Goal: Task Accomplishment & Management: Manage account settings

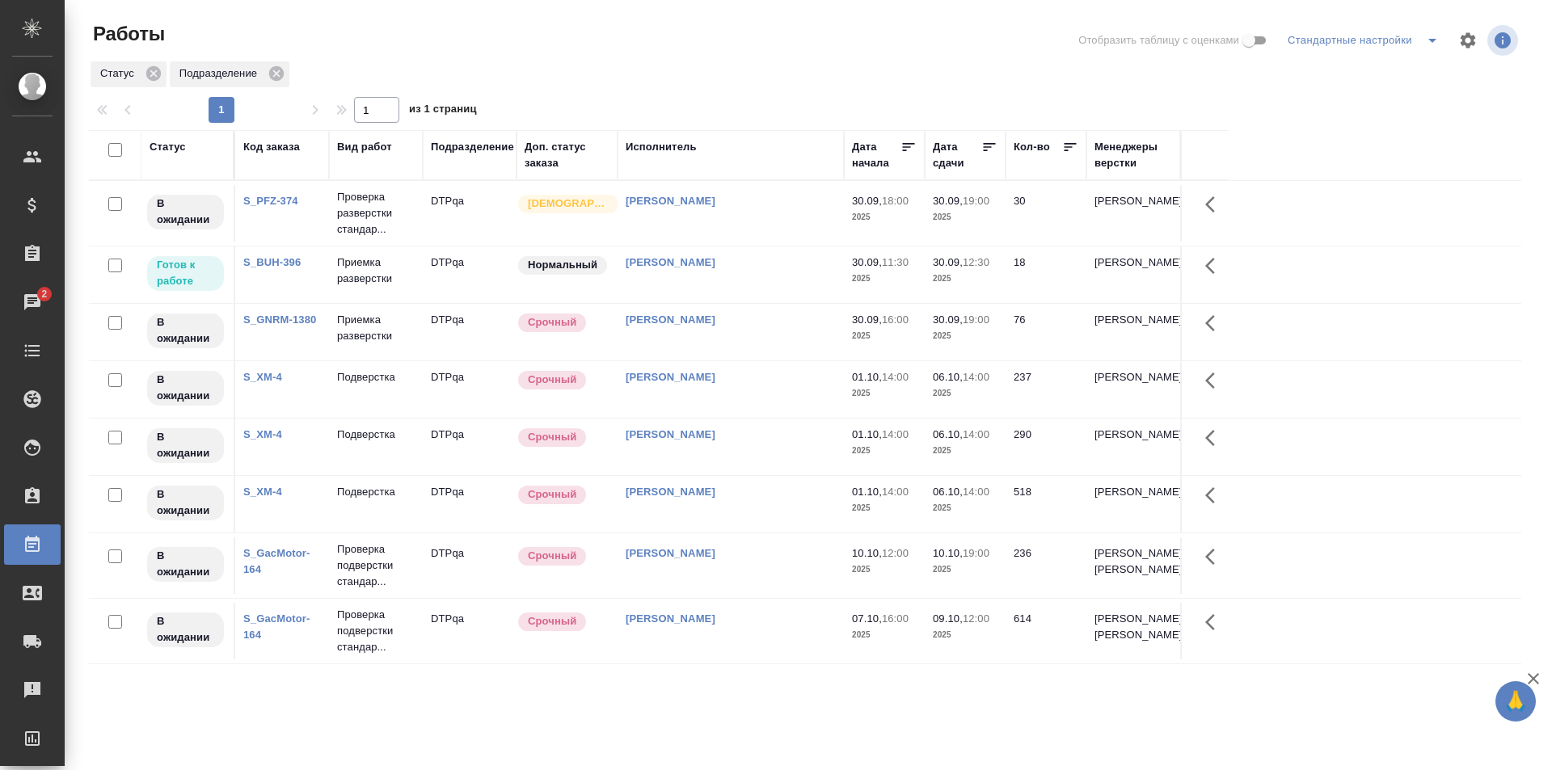
click at [785, 271] on td "[PERSON_NAME]" at bounding box center [730, 274] width 226 height 57
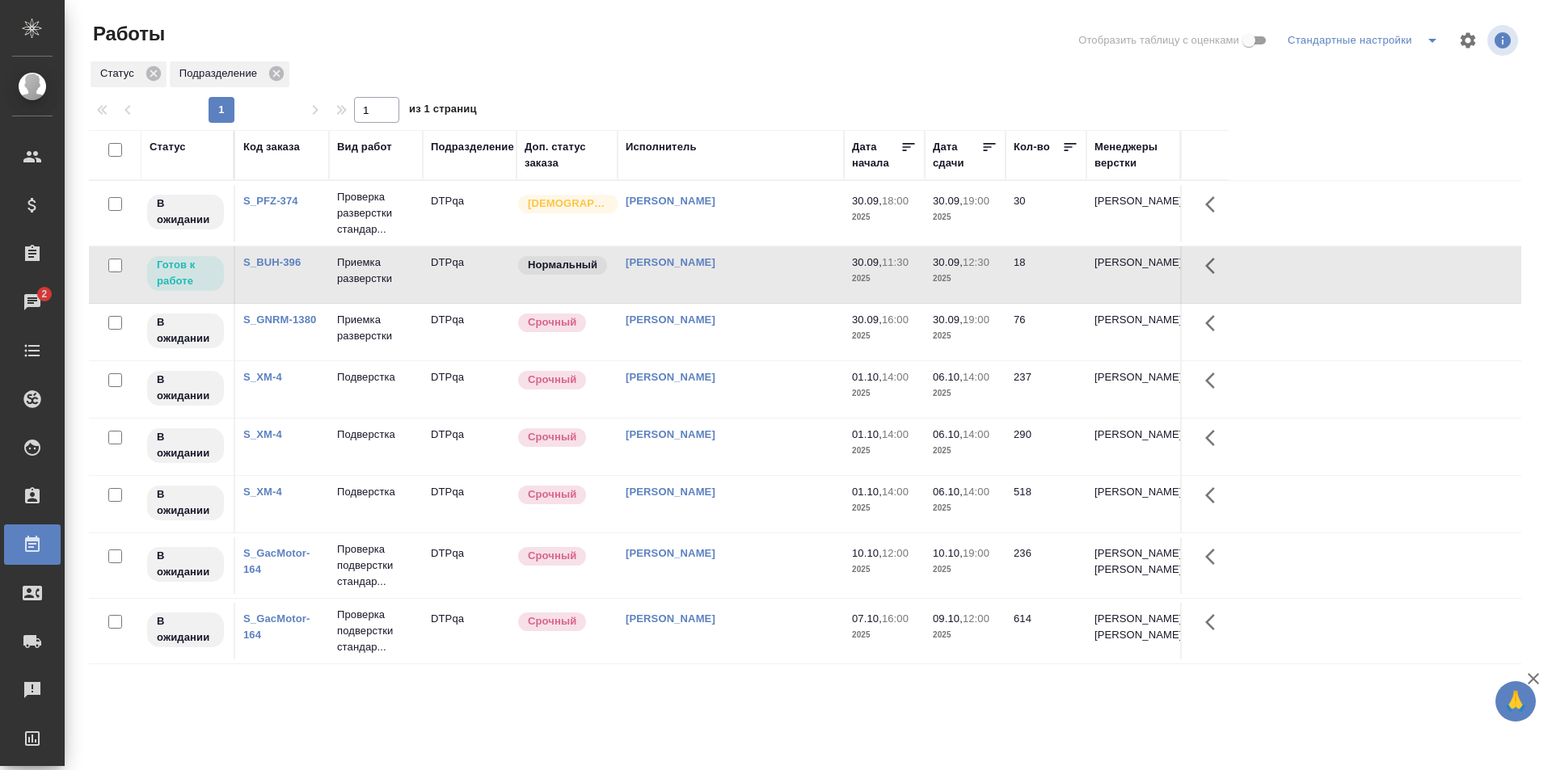
click at [785, 271] on td "Исмагилова Диана" at bounding box center [730, 274] width 226 height 57
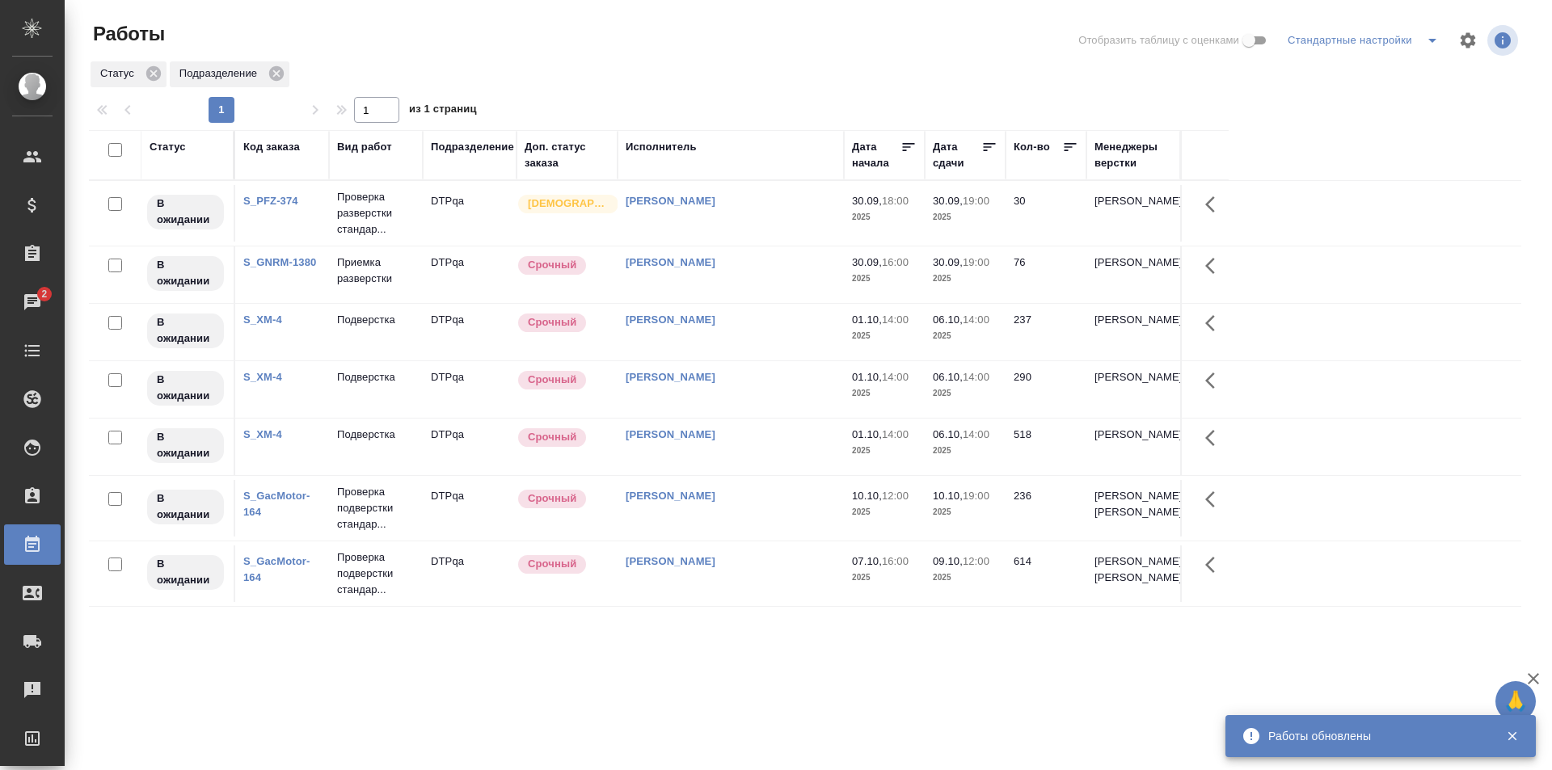
click at [728, 33] on div at bounding box center [812, 40] width 482 height 39
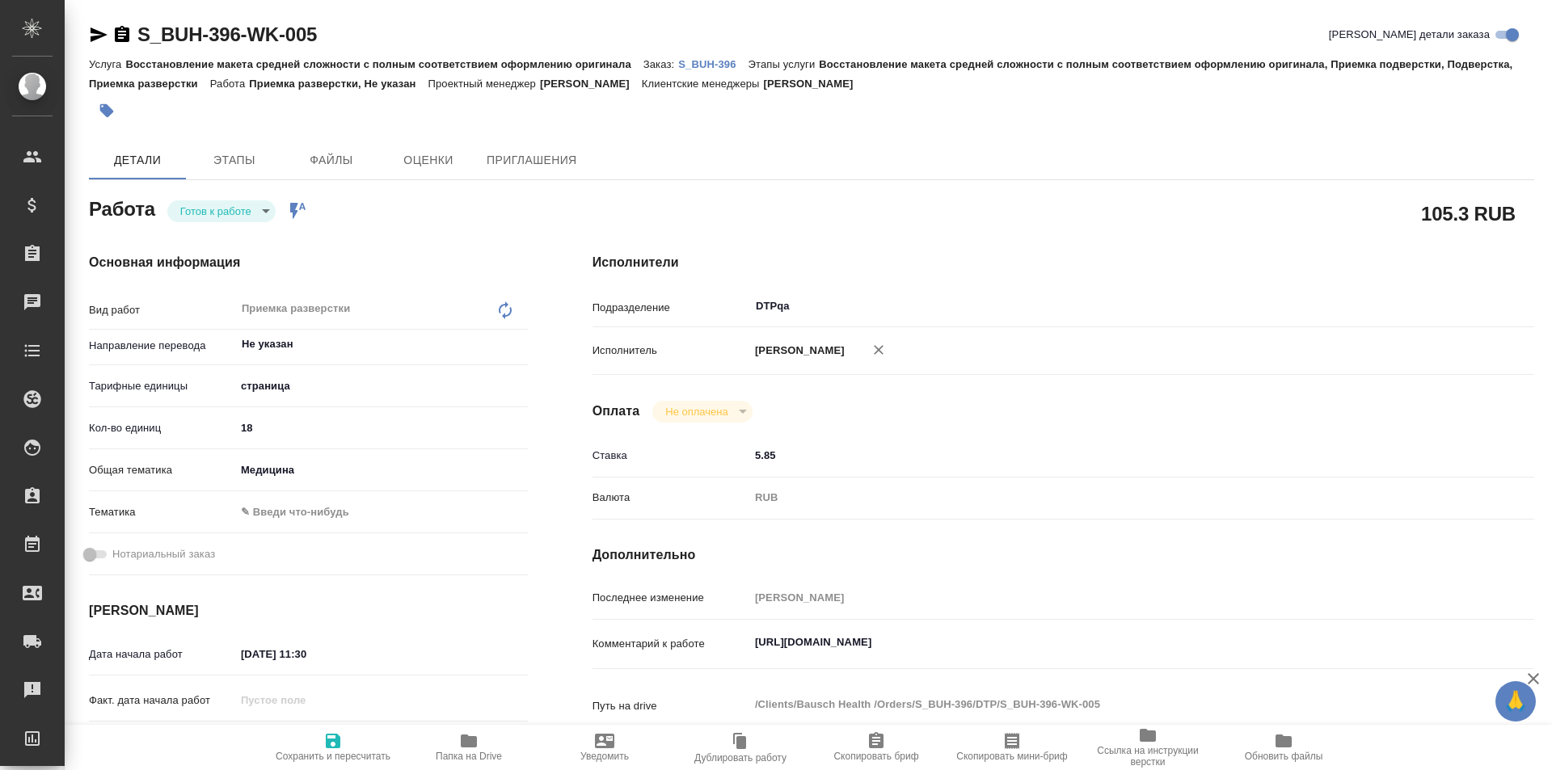
type textarea "x"
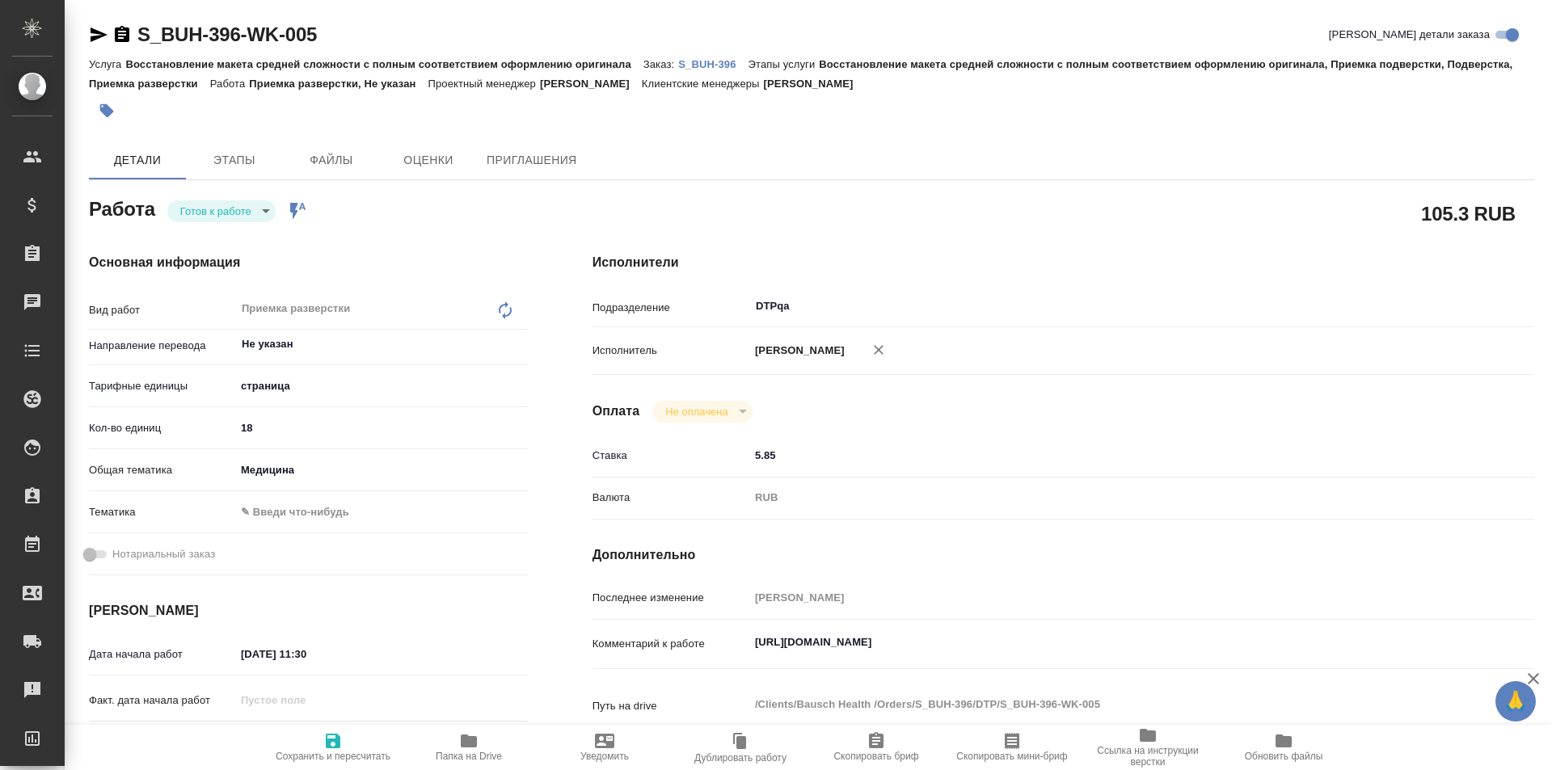
type textarea "x"
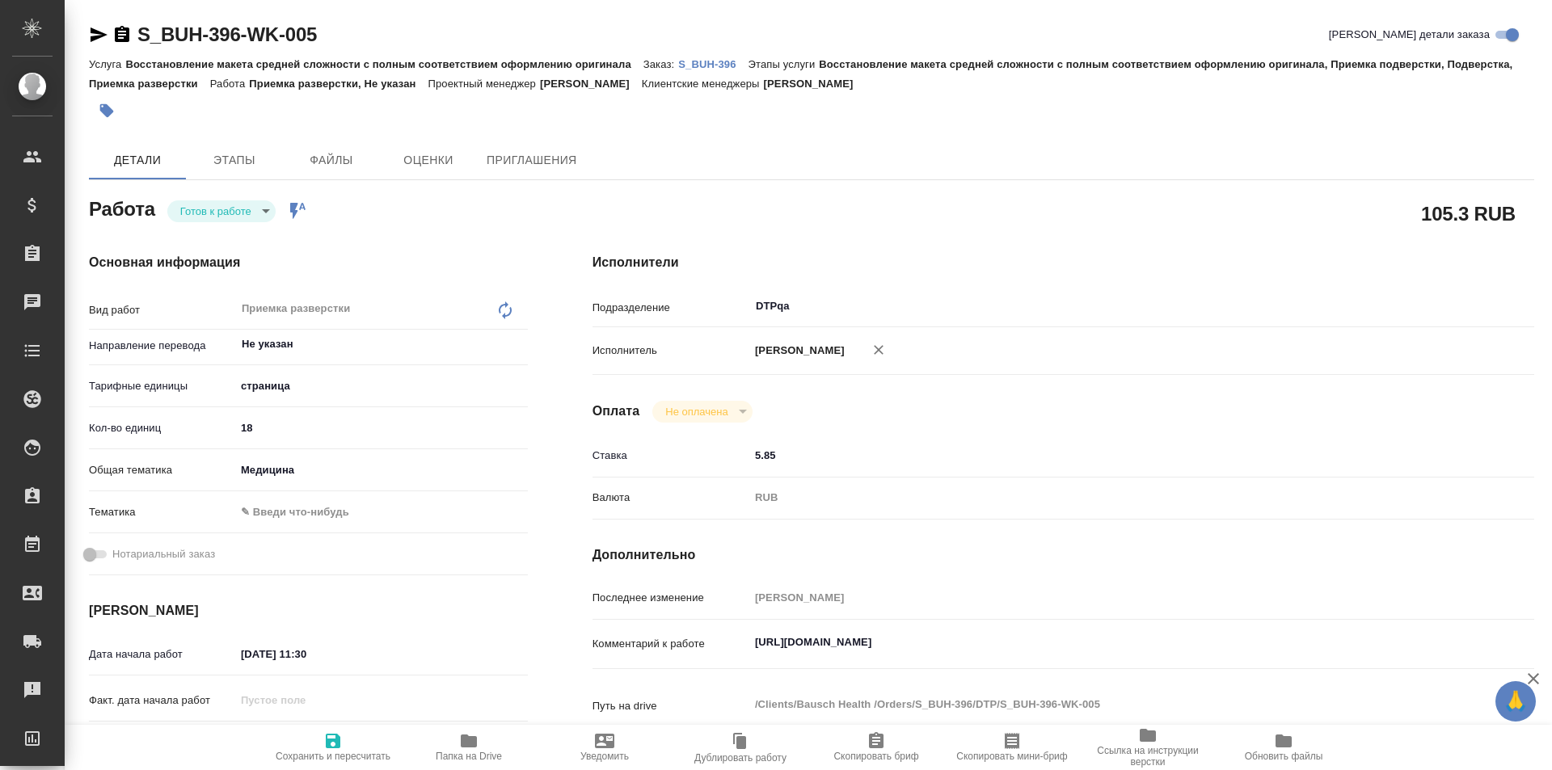
type textarea "x"
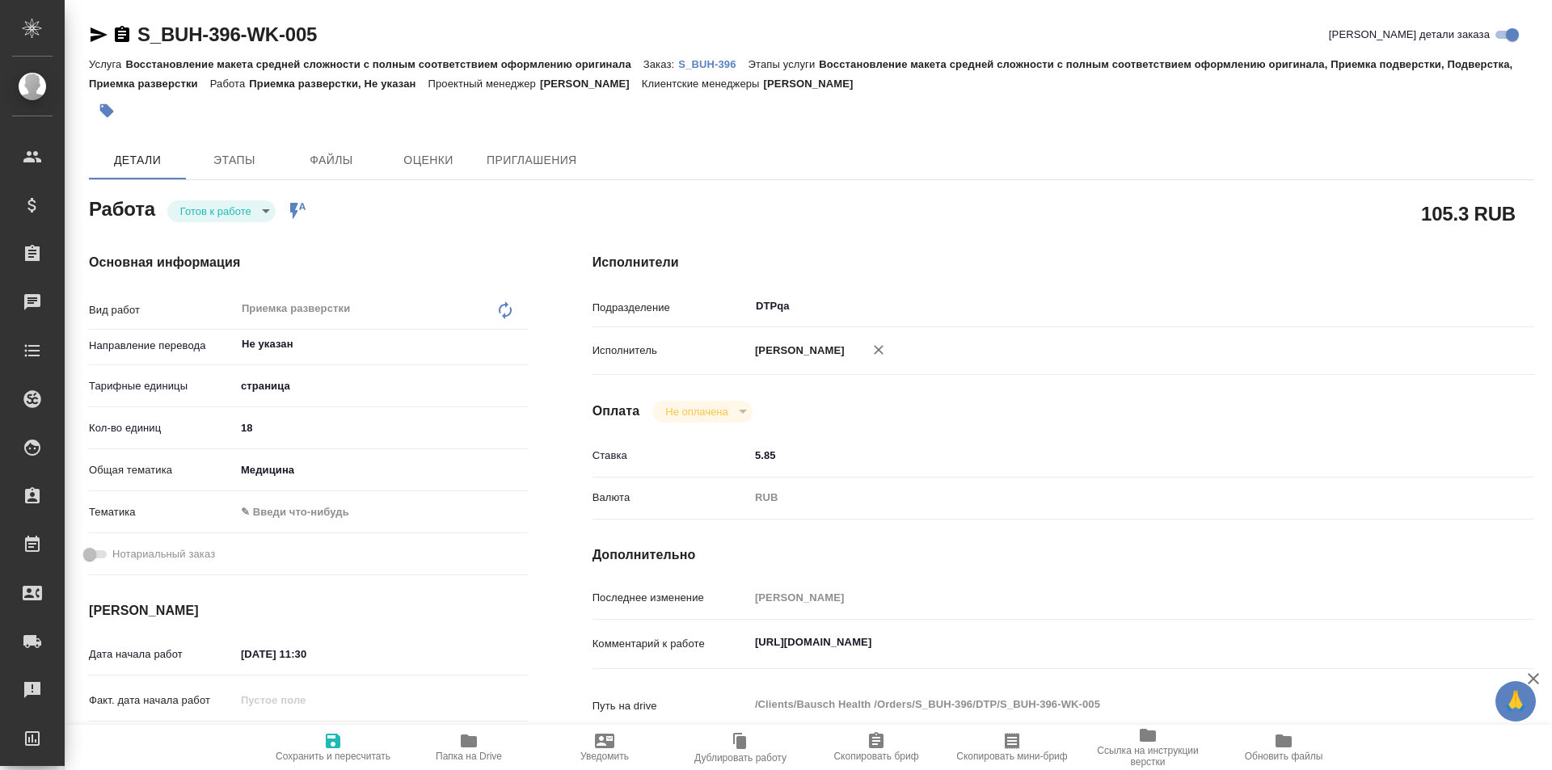
type textarea "x"
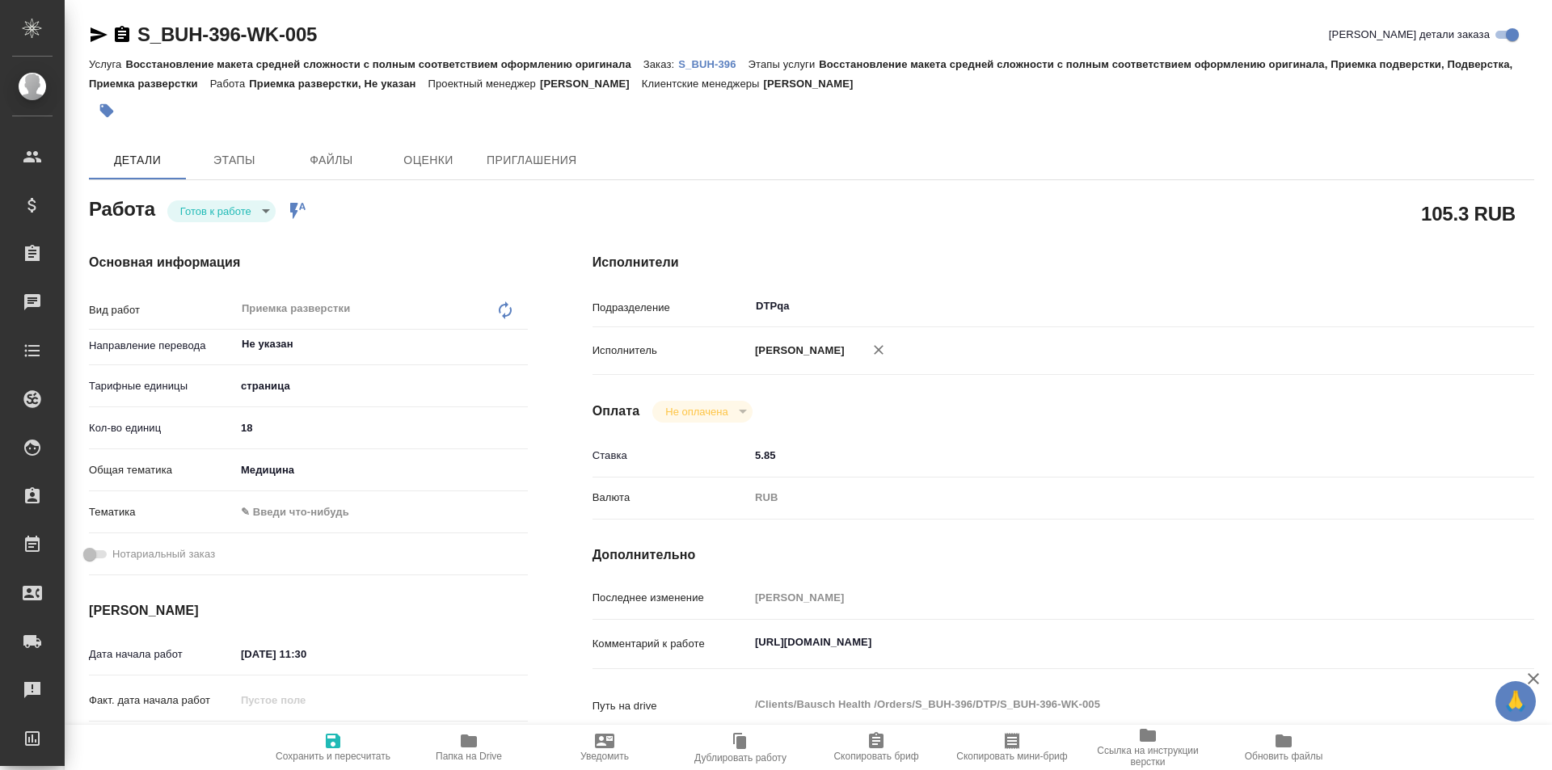
type textarea "x"
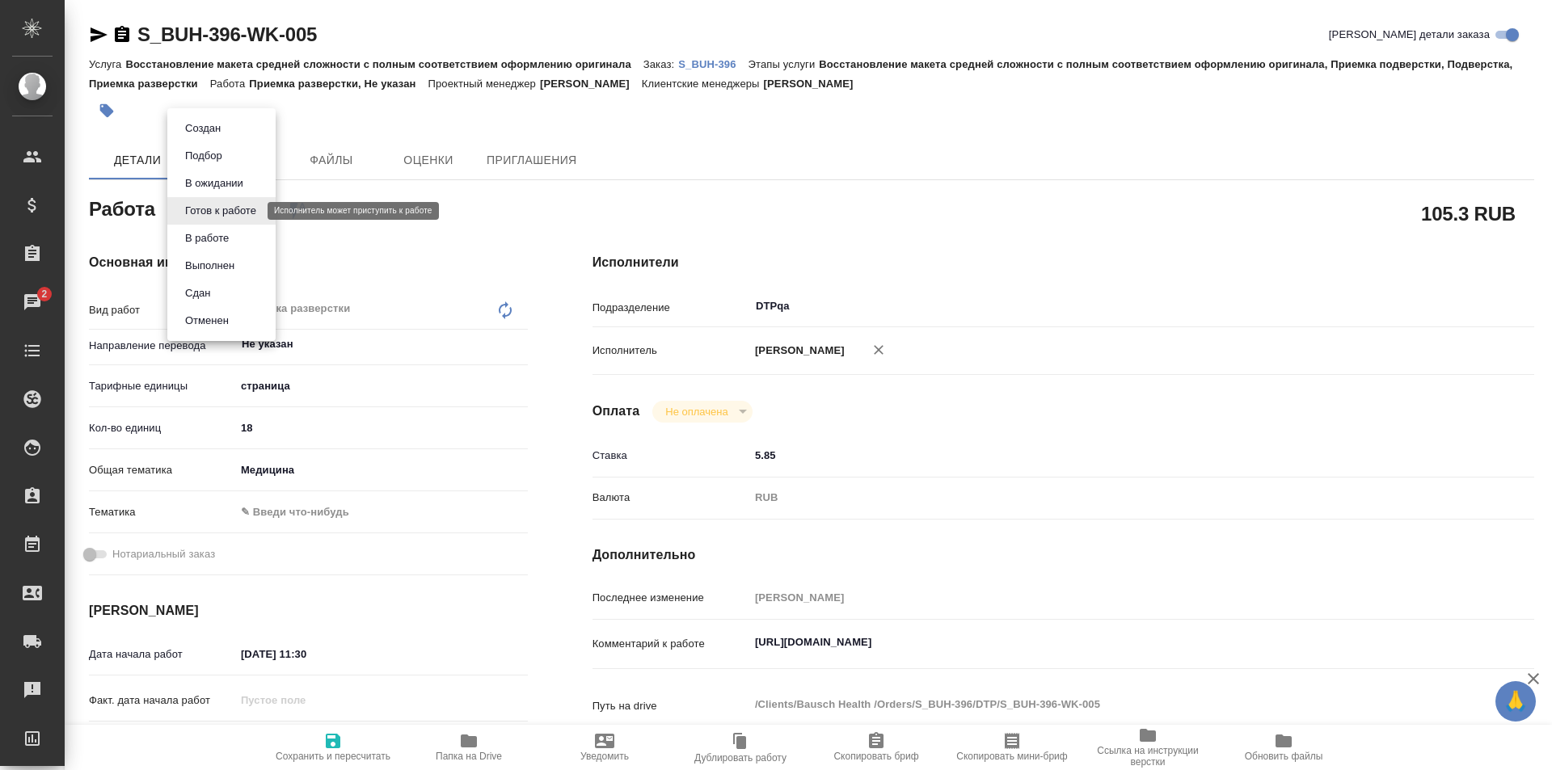
click at [245, 217] on body "🙏 .cls-1 fill:#fff; AWATERA Ismagilova Diana Клиенты Спецификации Заказы 2 Чаты…" at bounding box center [776, 385] width 1552 height 770
click at [225, 238] on button "В работе" at bounding box center [206, 238] width 53 height 18
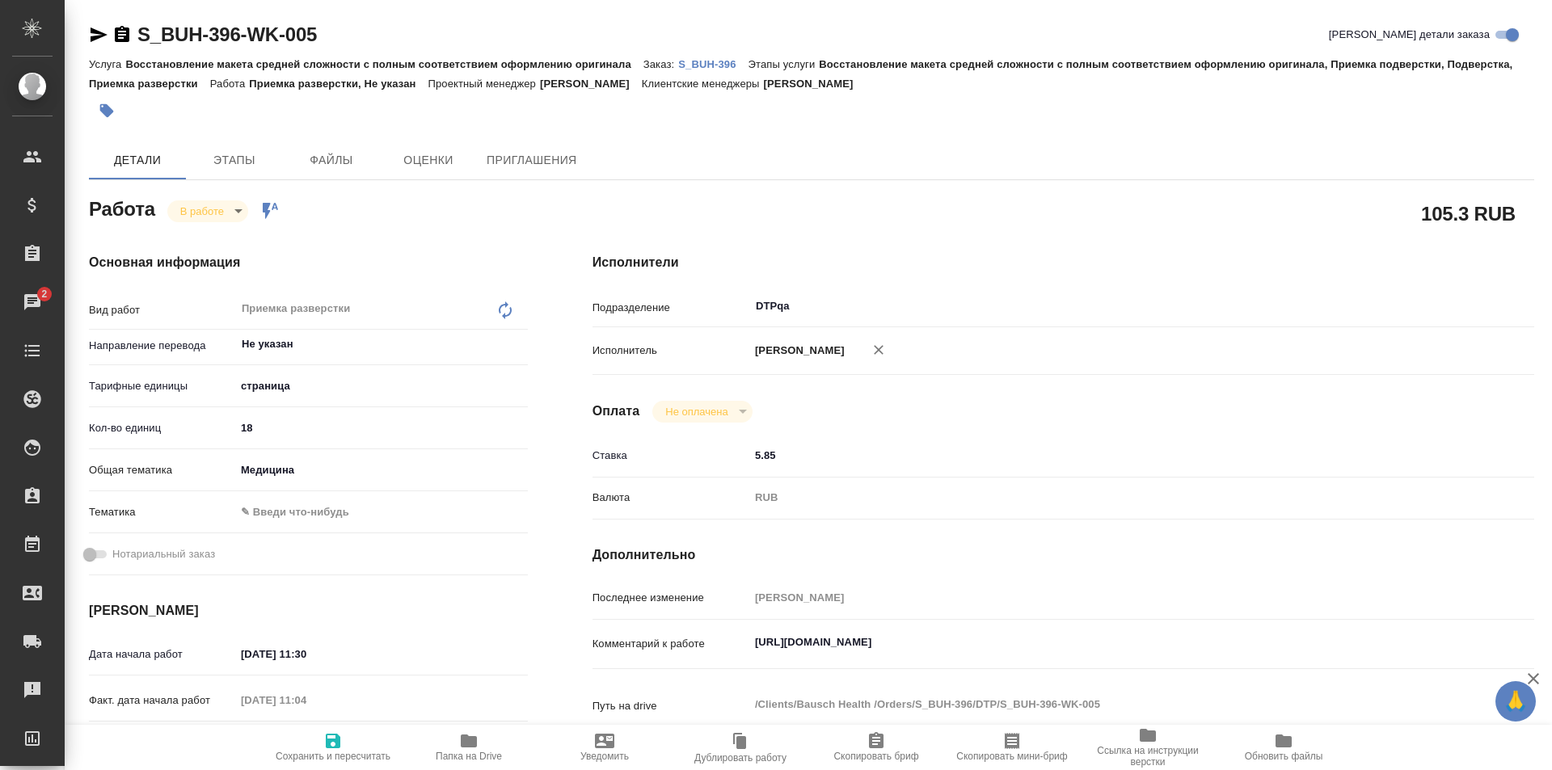
type textarea "x"
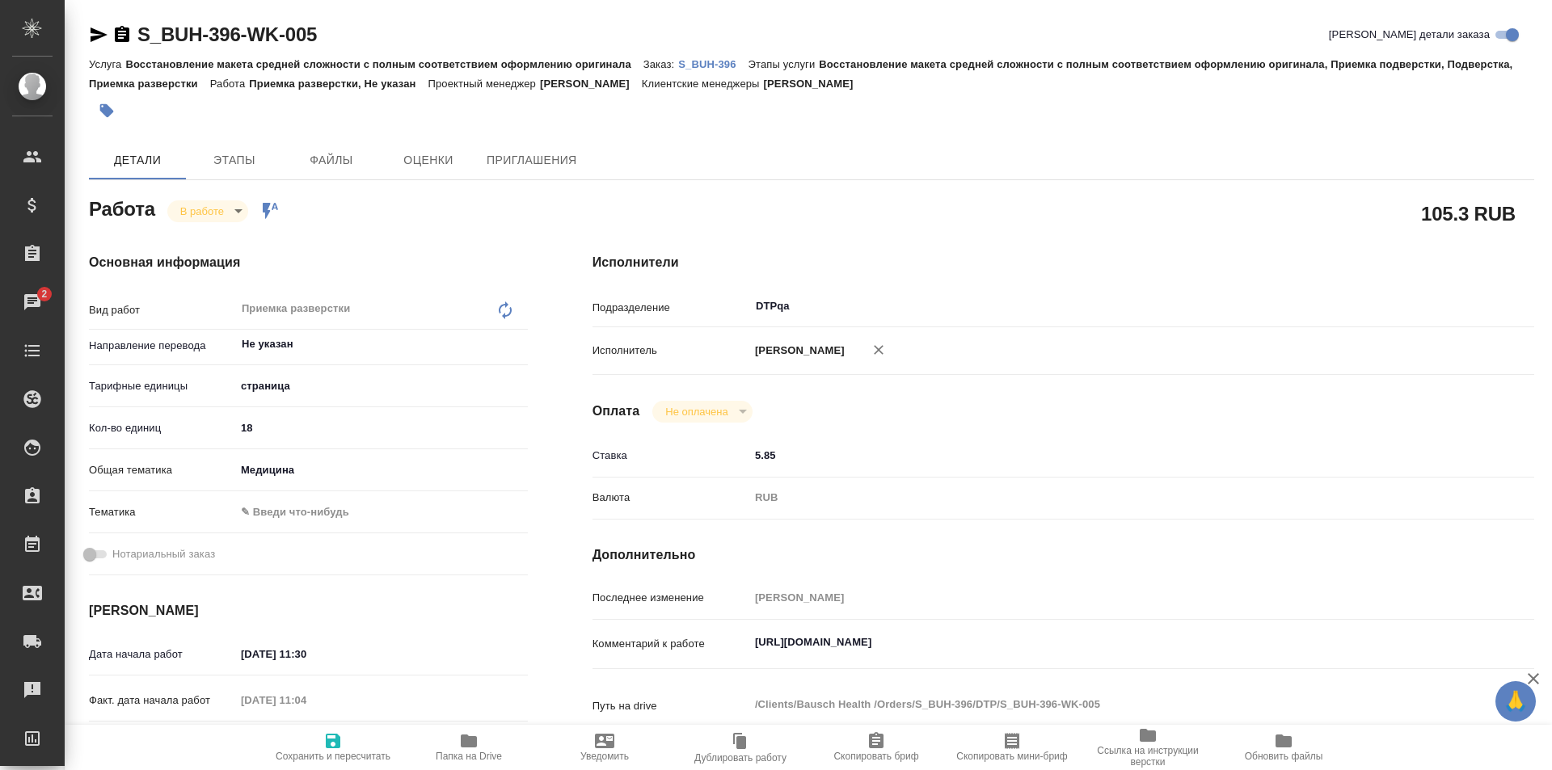
type textarea "x"
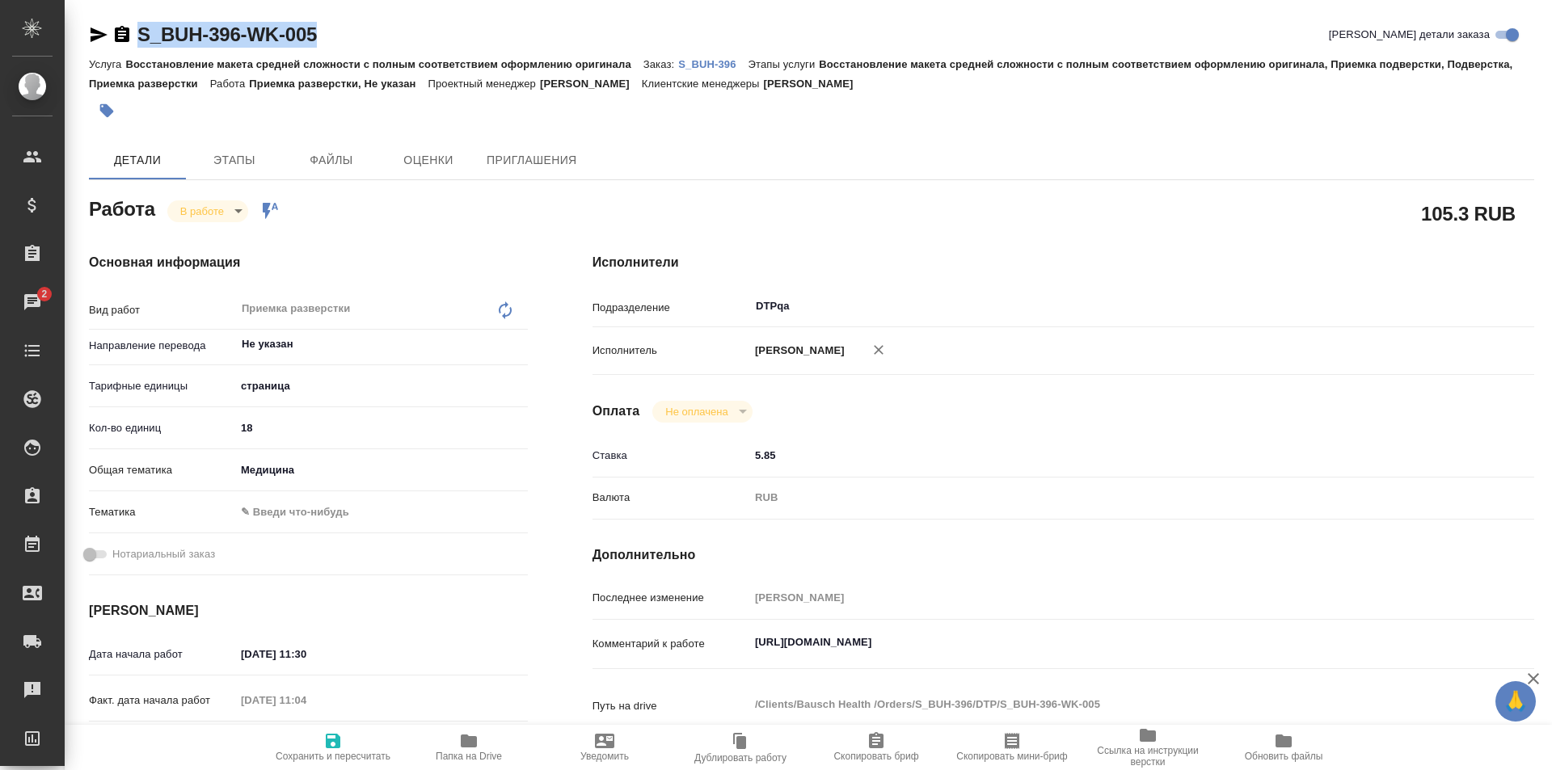
drag, startPoint x: 326, startPoint y: 34, endPoint x: 120, endPoint y: 53, distance: 207.0
click at [120, 53] on div "S_BUH-396-WK-005 Кратко детали заказа" at bounding box center [811, 38] width 1445 height 32
copy link "S_BUH-396-WK-005"
drag, startPoint x: 1066, startPoint y: 646, endPoint x: 728, endPoint y: 662, distance: 338.2
click at [728, 662] on div "Комментарий к работе https://tera.awatera.com/Work/68da4100ccd2a394389e62f0/ x" at bounding box center [1062, 644] width 941 height 37
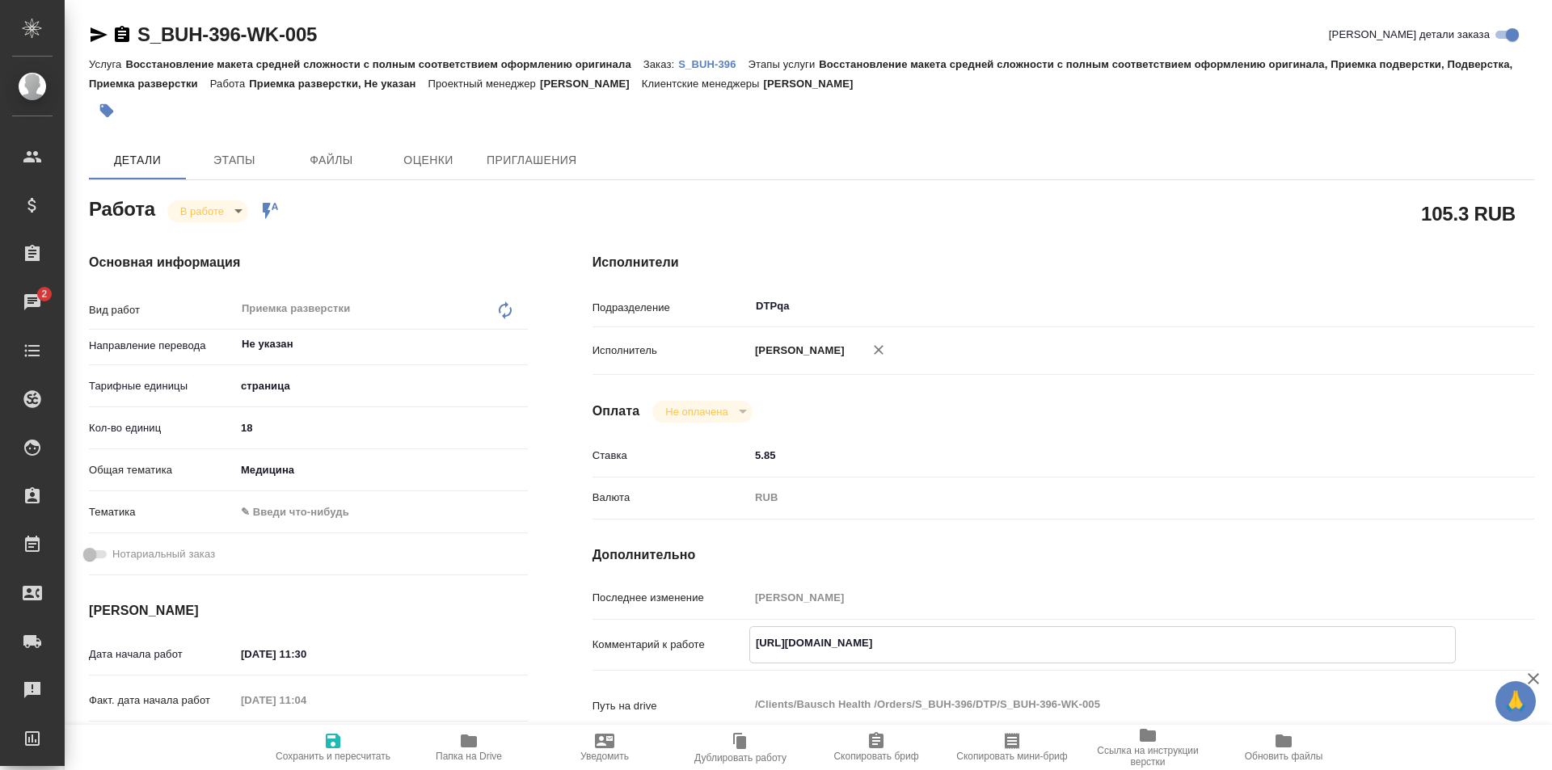
type textarea "x"
drag, startPoint x: 273, startPoint y: 42, endPoint x: 145, endPoint y: 28, distance: 128.4
click at [134, 43] on div "S_BUH-396-WK-005 Кратко детали заказа" at bounding box center [811, 35] width 1445 height 26
copy link "S_BUH-396-WK-005"
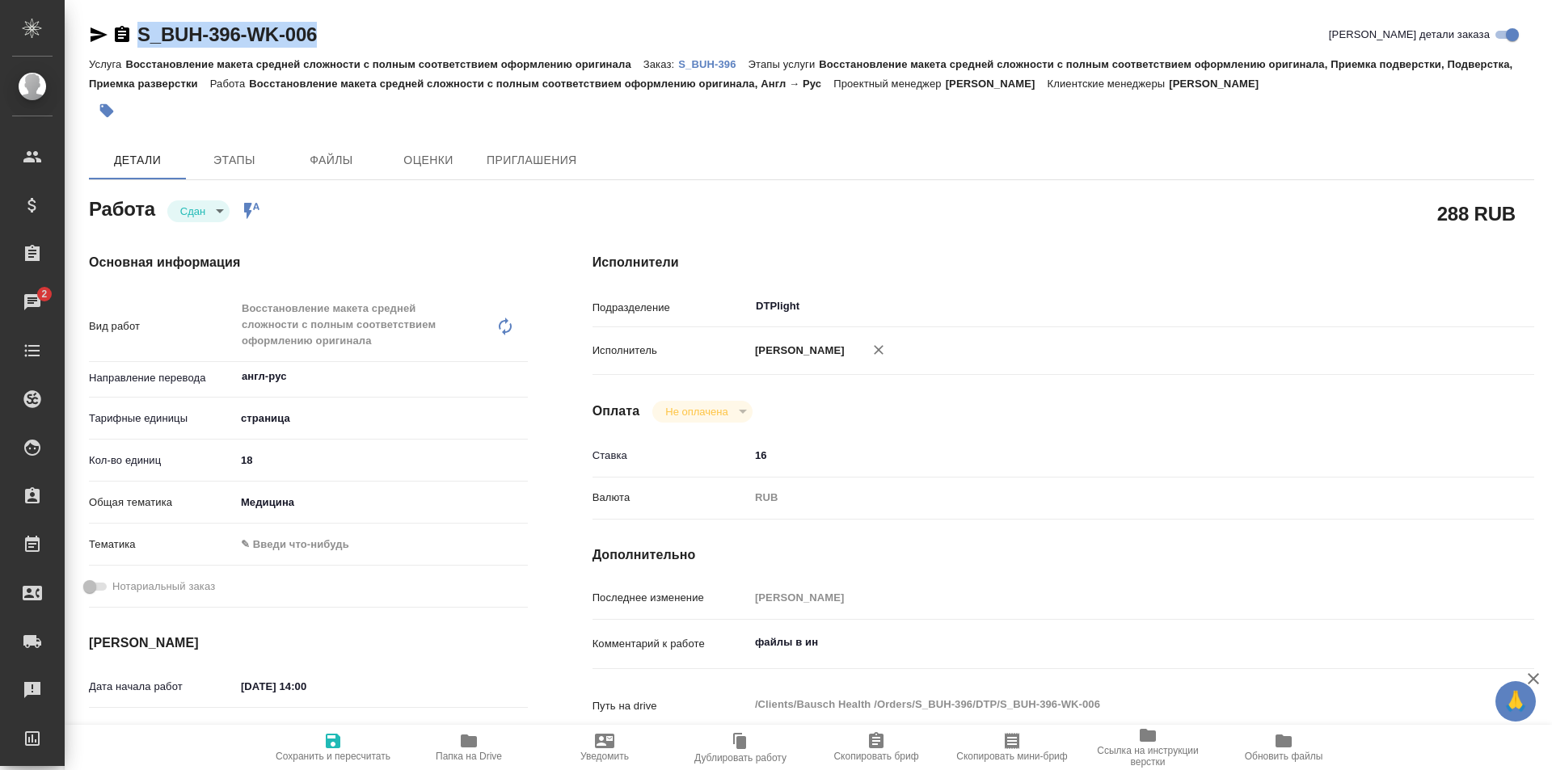
drag, startPoint x: 229, startPoint y: 39, endPoint x: 111, endPoint y: 43, distance: 118.0
click at [111, 43] on div "S_BUH-396-WK-006 Кратко детали заказа" at bounding box center [811, 35] width 1445 height 26
click at [458, 747] on span "Папка на Drive" at bounding box center [469, 746] width 116 height 31
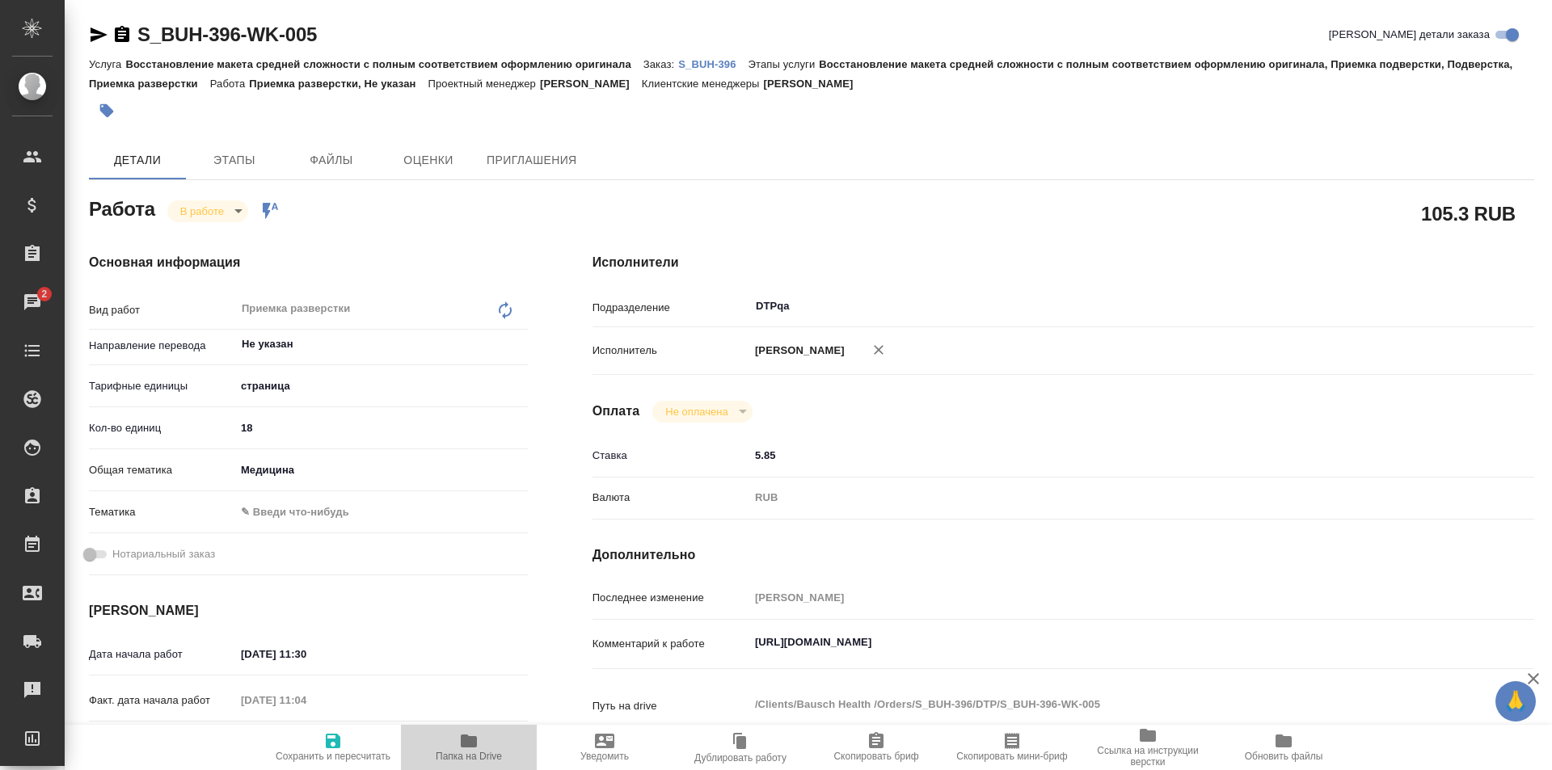
click at [464, 734] on icon "button" at bounding box center [468, 740] width 19 height 19
click at [1099, 641] on textarea "https://tera.awatera.com/Work/68da4100ccd2a394389e62f0/" at bounding box center [1102, 642] width 706 height 27
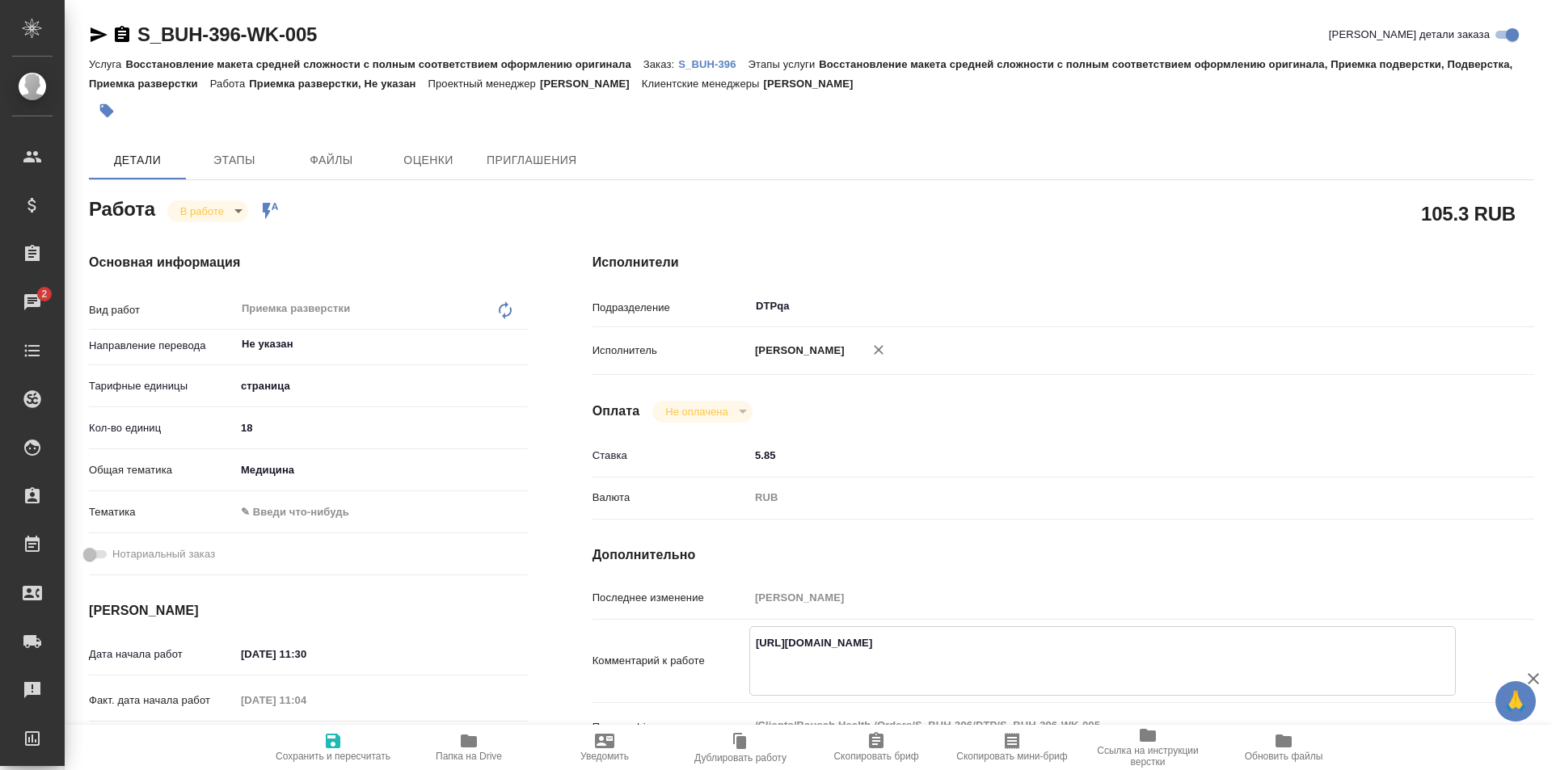
paste textarea "https://drive.awatera.com/f/10529923"
type textarea "https://tera.awatera.com/Work/68da4100ccd2a394389e62f0/ https://drive.awatera.c…"
click at [345, 745] on span "Сохранить и пересчитать" at bounding box center [333, 746] width 116 height 31
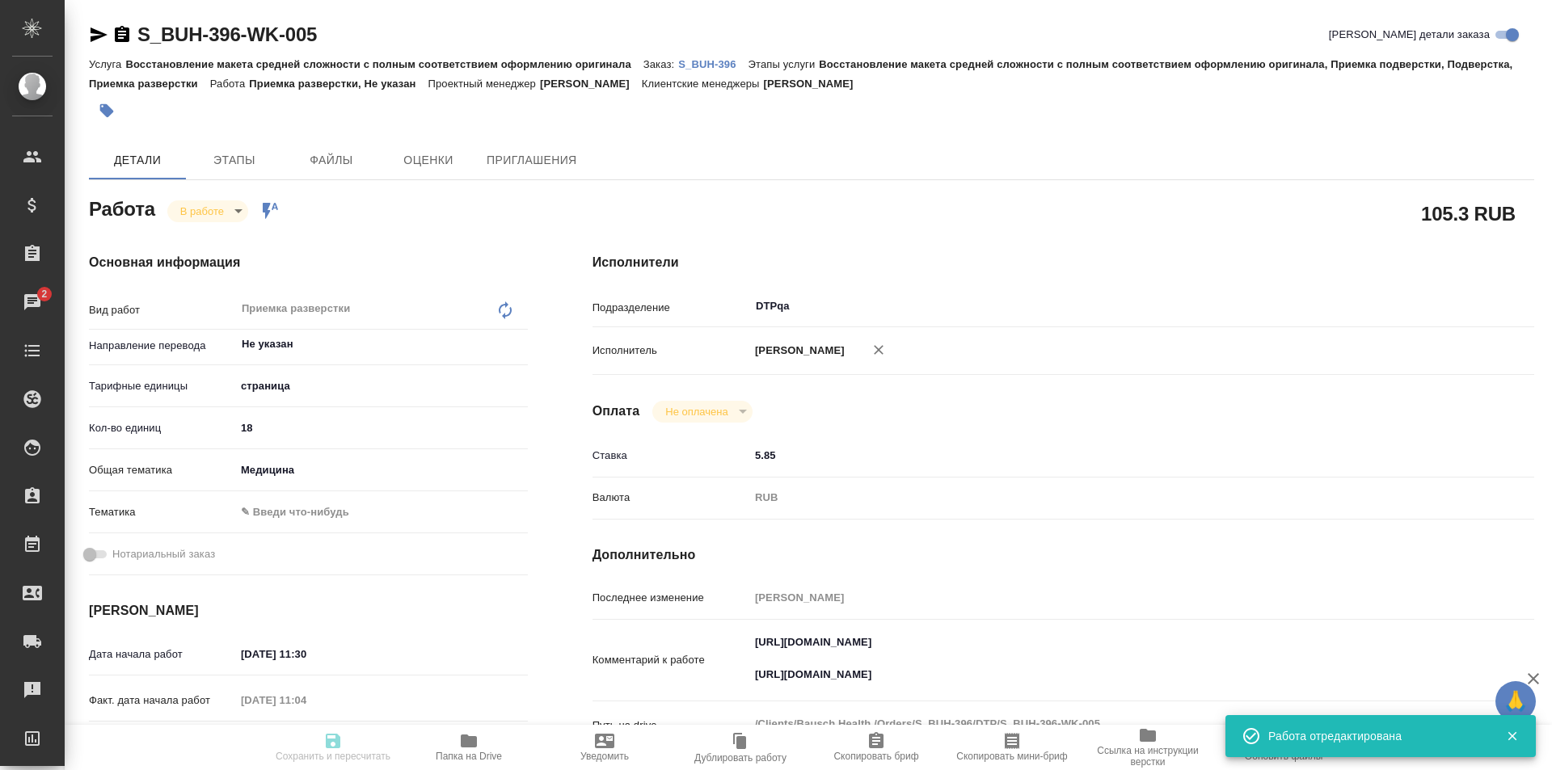
type input "inProgress"
type input "Не указан"
type input "5a8b1489cc6b4906c91bfdb2"
type input "18"
type input "med"
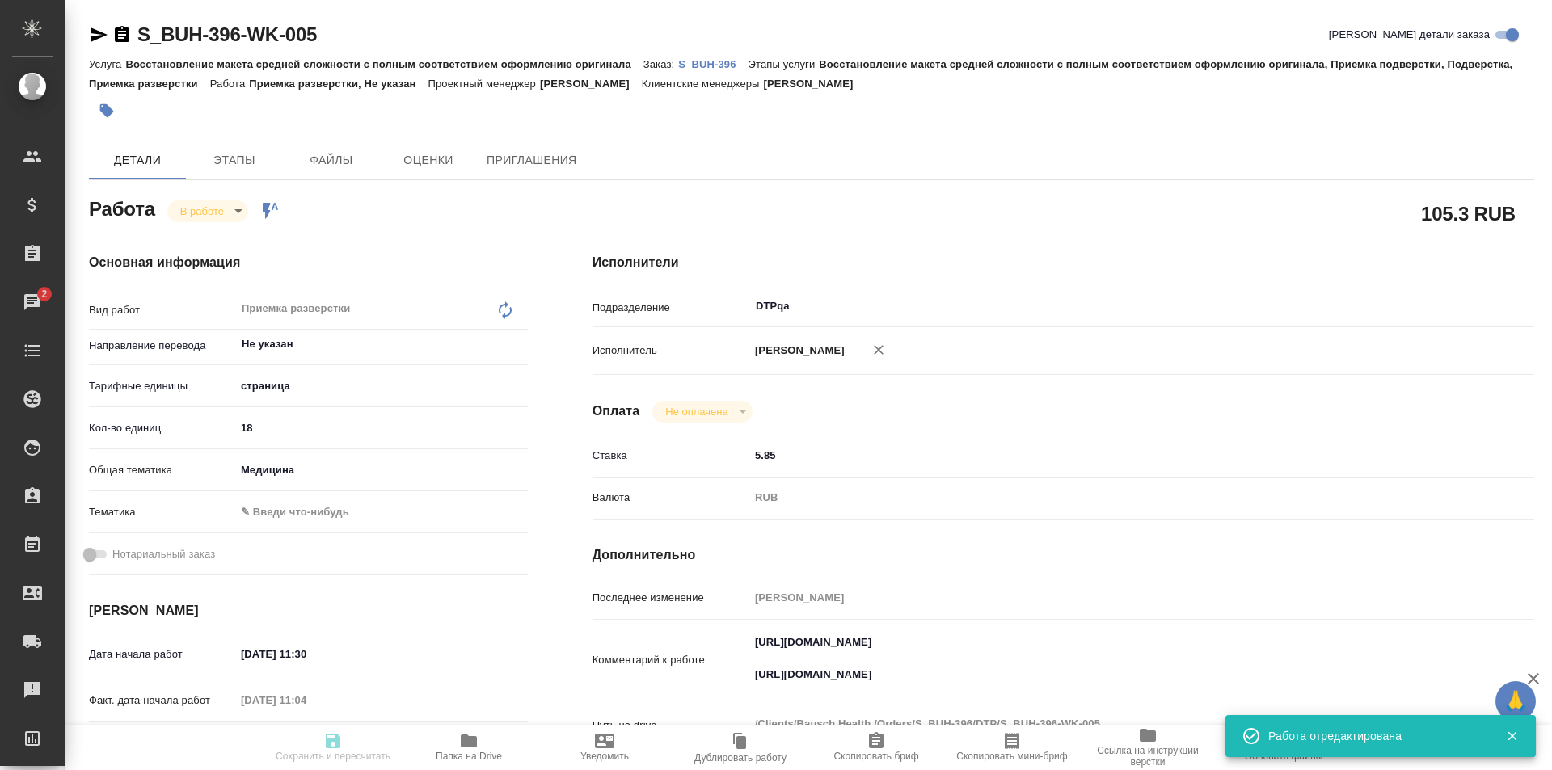
type input "30.09.2025 11:30"
type input "30.09.2025 11:04"
type input "30.09.2025 12:30"
type input "[DATE] 19:00"
type input "DTPqa"
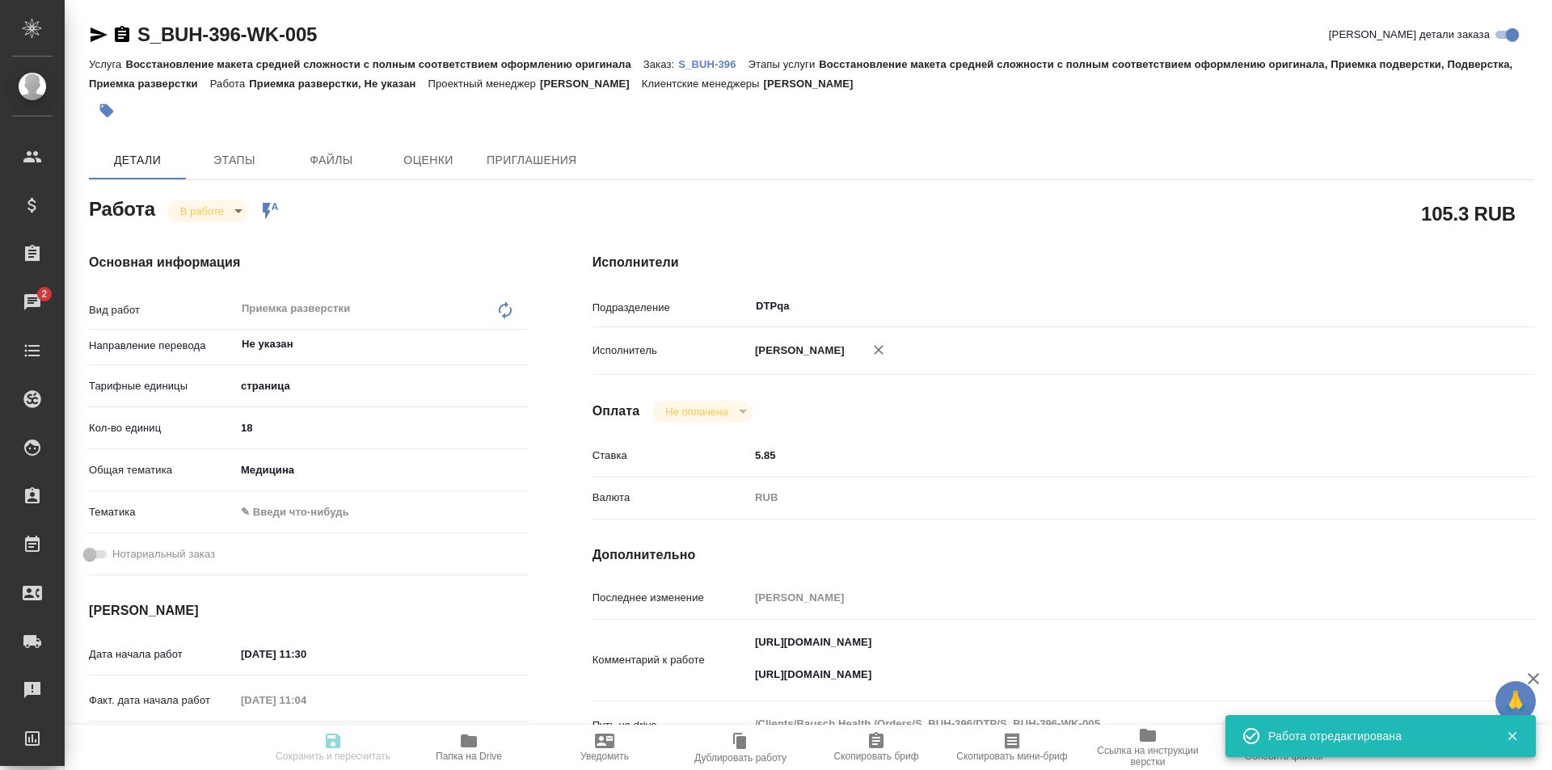
type input "notPayed"
type input "5.85"
type input "RUB"
type input "[PERSON_NAME]"
type input "S_BUH-396"
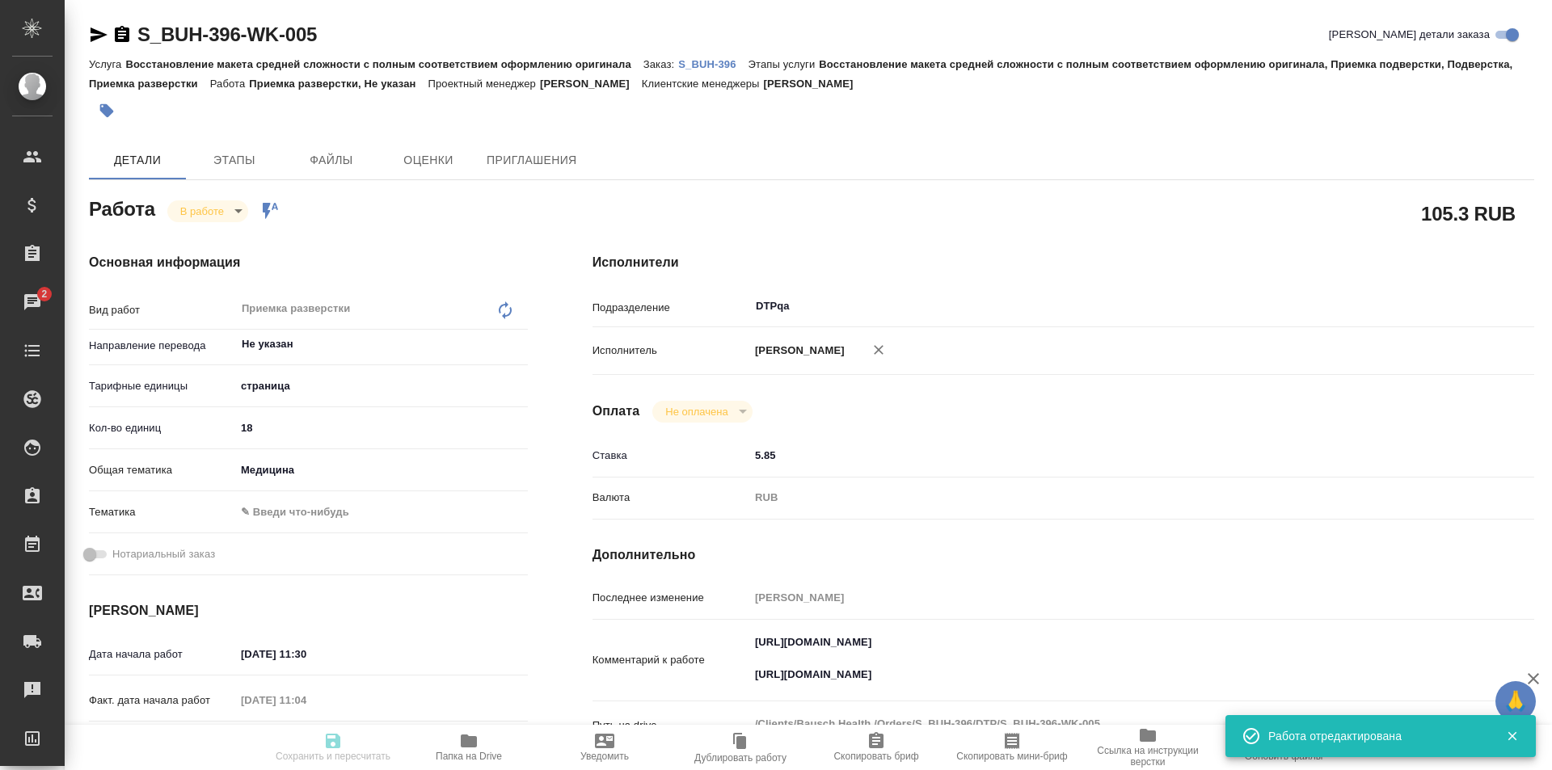
type input "Восстановление макета средней сложности с полным соответствием оформлению ориги…"
type input "Никифорова Валерия"
type input "[PERSON_NAME]"
type input "/Clients/Bausch Health /Orders/S_BUH-396"
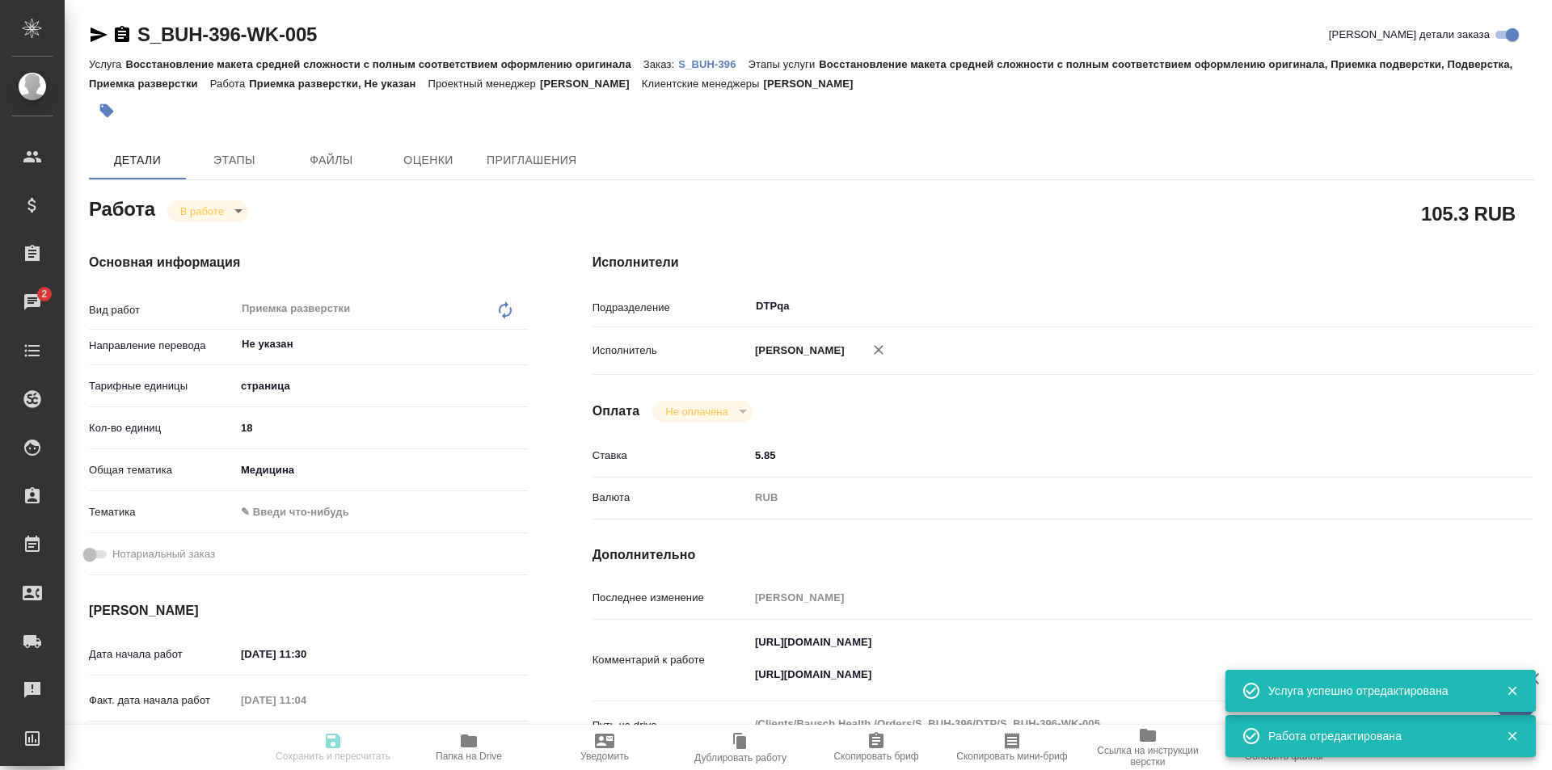
click at [224, 204] on body "🙏 .cls-1 fill:#fff; AWATERA Ismagilova Diana Клиенты Спецификации Заказы 2 Чаты…" at bounding box center [776, 385] width 1552 height 770
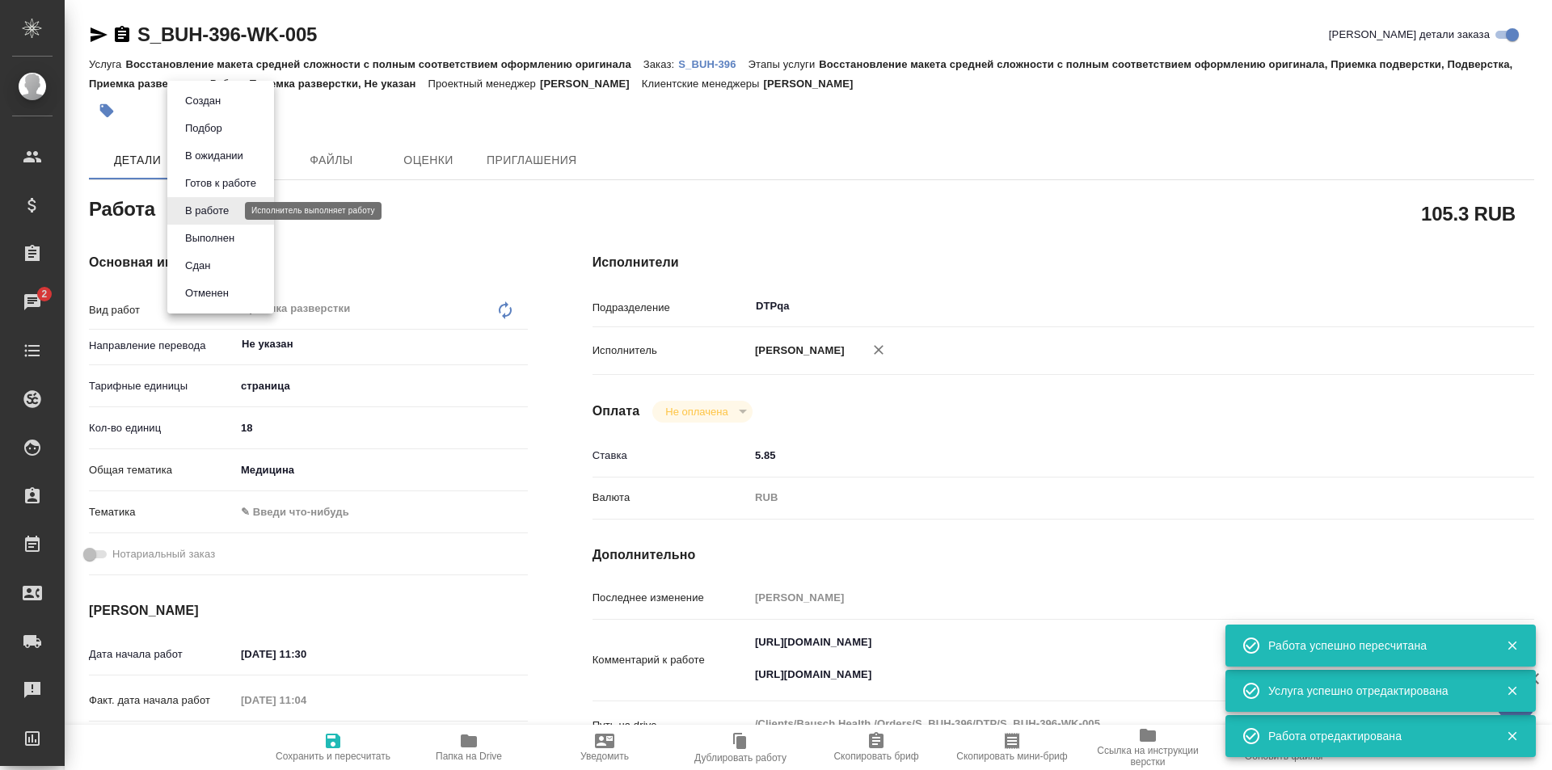
type input "inProgress"
type input "Не указан"
type input "5a8b1489cc6b4906c91bfdb2"
type input "18"
type input "med"
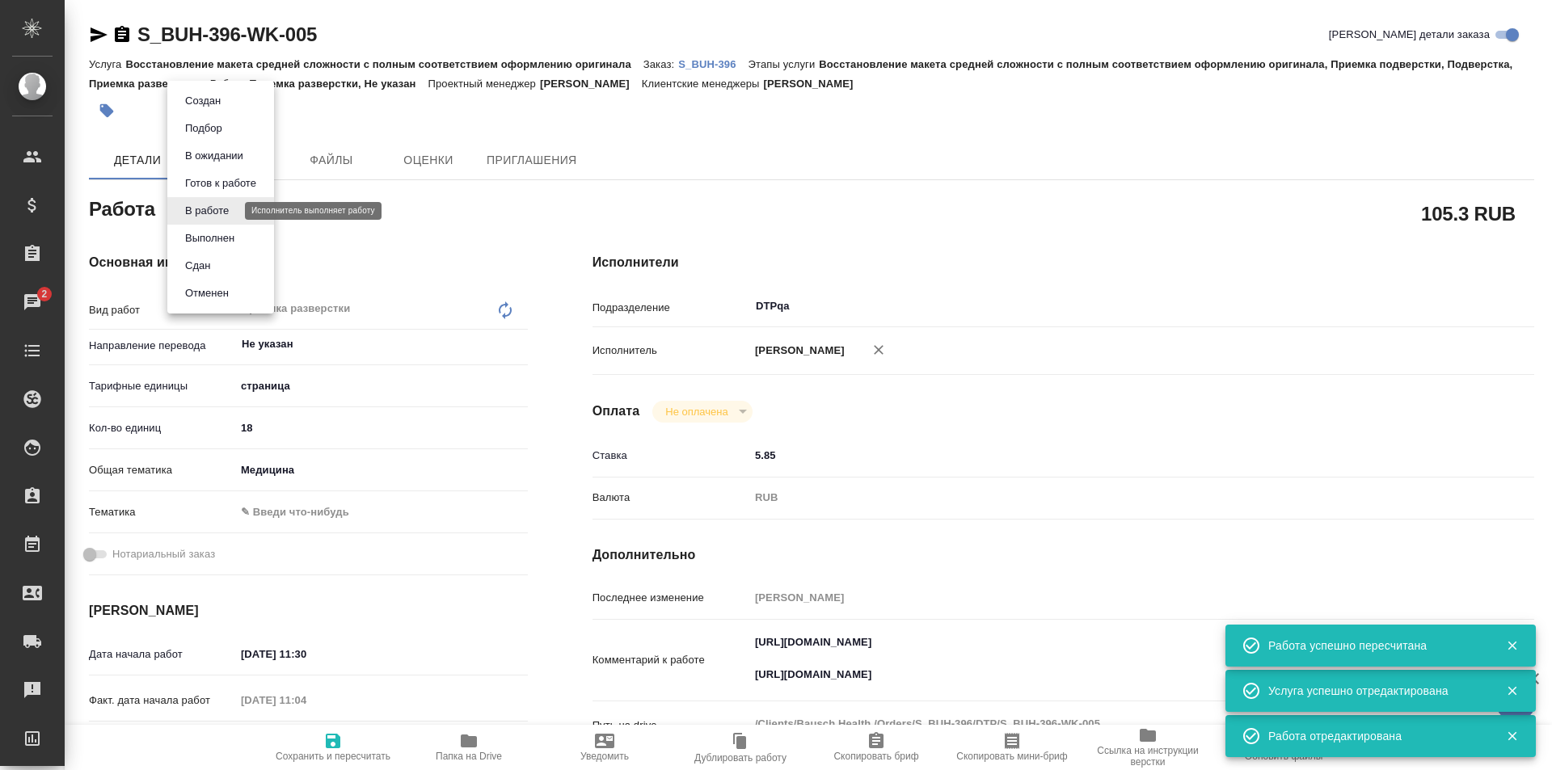
type input "30.09.2025 11:30"
type input "30.09.2025 11:04"
type input "30.09.2025 12:30"
type input "07.10.2025 19:00"
type input "DTPqa"
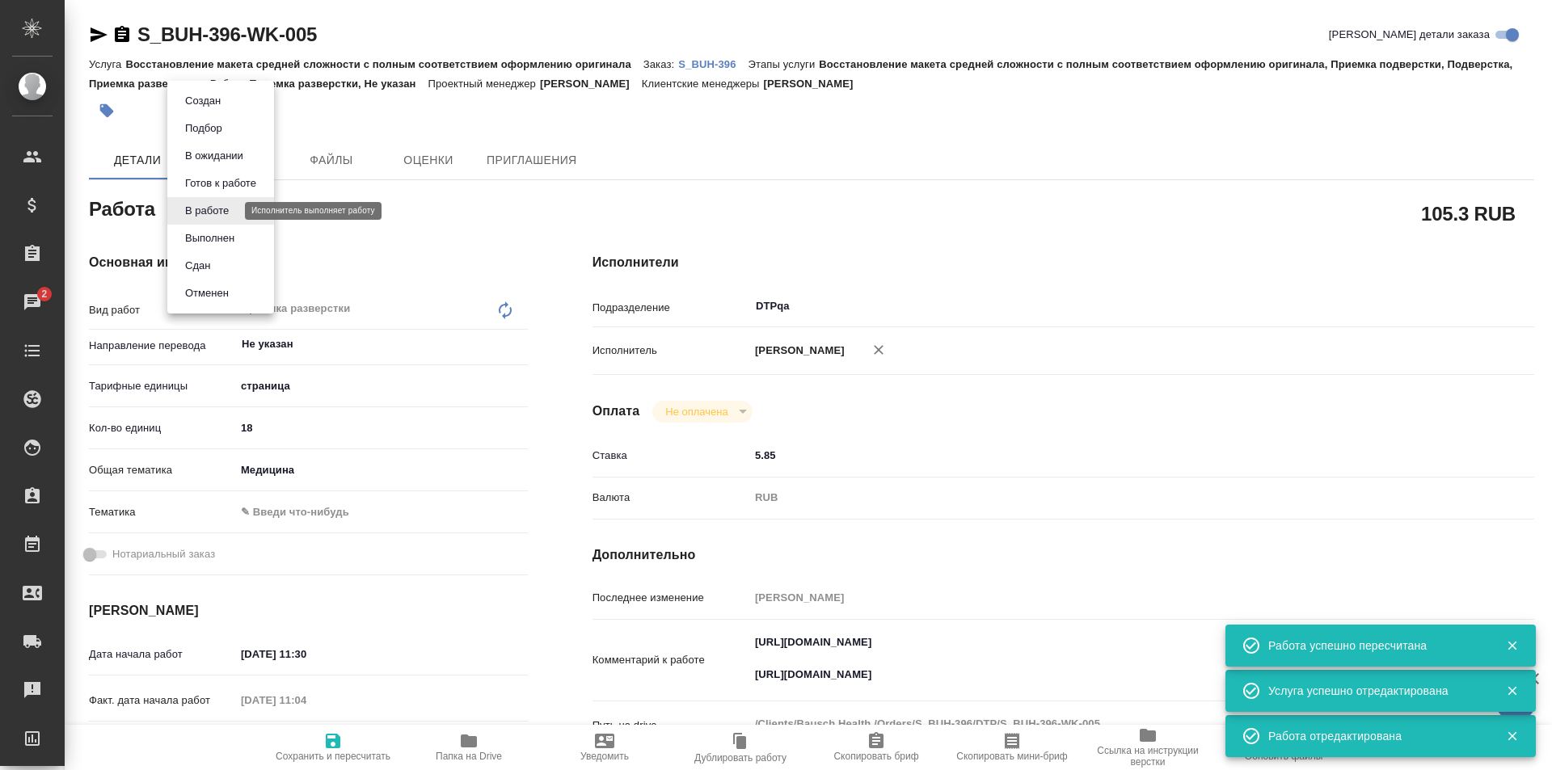
type input "notPayed"
type input "5.85"
type input "RUB"
type input "[PERSON_NAME]"
type input "S_BUH-396"
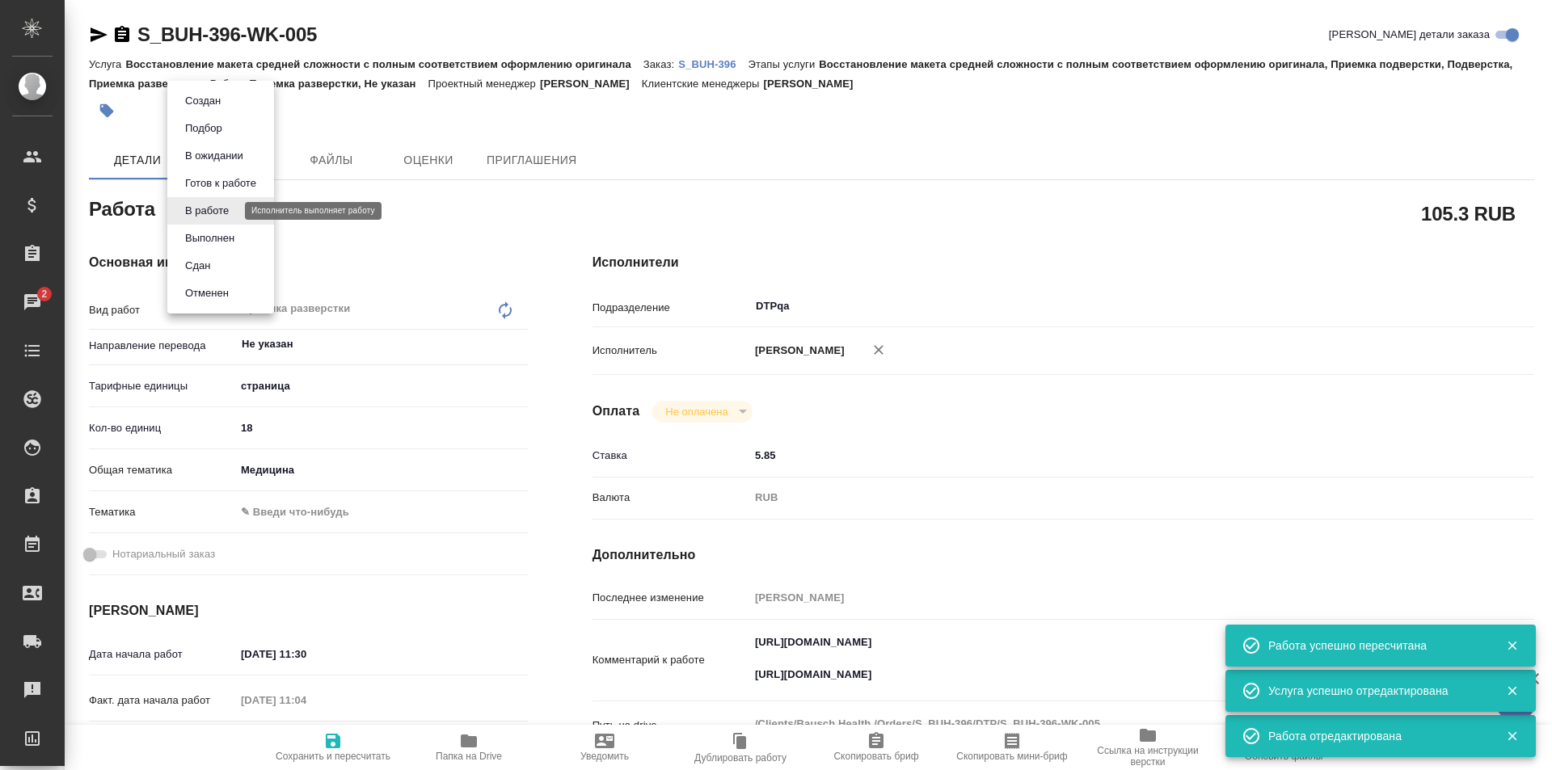
type input "Восстановление макета средней сложности с полным соответствием оформлению ориги…"
type input "Никифорова Валерия"
type input "Заборова Александра"
type input "/Clients/Bausch Health /Orders/S_BUH-396"
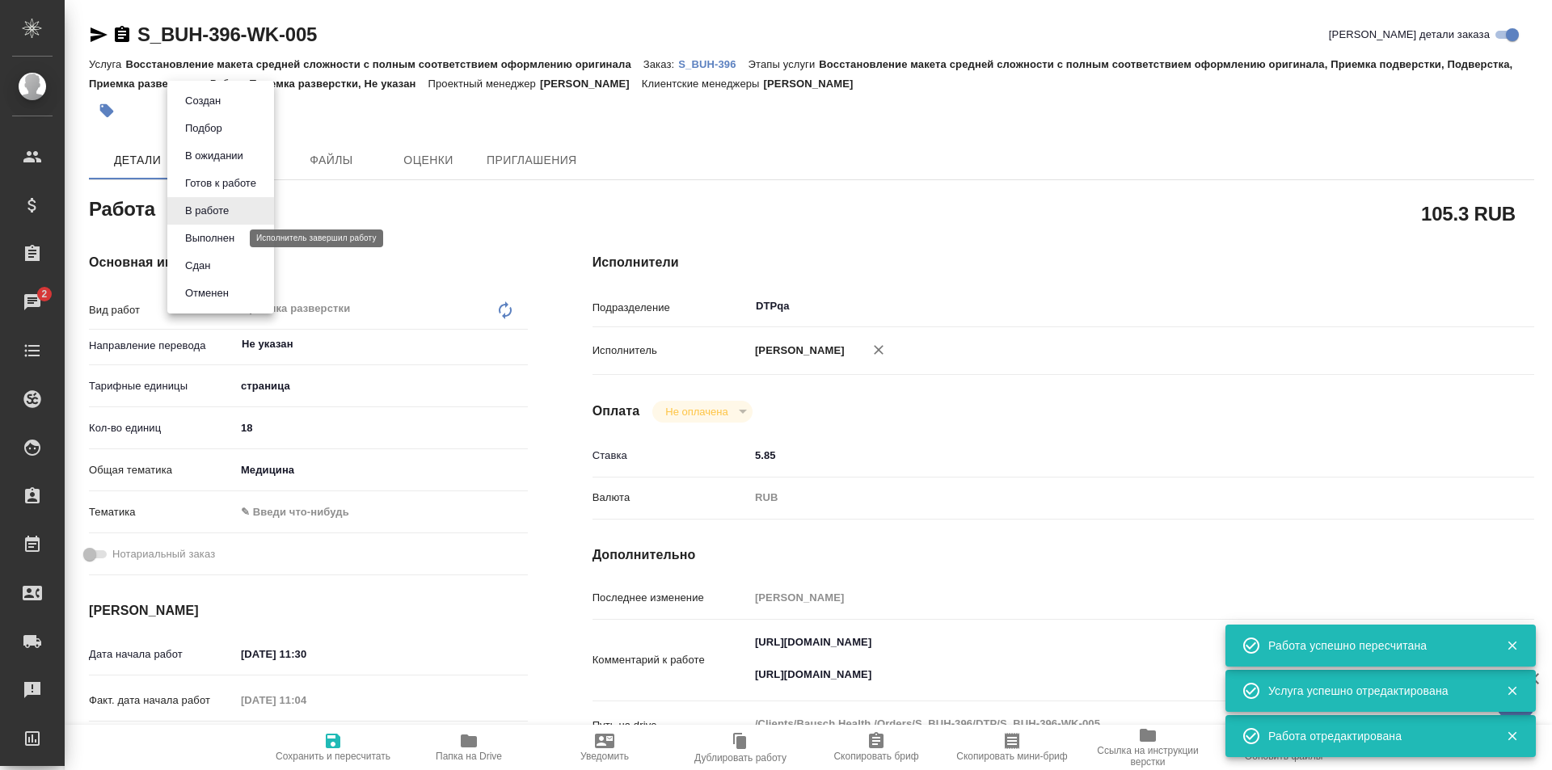
click at [208, 239] on button "Выполнен" at bounding box center [209, 238] width 59 height 18
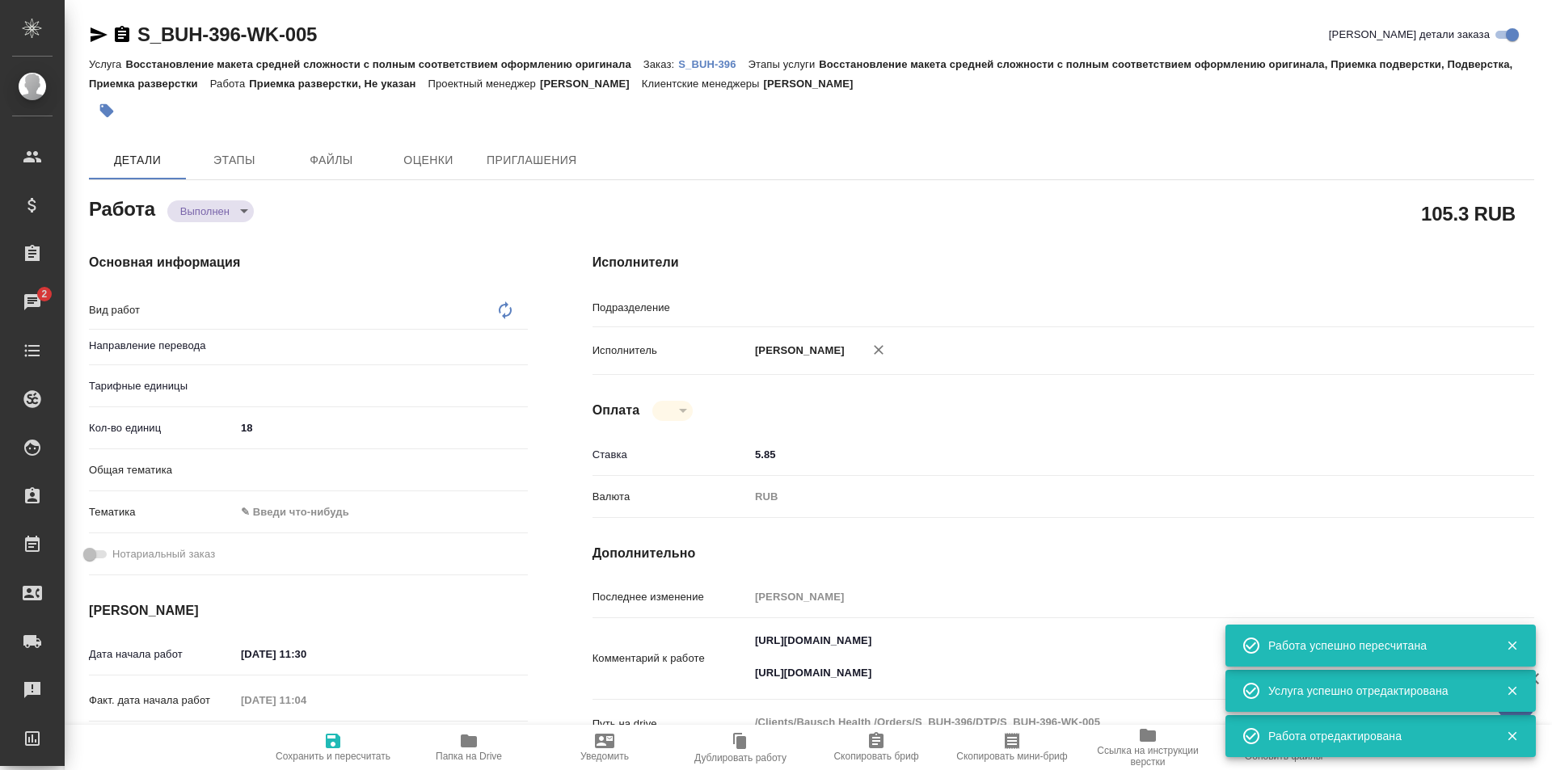
type textarea "x"
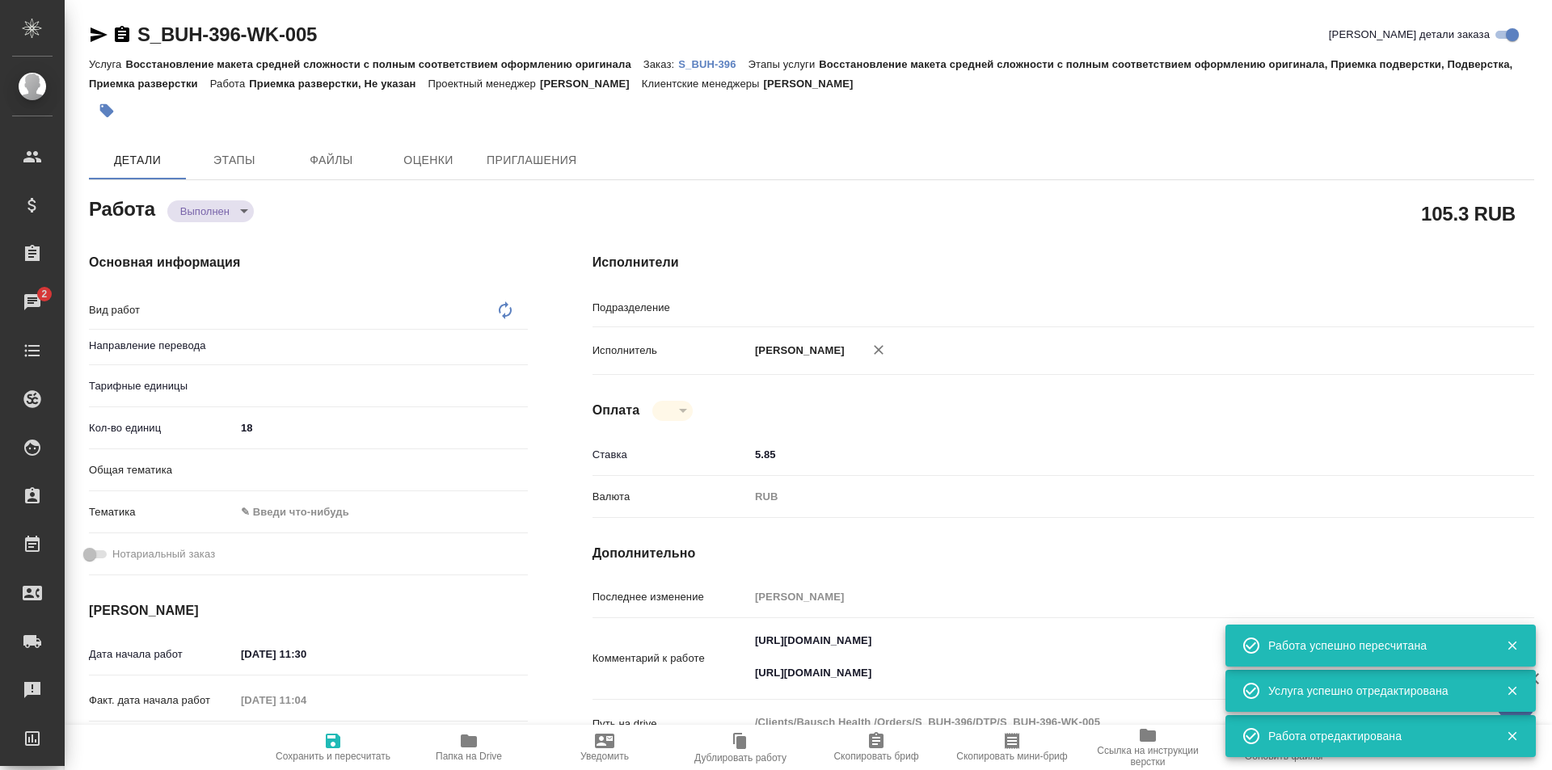
type textarea "x"
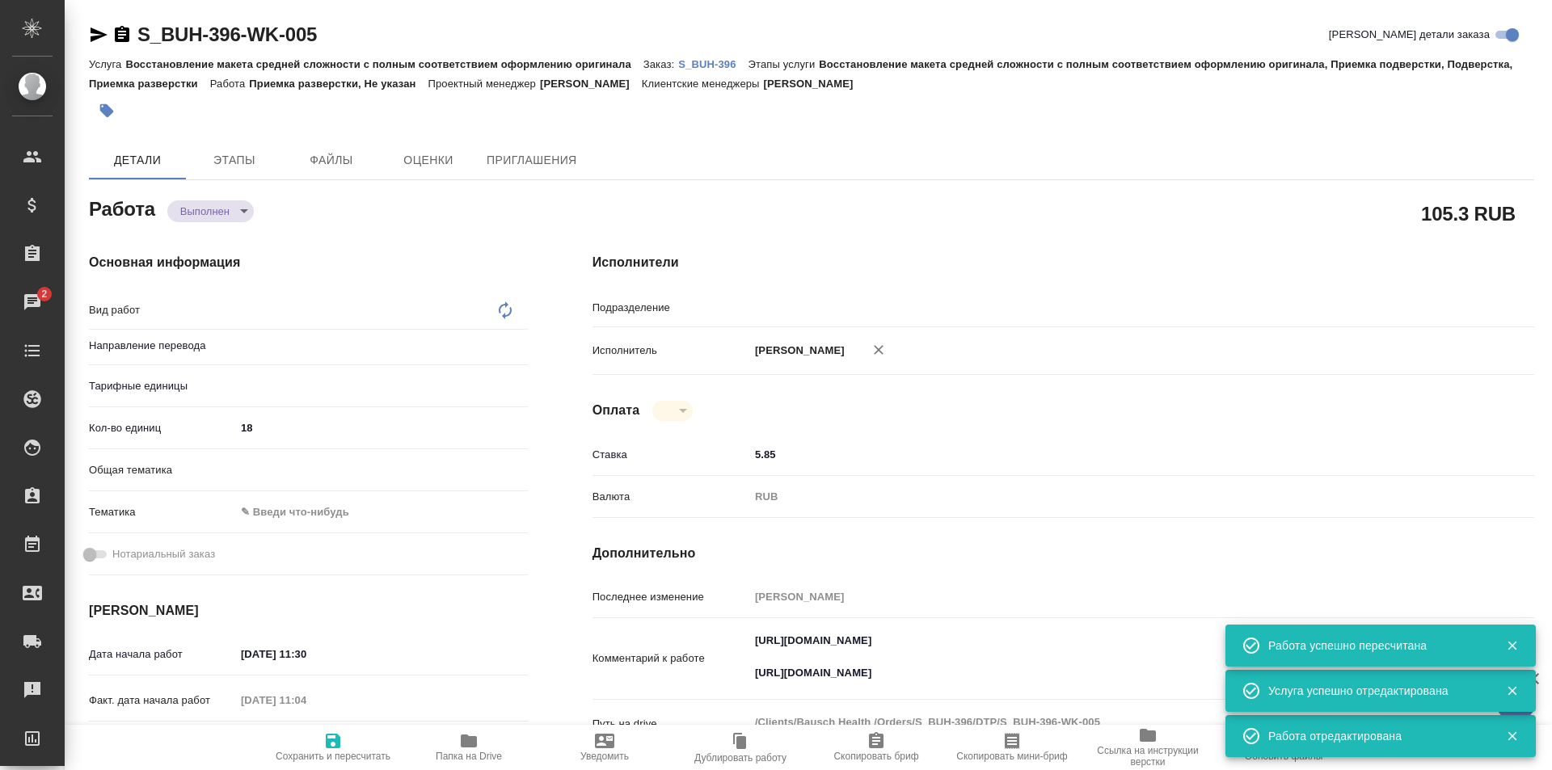
type textarea "x"
type textarea "Приемка разверстки"
type textarea "x"
type input "DTPqa"
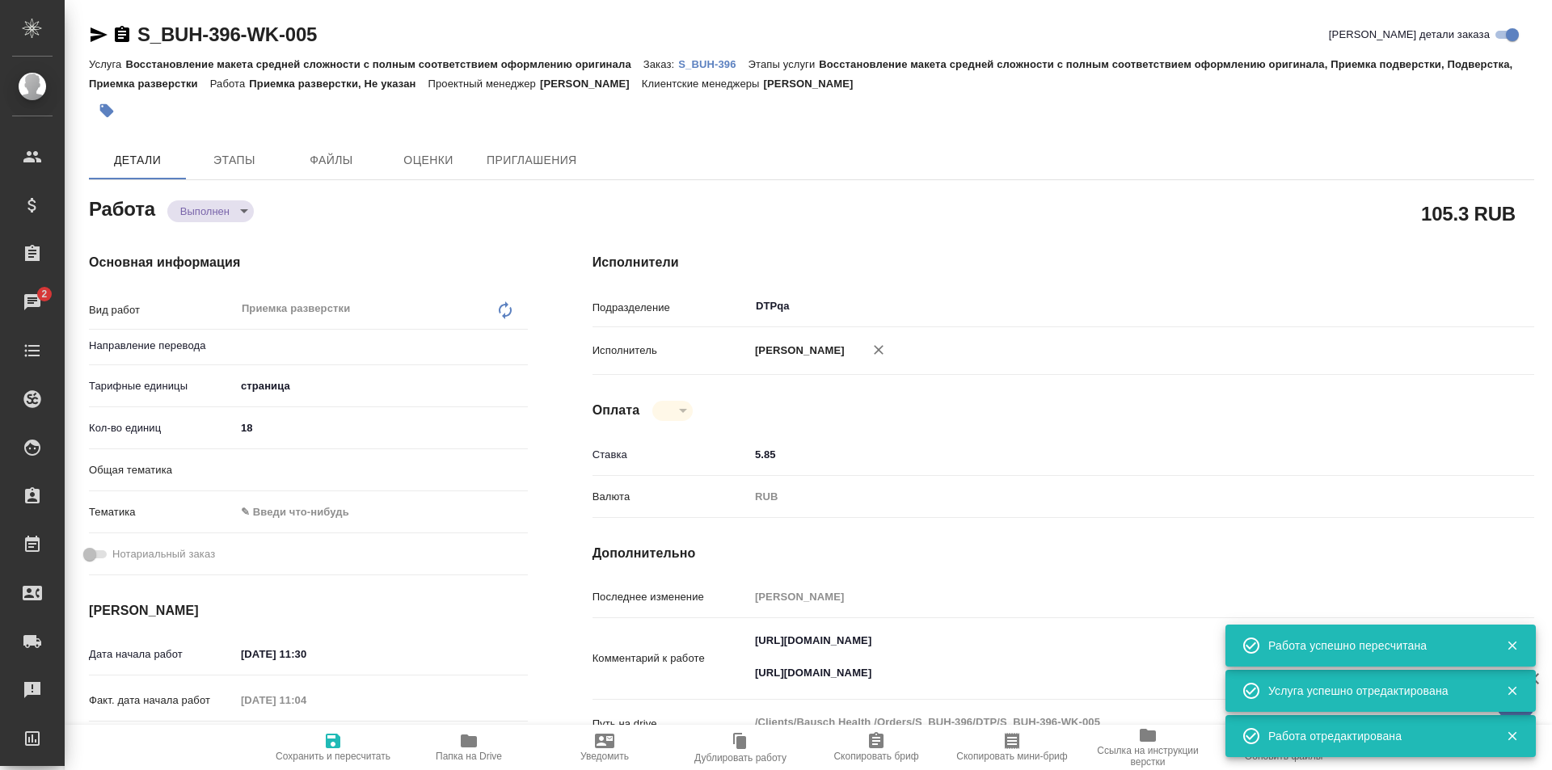
type textarea "x"
type input "Не указан"
type textarea "x"
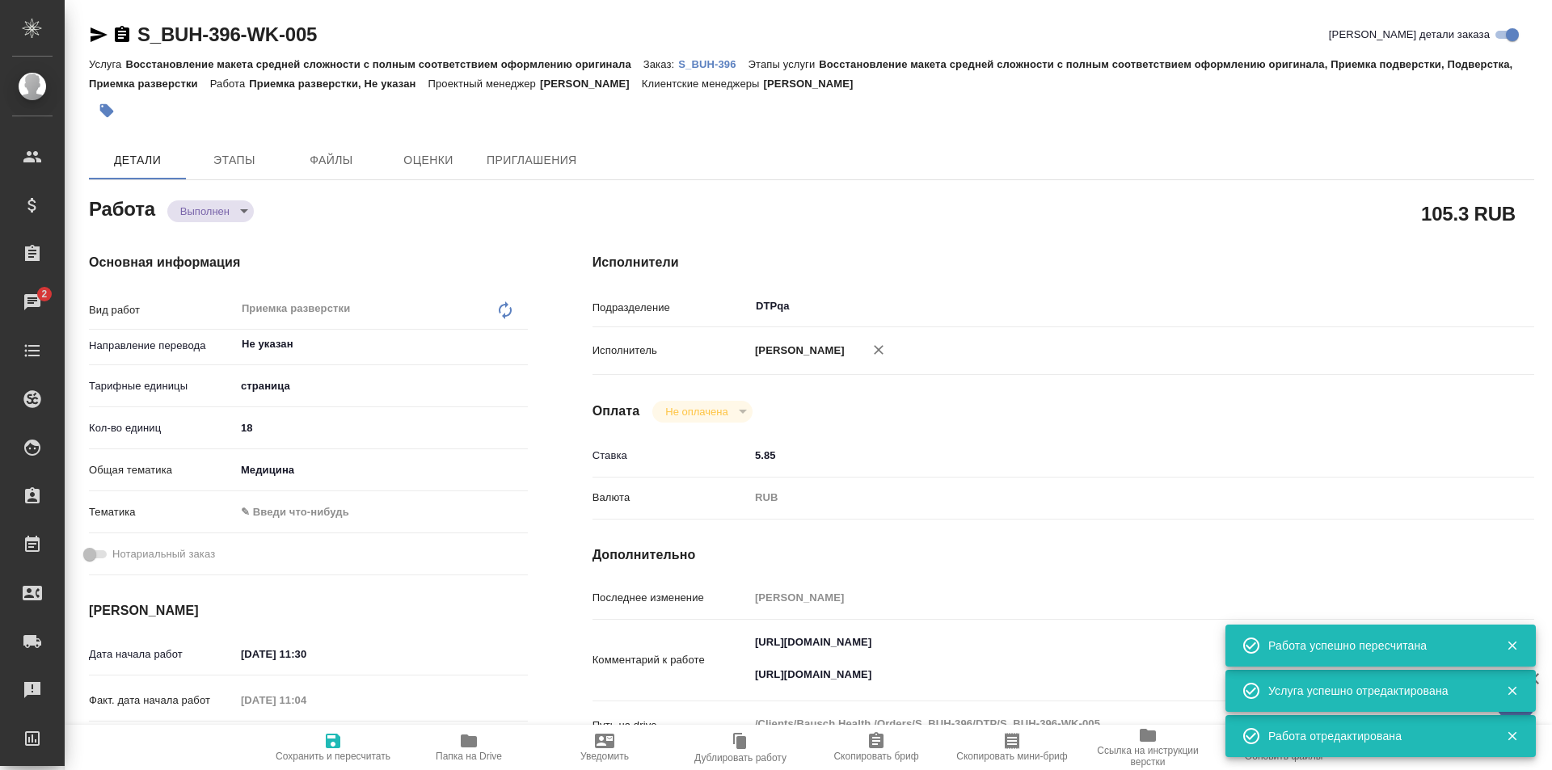
type textarea "x"
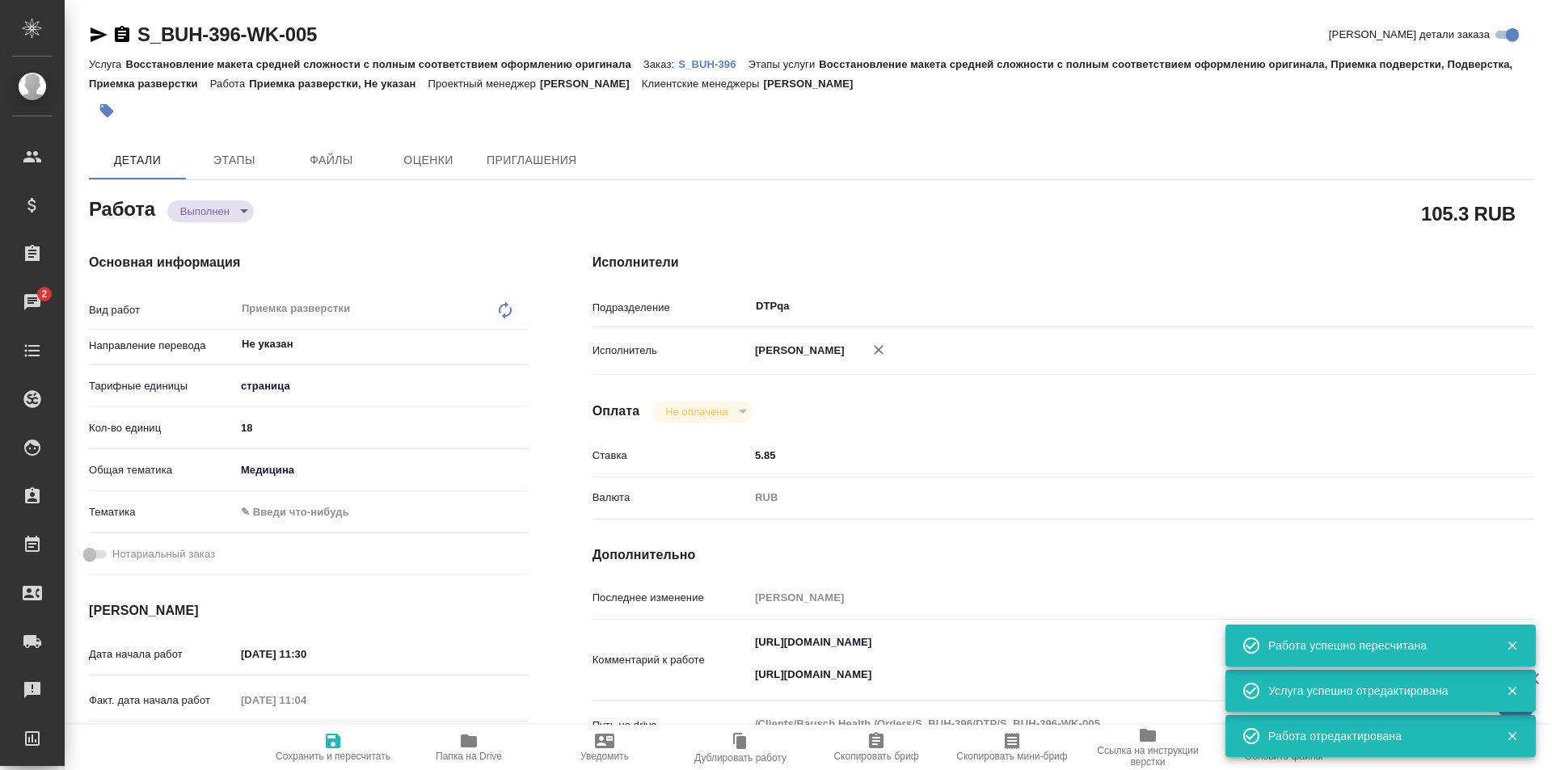
type textarea "x"
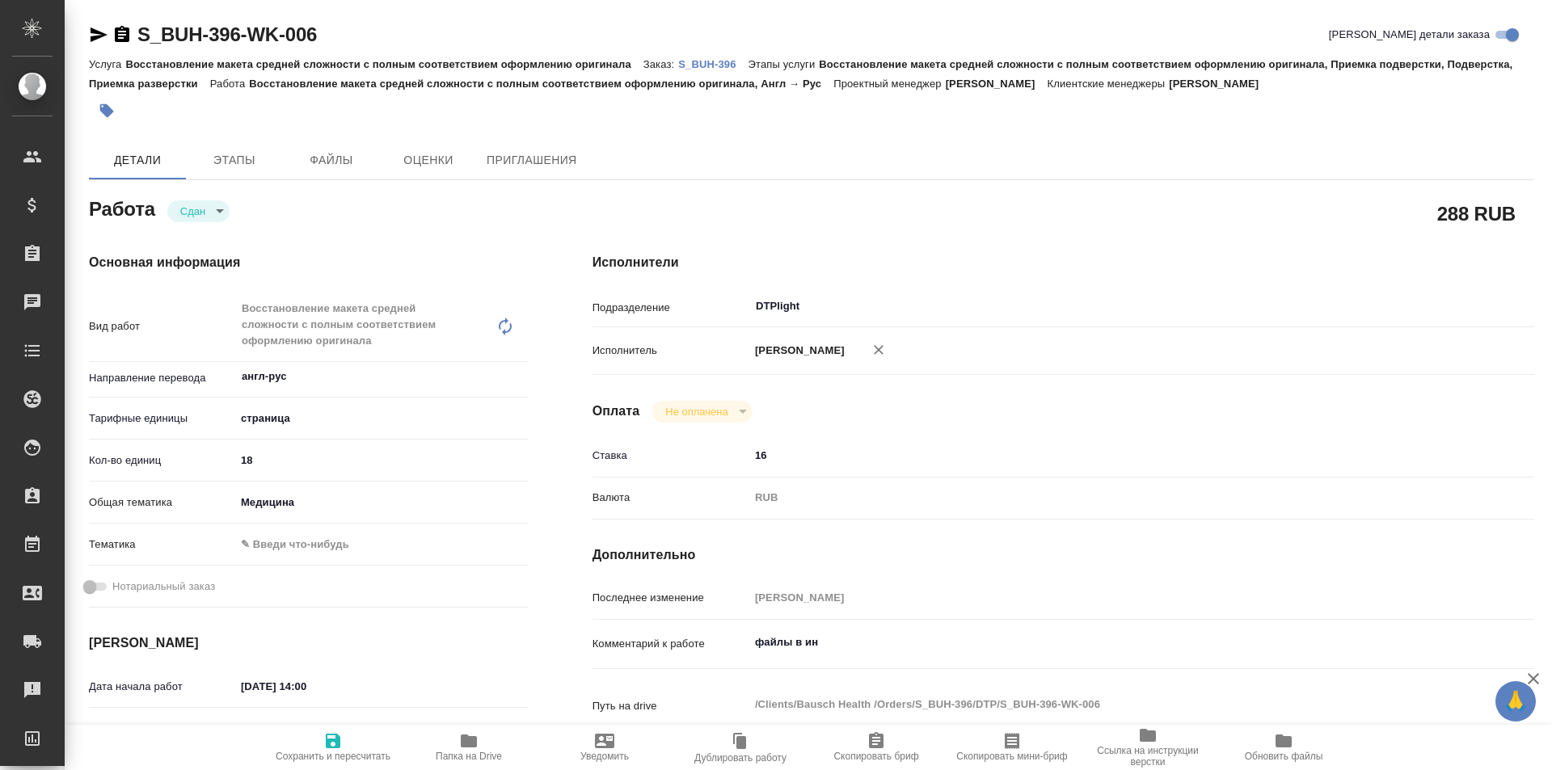
click at [715, 60] on p "S_BUH-396" at bounding box center [712, 64] width 69 height 12
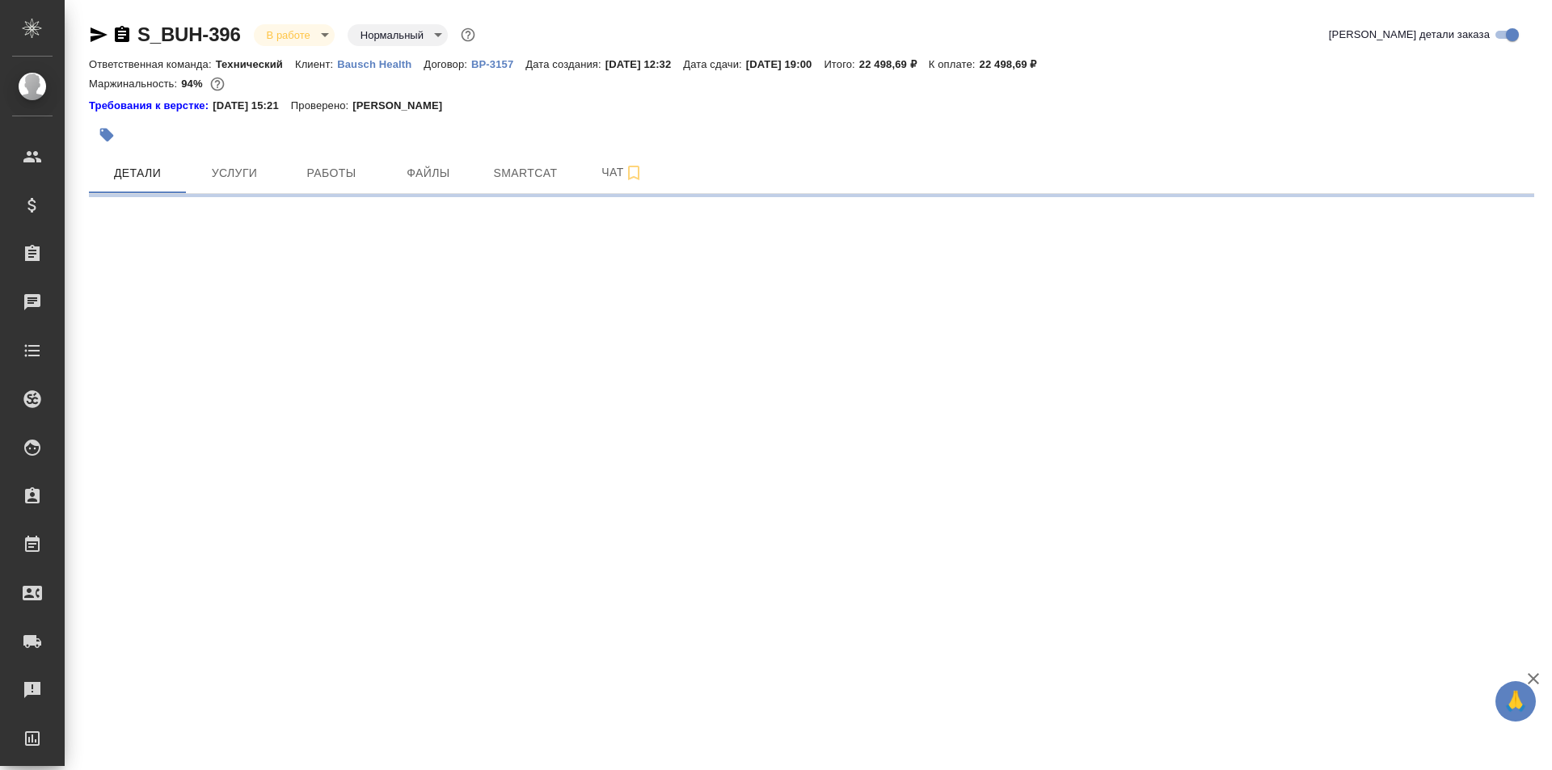
select select "RU"
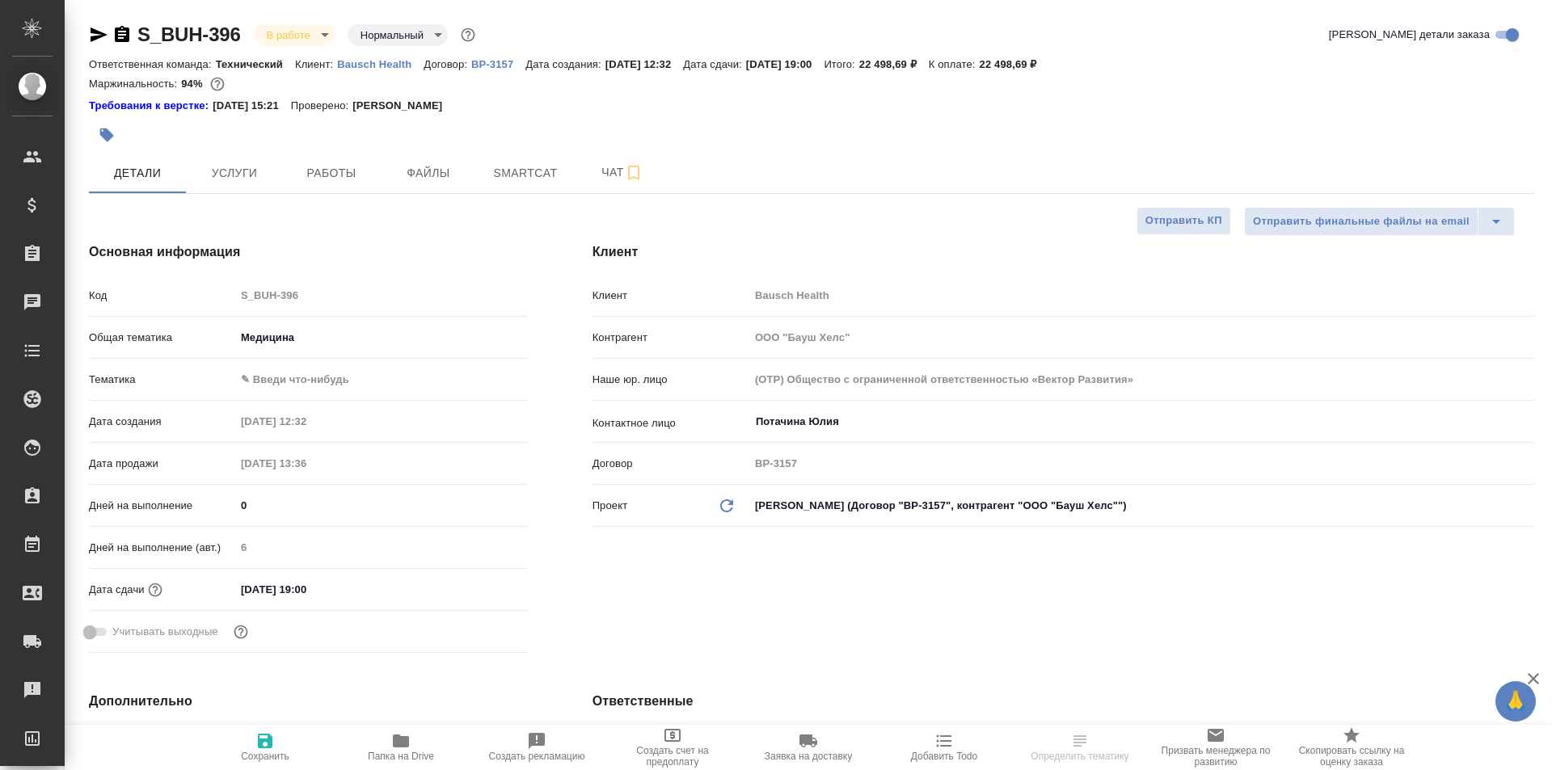
type textarea "x"
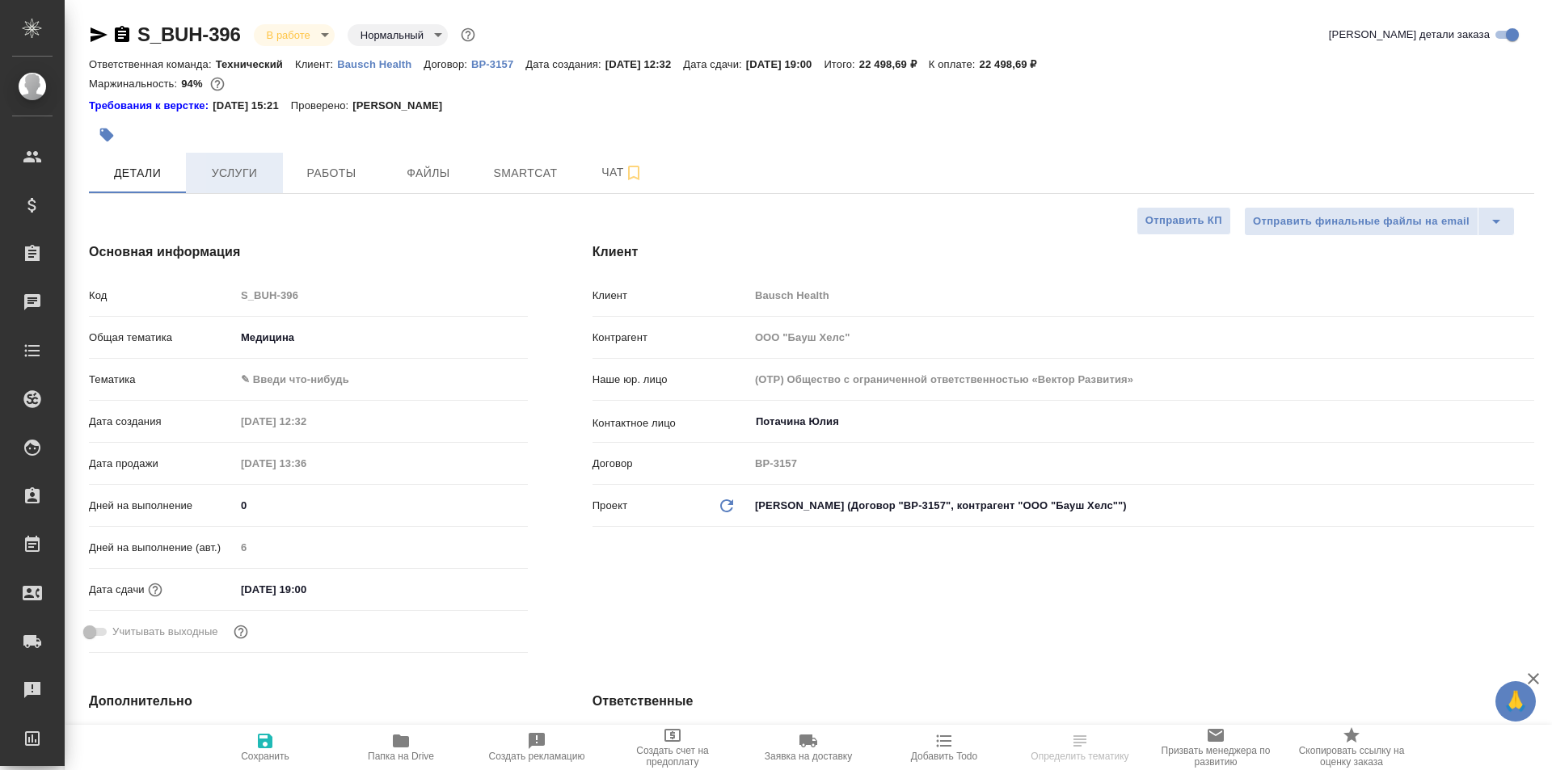
type textarea "x"
type input "[PERSON_NAME]"
type input "[PERSON_NAME]pereverzeva"
click at [325, 170] on span "Работы" at bounding box center [332, 173] width 78 height 20
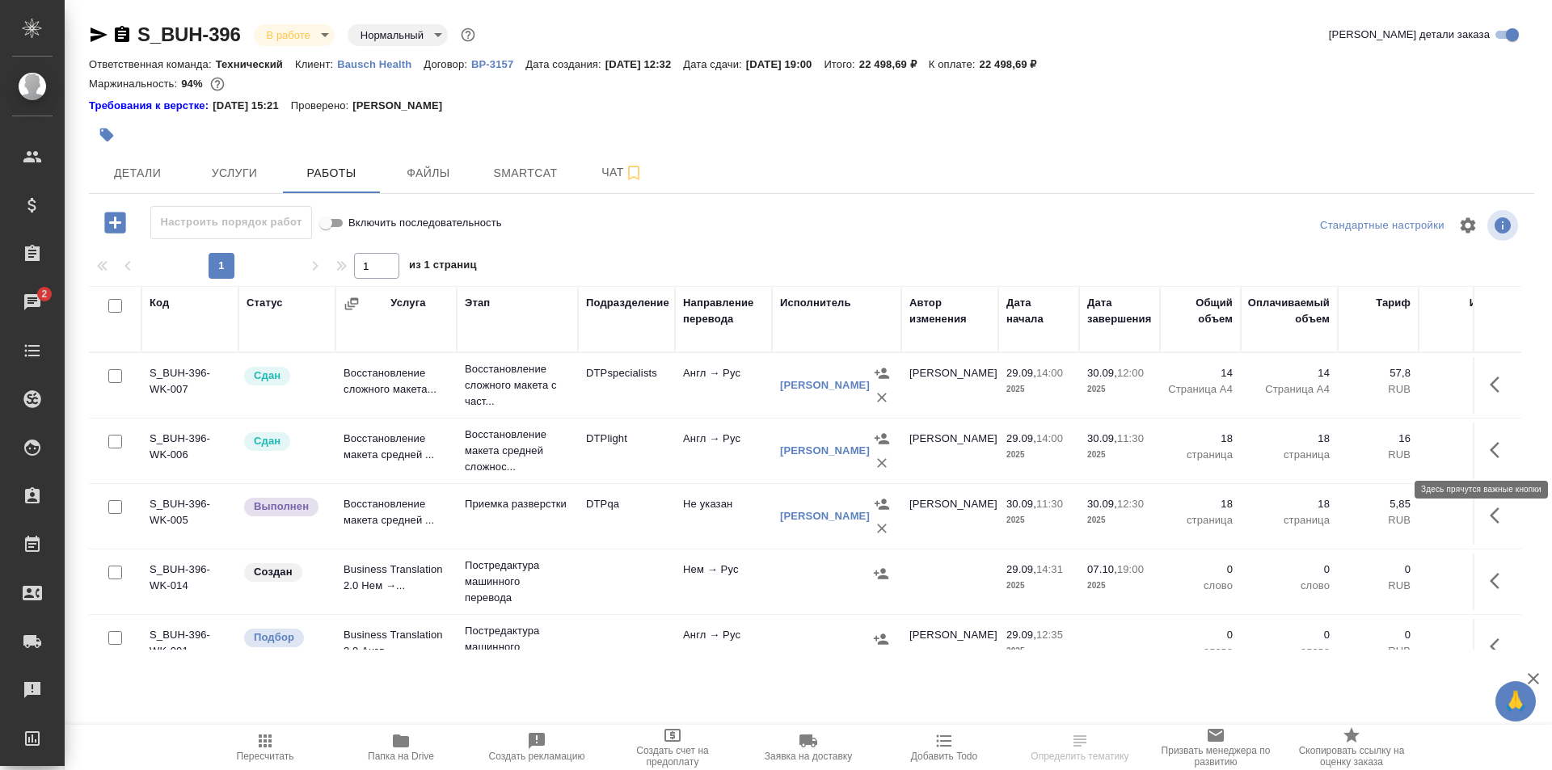
click at [1489, 453] on icon "button" at bounding box center [1498, 449] width 19 height 19
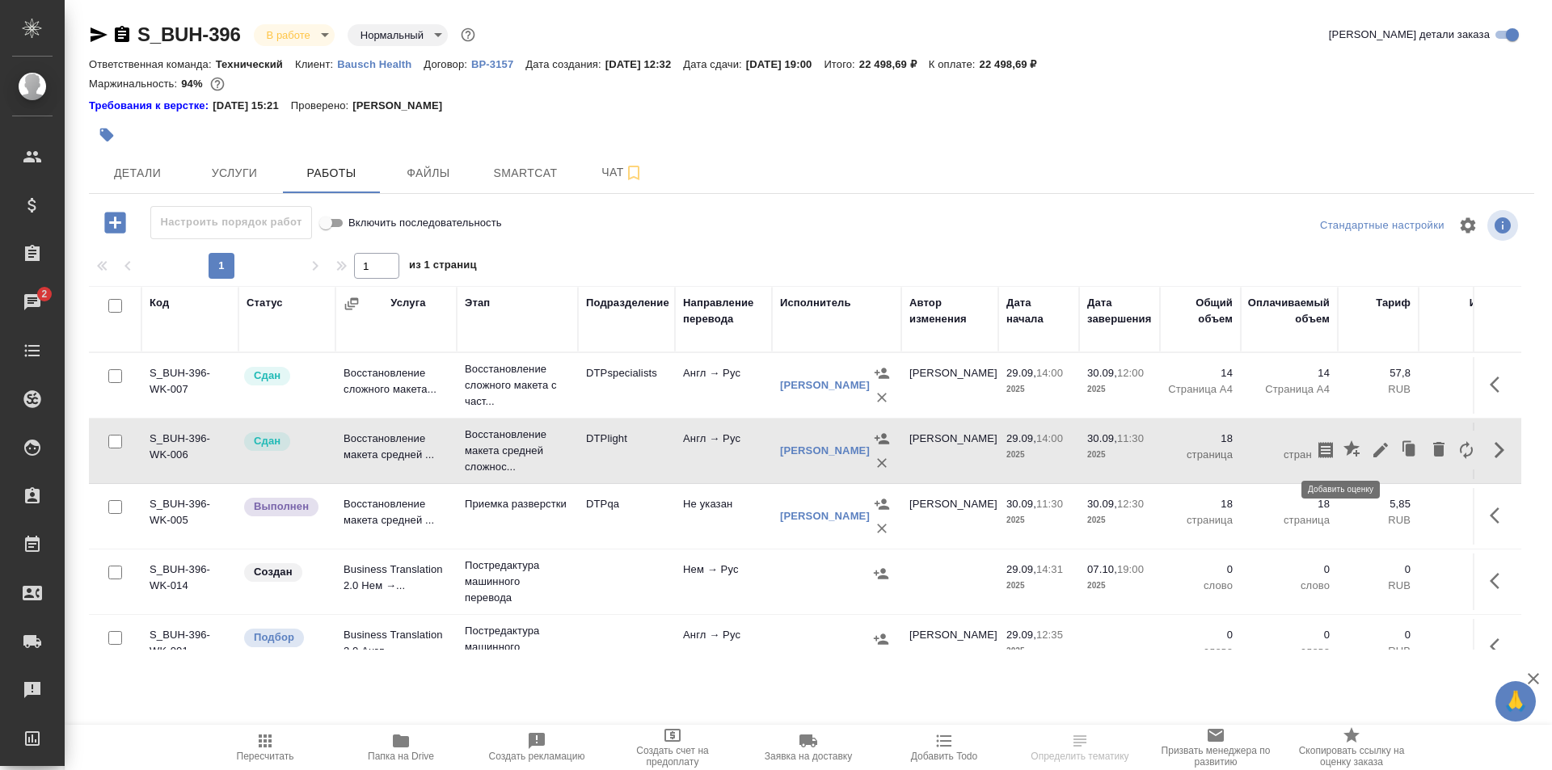
click at [1343, 448] on icon "button" at bounding box center [1351, 448] width 16 height 16
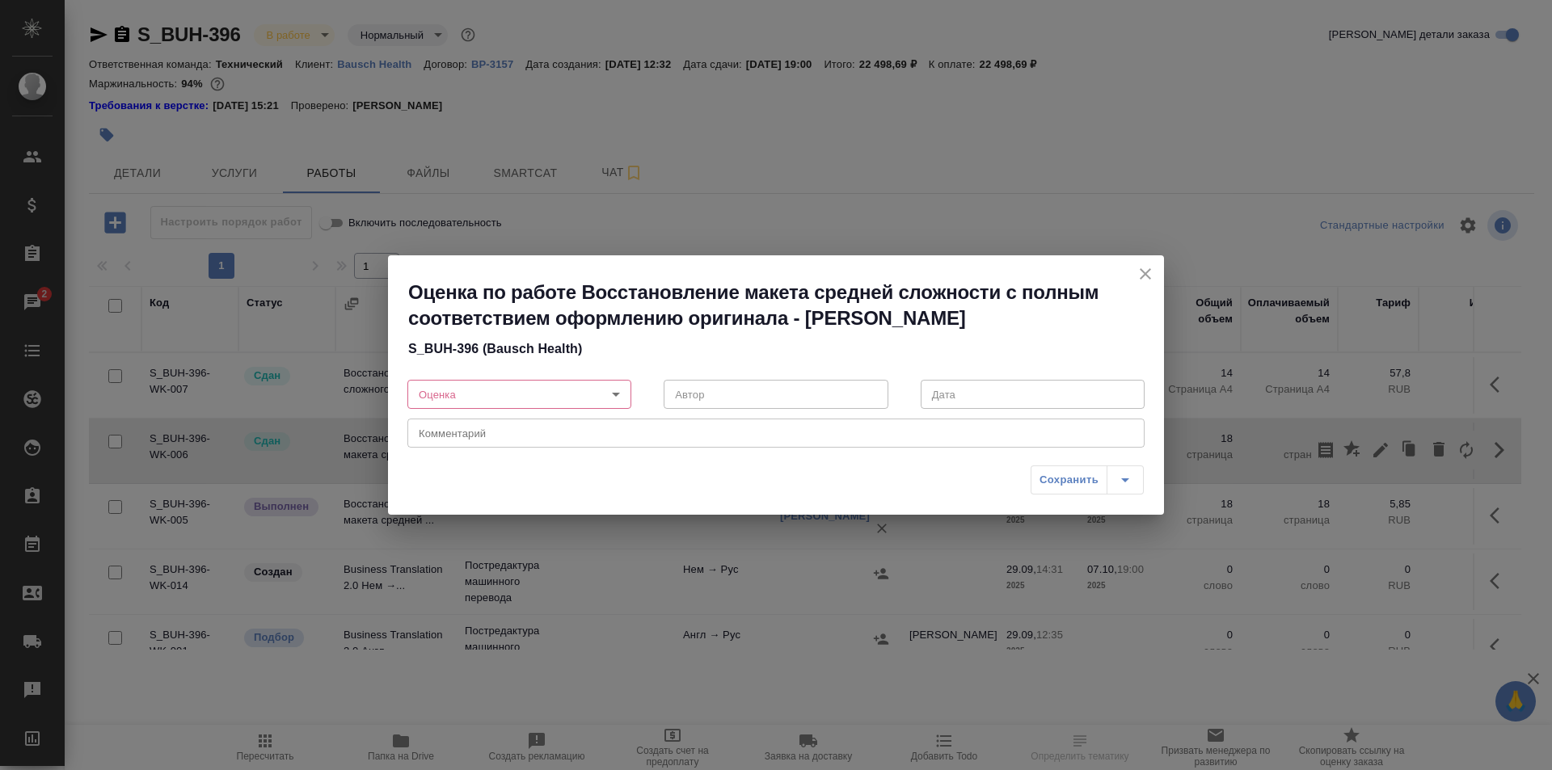
click at [528, 399] on body "🙏 .cls-1 fill:#fff; AWATERA Ismagilova Diana Клиенты Спецификации Заказы 2 Чаты…" at bounding box center [776, 385] width 1552 height 770
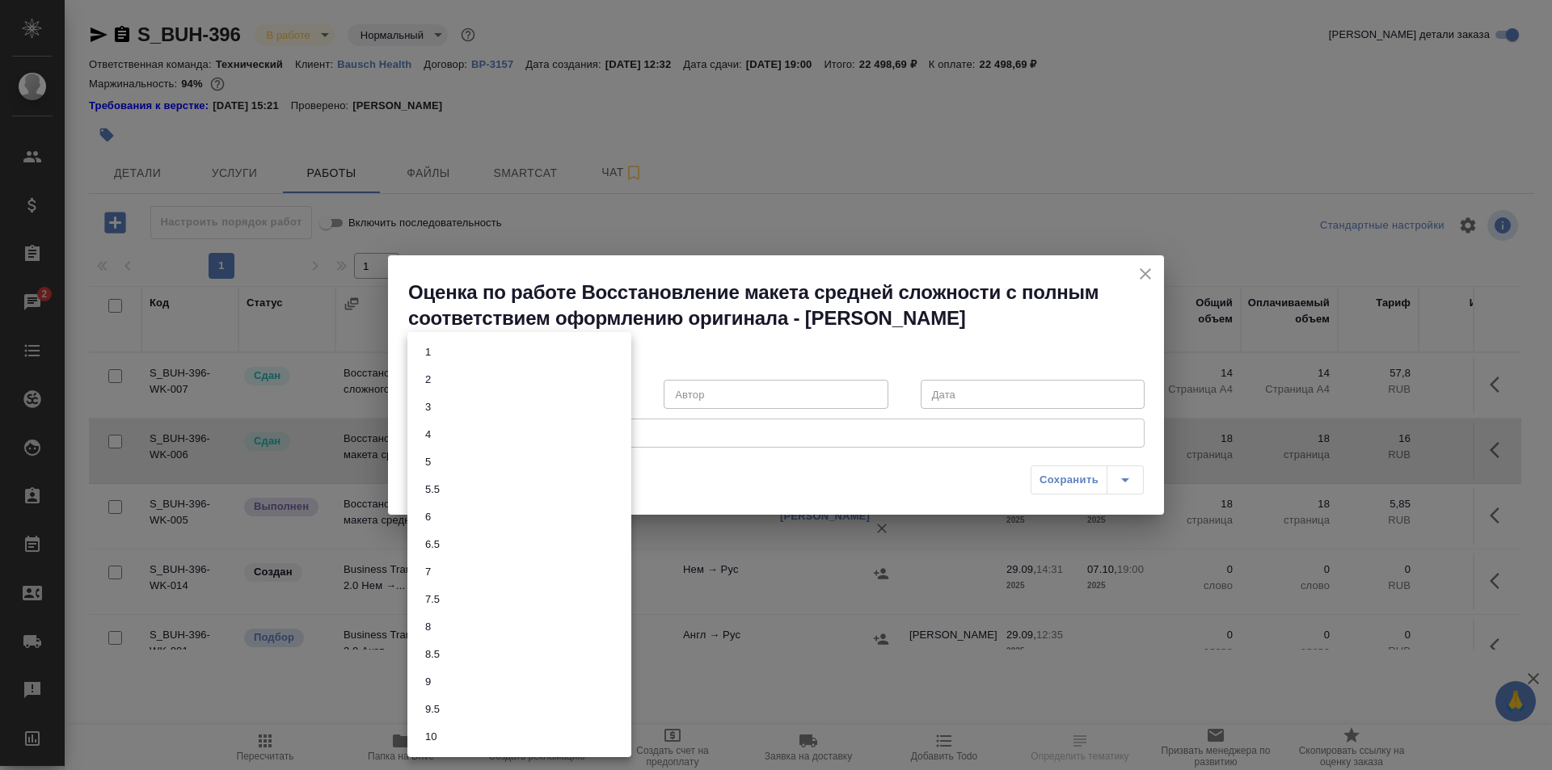
click at [444, 592] on button "7.5" at bounding box center [432, 600] width 24 height 18
type input "7.5"
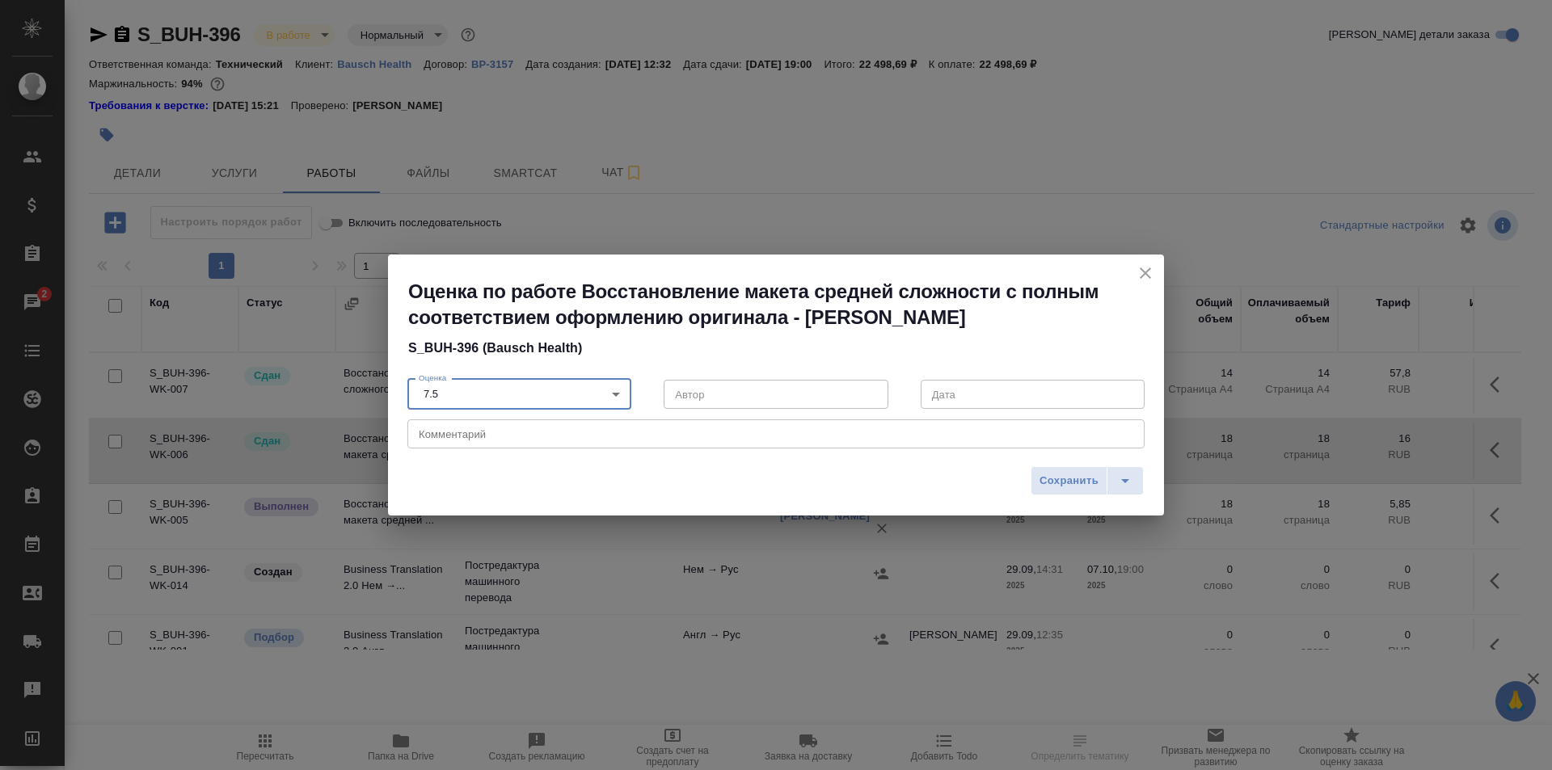
click at [481, 433] on textarea at bounding box center [776, 434] width 714 height 12
type textarea "<"
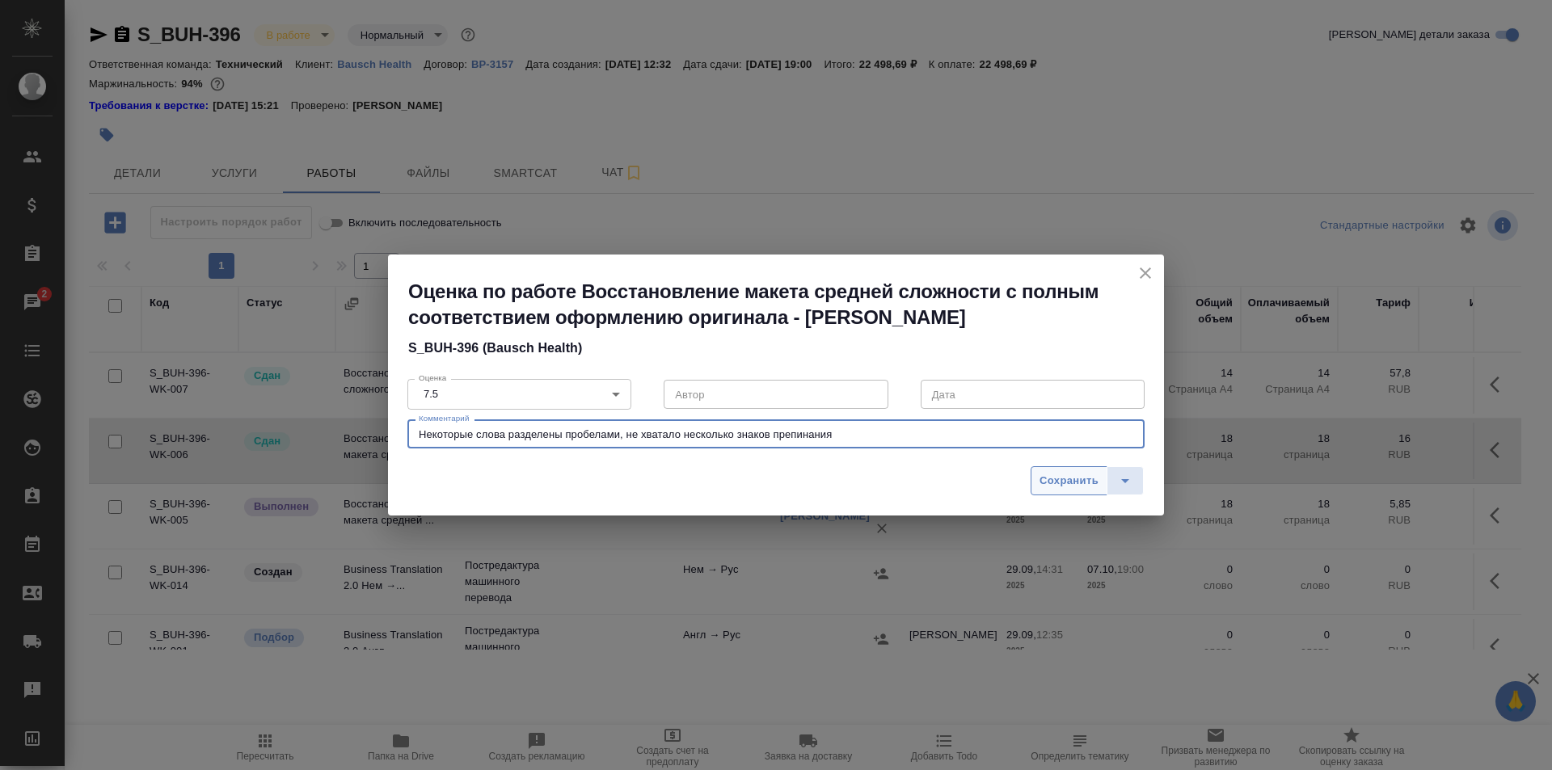
type textarea "Некоторые слова разделены пробелами, не хватало несколько знаков препинания"
click at [1079, 486] on span "Сохранить" at bounding box center [1068, 481] width 59 height 19
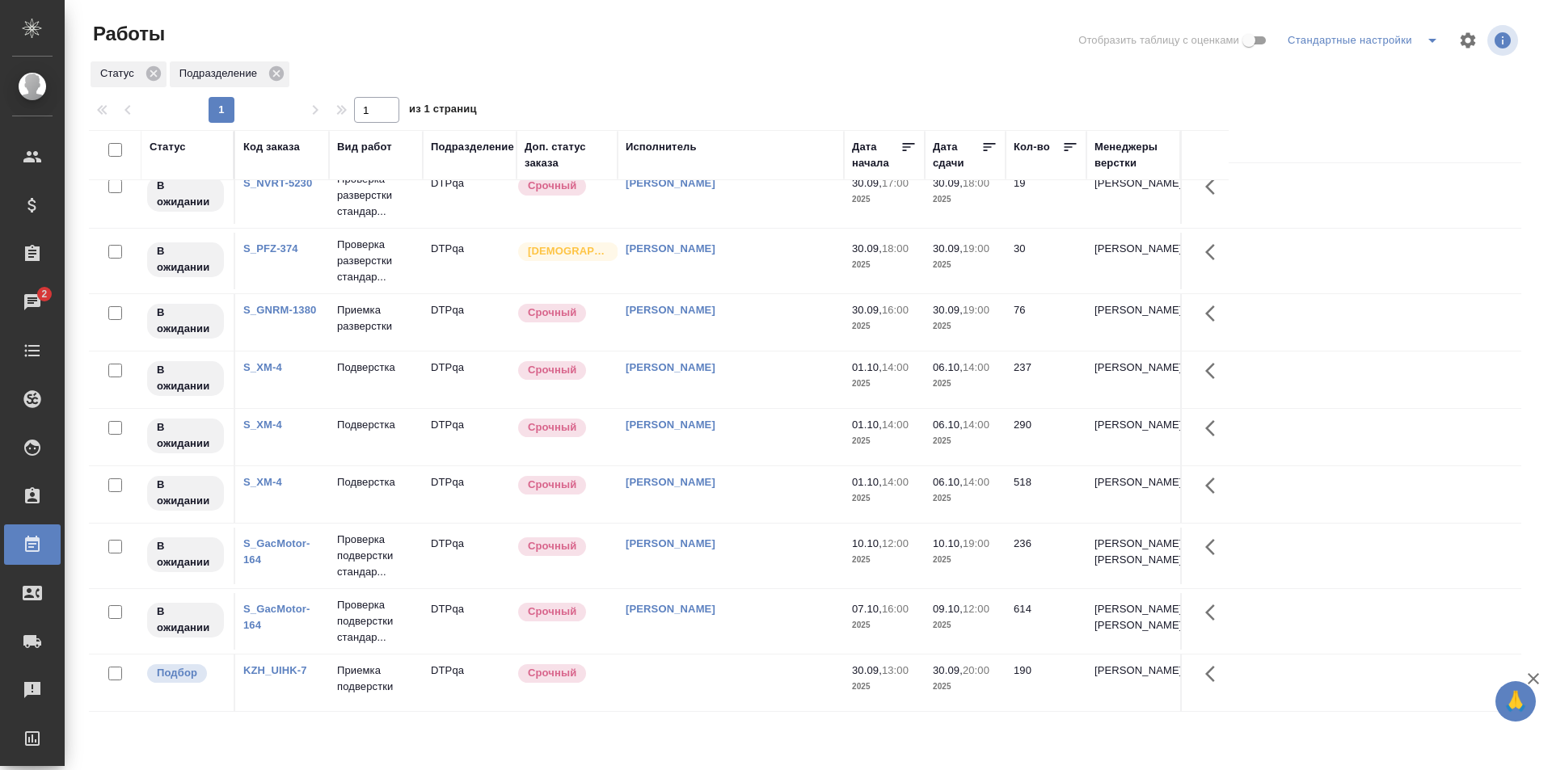
scroll to position [50, 0]
click at [756, 681] on td at bounding box center [730, 683] width 226 height 57
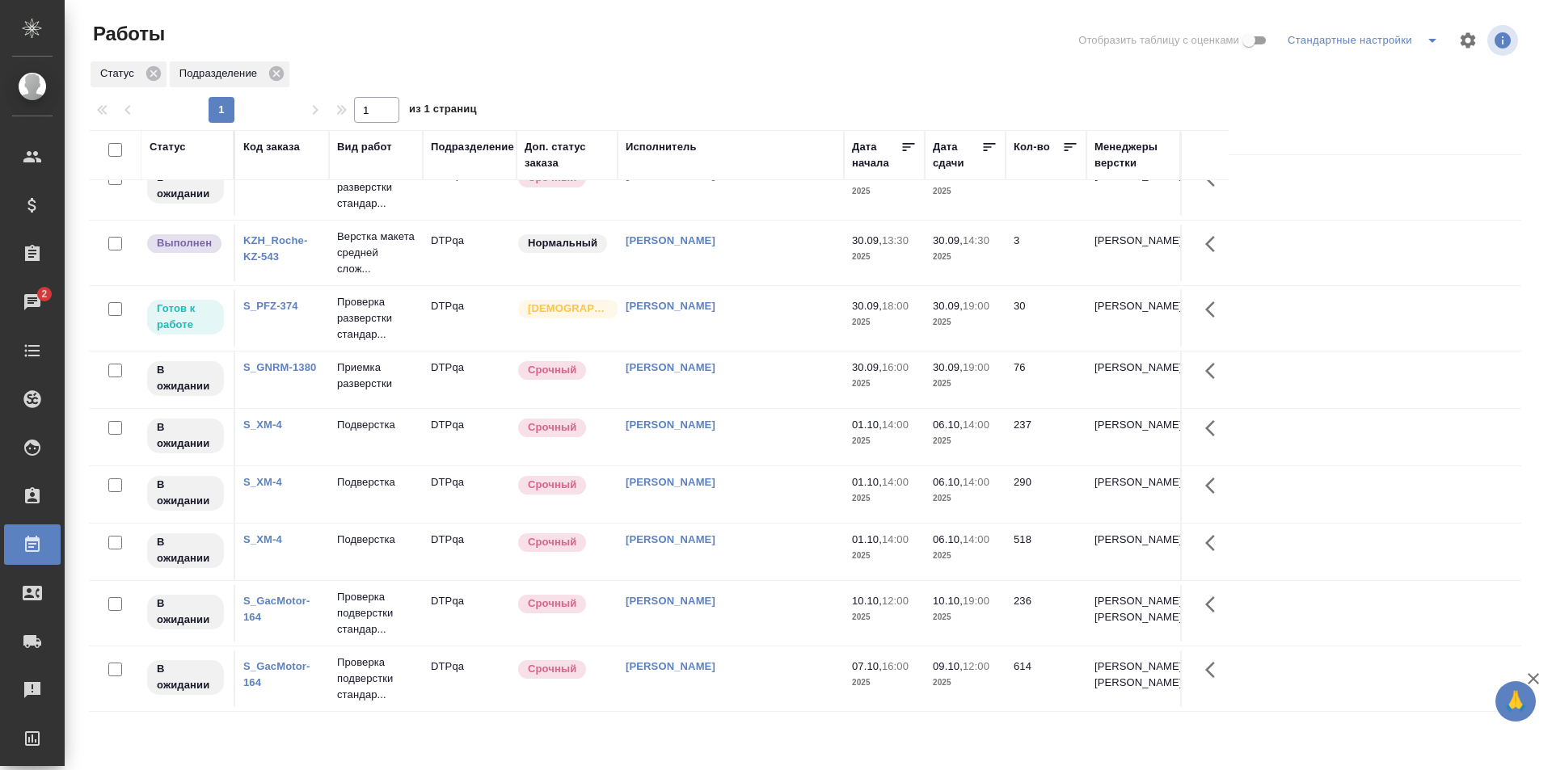
scroll to position [0, 0]
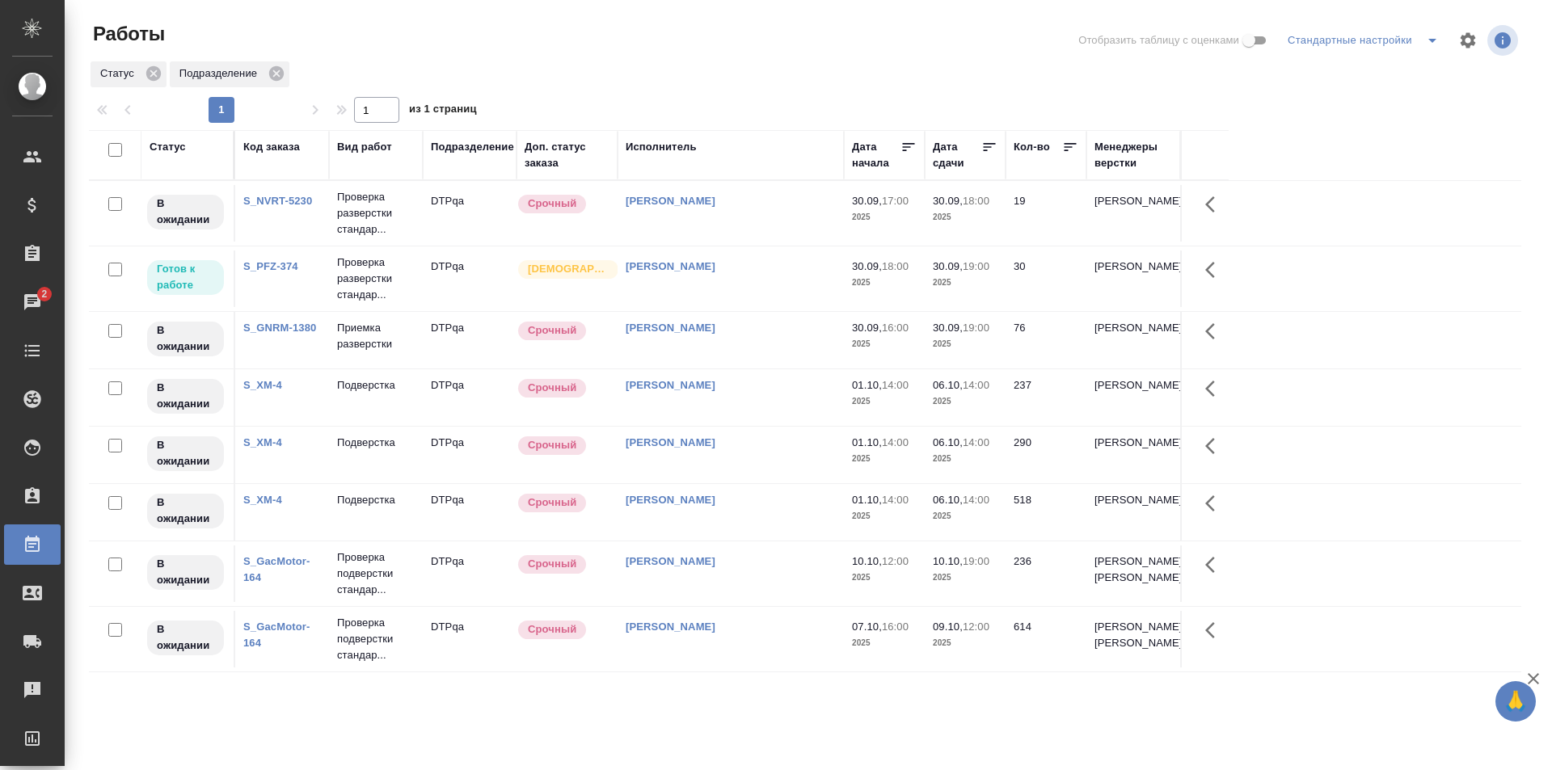
drag, startPoint x: 796, startPoint y: 82, endPoint x: 977, endPoint y: 91, distance: 181.2
click at [796, 82] on div "Статус Подразделение" at bounding box center [805, 74] width 1432 height 29
click at [811, 77] on div "Статус Подразделение" at bounding box center [805, 74] width 1432 height 29
click at [793, 84] on div "Статус Подразделение" at bounding box center [805, 74] width 1432 height 29
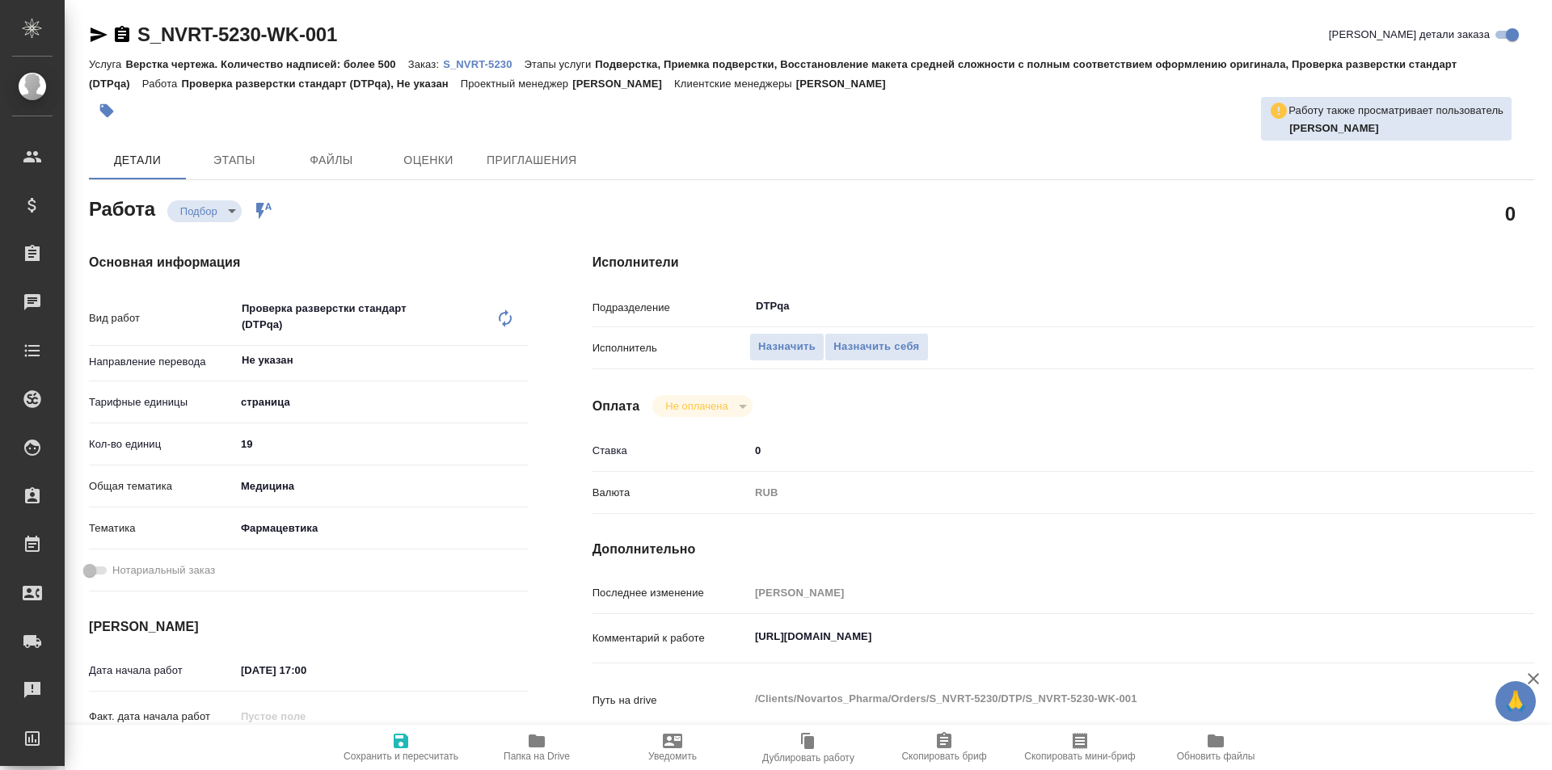
type textarea "x"
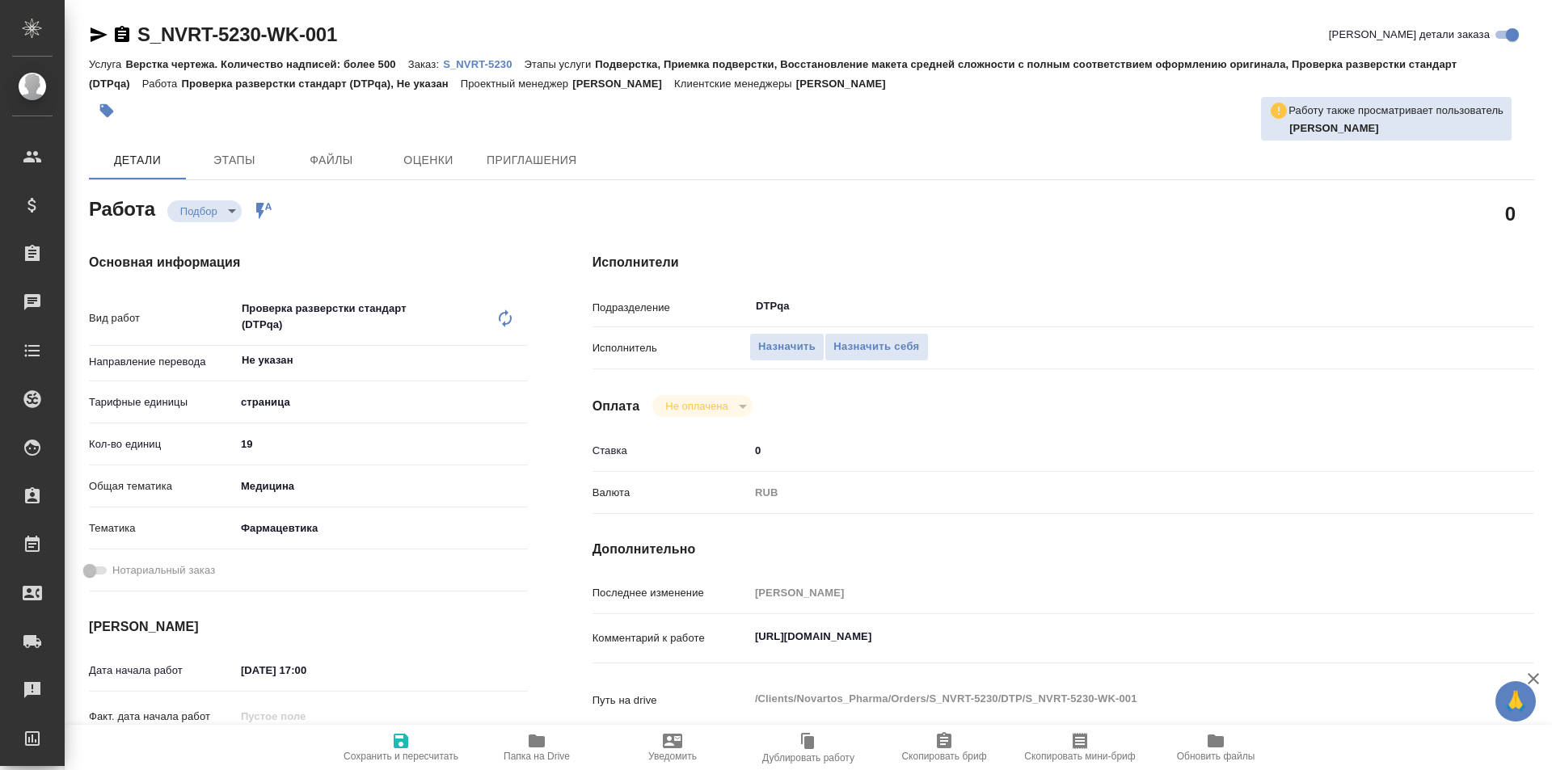
type textarea "x"
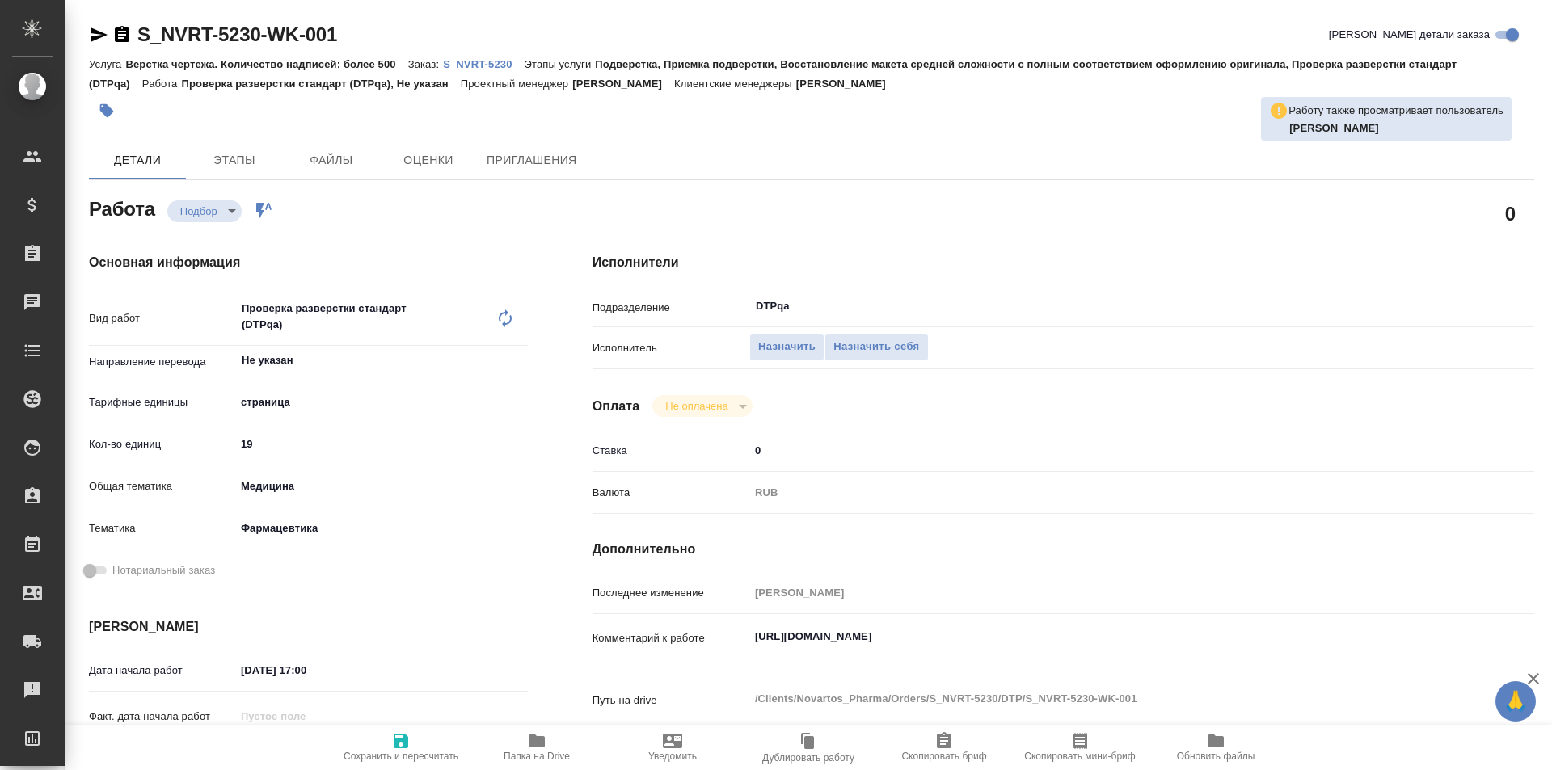
type textarea "x"
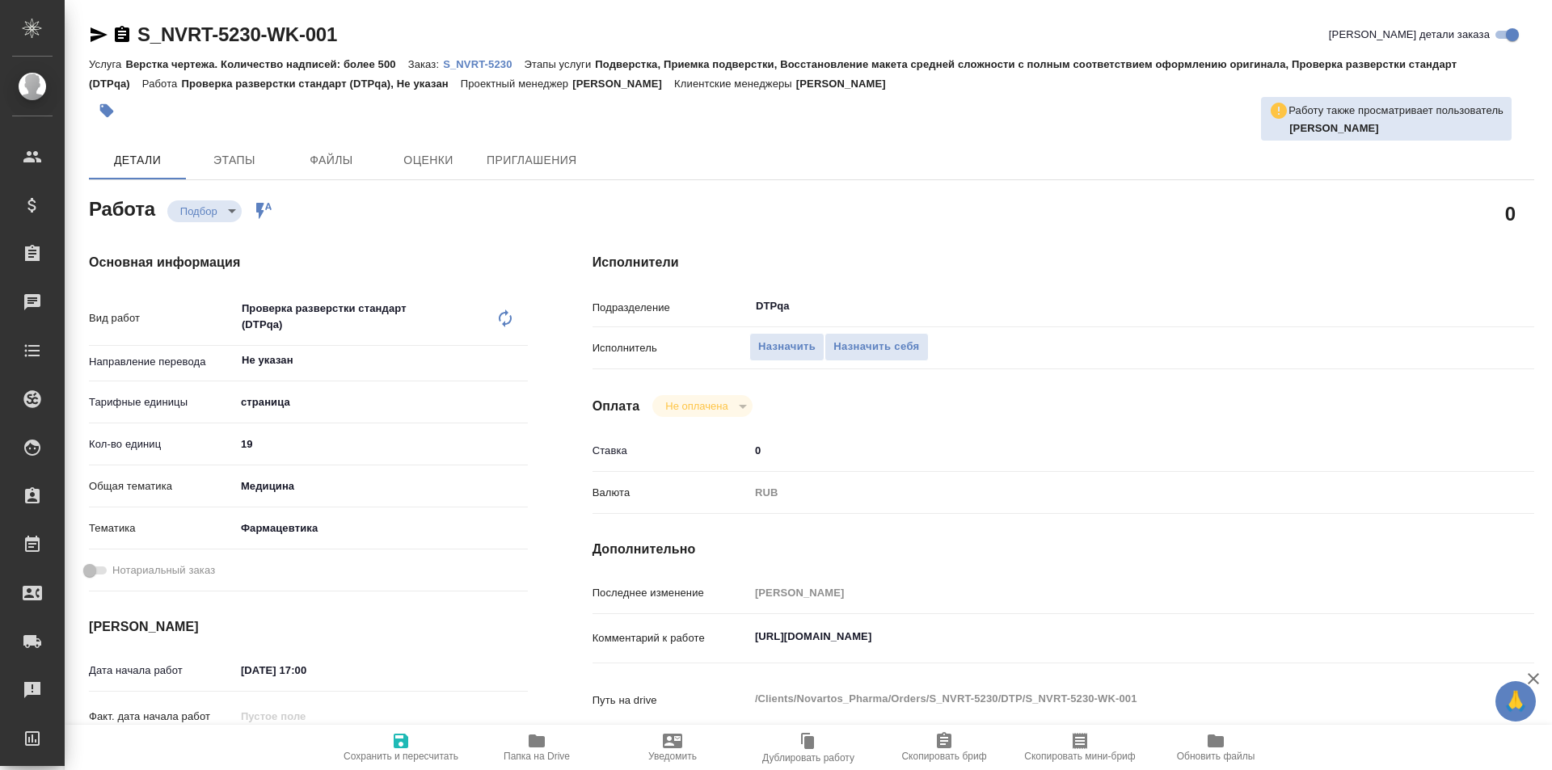
type textarea "x"
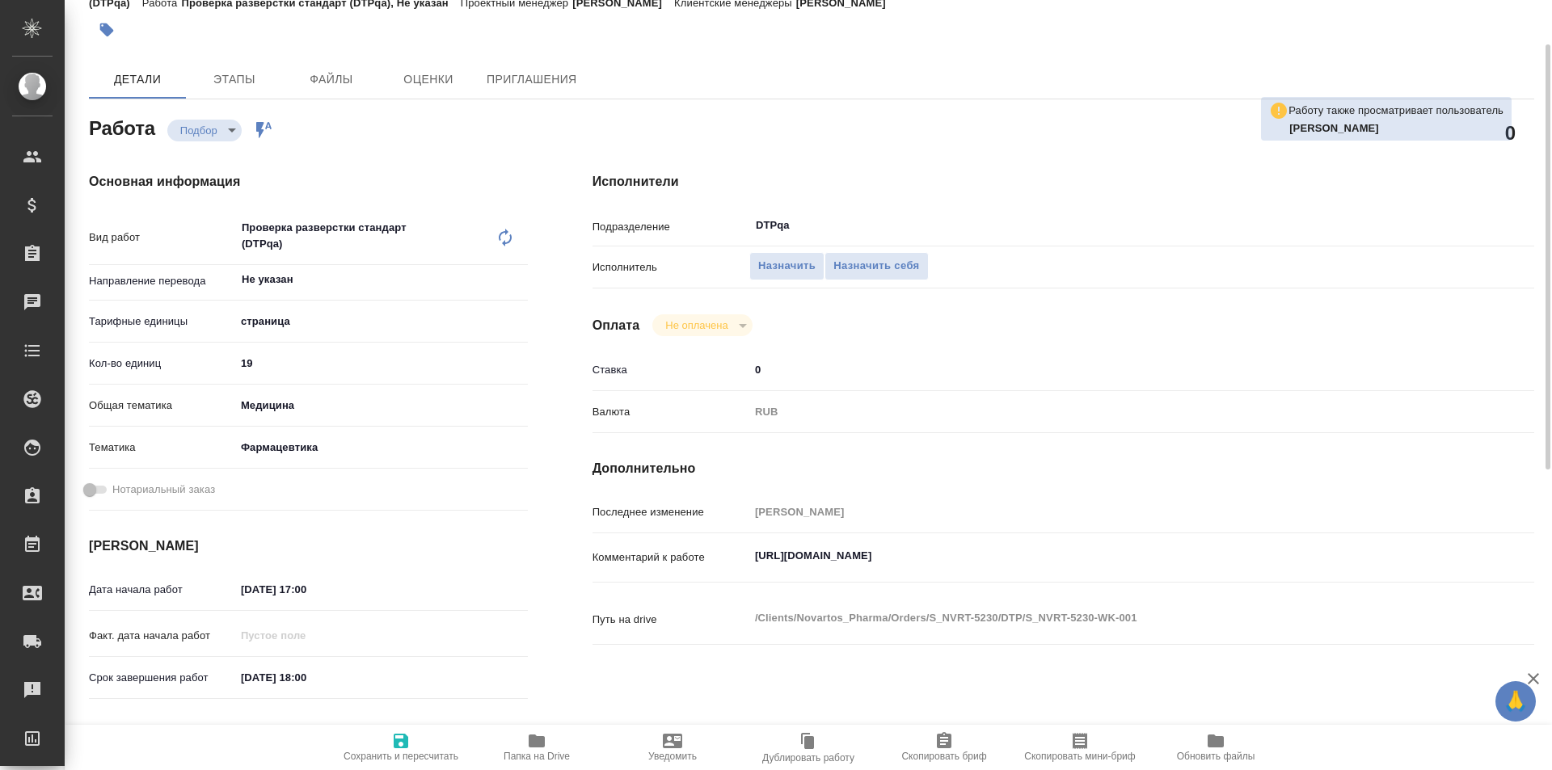
scroll to position [162, 0]
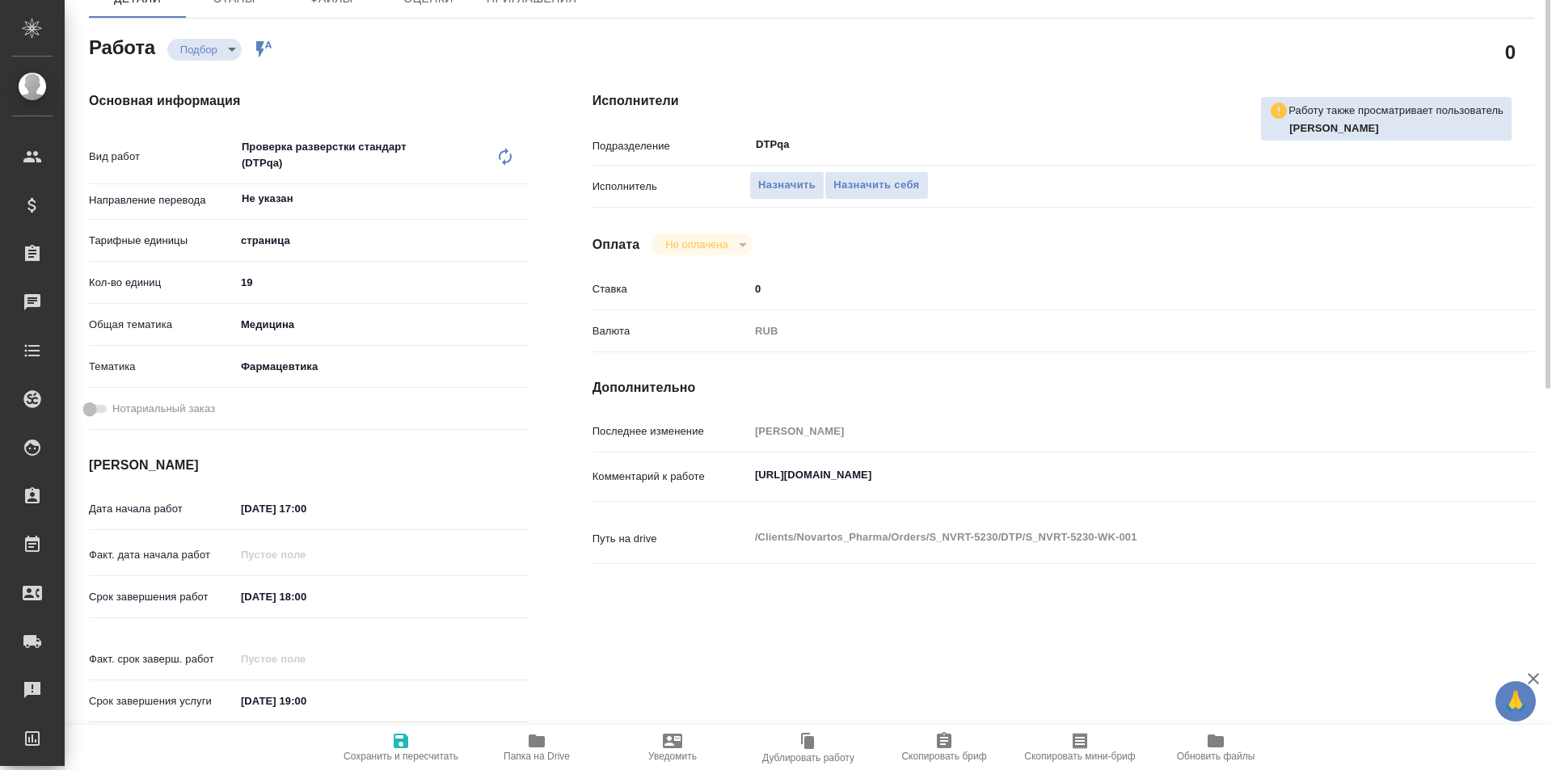
type textarea "x"
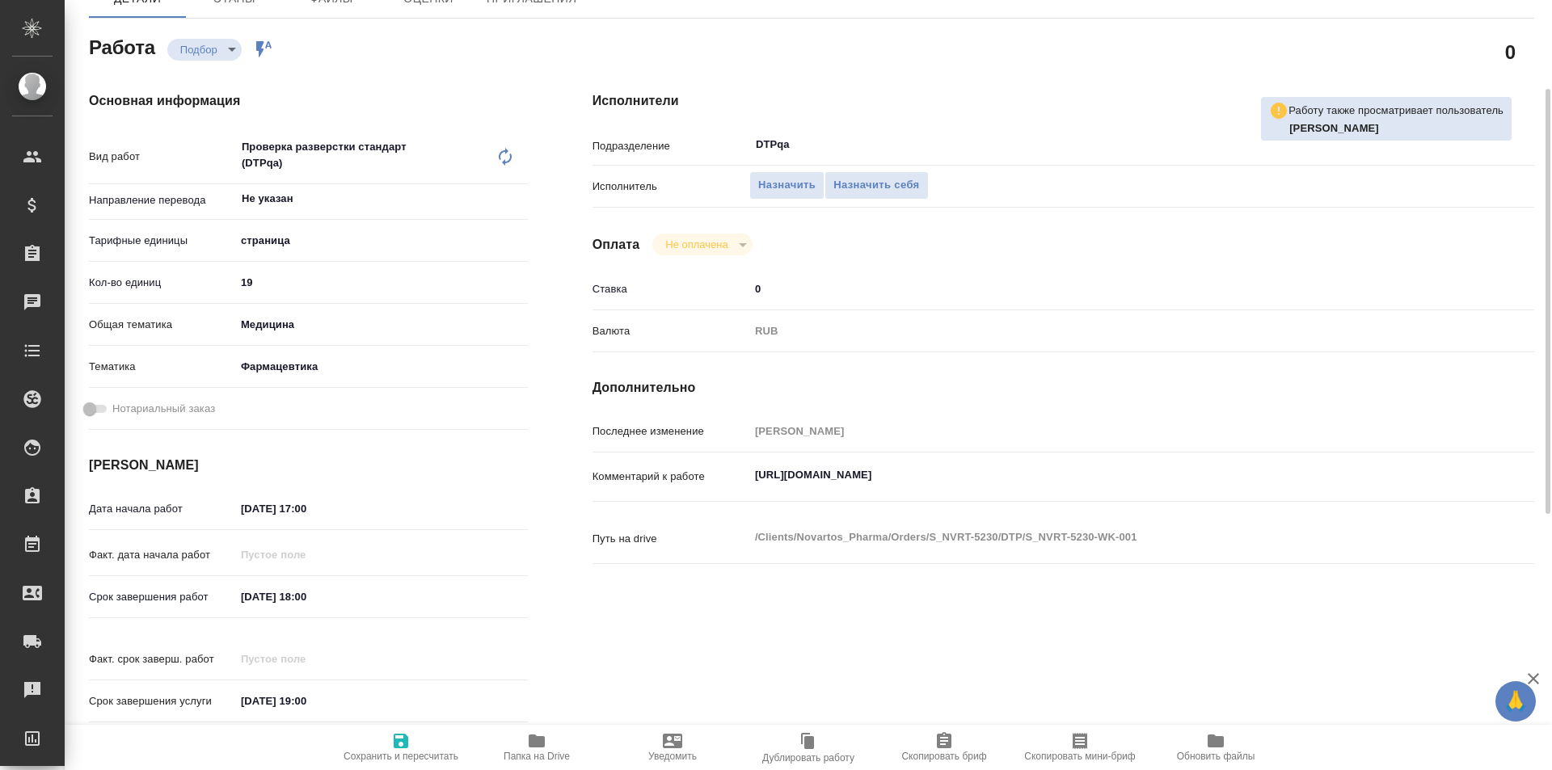
type textarea "x"
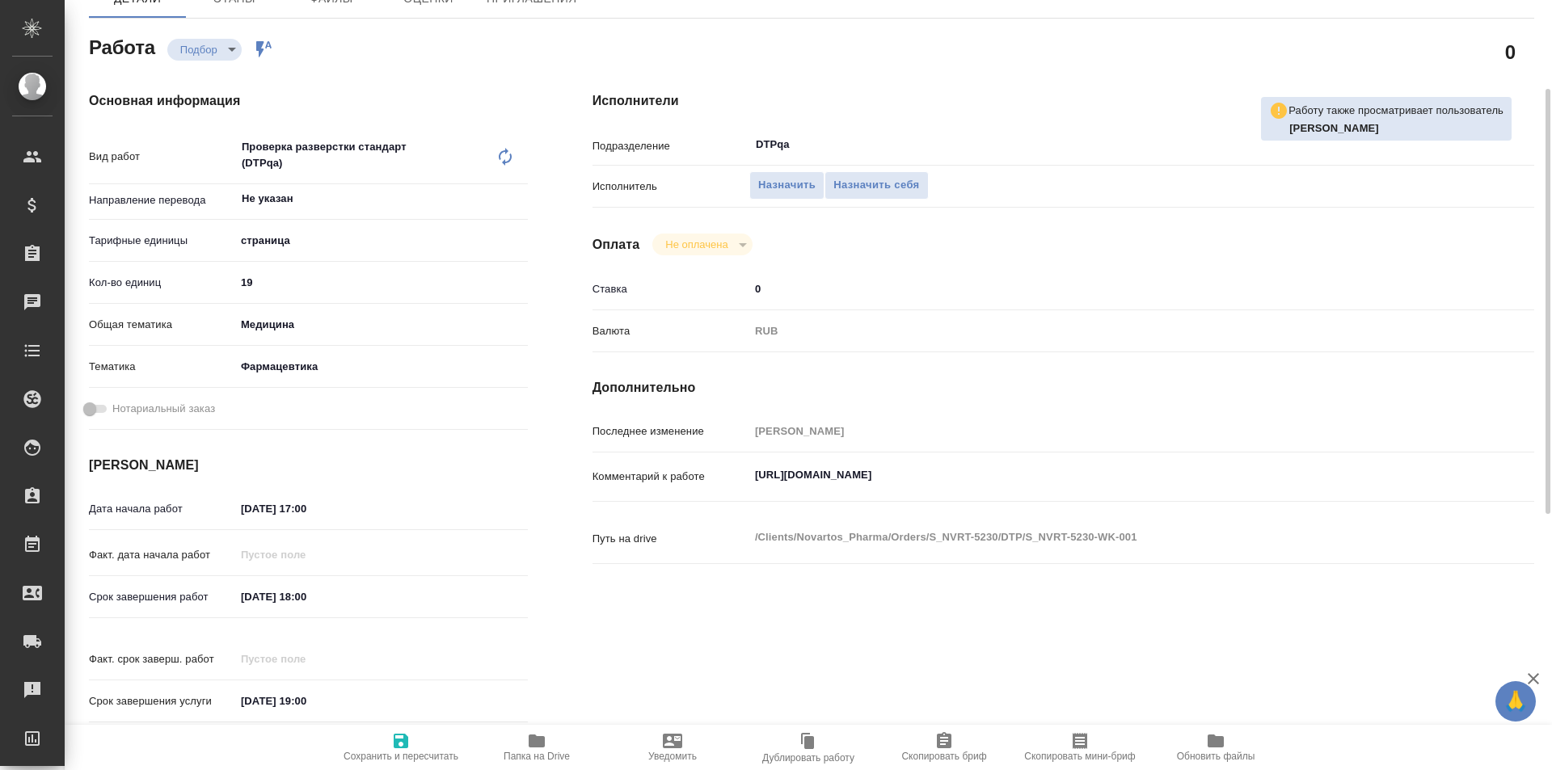
scroll to position [0, 0]
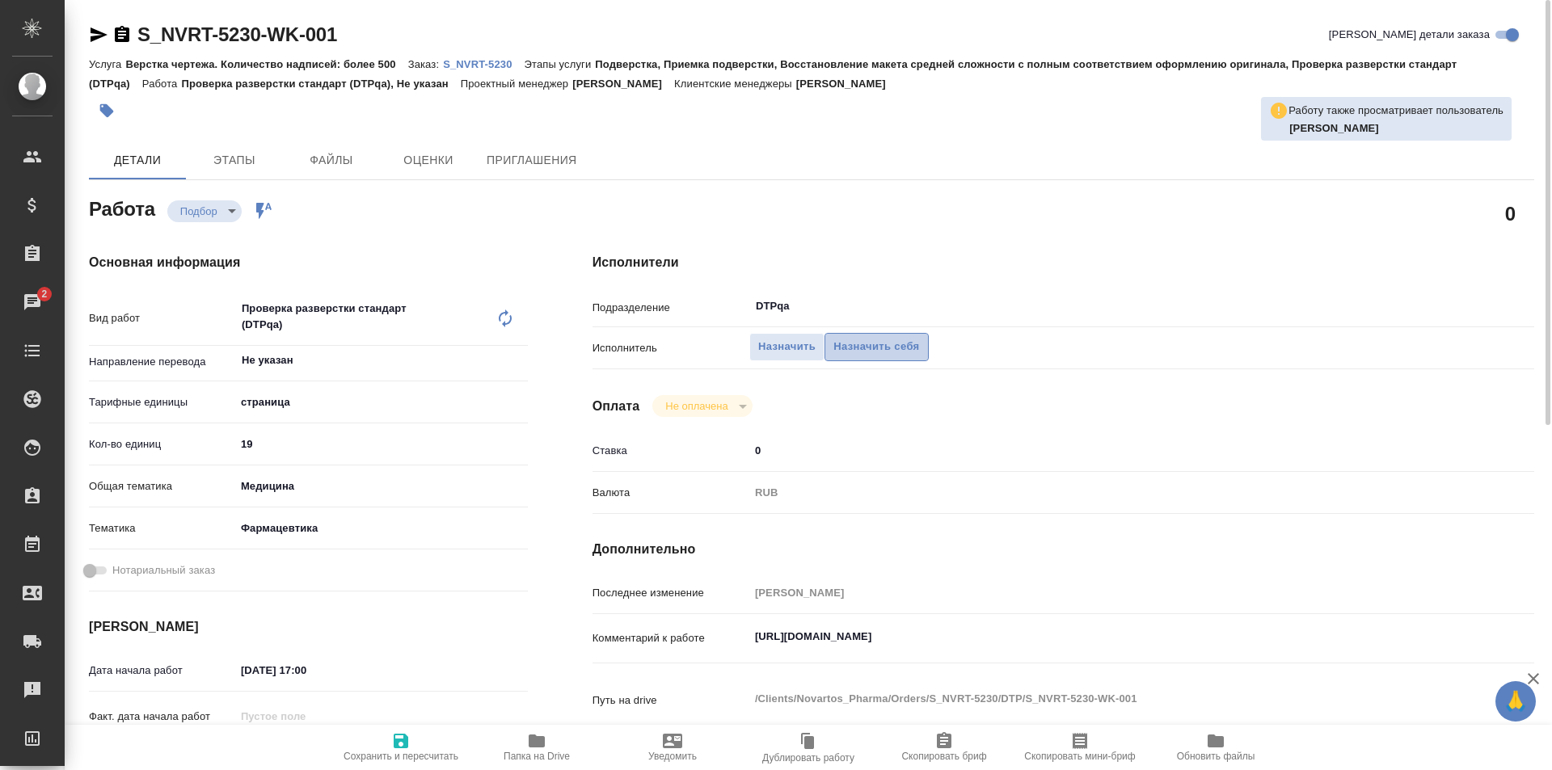
click at [863, 343] on span "Назначить себя" at bounding box center [876, 347] width 86 height 19
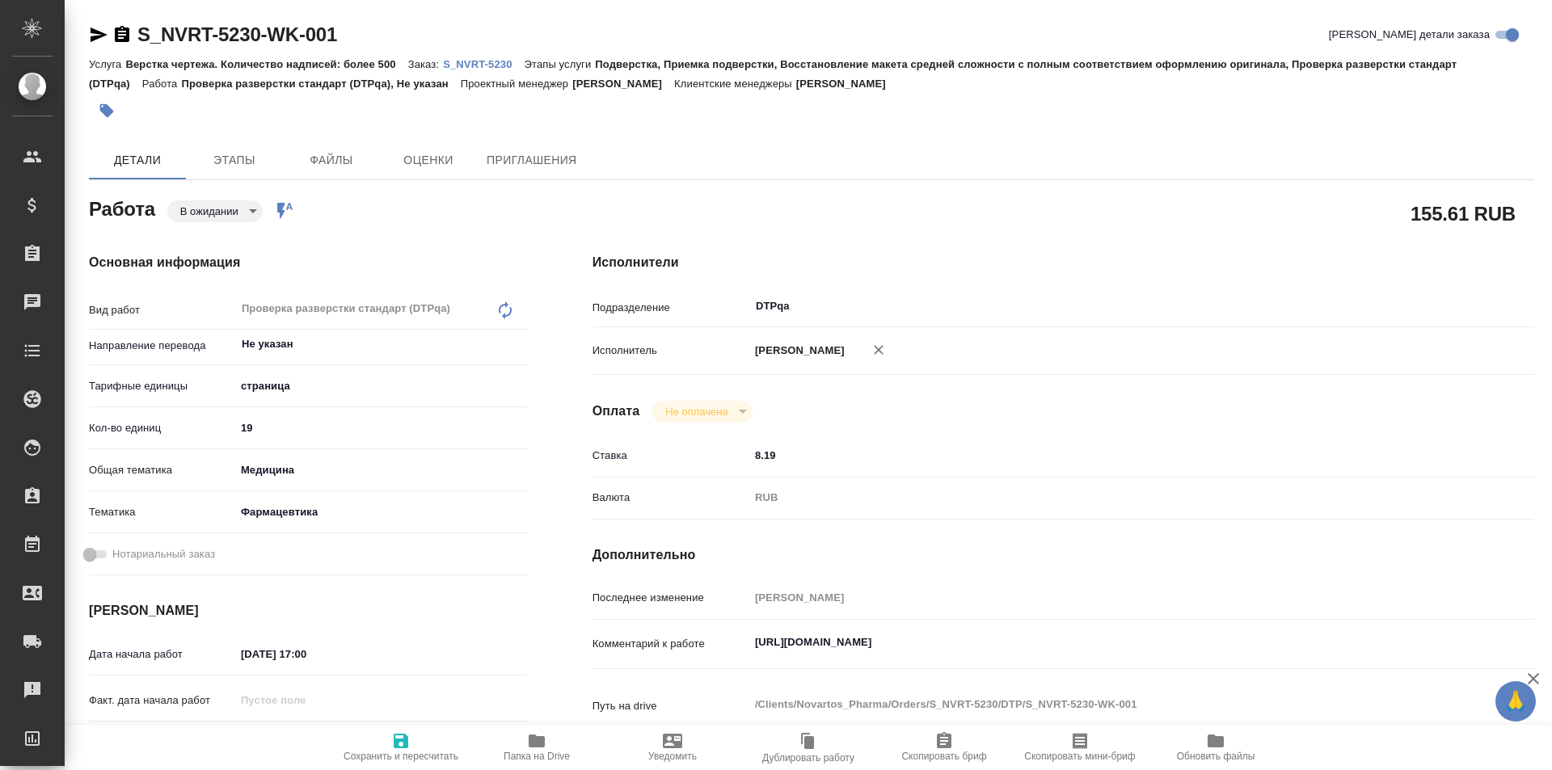
type textarea "x"
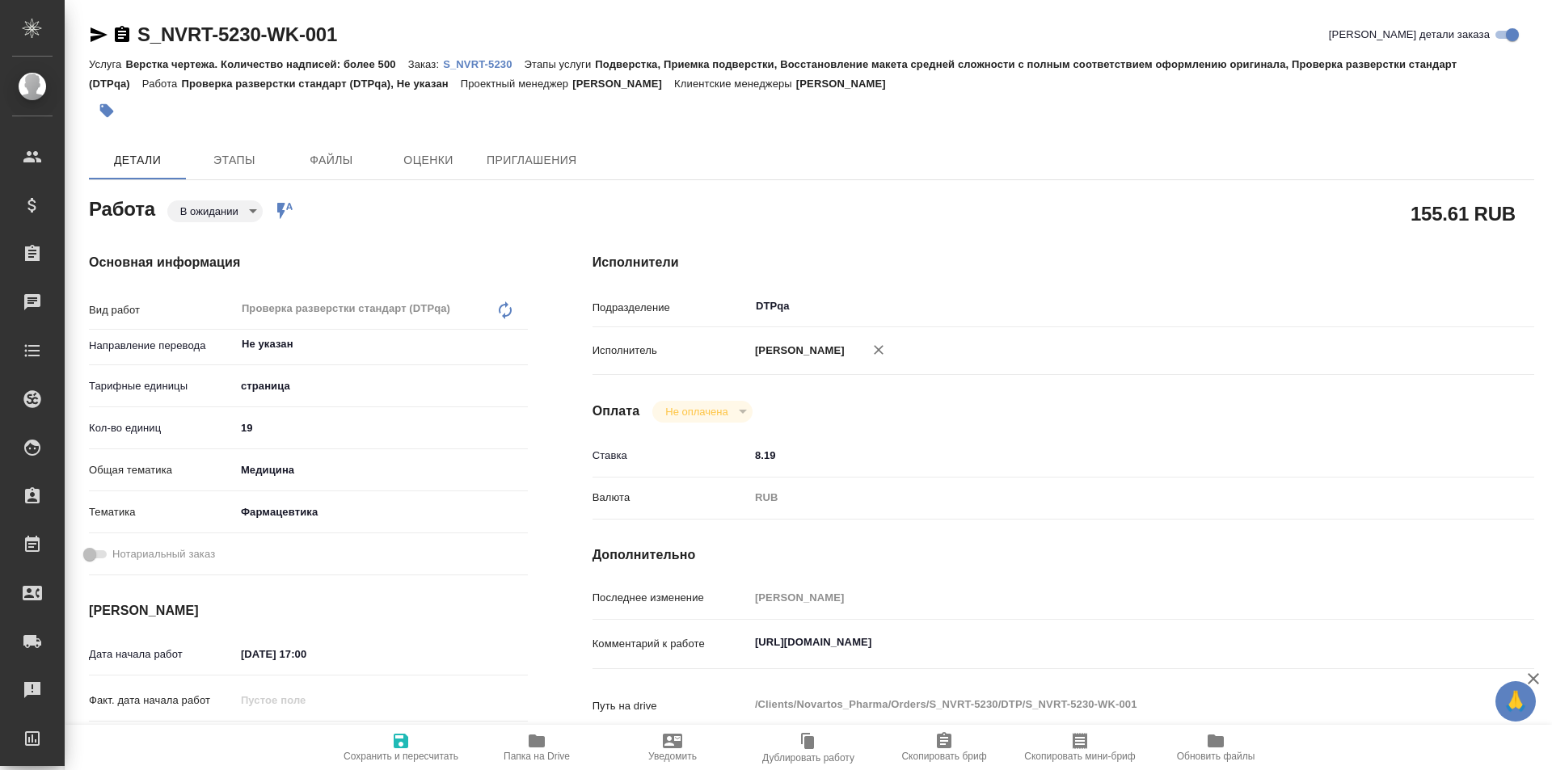
type textarea "x"
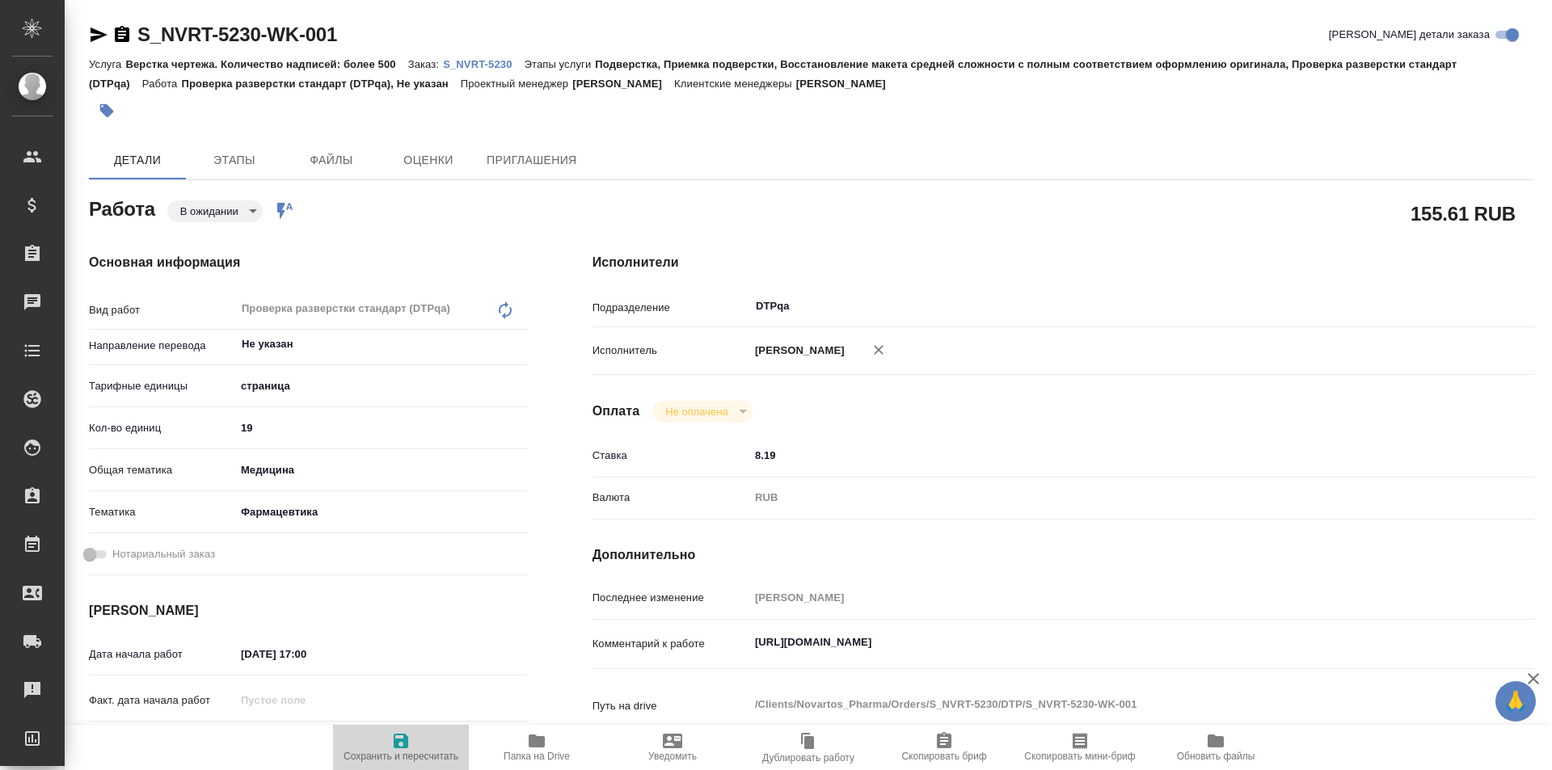
click at [395, 748] on icon "button" at bounding box center [401, 741] width 15 height 15
type textarea "x"
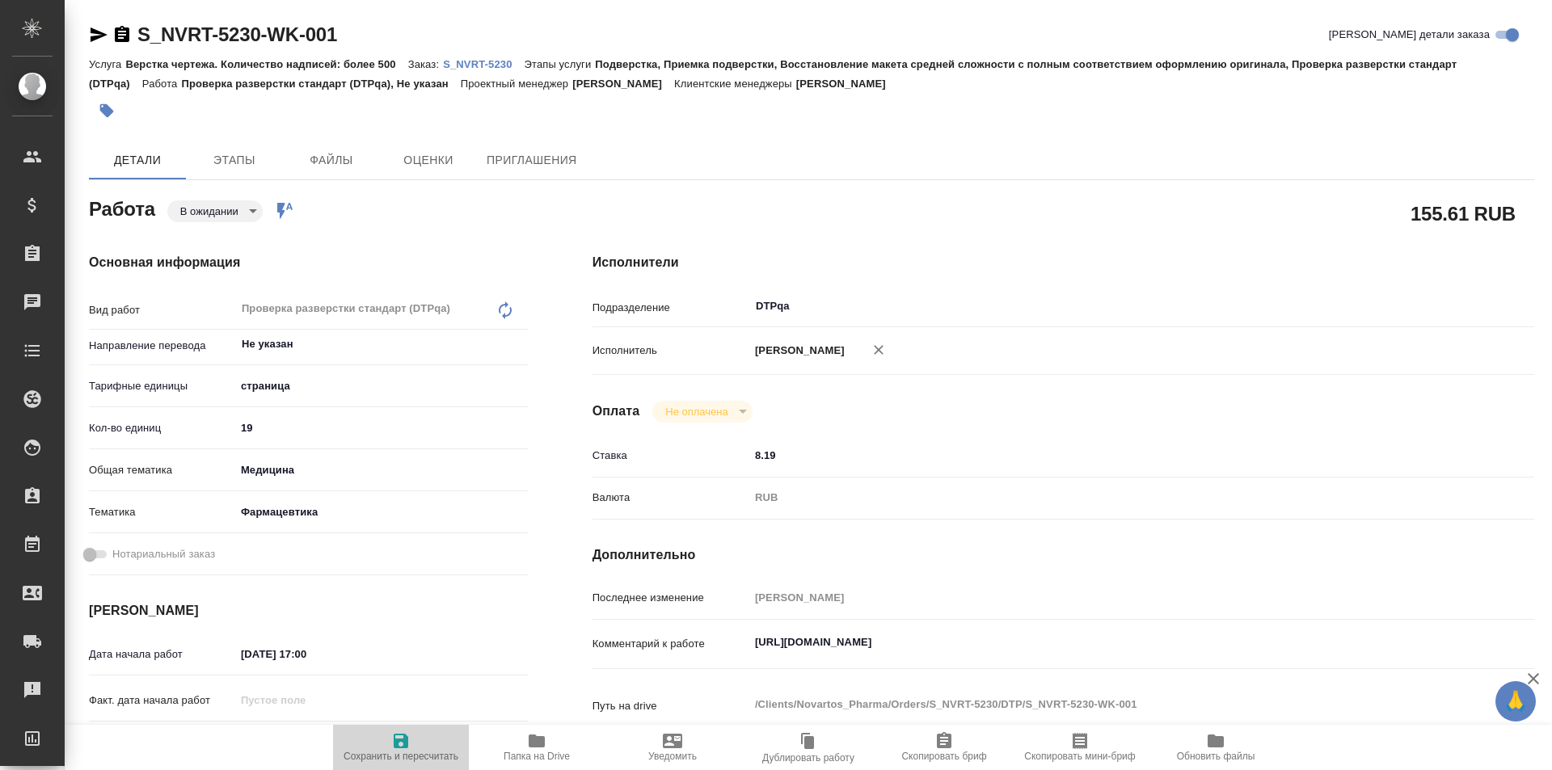
type textarea "x"
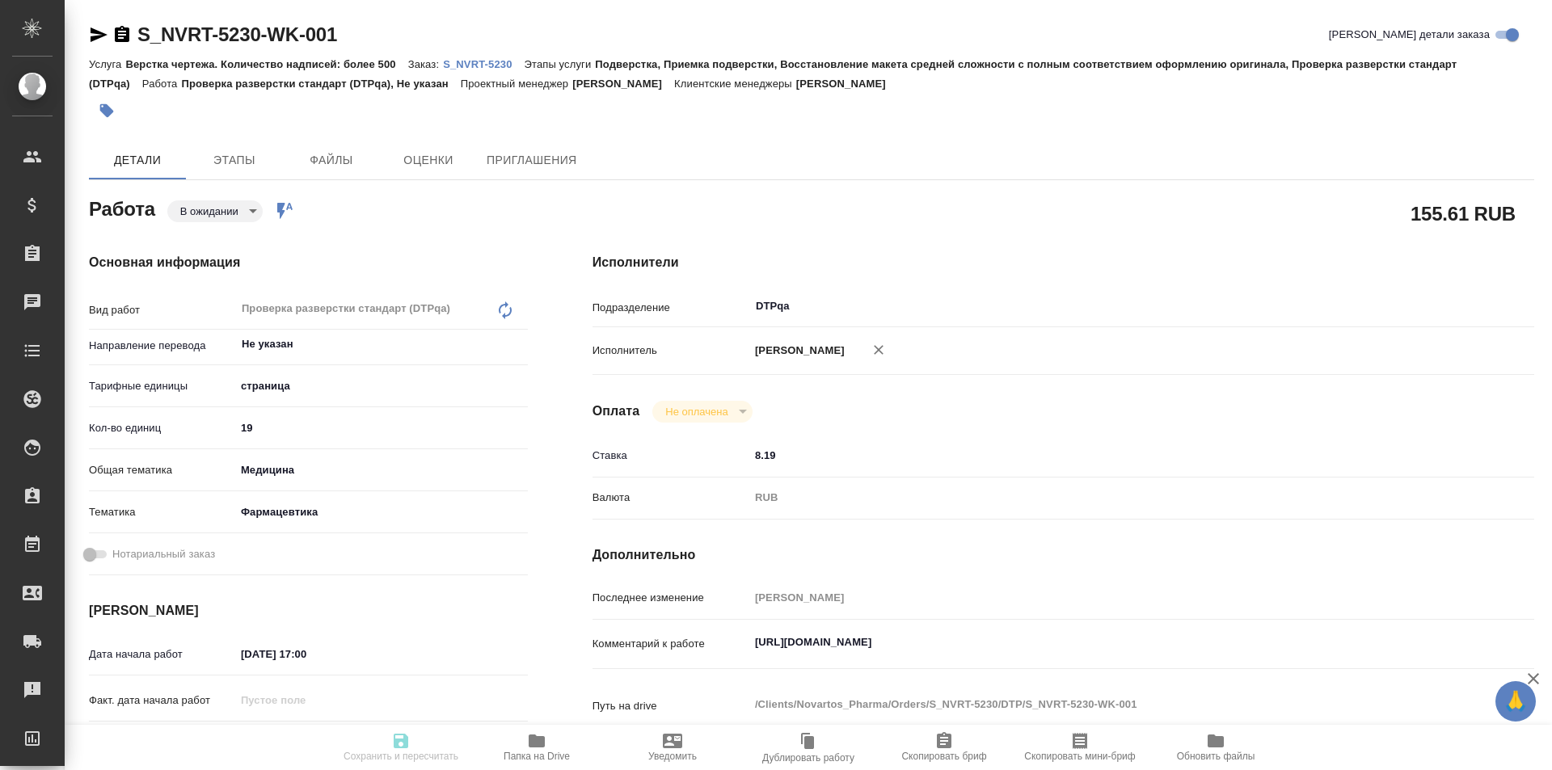
type textarea "x"
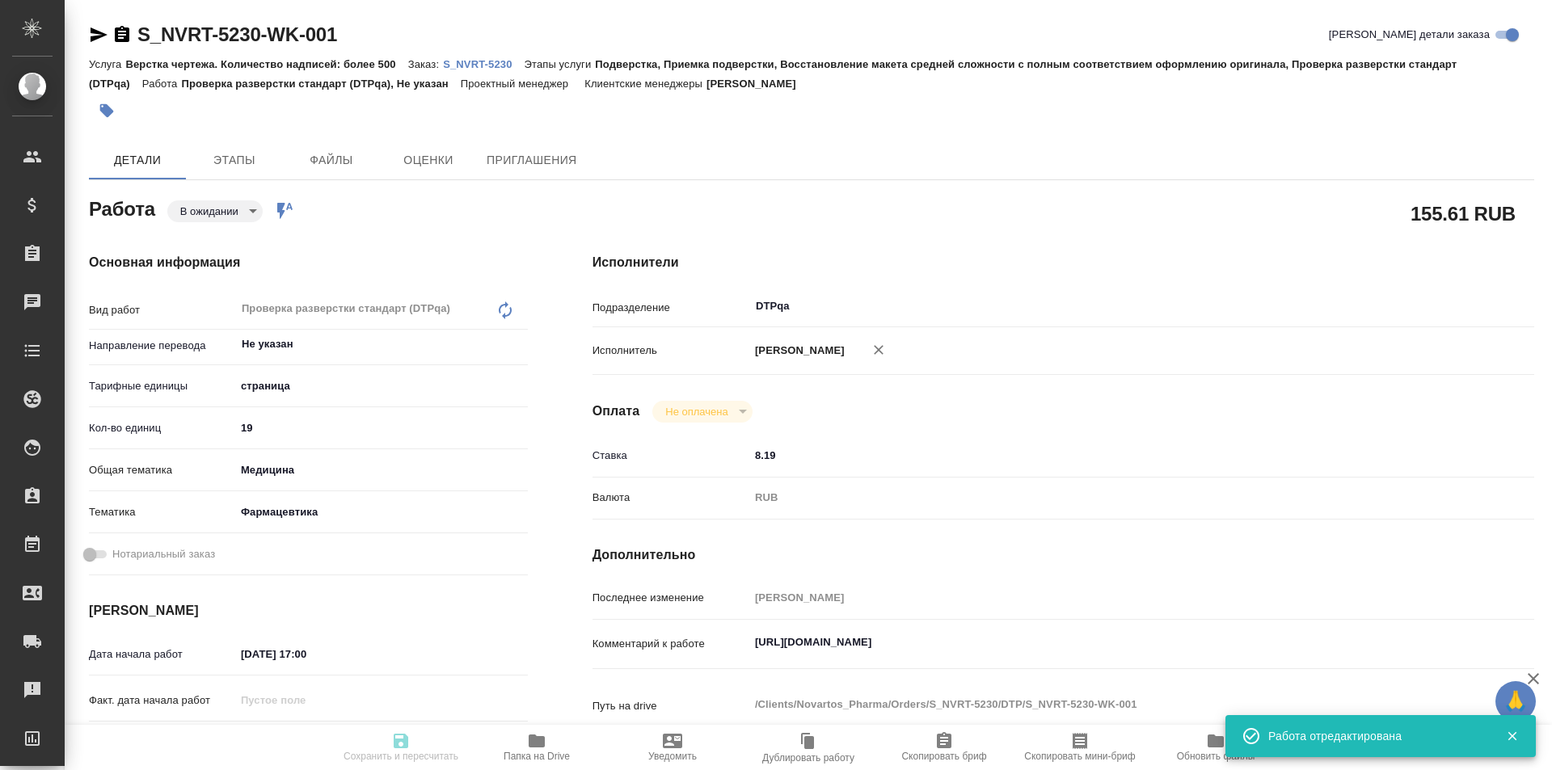
type input "pending"
type textarea "Проверка разверстки стандарт (DTPqa)"
type textarea "x"
type input "Не указан"
type input "5a8b1489cc6b4906c91bfdb2"
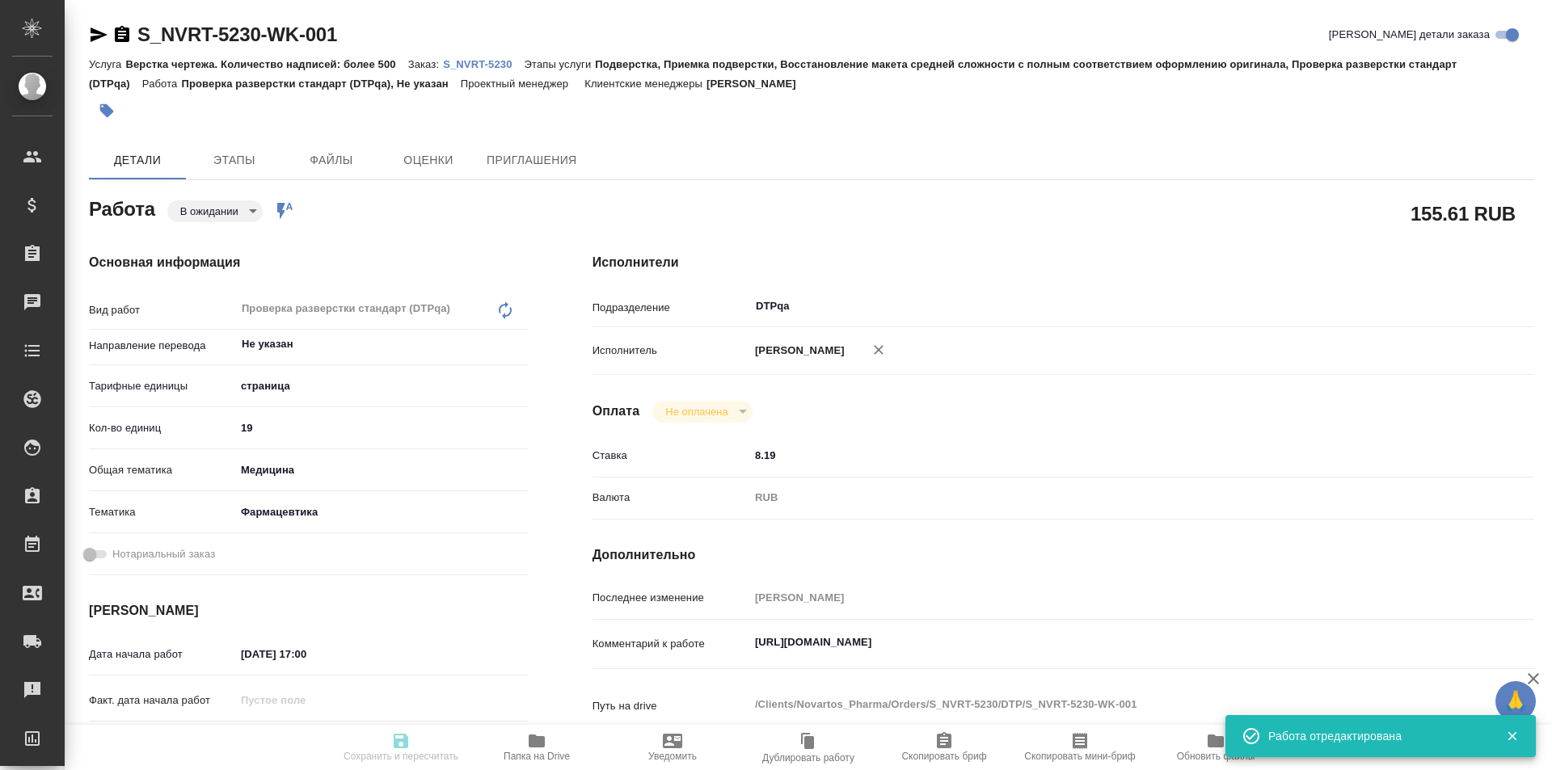
type input "19"
type input "med"
type input "6149832f2b7be24903fd7a82"
type input "[DATE] 17:00"
type input "[DATE] 18:00"
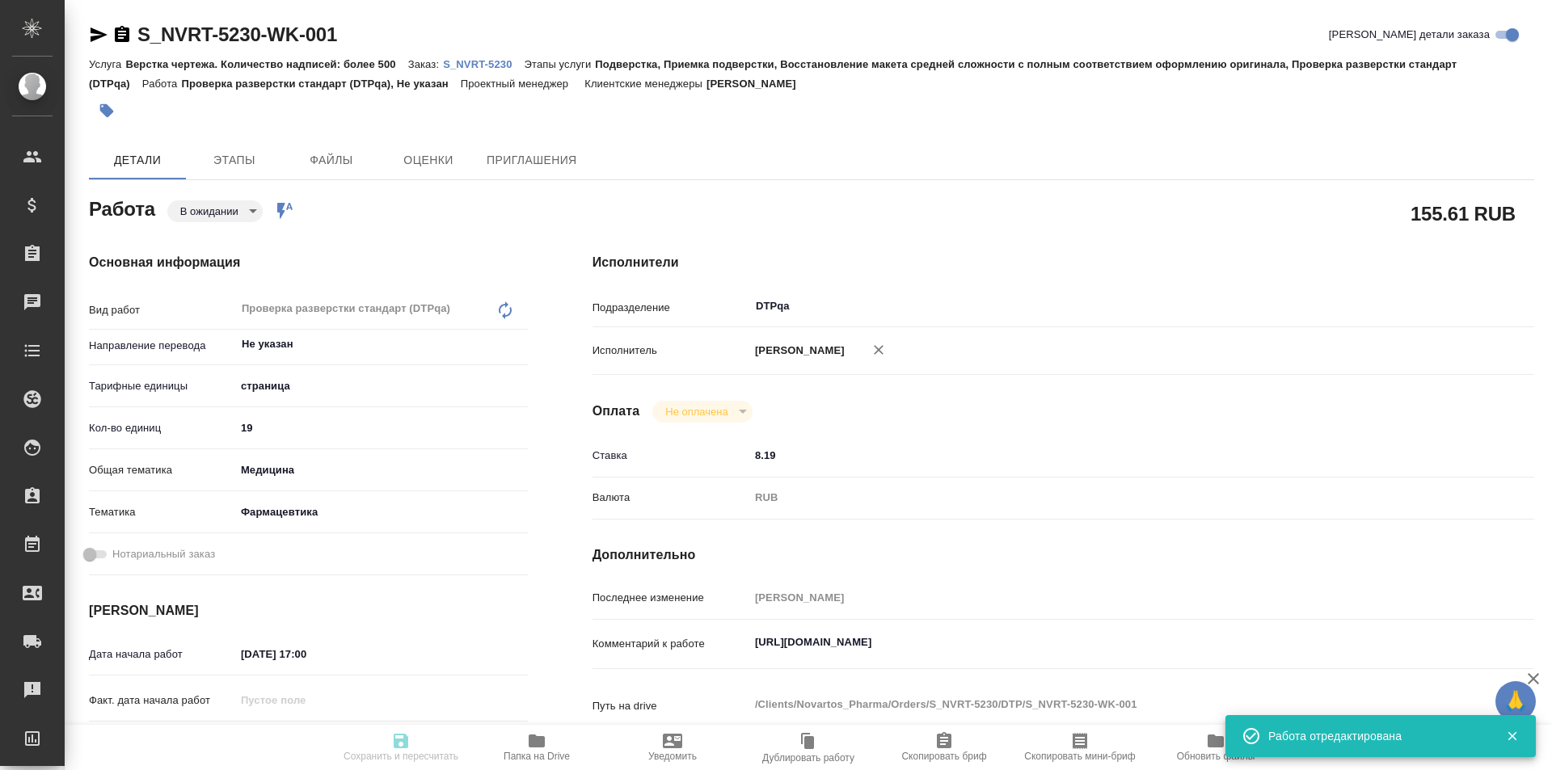
type input "[DATE] 19:00"
type input "DTPqa"
type input "notPayed"
type input "8.19"
type input "RUB"
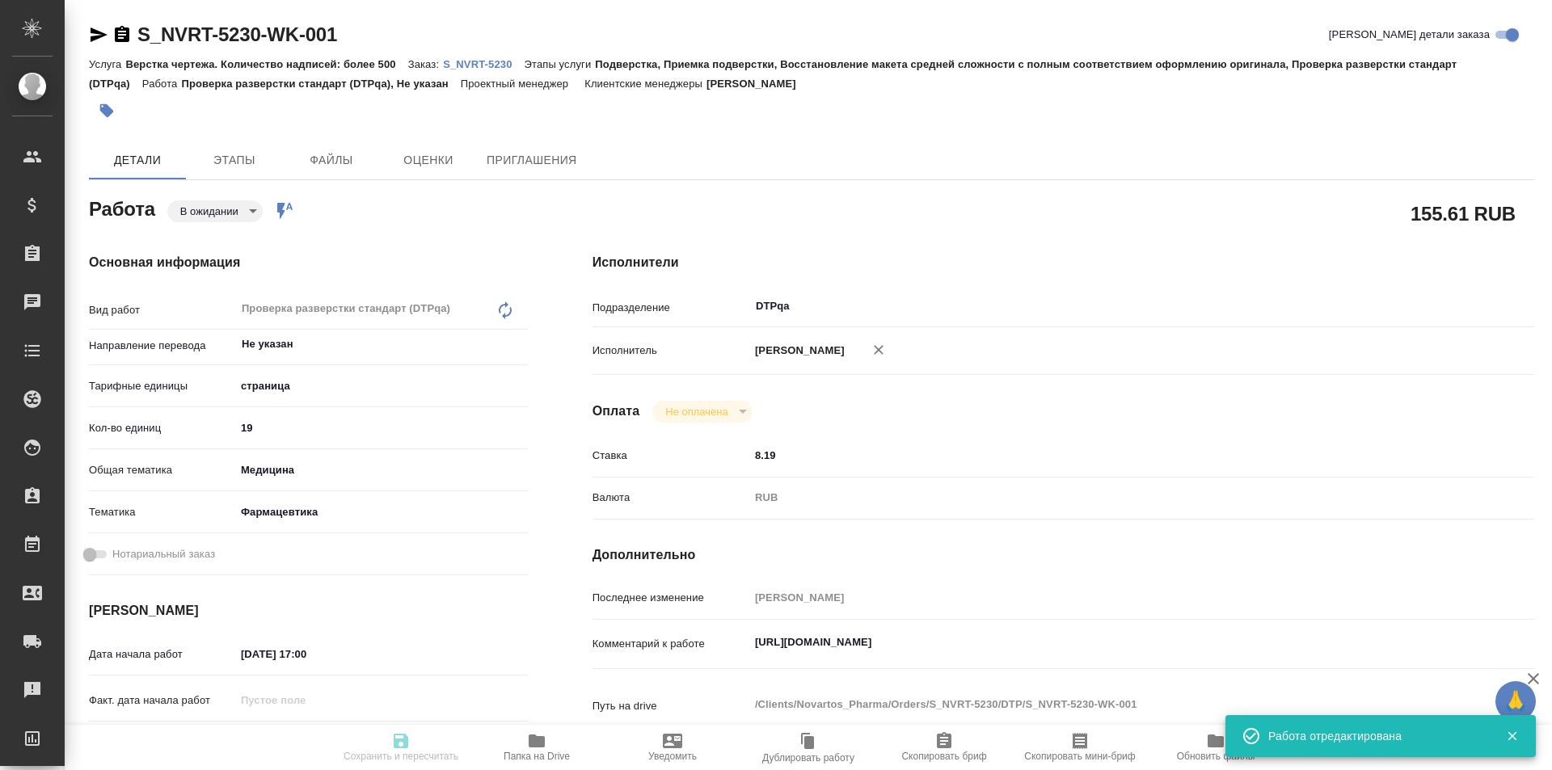
type input "[PERSON_NAME]"
type textarea "[URL][DOMAIN_NAME]"
type textarea "x"
type textarea "/Clients/Novartos_Pharma/Orders/S_NVRT-5230/DTP/S_NVRT-5230-WK-001"
type textarea "x"
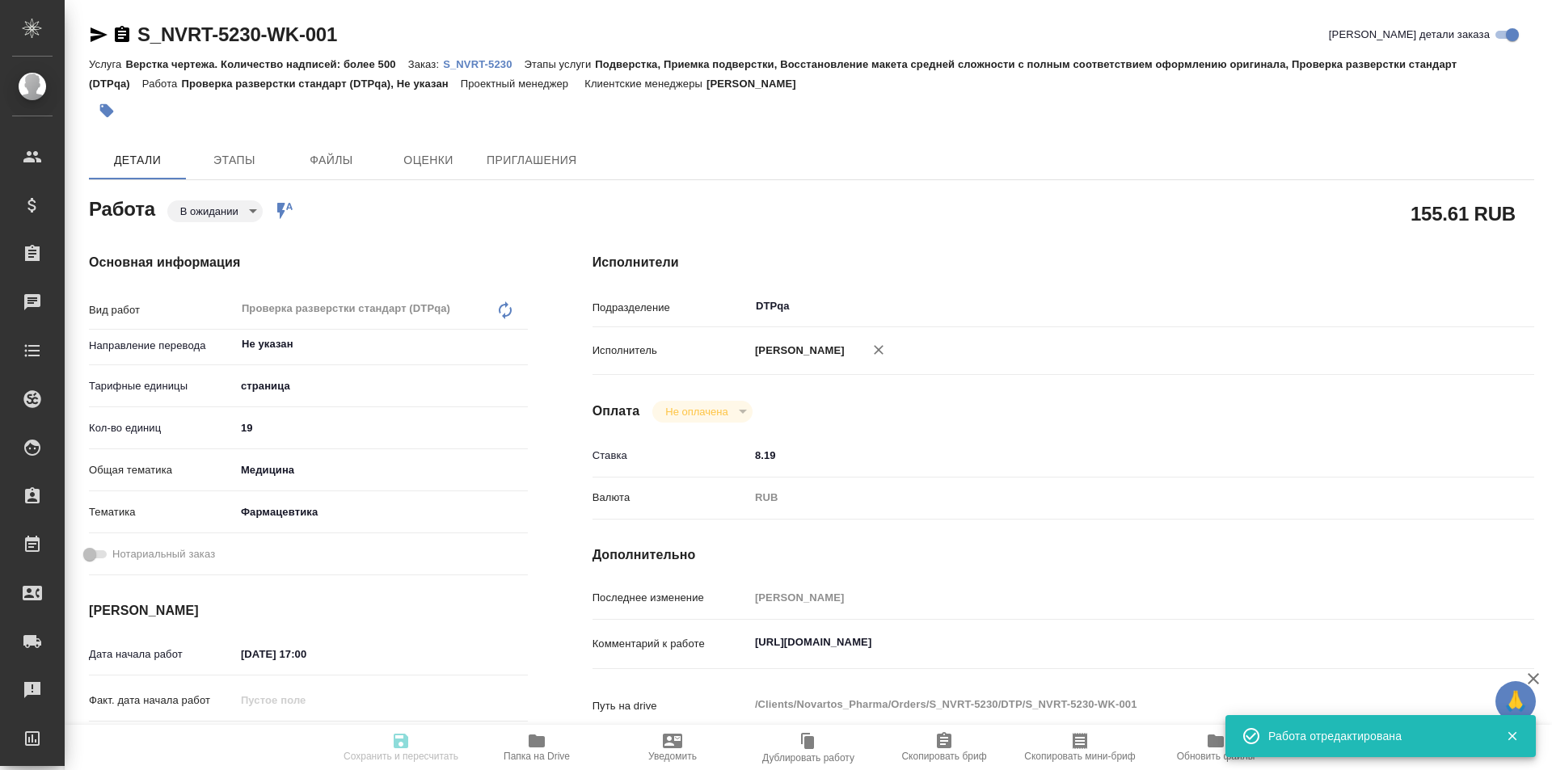
type input "S_NVRT-5230"
type input "Верстка чертежа. Количество надписей: более 500"
type input "Подверстка, Приемка подверстки, Восстановление макета средней сложности с полны…"
type input "Кабаргина Анна"
type input "Оксютович Ирина"
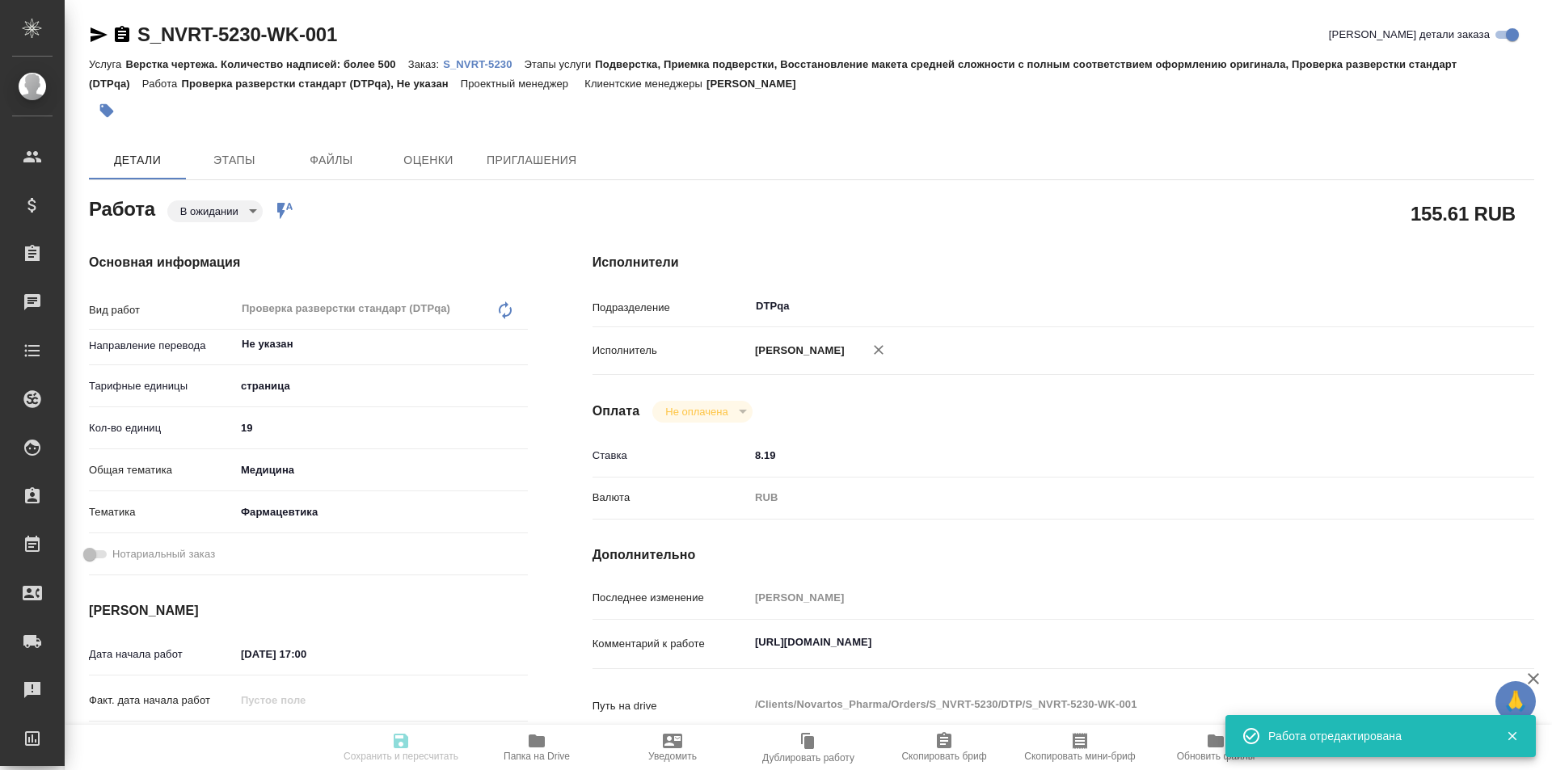
type input "/Clients/Novartos_Pharma/Orders/S_NVRT-5230"
type textarea "x"
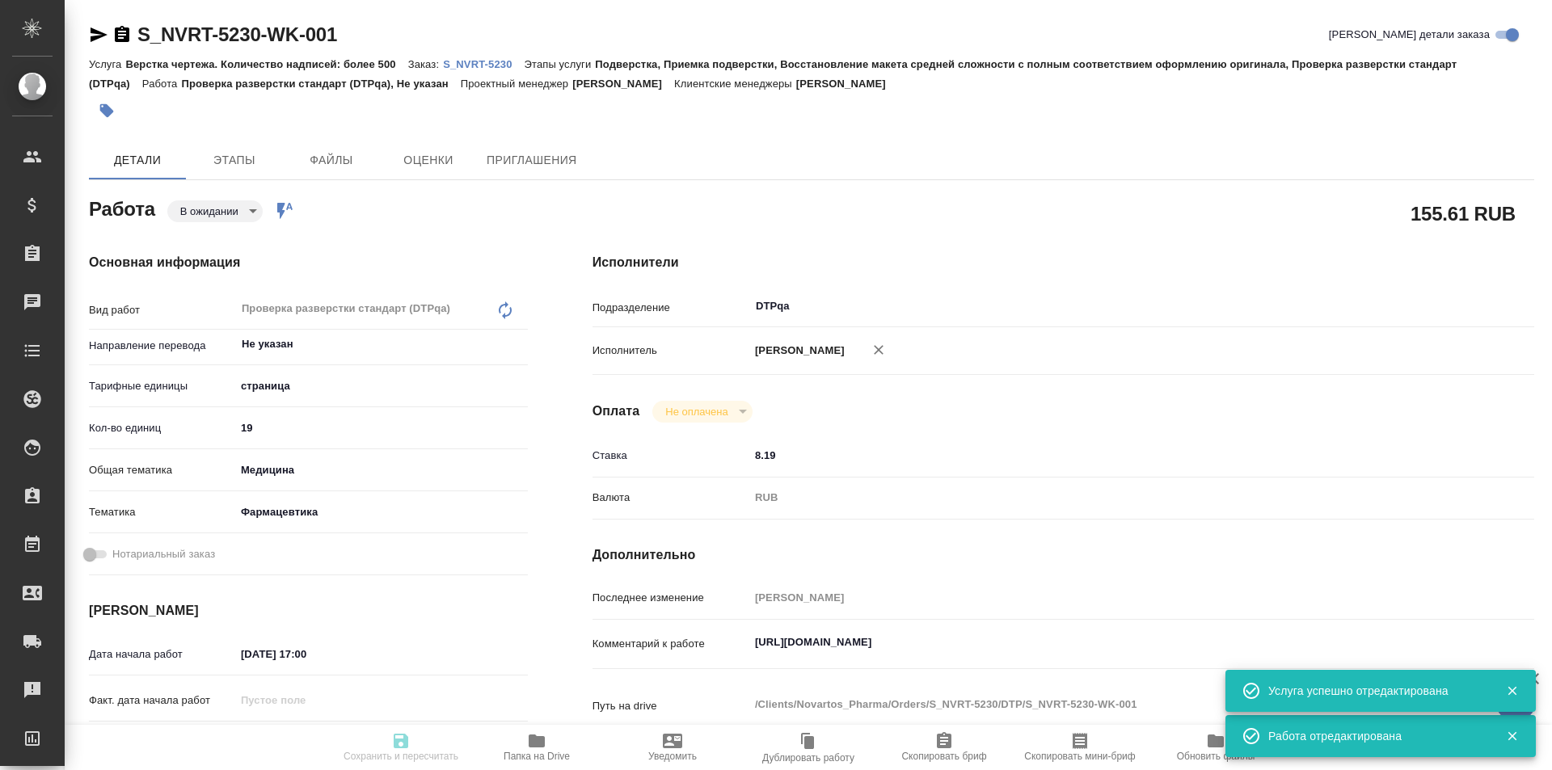
type textarea "x"
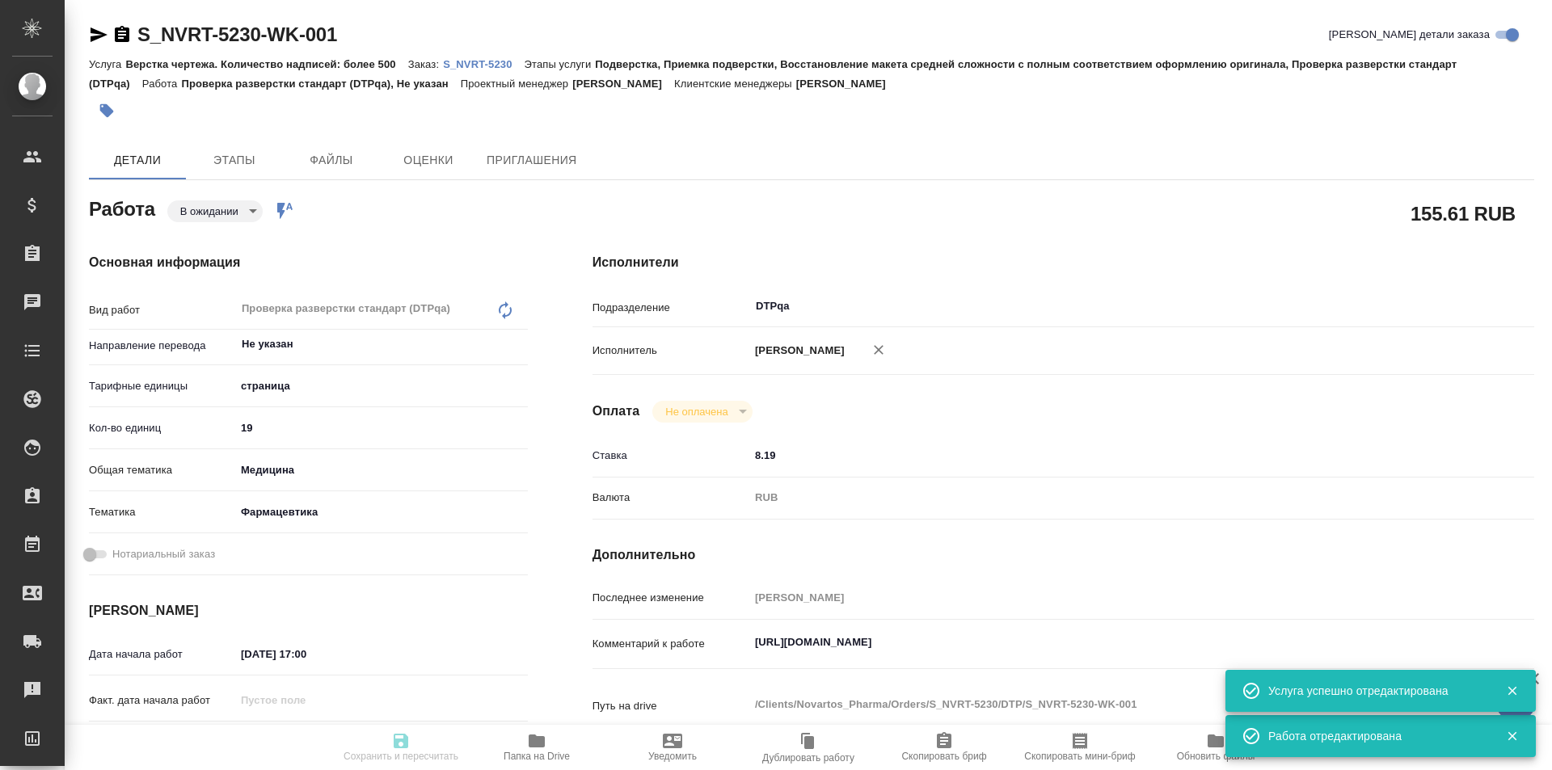
type textarea "x"
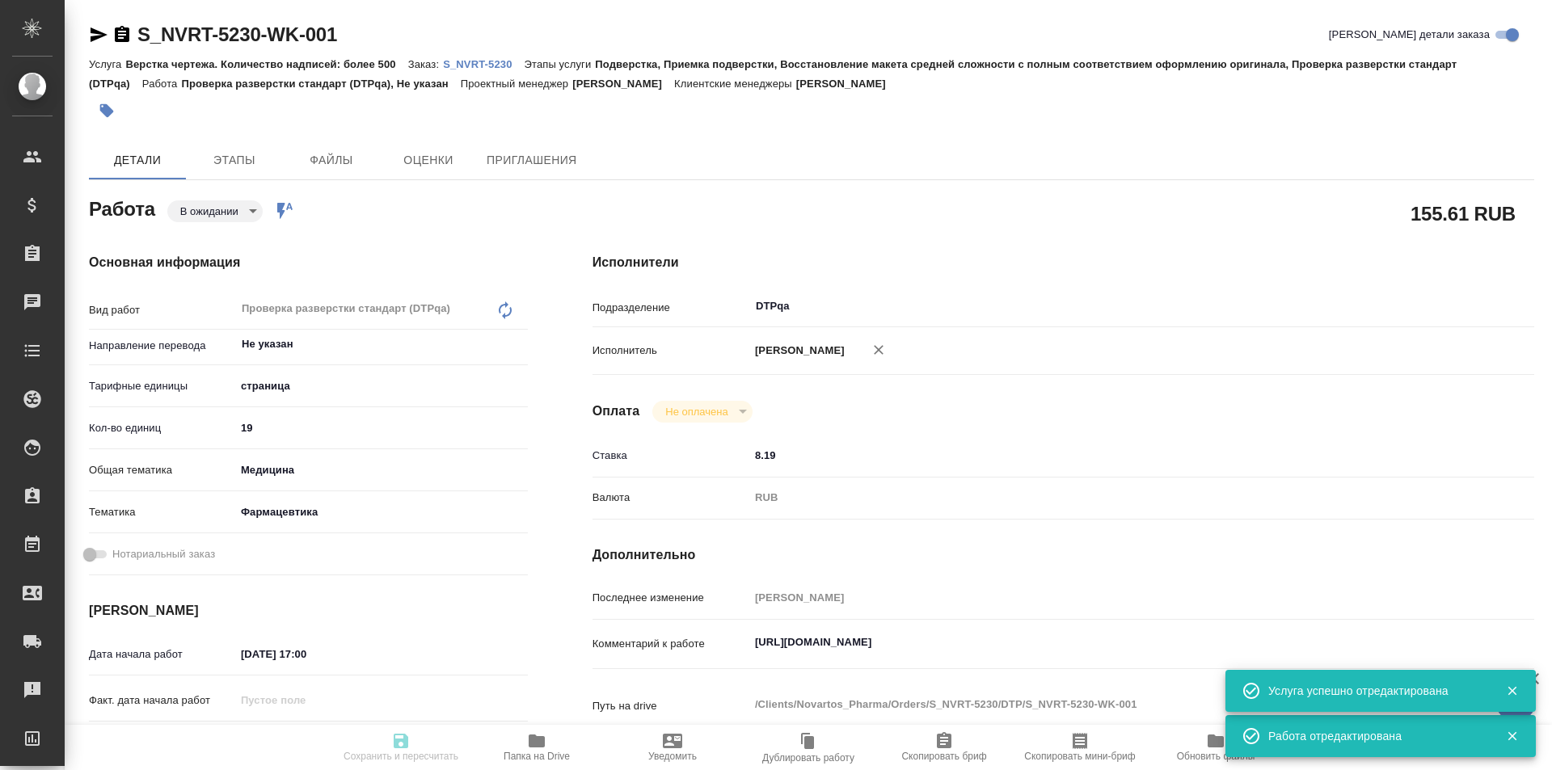
type textarea "x"
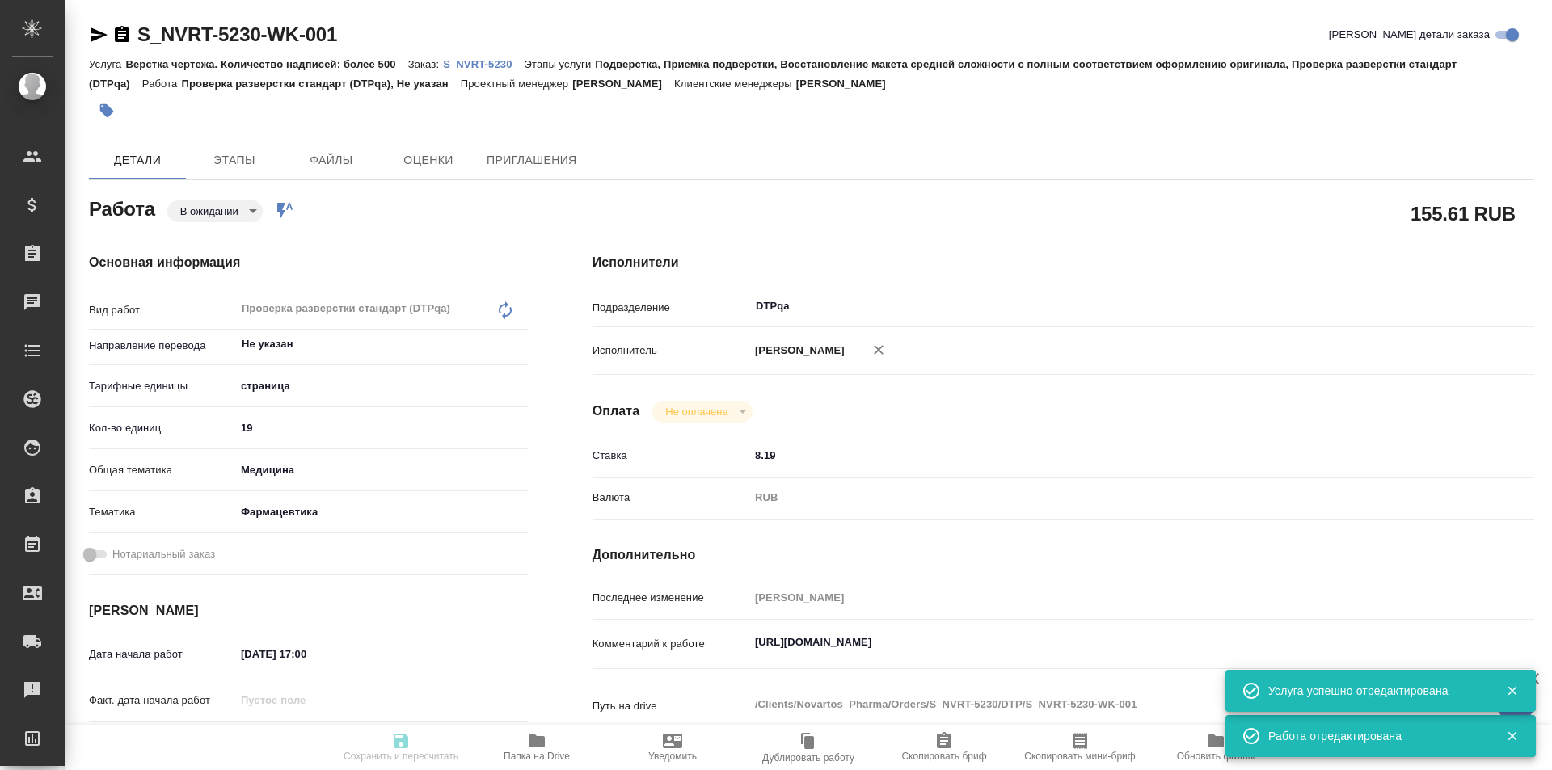
type textarea "x"
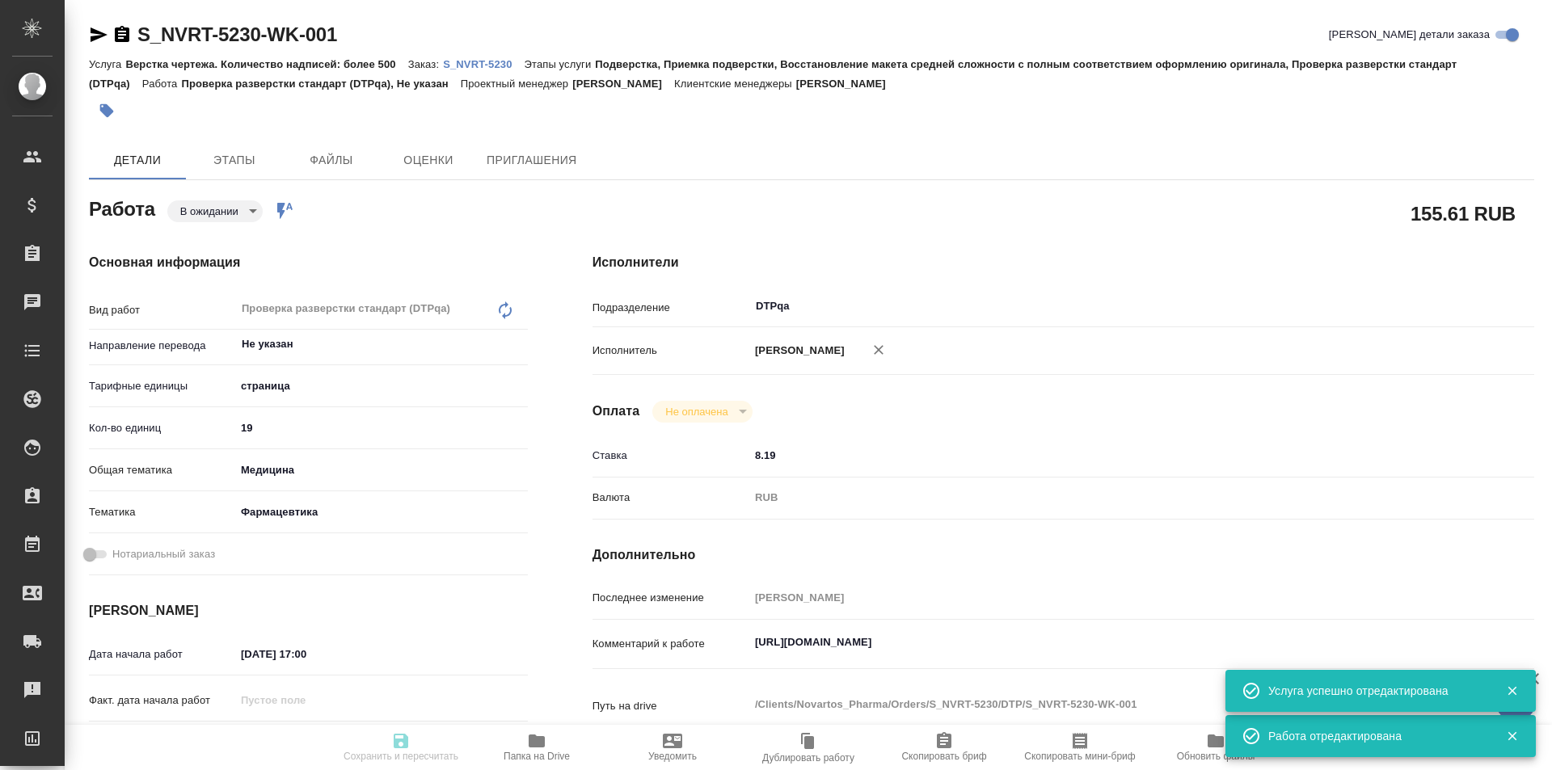
type textarea "x"
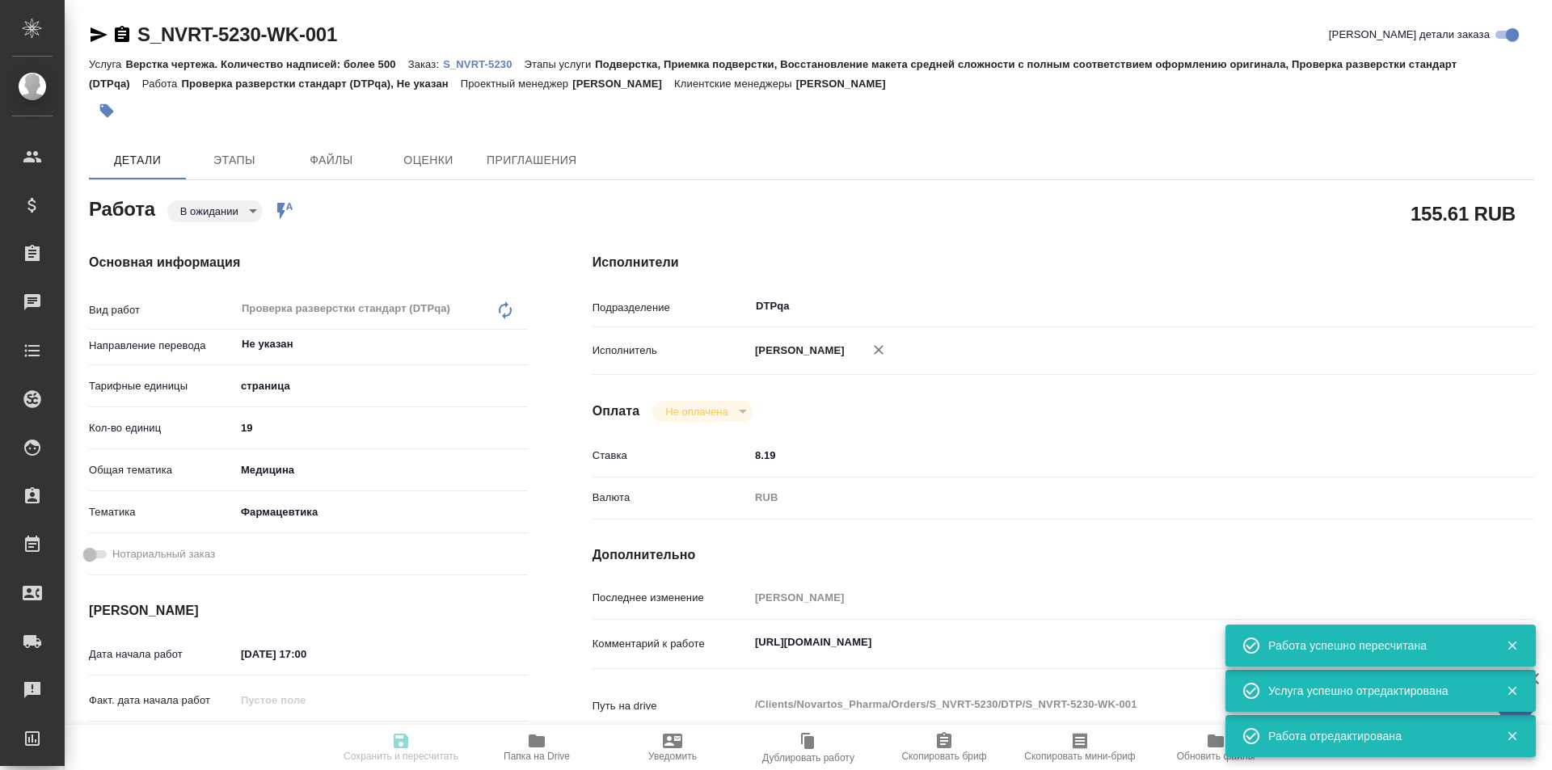
type input "pending"
type textarea "Проверка разверстки стандарт (DTPqa)"
type textarea "x"
type input "Не указан"
type input "5a8b1489cc6b4906c91bfdb2"
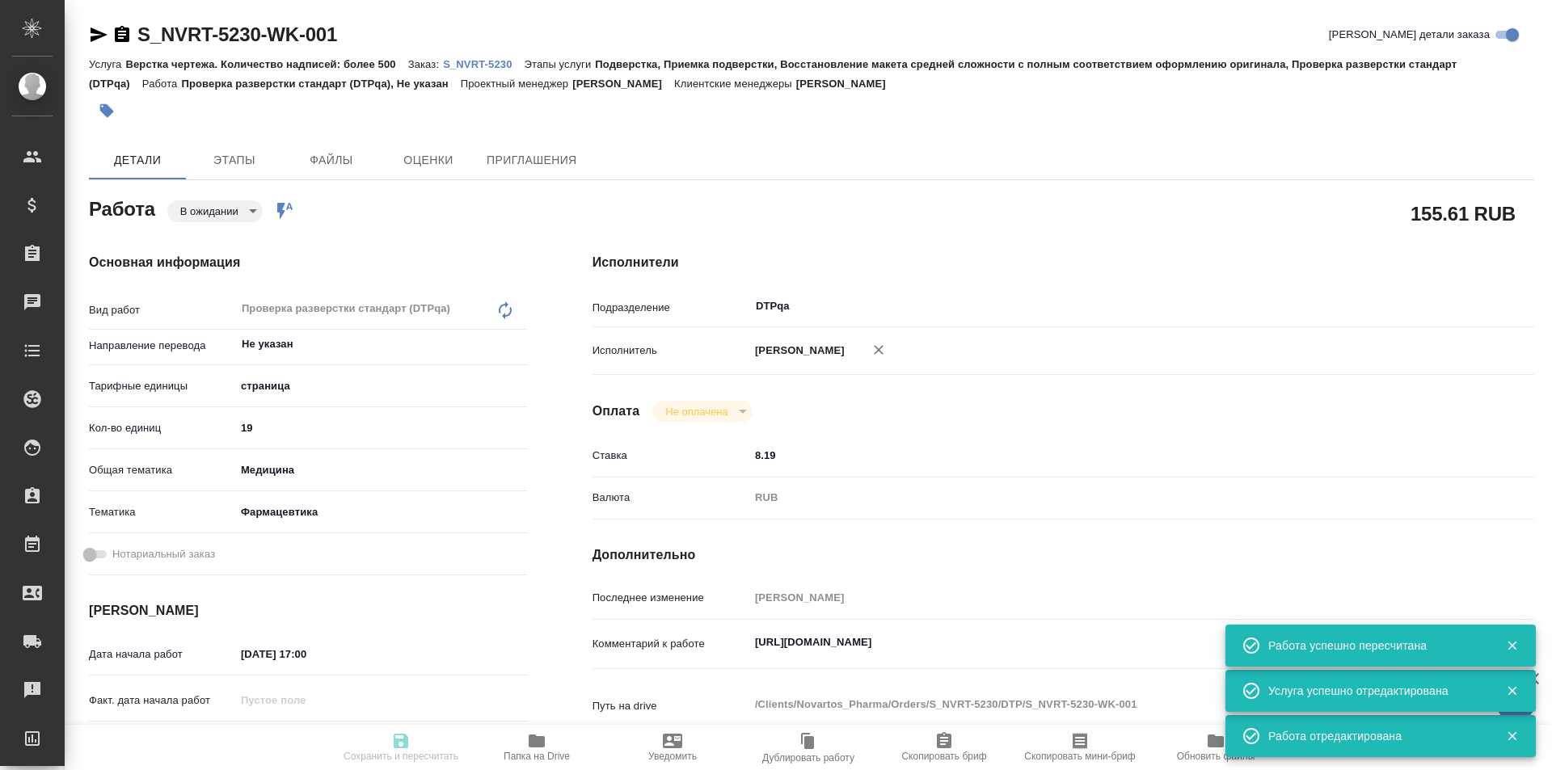
type input "19"
type input "med"
type input "6149832f2b7be24903fd7a82"
type input "30.09.2025 17:00"
type input "30.09.2025 18:00"
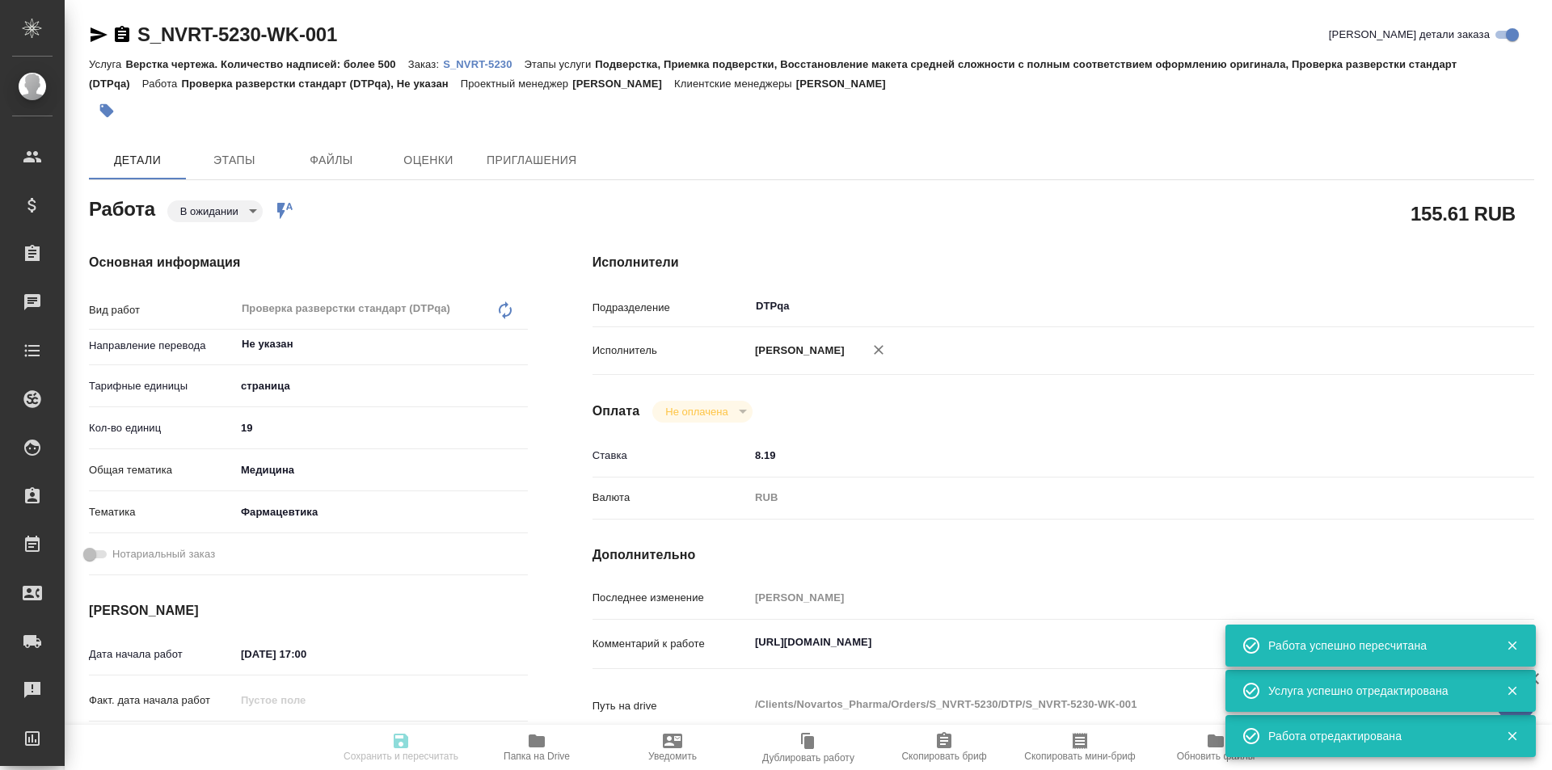
type input "01.10.2025 19:00"
type input "DTPqa"
type input "notPayed"
type input "8.19"
type input "RUB"
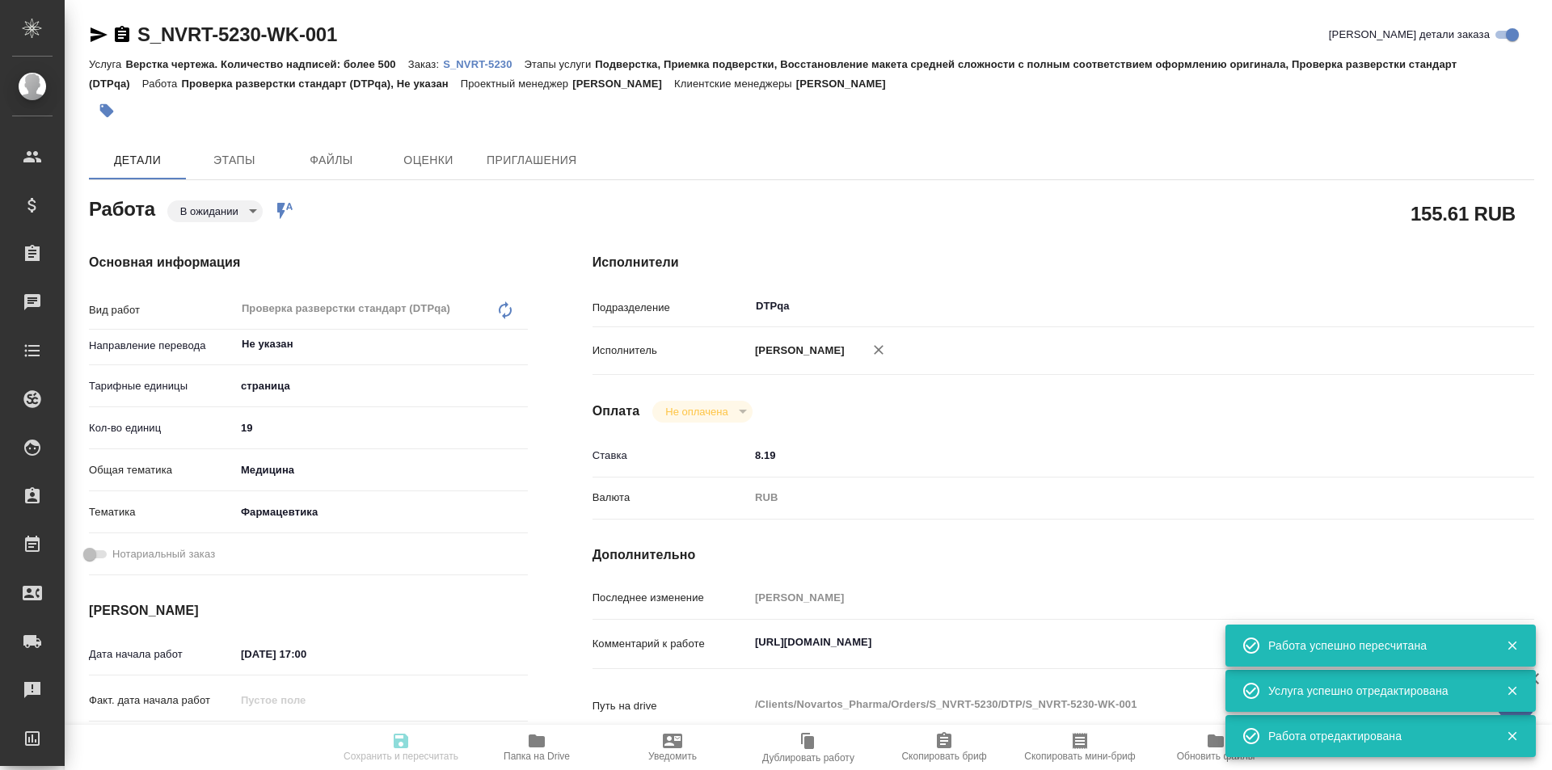
type input "[PERSON_NAME]"
type textarea "https://tera.awatera.com/Work/68db85ccccd2a394389e7da8/"
type textarea "x"
type textarea "/Clients/Novartos_Pharma/Orders/S_NVRT-5230/DTP/S_NVRT-5230-WK-001"
type textarea "x"
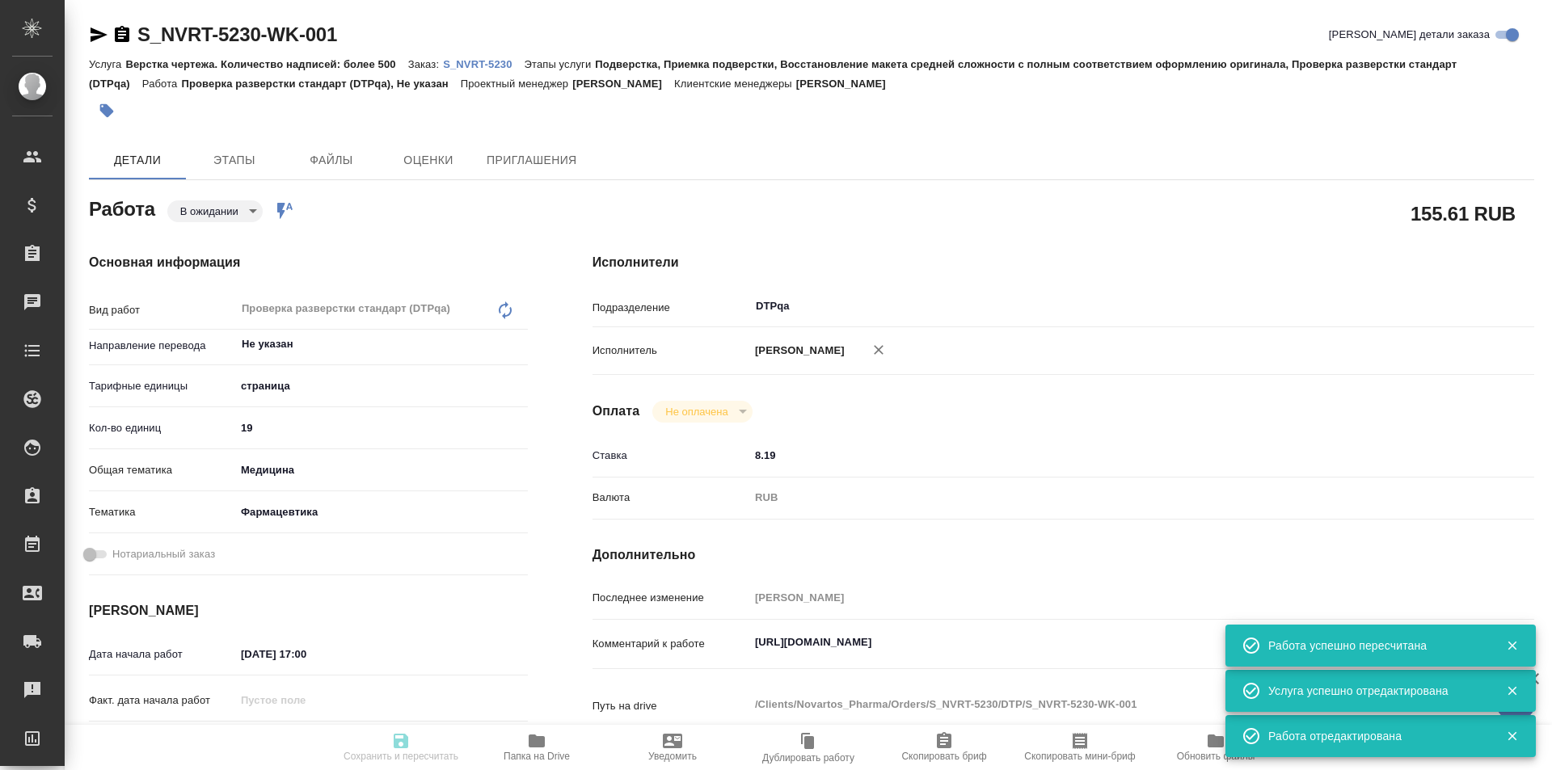
type input "S_NVRT-5230"
type input "Верстка чертежа. Количество надписей: более 500"
type input "Подверстка, Приемка подверстки, Восстановление макета средней сложности с полны…"
type input "Кабаргина Анна"
type input "Оксютович Ирина"
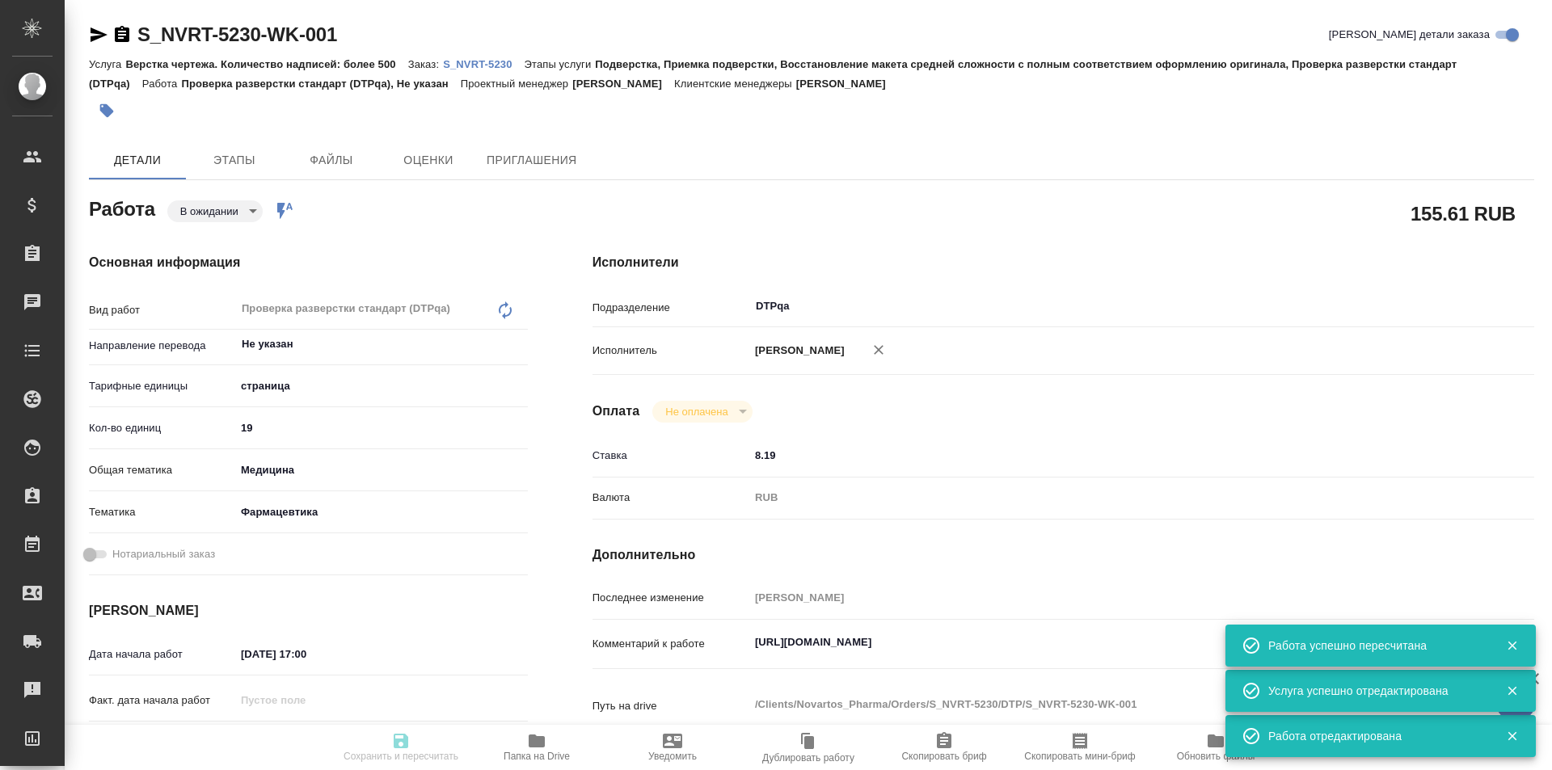
type input "/Clients/Novartos_Pharma/Orders/S_NVRT-5230"
type textarea "x"
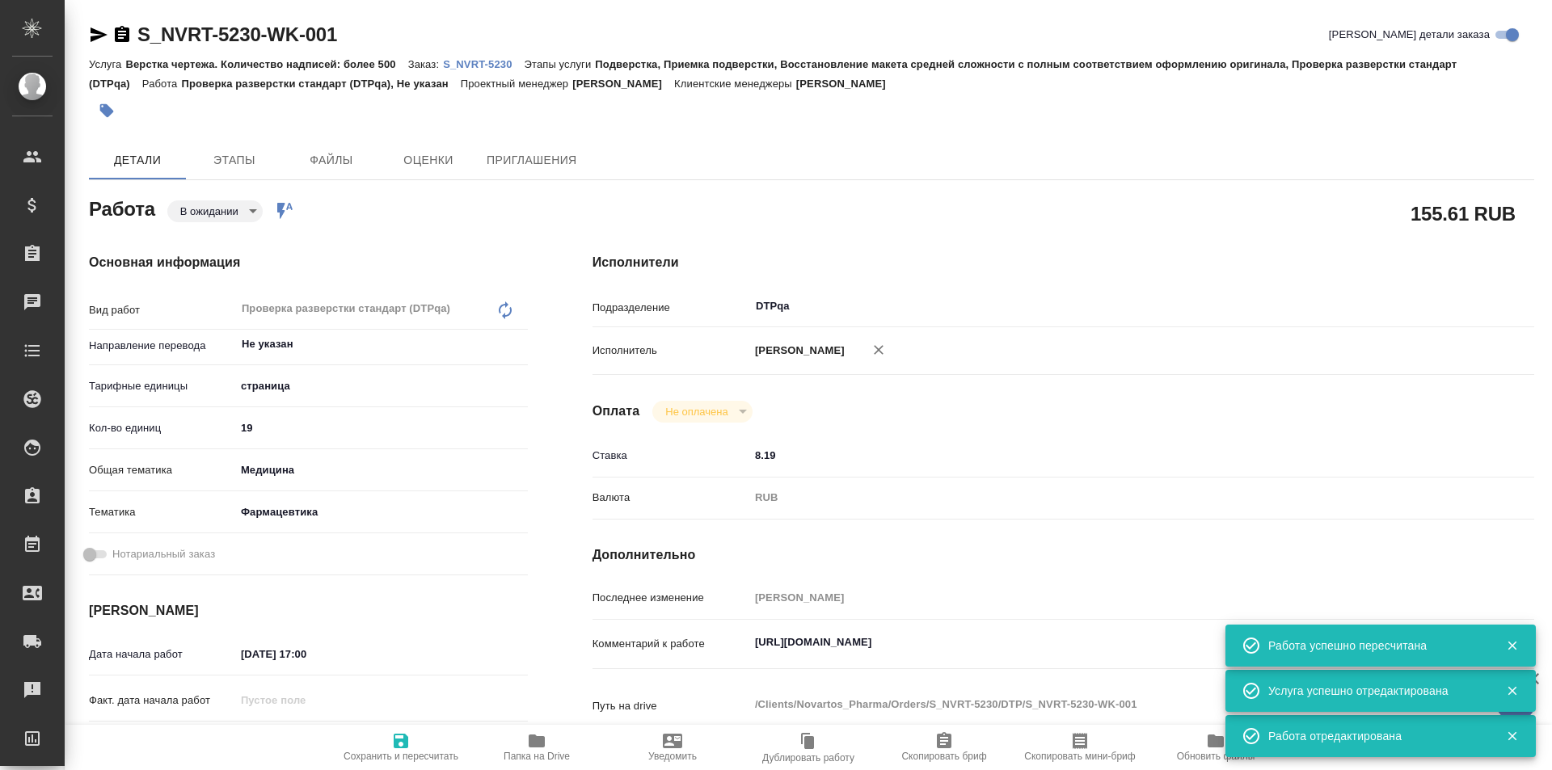
type textarea "x"
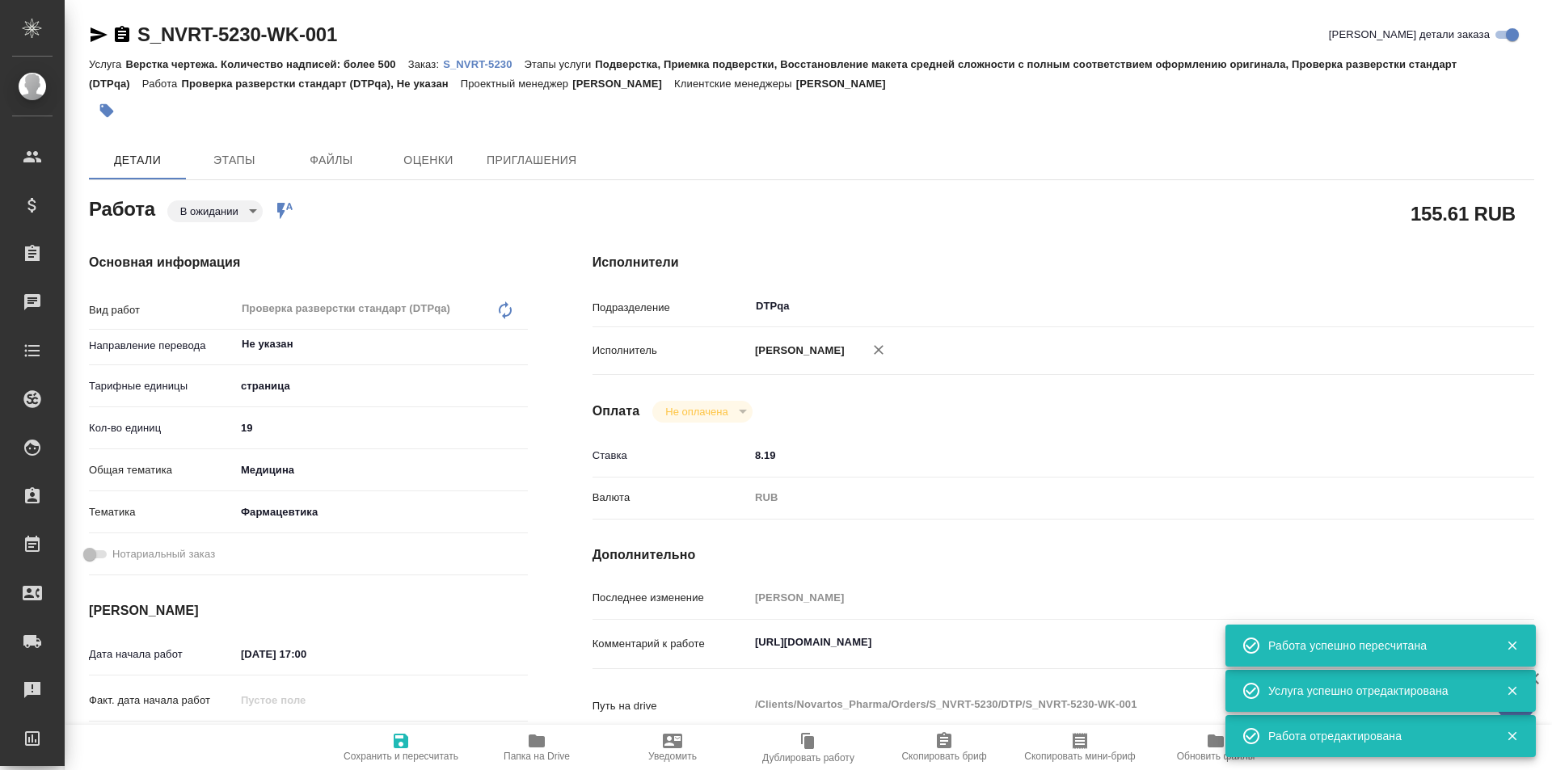
type textarea "x"
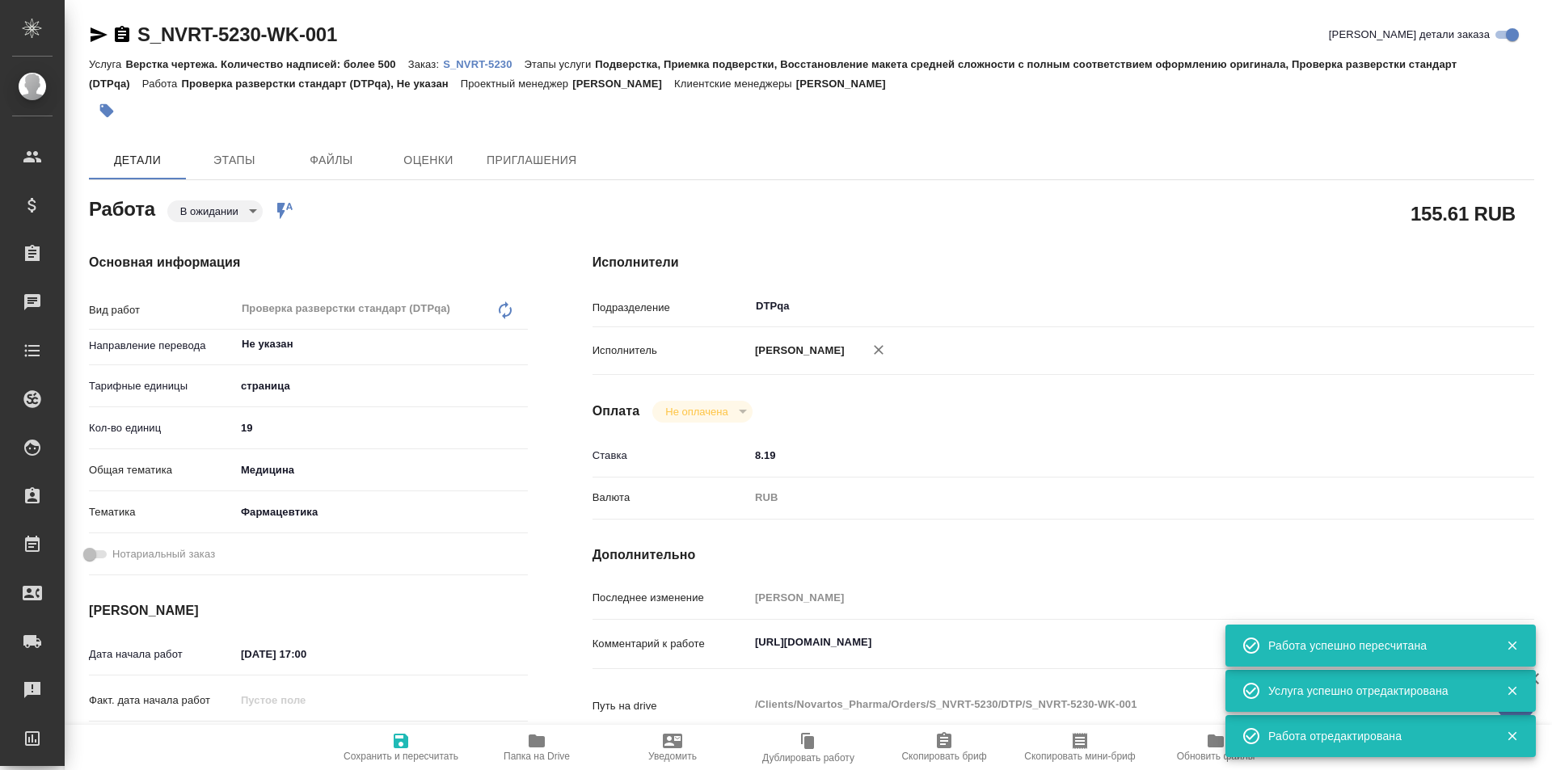
type textarea "x"
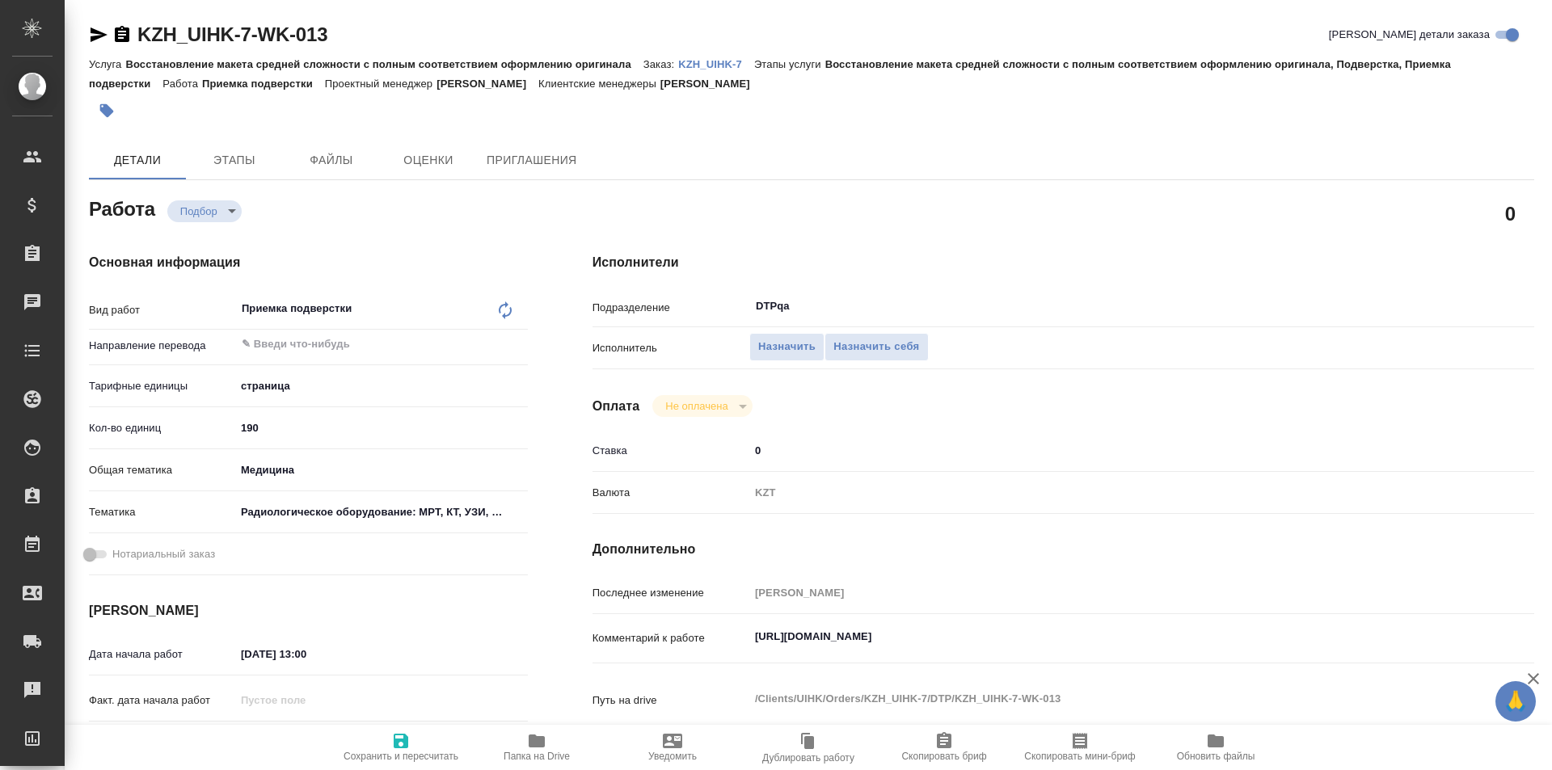
type textarea "x"
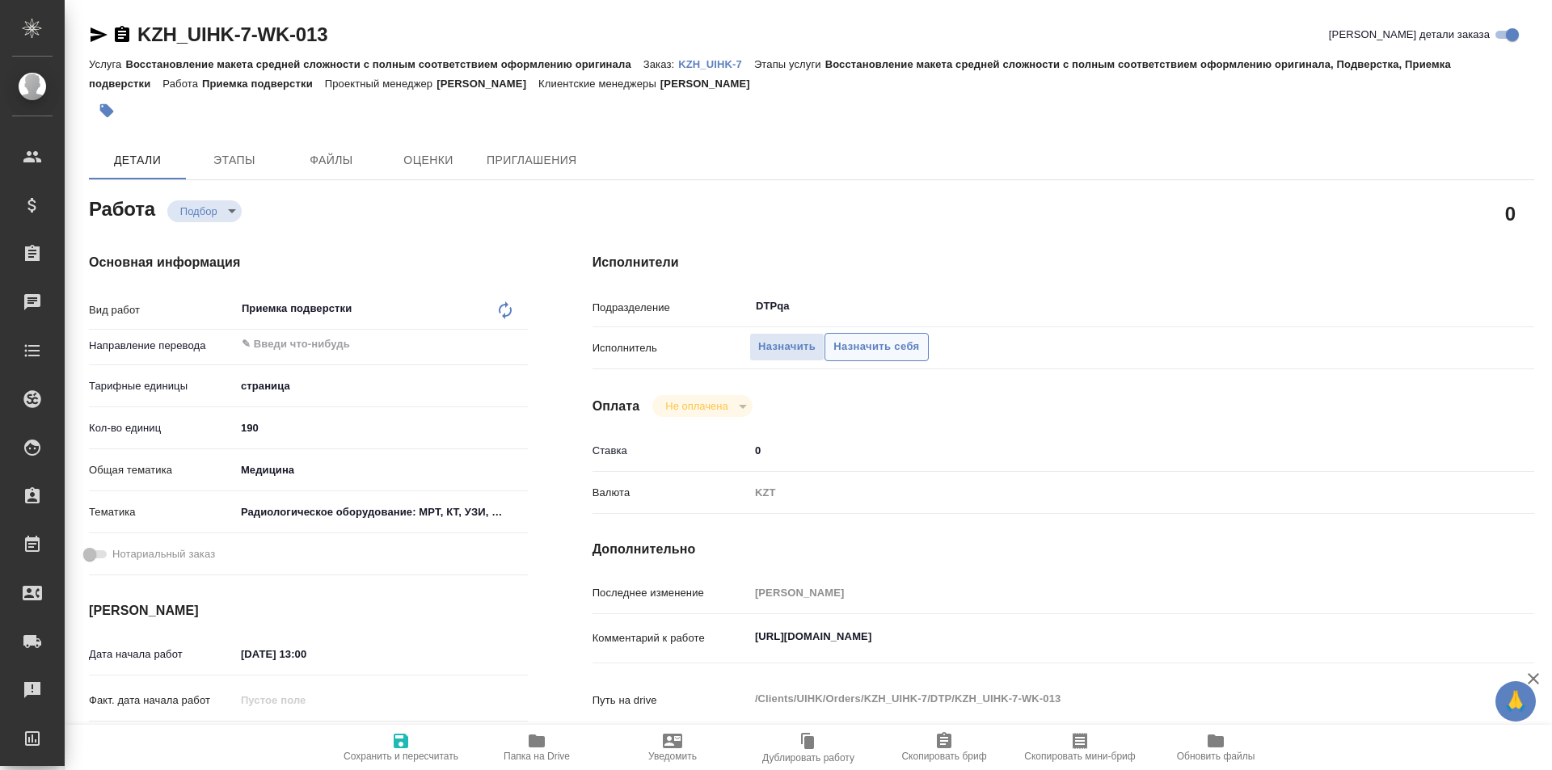
type textarea "x"
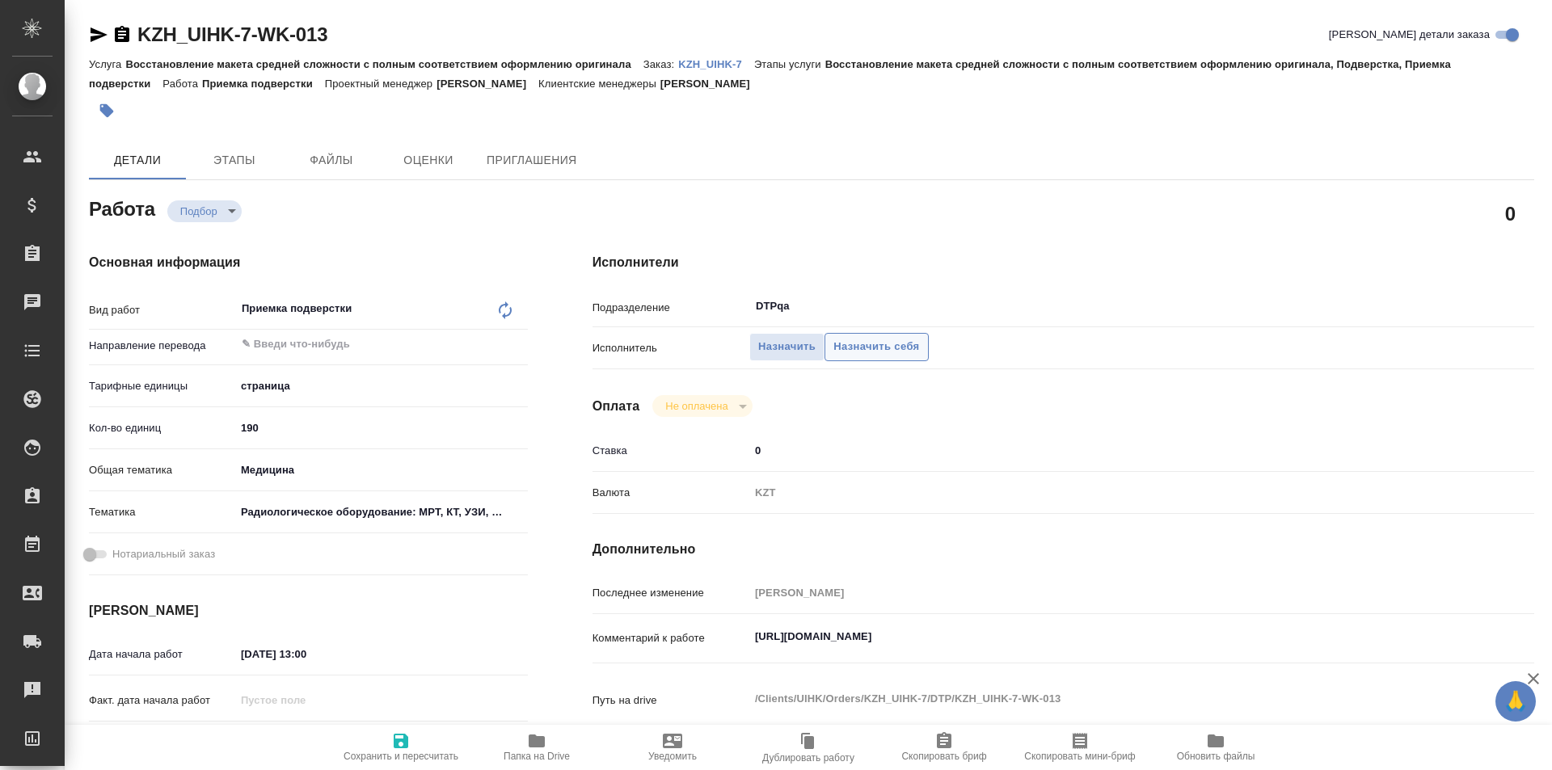
click at [861, 348] on span "Назначить себя" at bounding box center [876, 347] width 86 height 19
type textarea "x"
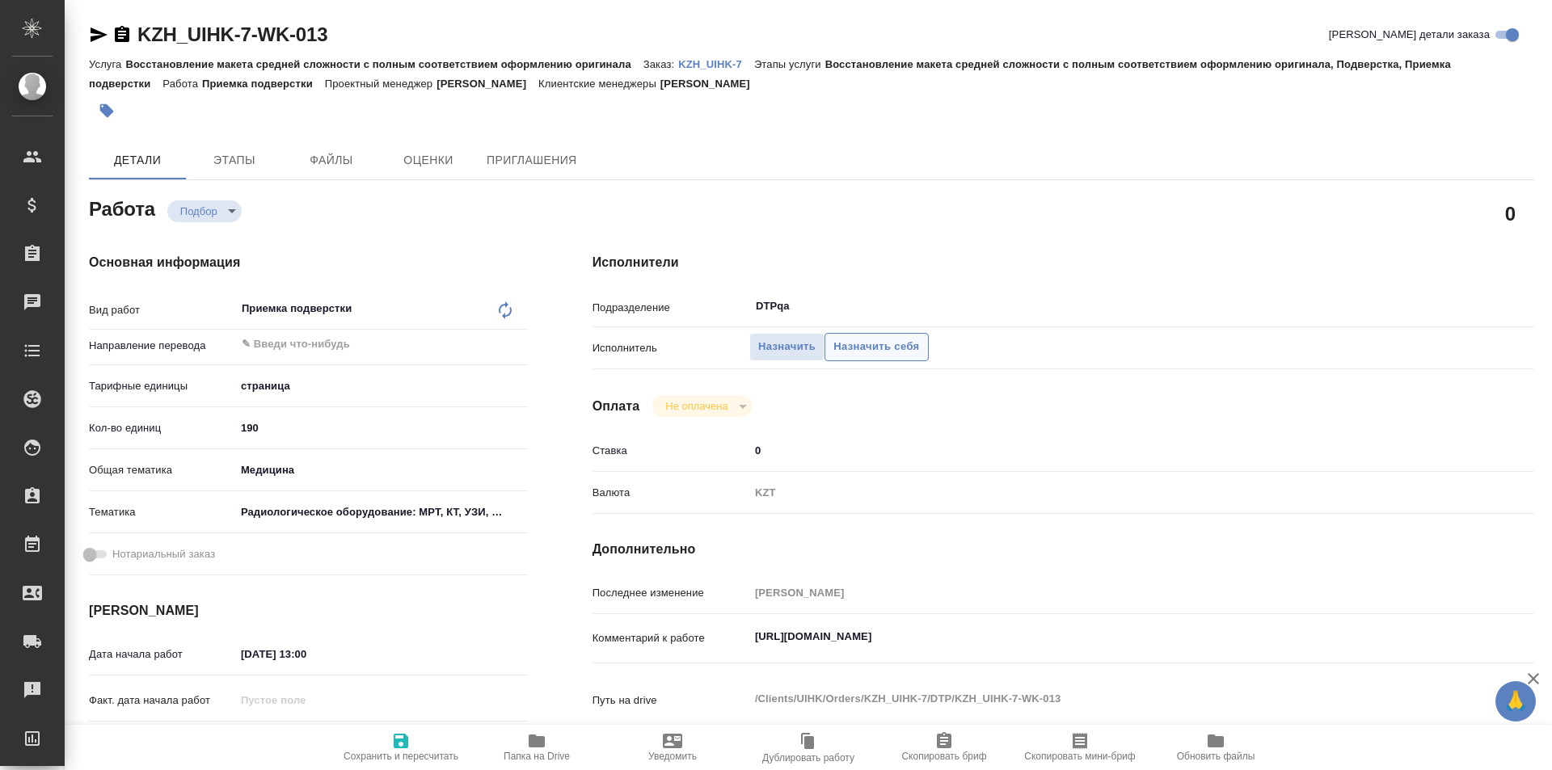
type textarea "x"
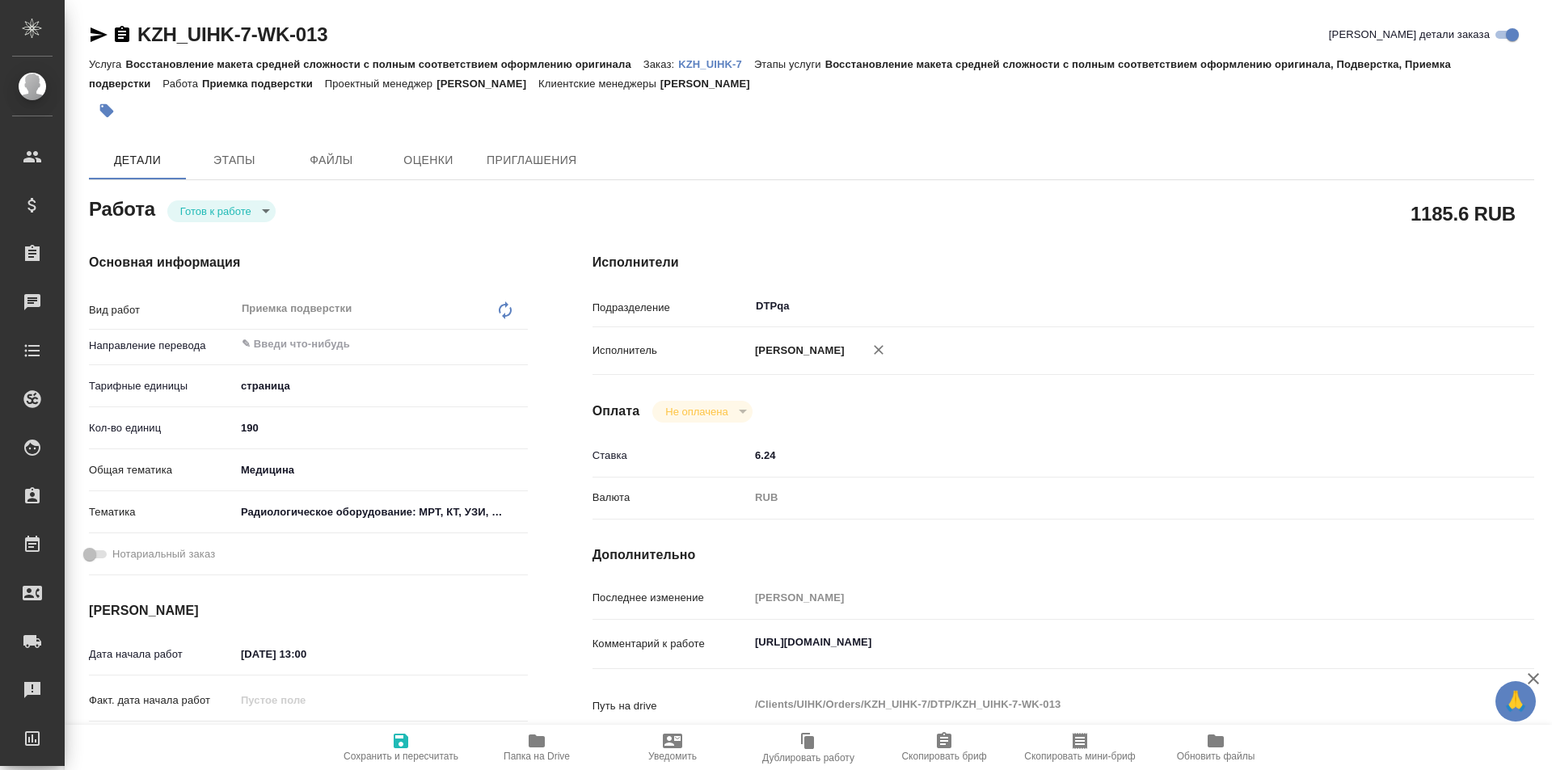
type textarea "x"
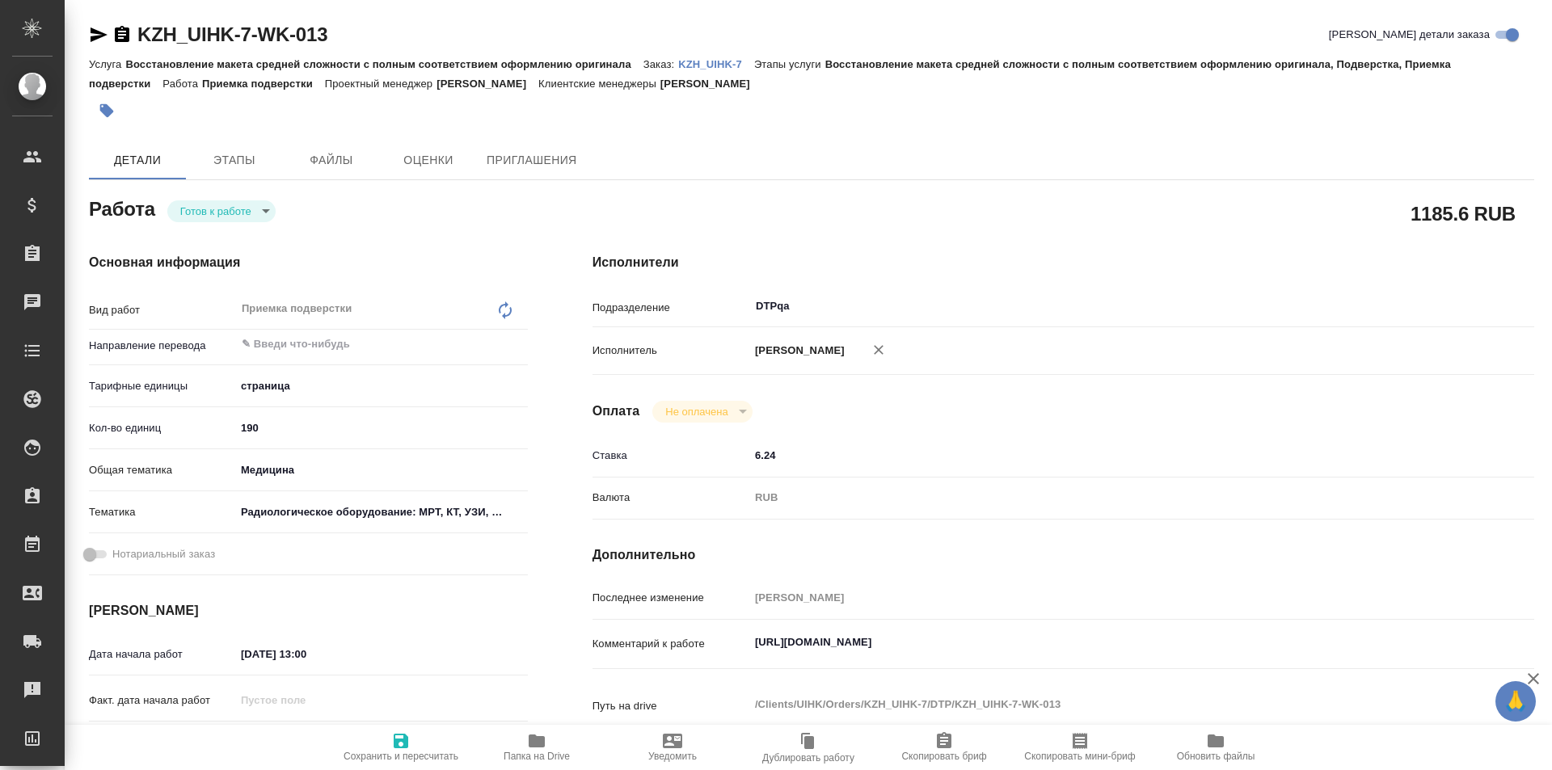
type textarea "x"
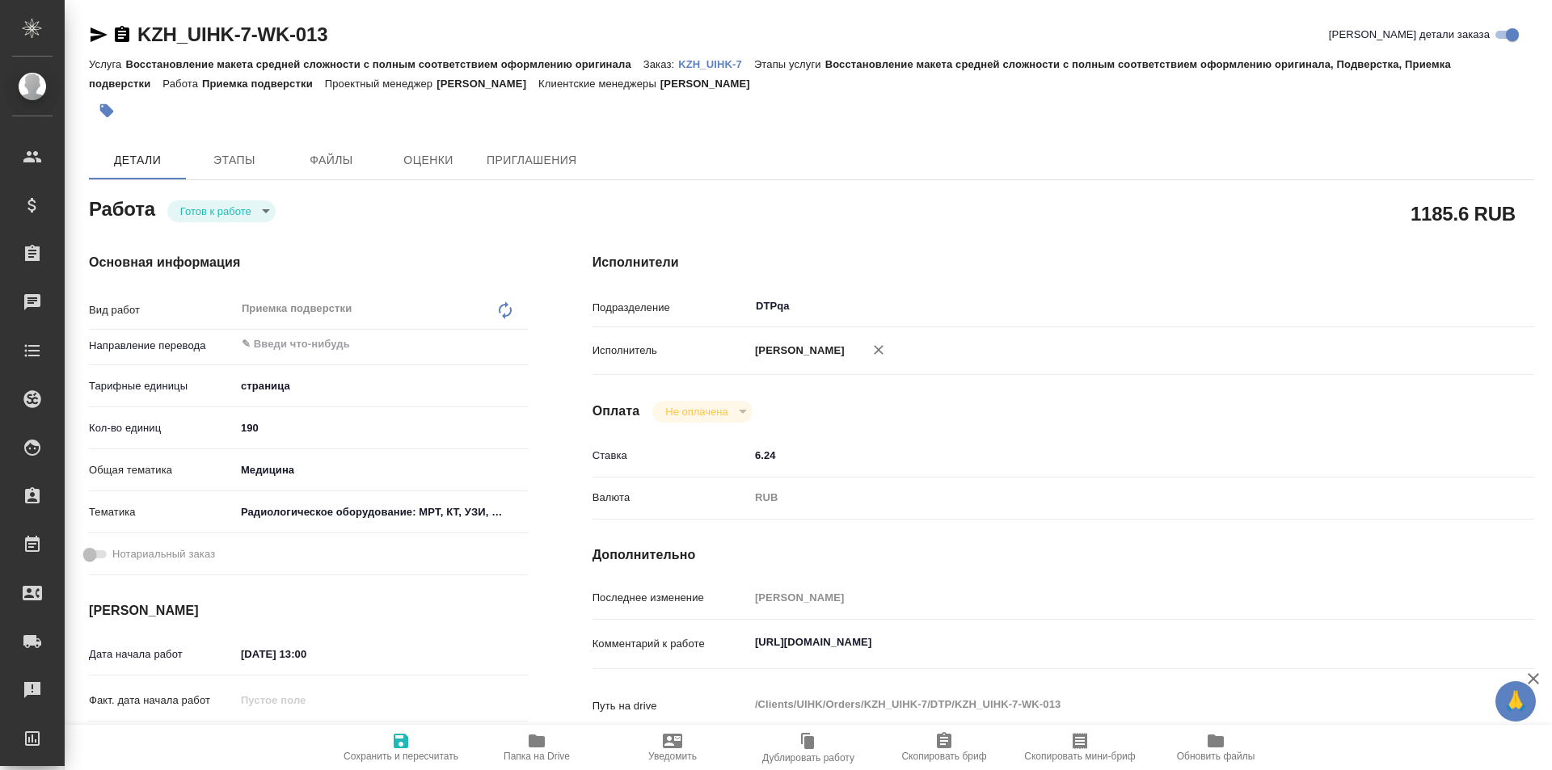
type textarea "x"
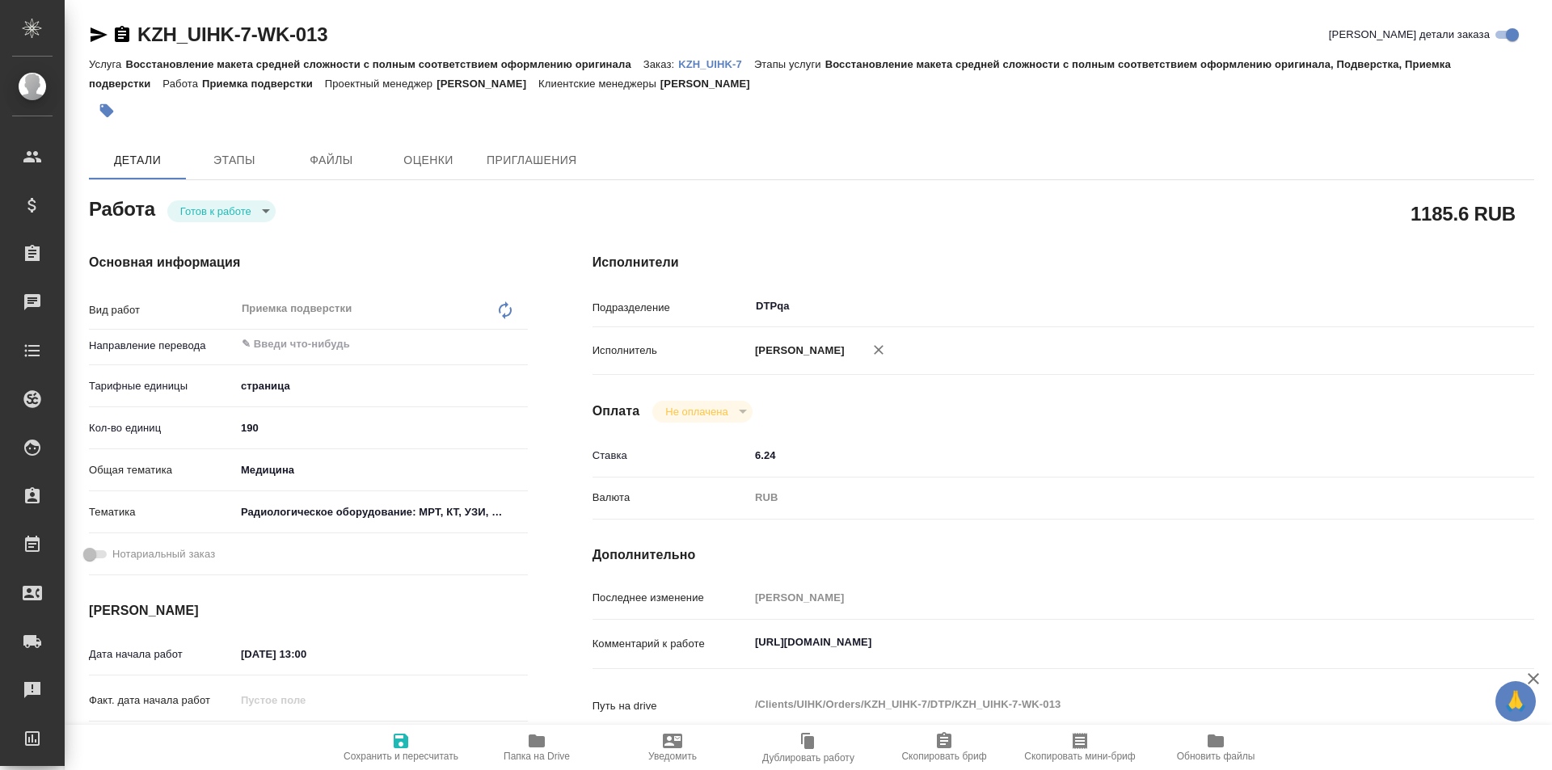
click at [398, 743] on icon "button" at bounding box center [401, 741] width 15 height 15
type textarea "x"
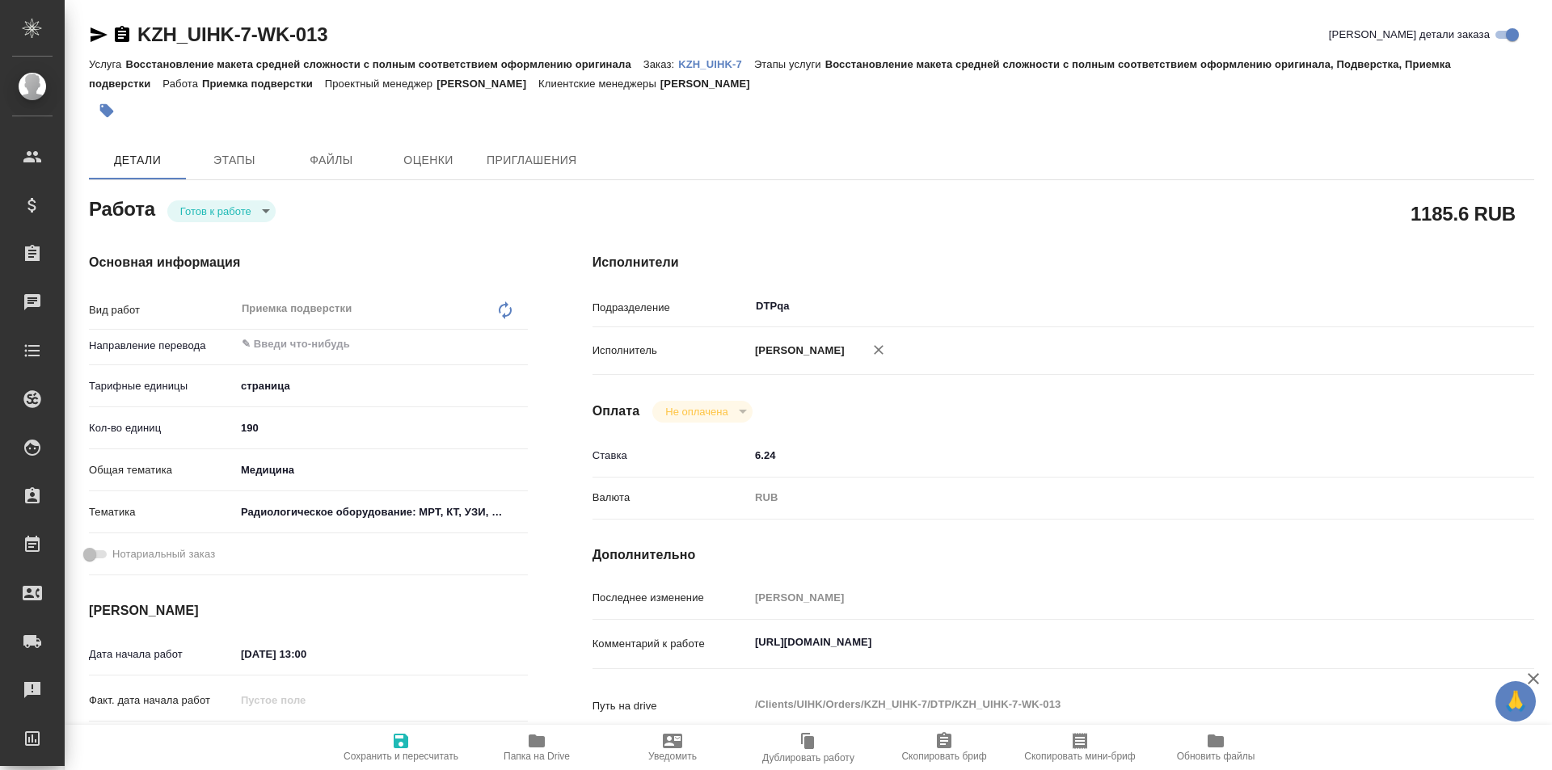
type textarea "x"
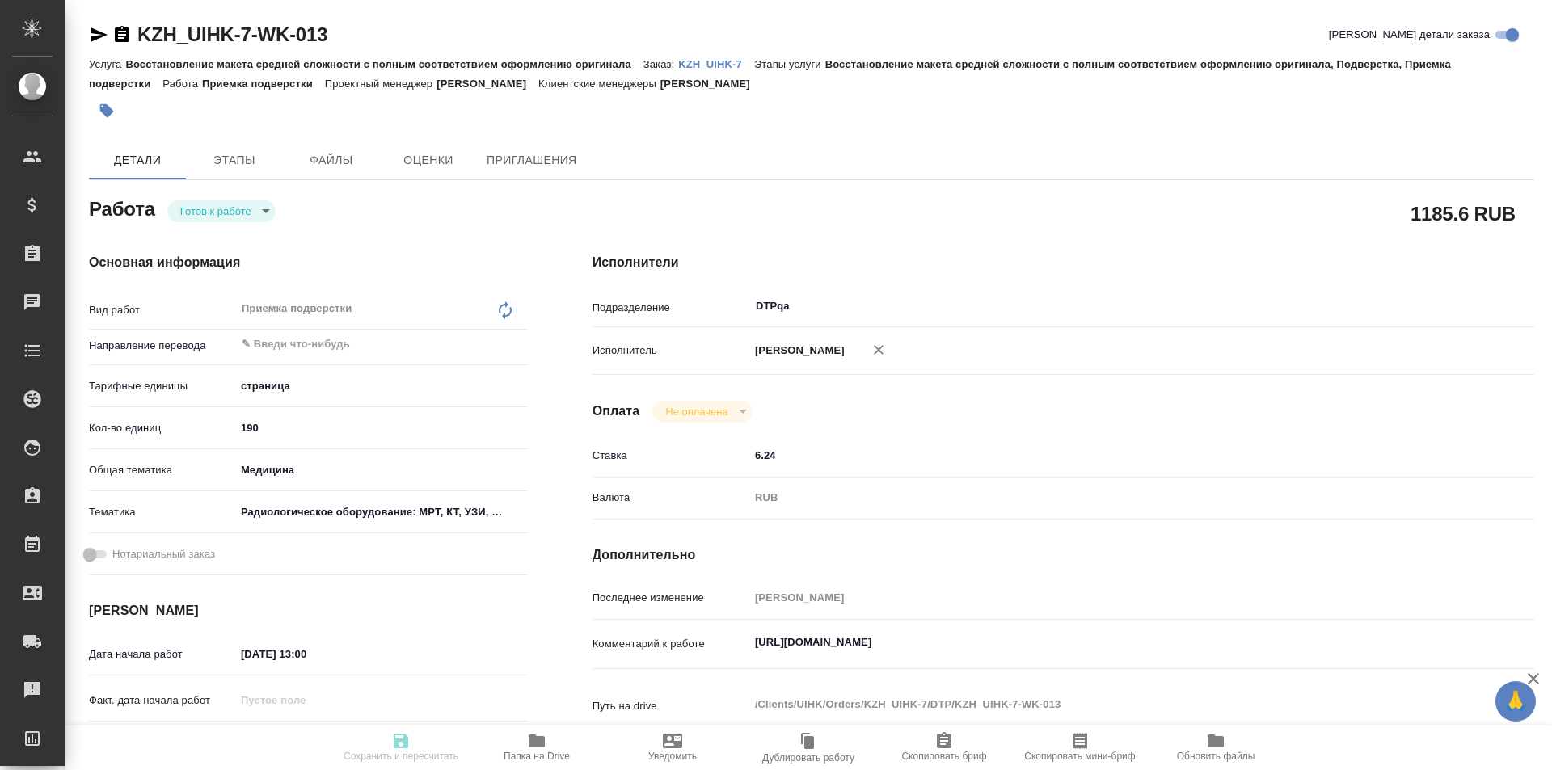
type textarea "x"
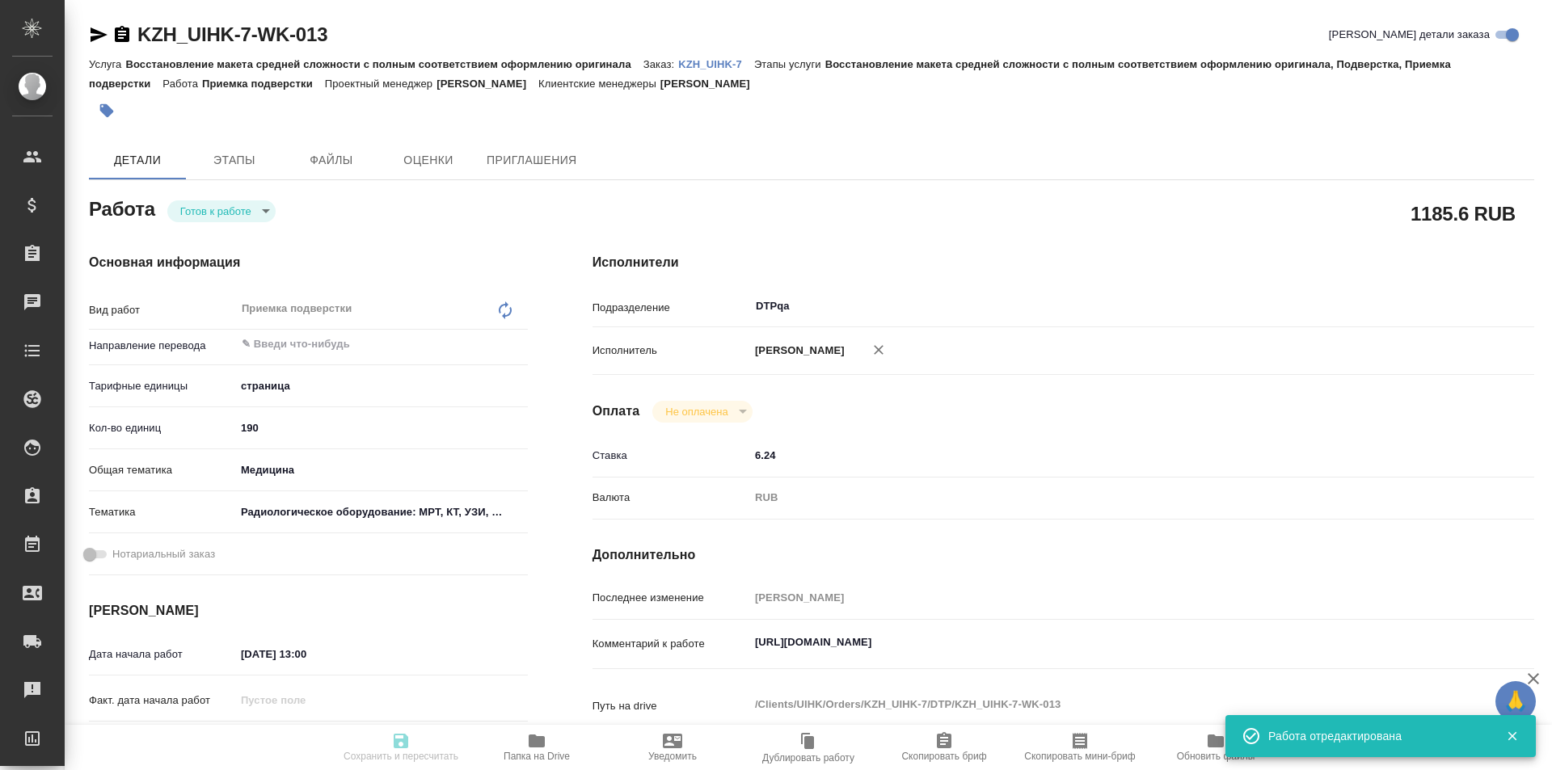
type textarea "x"
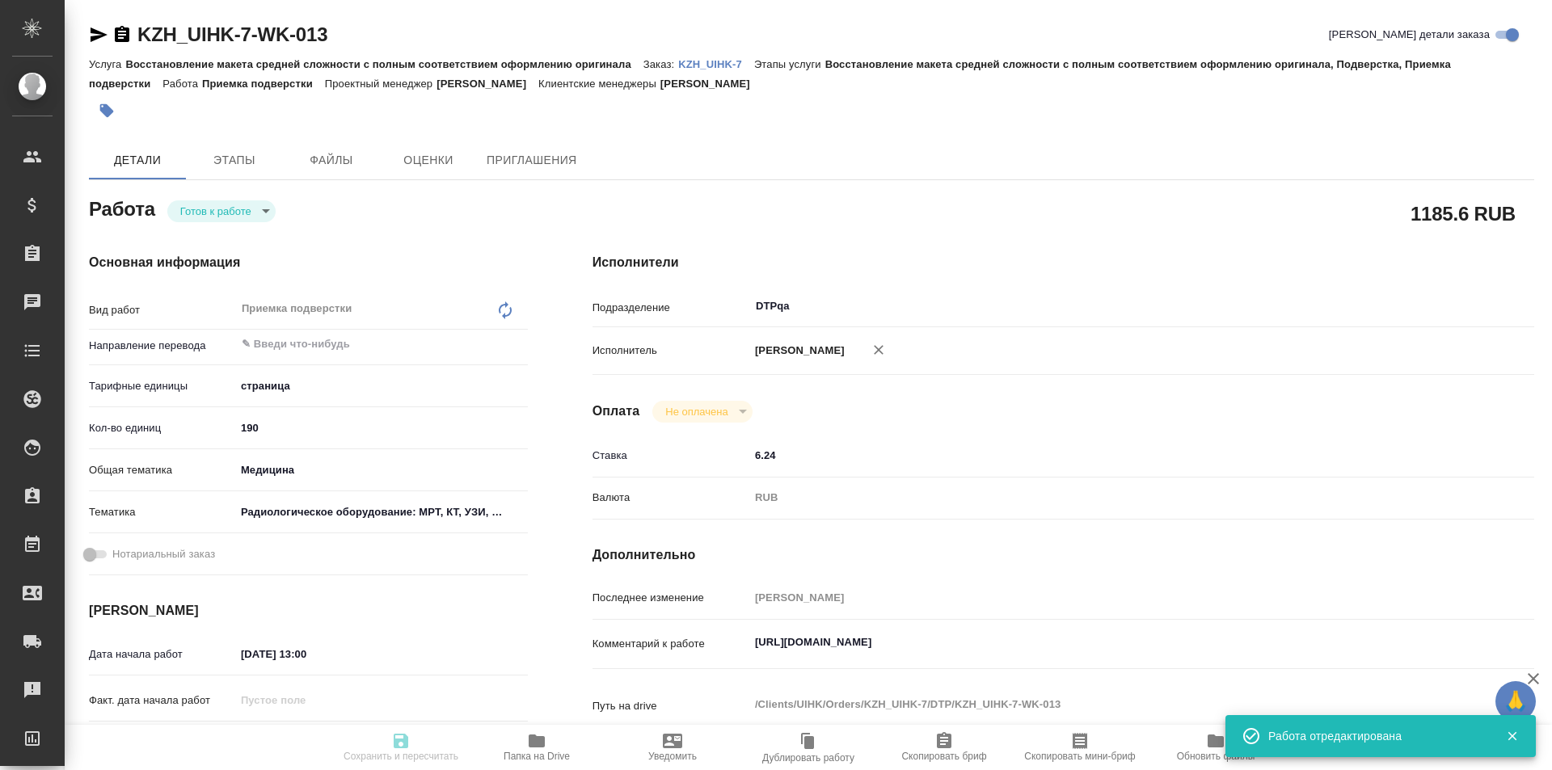
type input "readyForWork"
type textarea "Приемка подверстки"
type textarea "x"
type input "5a8b1489cc6b4906c91bfdb2"
type input "190"
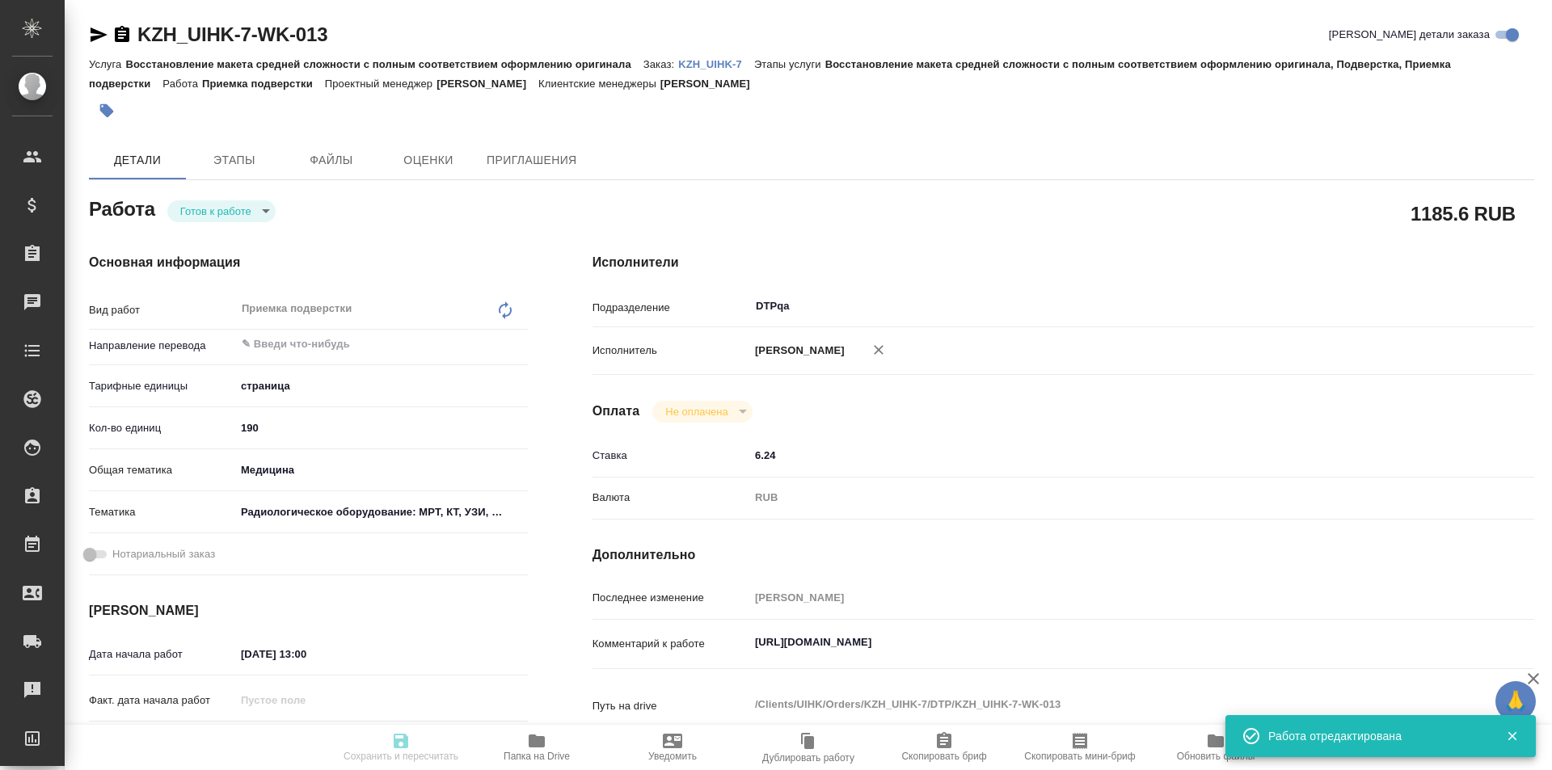
type input "med"
type input "61498321b8dc7c492cbbb6df"
type input "30.09.2025 13:00"
type input "30.09.2025 20:00"
type input "[DATE] 14:01"
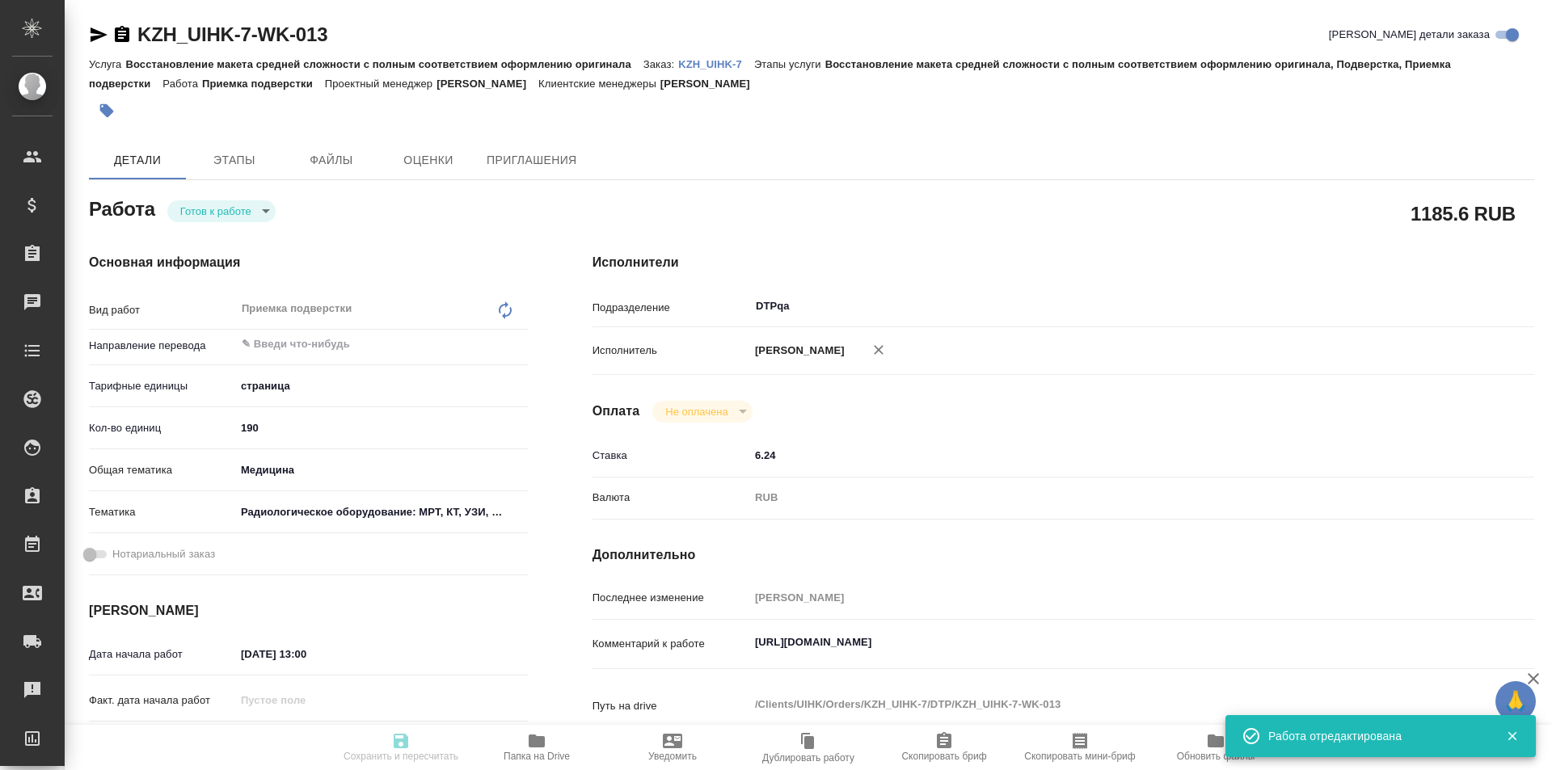
type input "DTPqa"
type input "notPayed"
type input "6.24"
type input "RUB"
type input "Исмагилова Диана"
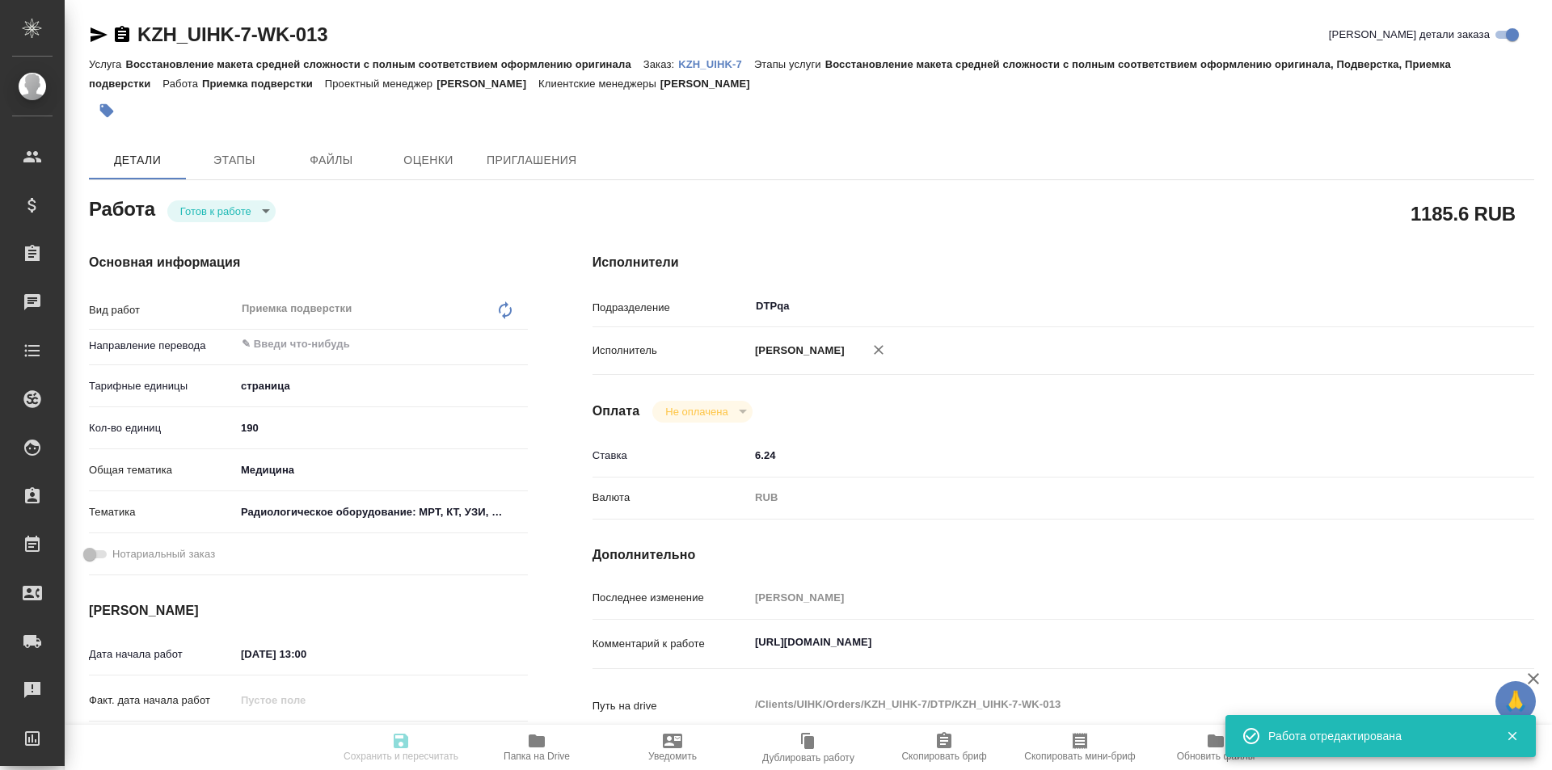
type textarea "https://tera.awatera.com/Work/68bade75ed3a08c032cd20b1/"
type textarea "x"
type textarea "/Clients/UIHK/Orders/KZH_UIHK-7/DTP/KZH_UIHK-7-WK-013"
type textarea "x"
type input "KZH_UIHK-7"
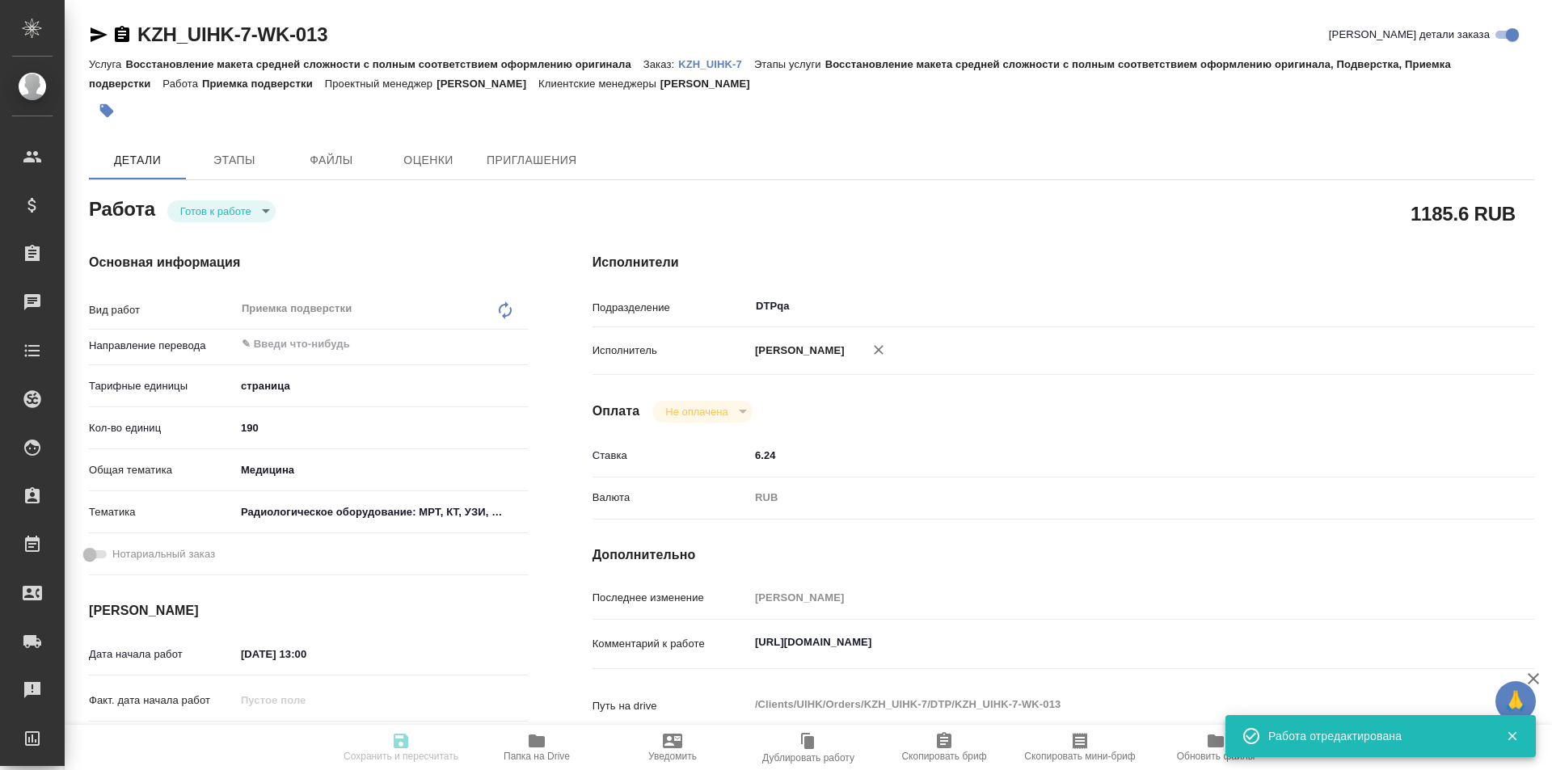
type input "Восстановление макета средней сложности с полным соответствием оформлению ориги…"
type input "[PERSON_NAME]"
type input "/Clients/UIHK/Orders/KZH_UIHK-7"
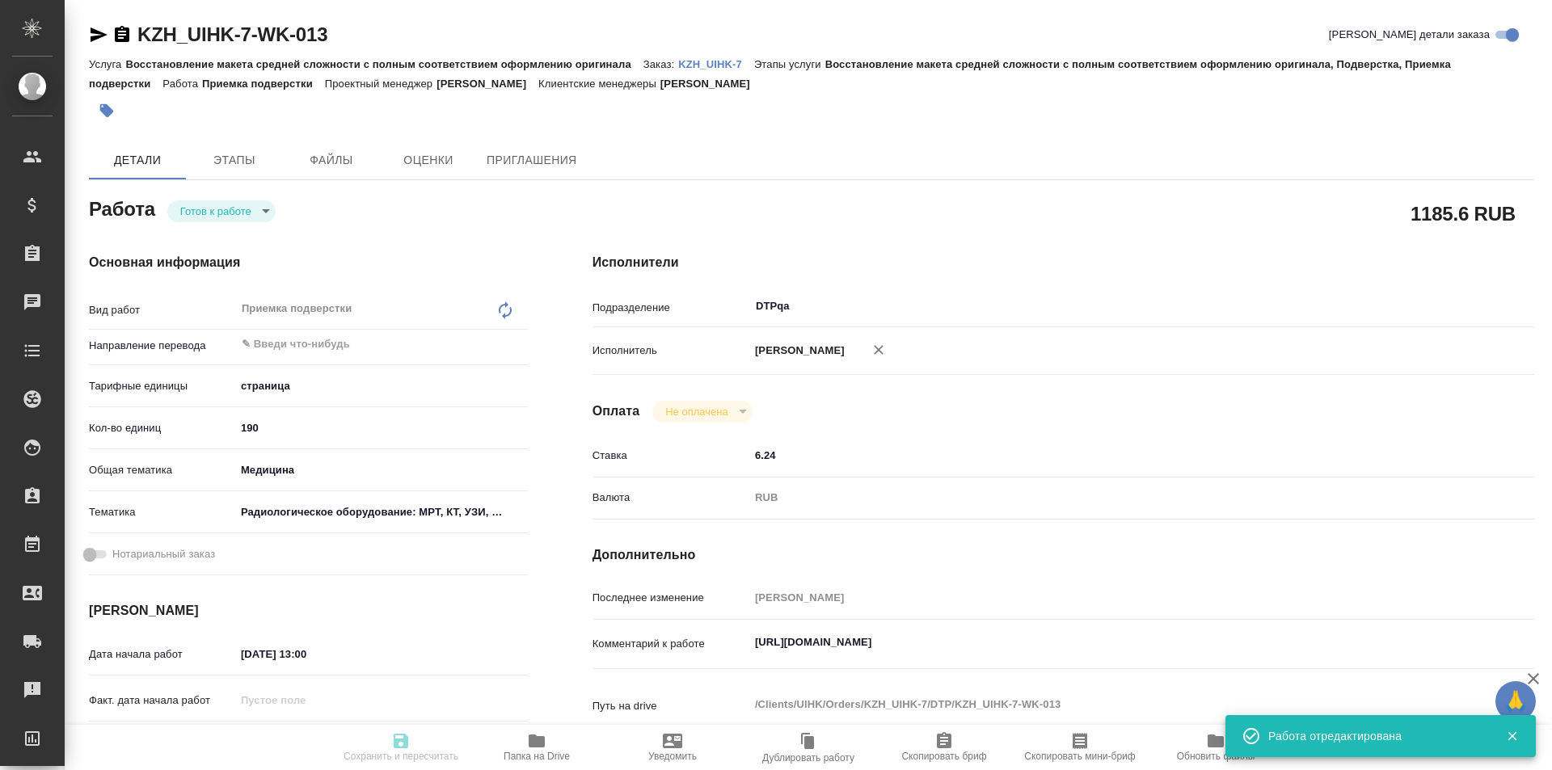
type textarea "x"
type textarea "по профу на рус 42 файла. Это datasheets, они более сложнее, чем брошюры. Брошю…"
type textarea "x"
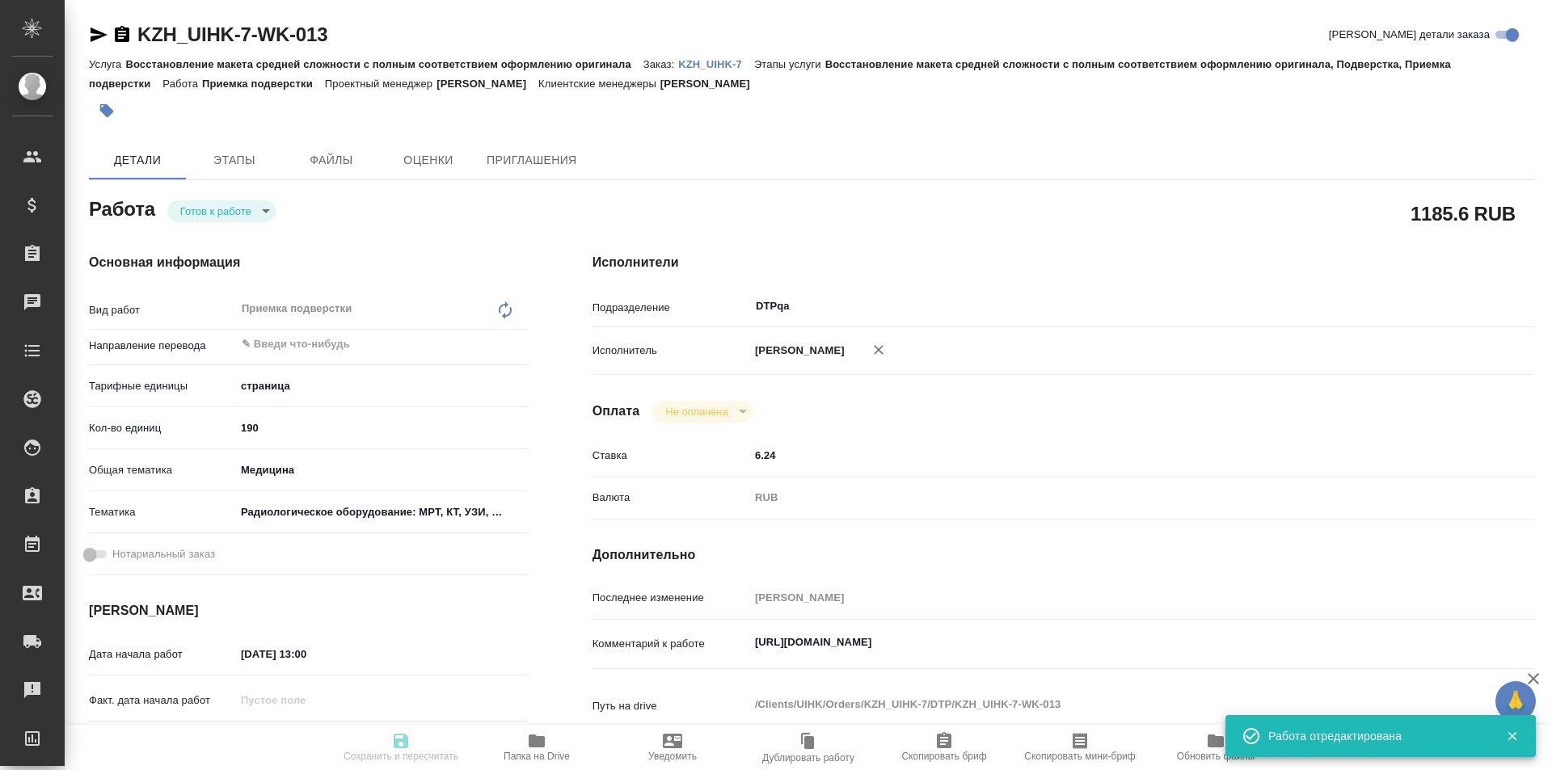
type textarea "x"
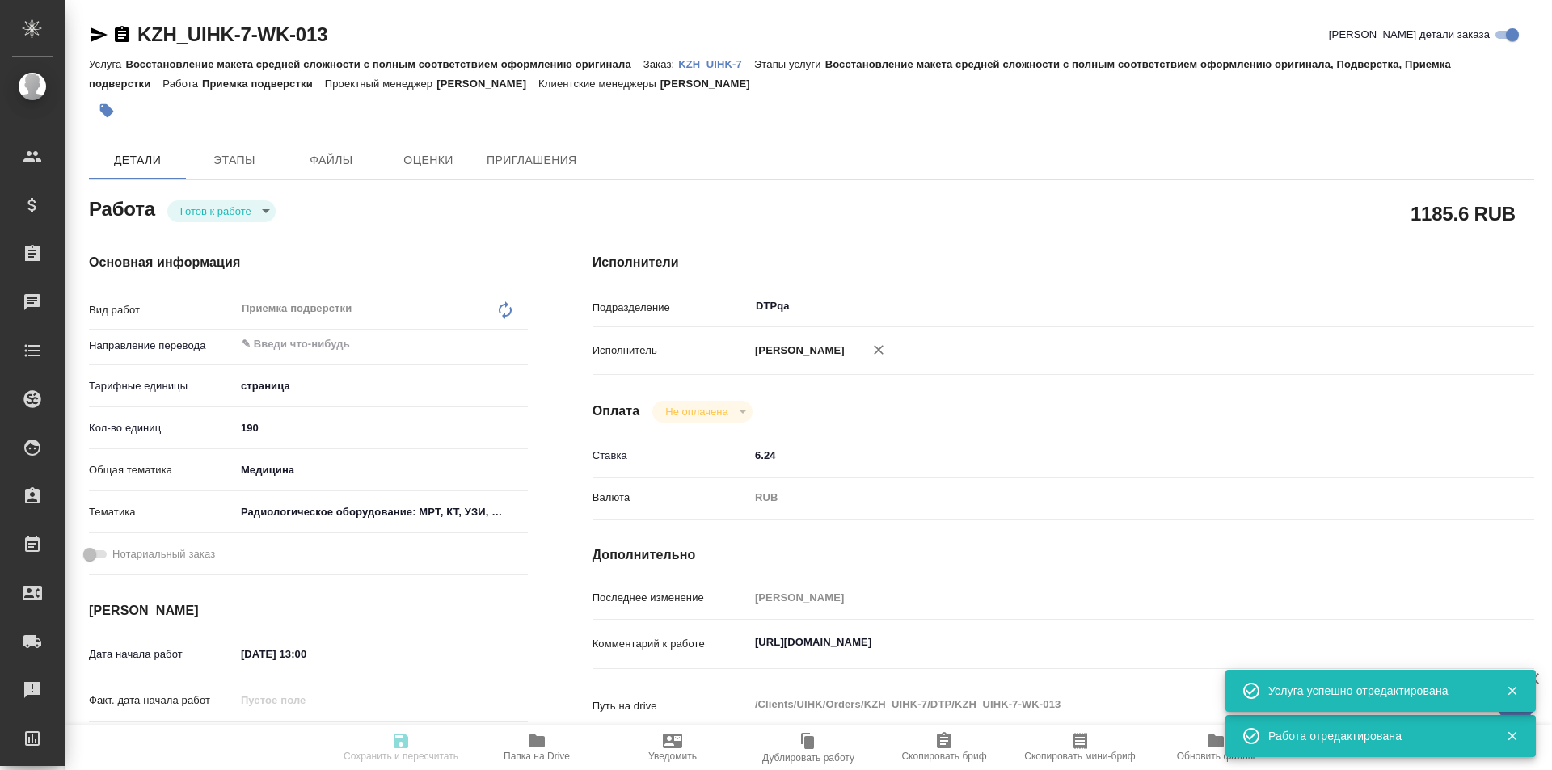
type textarea "x"
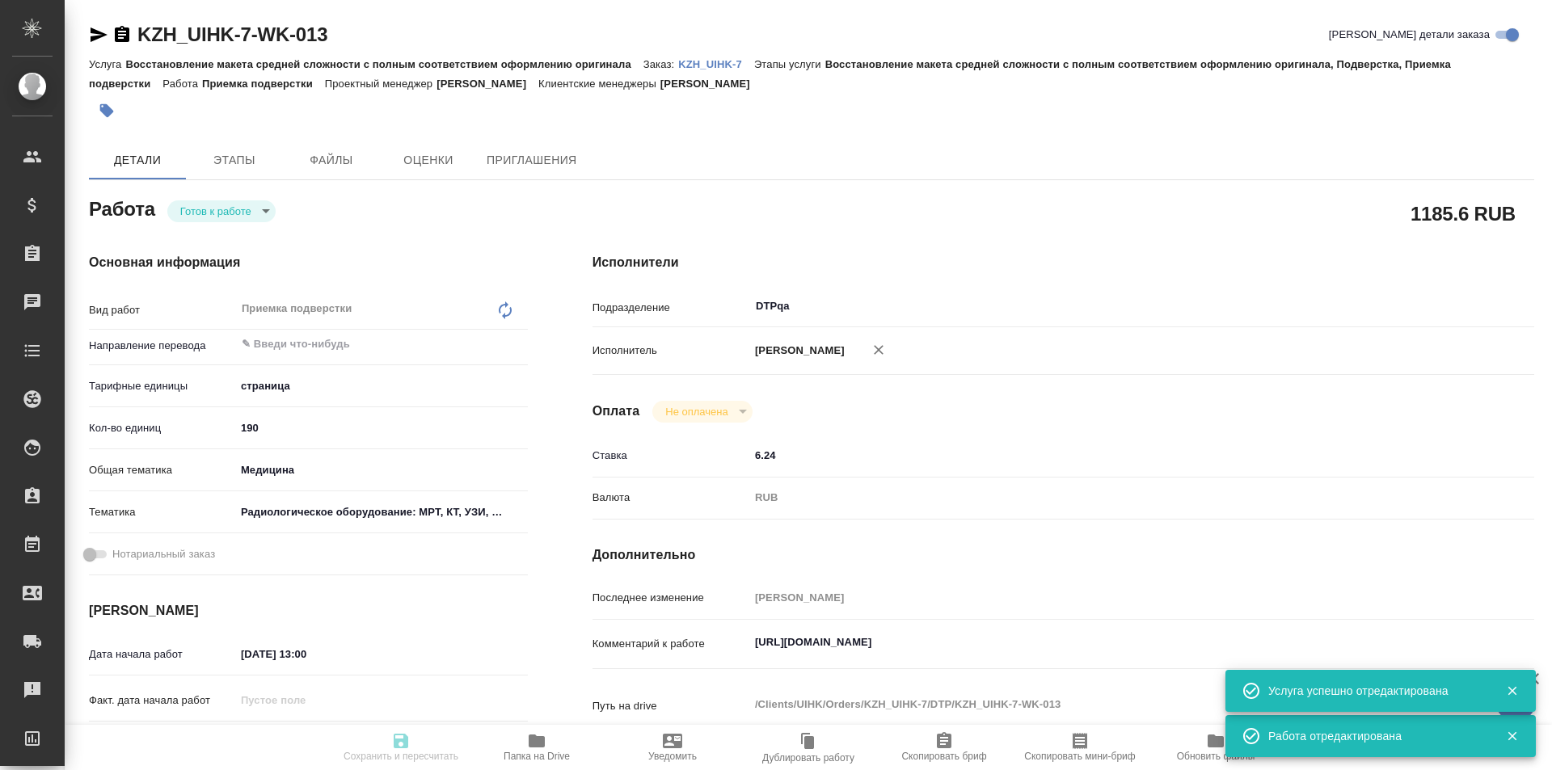
type textarea "x"
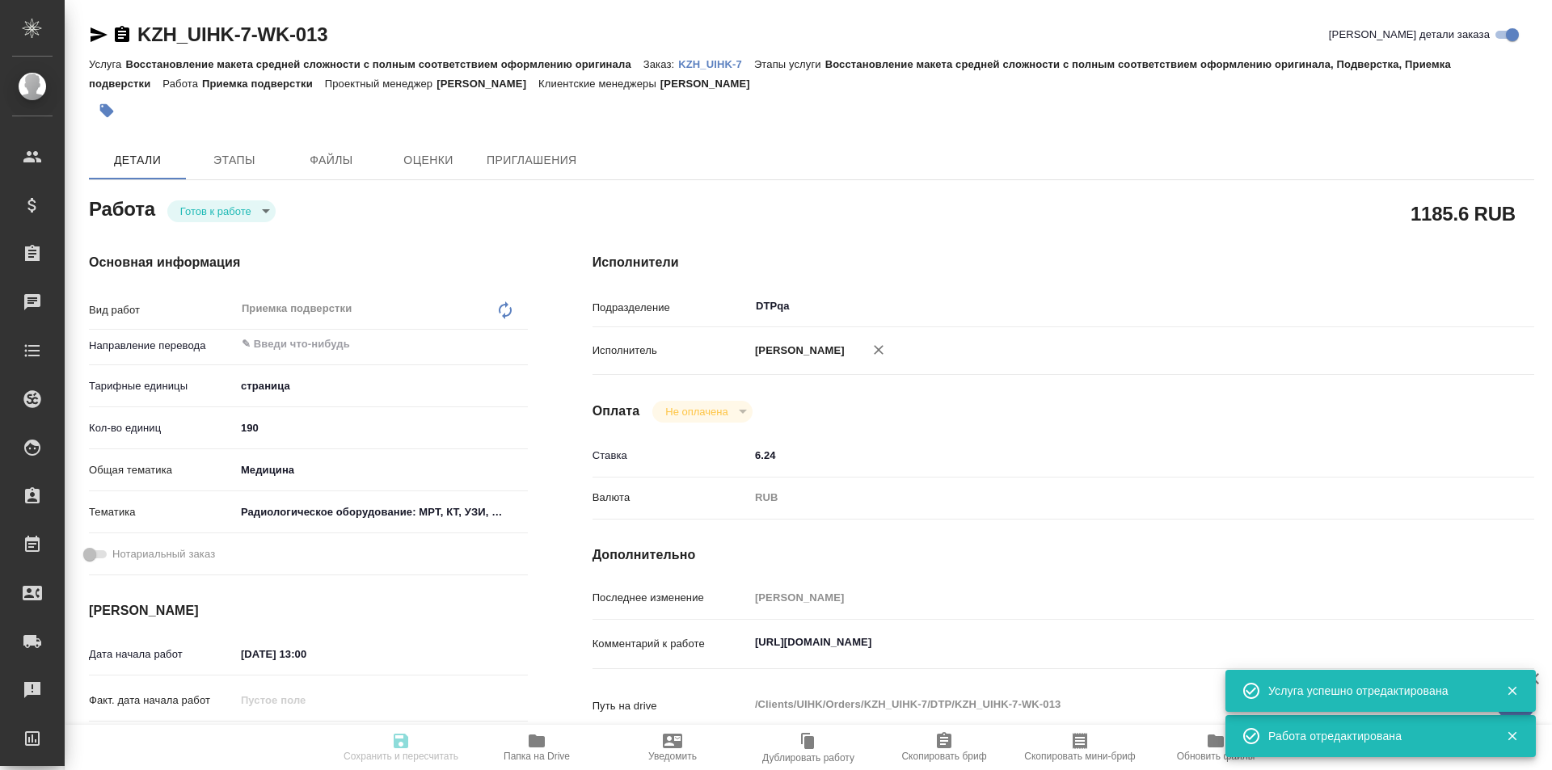
type textarea "x"
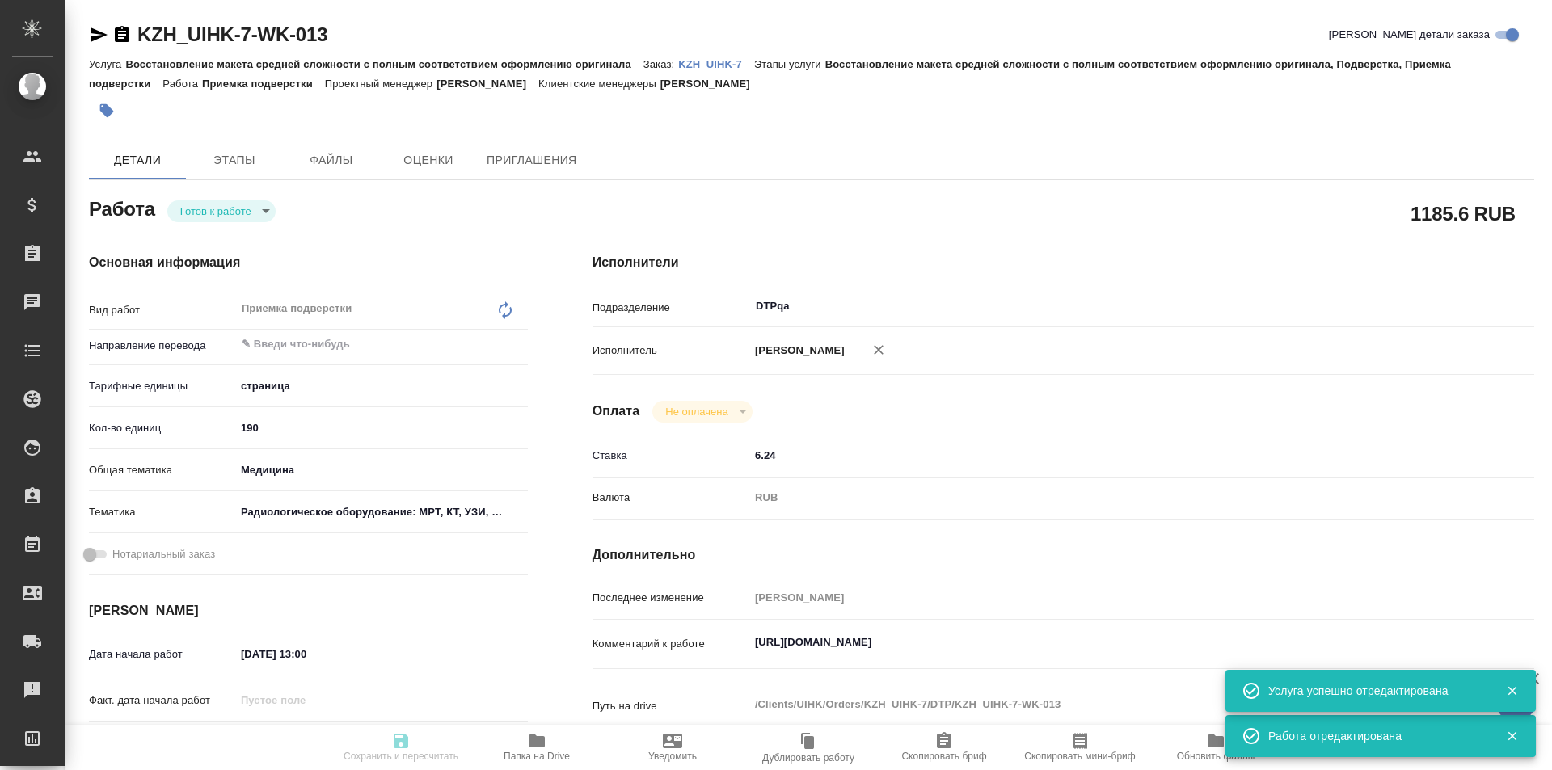
type textarea "x"
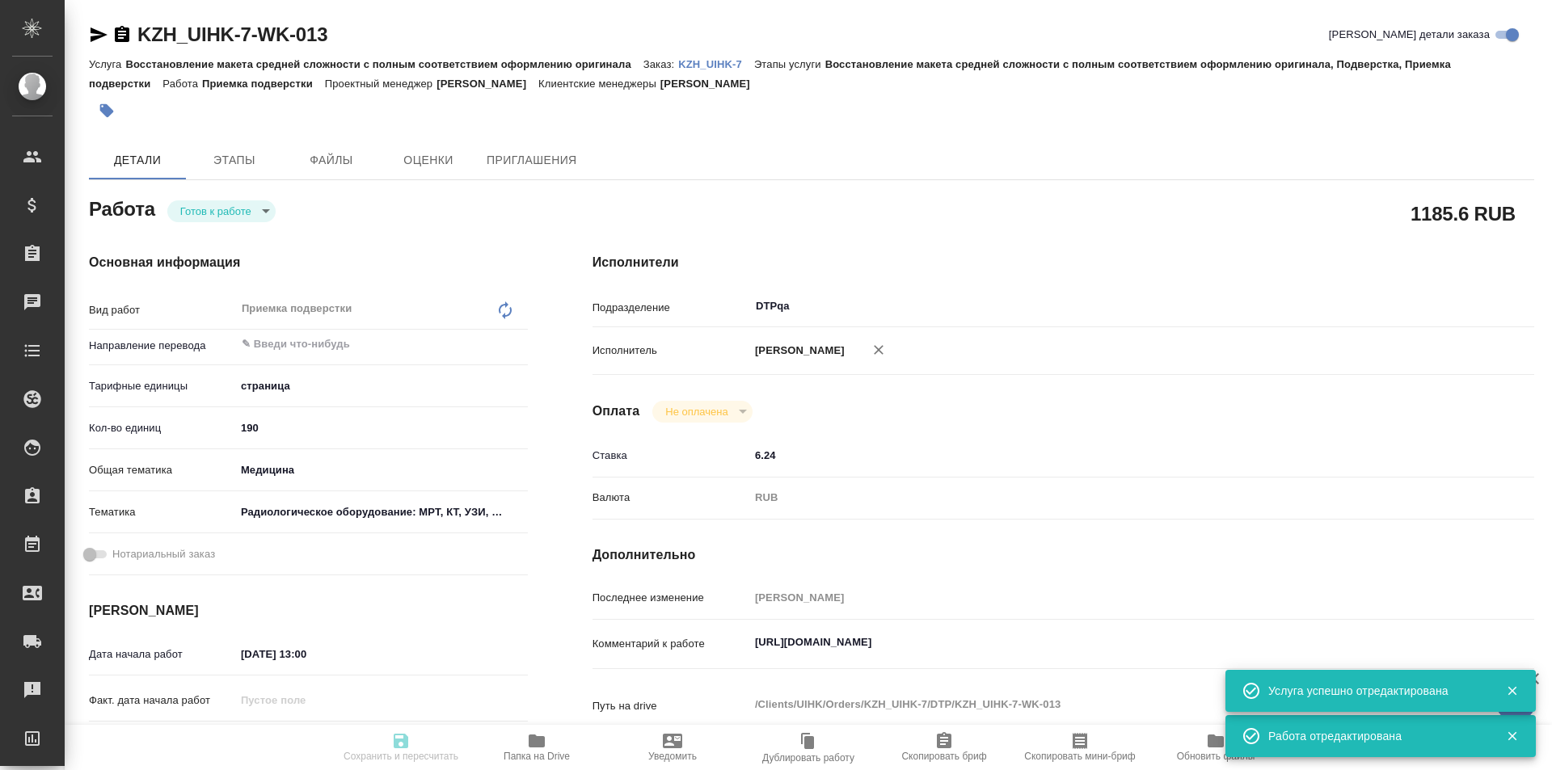
type textarea "x"
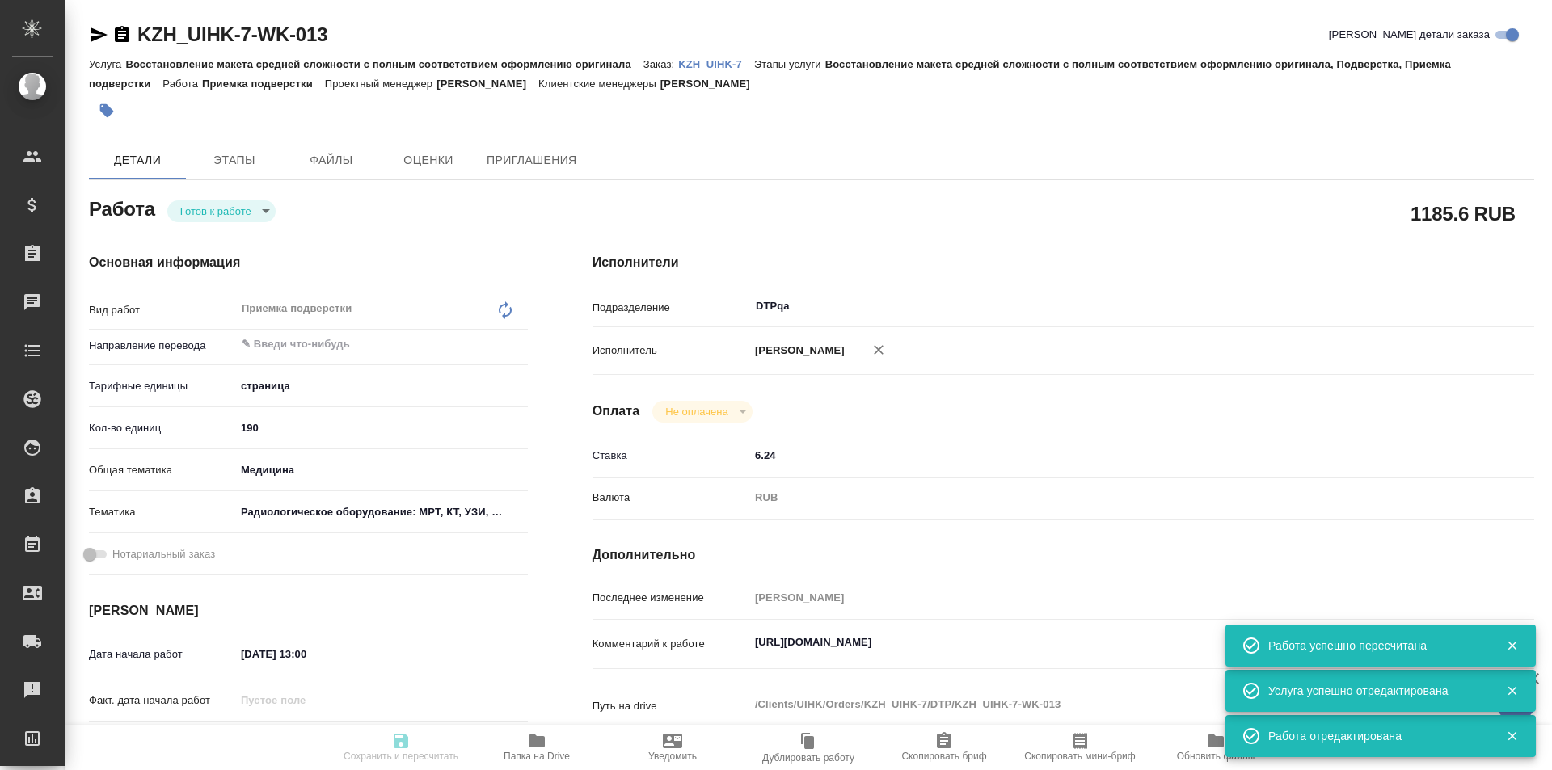
type input "readyForWork"
type textarea "Приемка подверстки"
type textarea "x"
type input "5a8b1489cc6b4906c91bfdb2"
type input "190"
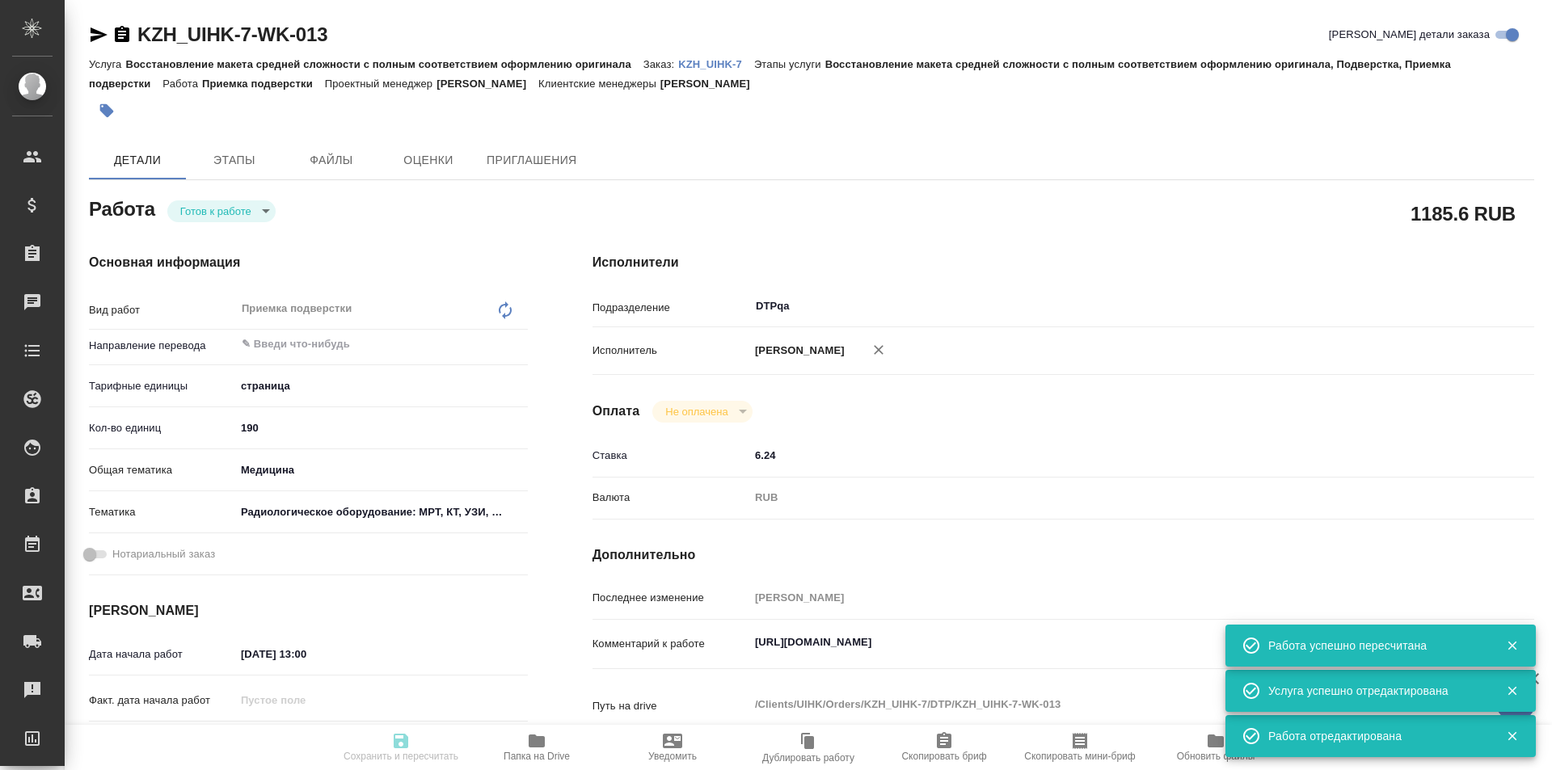
type input "med"
type input "61498321b8dc7c492cbbb6df"
type input "30.09.2025 13:00"
type input "30.09.2025 20:00"
type input "[DATE] 14:01"
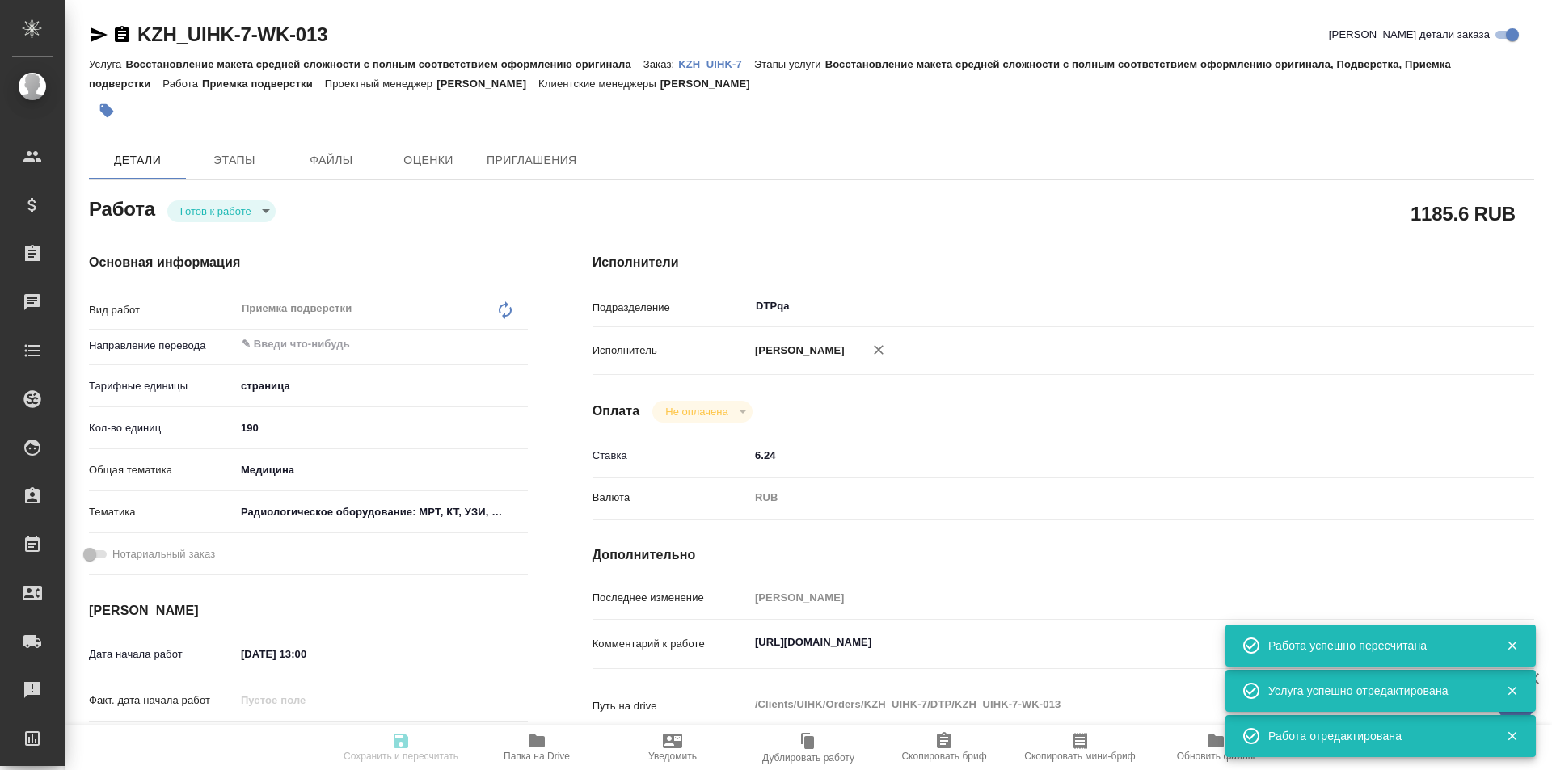
type input "DTPqa"
type input "notPayed"
type input "6.24"
type input "RUB"
type input "Исмагилова Диана"
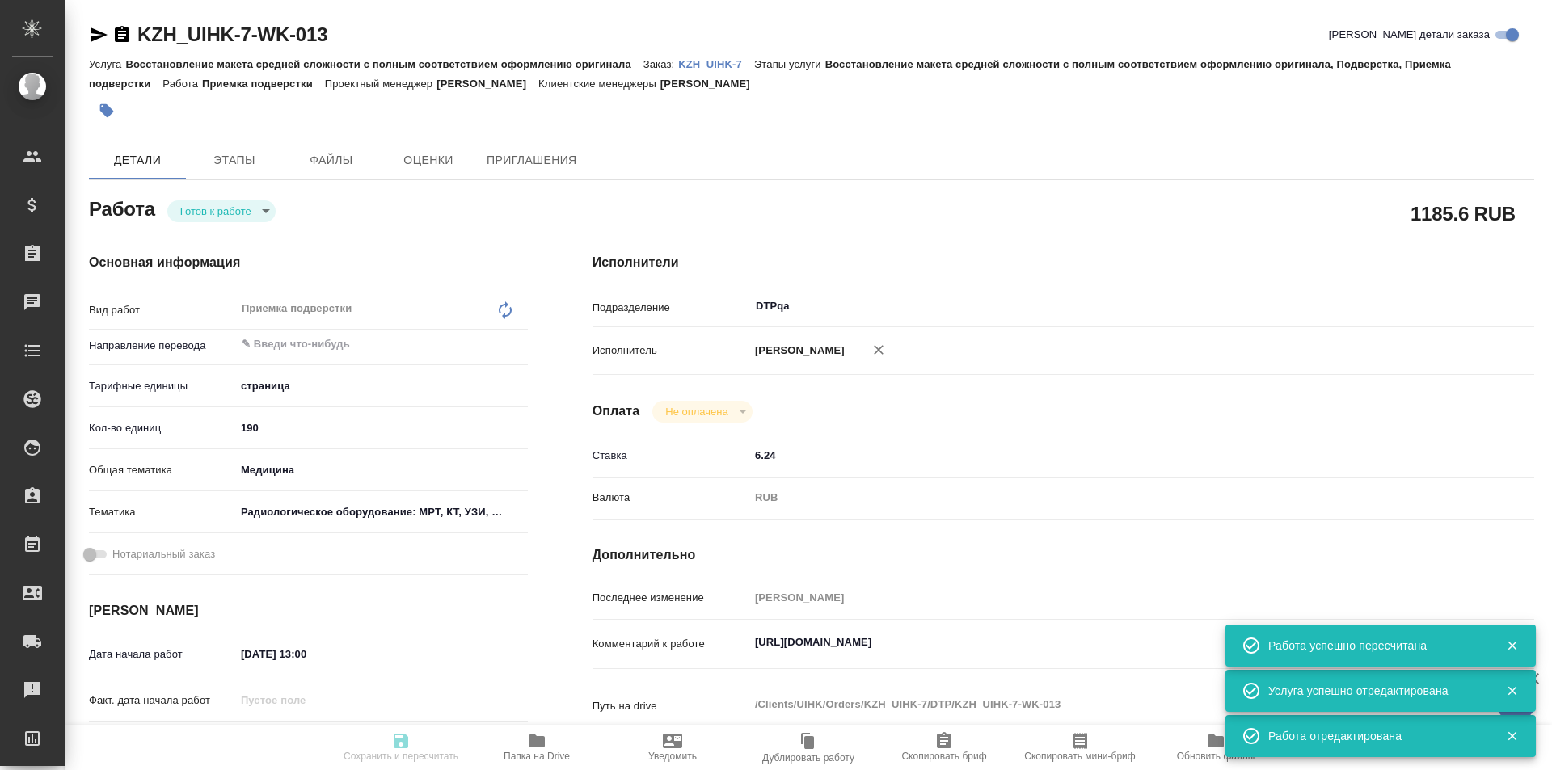
type textarea "https://tera.awatera.com/Work/68bade75ed3a08c032cd20b1/"
type textarea "x"
type textarea "/Clients/UIHK/Orders/KZH_UIHK-7/DTP/KZH_UIHK-7-WK-013"
type textarea "x"
type input "KZH_UIHK-7"
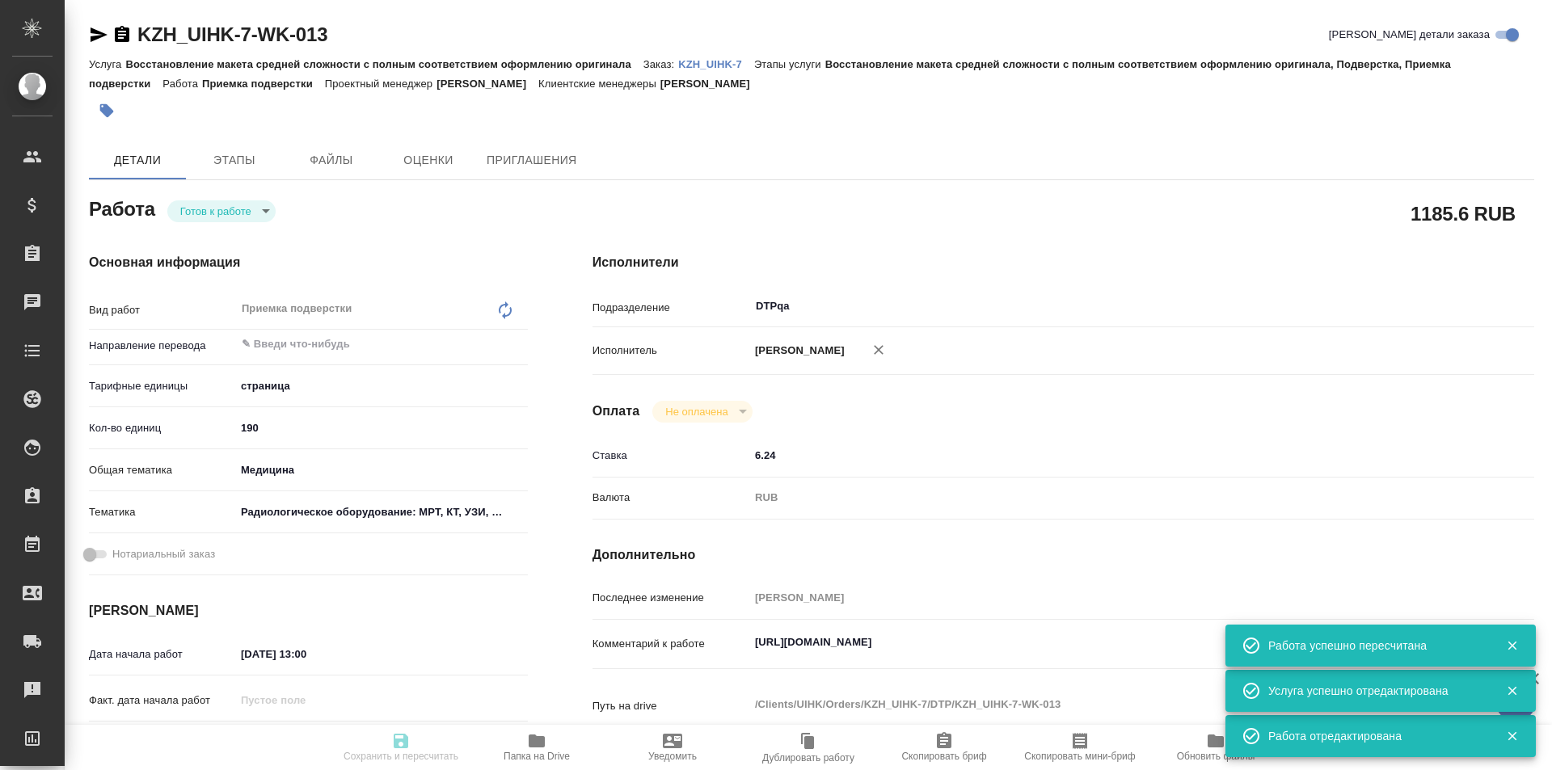
type input "Восстановление макета средней сложности с полным соответствием оформлению ориги…"
type input "[PERSON_NAME]"
type input "/Clients/UIHK/Orders/KZH_UIHK-7"
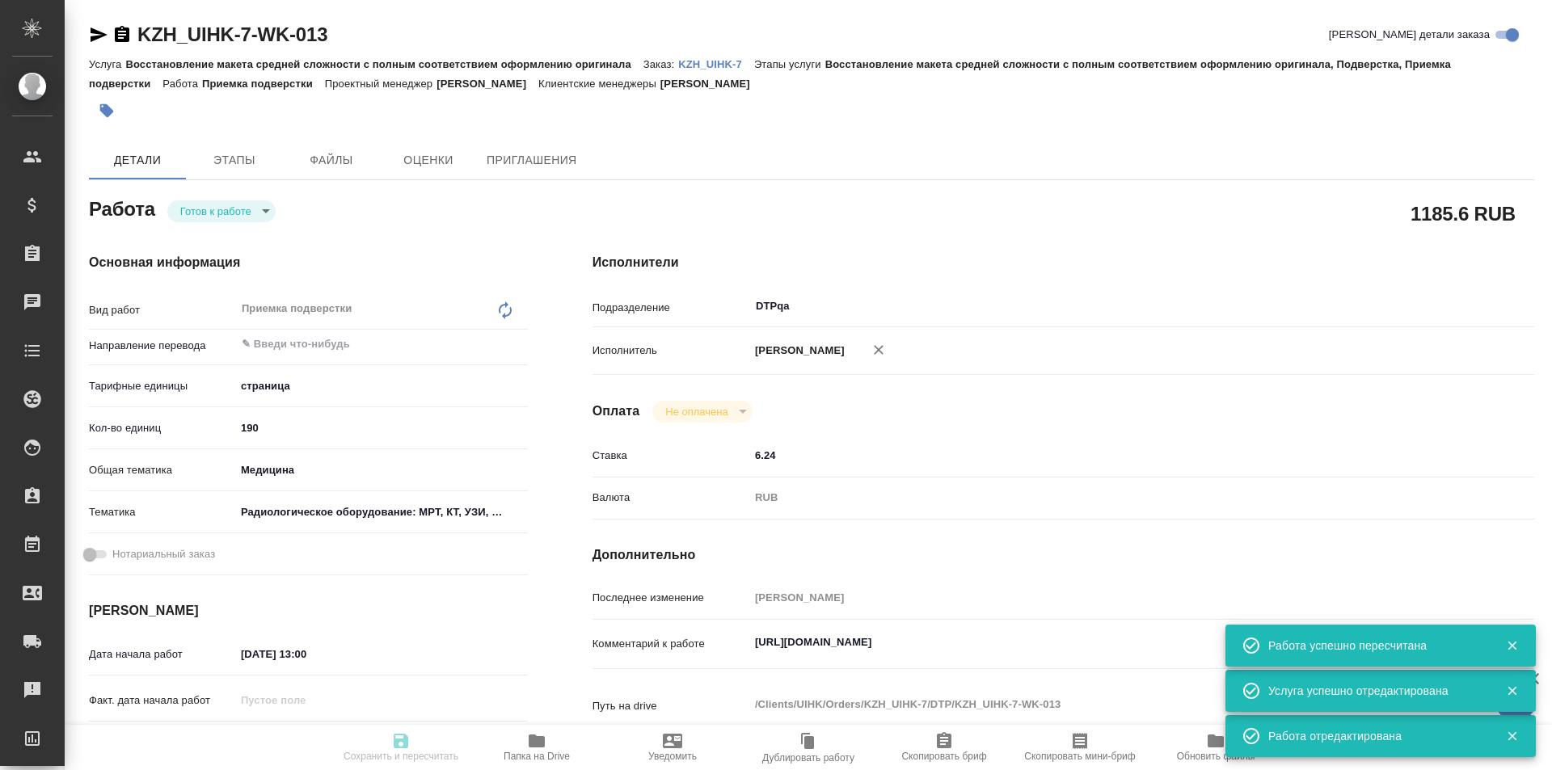
type textarea "x"
type textarea "по профу на рус 42 файла. Это datasheets, они более сложнее, чем брошюры. Брошю…"
type textarea "x"
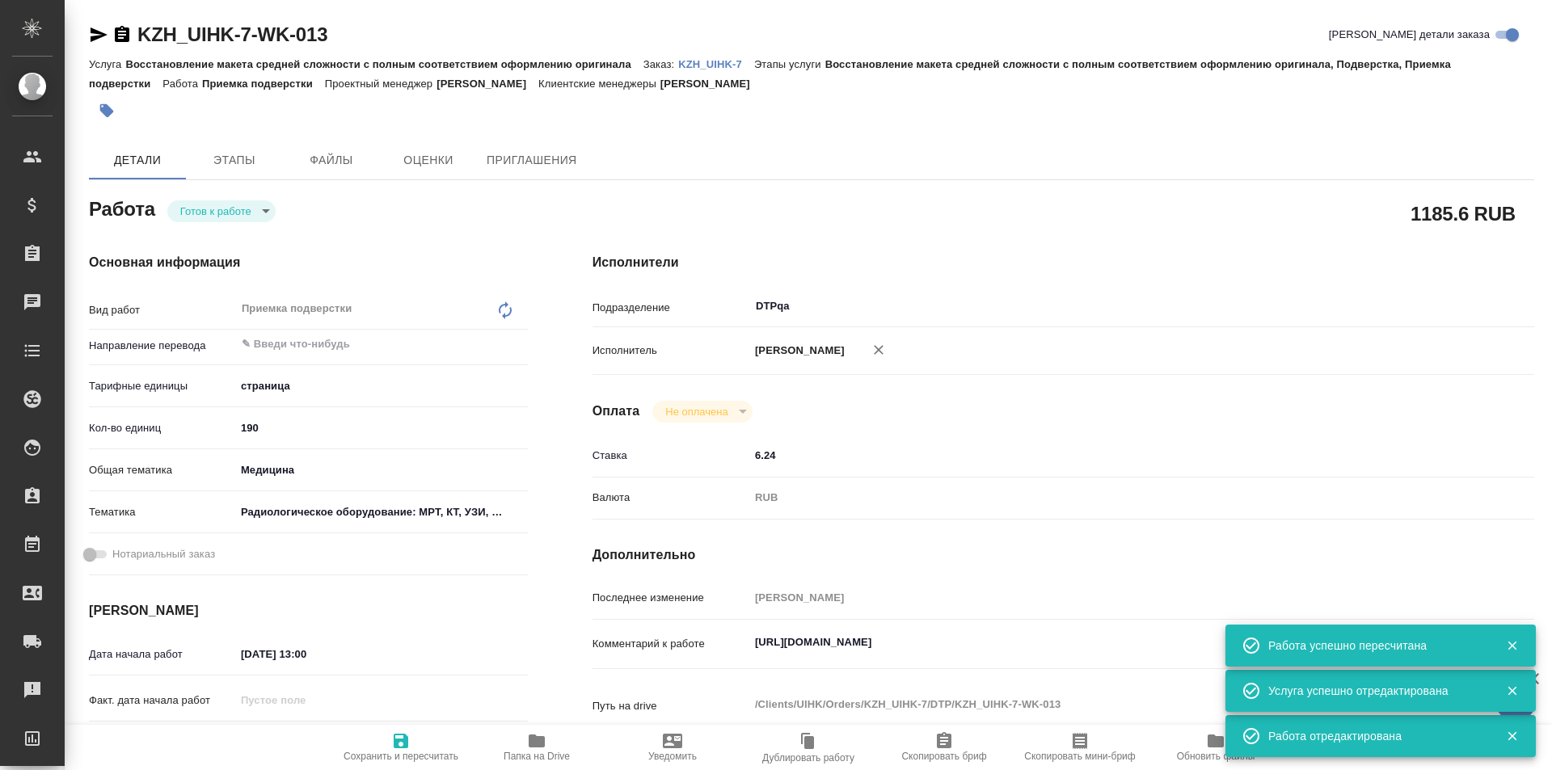
type textarea "x"
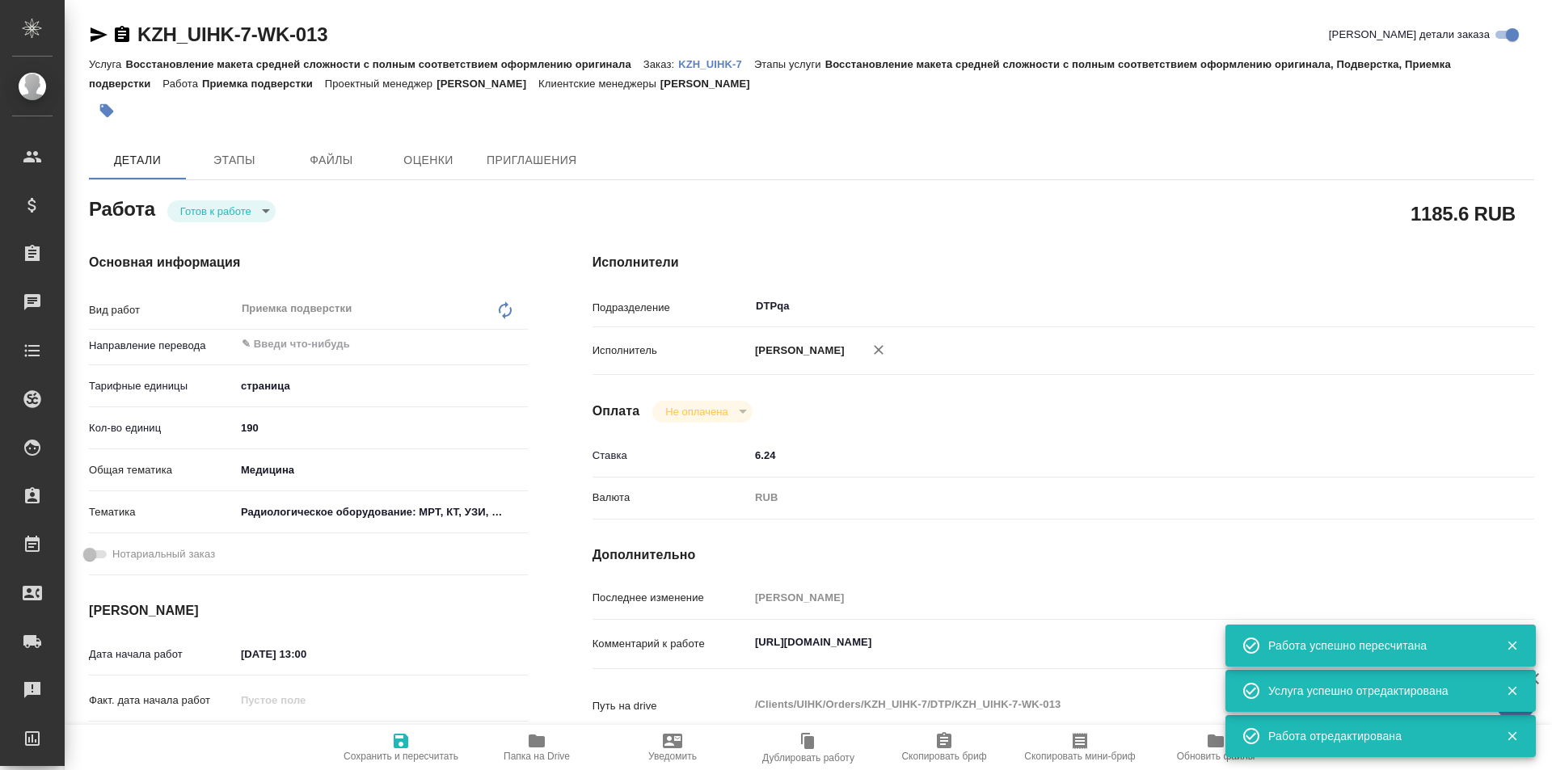
type textarea "x"
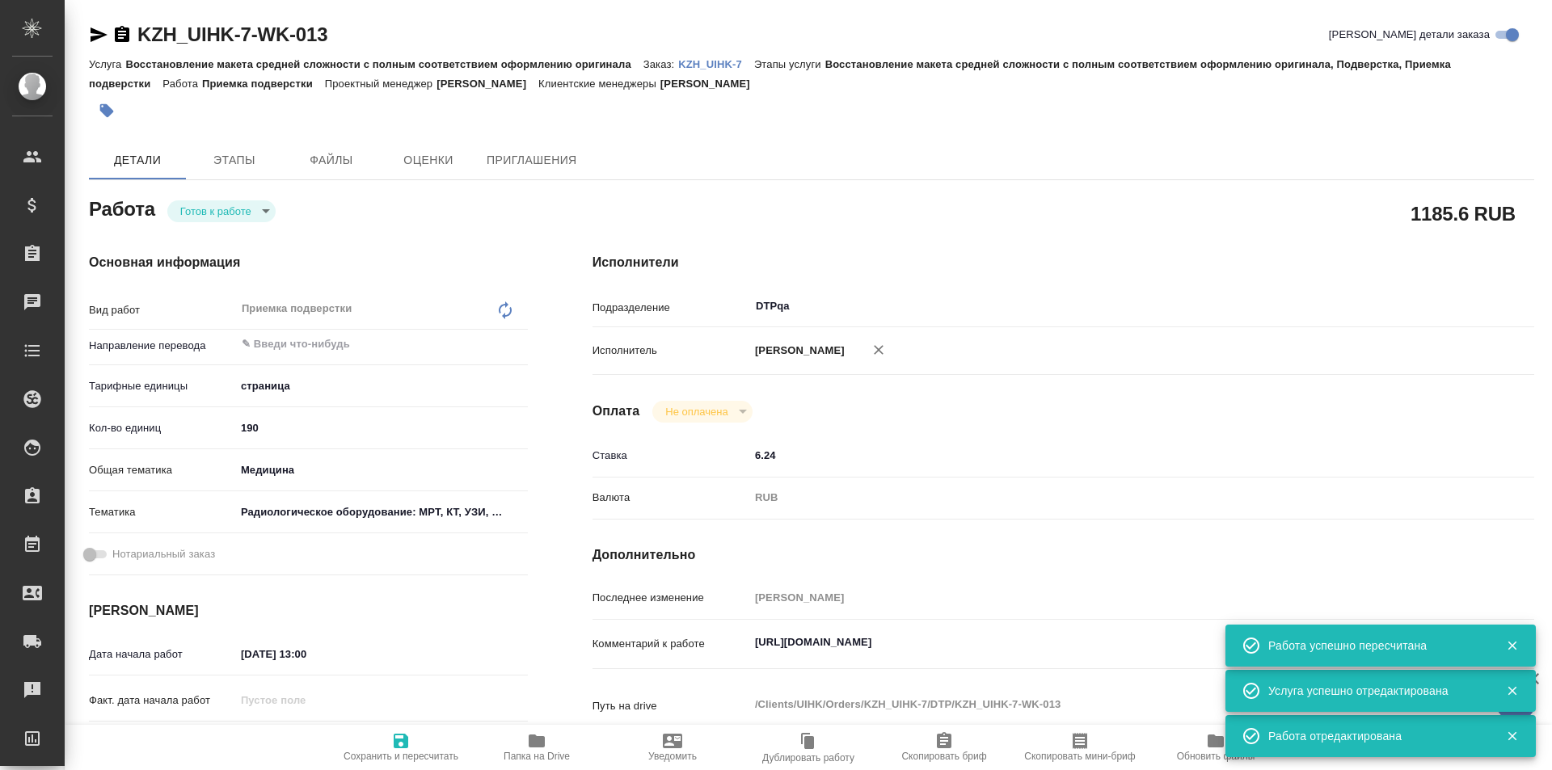
type textarea "x"
click at [251, 214] on body "🙏 .cls-1 fill:#fff; AWATERA Ismagilova Diana Клиенты Спецификации Заказы Чаты T…" at bounding box center [776, 385] width 1552 height 770
click at [225, 238] on button "В работе" at bounding box center [206, 238] width 53 height 18
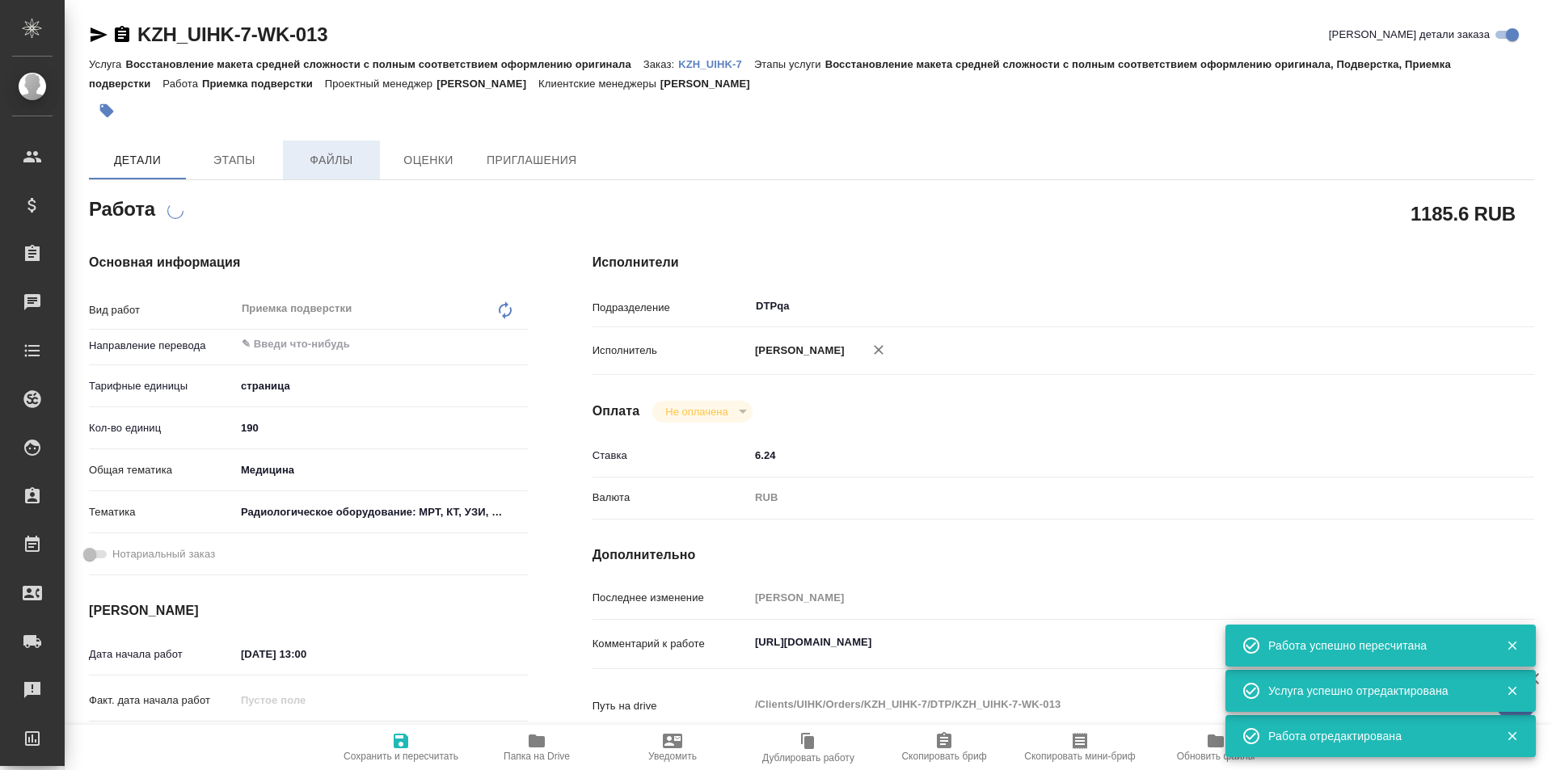
type textarea "x"
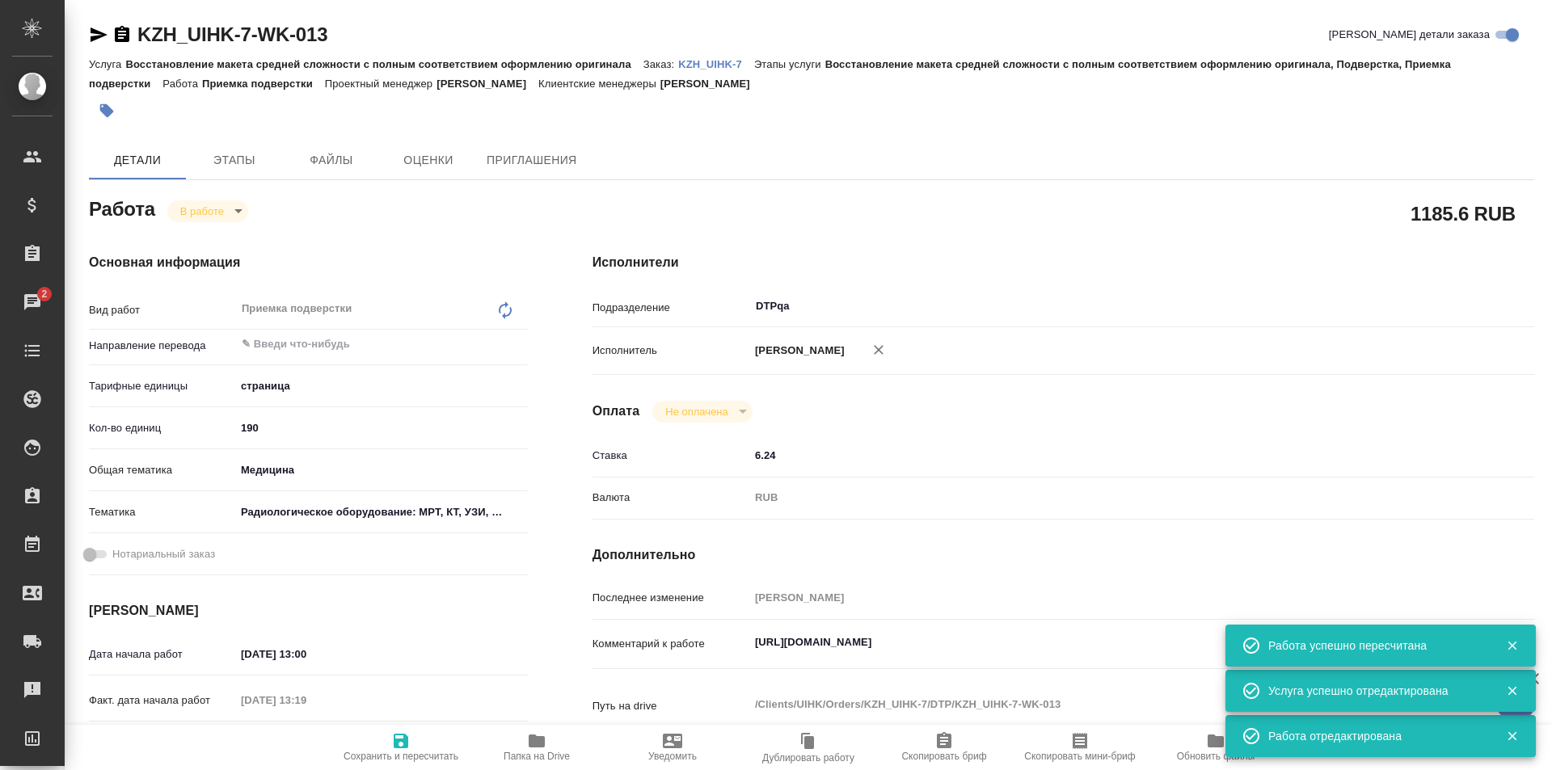
type textarea "x"
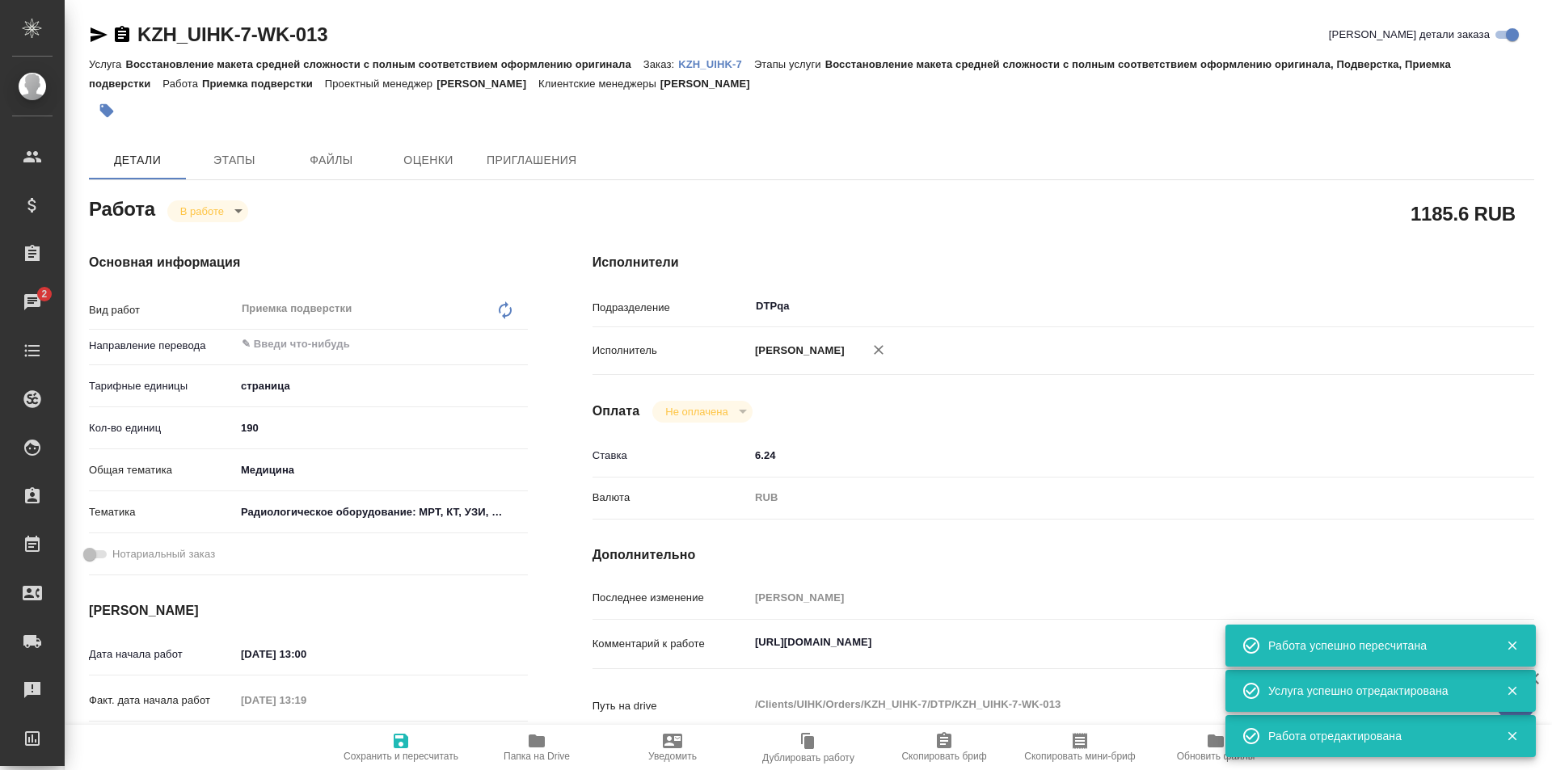
type textarea "x"
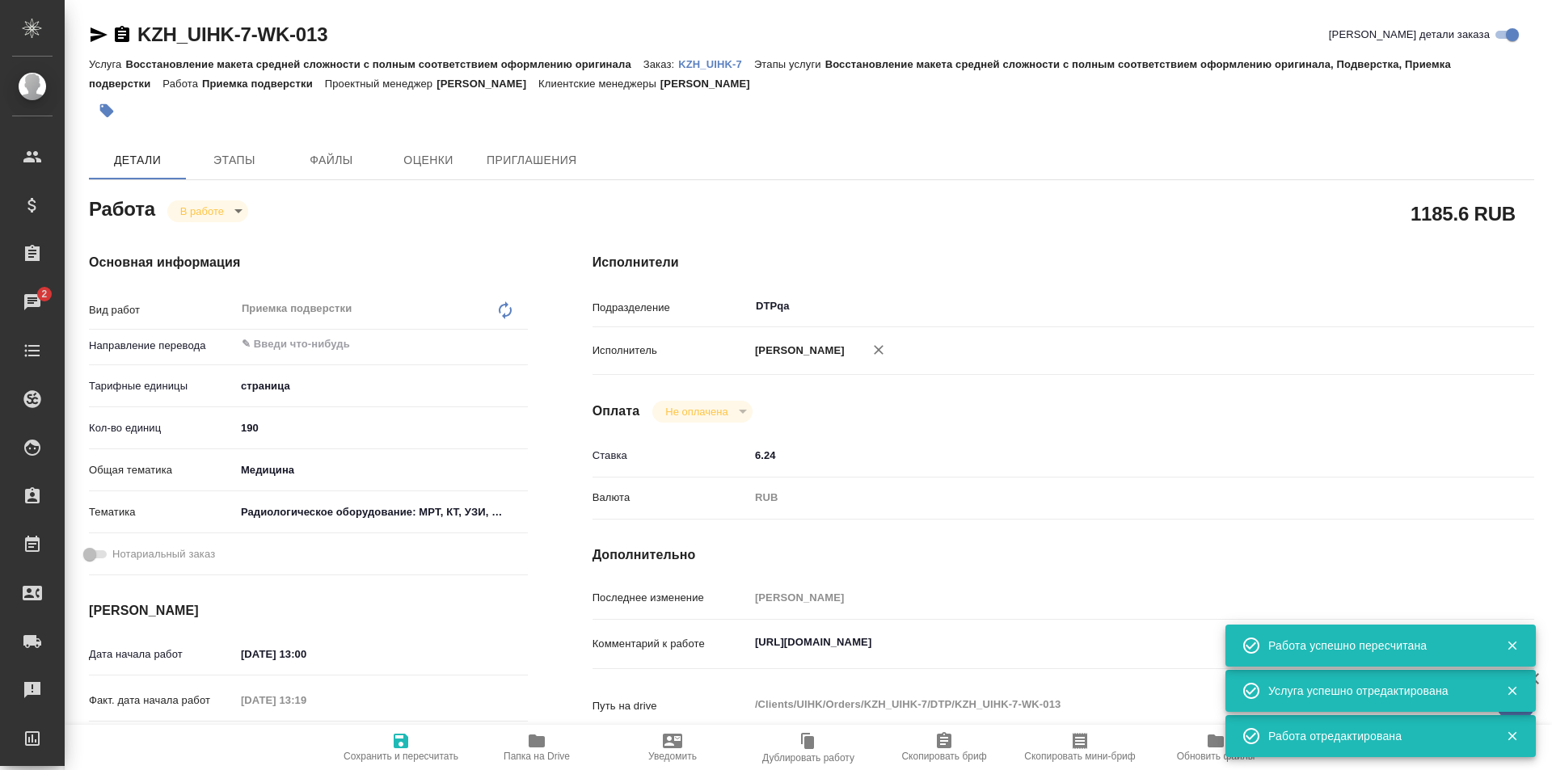
type textarea "x"
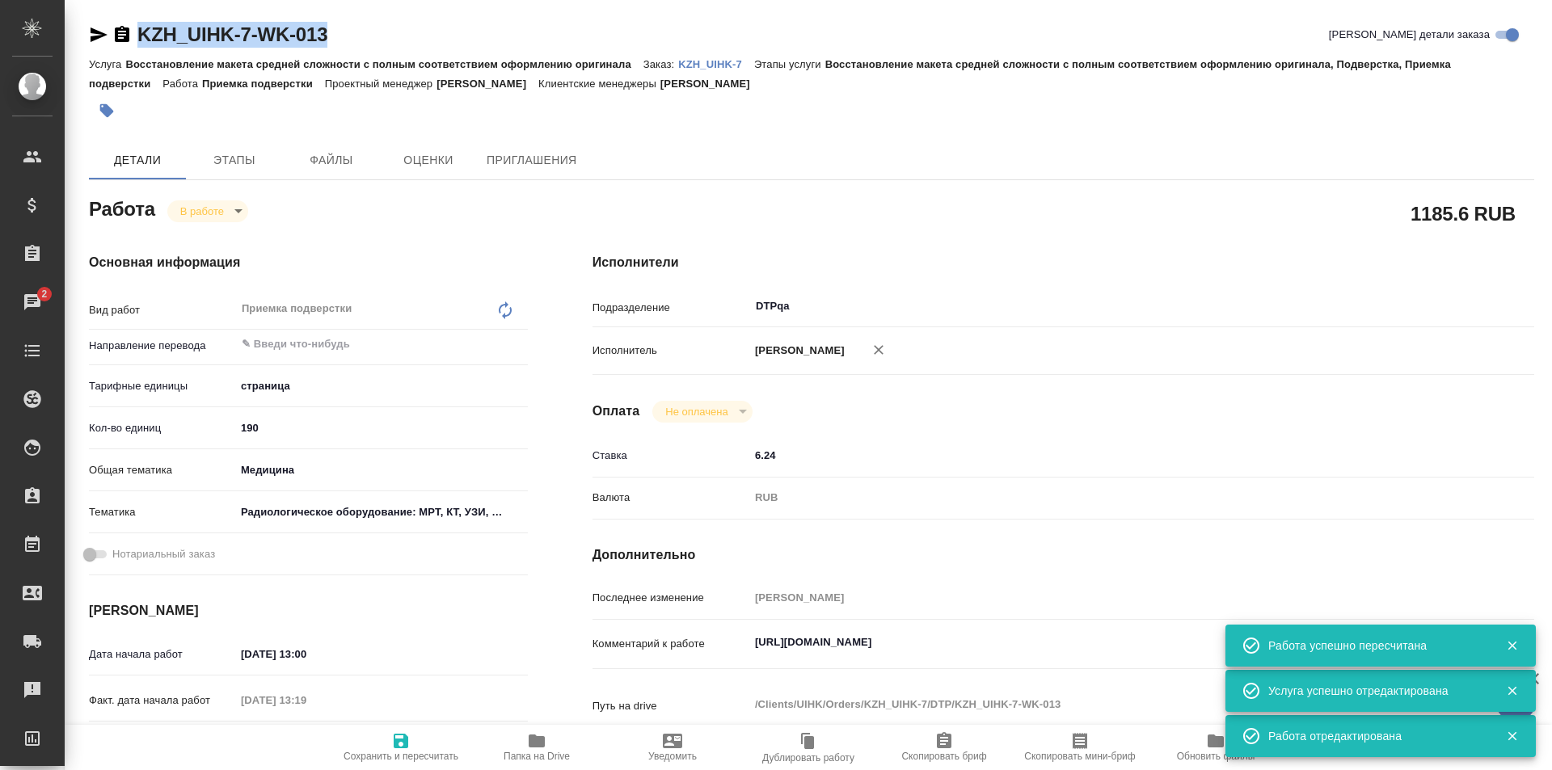
drag, startPoint x: 333, startPoint y: 30, endPoint x: 134, endPoint y: 25, distance: 198.8
click at [134, 25] on div "KZH_UIHK-7-WK-013 Кратко детали заказа" at bounding box center [811, 35] width 1445 height 26
type textarea "x"
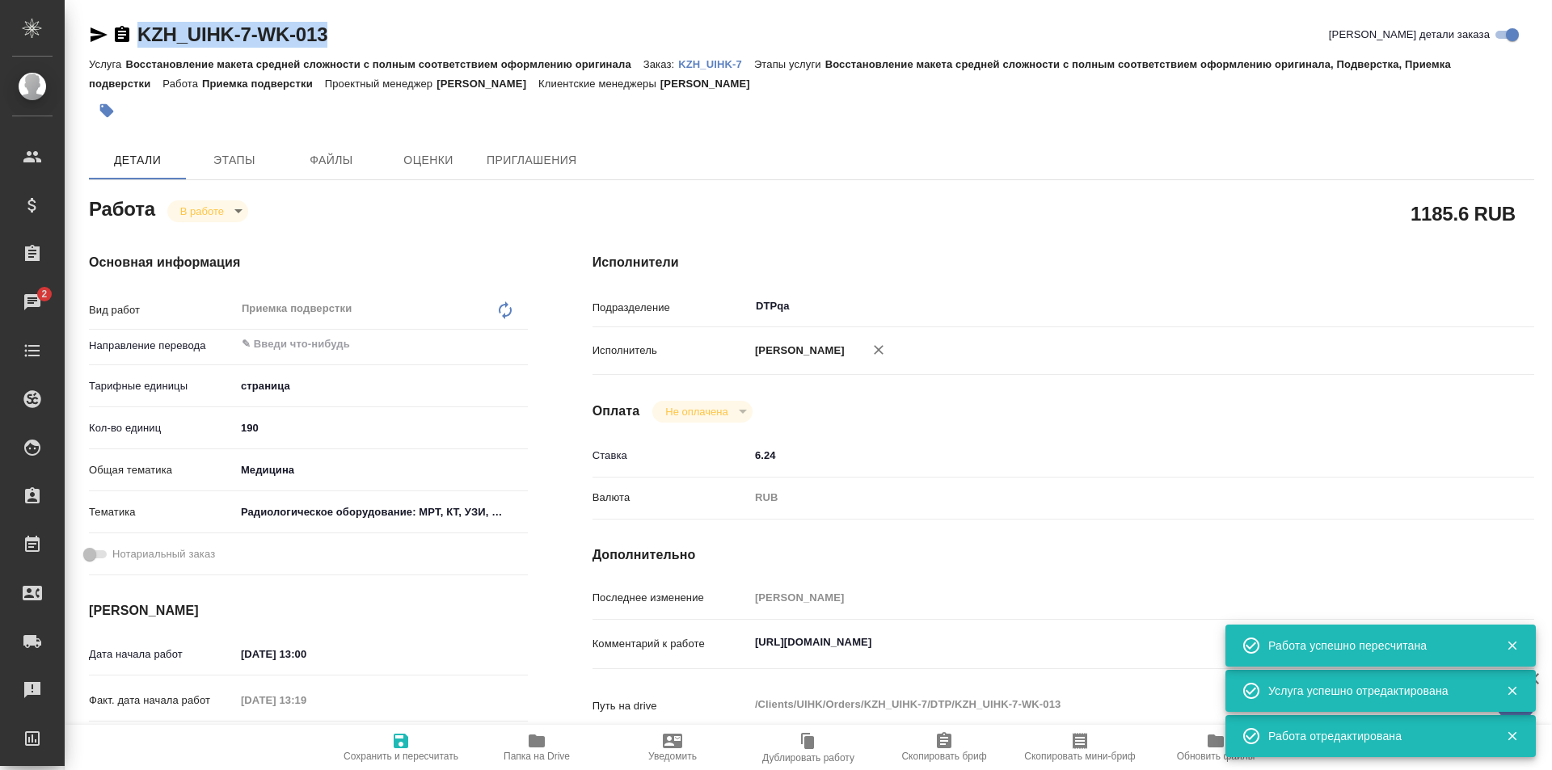
type textarea "x"
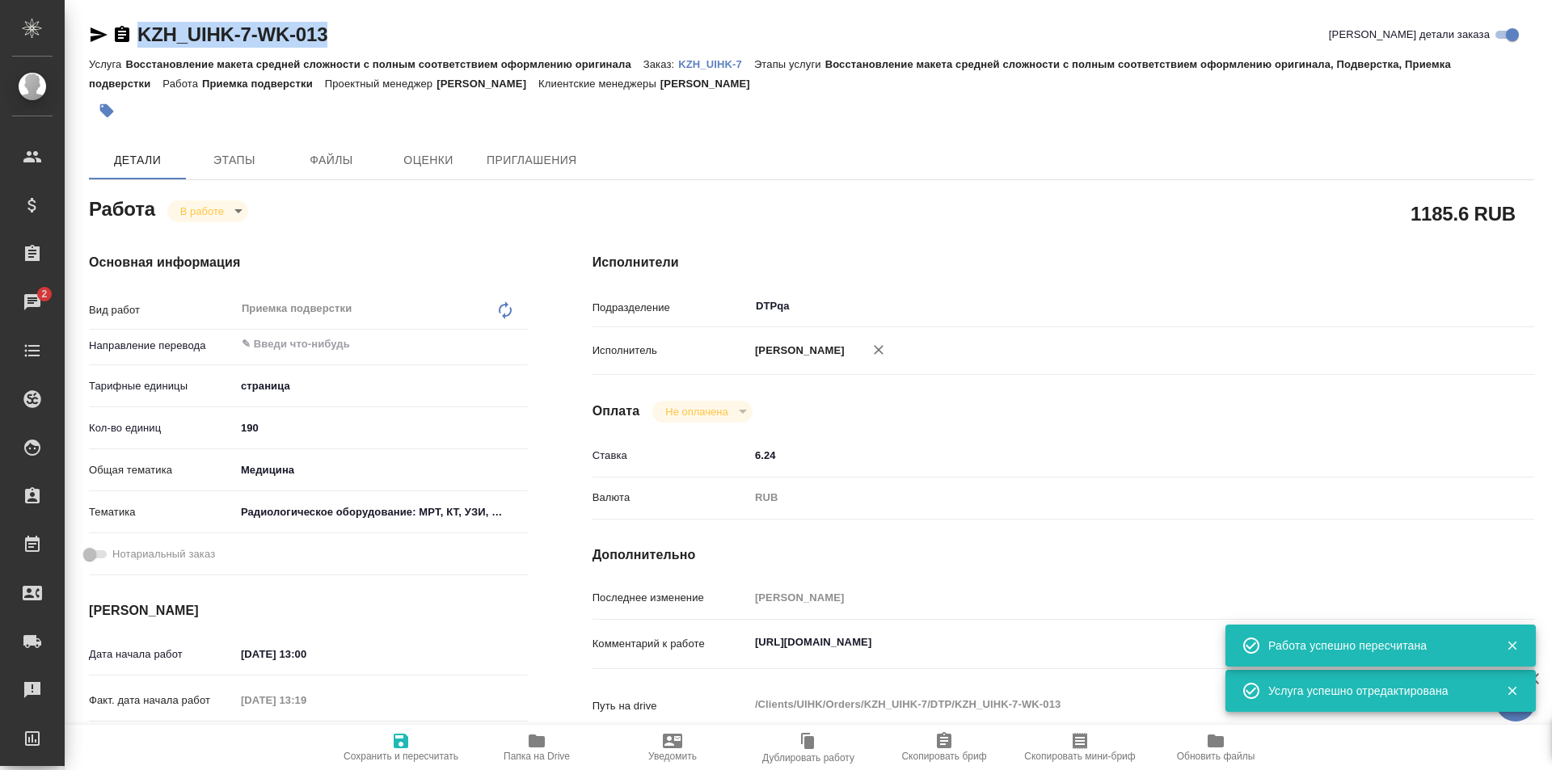
copy link "KZH_UIHK-7-WK-013"
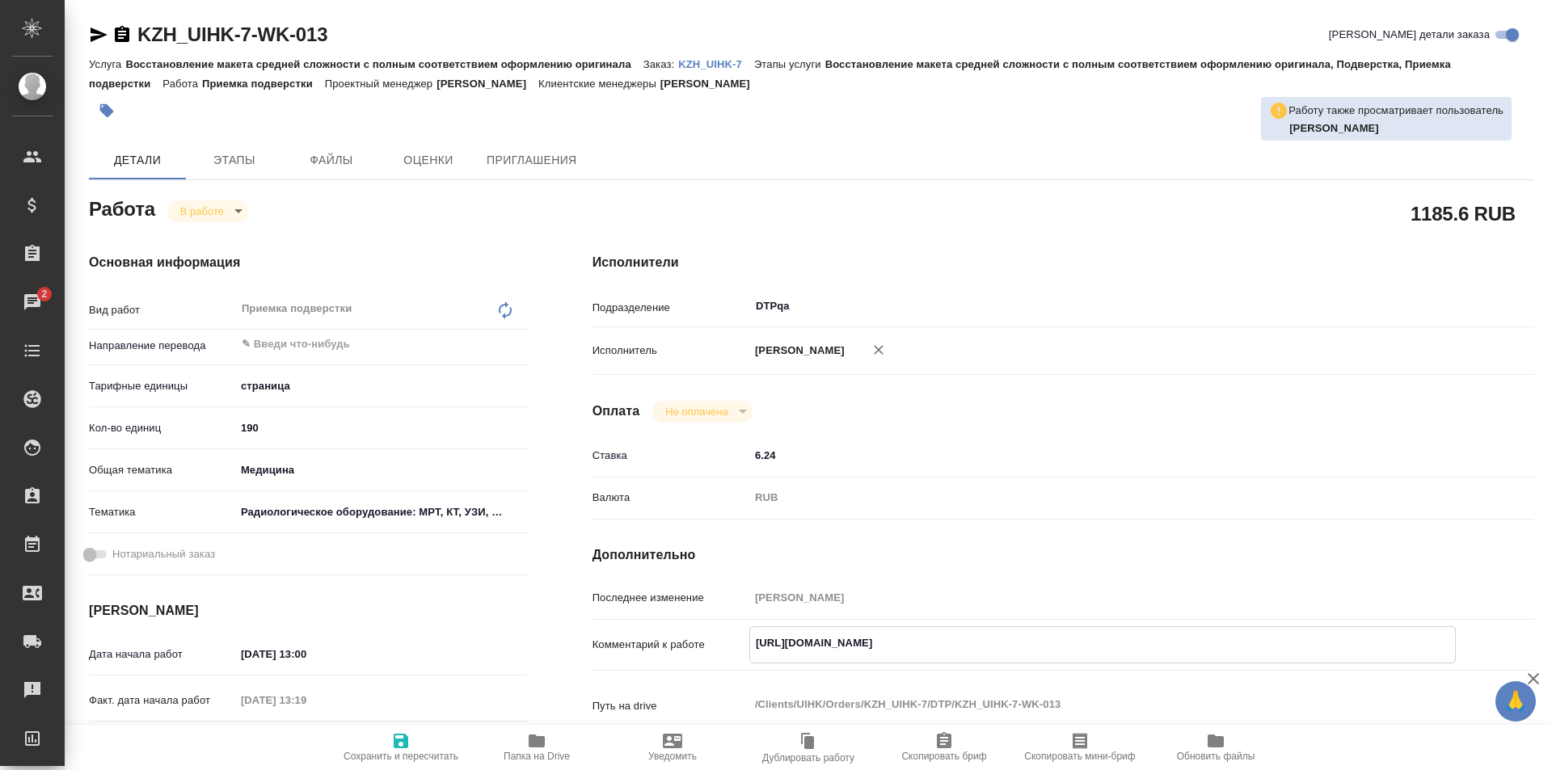
drag, startPoint x: 1087, startPoint y: 644, endPoint x: 799, endPoint y: 577, distance: 295.4
click at [705, 635] on div "Комментарий к работе https://tera.awatera.com/Work/68bade75ed3a08c032cd20b1/ x" at bounding box center [1062, 644] width 941 height 37
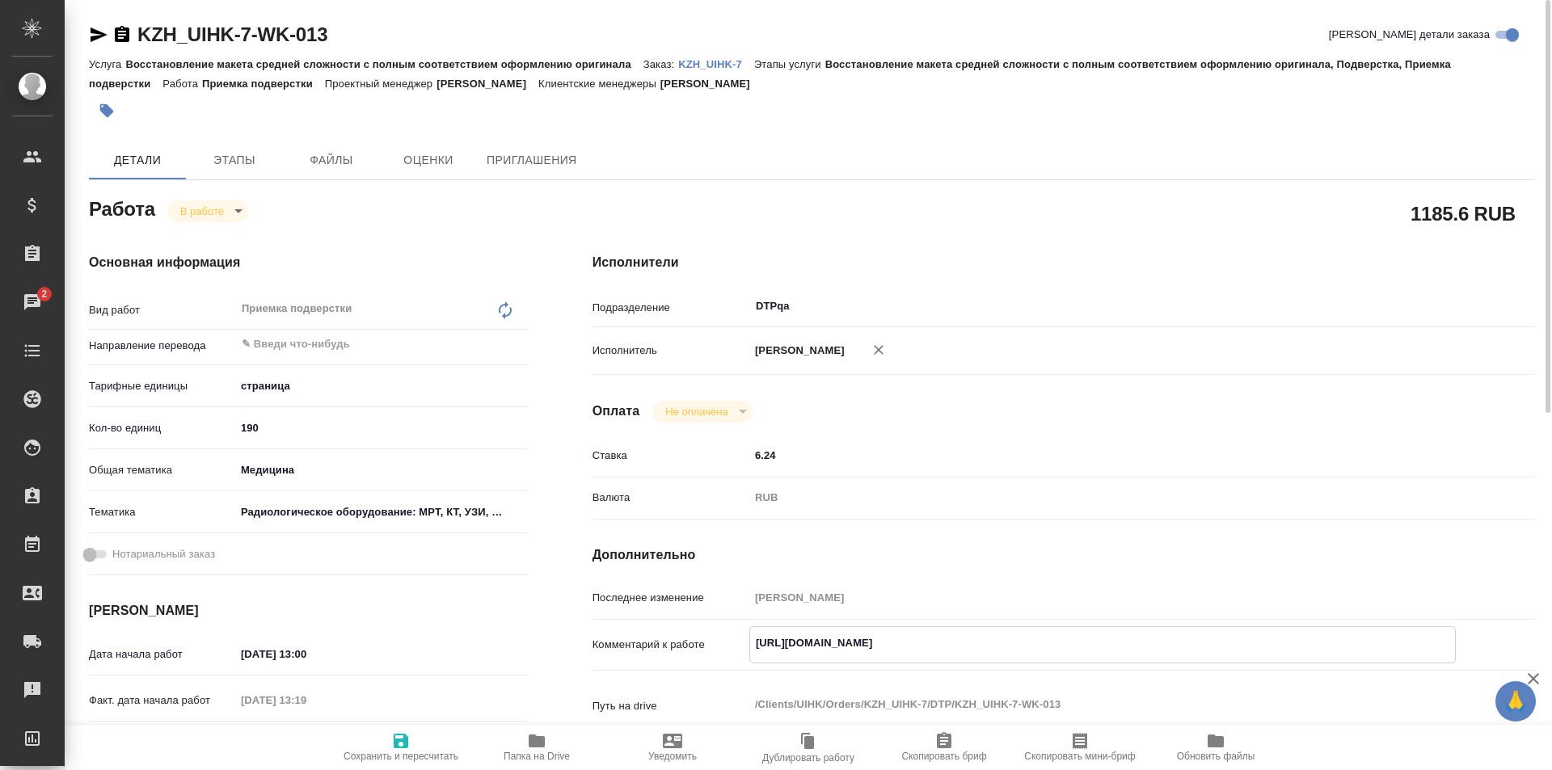
type textarea "x"
drag, startPoint x: 356, startPoint y: 35, endPoint x: 131, endPoint y: 28, distance: 225.5
click at [80, 40] on div "KZH_UIHK-7-WK-013 Кратко детали заказа Услуга Восстановление макета средней сло…" at bounding box center [811, 725] width 1463 height 1450
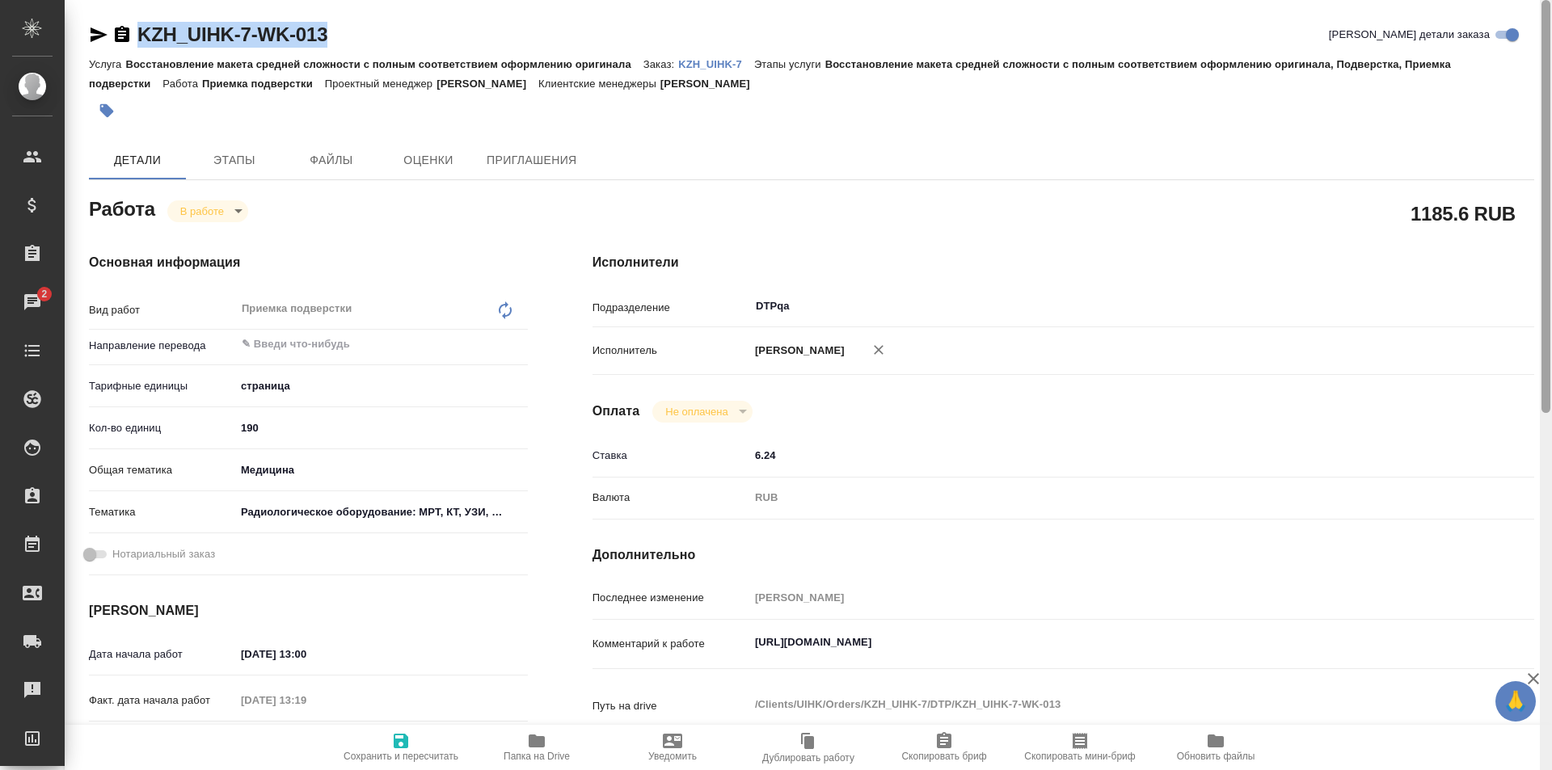
copy link "KZH_UIHK-7-WK-013"
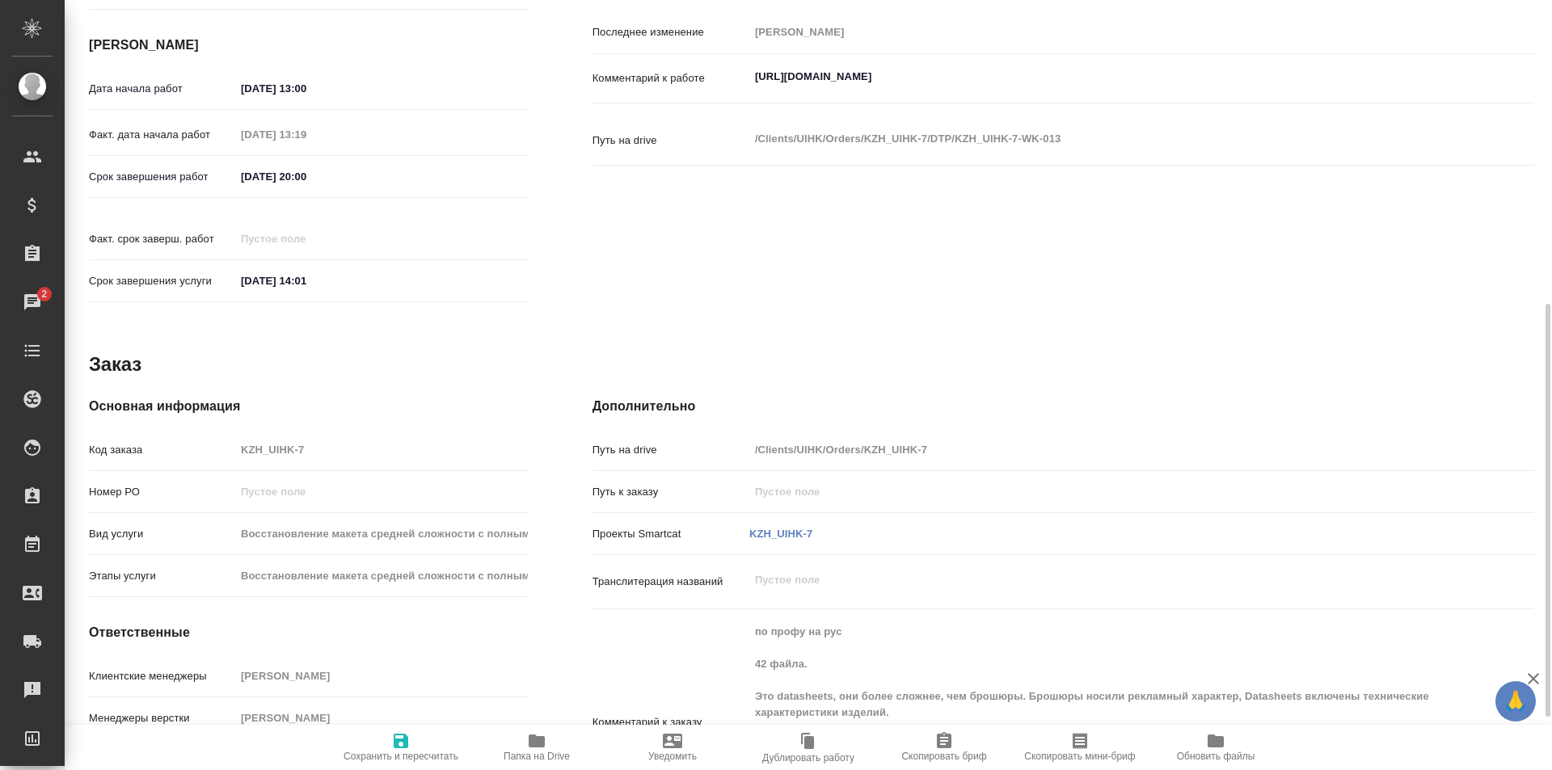
scroll to position [663, 0]
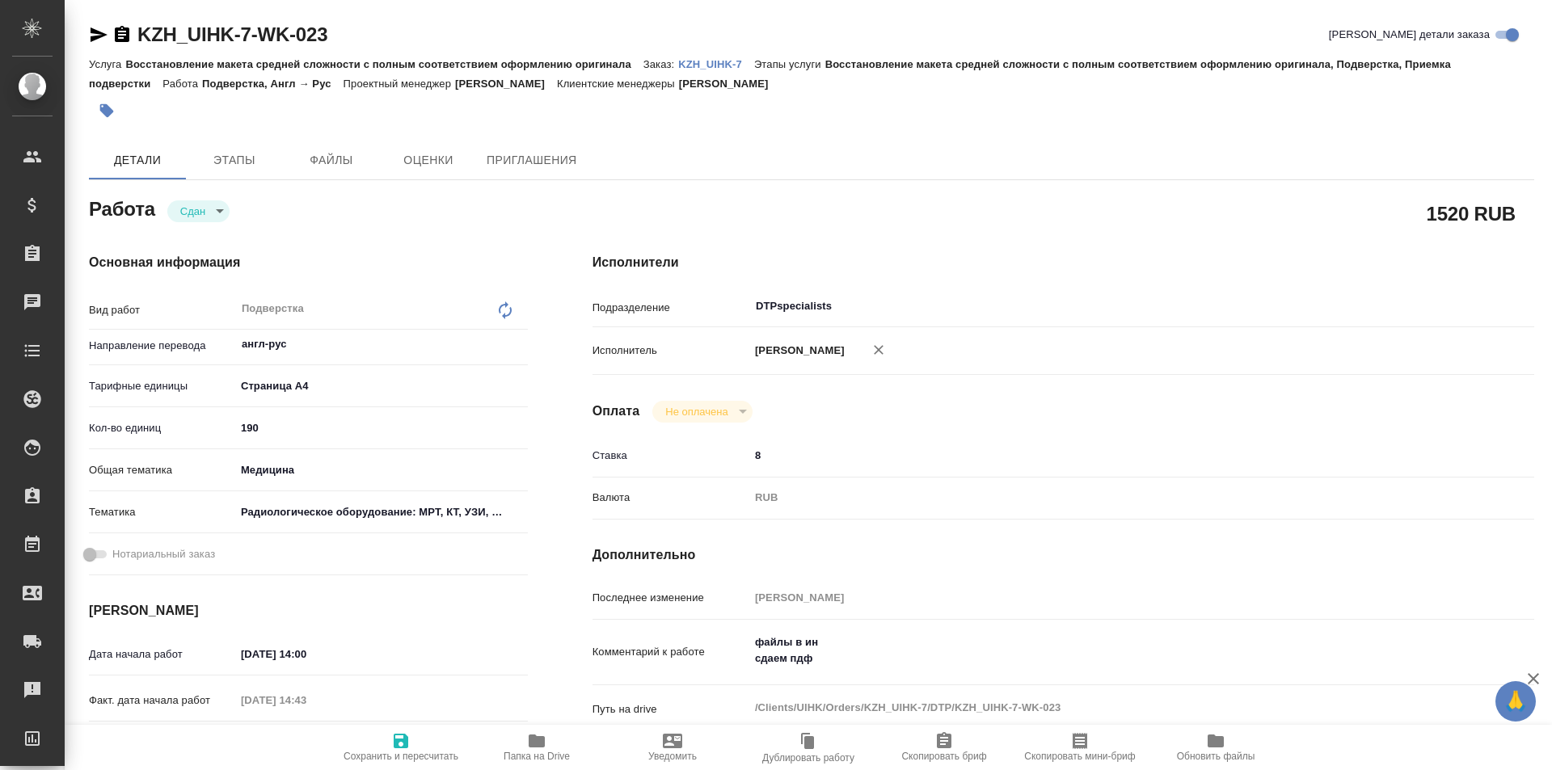
type textarea "x"
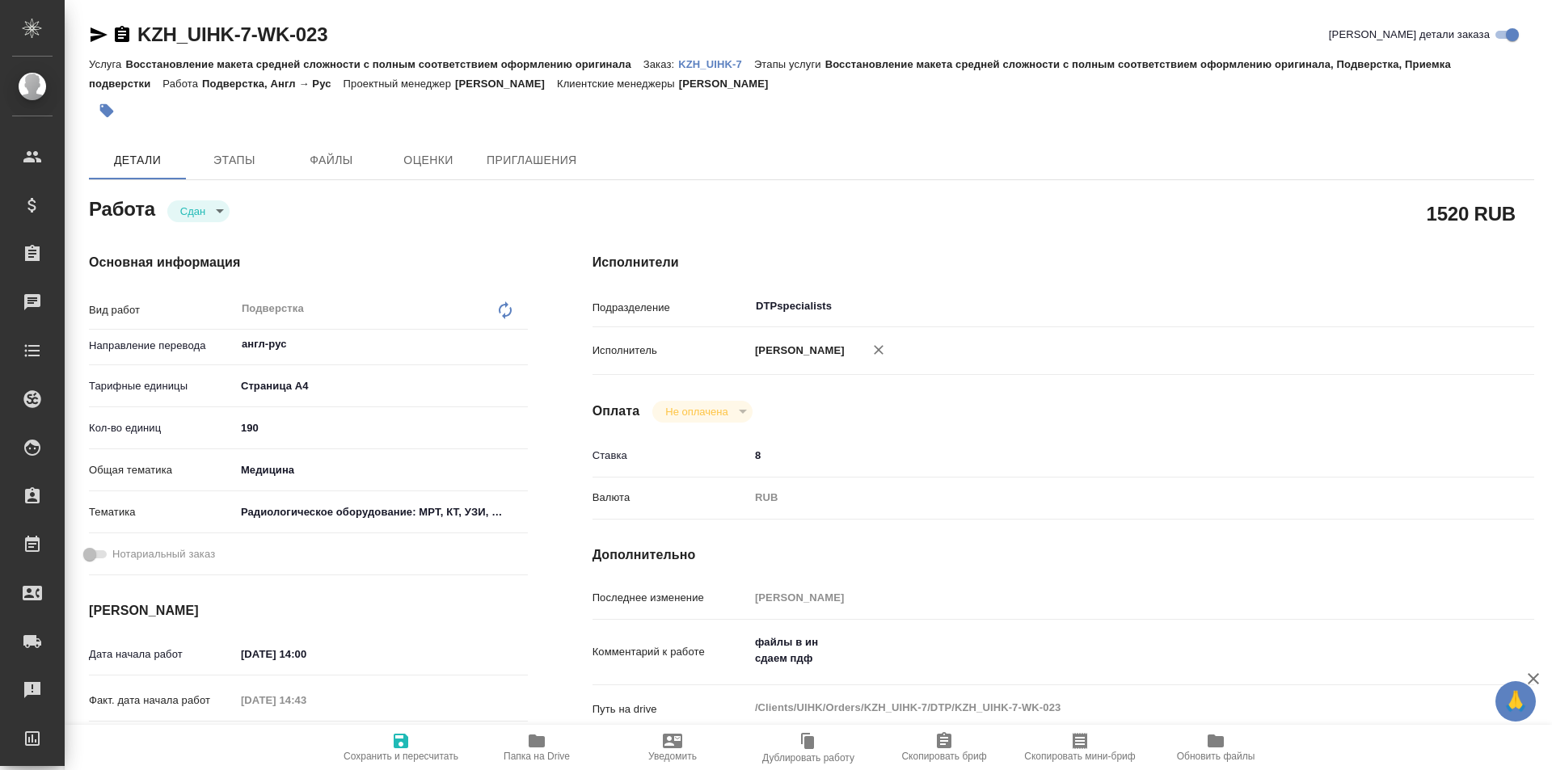
type textarea "x"
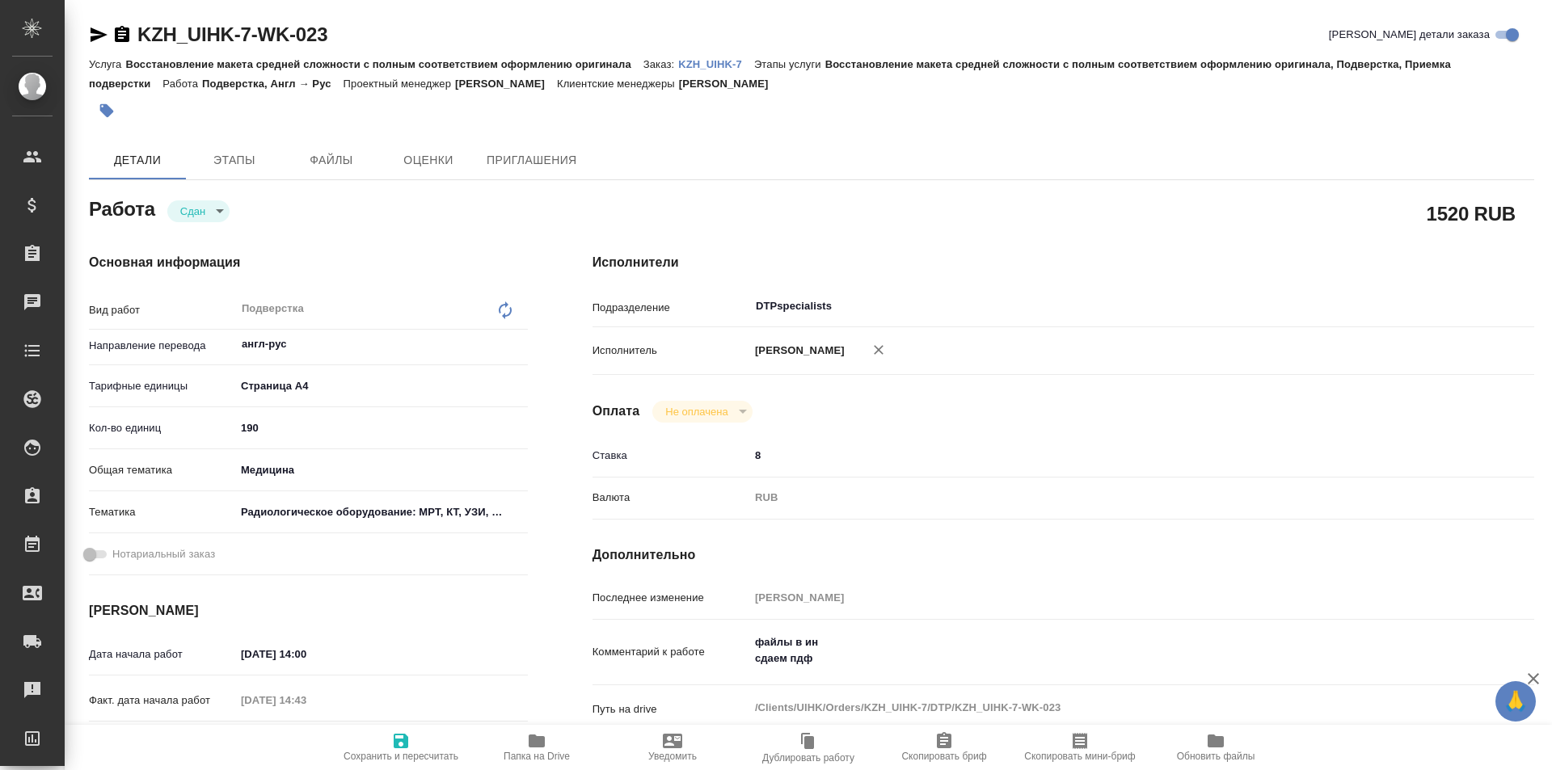
type textarea "x"
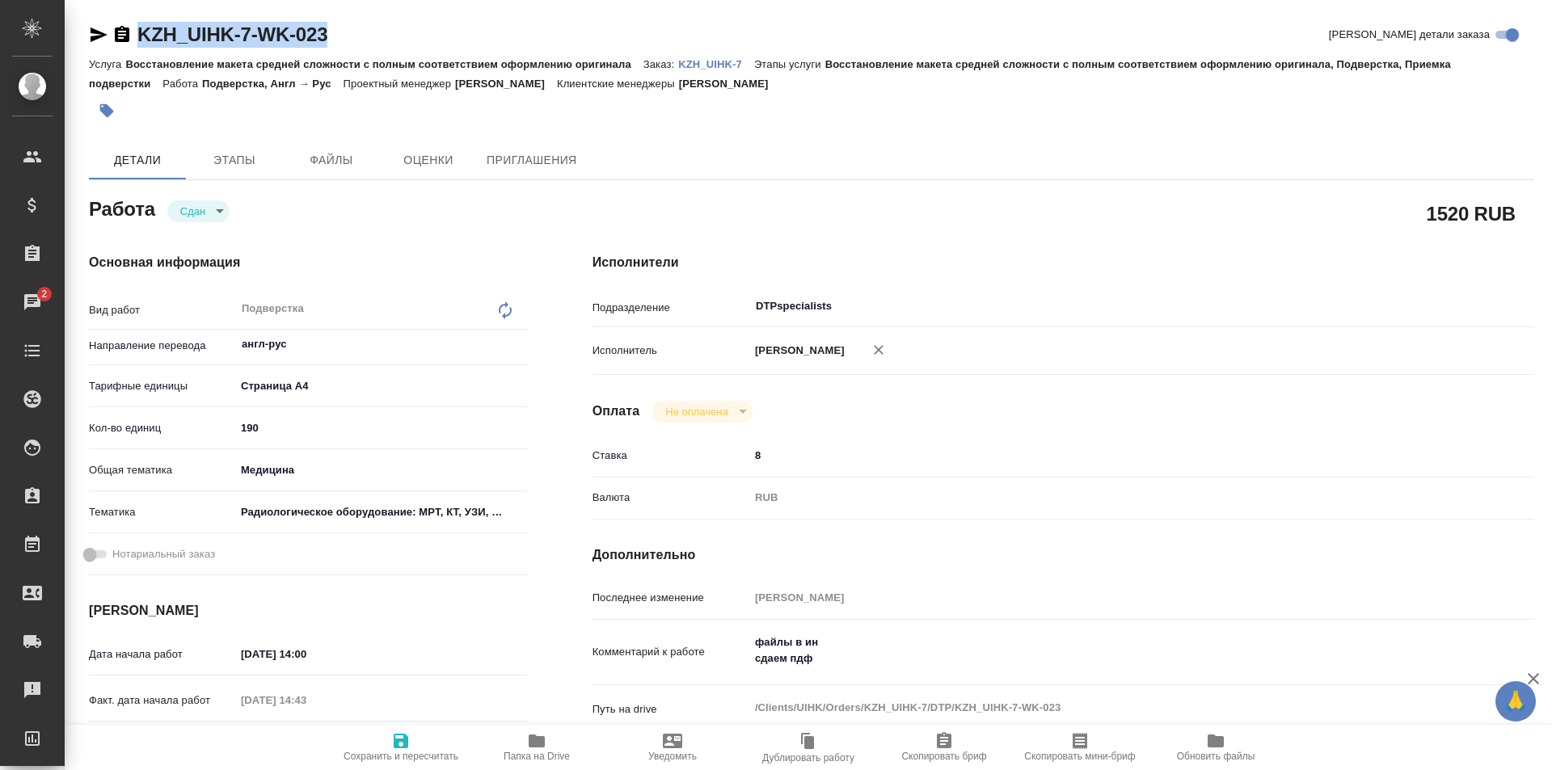
drag, startPoint x: 347, startPoint y: 32, endPoint x: 110, endPoint y: 25, distance: 236.9
click at [110, 26] on div "KZH_UIHK-7-WK-023 Кратко детали заказа" at bounding box center [811, 35] width 1445 height 26
copy link "KZH_UIHK-7-WK-023"
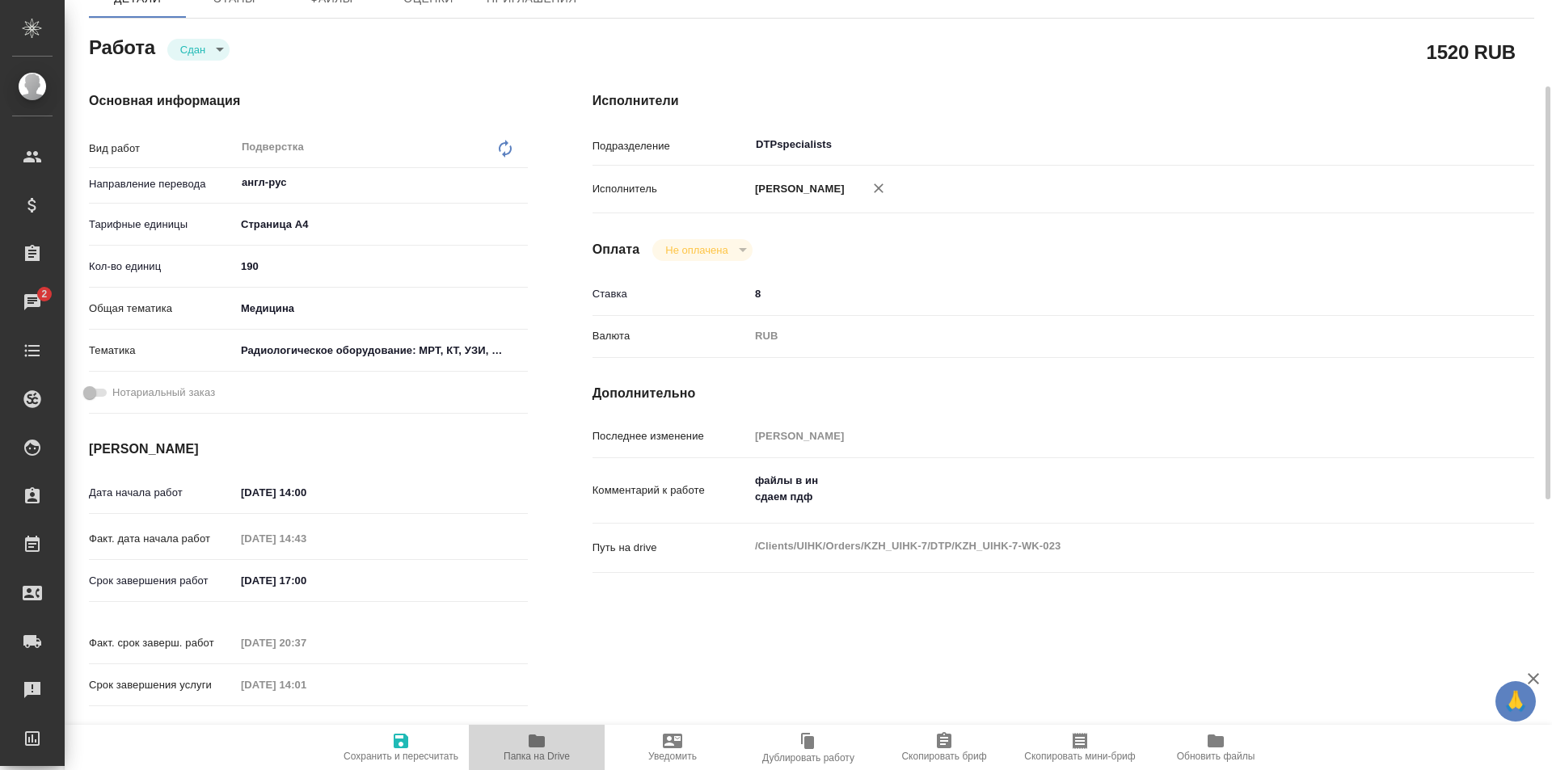
click at [535, 746] on icon "button" at bounding box center [536, 741] width 16 height 13
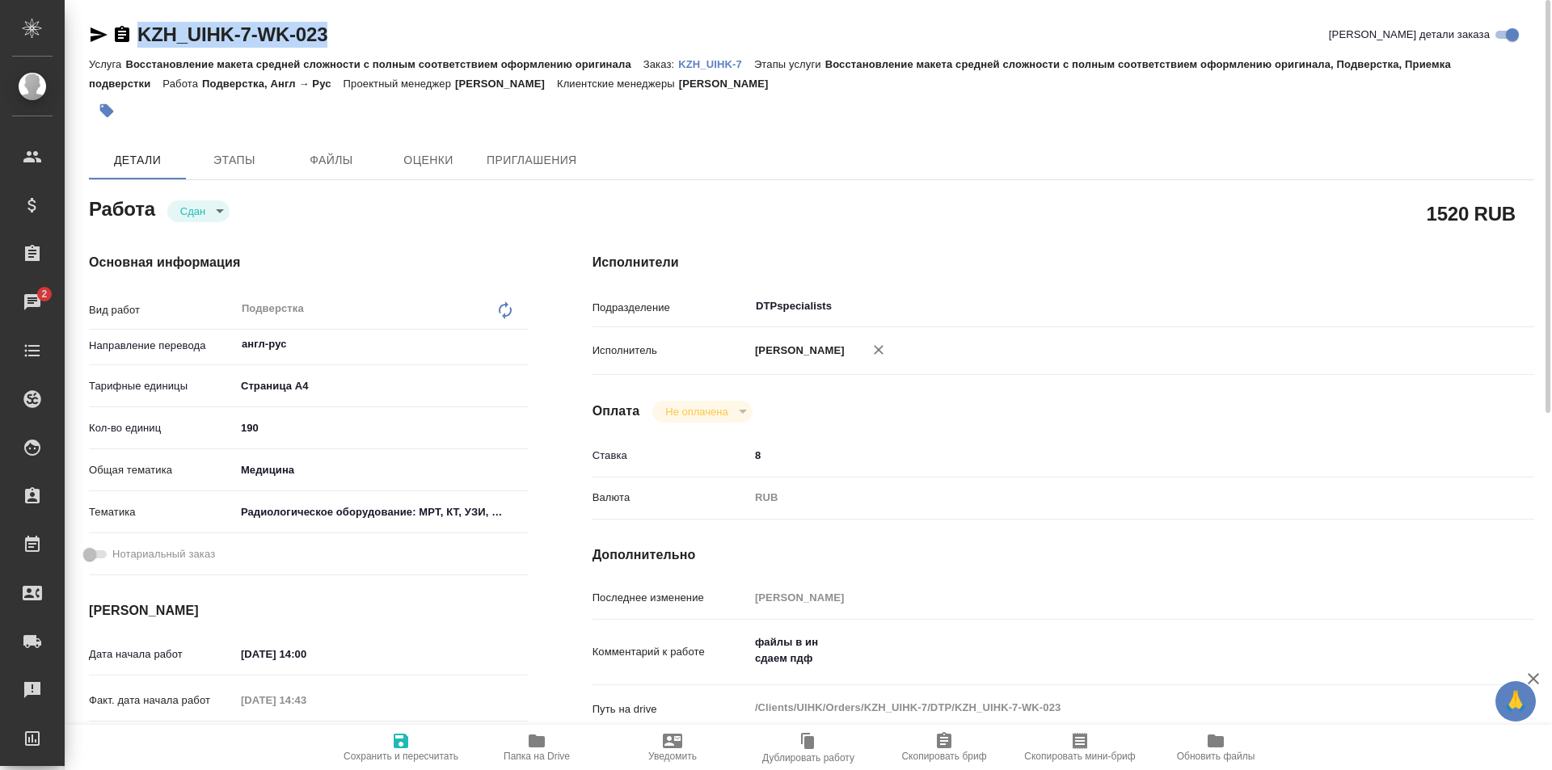
click at [534, 743] on icon "button" at bounding box center [536, 741] width 16 height 13
click at [718, 65] on p "KZH_UIHK-7" at bounding box center [716, 64] width 76 height 12
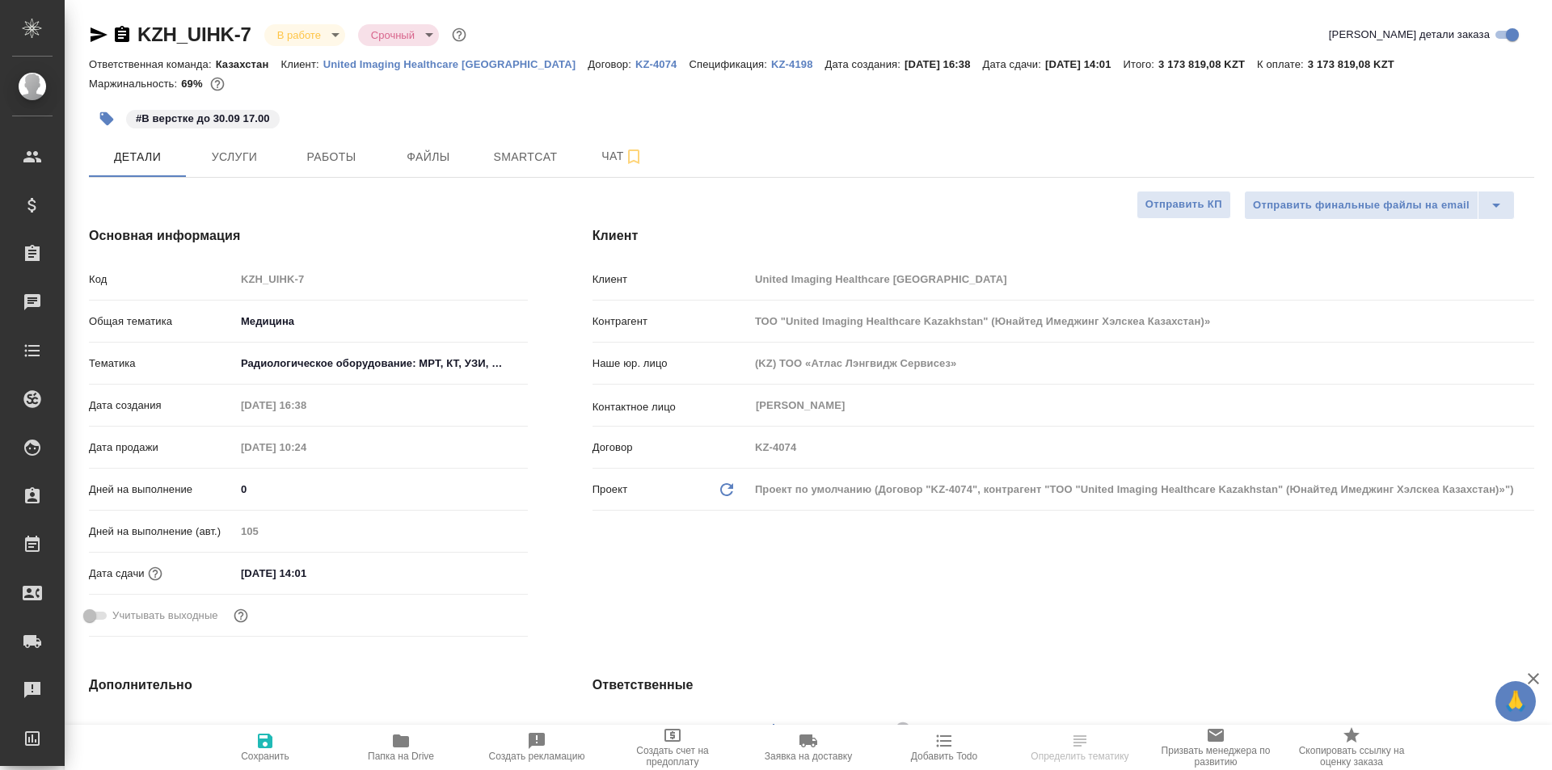
select select "RU"
click at [325, 159] on span "Работы" at bounding box center [332, 157] width 78 height 20
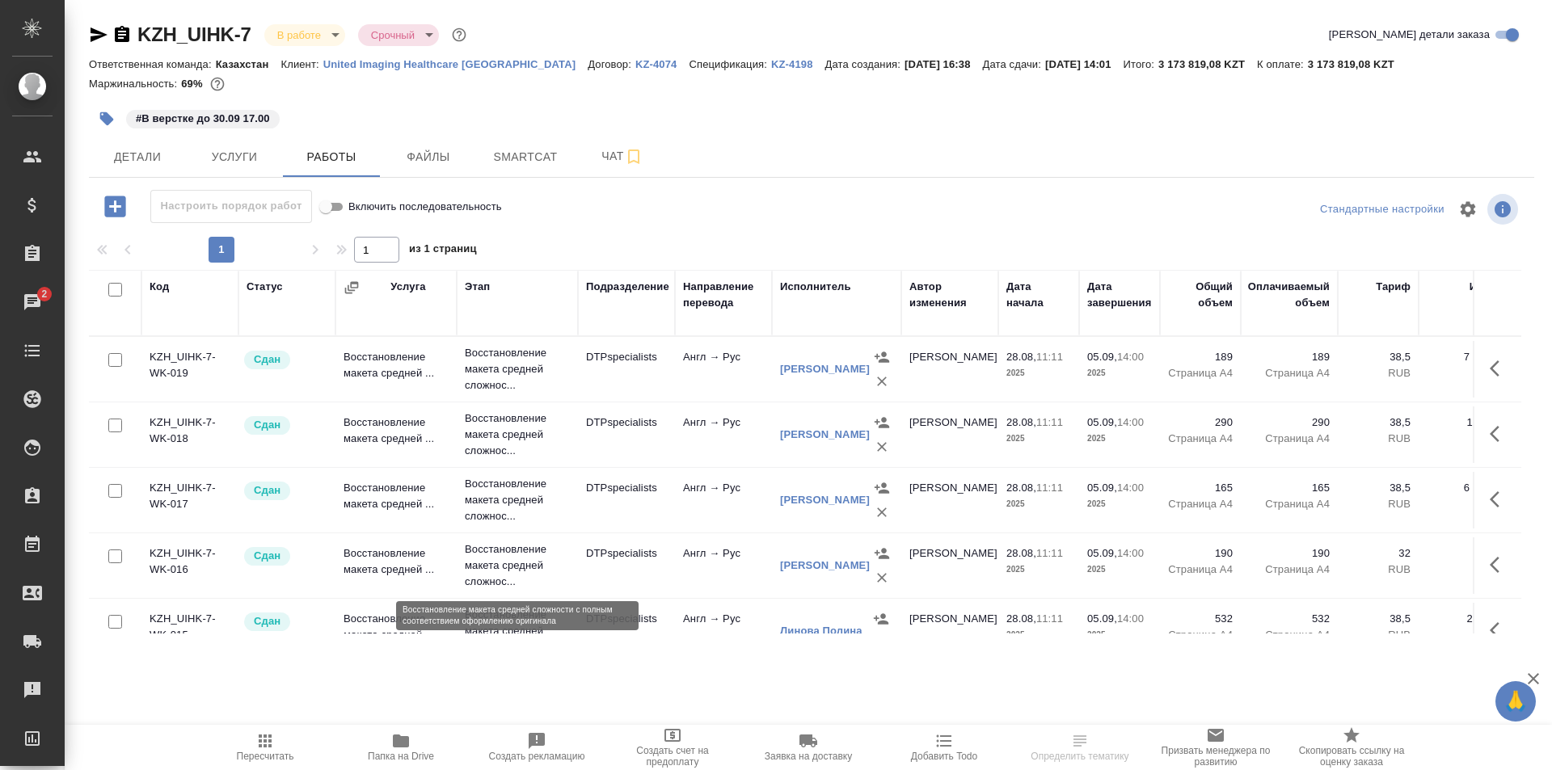
click at [509, 565] on p "Восстановление макета средней сложнос..." at bounding box center [517, 565] width 105 height 48
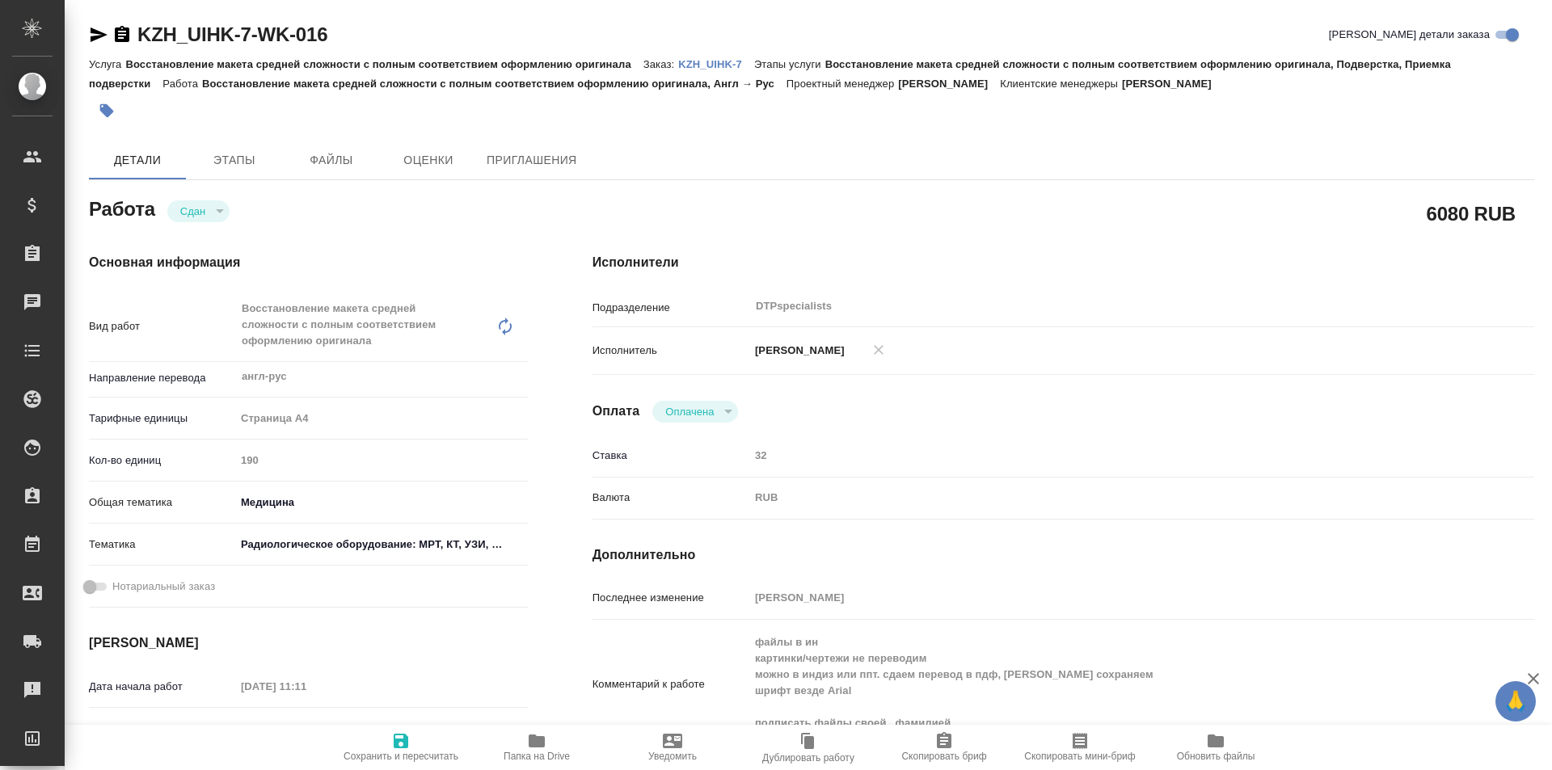
type textarea "x"
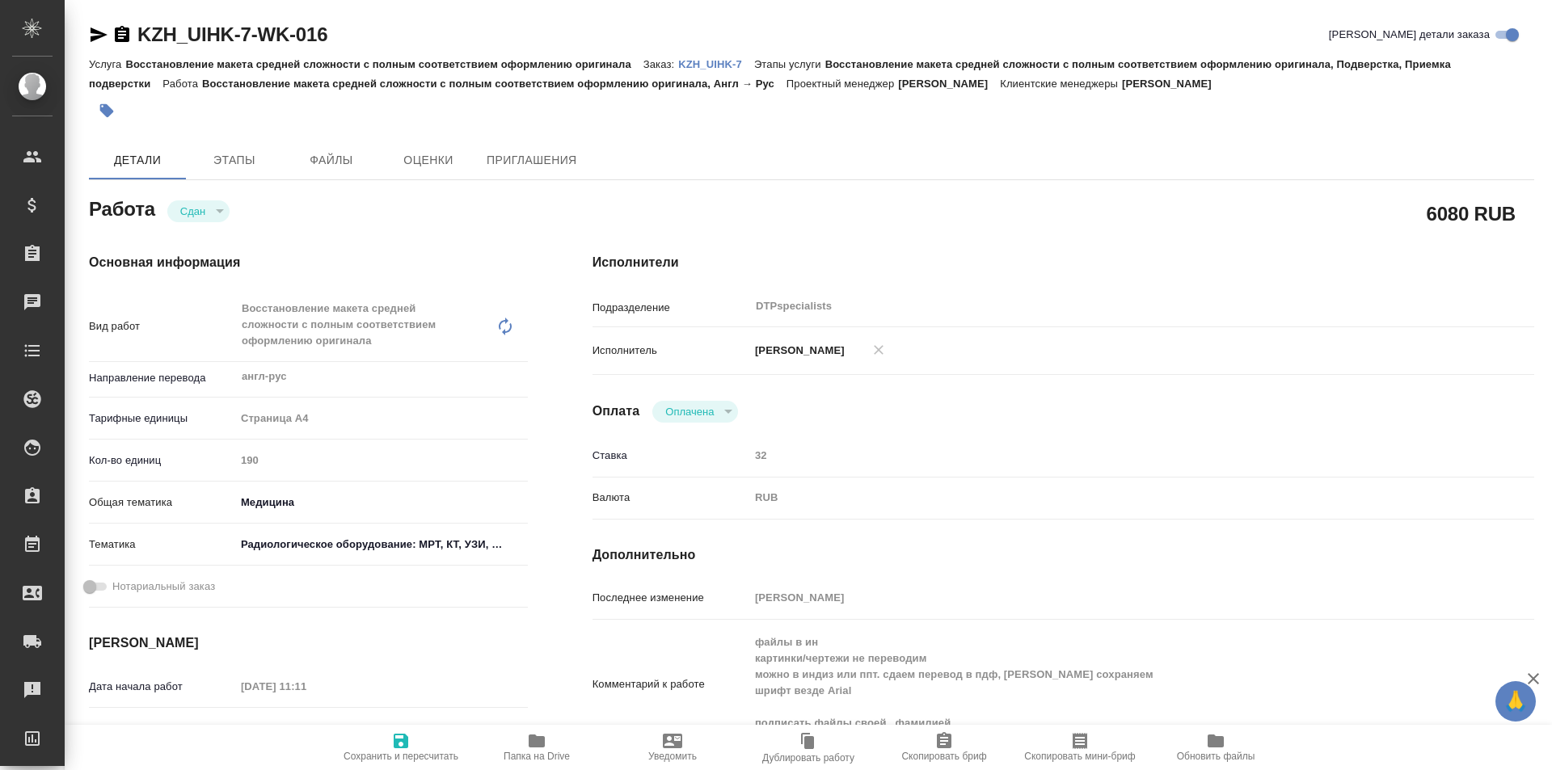
type textarea "x"
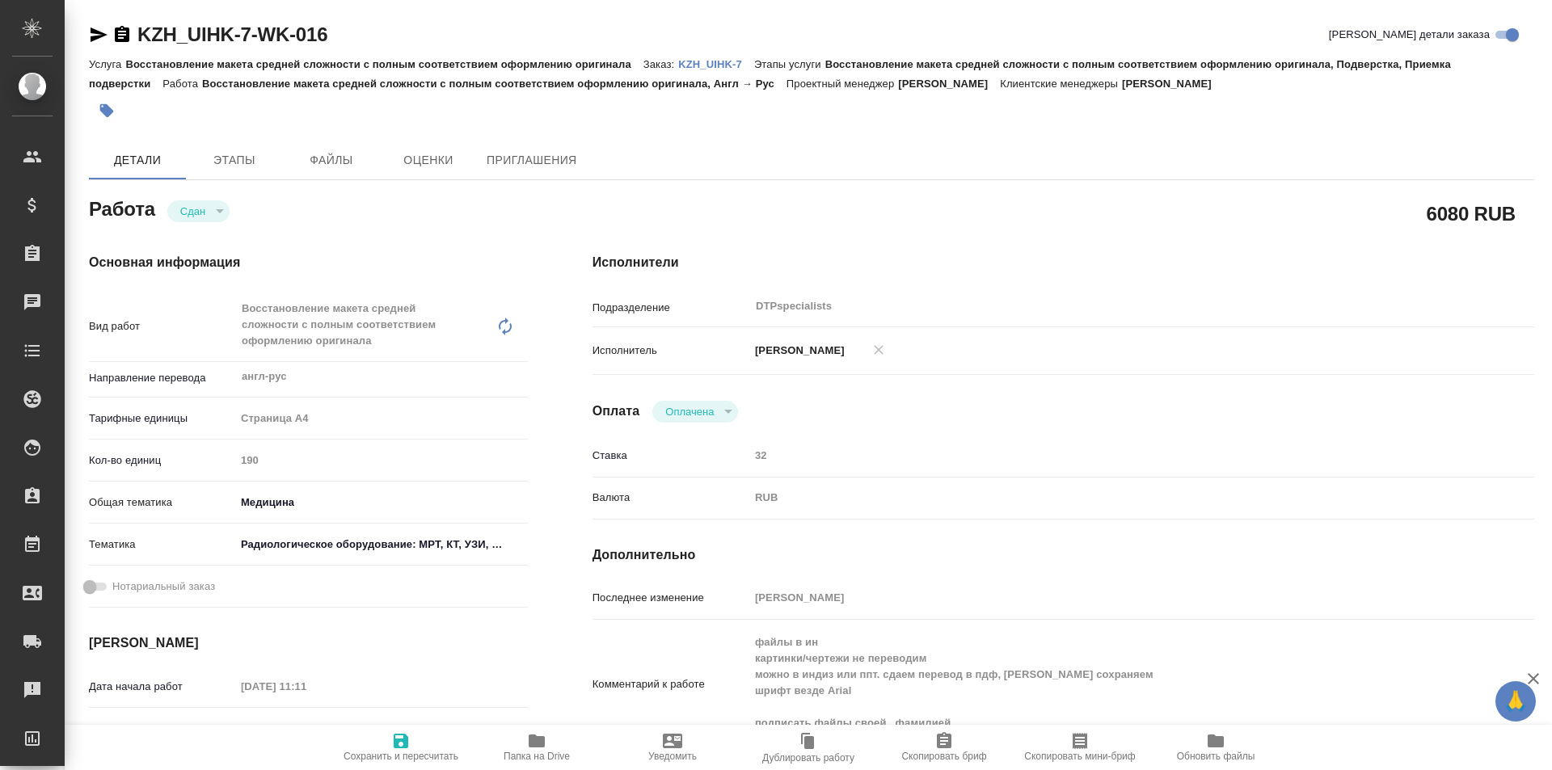
type textarea "x"
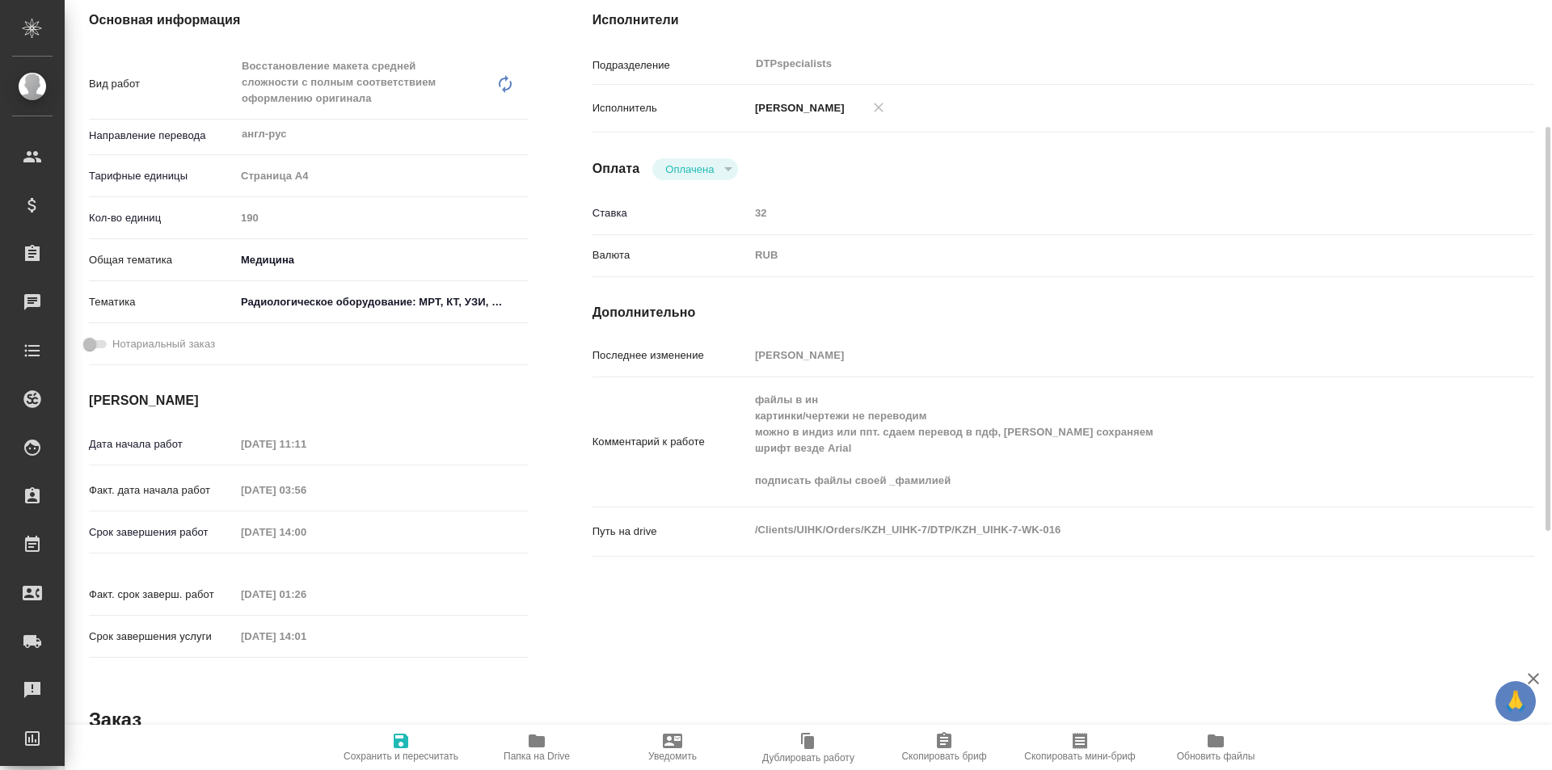
scroll to position [323, 0]
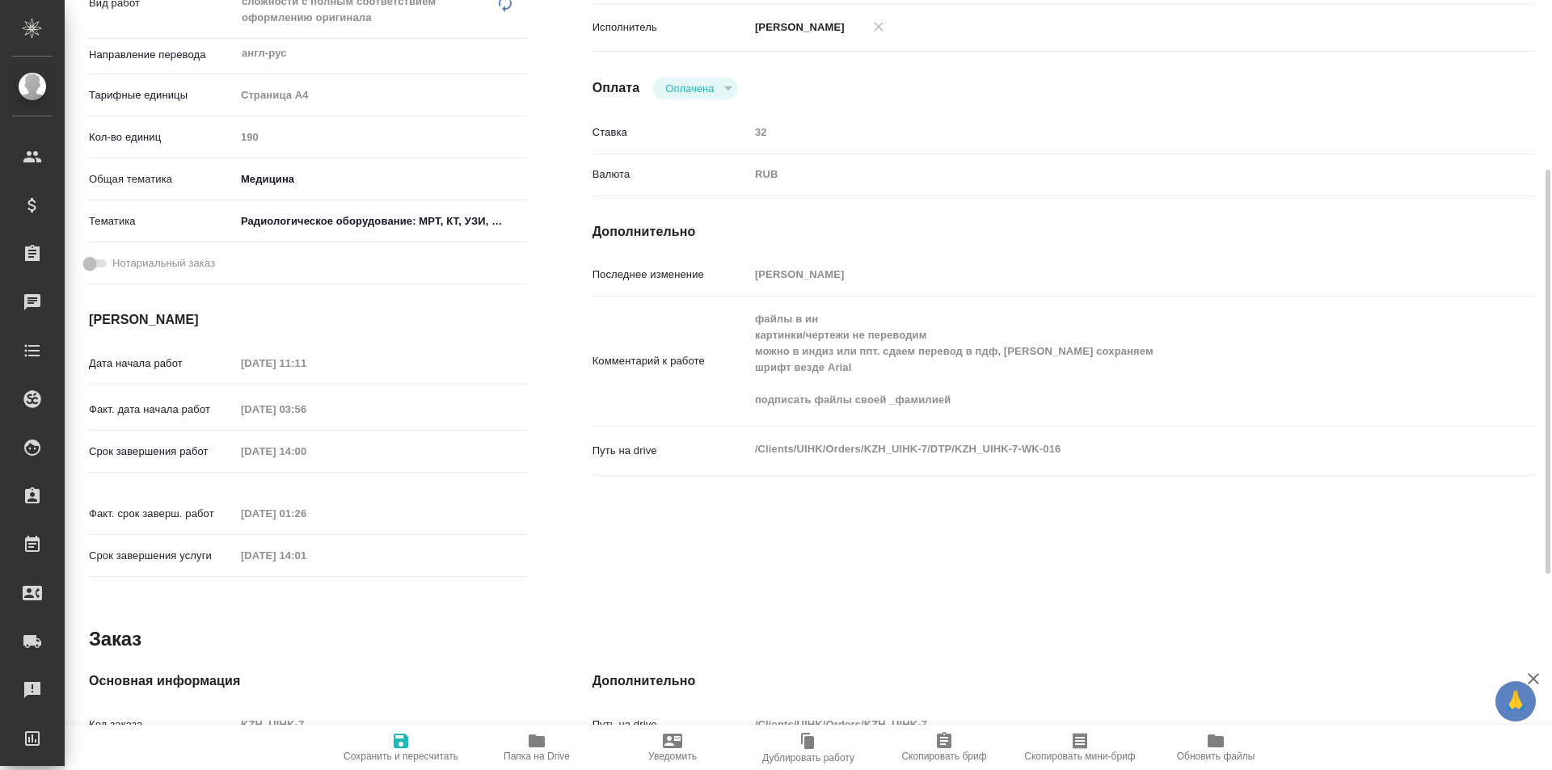
type textarea "x"
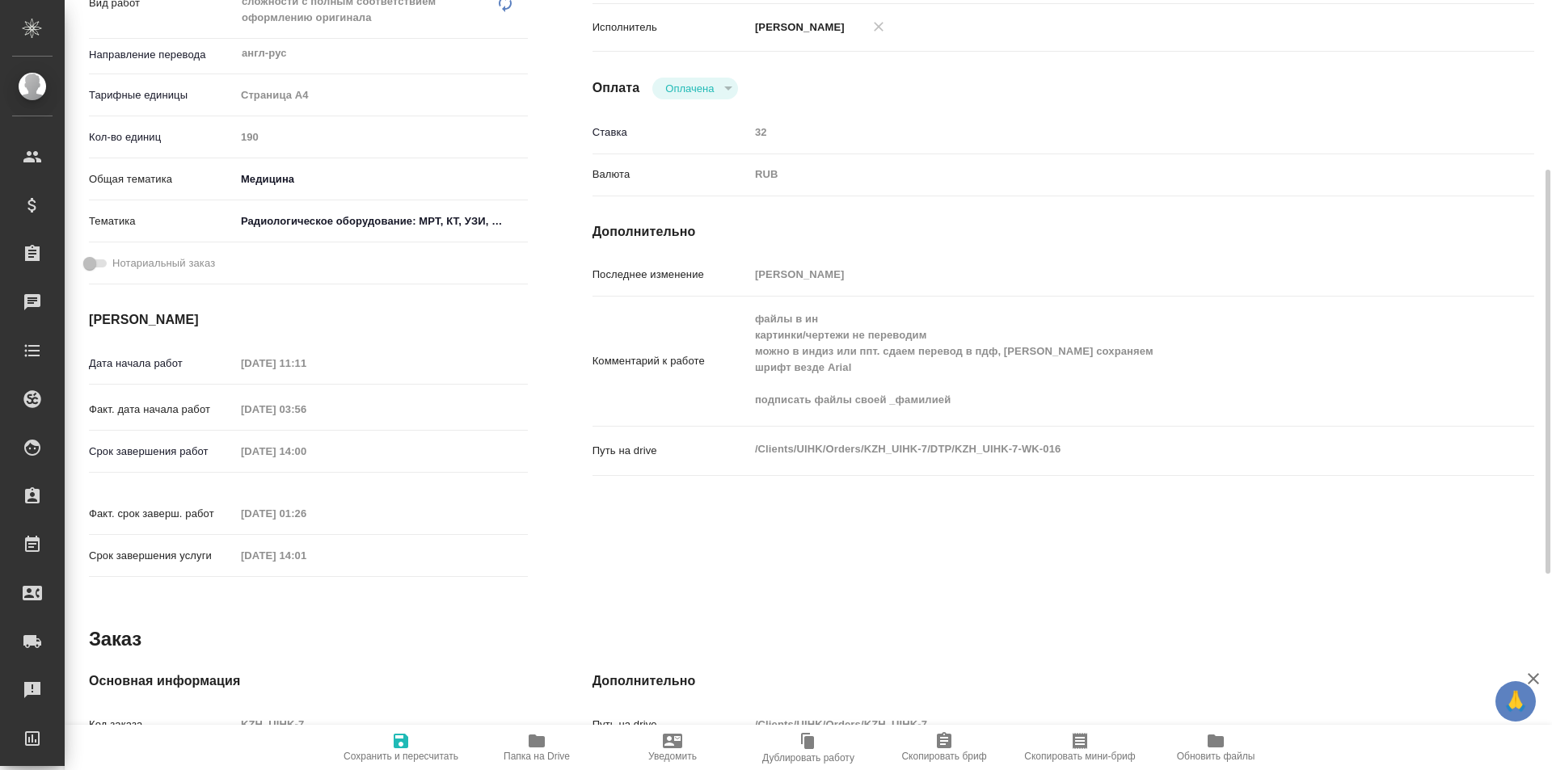
type textarea "x"
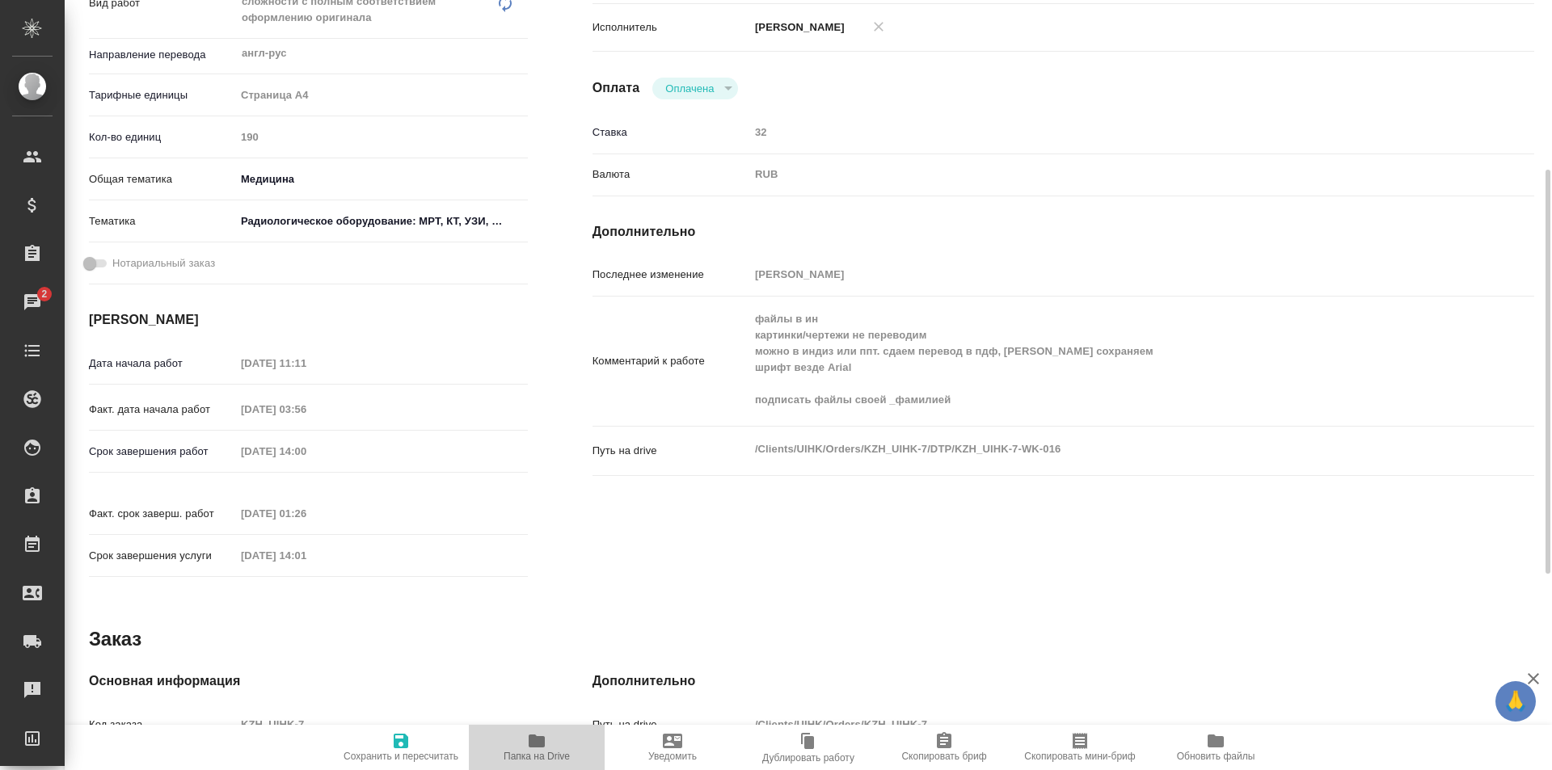
click at [544, 743] on icon "button" at bounding box center [536, 741] width 16 height 13
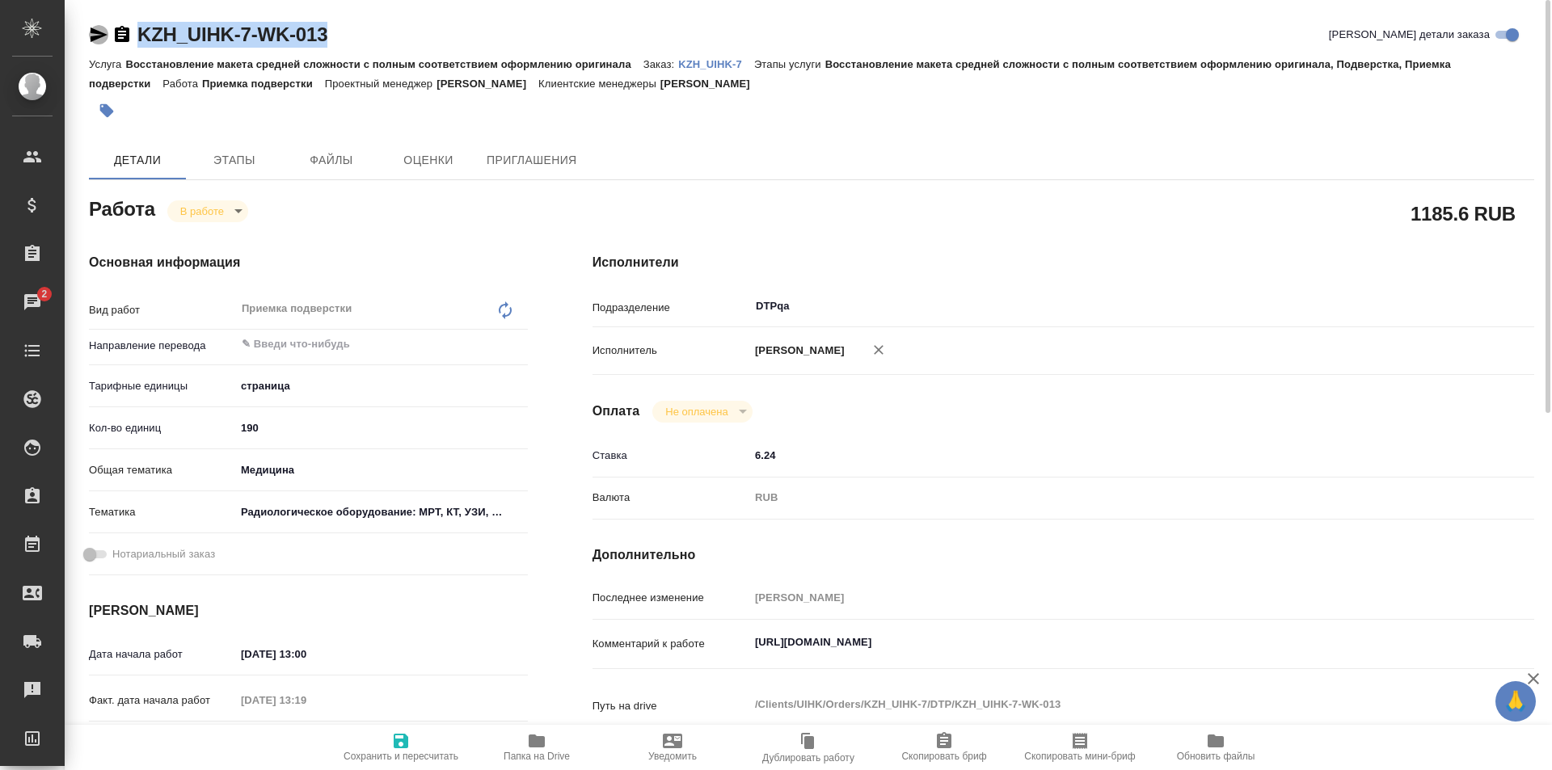
click at [92, 34] on icon "button" at bounding box center [98, 34] width 19 height 19
click at [98, 33] on icon "button" at bounding box center [99, 34] width 17 height 15
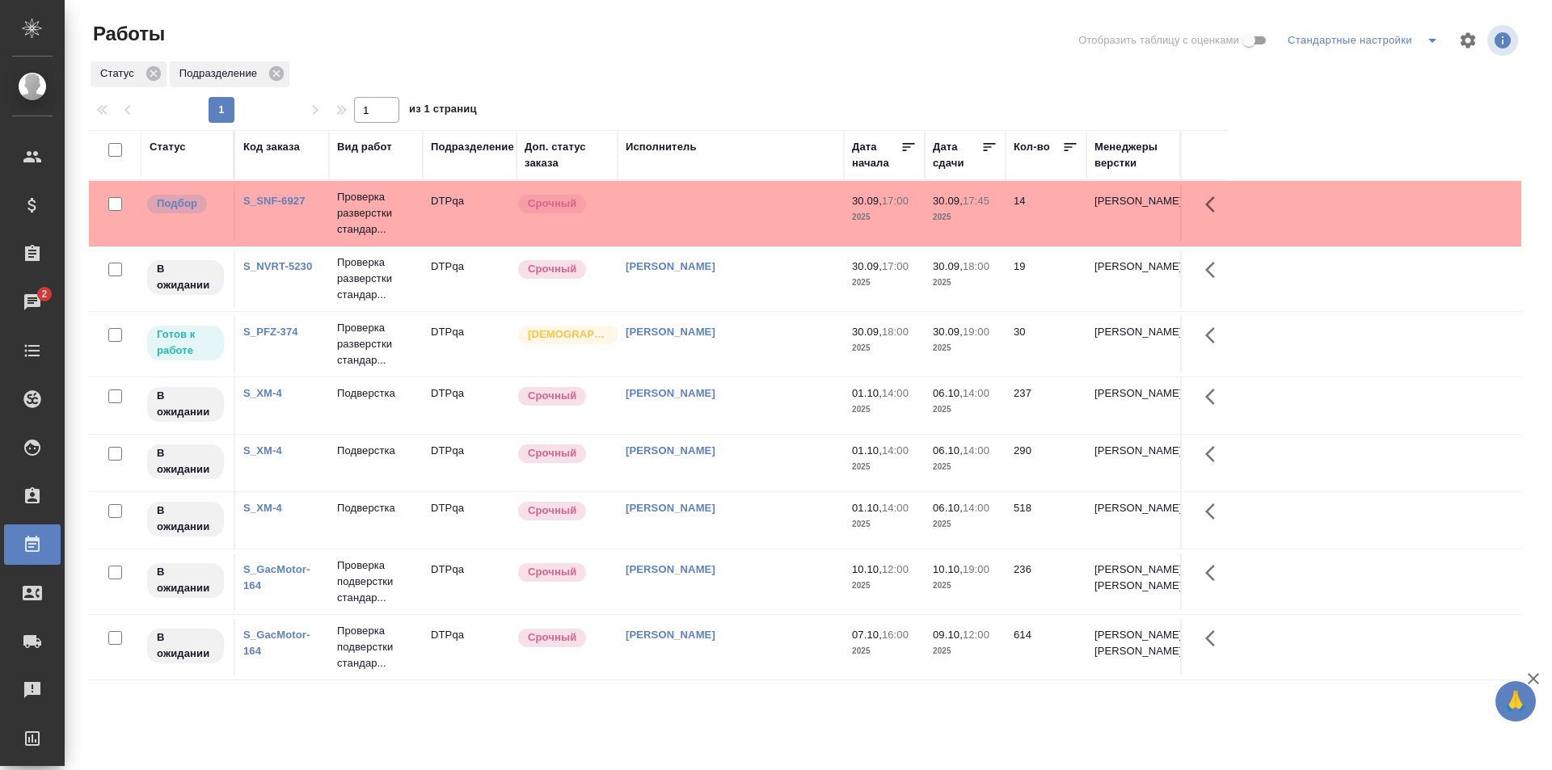
scroll to position [1, 0]
click at [844, 78] on div "Статус Подразделение" at bounding box center [805, 74] width 1432 height 29
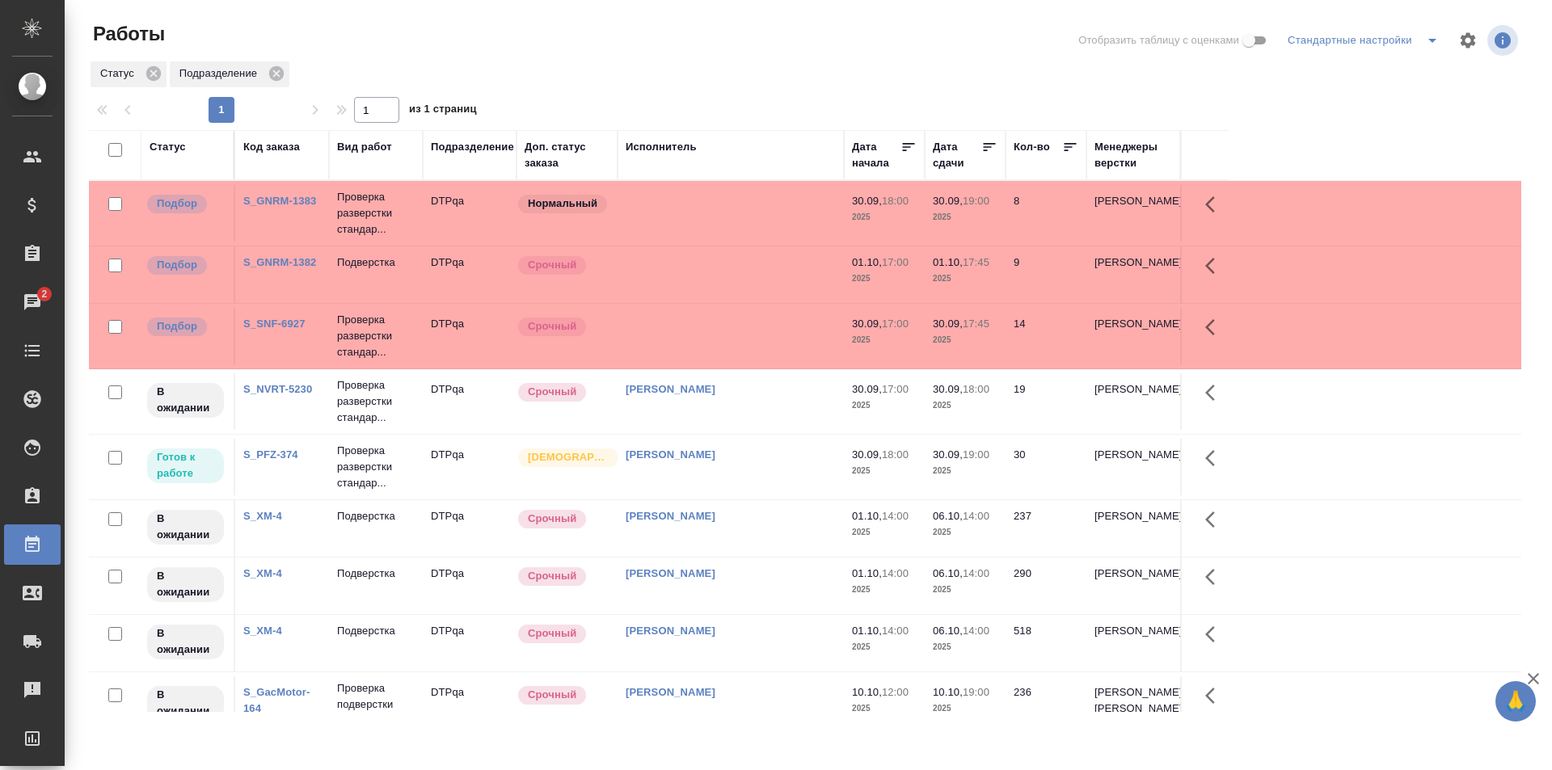
click at [849, 48] on div at bounding box center [812, 40] width 482 height 39
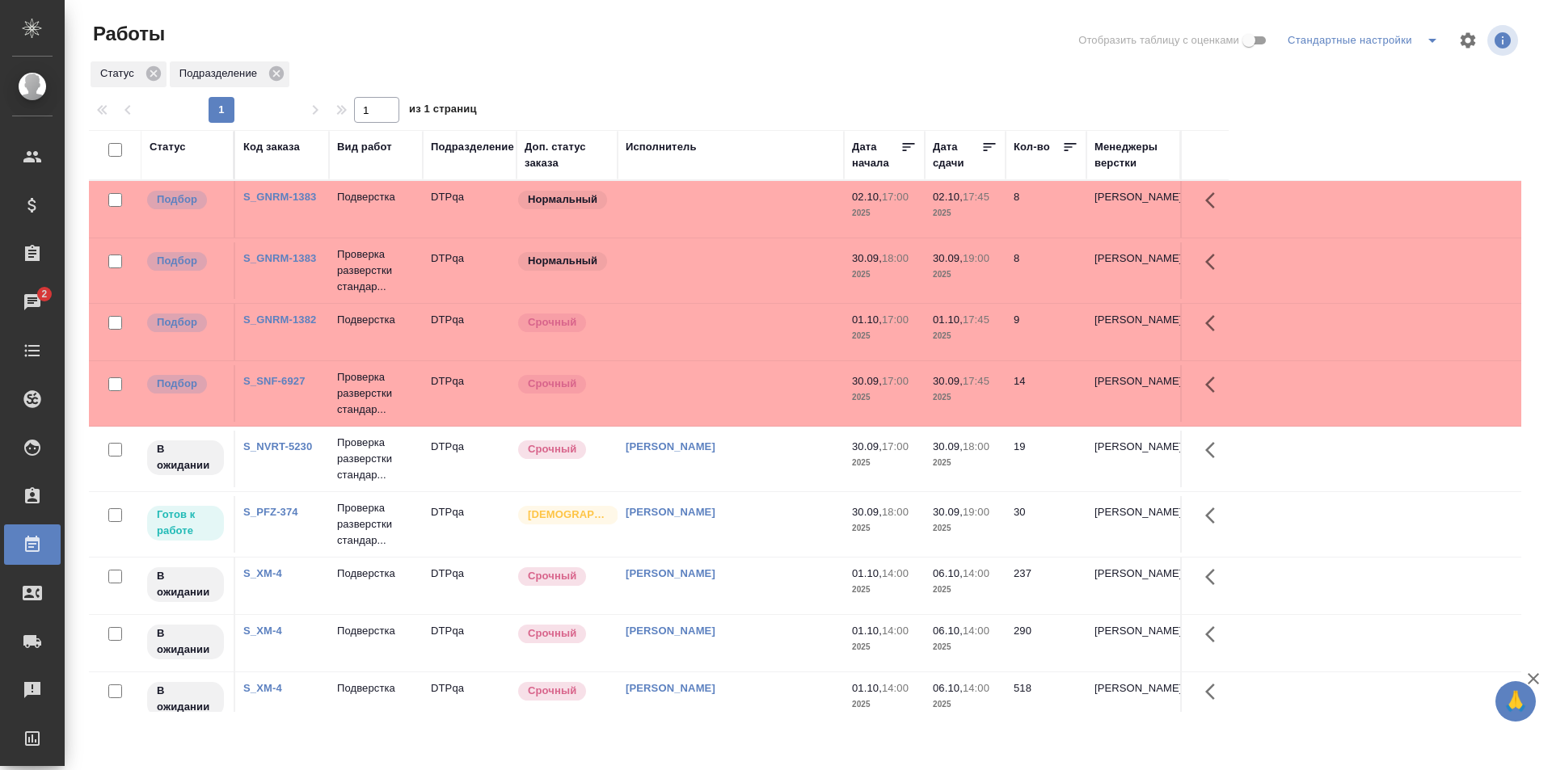
click at [788, 521] on td "[PERSON_NAME]" at bounding box center [730, 524] width 226 height 57
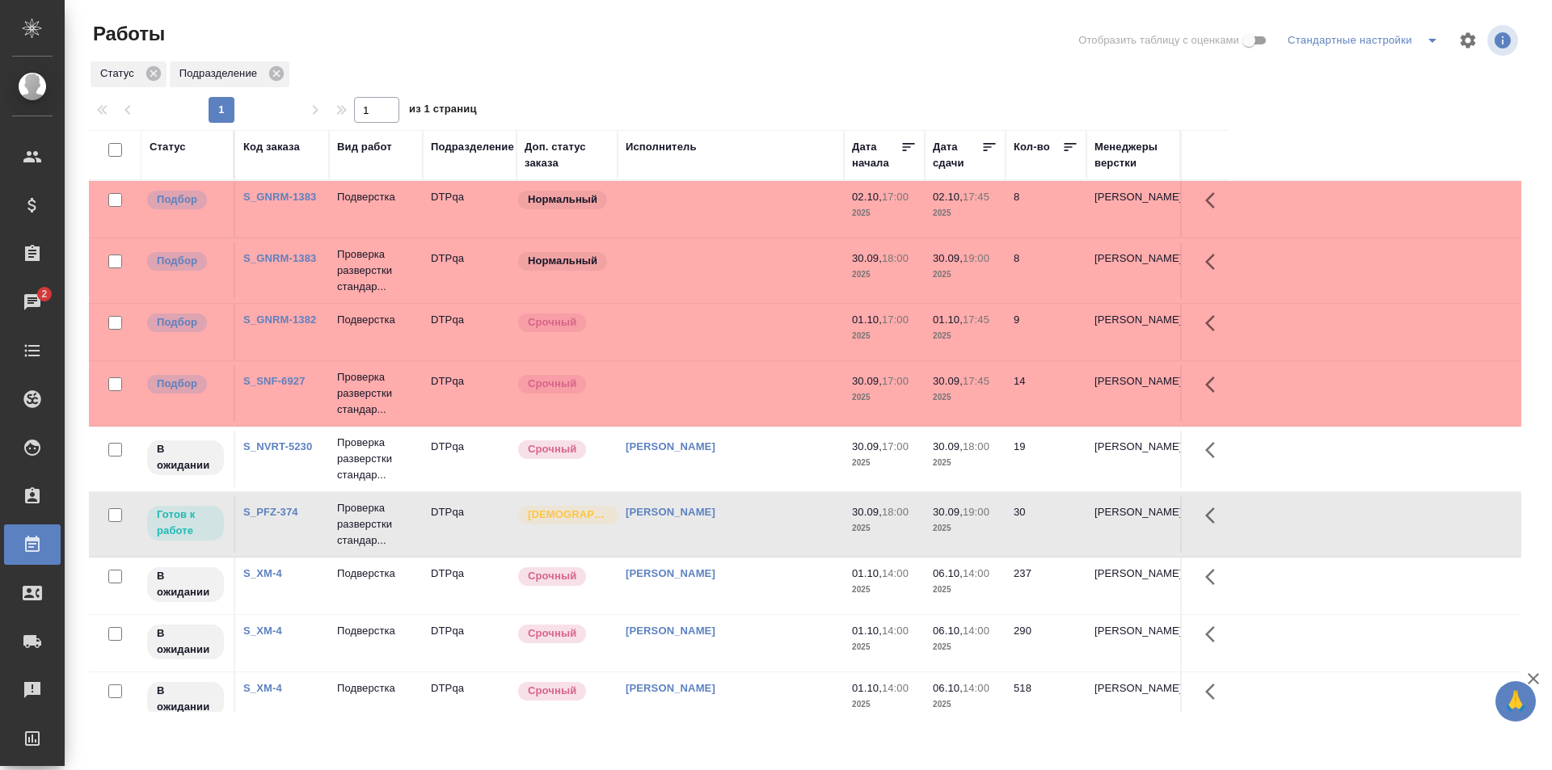
click at [788, 521] on td "[PERSON_NAME]" at bounding box center [730, 524] width 226 height 57
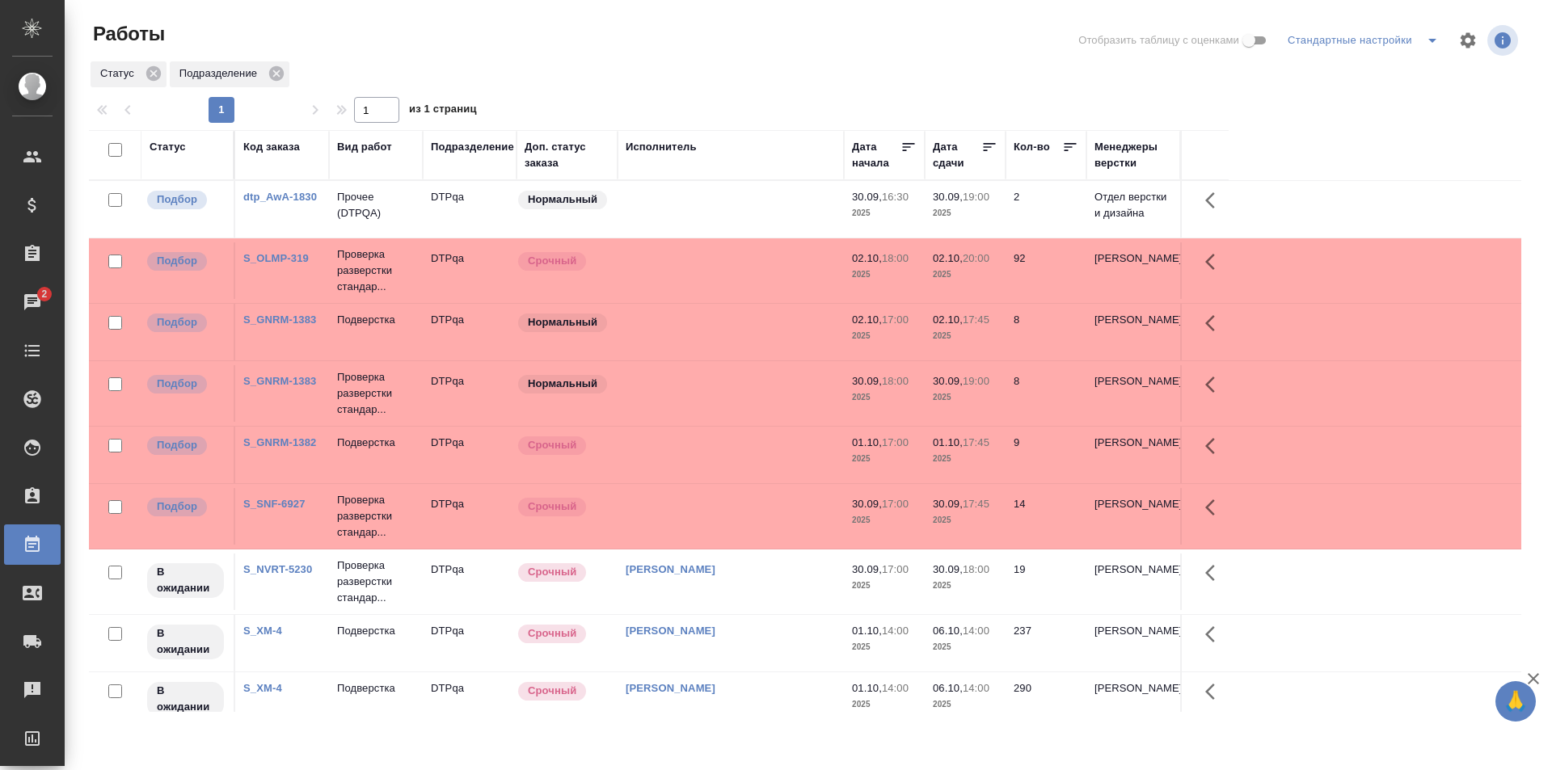
click at [763, 272] on td at bounding box center [730, 270] width 226 height 57
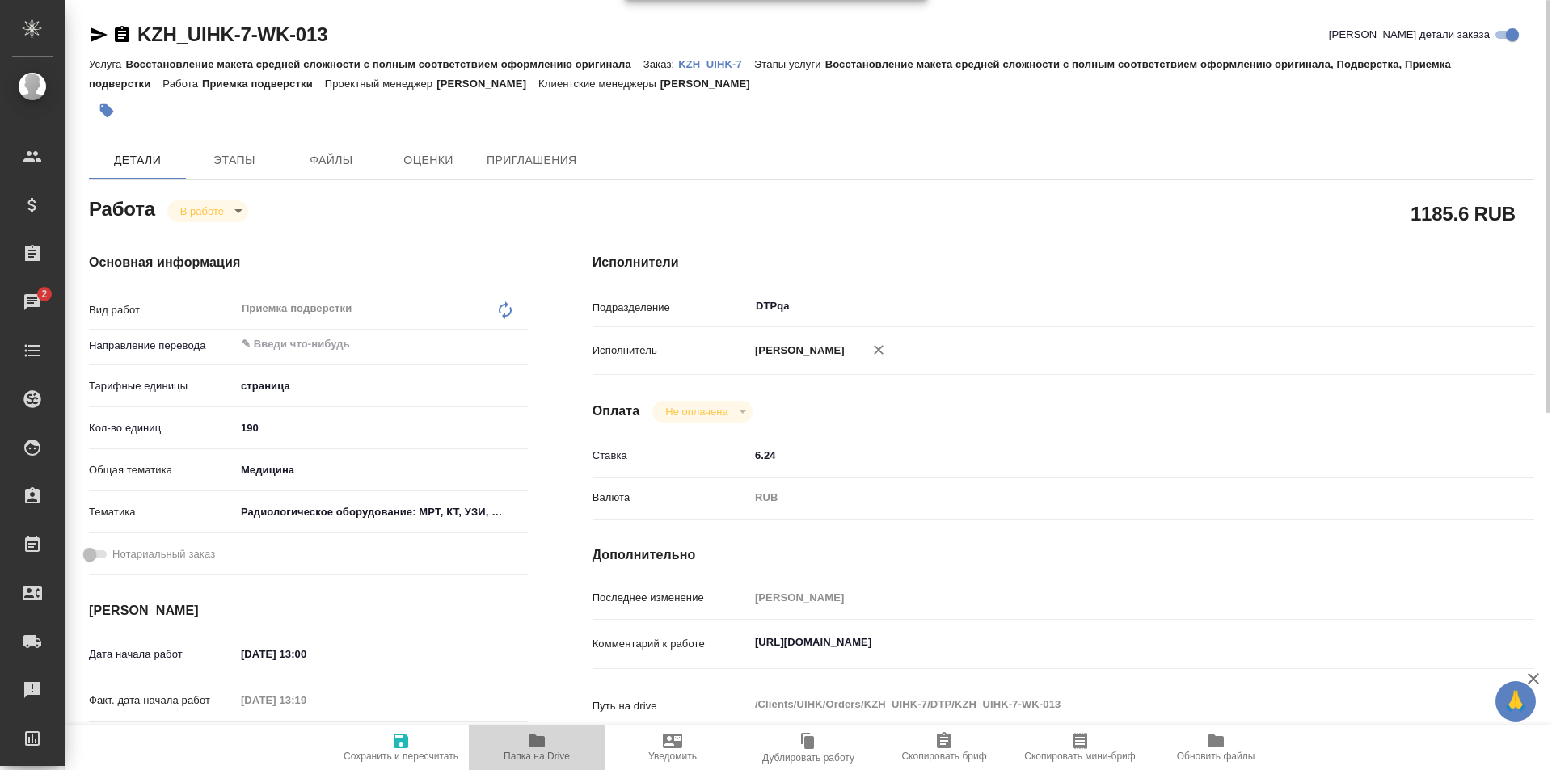
click at [548, 738] on span "Папка на Drive" at bounding box center [536, 746] width 116 height 31
click at [1085, 643] on textarea "[URL][DOMAIN_NAME]" at bounding box center [1102, 642] width 705 height 27
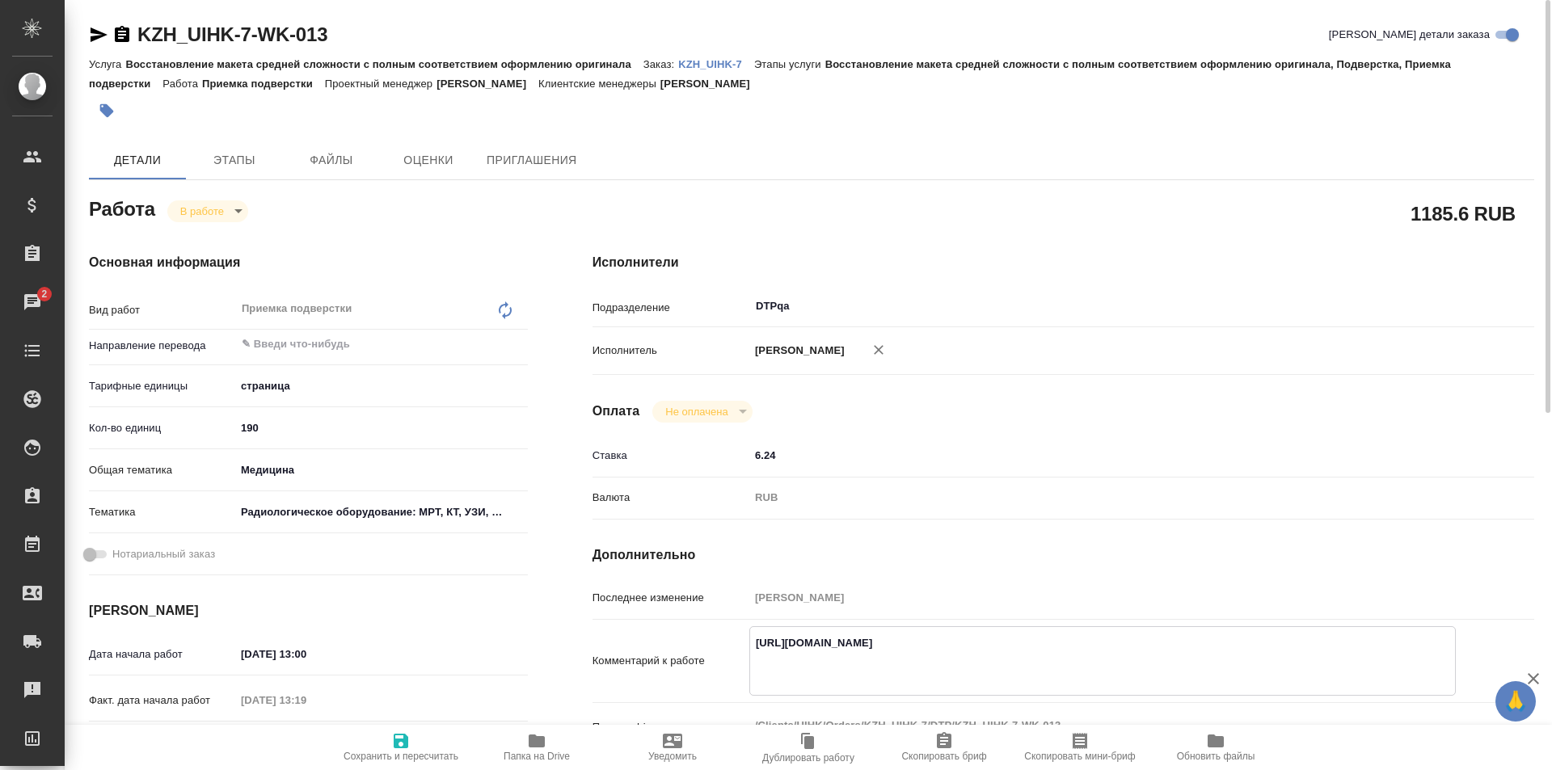
paste textarea "[URL][DOMAIN_NAME]"
type textarea "[URL][DOMAIN_NAME] [URL][DOMAIN_NAME]"
click at [387, 742] on span "Сохранить и пересчитать" at bounding box center [401, 746] width 116 height 31
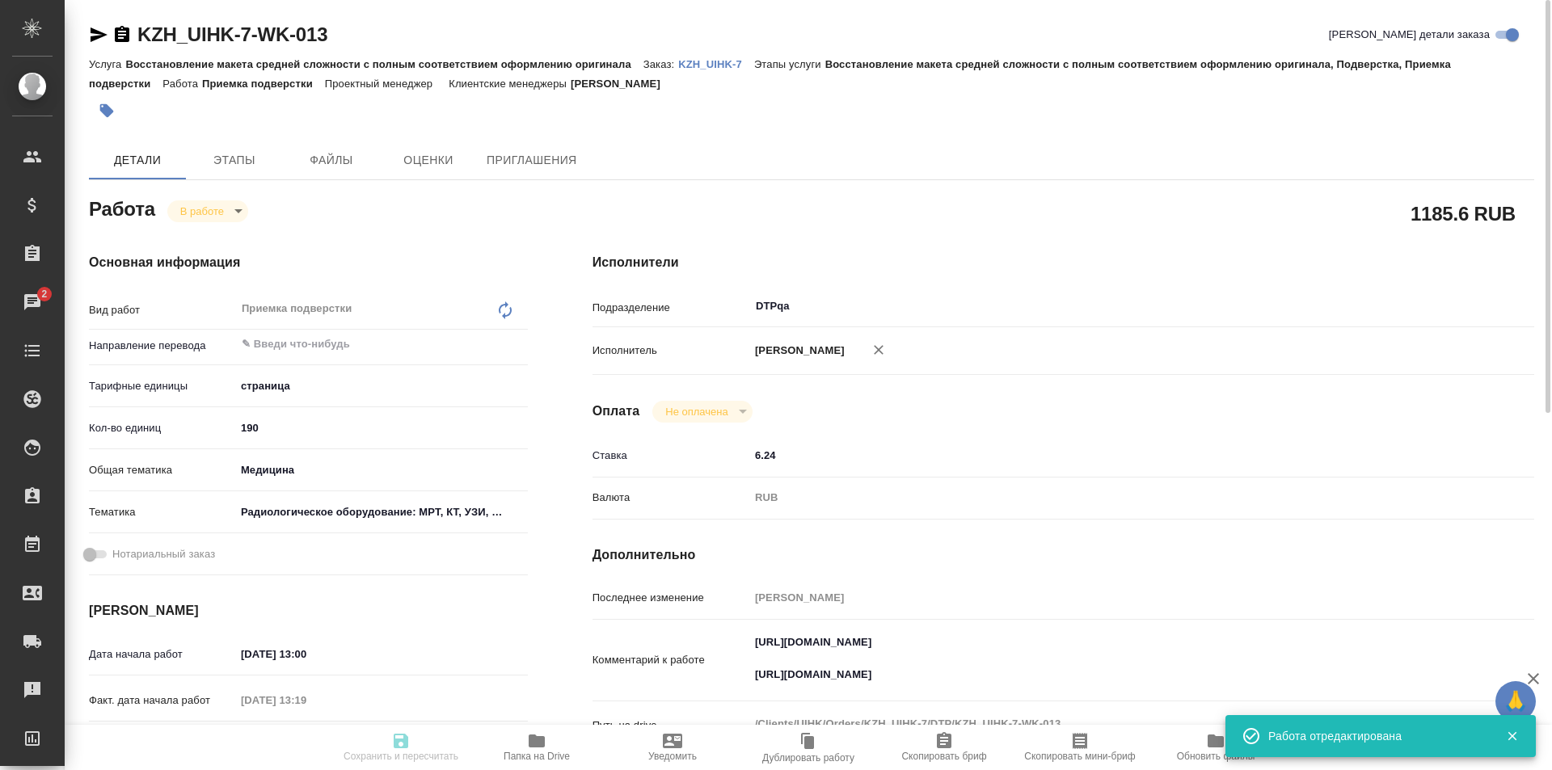
type input "inProgress"
type input "5a8b1489cc6b4906c91bfdb2"
type input "190"
type input "med"
type input "61498321b8dc7c492cbbb6df"
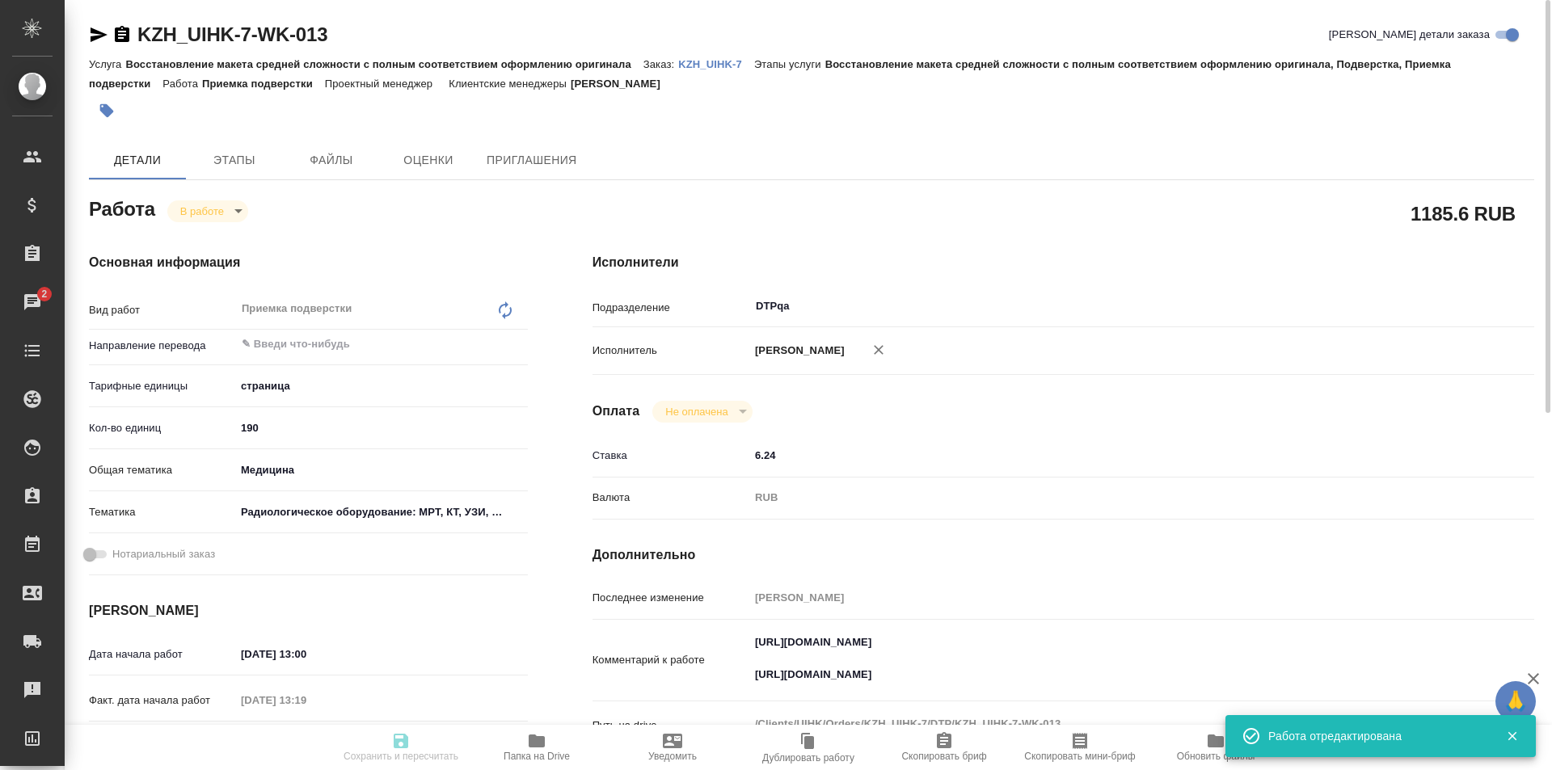
type input "[DATE] 13:00"
type input "30.09.2025 13:19"
type input "30.09.2025 20:00"
type input "[DATE] 14:01"
type input "DTPqa"
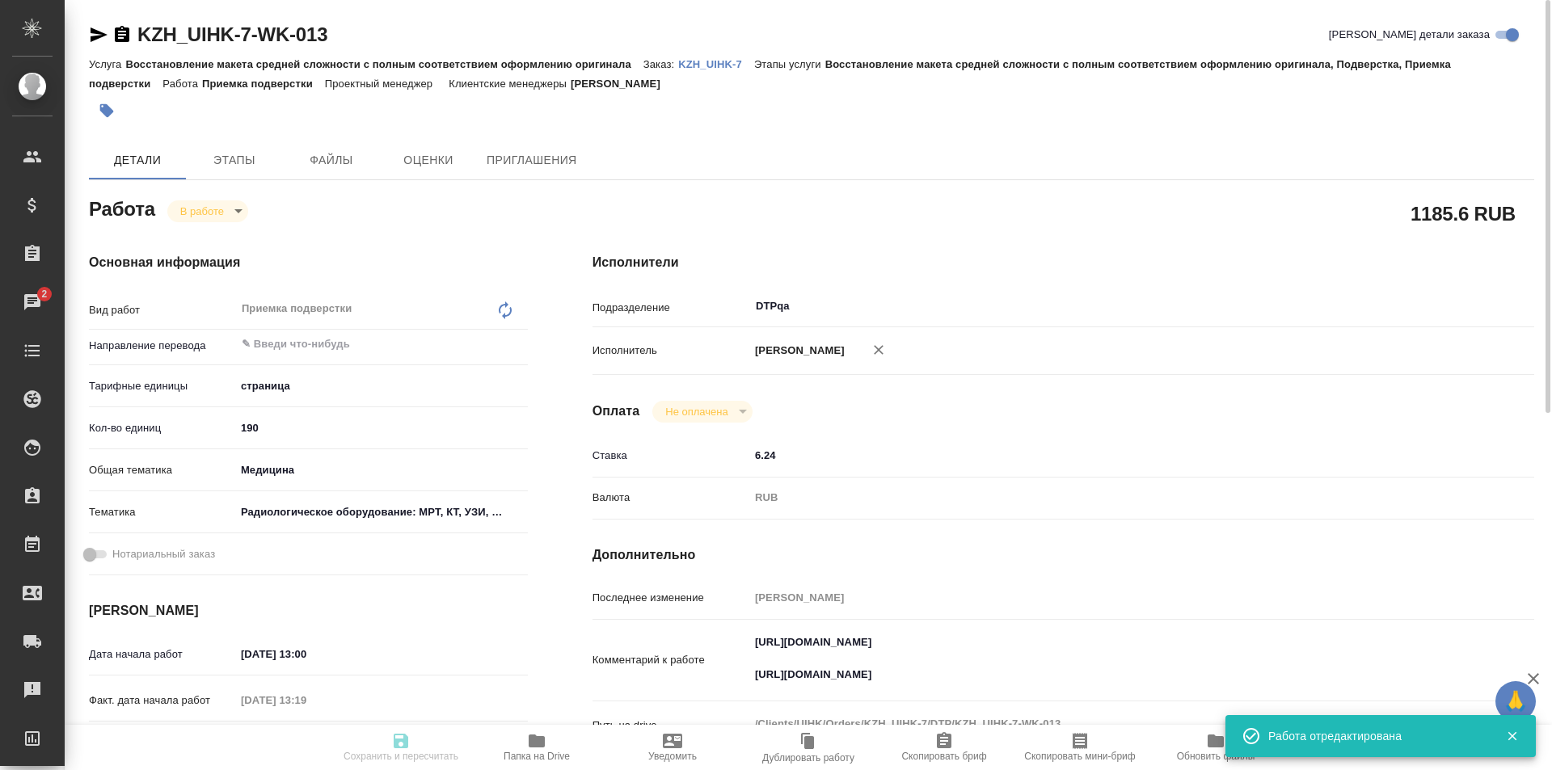
type input "notPayed"
type input "6.24"
type input "RUB"
type input "Исмагилова Диана"
type input "KZH_UIHK-7"
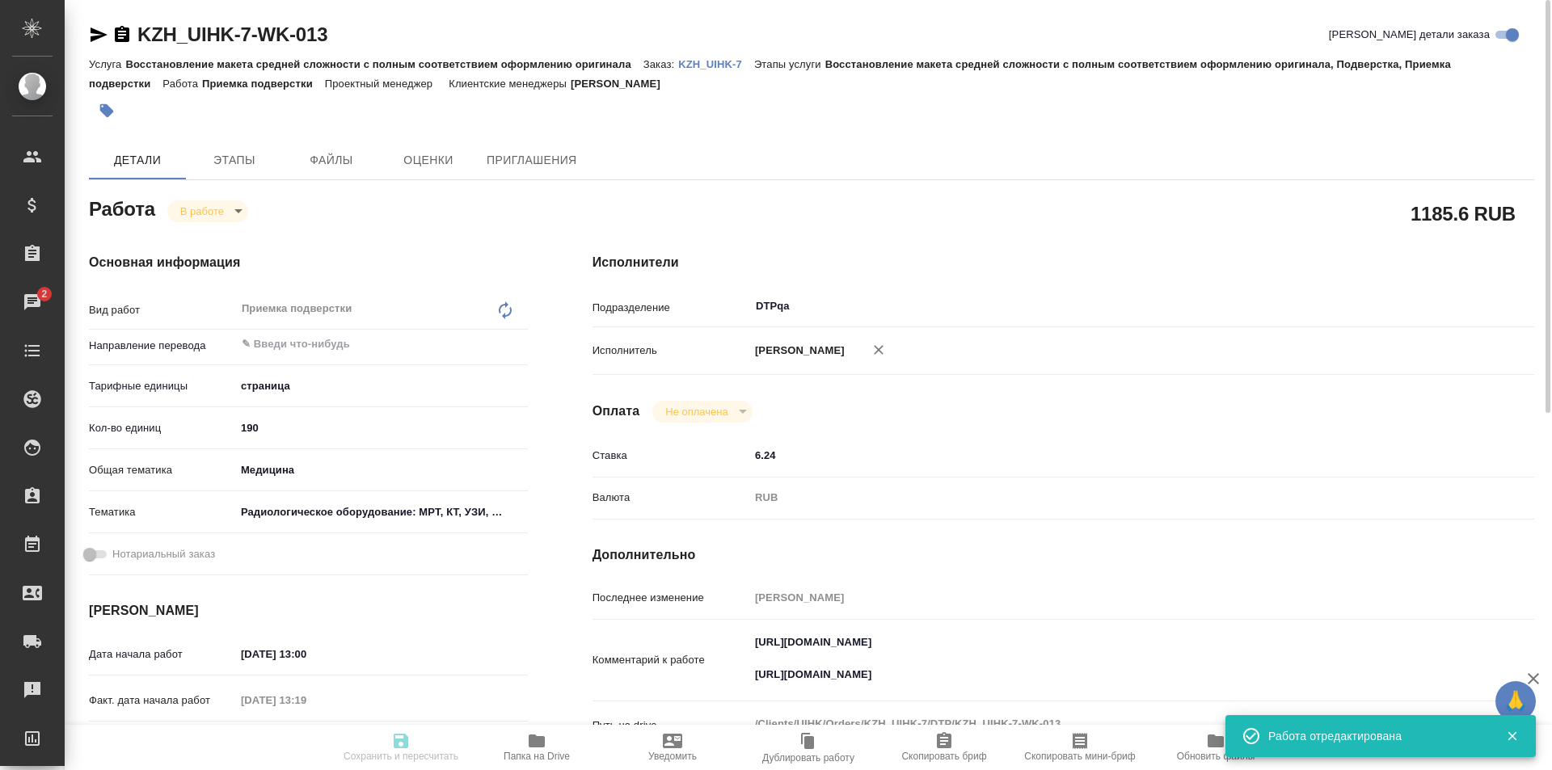
type input "Восстановление макета средней сложности с полным соответствием оформлению ориги…"
type input "[PERSON_NAME]"
type input "/Clients/UIHK/Orders/KZH_UIHK-7"
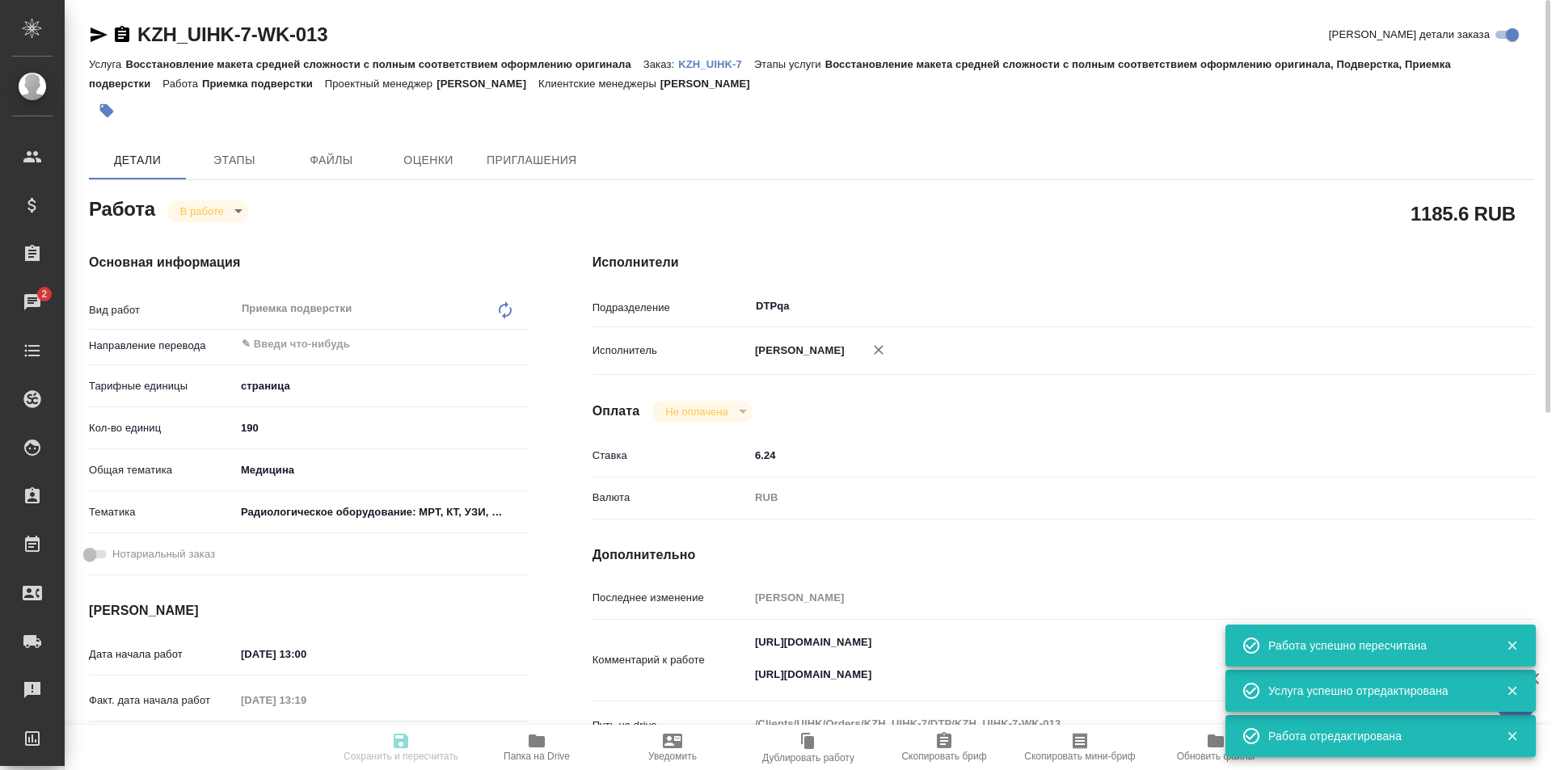
click at [226, 207] on body "🙏 .cls-1 fill:#fff; AWATERA Ismagilova Diana Клиенты Спецификации Заказы 2 Чаты…" at bounding box center [776, 385] width 1552 height 770
type input "inProgress"
type input "5a8b1489cc6b4906c91bfdb2"
type input "190"
type input "med"
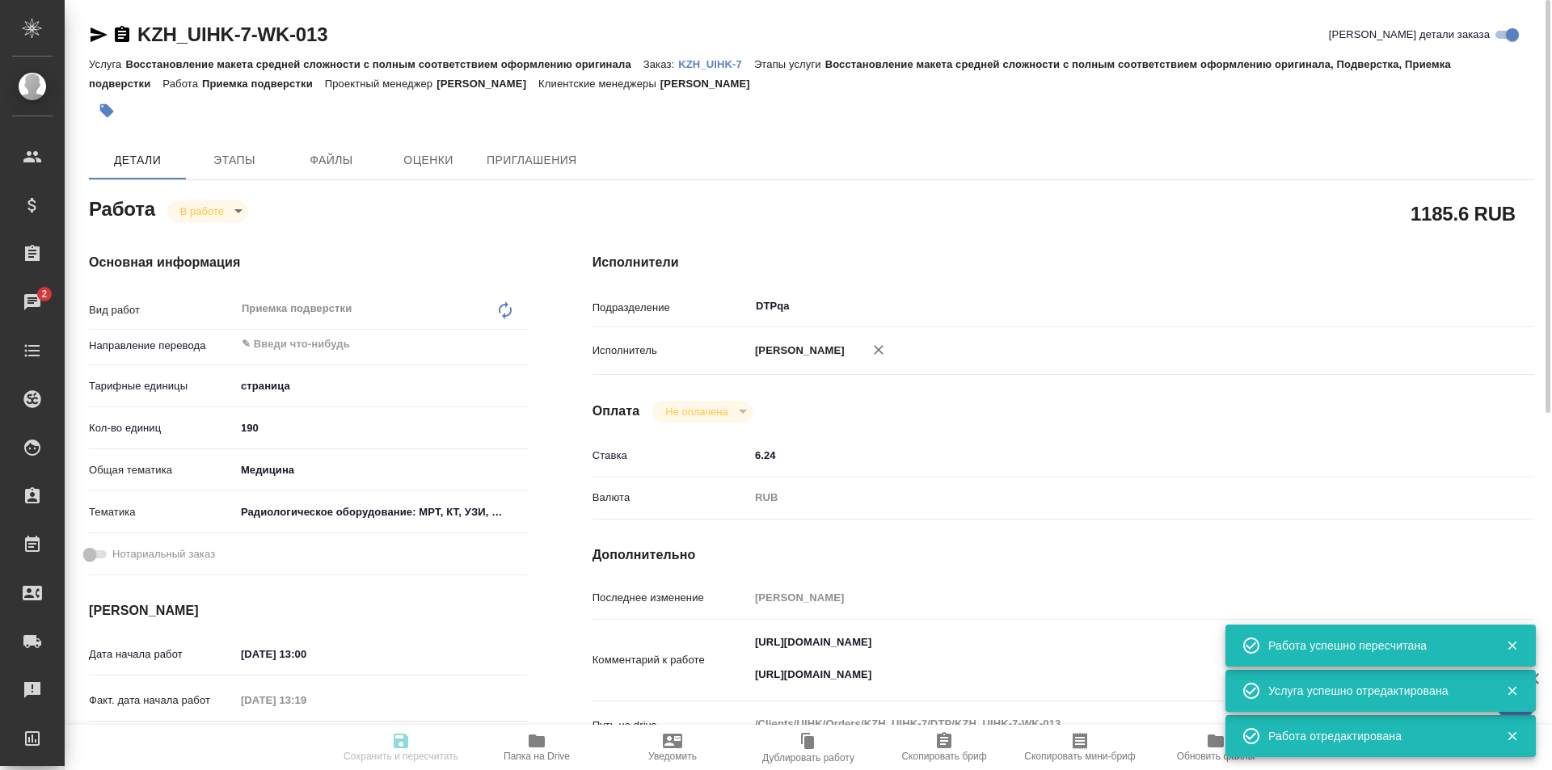
type input "61498321b8dc7c492cbbb6df"
type input "30.09.2025 13:00"
type input "30.09.2025 13:19"
type input "30.09.2025 20:00"
type input "[DATE] 14:01"
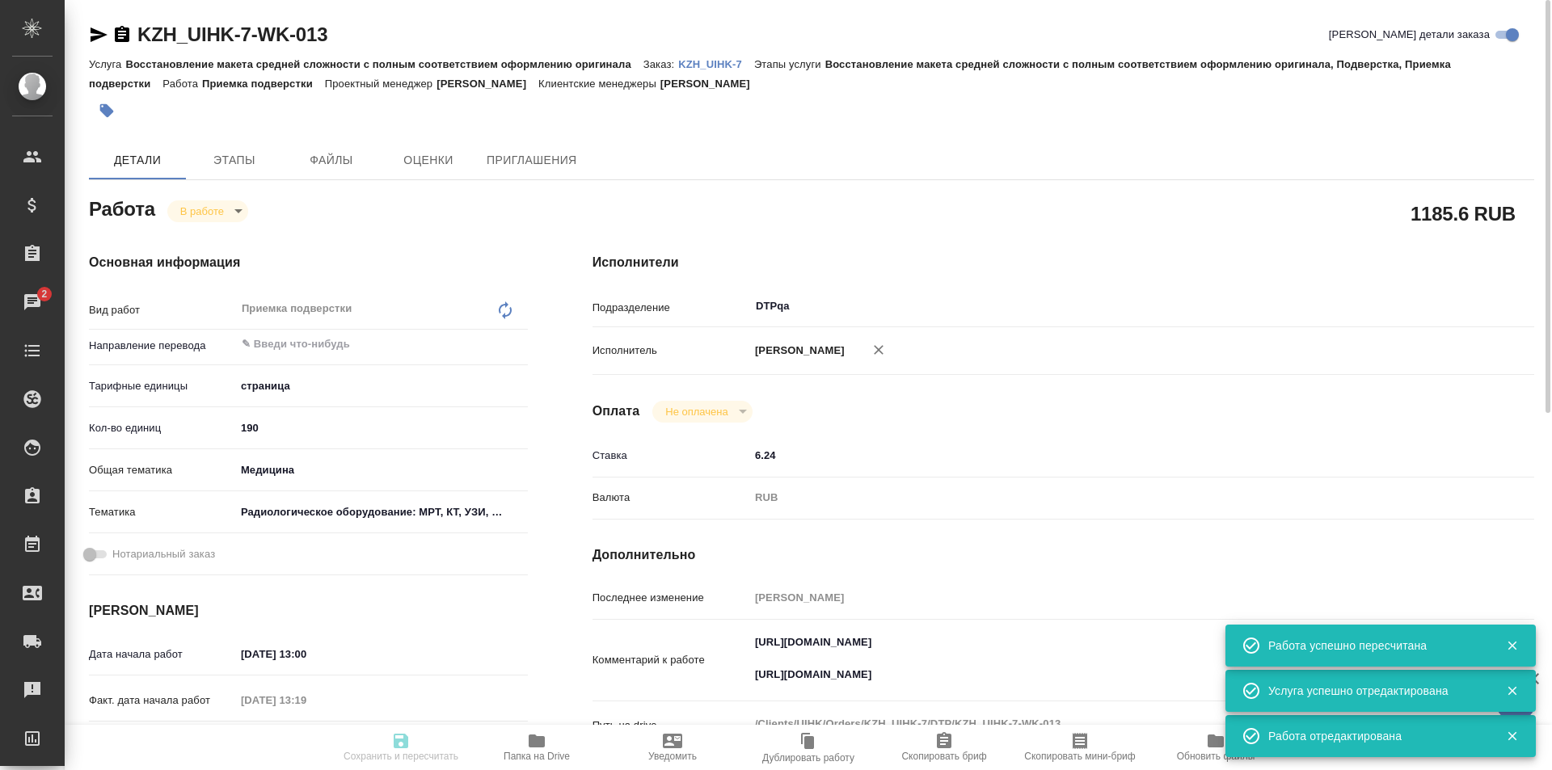
type input "DTPqa"
type input "notPayed"
type input "6.24"
type input "RUB"
type input "[PERSON_NAME]"
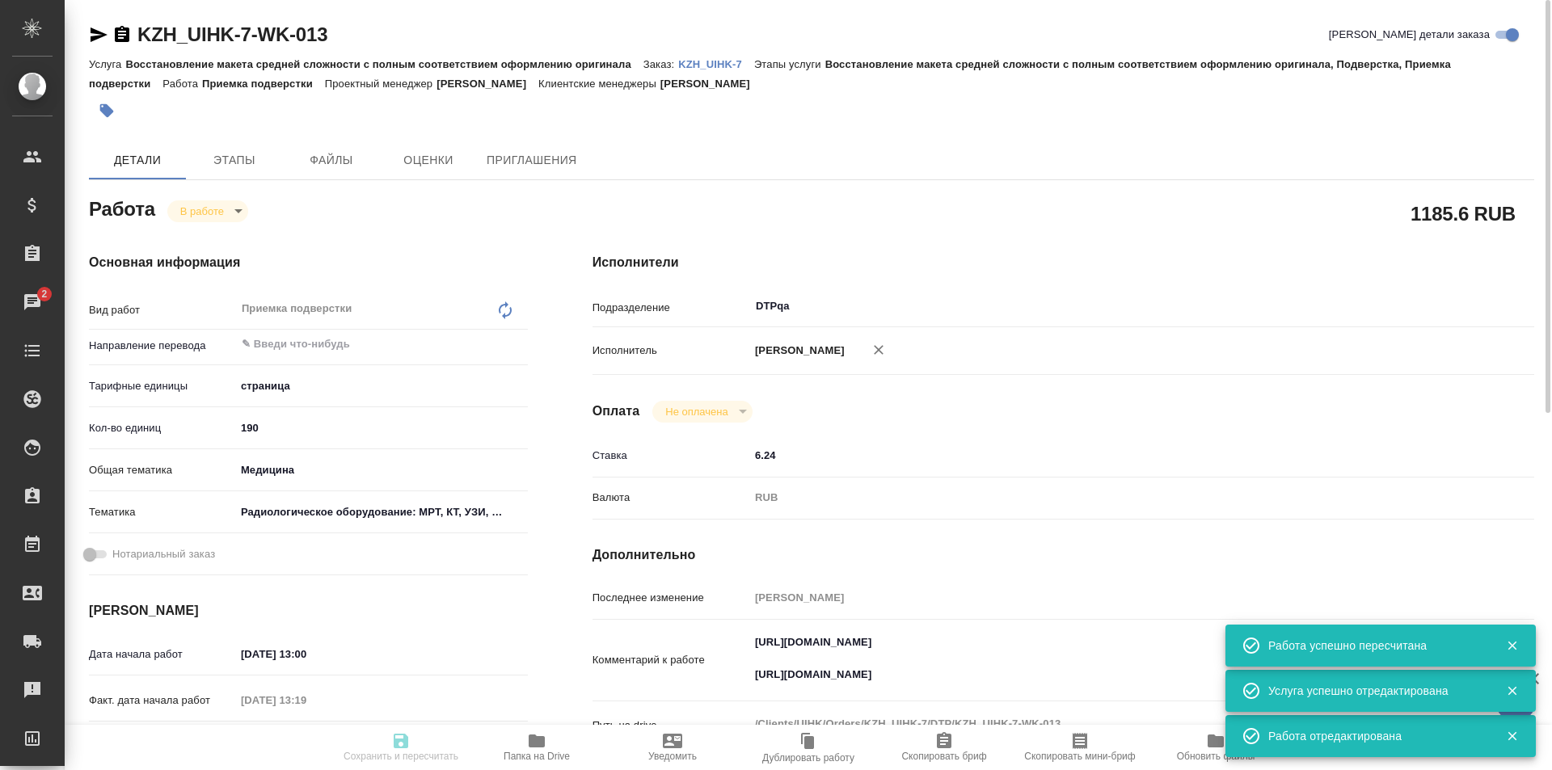
type input "KZH_UIHK-7"
type input "Восстановление макета средней сложности с полным соответствием оформлению ориги…"
type input "Асланукова Сати"
type input "[PERSON_NAME]"
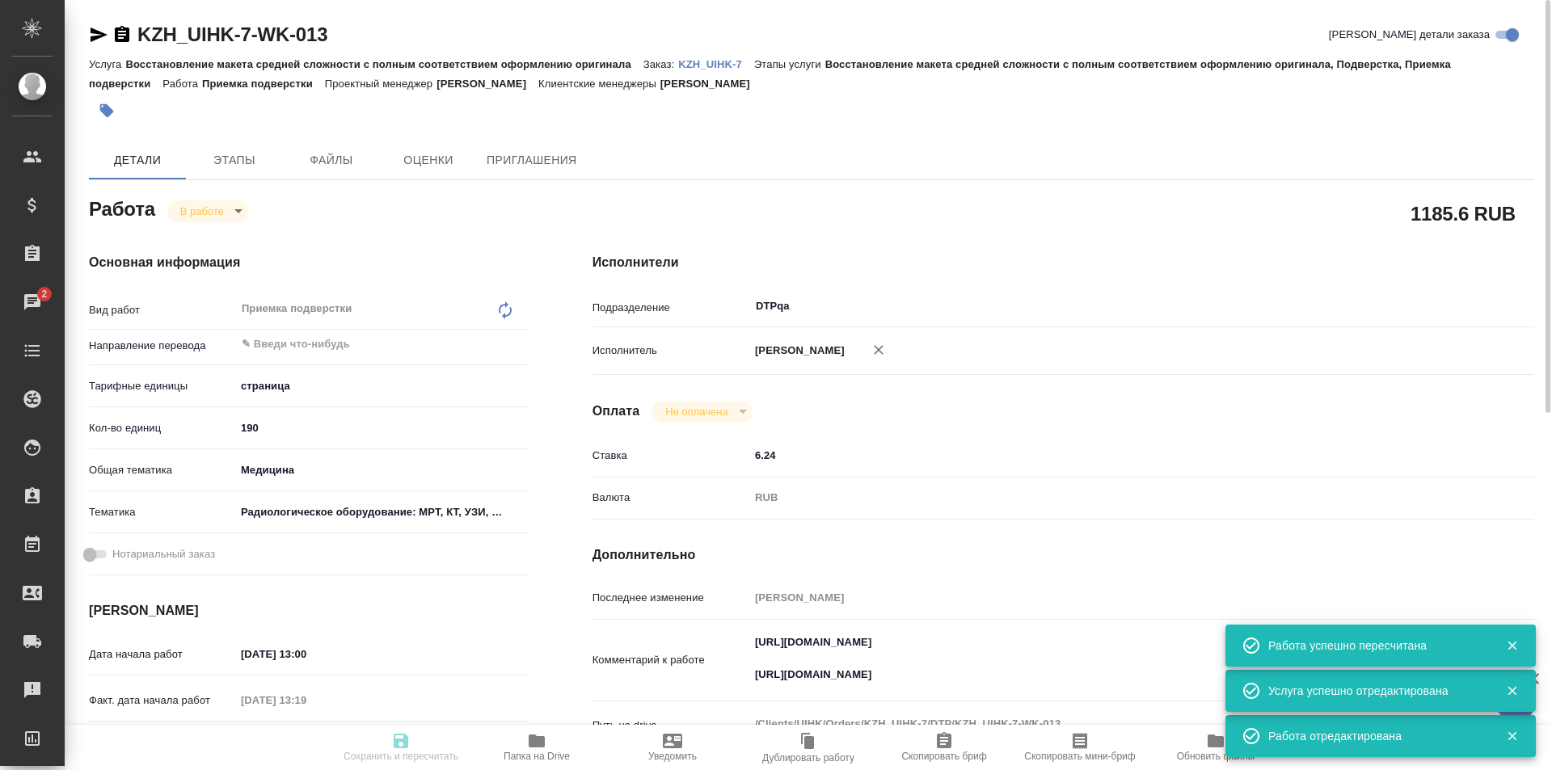
type input "/Clients/UIHK/Orders/KZH_UIHK-7"
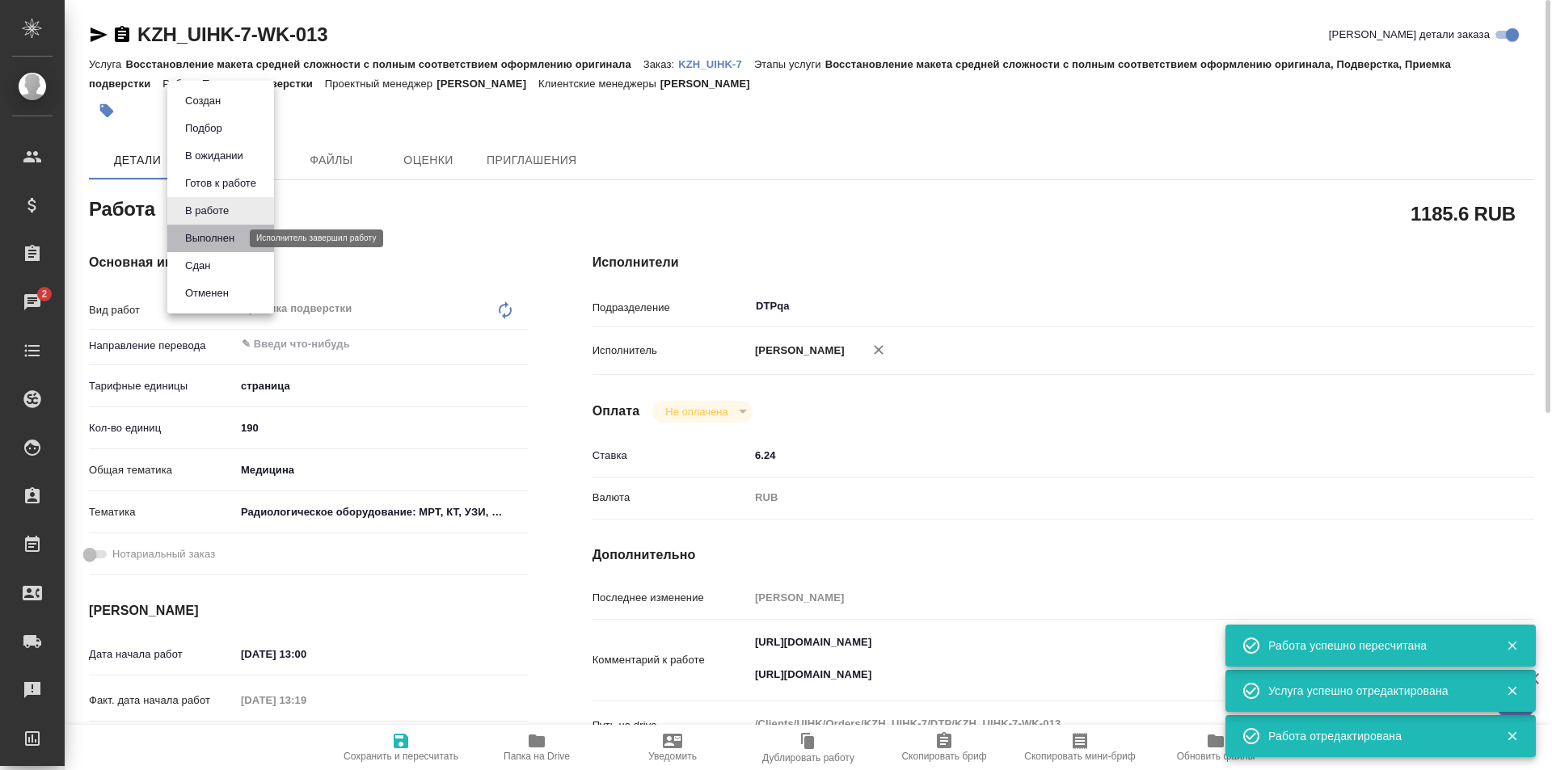
click at [214, 237] on button "Выполнен" at bounding box center [209, 238] width 59 height 18
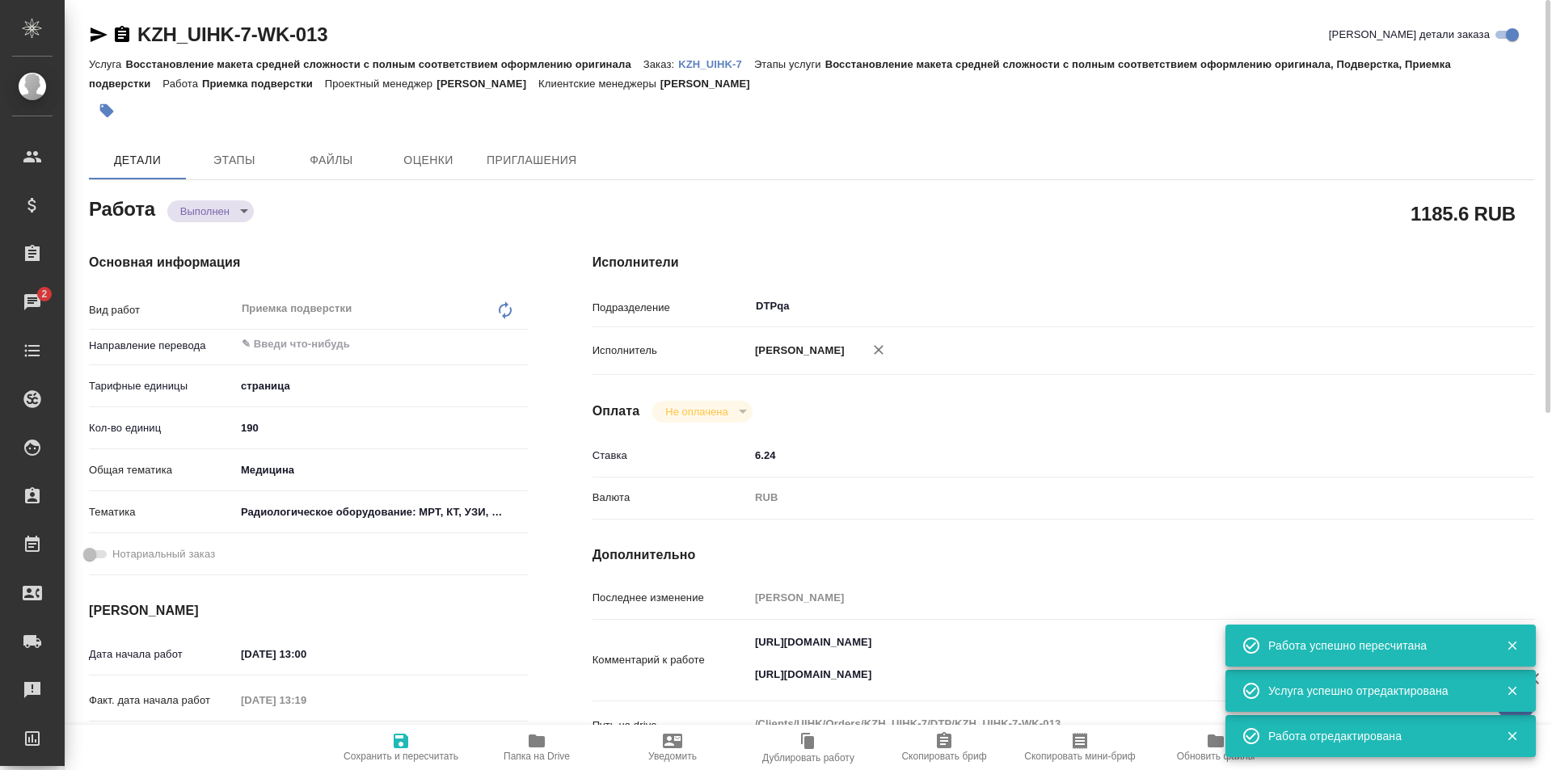
type textarea "x"
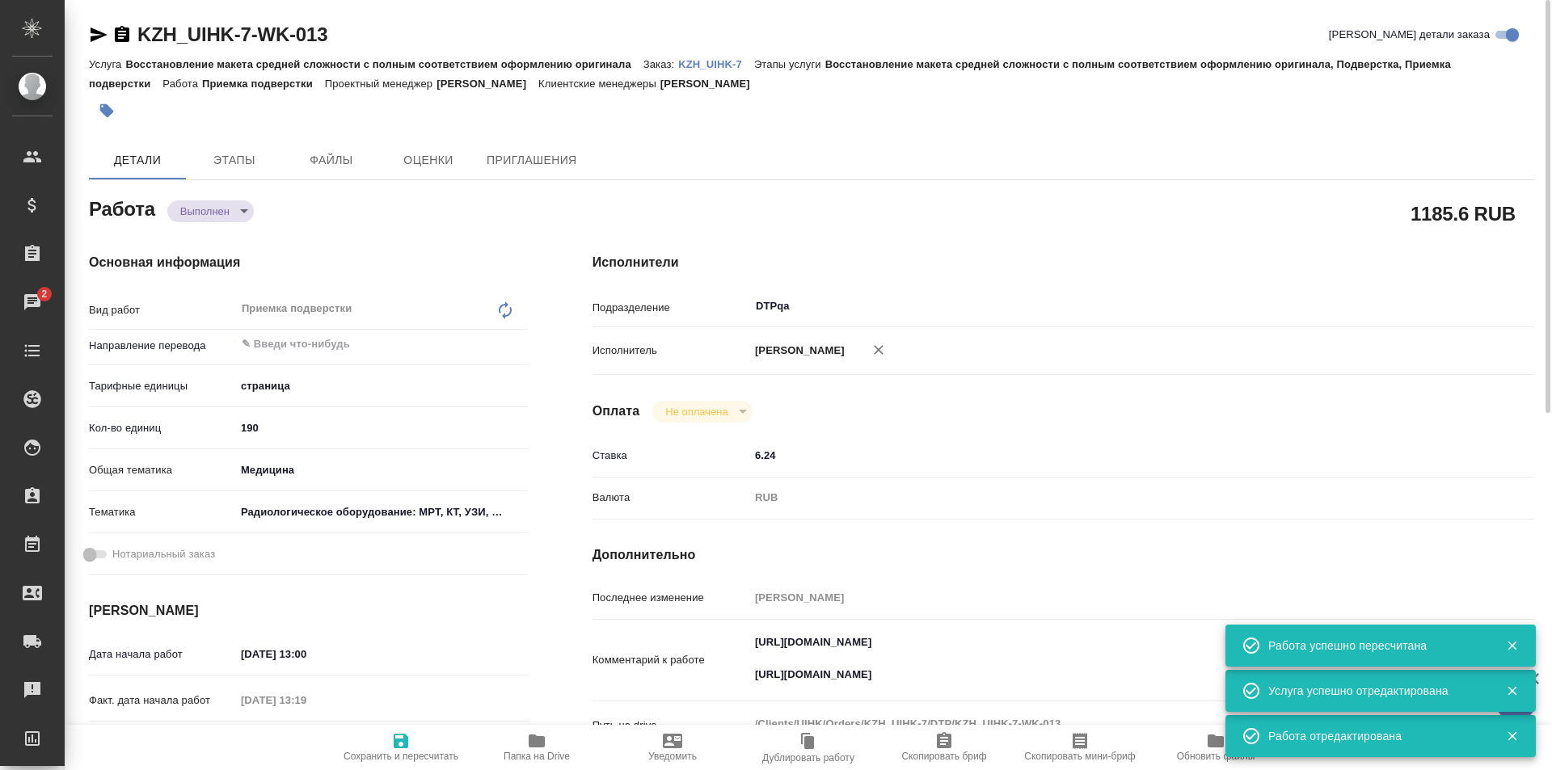
type textarea "x"
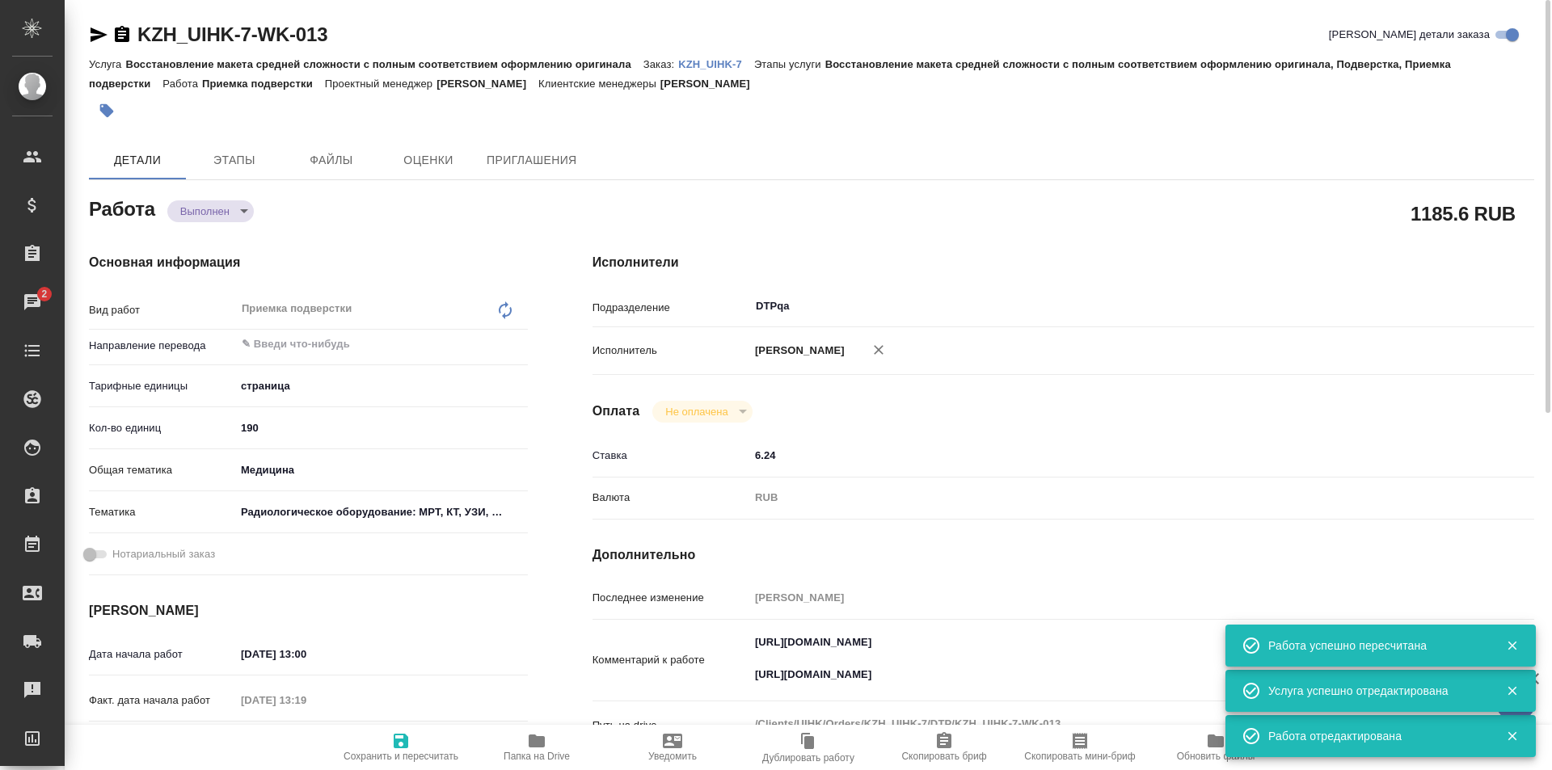
type textarea "x"
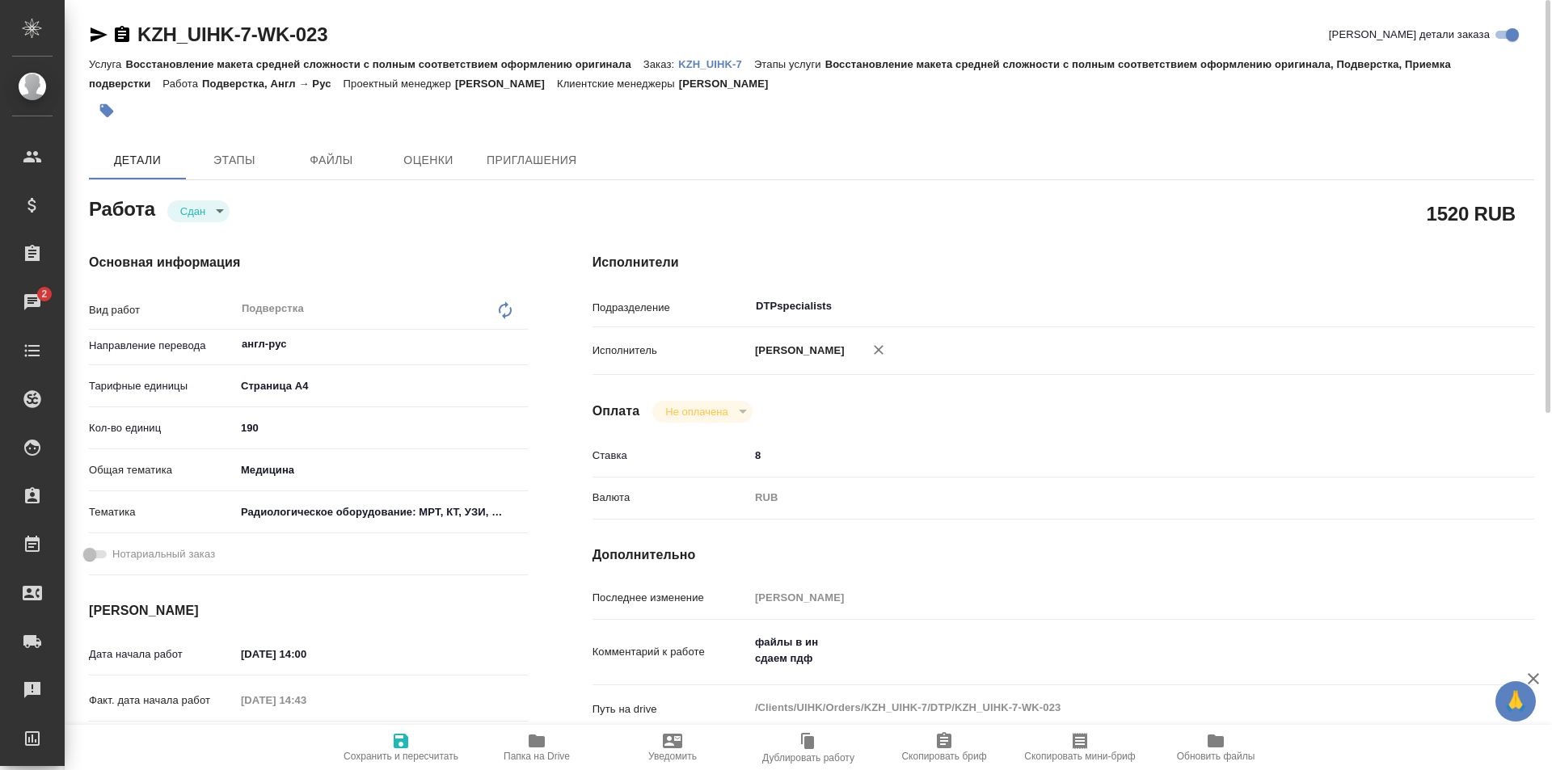
click at [536, 740] on icon "button" at bounding box center [536, 741] width 16 height 13
click at [712, 64] on p "KZH_UIHK-7" at bounding box center [716, 64] width 76 height 12
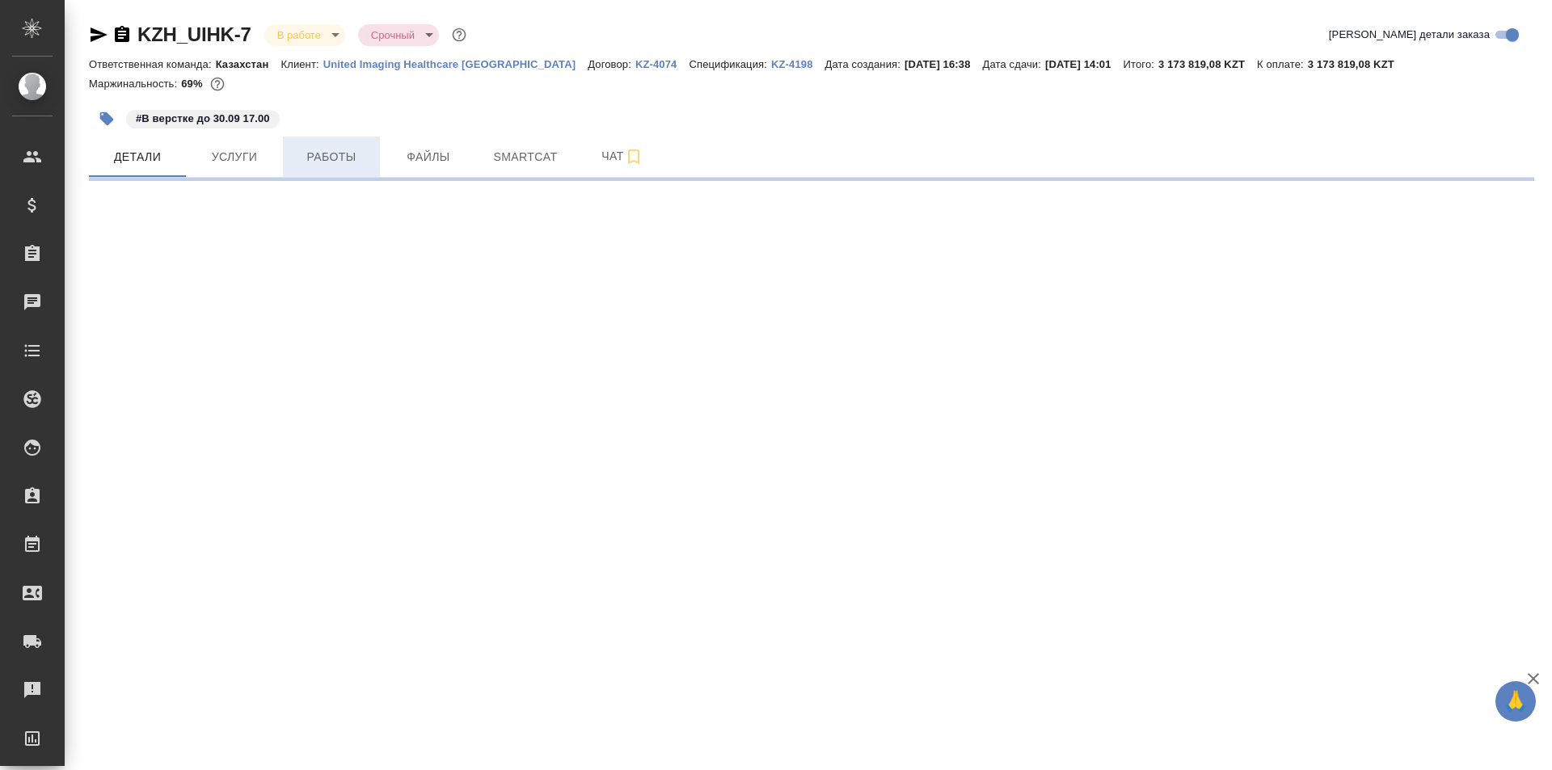
select select "RU"
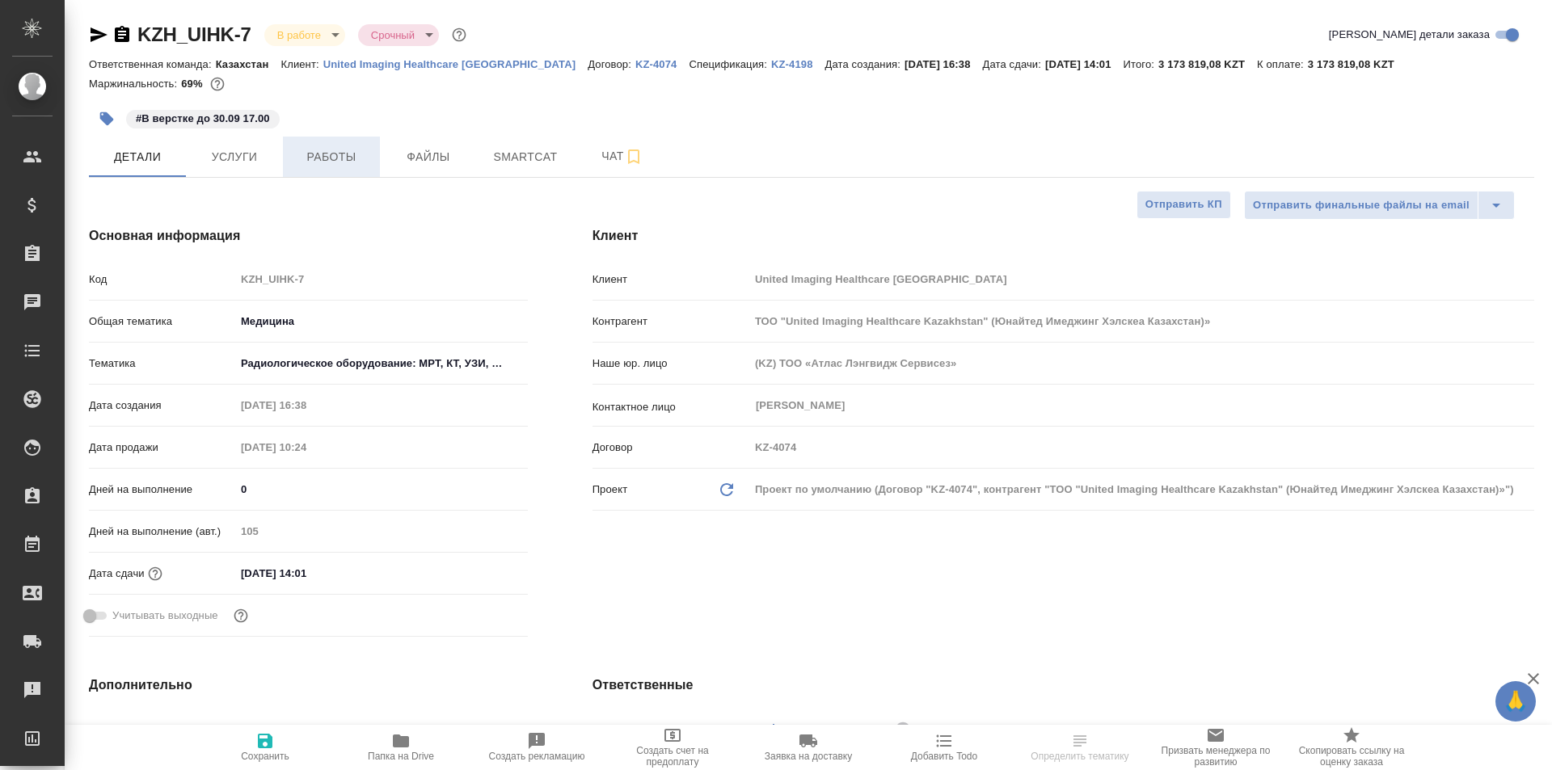
type textarea "x"
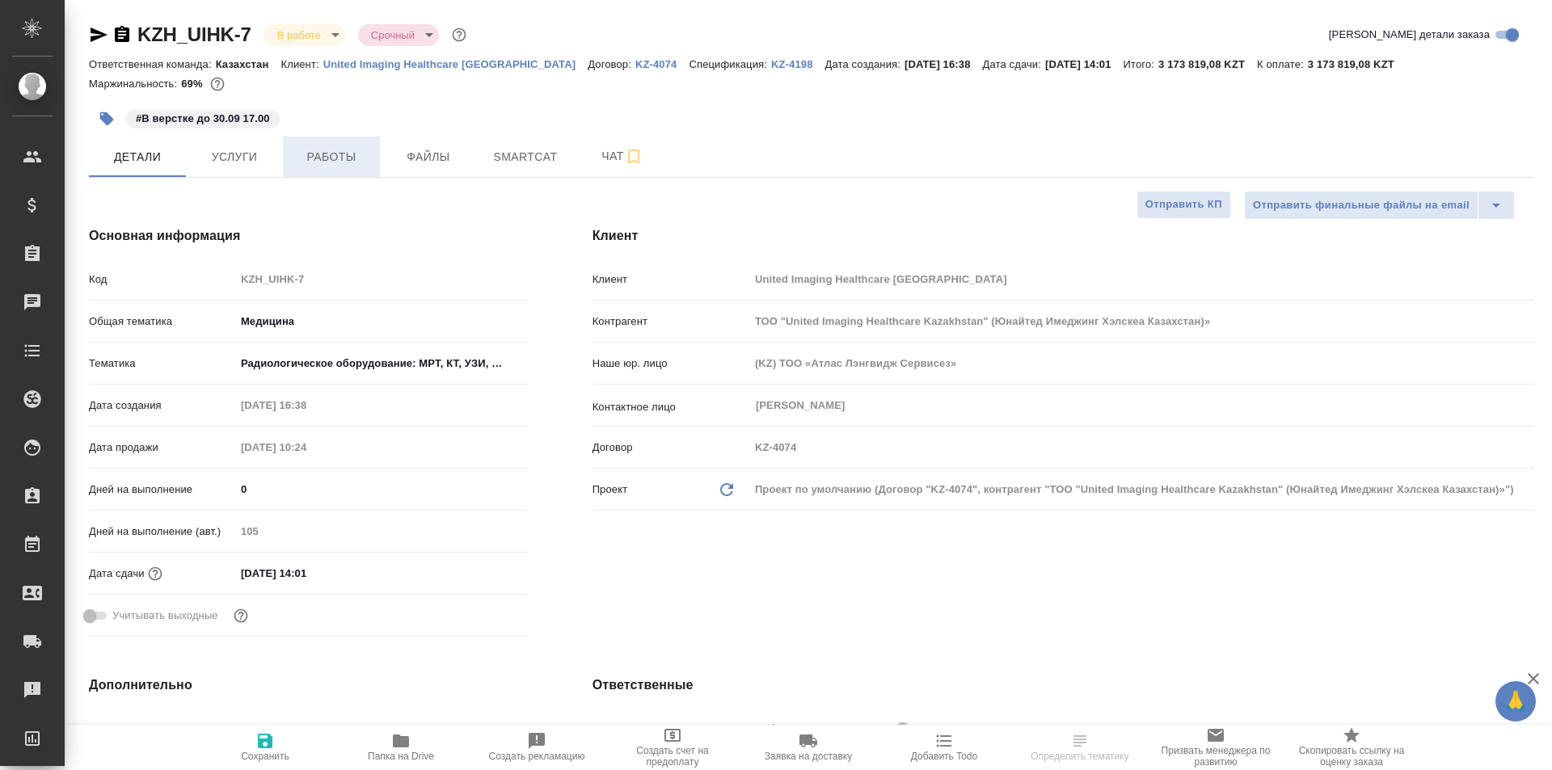
type textarea "x"
click at [333, 154] on span "Работы" at bounding box center [332, 157] width 78 height 20
type input "Бабкина Анастасия"
type input "Журавлев Денис"
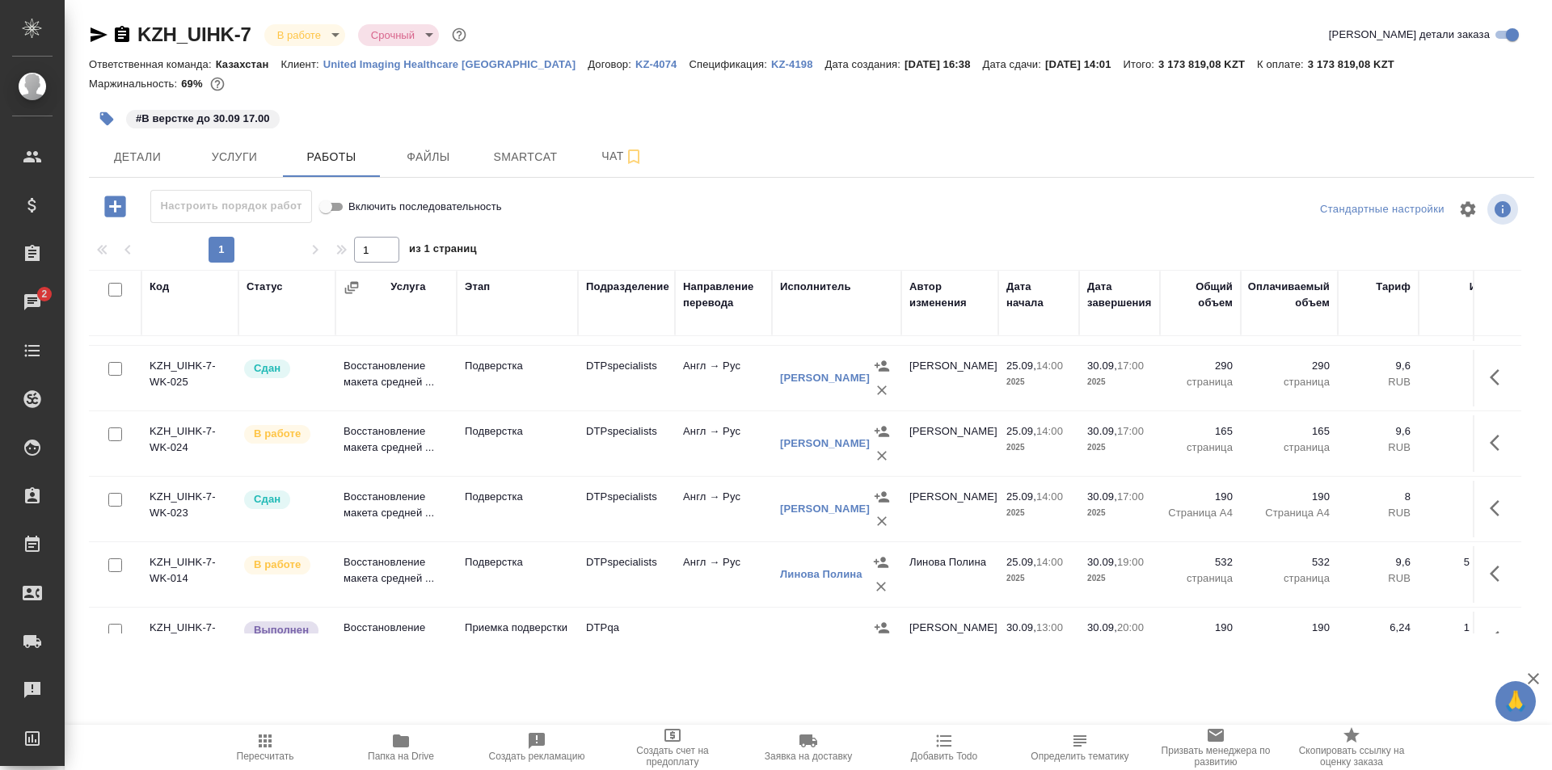
scroll to position [566, 0]
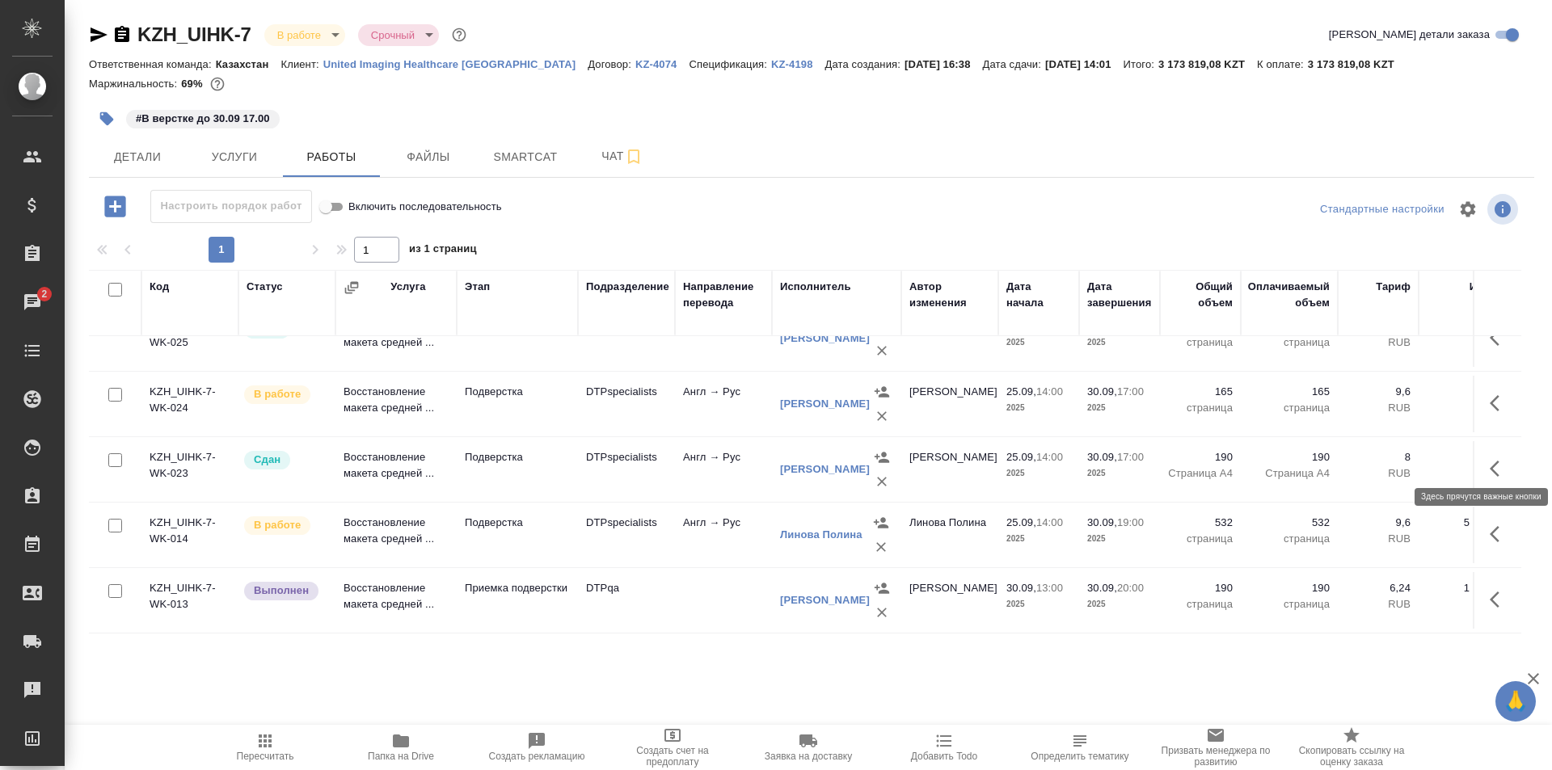
click at [1489, 459] on icon "button" at bounding box center [1498, 468] width 19 height 19
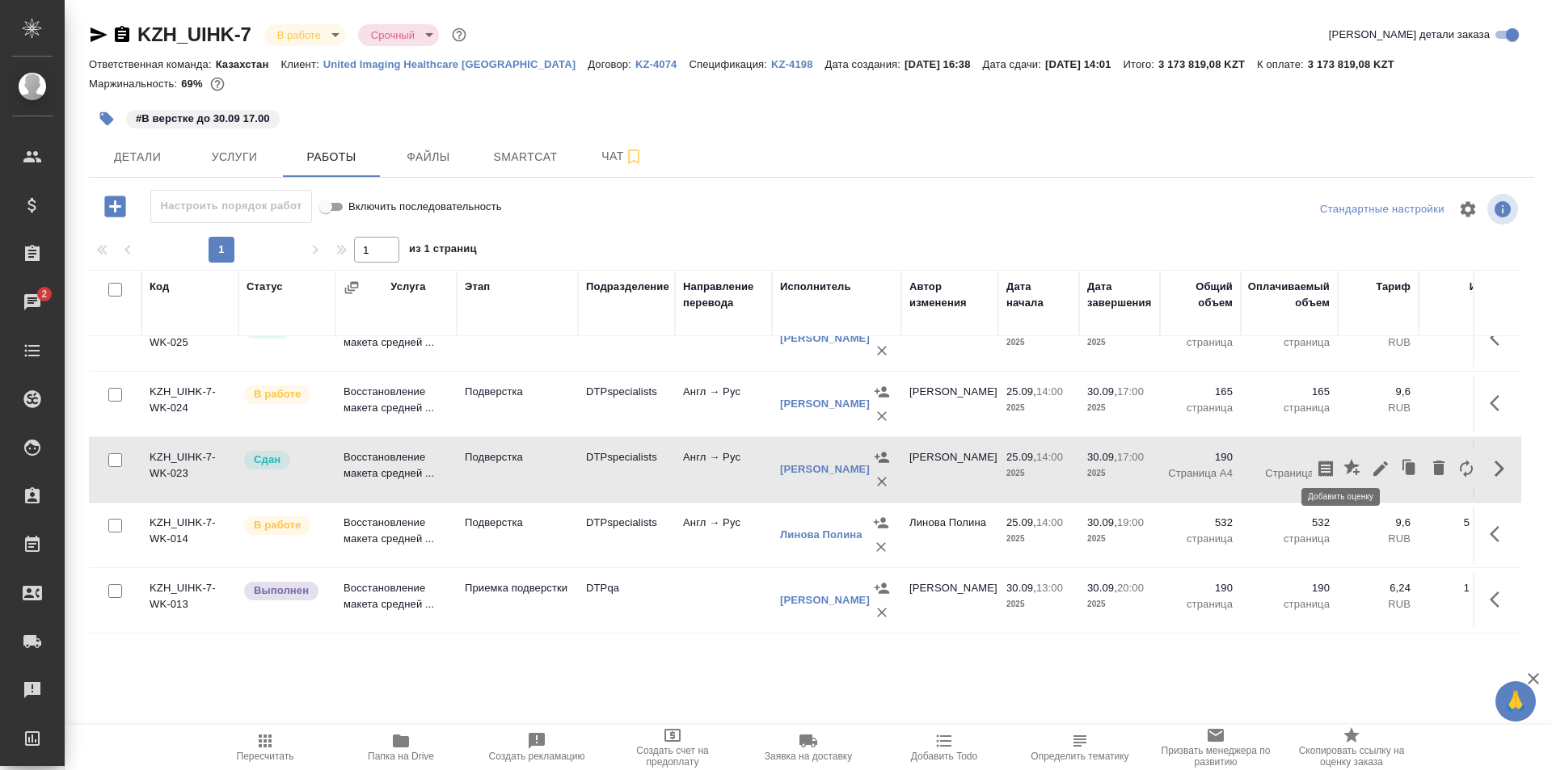
click at [1343, 459] on icon "button" at bounding box center [1351, 467] width 16 height 16
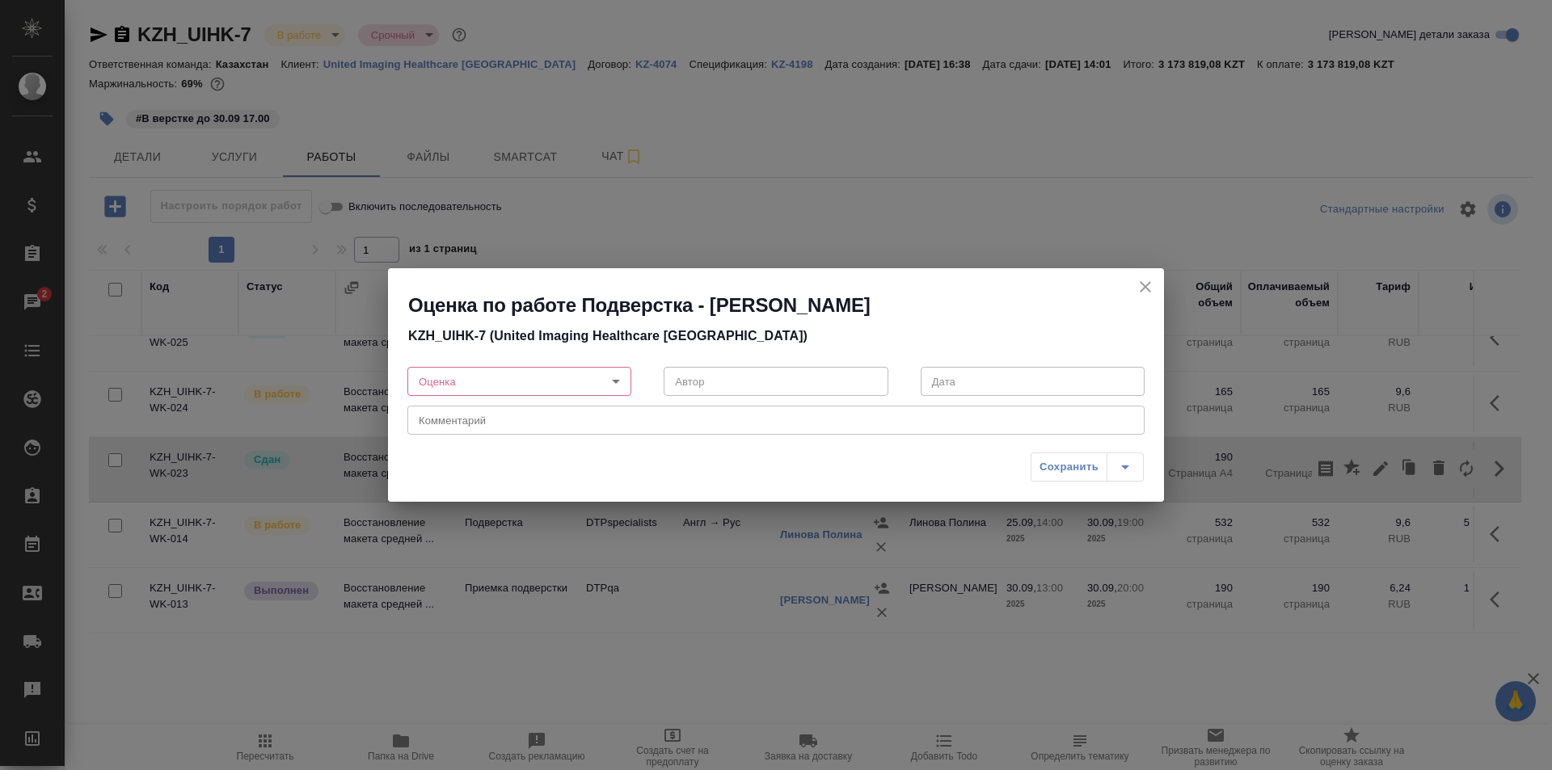
click at [573, 378] on body "🙏 .cls-1 fill:#fff; AWATERA Ismagilova Diana Клиенты Спецификации Заказы 2 Чаты…" at bounding box center [776, 385] width 1552 height 770
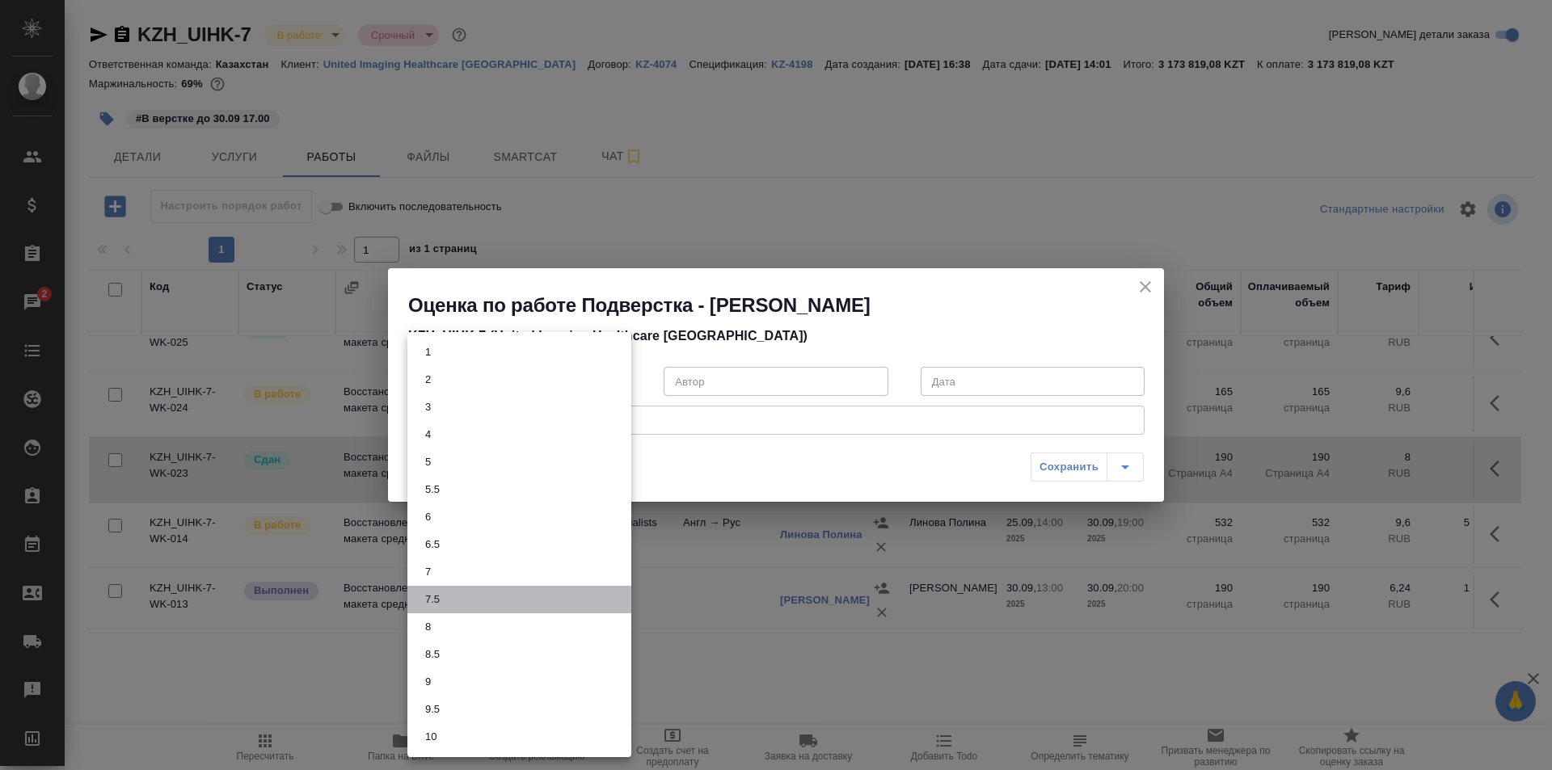
click at [470, 598] on li "7.5" at bounding box center [519, 599] width 224 height 27
type input "7.5"
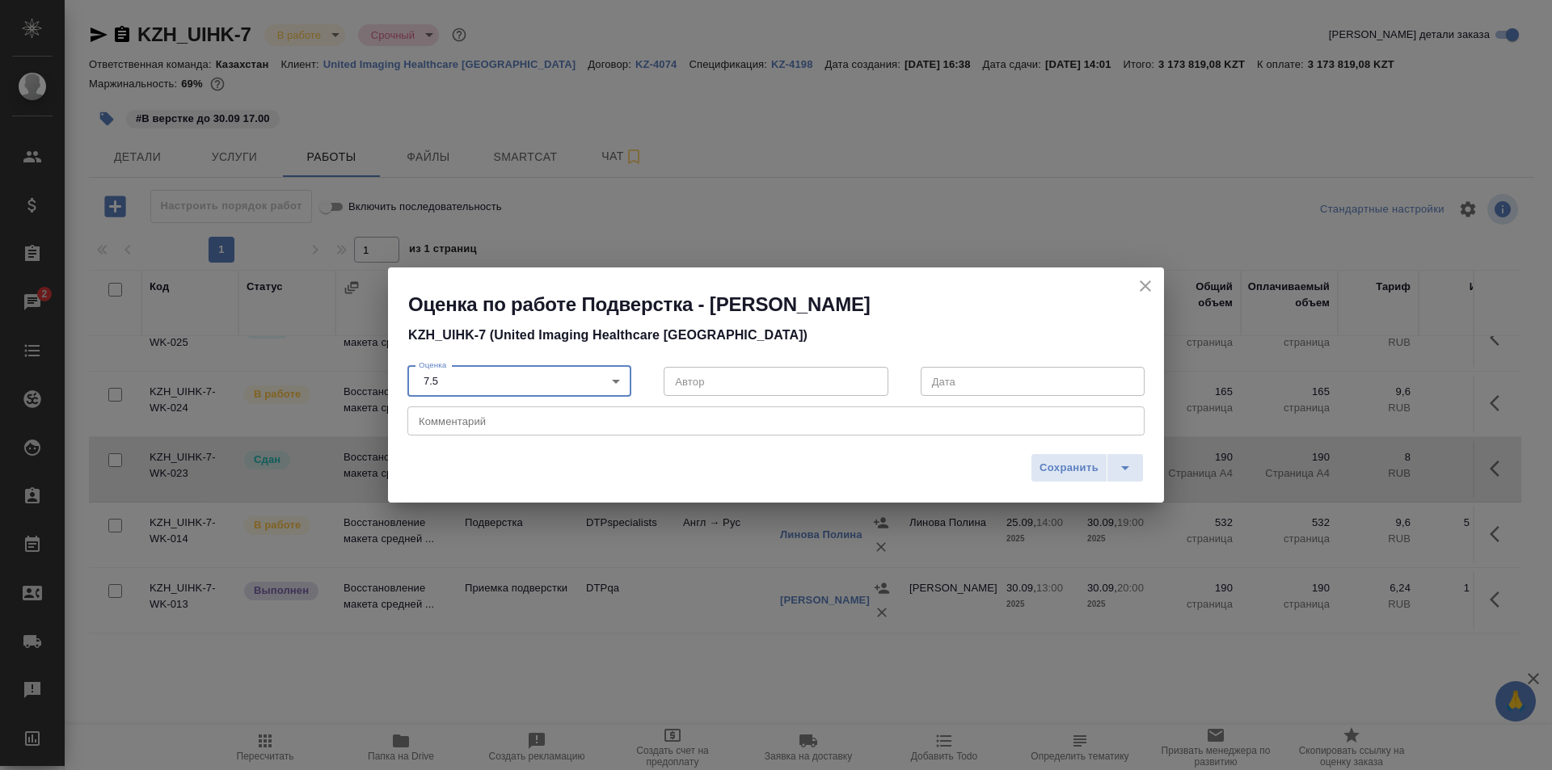
click at [503, 419] on textarea at bounding box center [776, 421] width 714 height 12
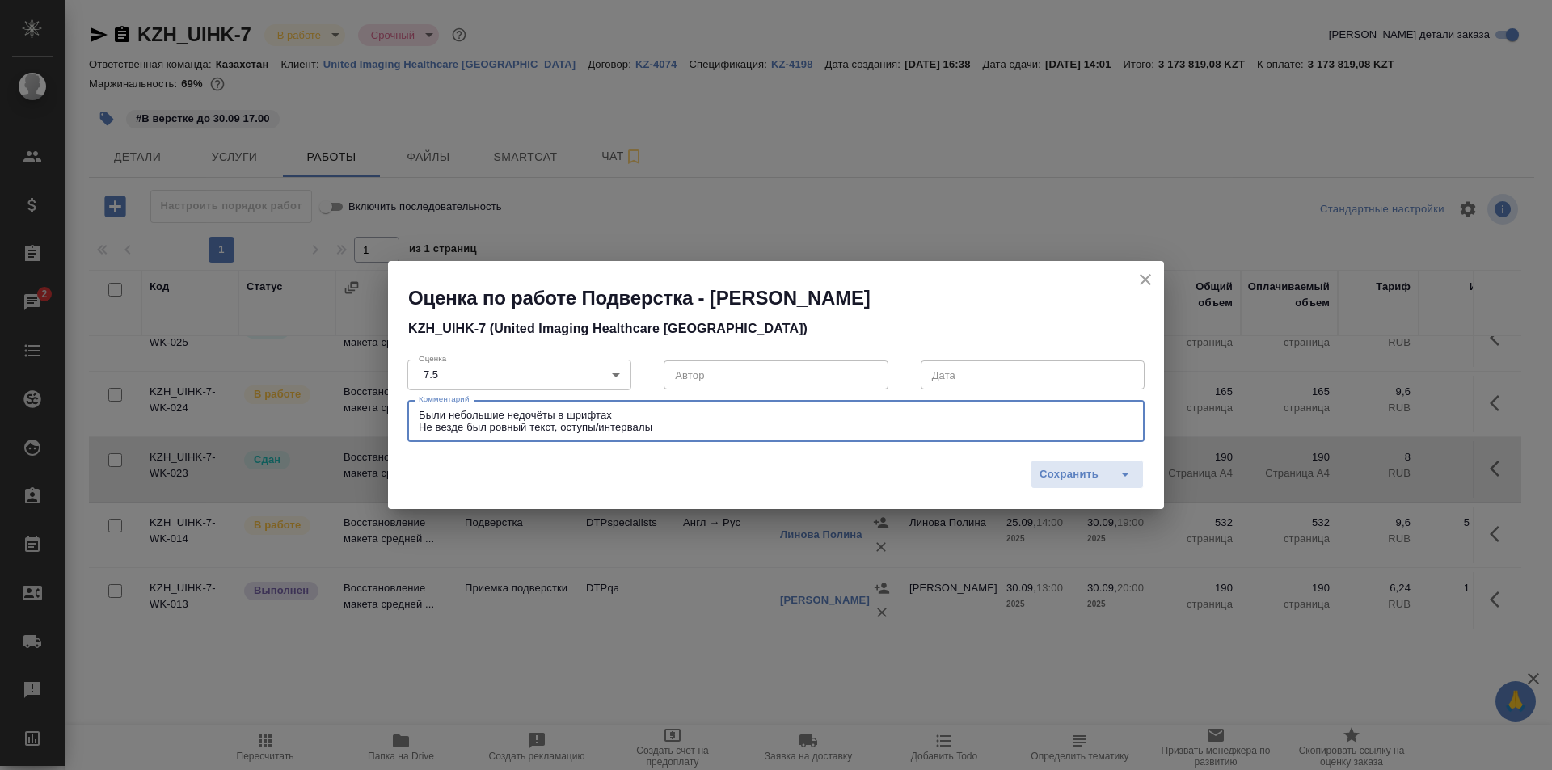
click at [567, 426] on textarea "Были небольшие недочёты в шрифтах Не везде был ровный текст, оступы/интервалы" at bounding box center [776, 421] width 714 height 25
click at [676, 419] on textarea "Были небольшие недочёты в шрифтах Не везде был ровный текст, отступы/интервалы" at bounding box center [776, 421] width 714 height 25
click at [680, 427] on textarea "Были небольшие недочёты в шрифтах Не везде был ровный текст, отступы/интервалы" at bounding box center [776, 421] width 714 height 25
type textarea "Были небольшие недочёты в шрифтах Не везде был ровный текст, отступы/интервалы,…"
click at [1079, 476] on span "Сохранить" at bounding box center [1068, 474] width 59 height 19
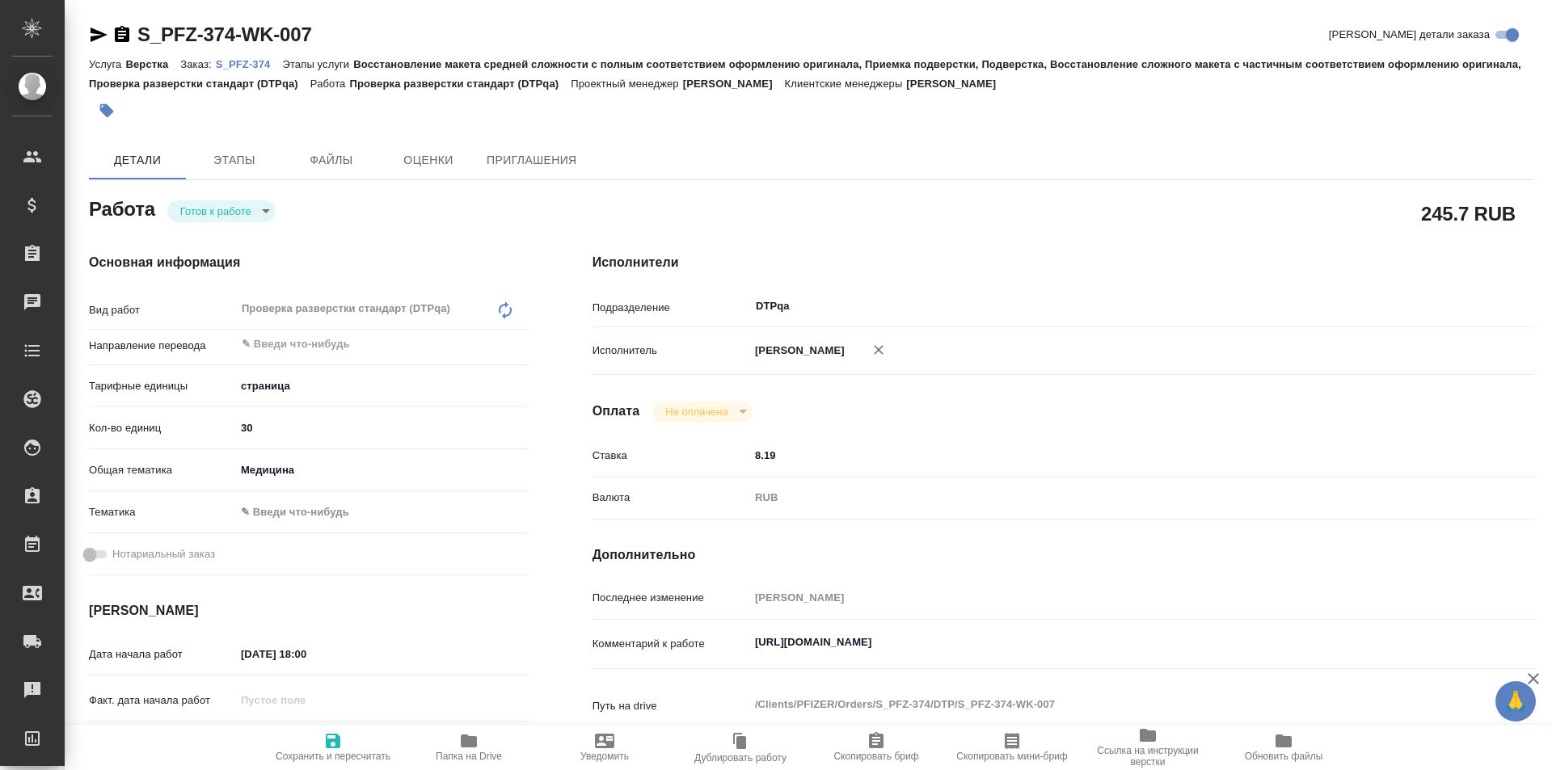
type textarea "x"
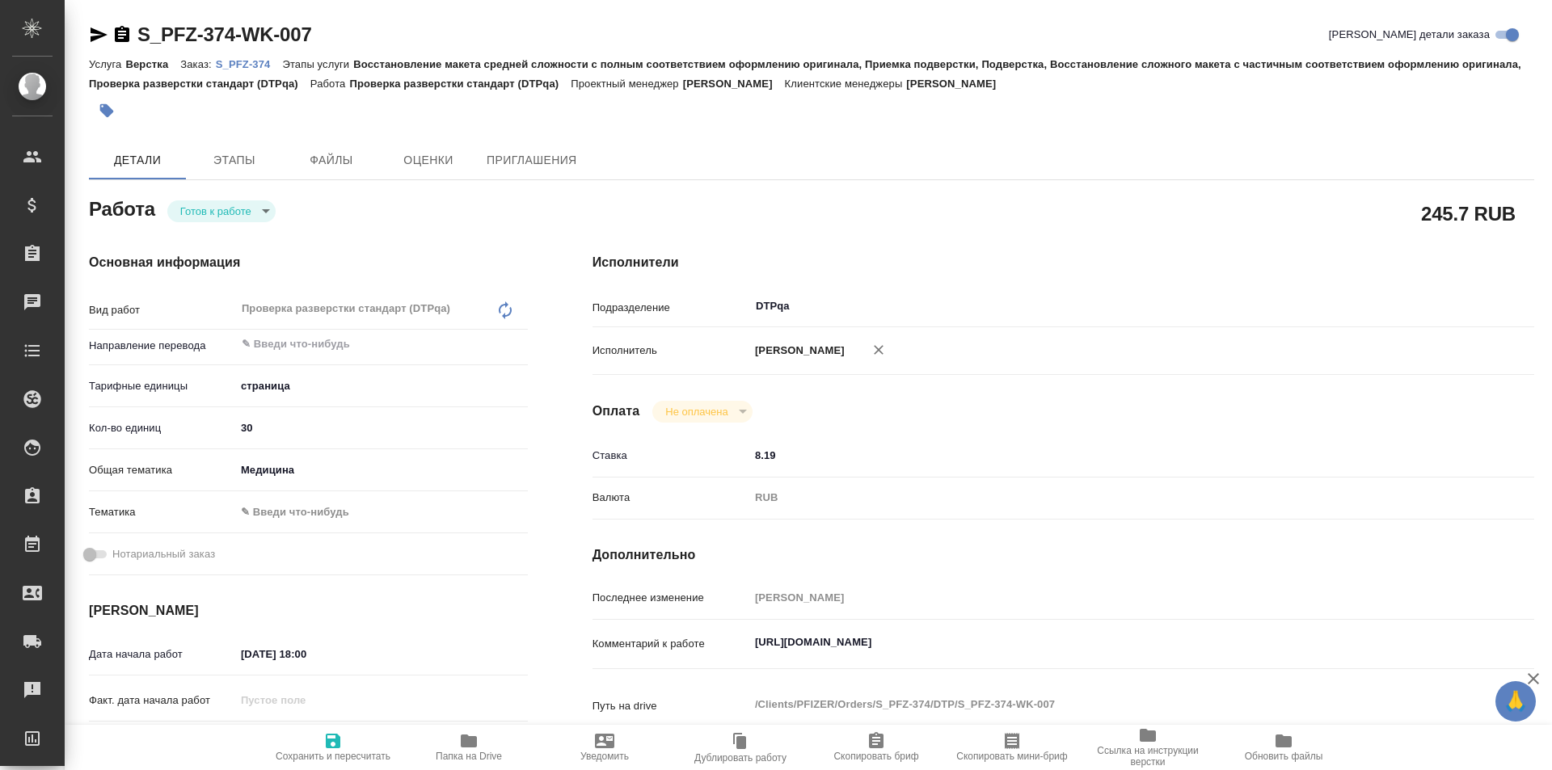
click at [246, 213] on body "🙏 .cls-1 fill:#fff; AWATERA Ismagilova [PERSON_NAME] Спецификации Заказы Чаты T…" at bounding box center [776, 385] width 1552 height 770
type textarea "x"
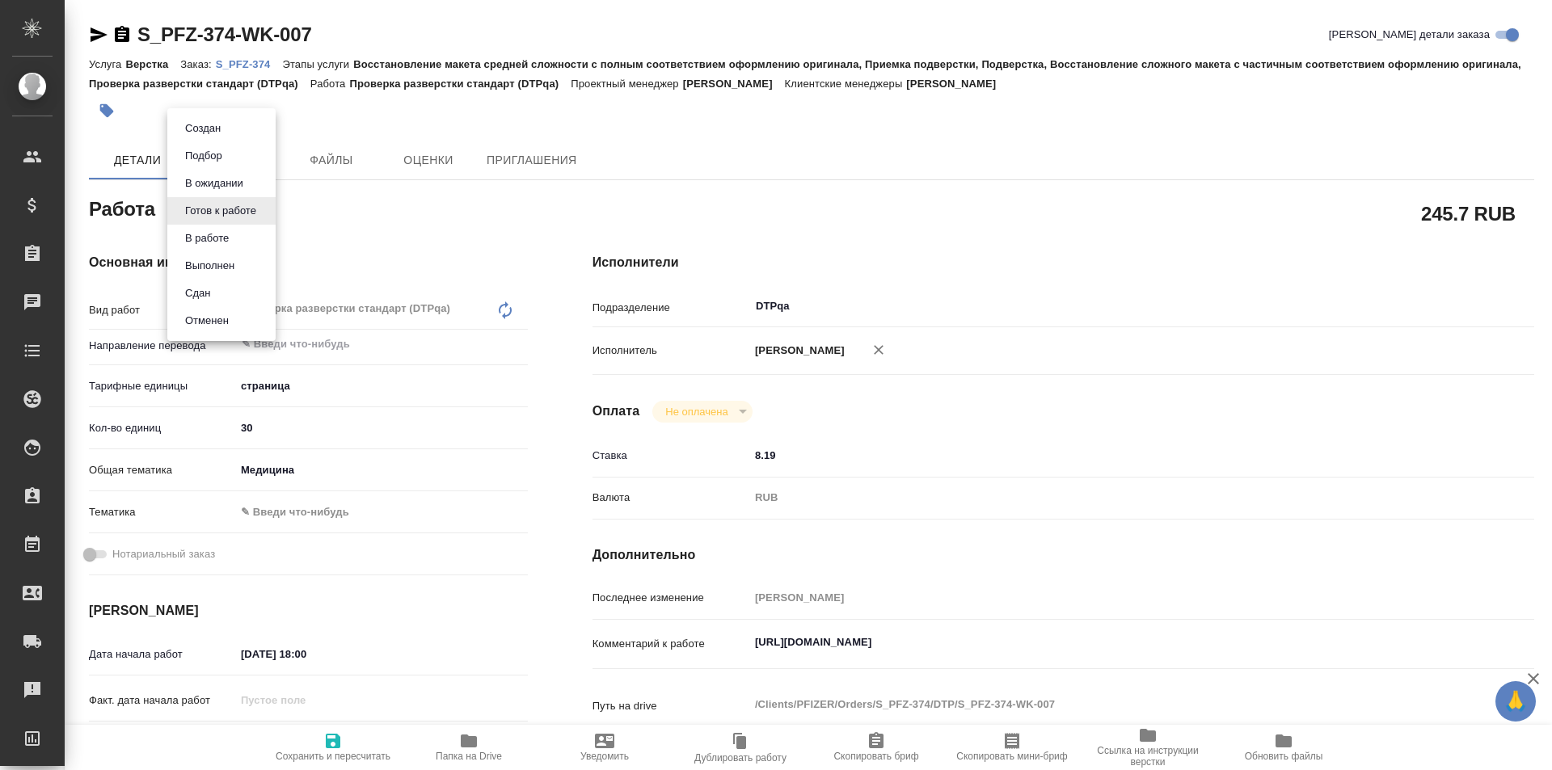
type textarea "x"
click at [229, 238] on button "В работе" at bounding box center [206, 238] width 53 height 18
type textarea "x"
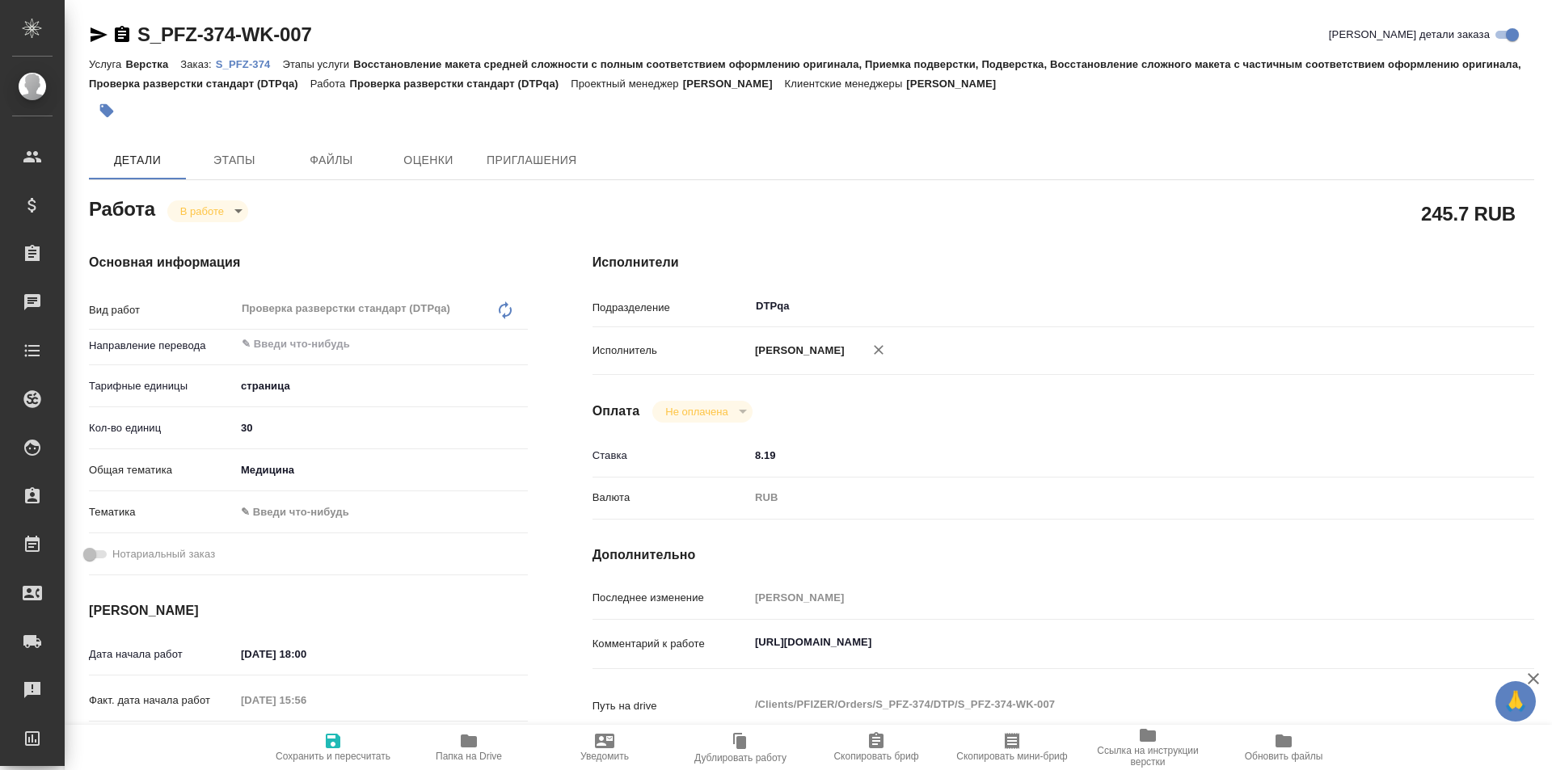
type textarea "x"
drag, startPoint x: 338, startPoint y: 28, endPoint x: 113, endPoint y: 25, distance: 224.7
click at [113, 25] on div "S_PFZ-374-WK-007 Кратко детали заказа" at bounding box center [811, 35] width 1445 height 26
type textarea "x"
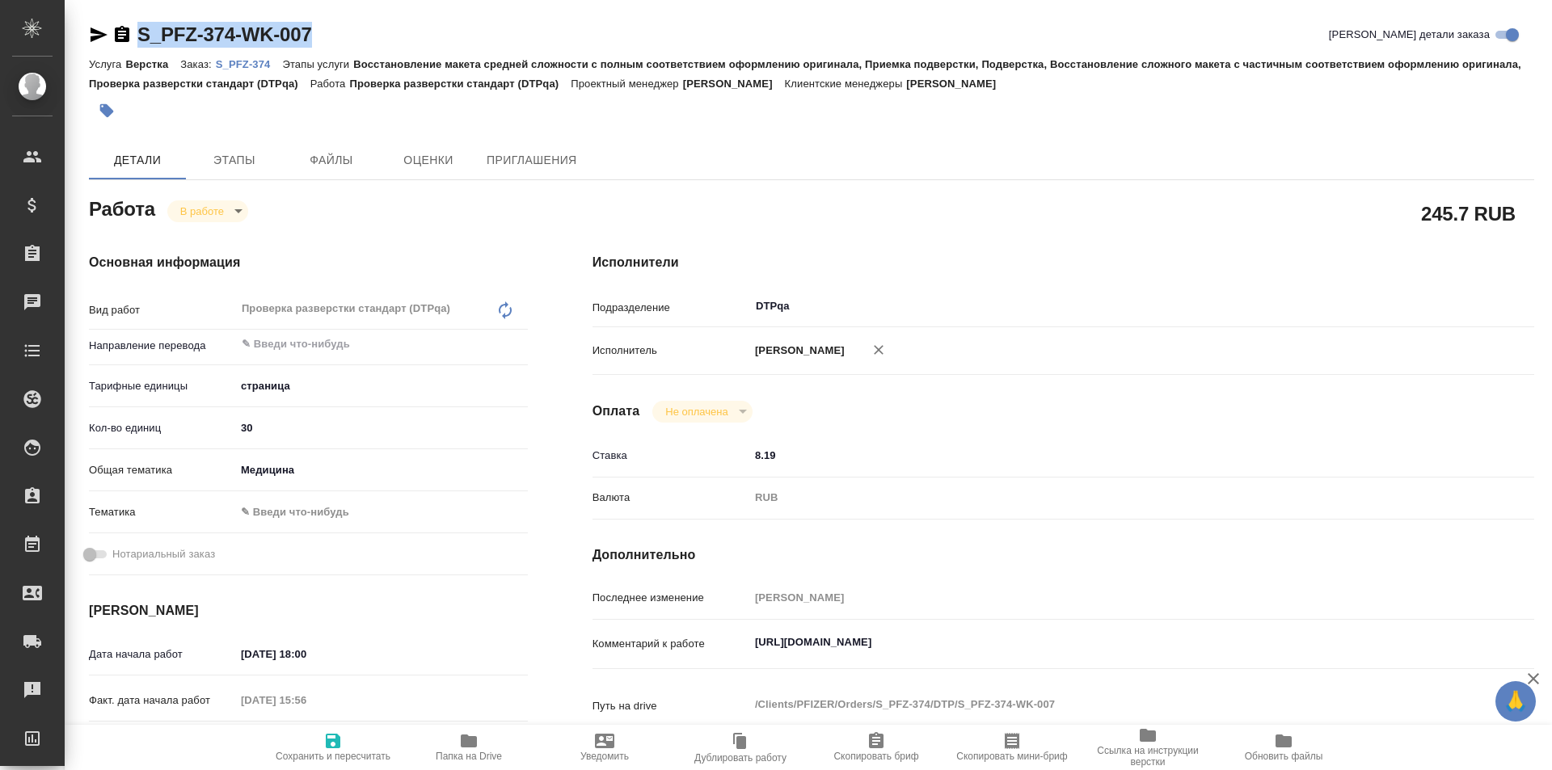
type textarea "x"
copy link "S_PFZ-374-WK-007"
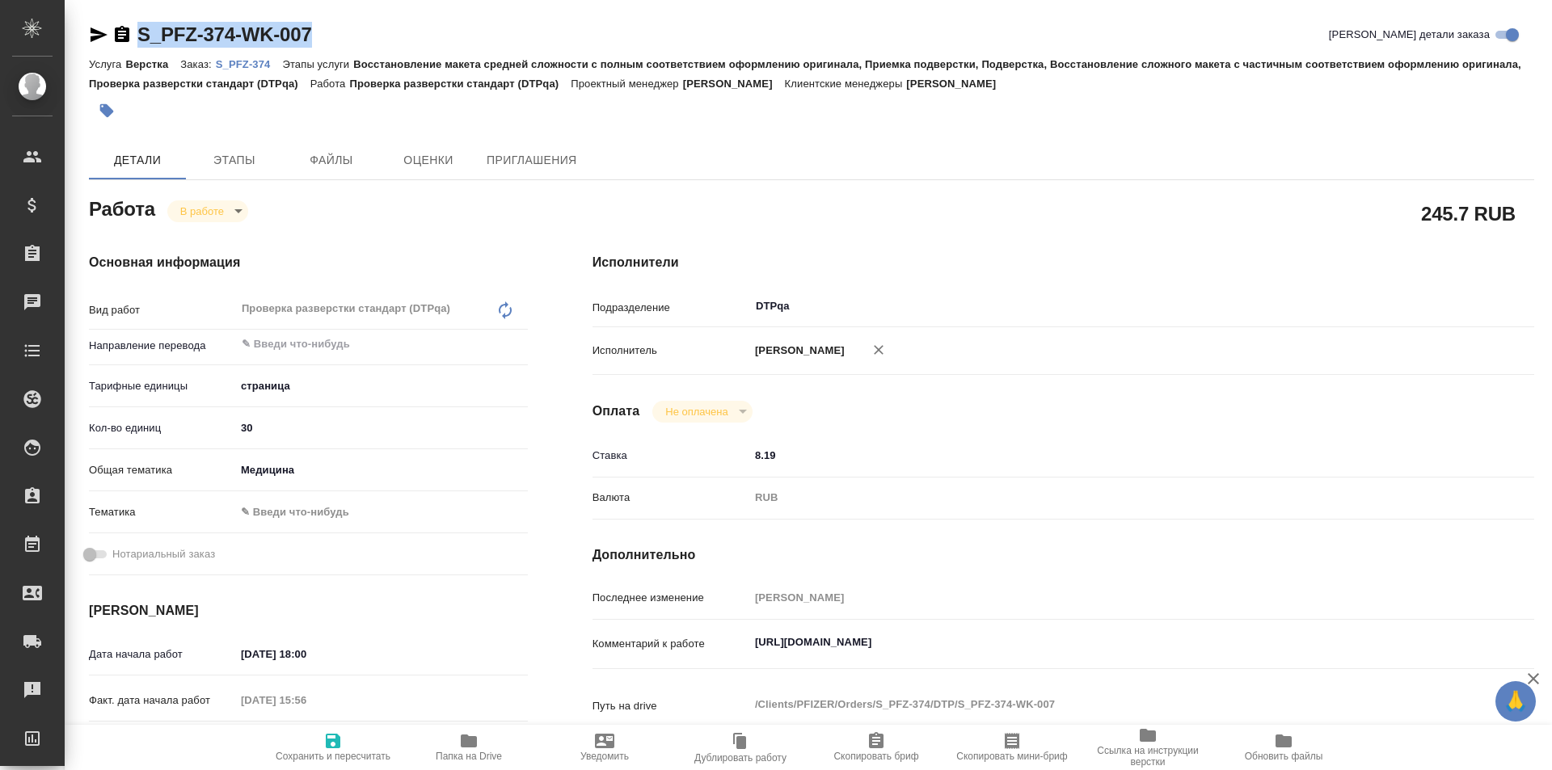
type textarea "x"
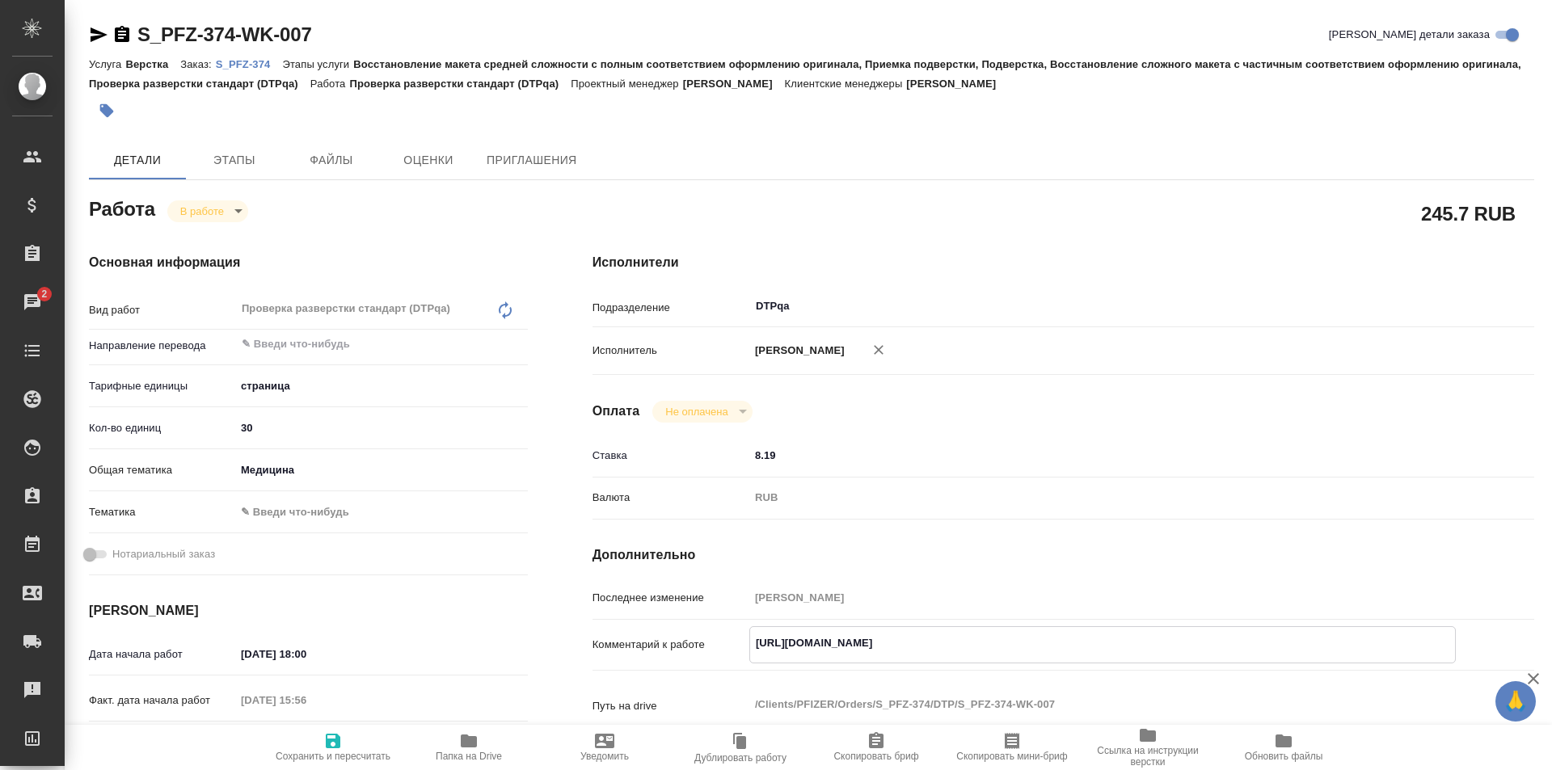
drag, startPoint x: 1076, startPoint y: 638, endPoint x: 722, endPoint y: 623, distance: 355.0
click at [722, 623] on div "Последнее изменение Исмагилова Диана Комментарий к работе https://tera.awatera.…" at bounding box center [1062, 667] width 941 height 166
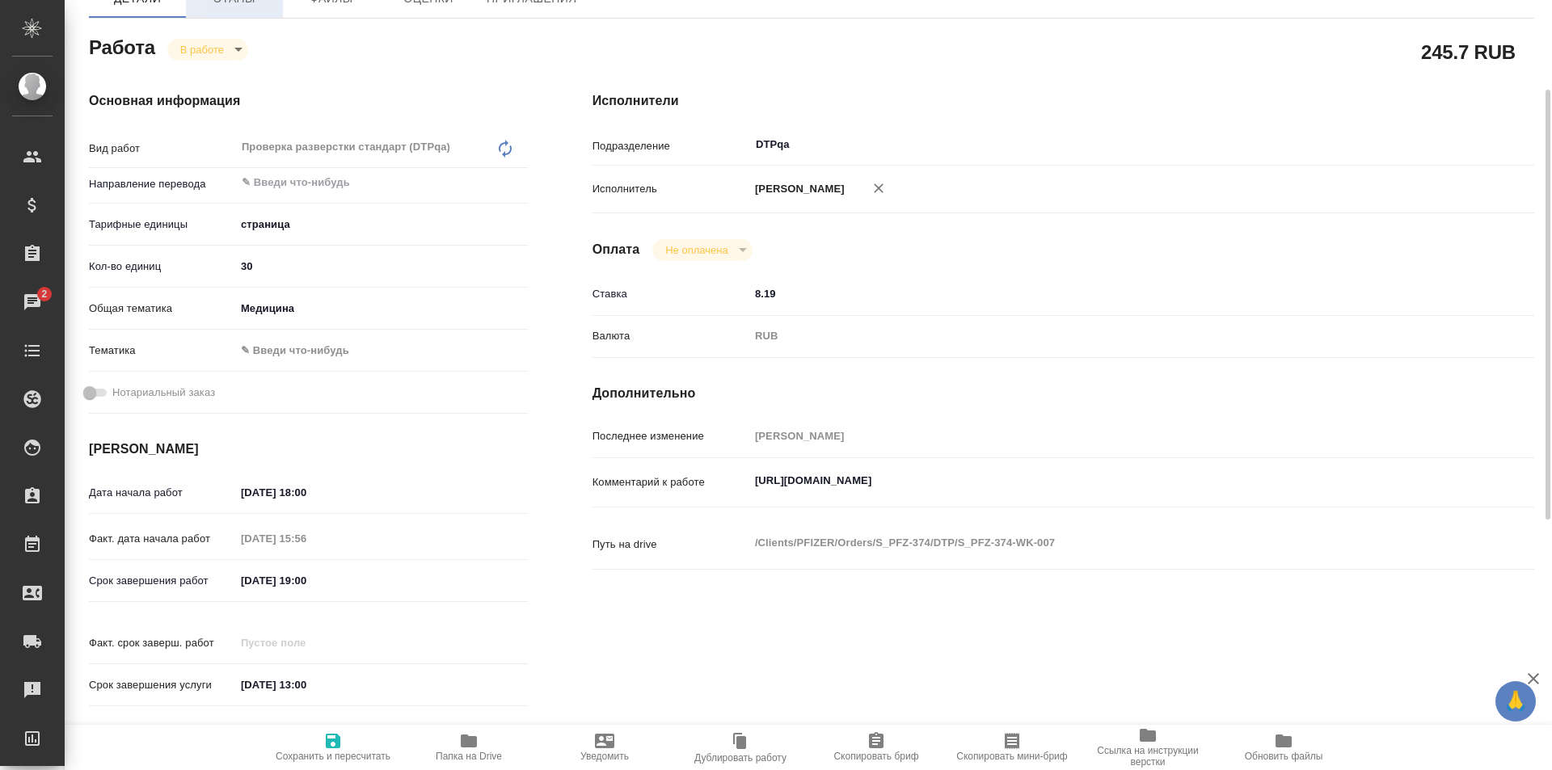
type textarea "x"
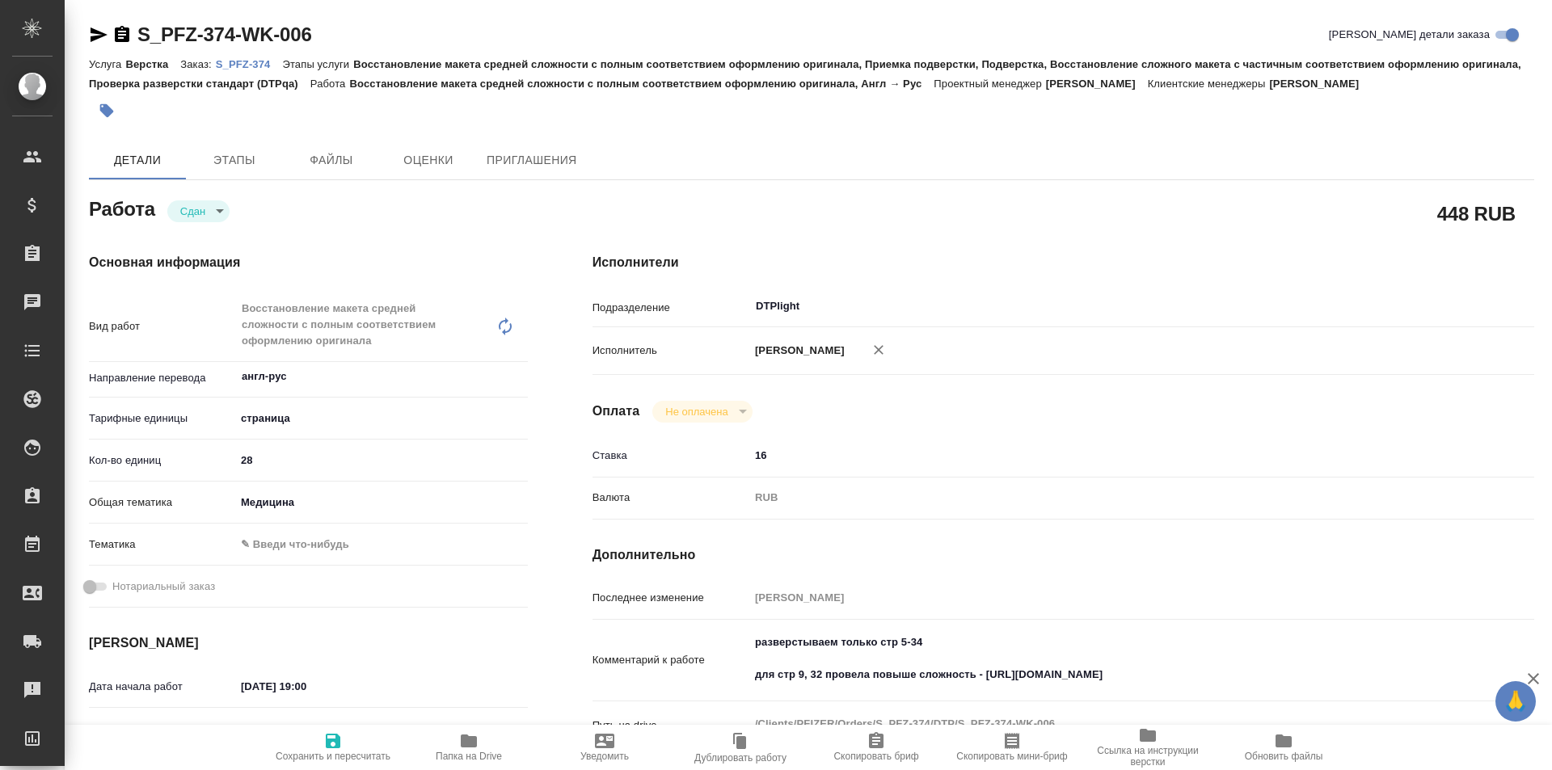
type textarea "x"
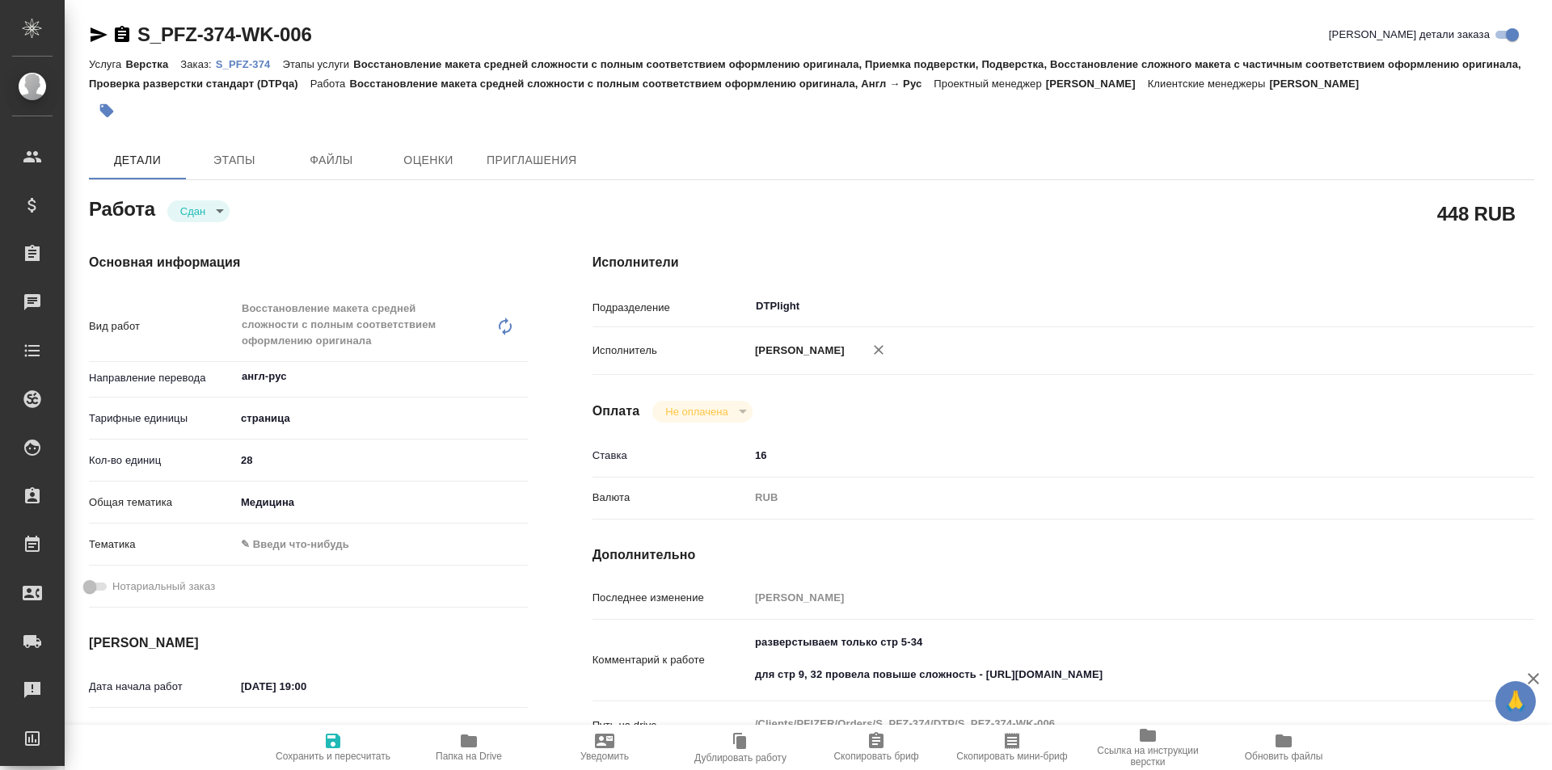
type textarea "x"
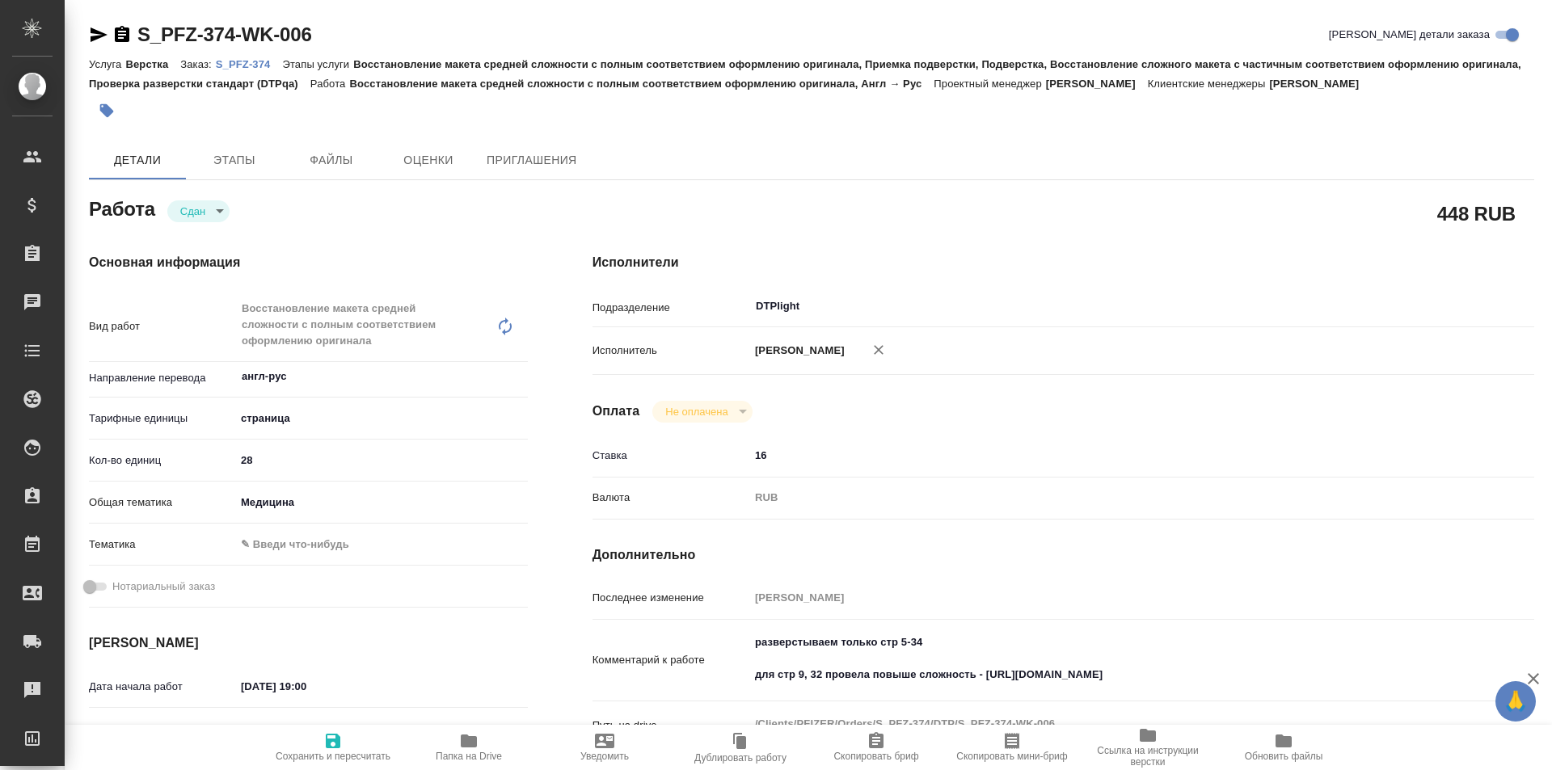
type textarea "x"
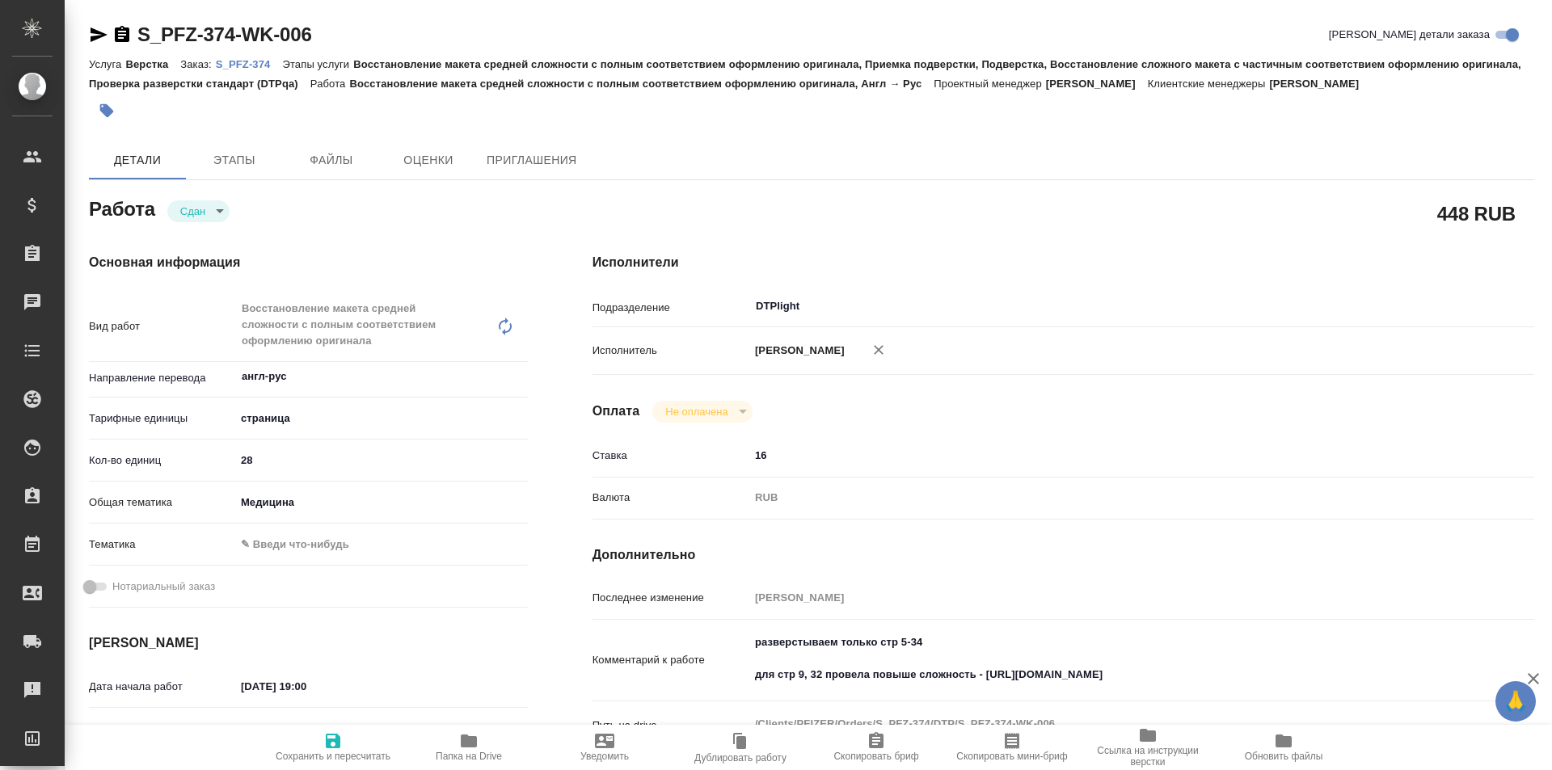
type textarea "x"
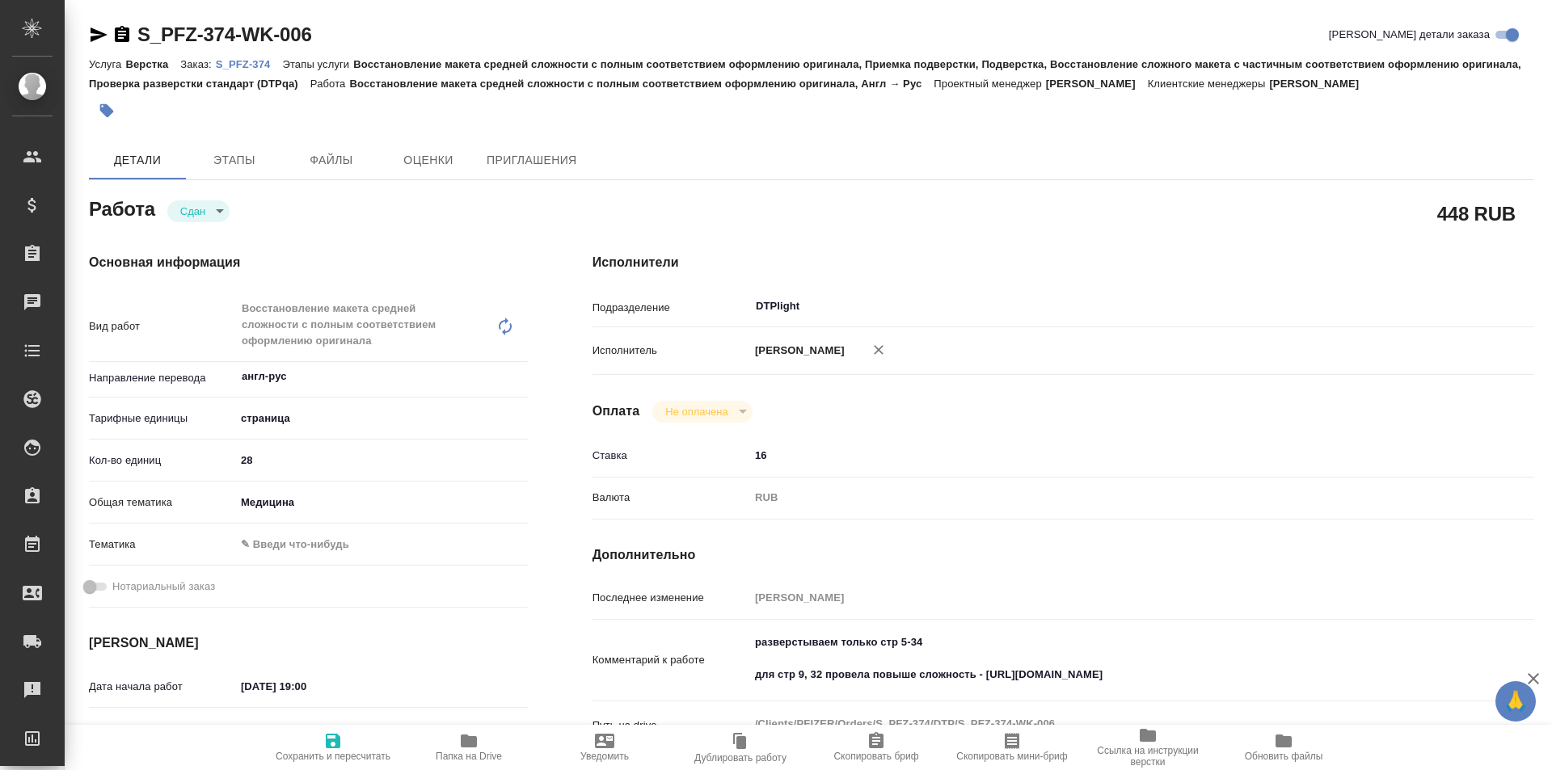
type textarea "x"
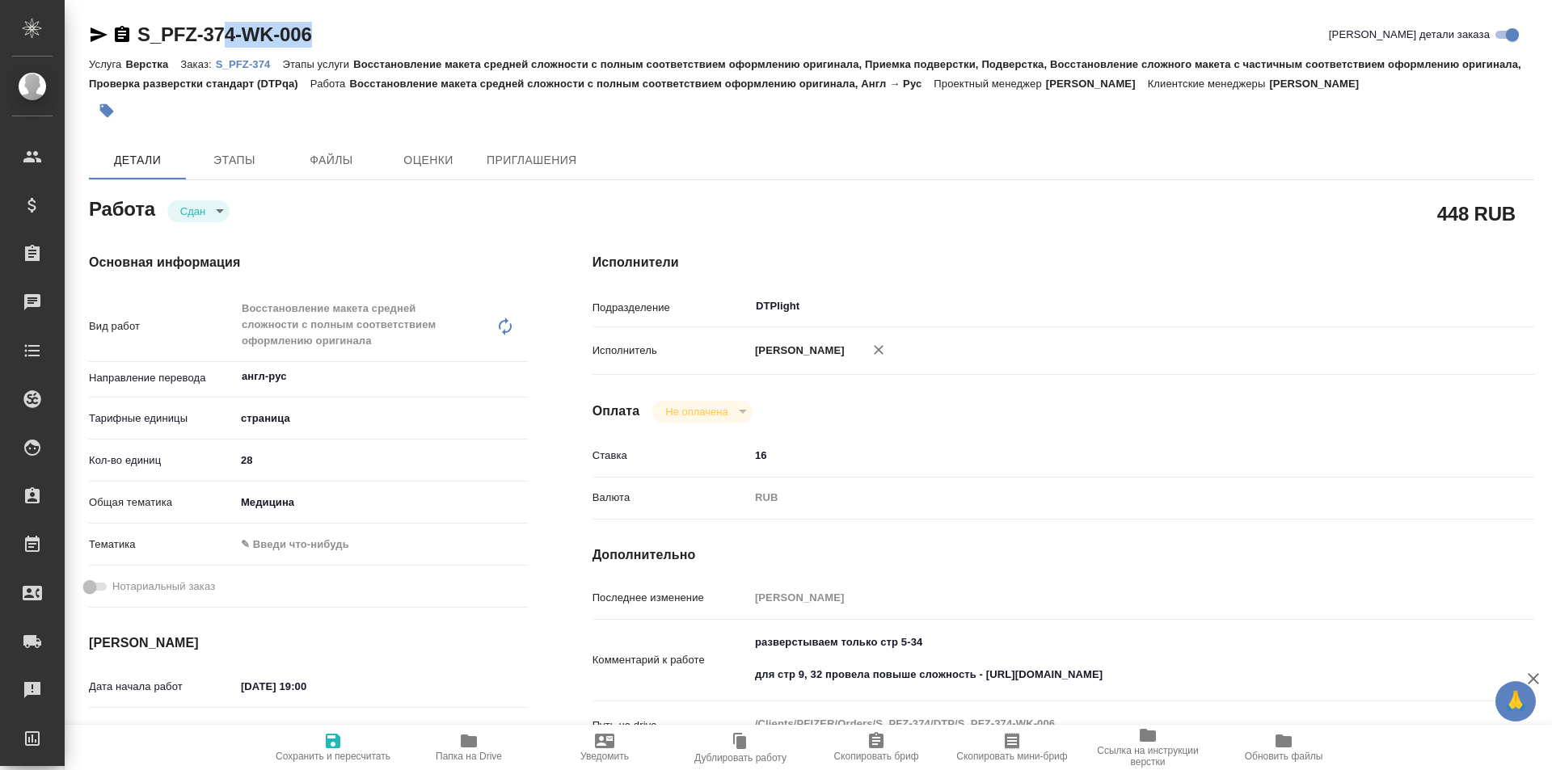
type textarea "x"
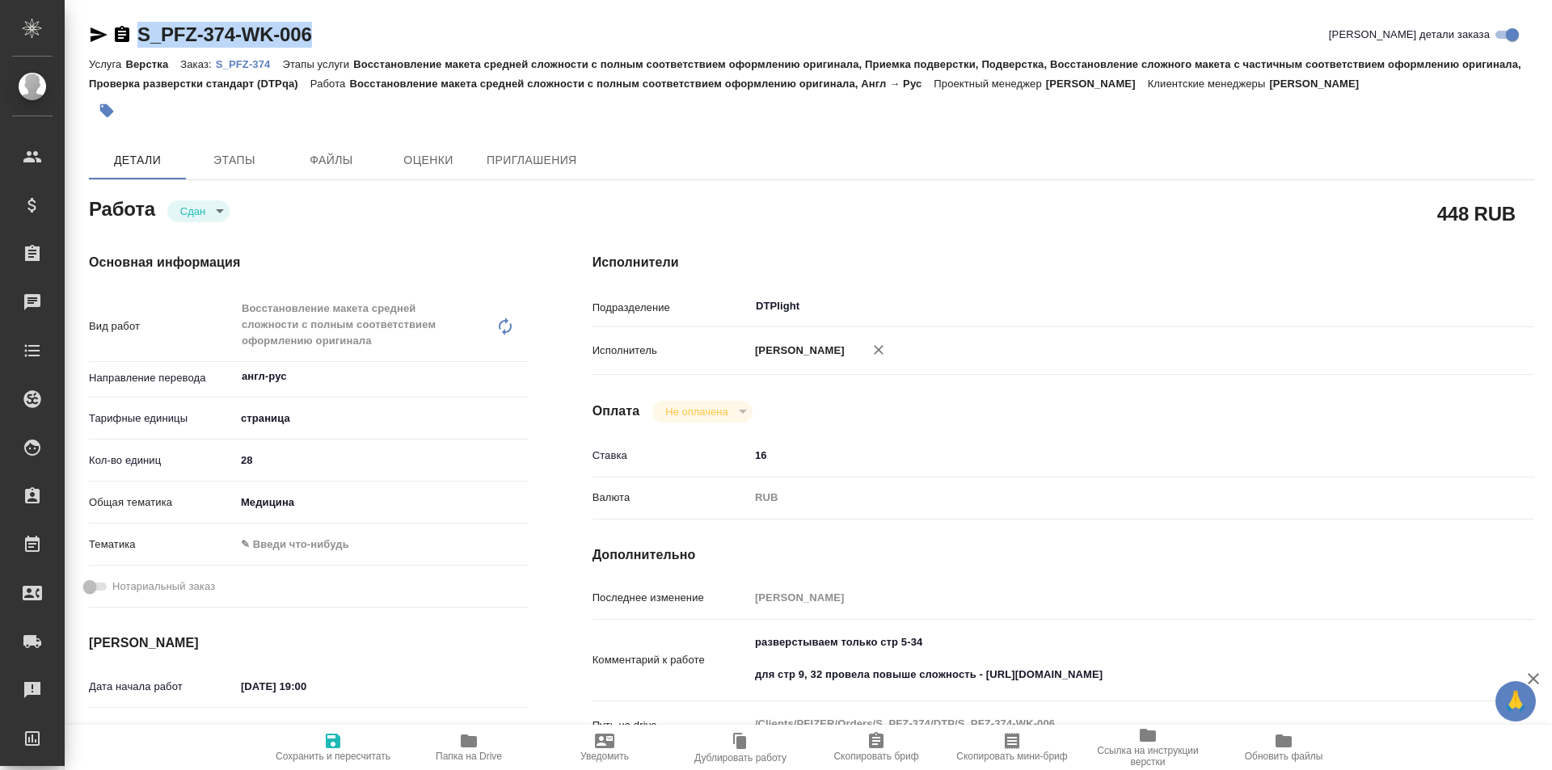
drag, startPoint x: 328, startPoint y: 35, endPoint x: 132, endPoint y: 33, distance: 196.4
click at [132, 33] on div "S_PFZ-374-WK-006 Кратко детали заказа" at bounding box center [811, 35] width 1445 height 26
copy link "S_PFZ-374-WK-006"
type textarea "x"
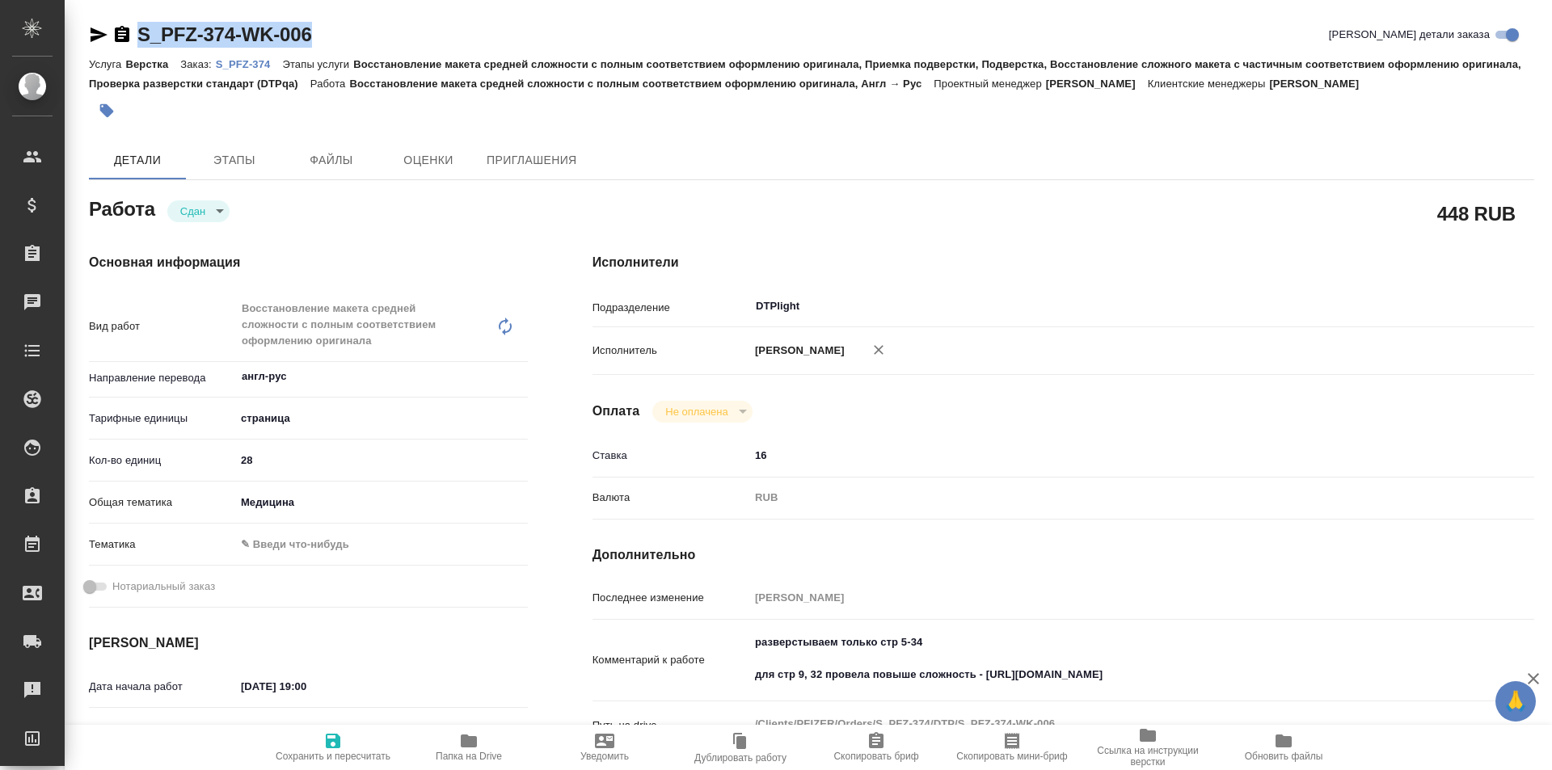
type textarea "x"
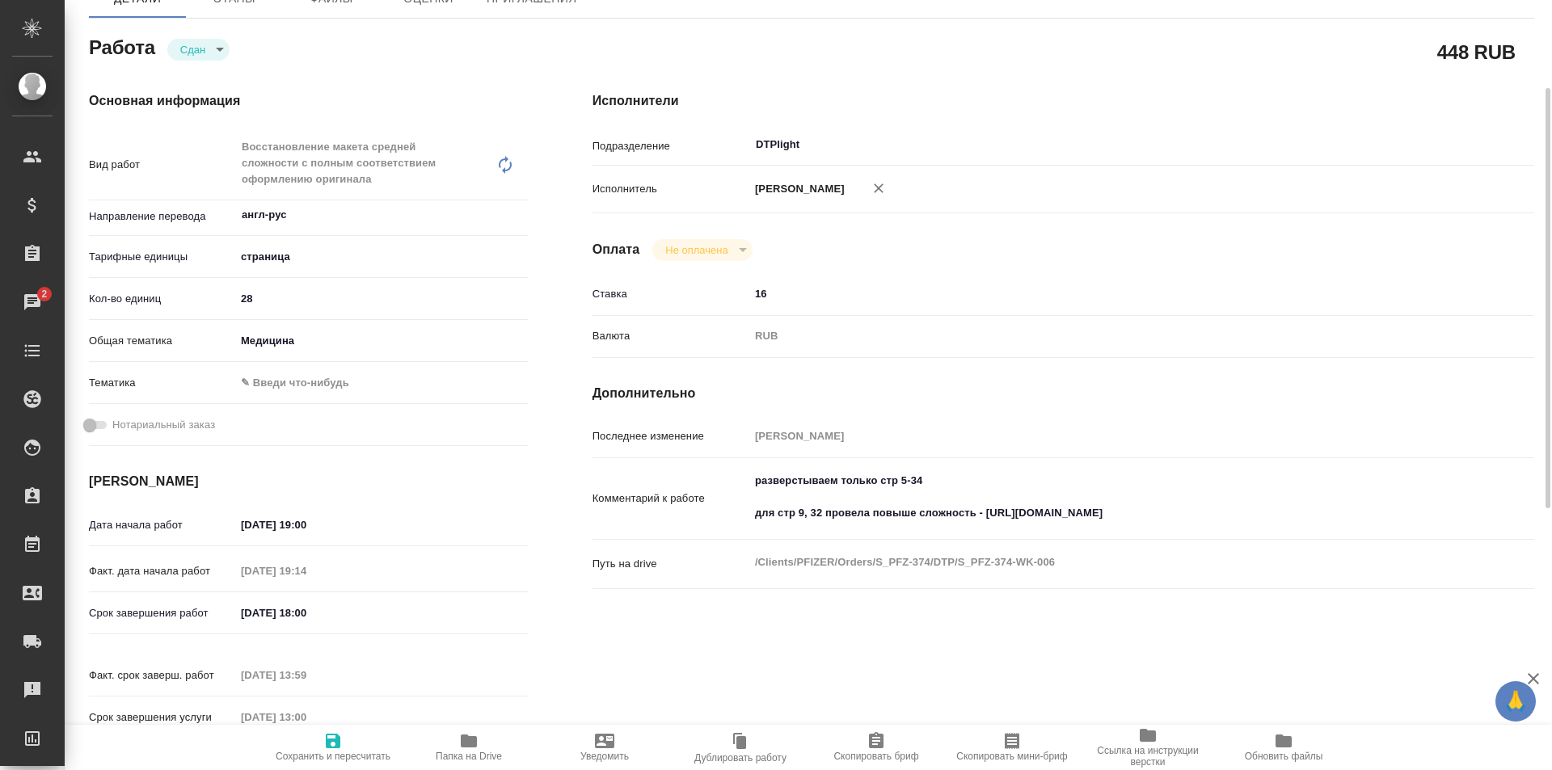
click at [474, 739] on icon "button" at bounding box center [469, 741] width 16 height 13
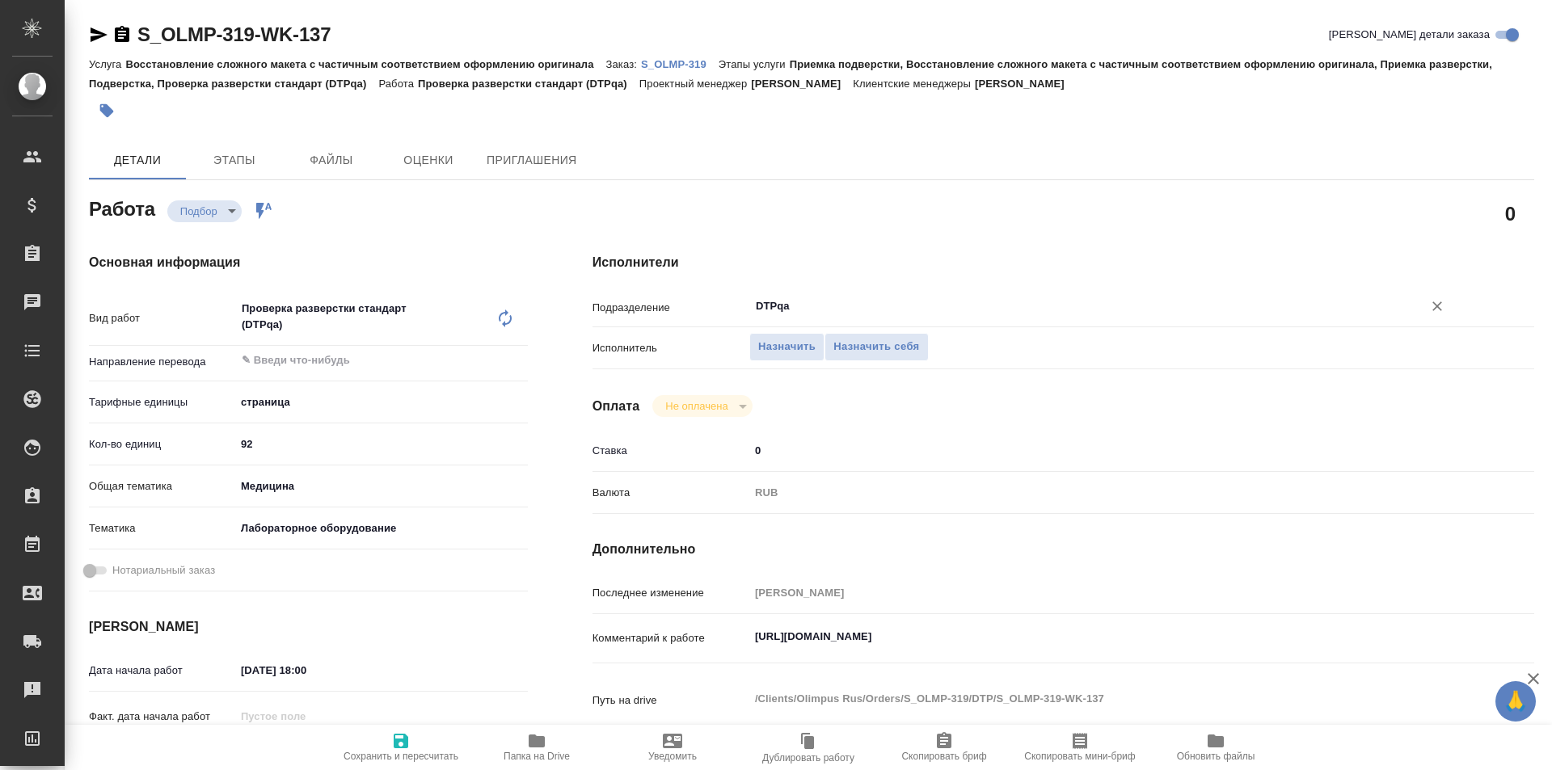
type textarea "x"
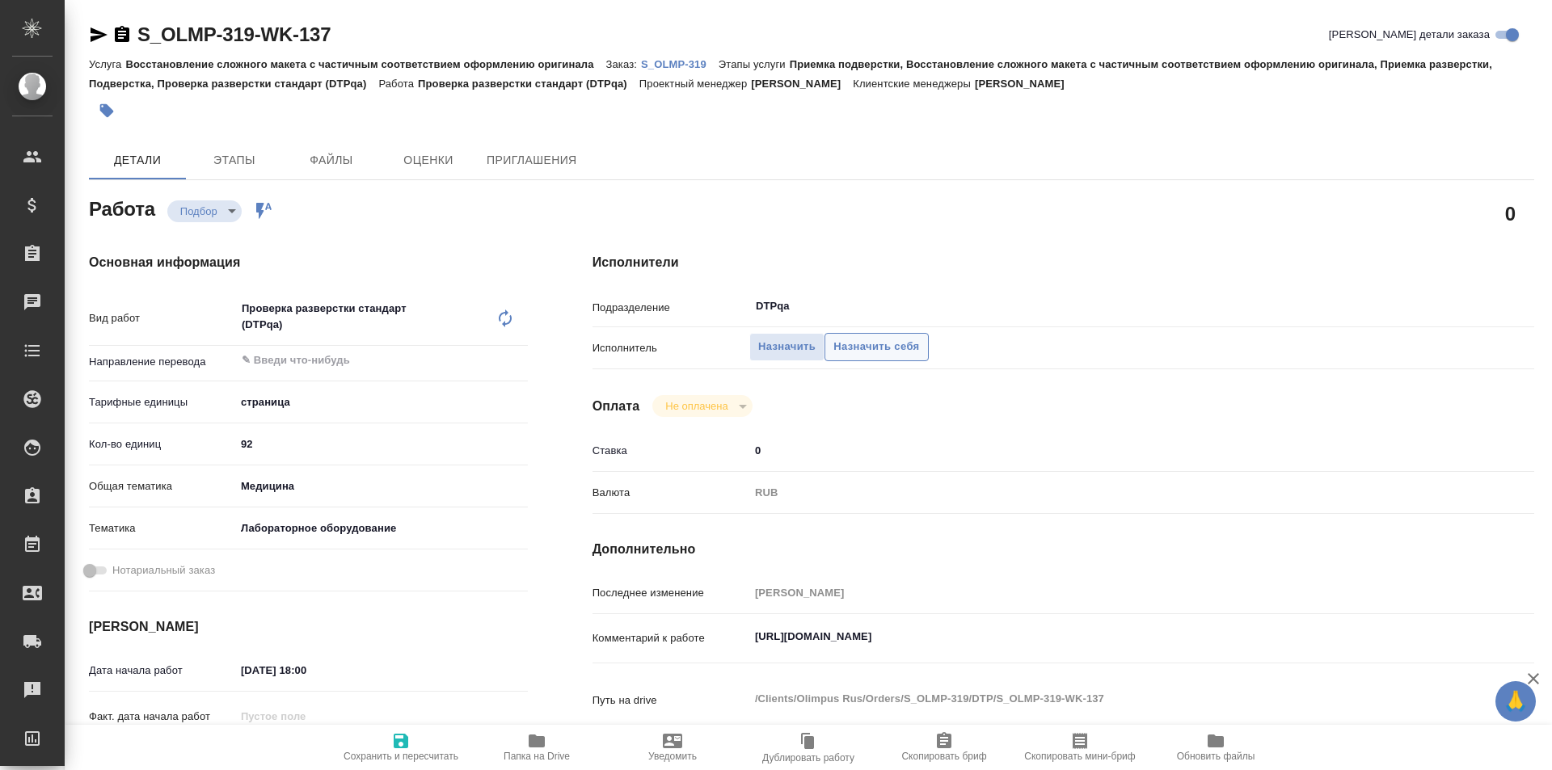
type textarea "x"
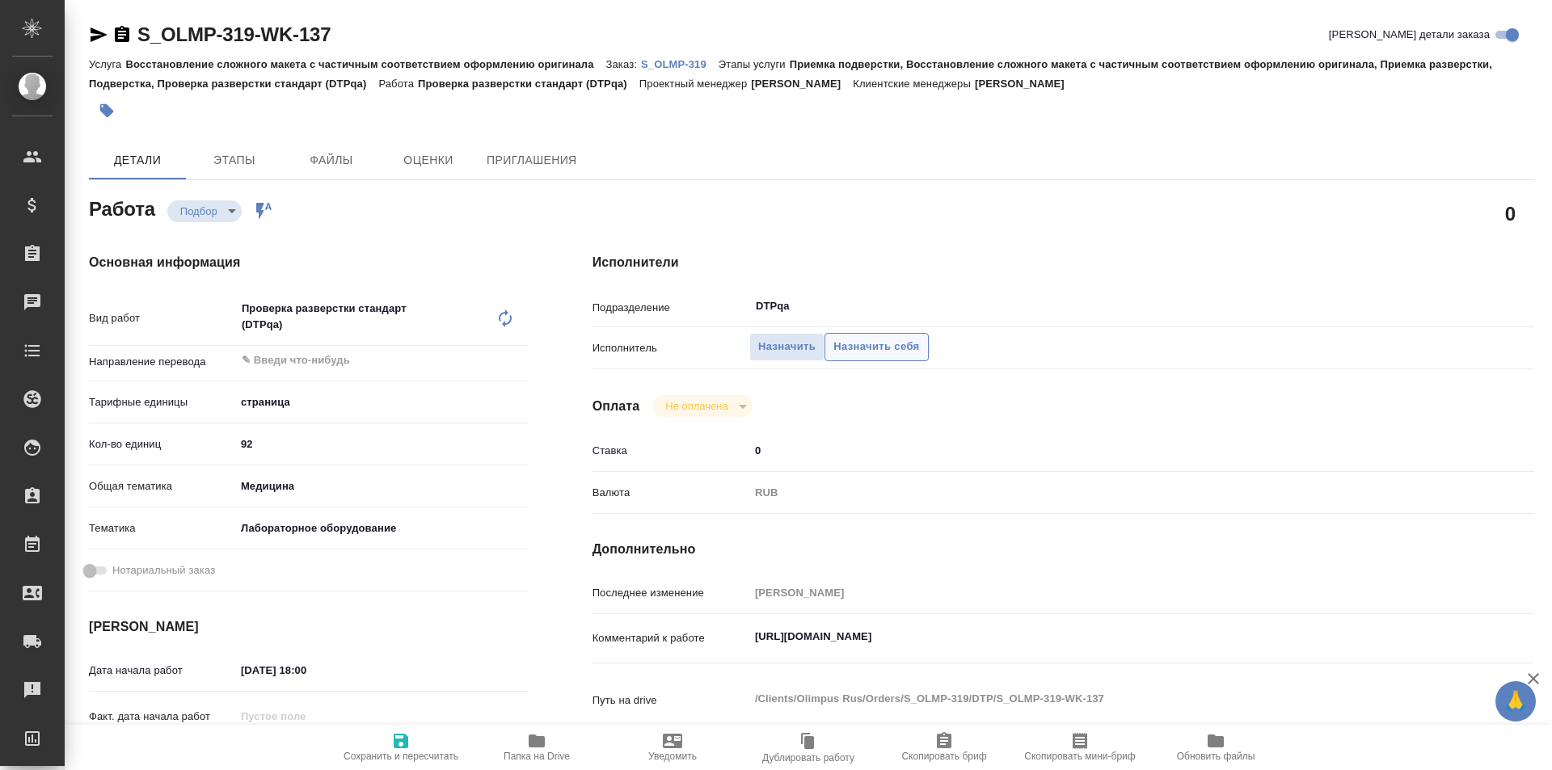
click at [876, 347] on span "Назначить себя" at bounding box center [876, 347] width 86 height 19
type textarea "x"
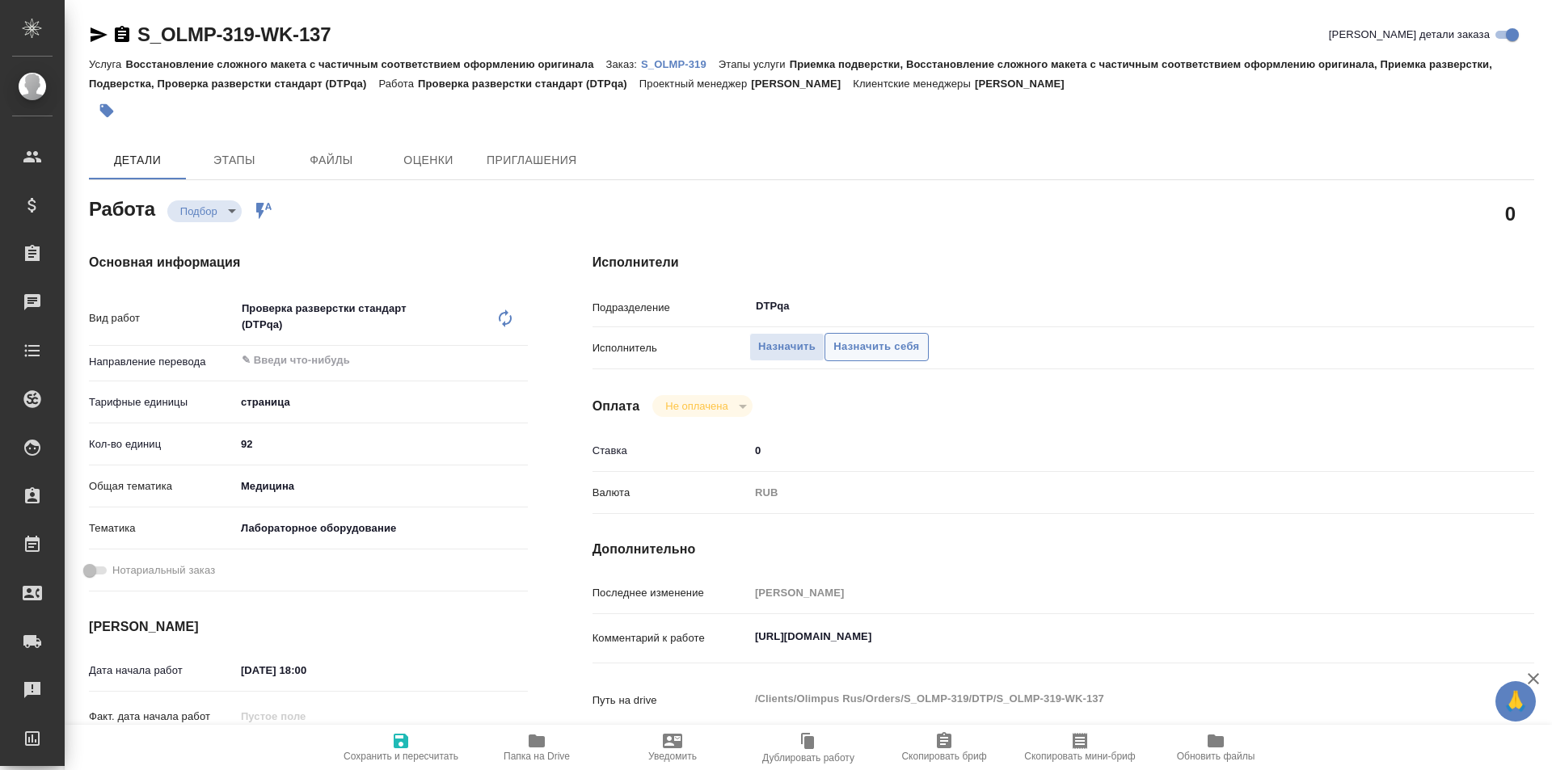
type textarea "x"
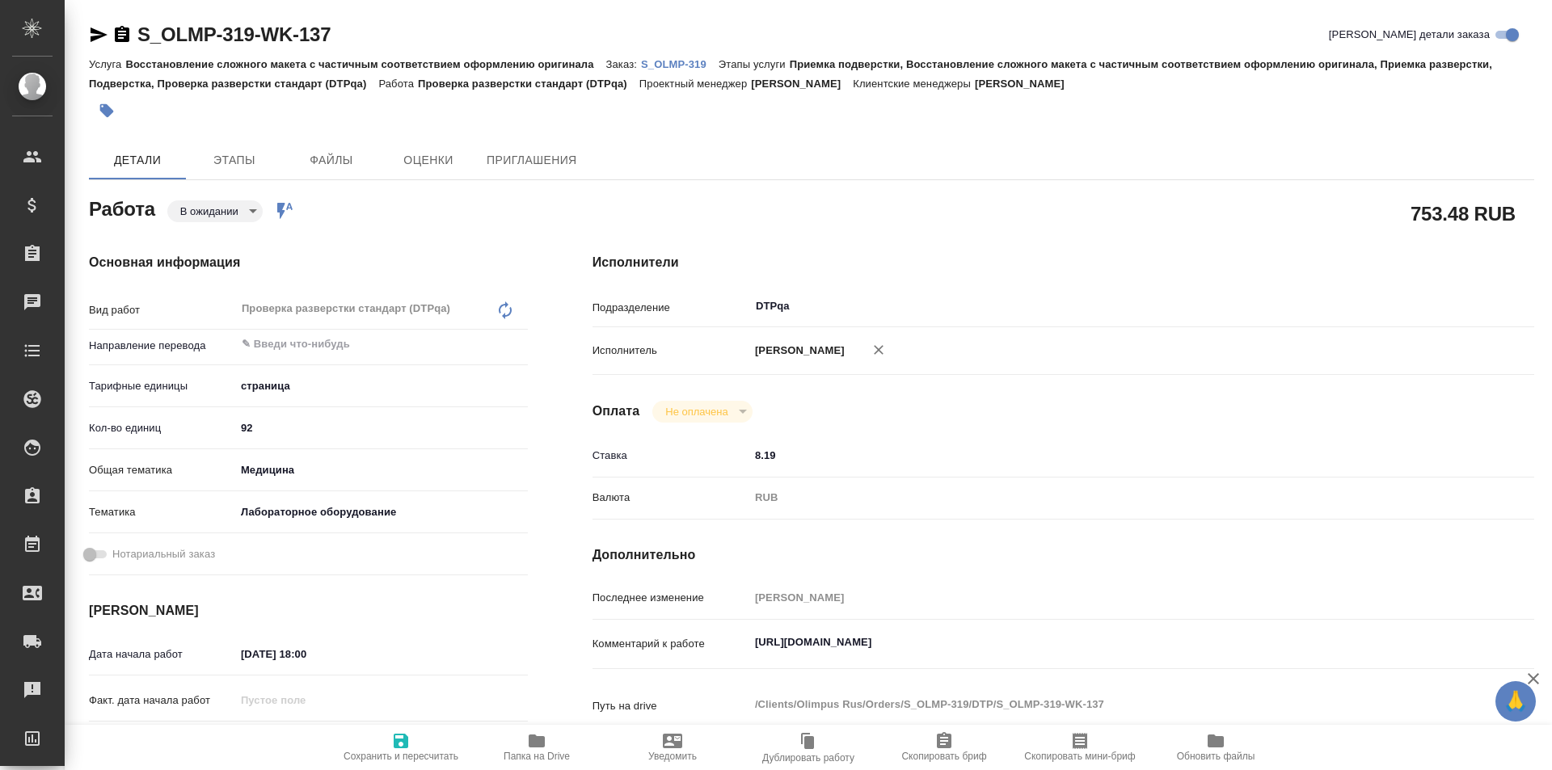
type textarea "x"
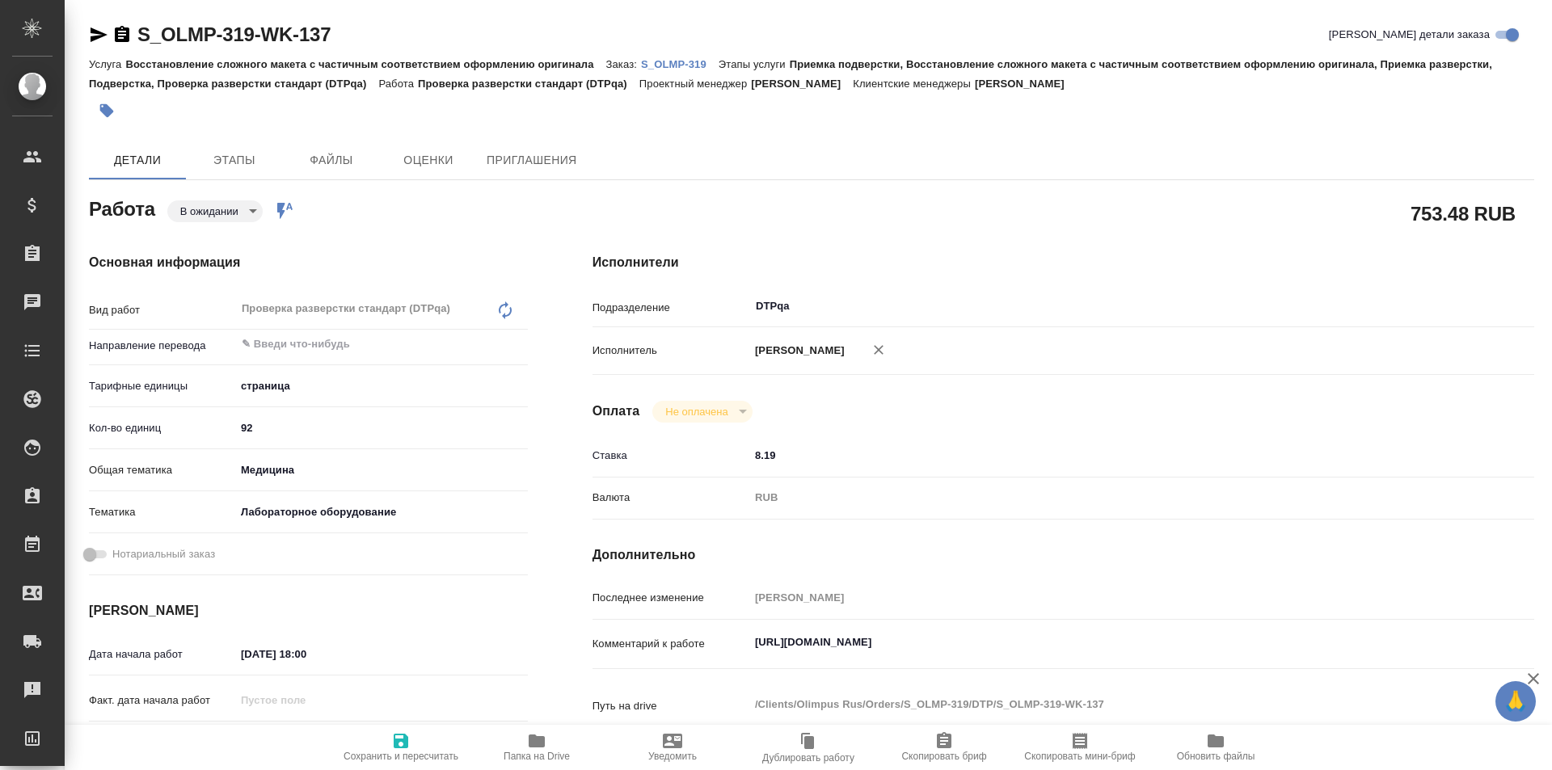
type textarea "x"
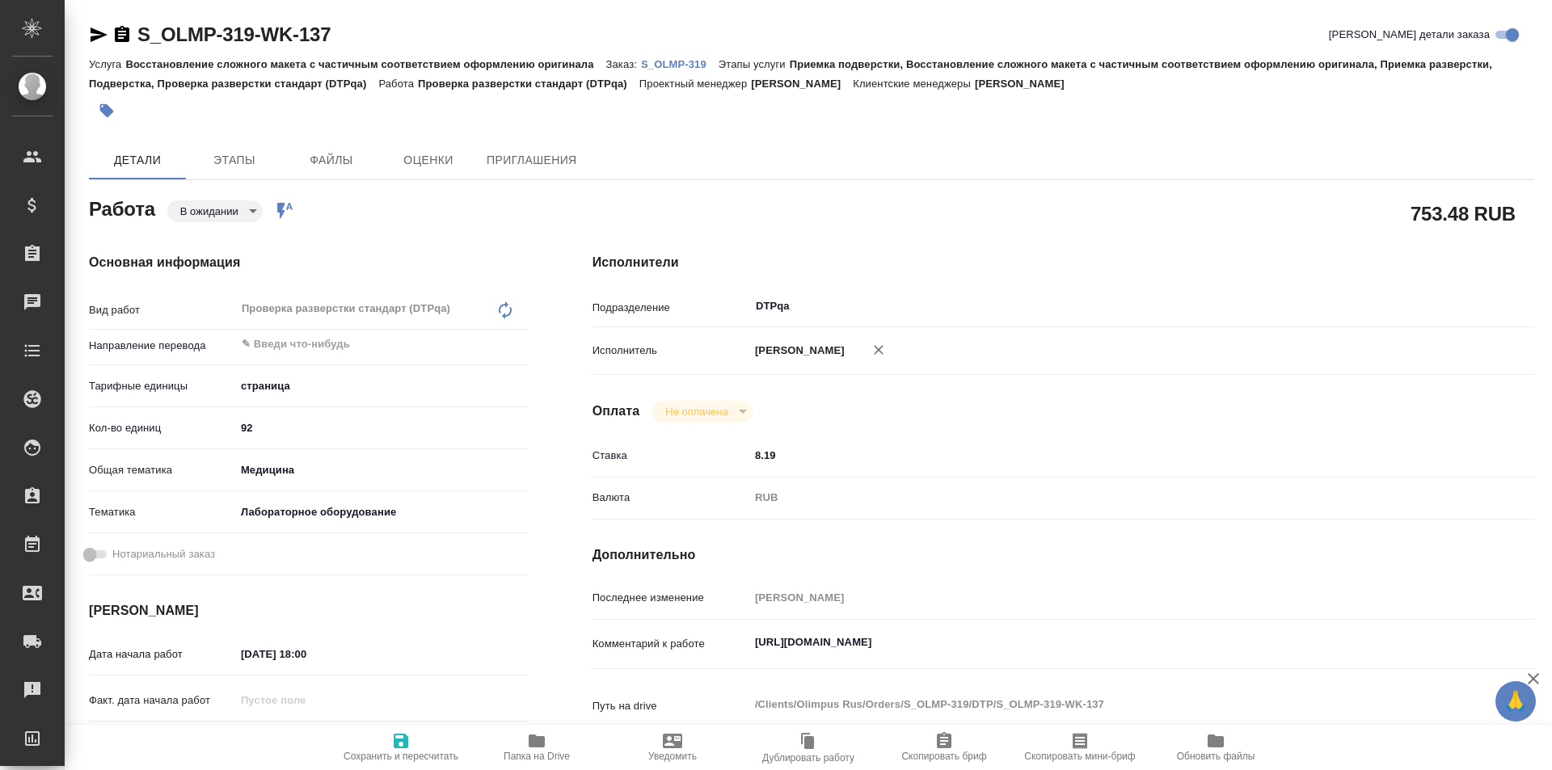
type textarea "x"
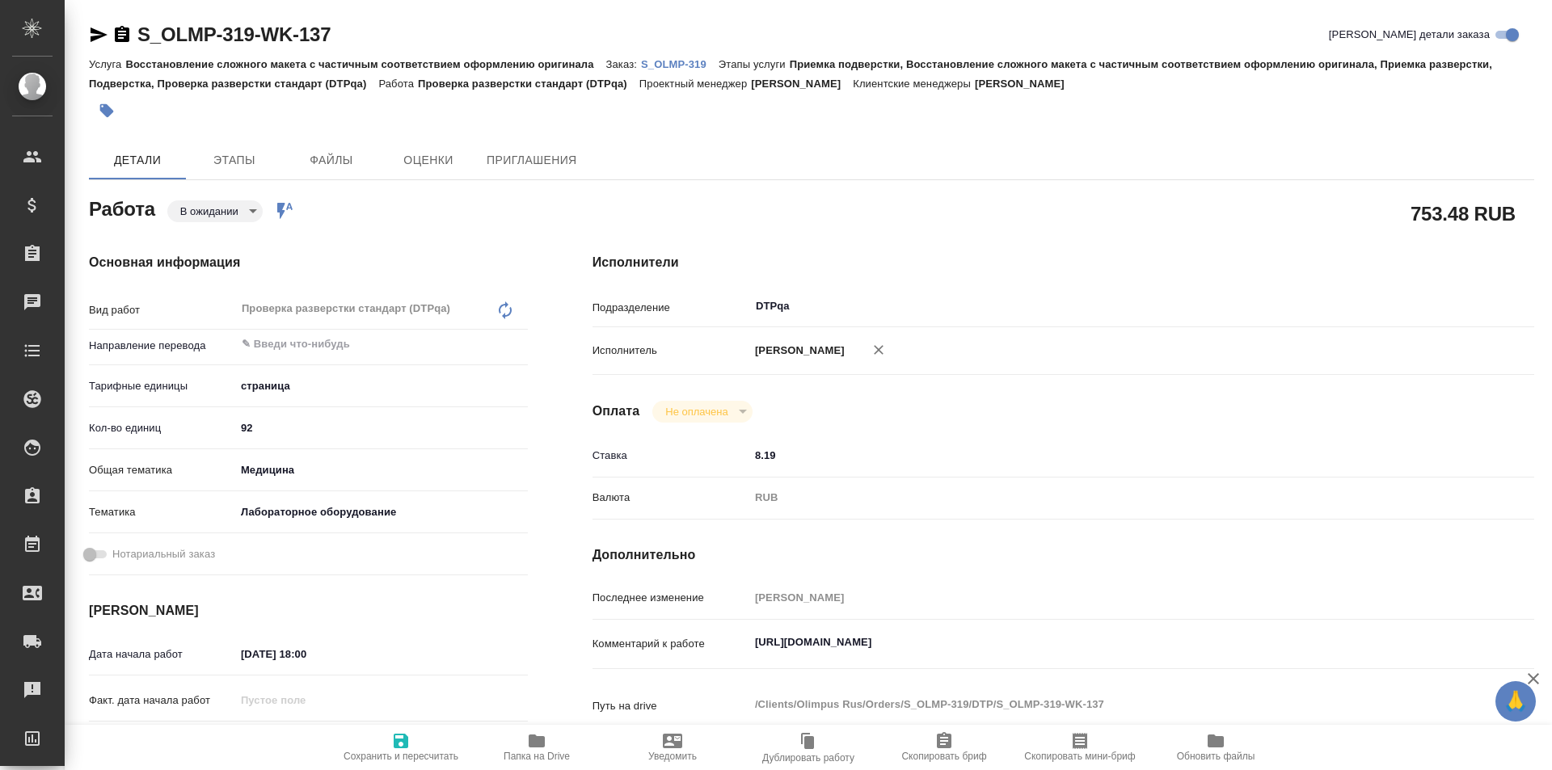
type textarea "x"
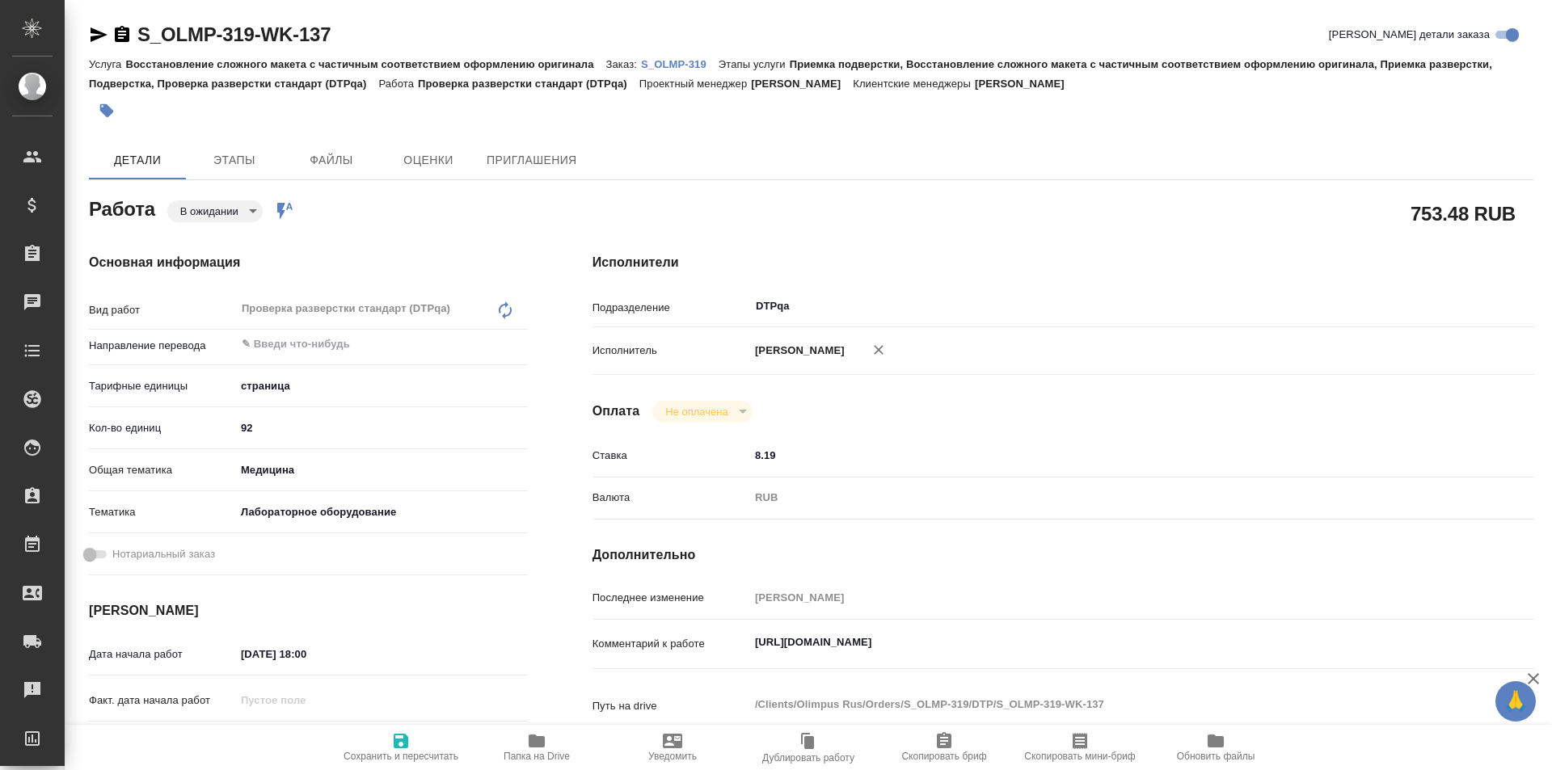
click at [393, 750] on icon "button" at bounding box center [400, 740] width 19 height 19
type textarea "x"
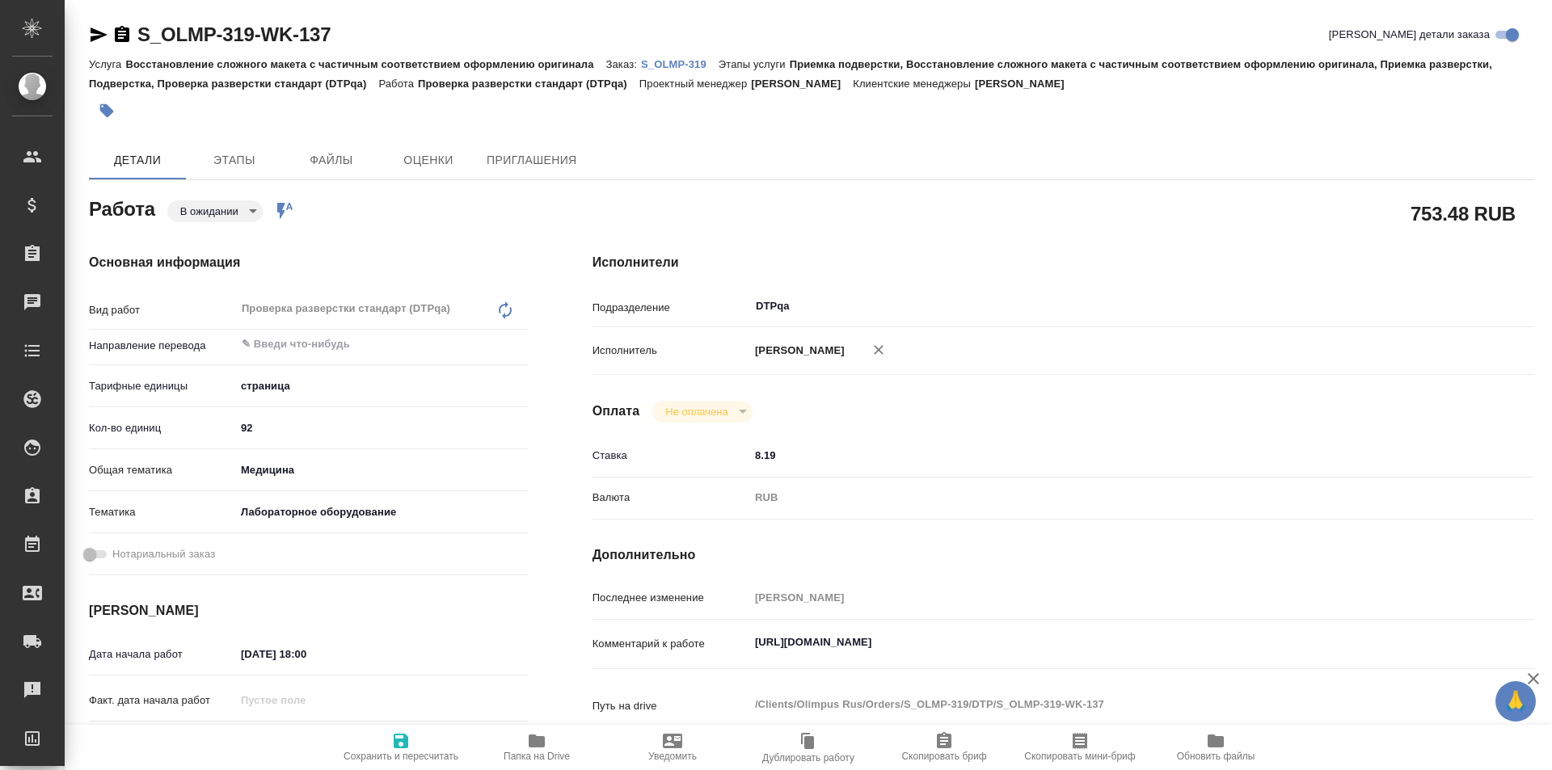
type textarea "x"
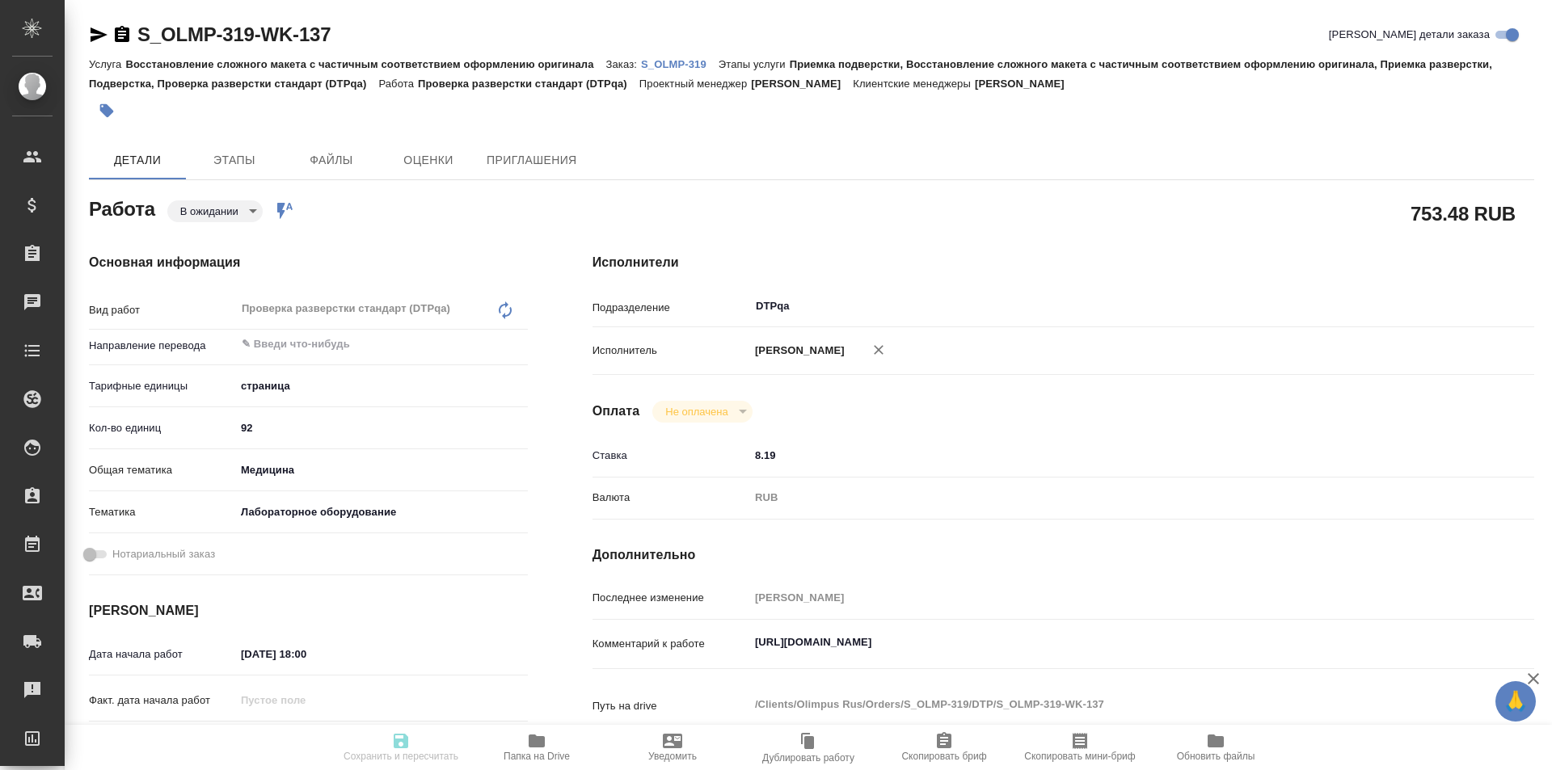
type textarea "x"
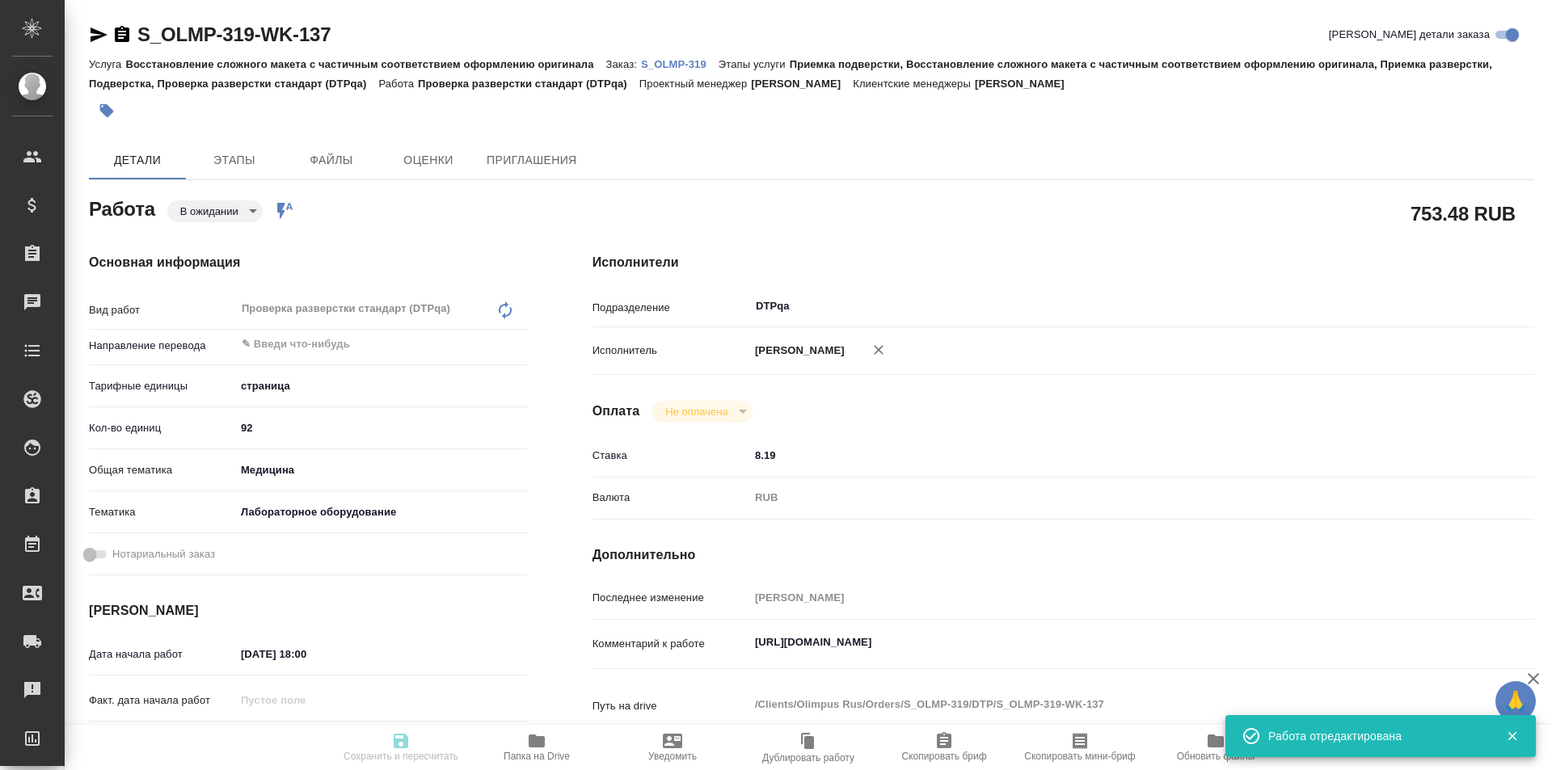
type input "pending"
type textarea "Проверка разверстки стандарт (DTPqa)"
type textarea "x"
type input "5a8b1489cc6b4906c91bfdb2"
type input "92"
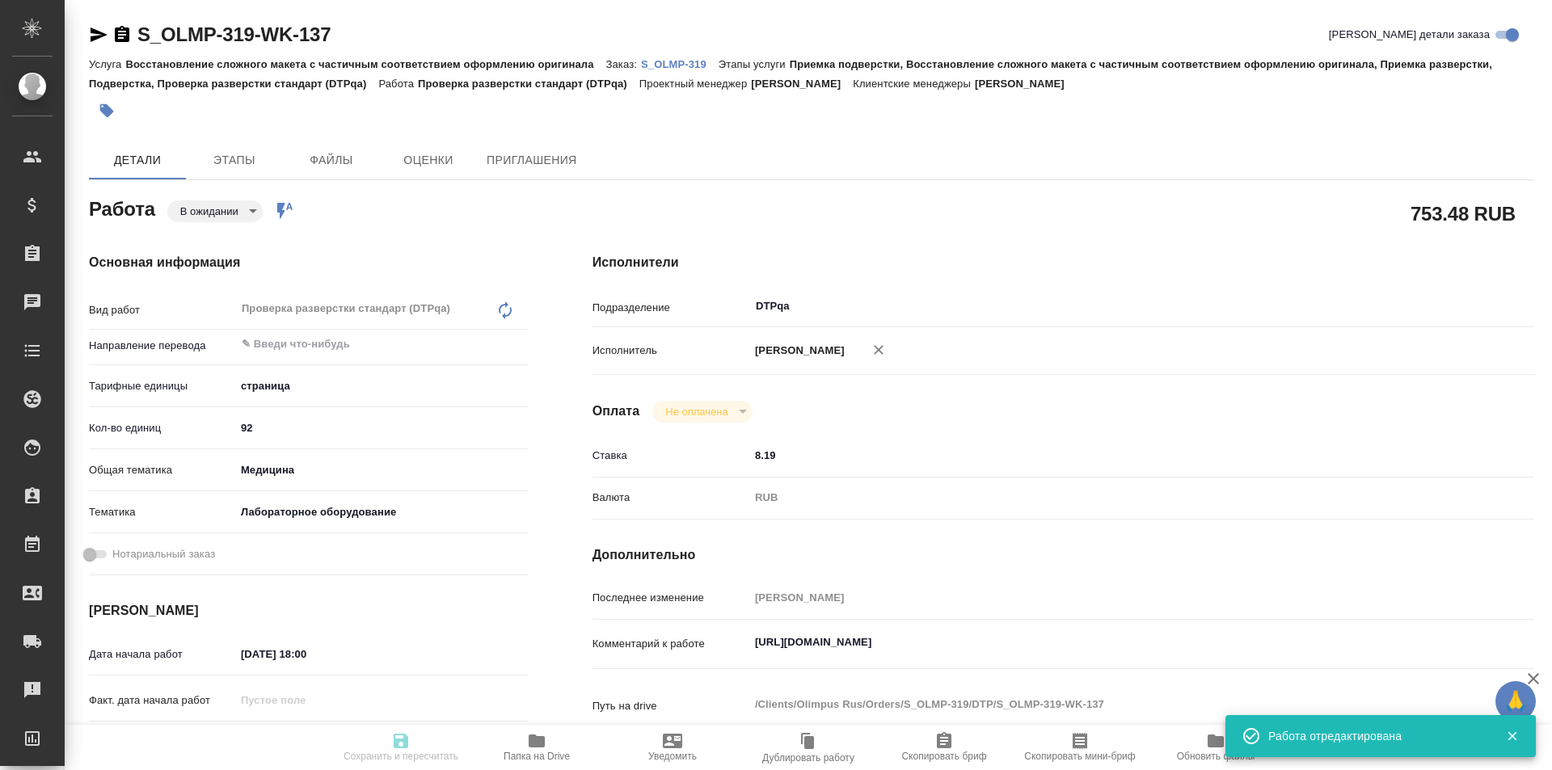
type input "med"
type input "6149830c2b7be24903fd7a80"
type input "02.10.2025 18:00"
type input "02.10.2025 20:00"
type input "30.10.2025 14:00"
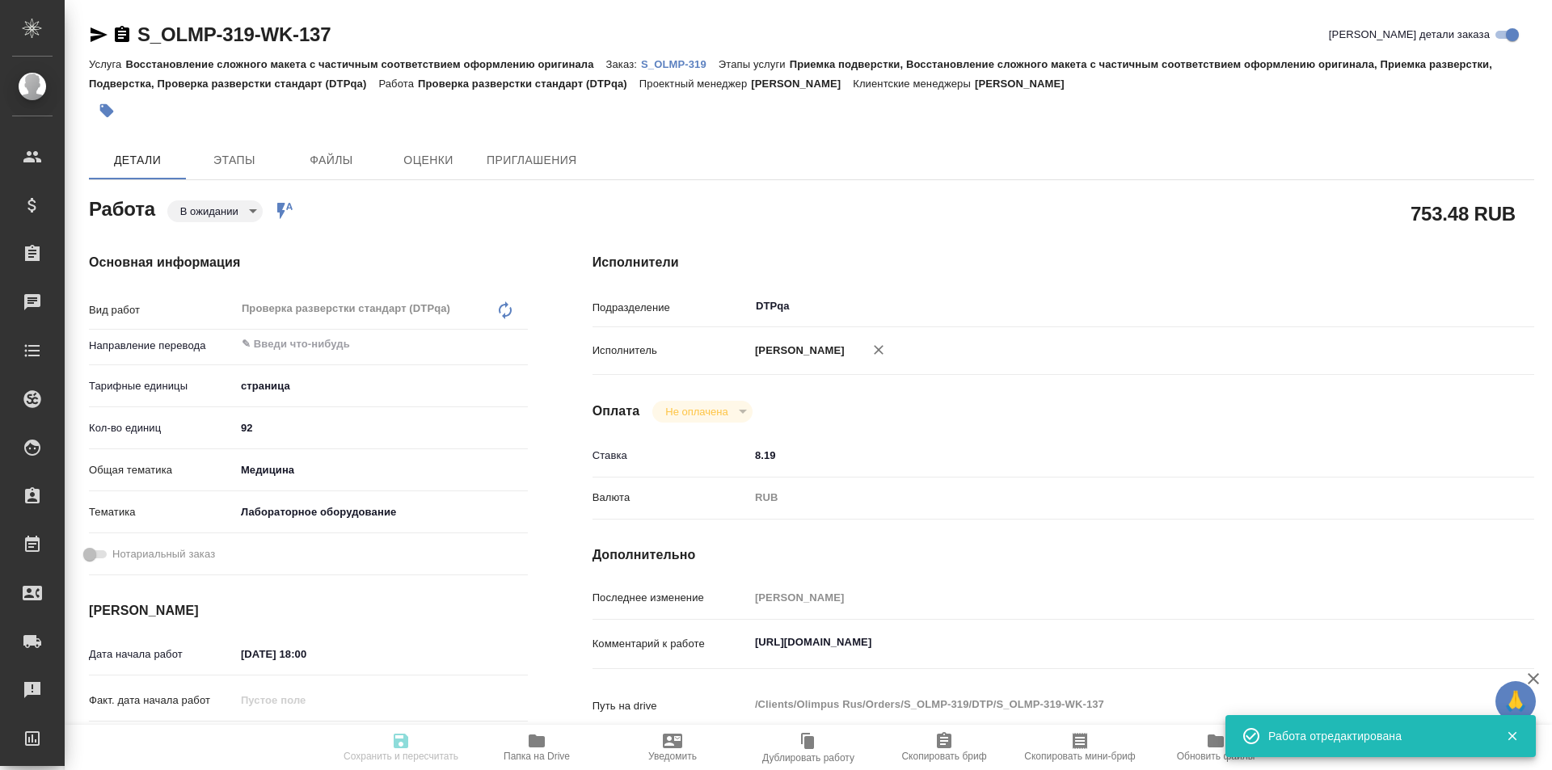
type input "DTPqa"
type input "notPayed"
type input "8.19"
type input "RUB"
type input "Исмагилова Диана"
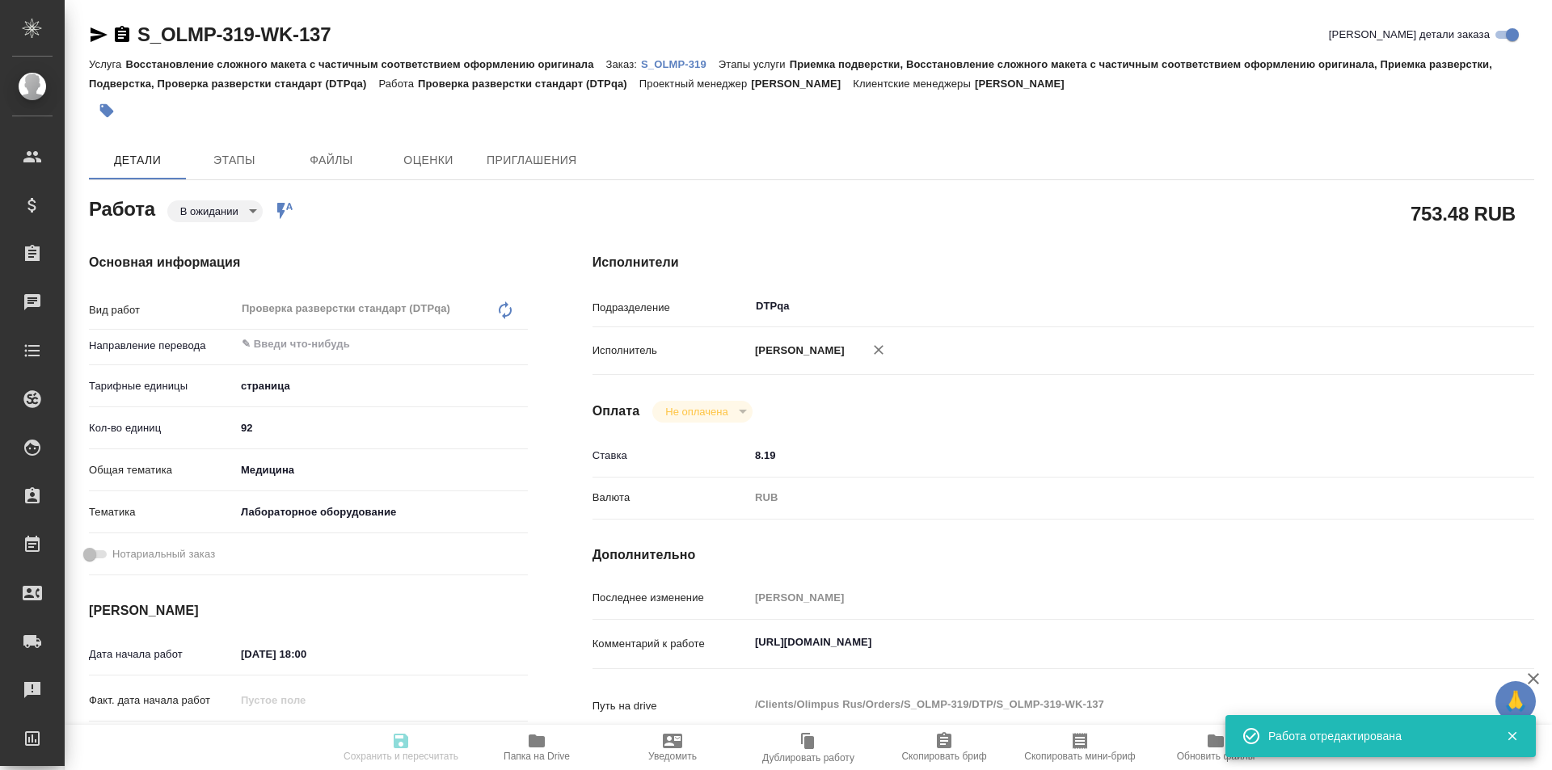
type textarea "https://tera.awatera.com/Work/68dbb142fda48f59eacb9d96/"
type textarea "x"
type textarea "/Clients/Olimpus Rus/Orders/S_OLMP-319/DTP/S_OLMP-319-WK-137"
type textarea "x"
type input "S_OLMP-319"
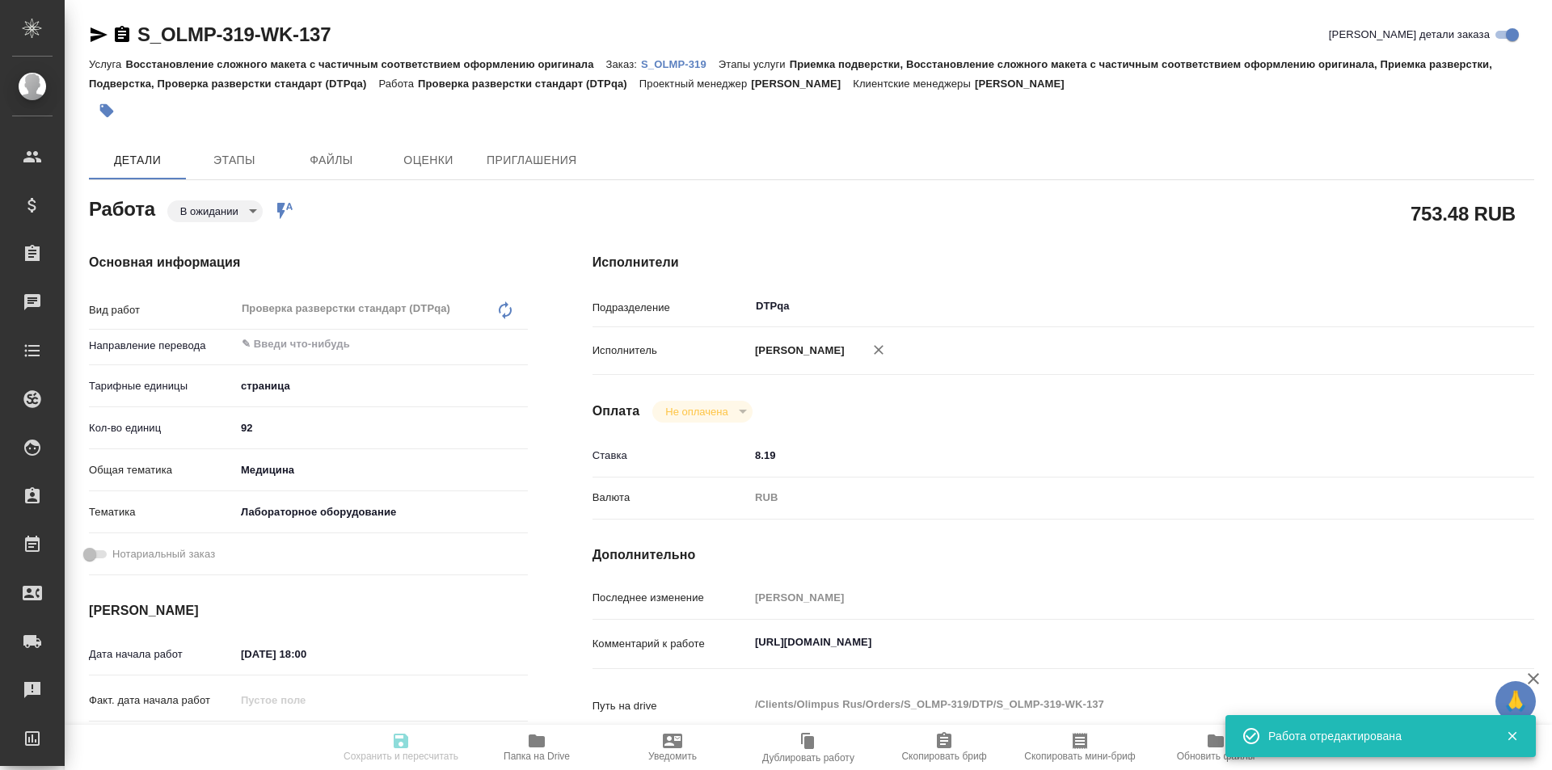
type input "Восстановление сложного макета с частичным соответствием оформлению оригинала"
type input "Приемка подверстки, Восстановление сложного макета с частичным соответствием оф…"
type input "Усманова Ольга"
type input "Заборова Александра"
type input "/Clients/Olimpus Rus/Orders/S_OLMP-319"
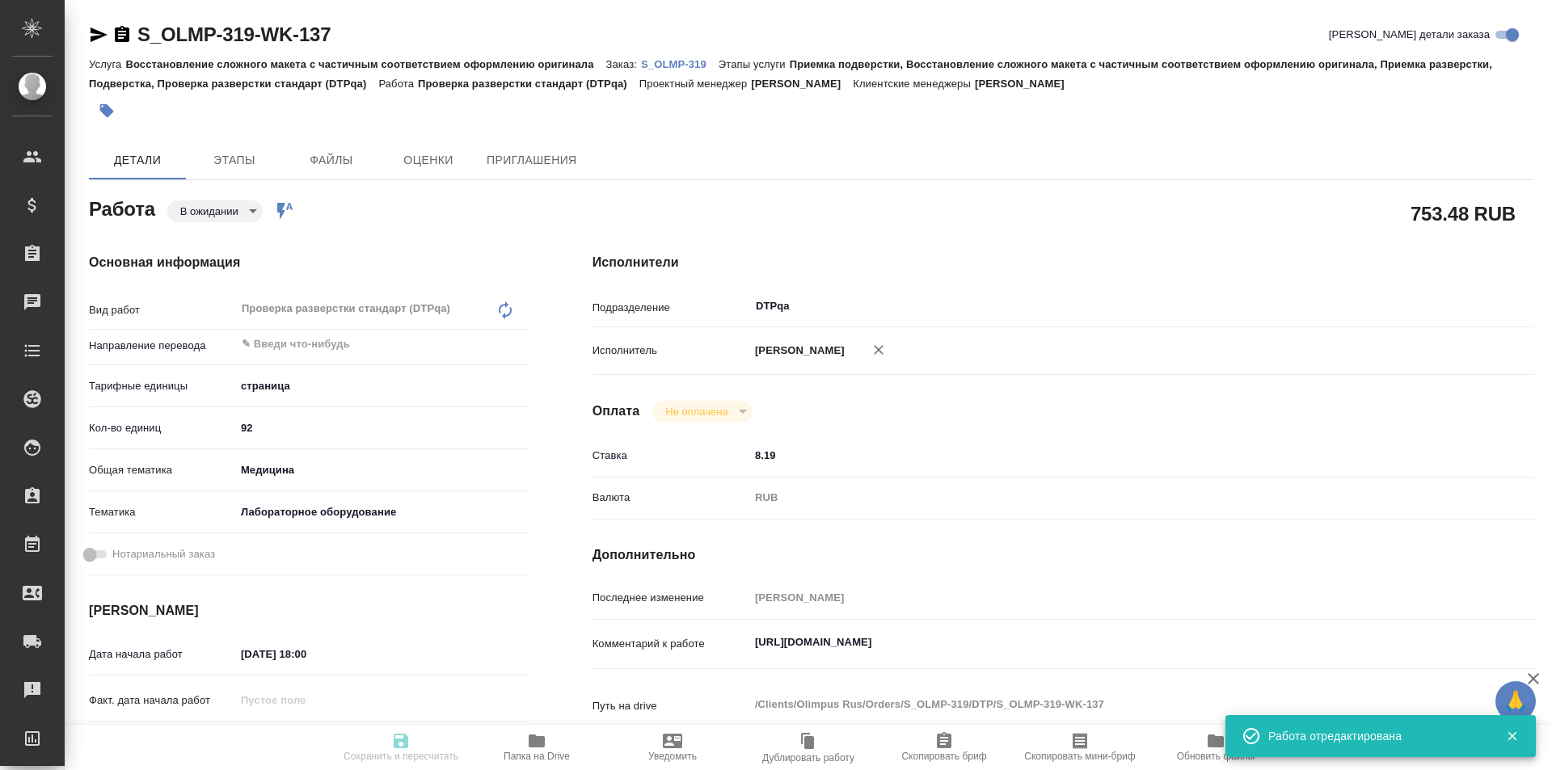
type textarea "x"
type textarea "при дубляже переводим с англа коммент клиента: DC00515459-009-001_Report of Ris…"
type textarea "x"
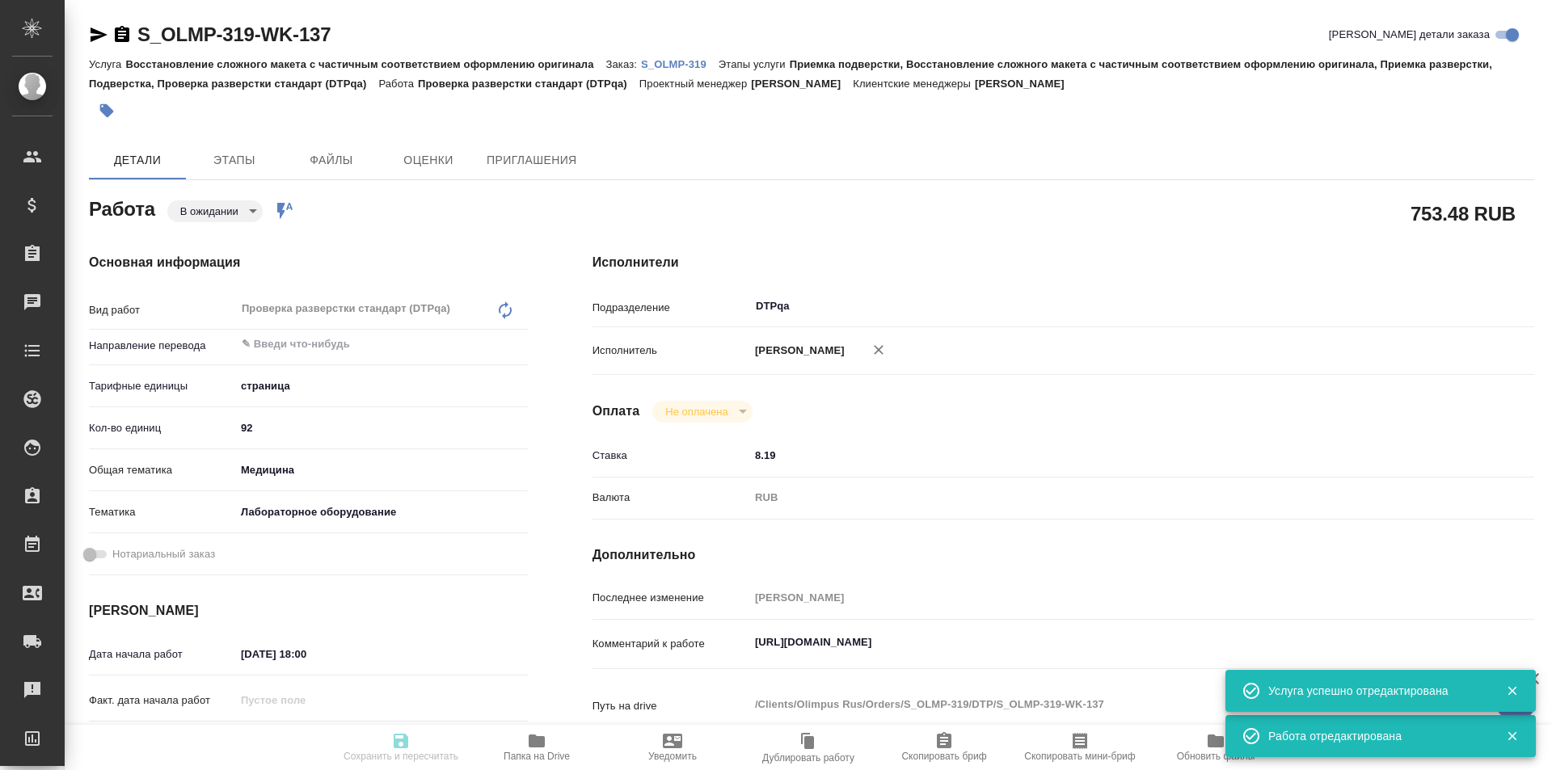
type textarea "x"
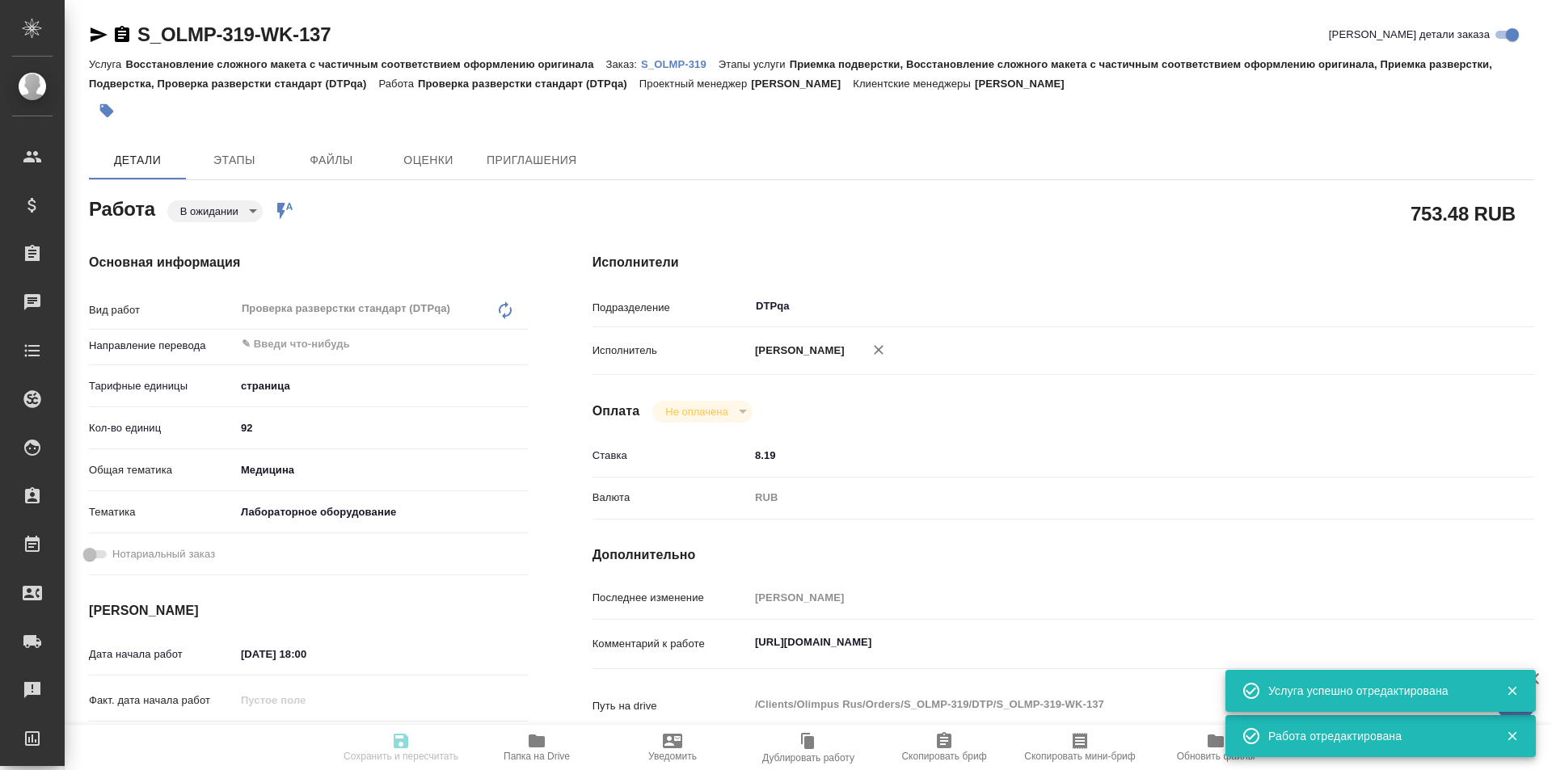
type textarea "x"
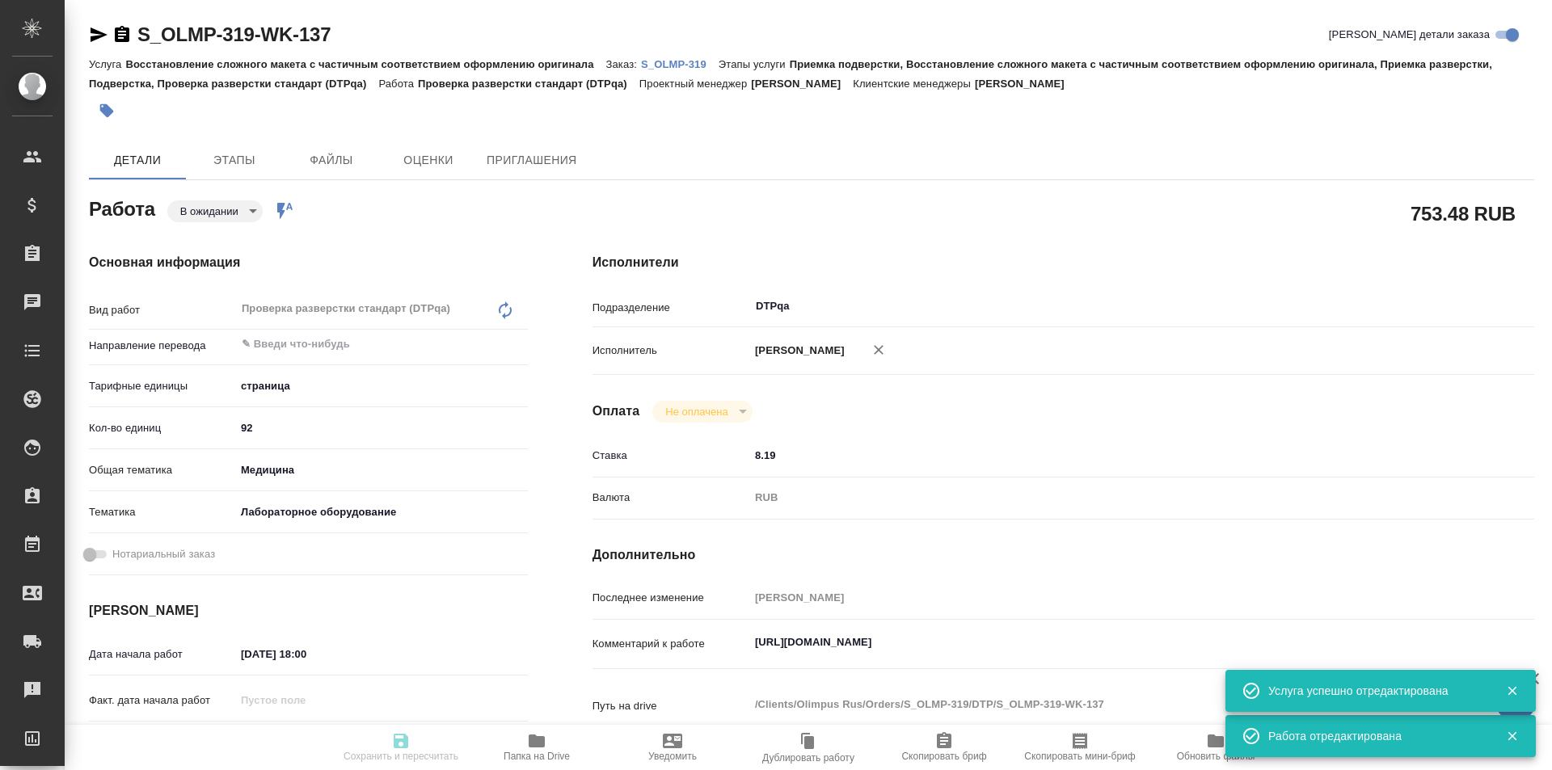
type textarea "x"
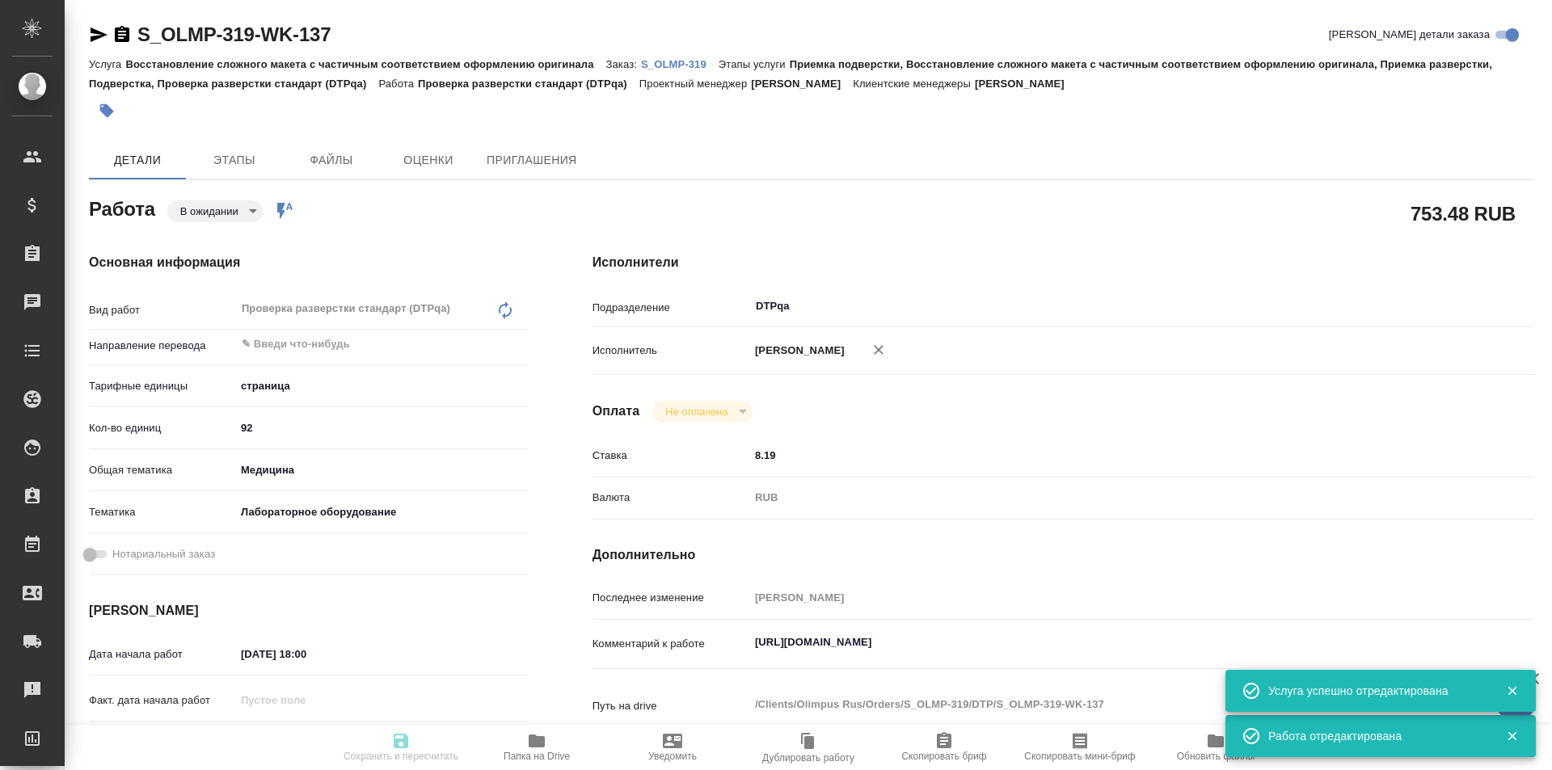
type textarea "x"
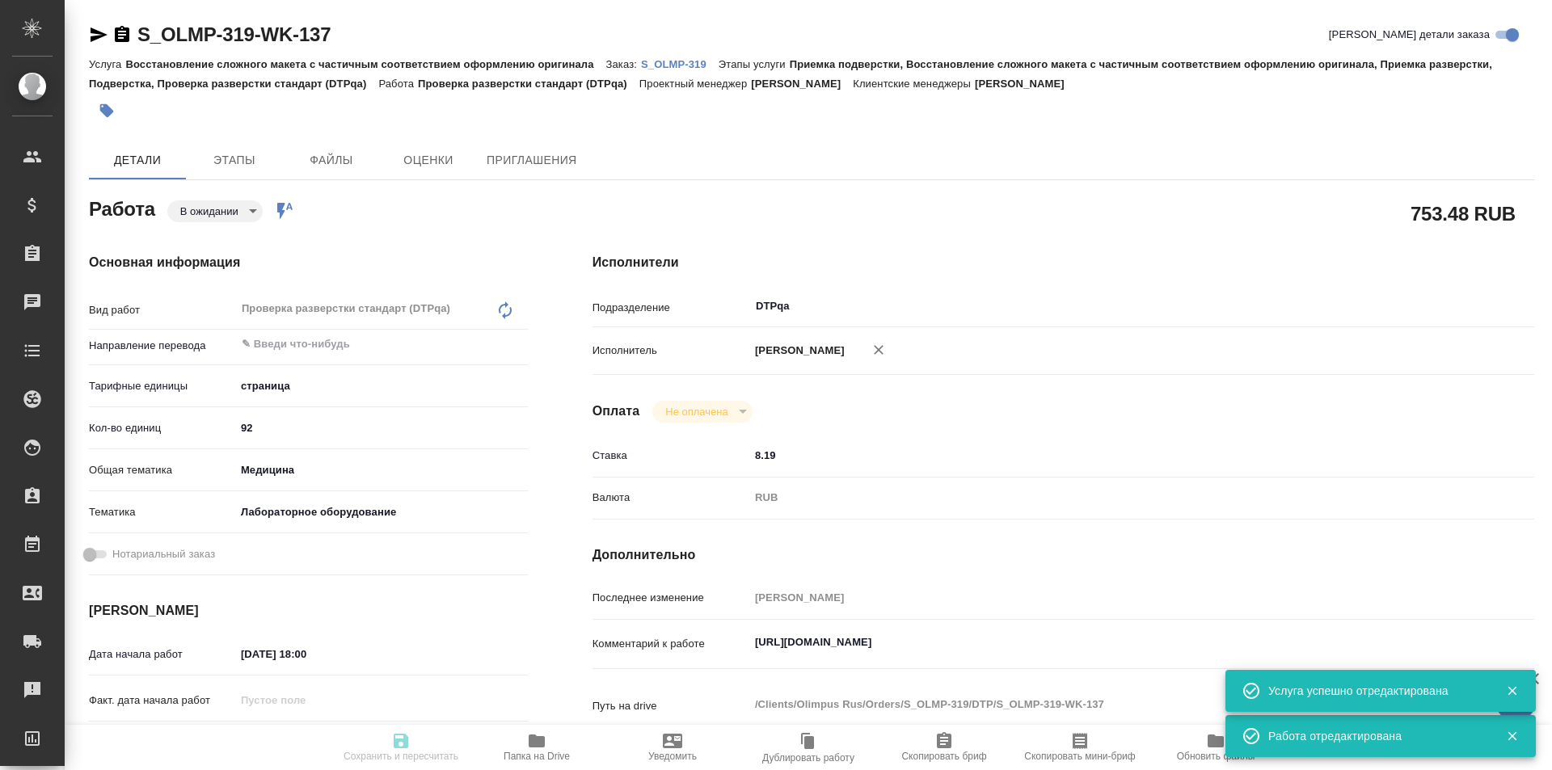
type textarea "x"
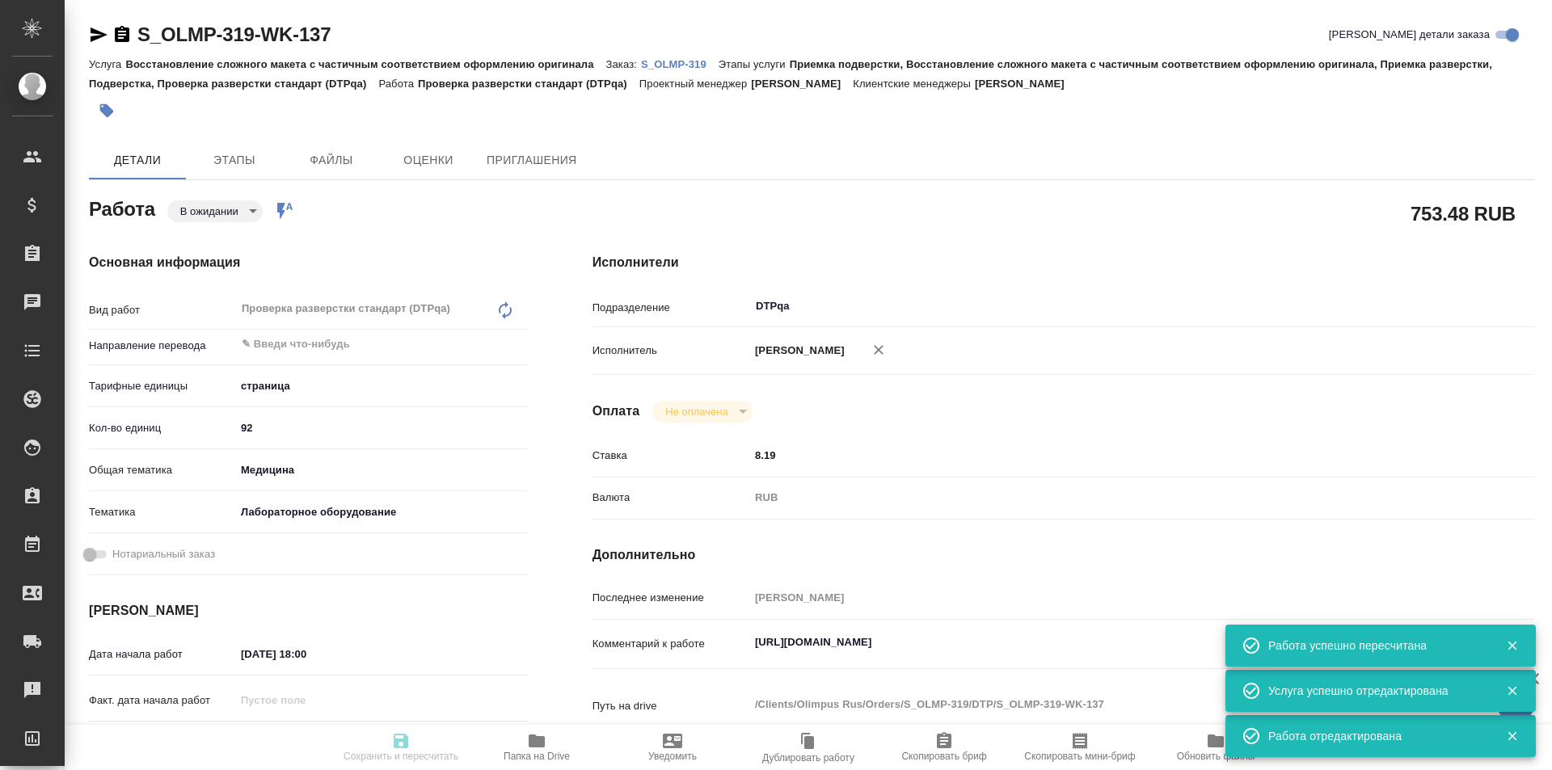
type input "pending"
type textarea "Проверка разверстки стандарт (DTPqa)"
type textarea "x"
type input "5a8b1489cc6b4906c91bfdb2"
type input "92"
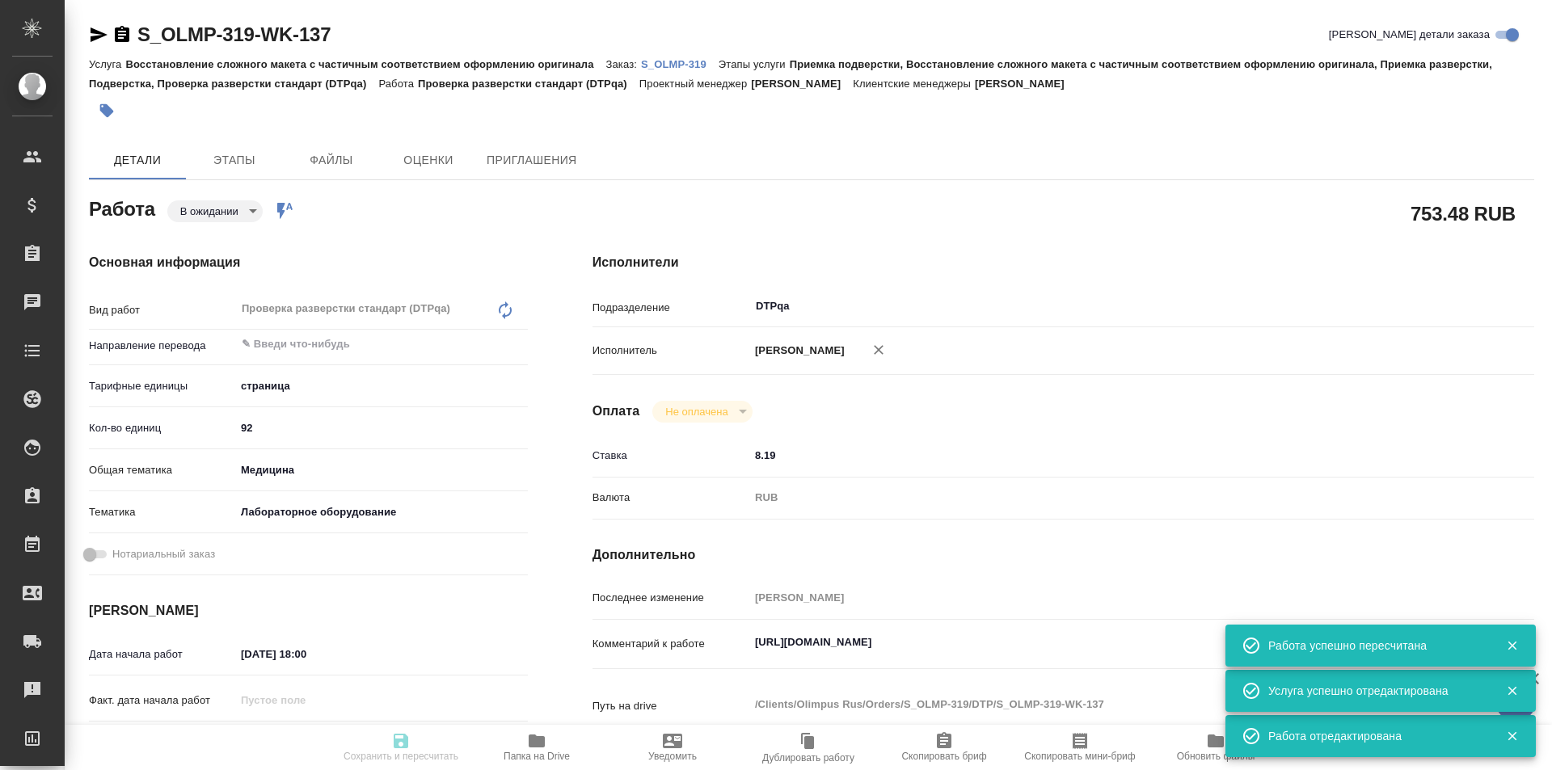
type input "med"
type input "6149830c2b7be24903fd7a80"
type input "02.10.2025 18:00"
type input "02.10.2025 20:00"
type input "30.10.2025 14:00"
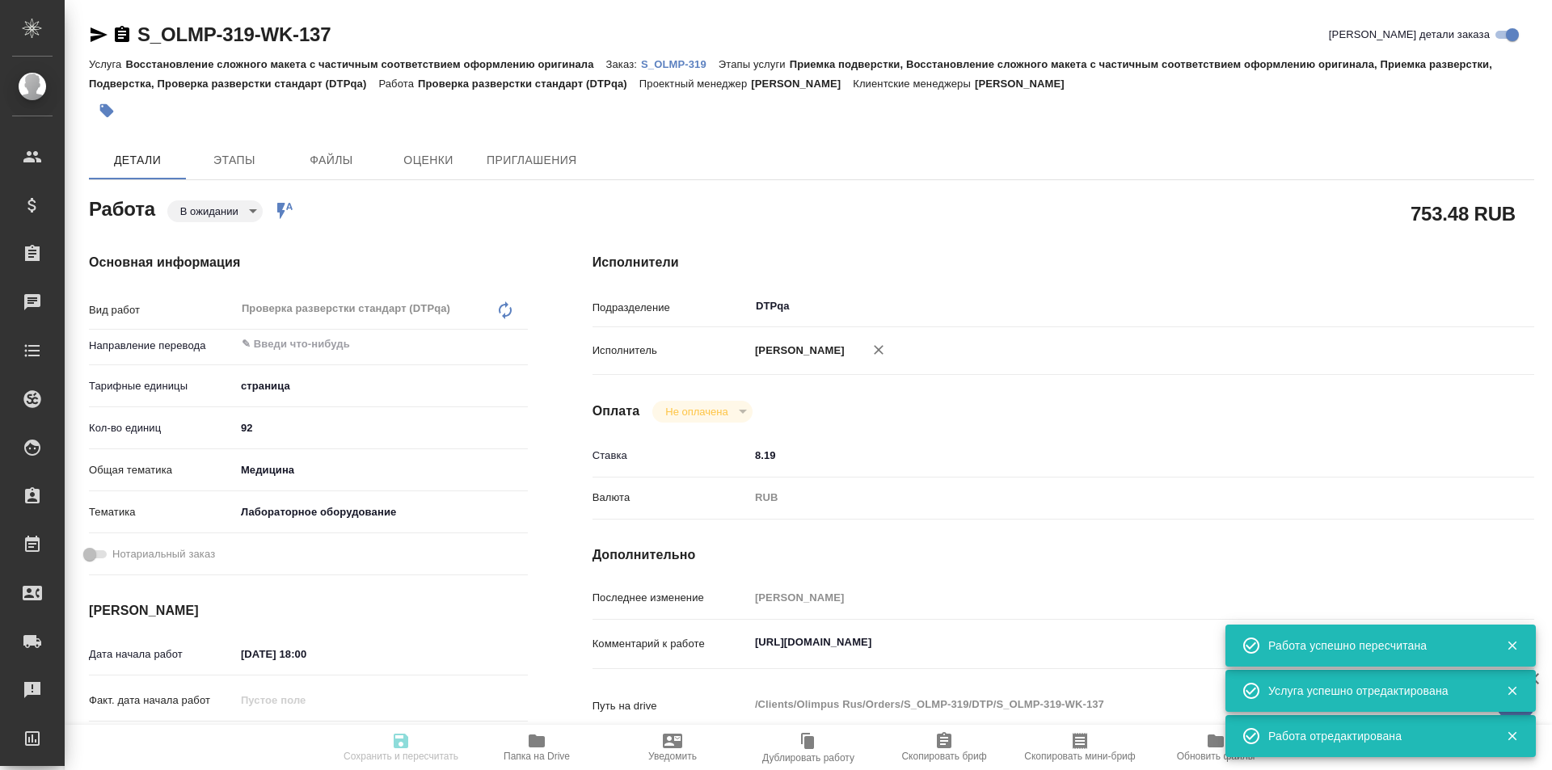
type input "DTPqa"
type input "notPayed"
type input "8.19"
type input "RUB"
type input "Исмагилова Диана"
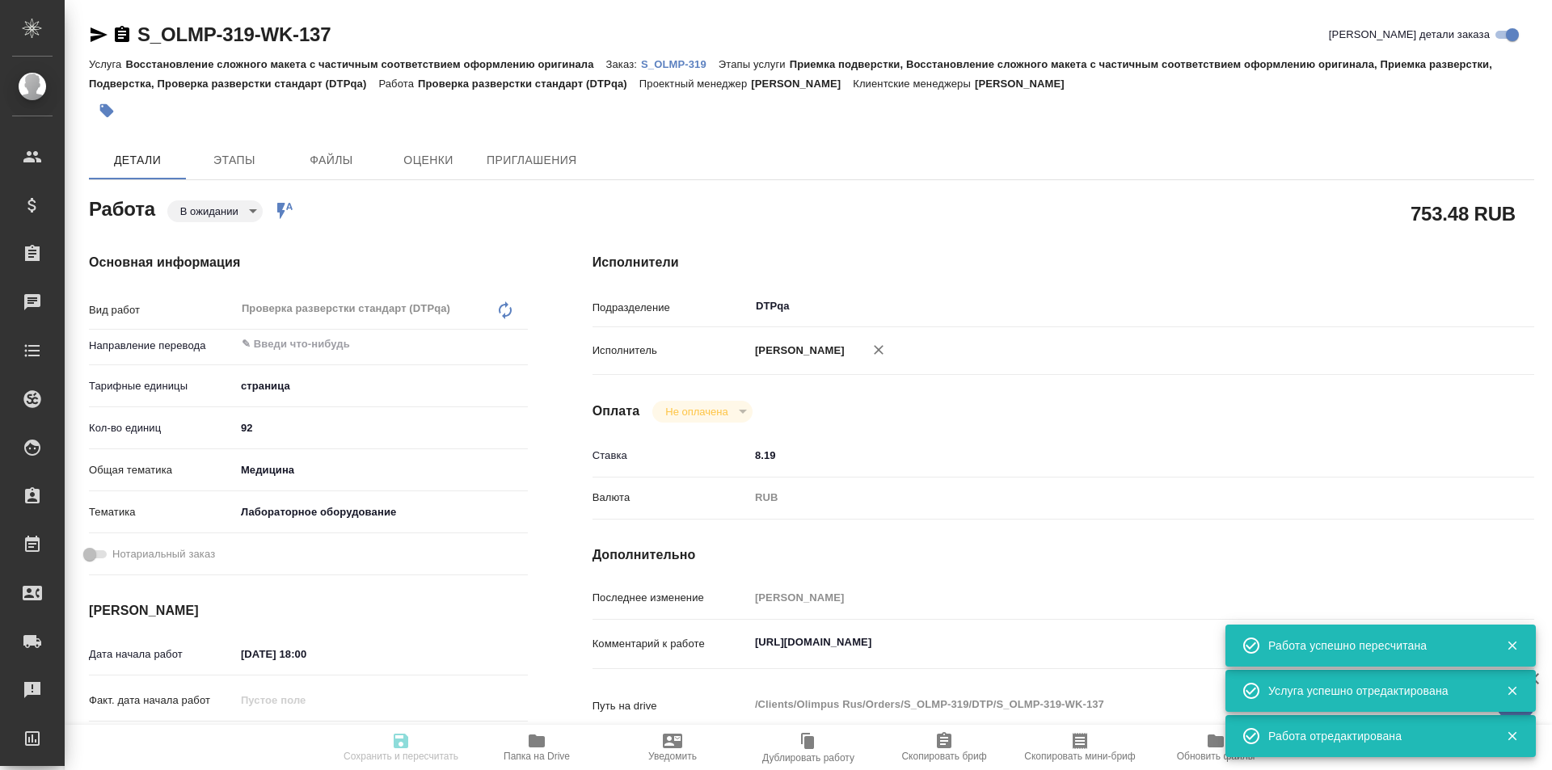
type textarea "https://tera.awatera.com/Work/68dbb142fda48f59eacb9d96/"
type textarea "x"
type textarea "/Clients/Olimpus Rus/Orders/S_OLMP-319/DTP/S_OLMP-319-WK-137"
type textarea "x"
type input "S_OLMP-319"
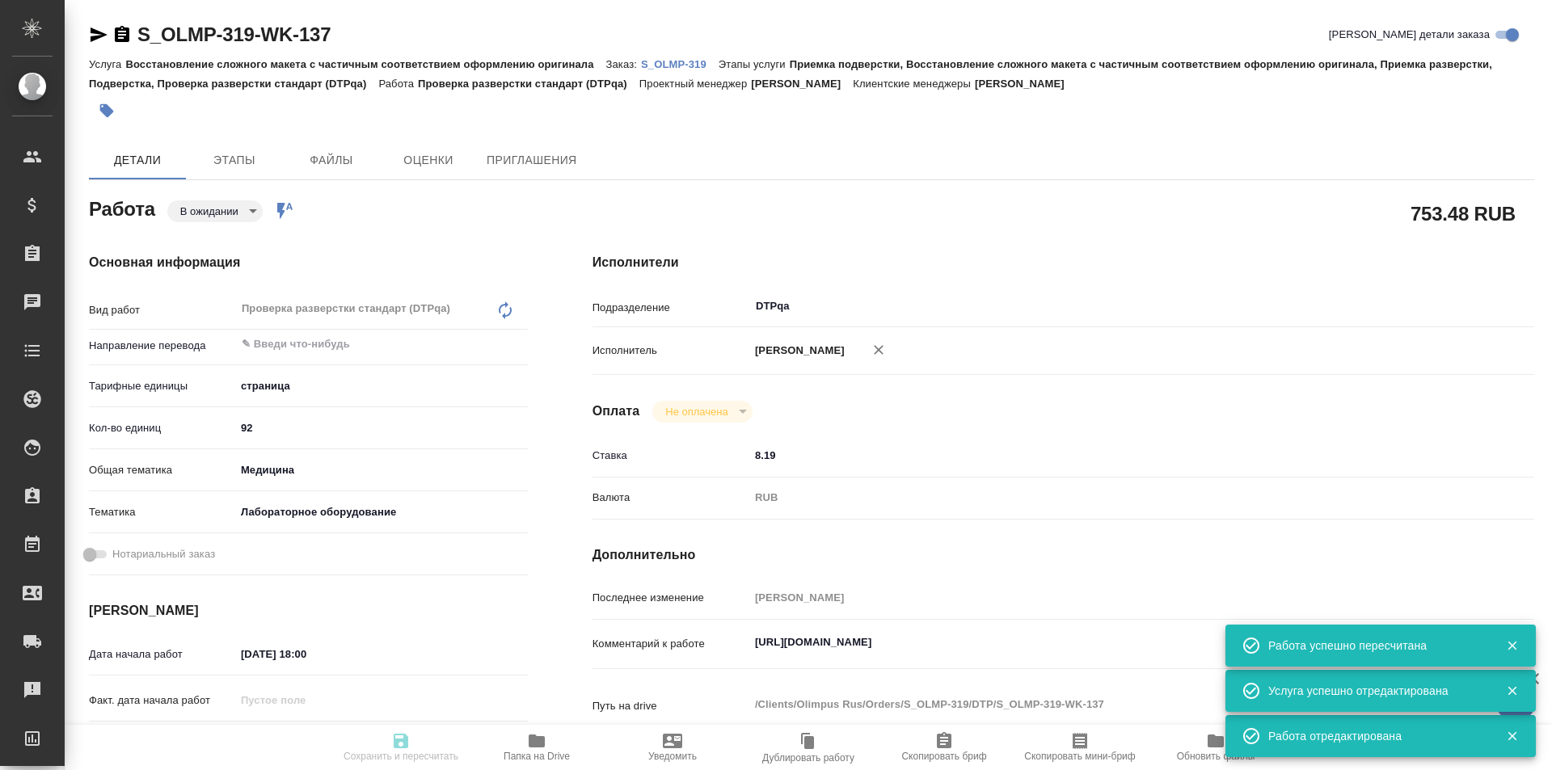
type input "Восстановление сложного макета с частичным соответствием оформлению оригинала"
type input "Приемка подверстки, Восстановление сложного макета с частичным соответствием оф…"
type input "Усманова Ольга"
type input "Заборова Александра"
type input "/Clients/Olimpus Rus/Orders/S_OLMP-319"
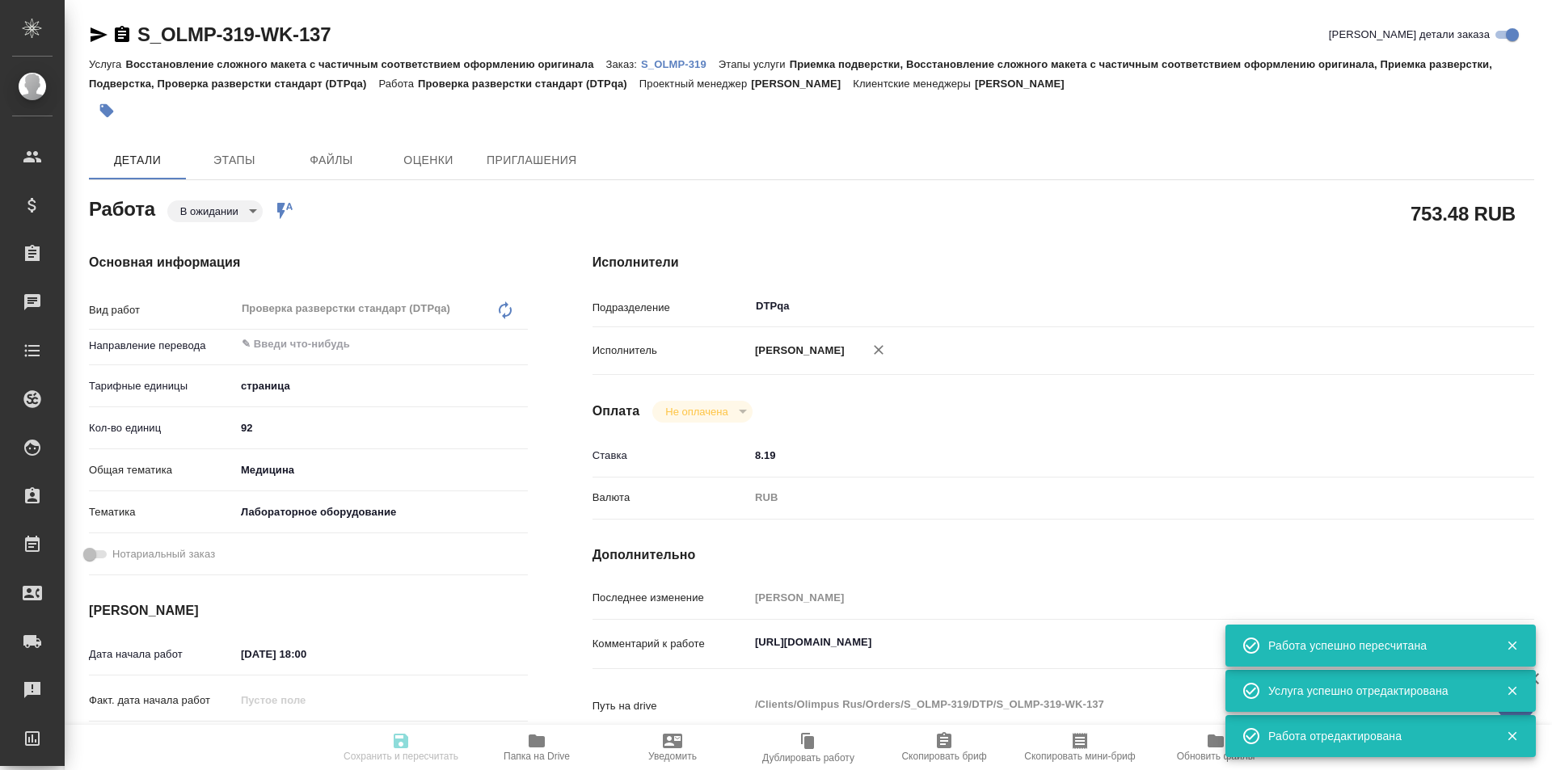
type textarea "x"
type textarea "при дубляже переводим с англа коммент клиента: DC00515459-009-001_Report of Ris…"
type textarea "x"
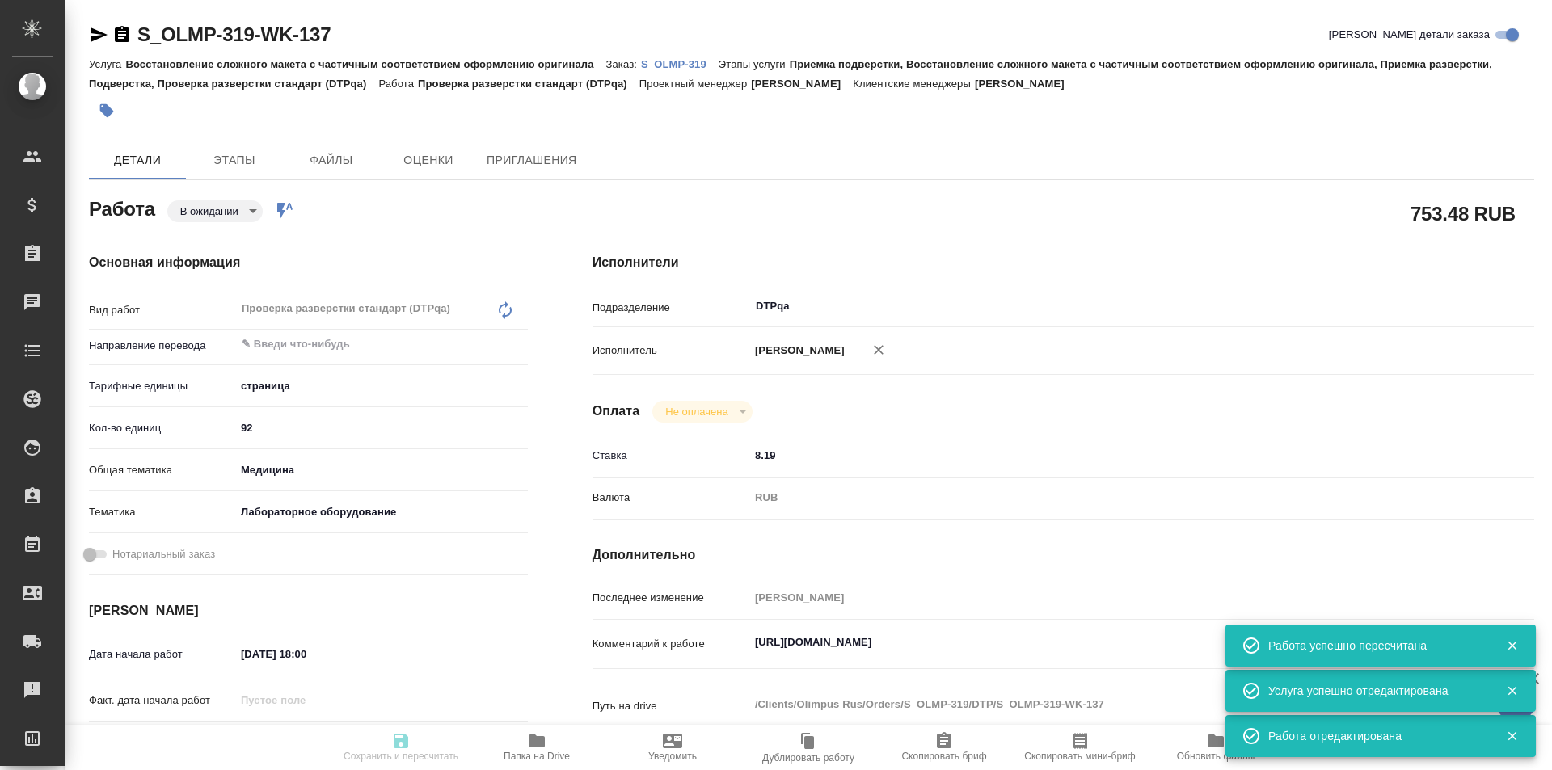
type textarea "x"
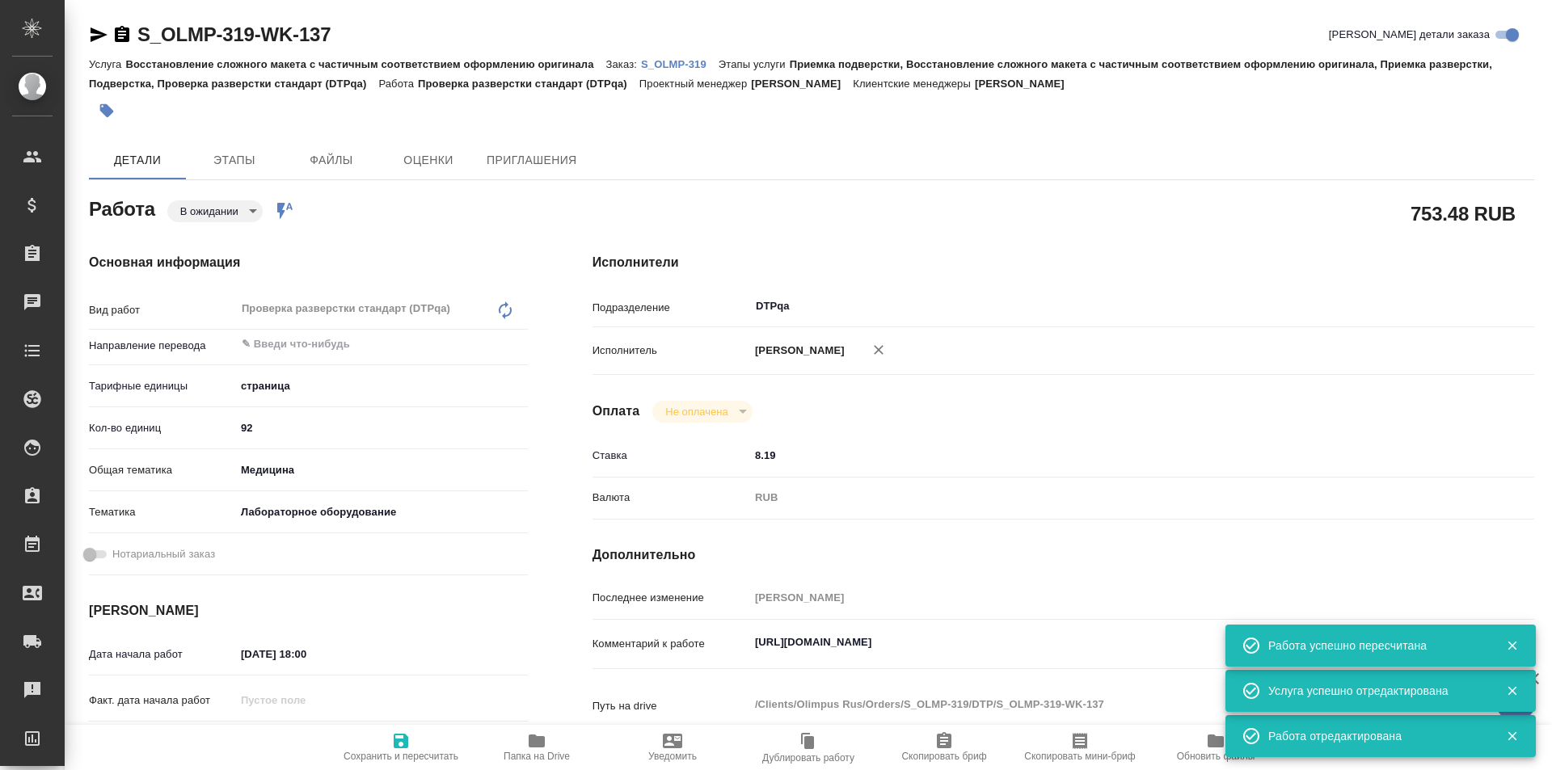
type textarea "x"
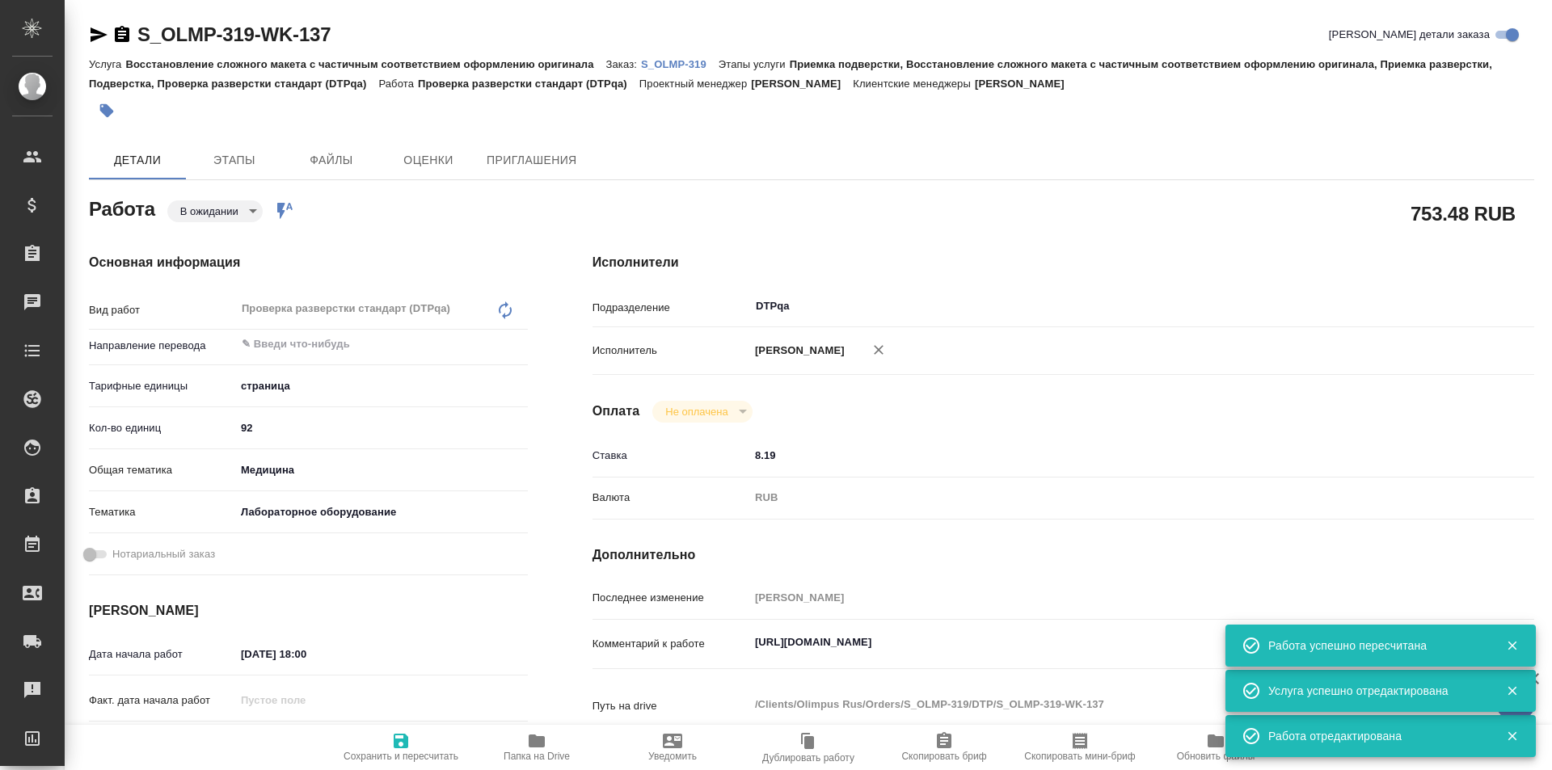
type textarea "x"
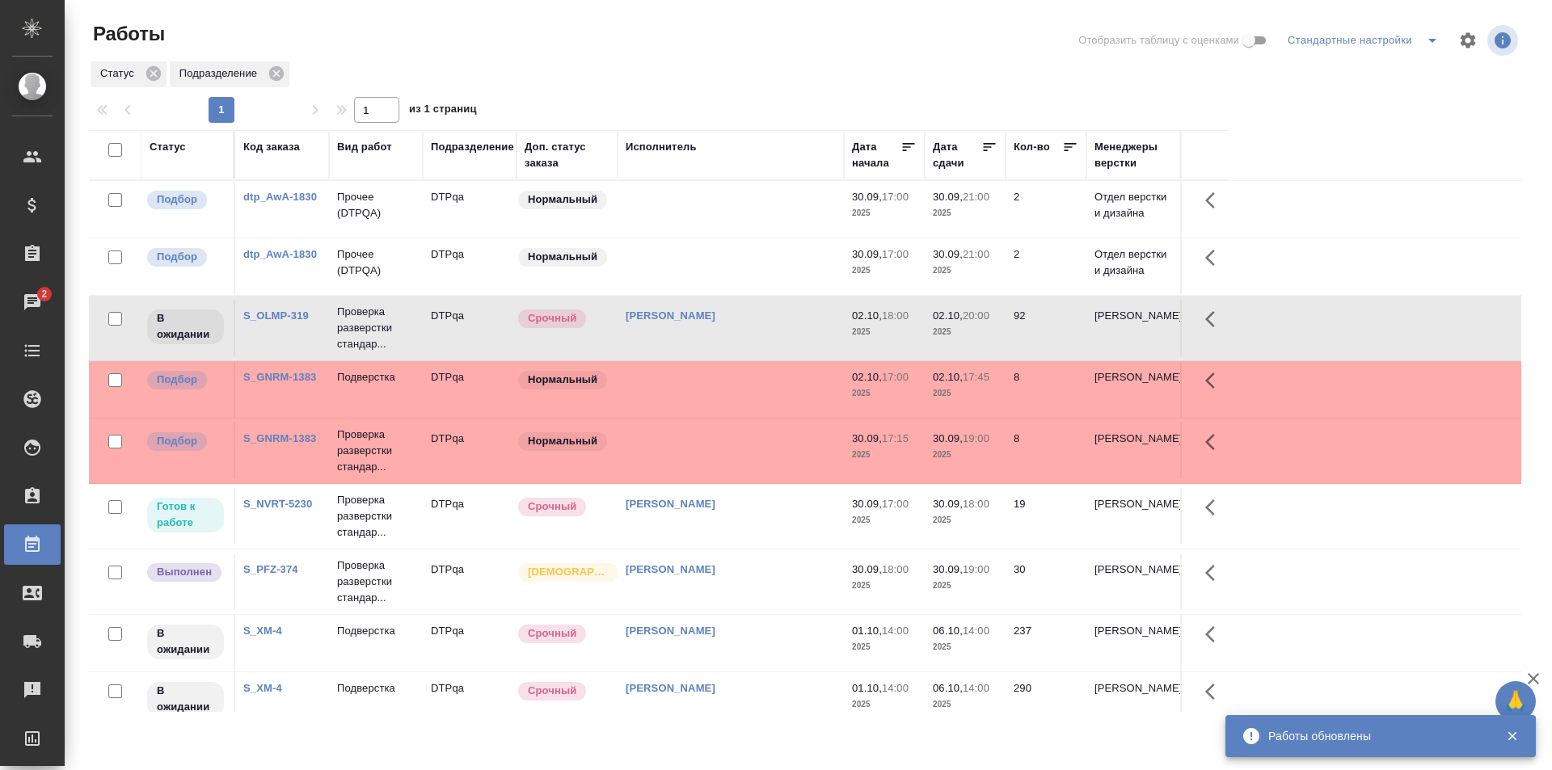
click at [761, 516] on td "[PERSON_NAME]" at bounding box center [730, 516] width 226 height 57
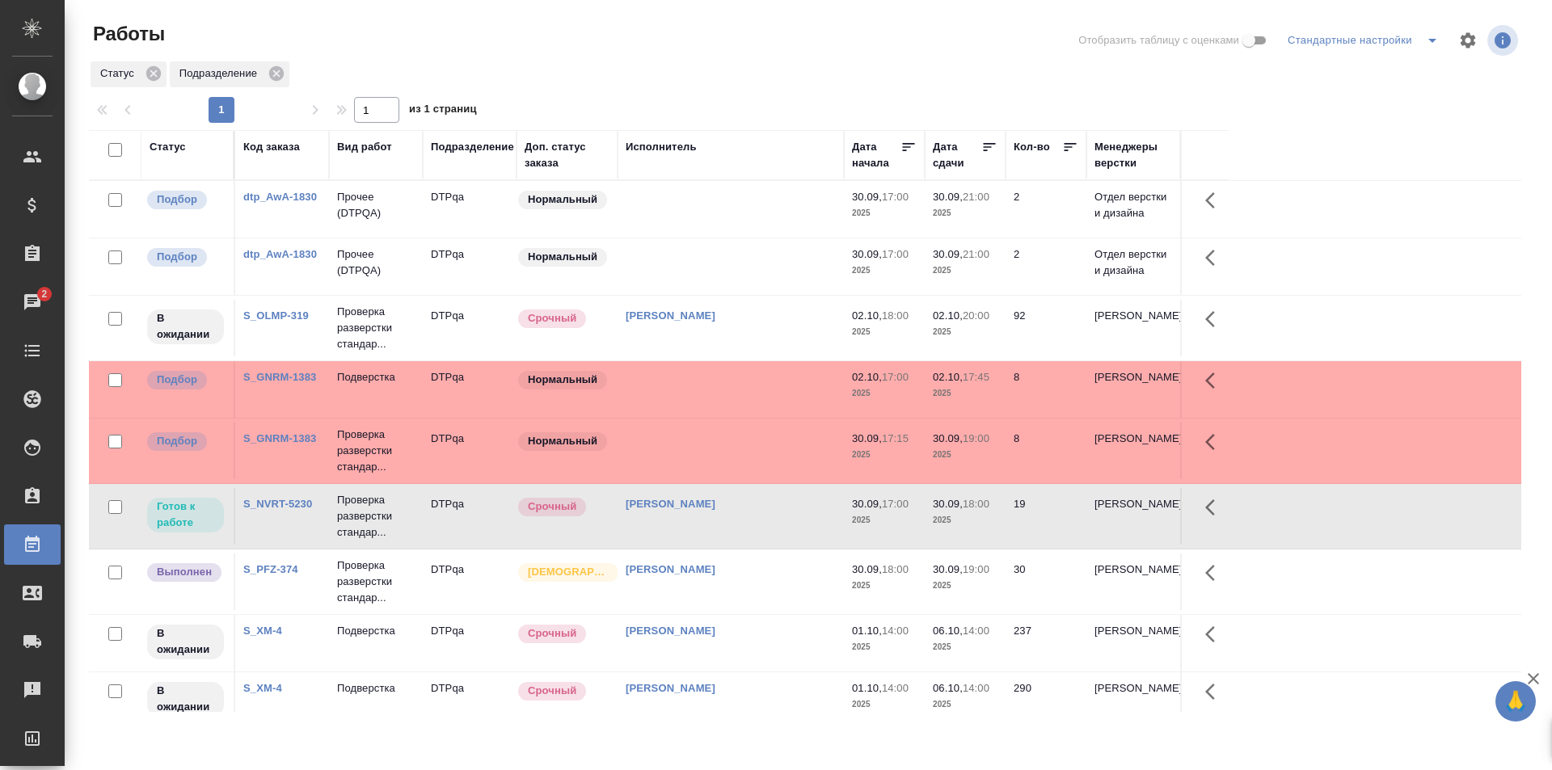
click at [761, 516] on td "[PERSON_NAME]" at bounding box center [730, 516] width 226 height 57
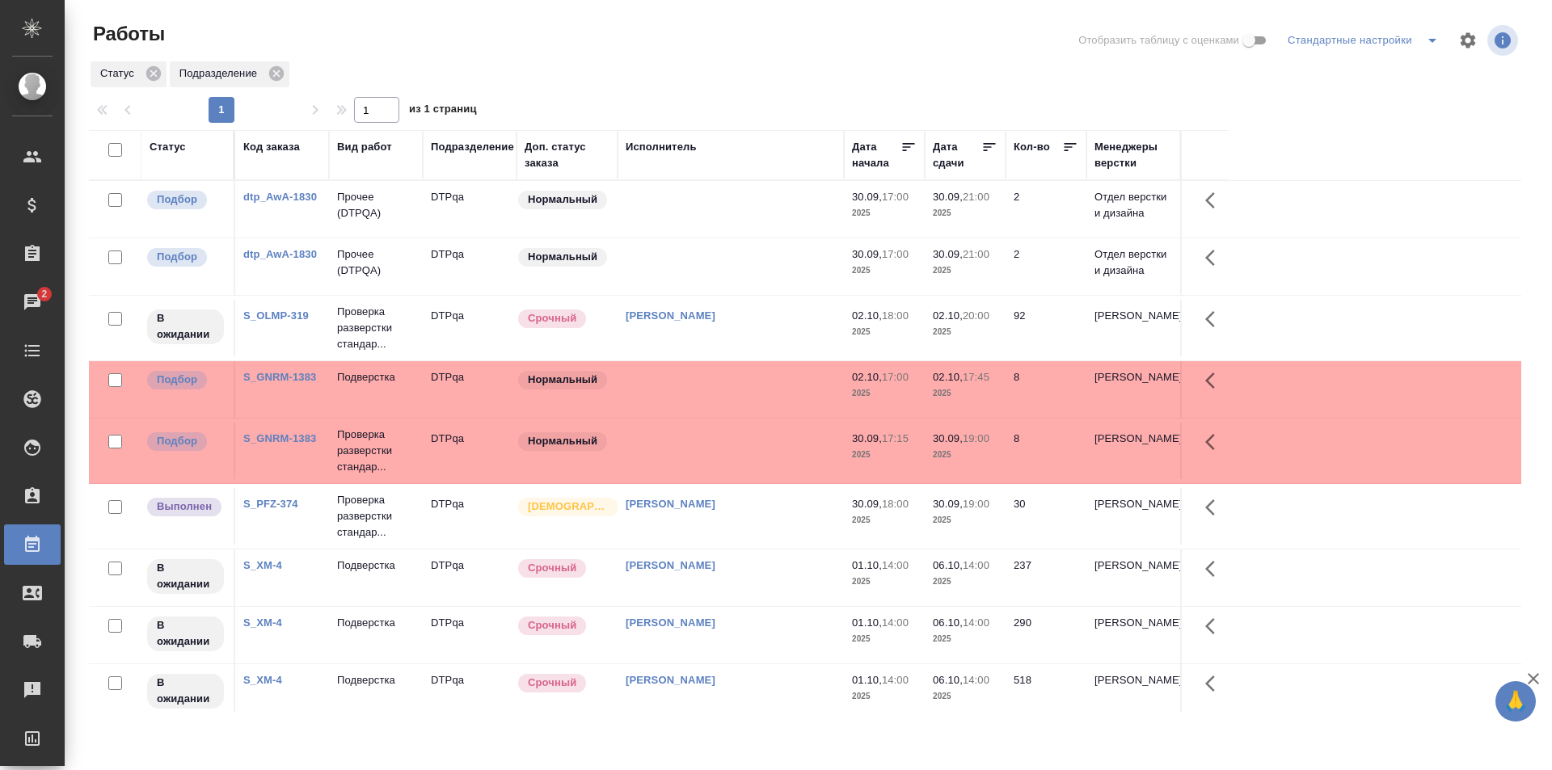
click at [763, 267] on td at bounding box center [730, 266] width 226 height 57
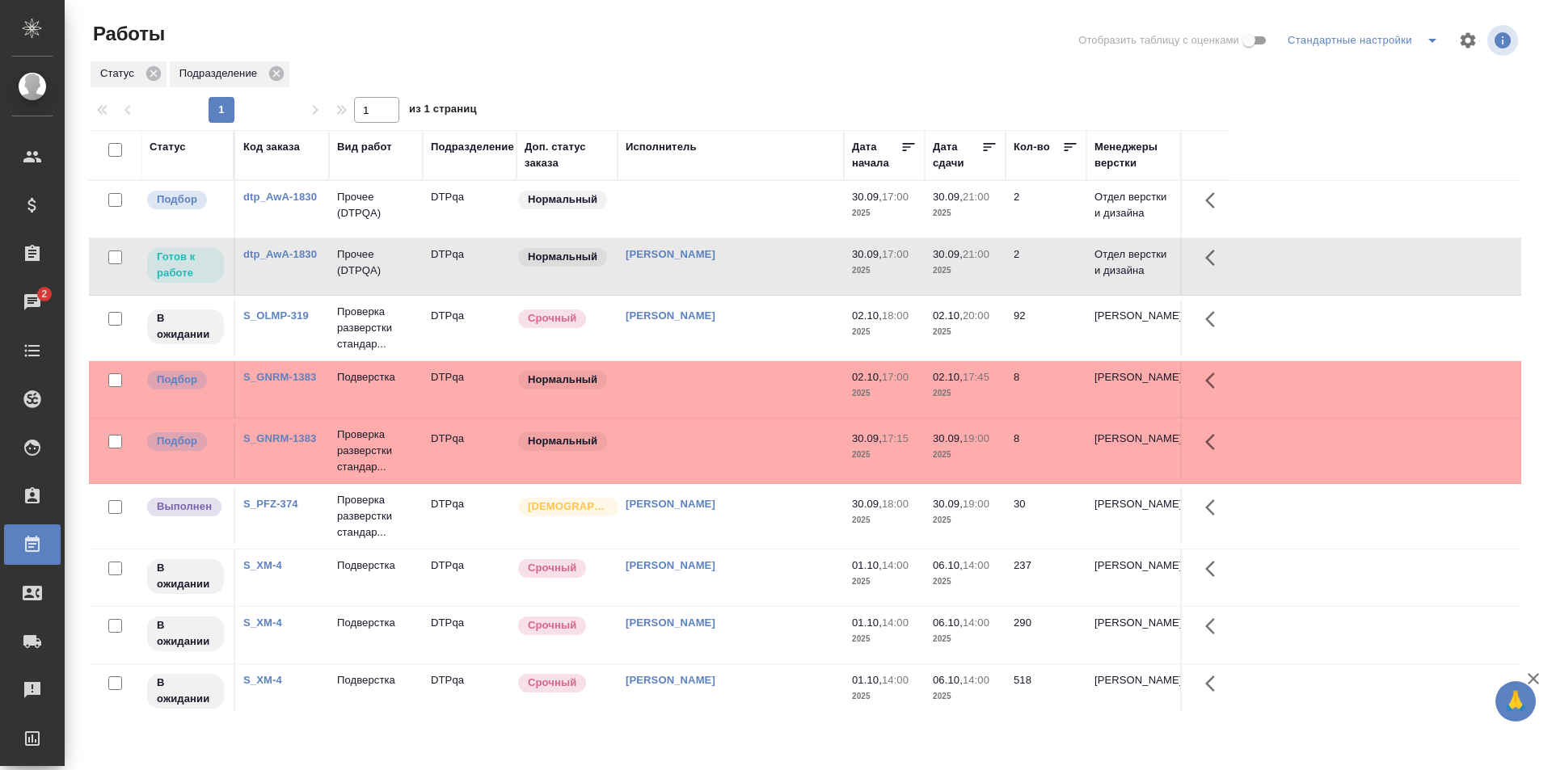
click at [176, 144] on div "Статус" at bounding box center [167, 147] width 36 height 16
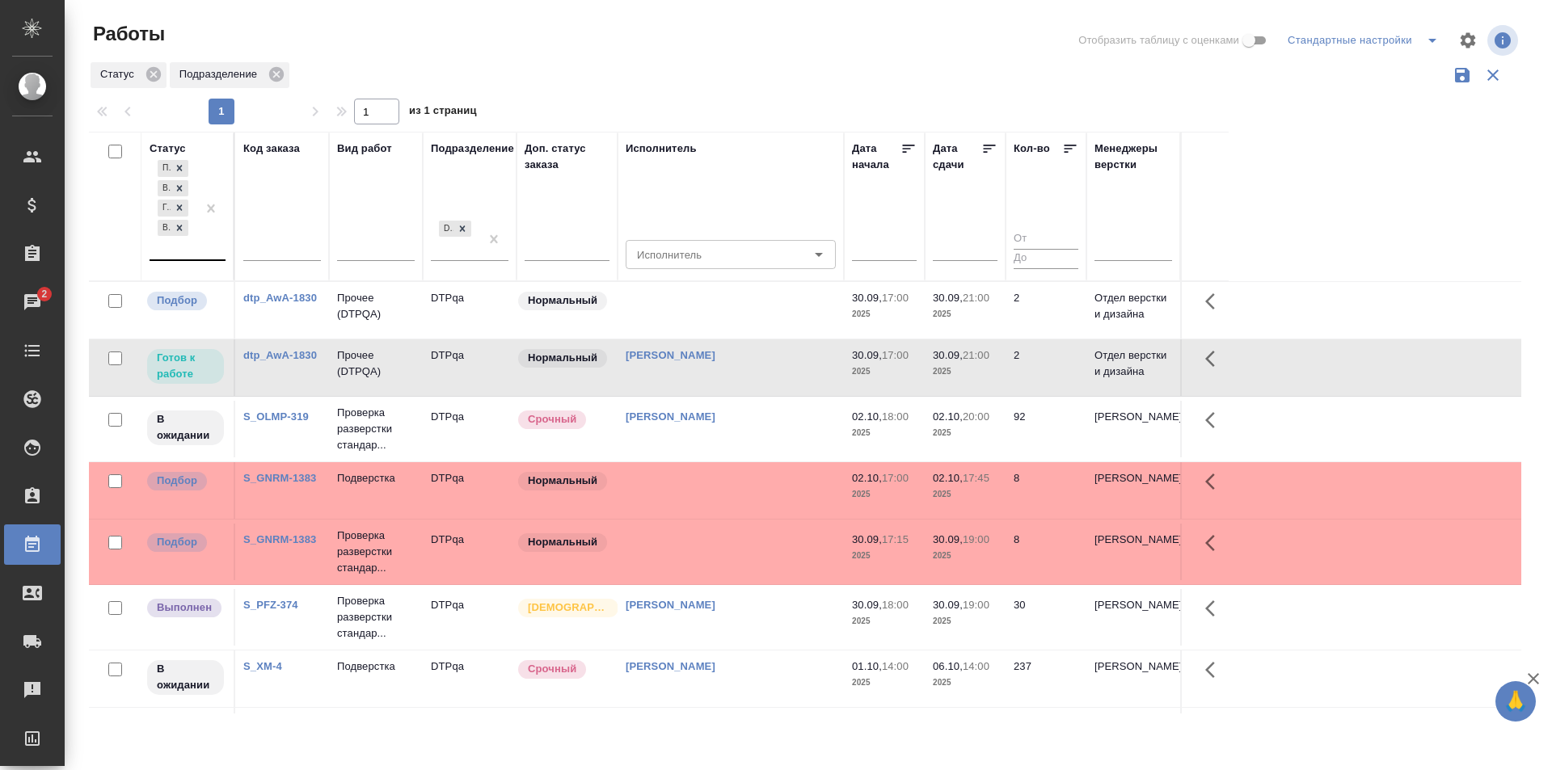
click at [192, 253] on div "Подбор В ожидании Готов к работе Выполнен" at bounding box center [172, 208] width 47 height 103
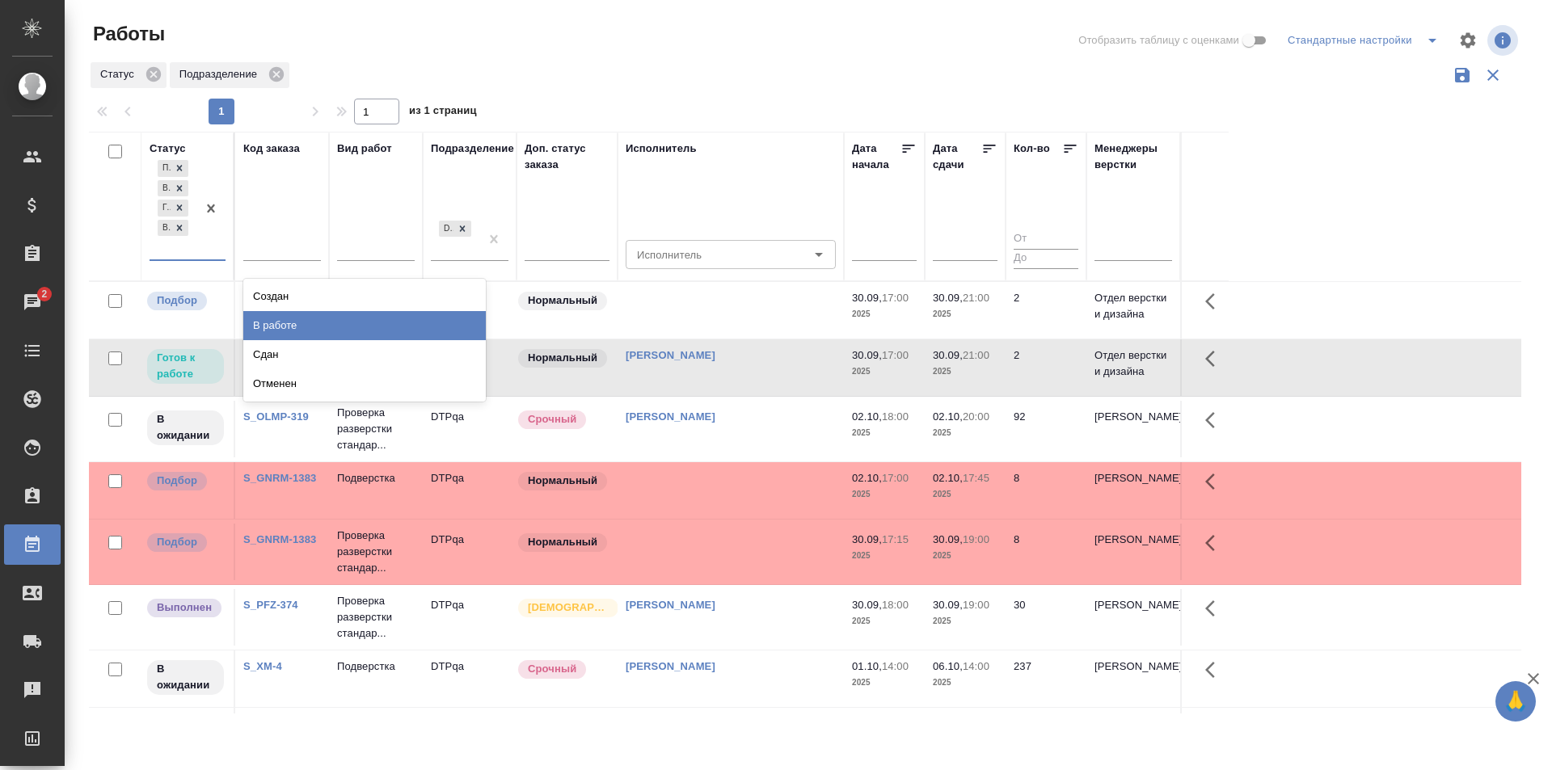
click at [296, 323] on div "В работе" at bounding box center [364, 325] width 242 height 29
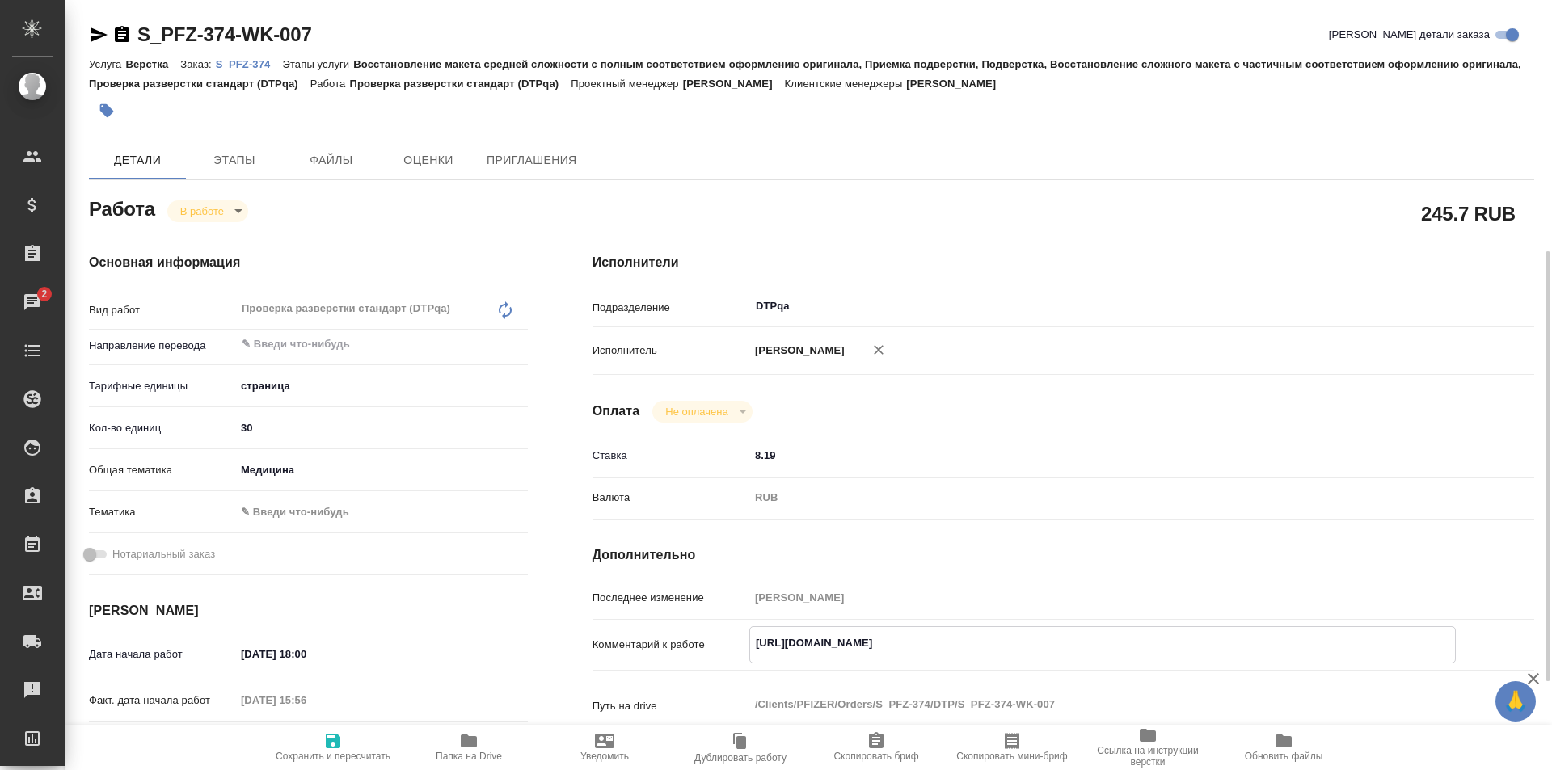
scroll to position [162, 0]
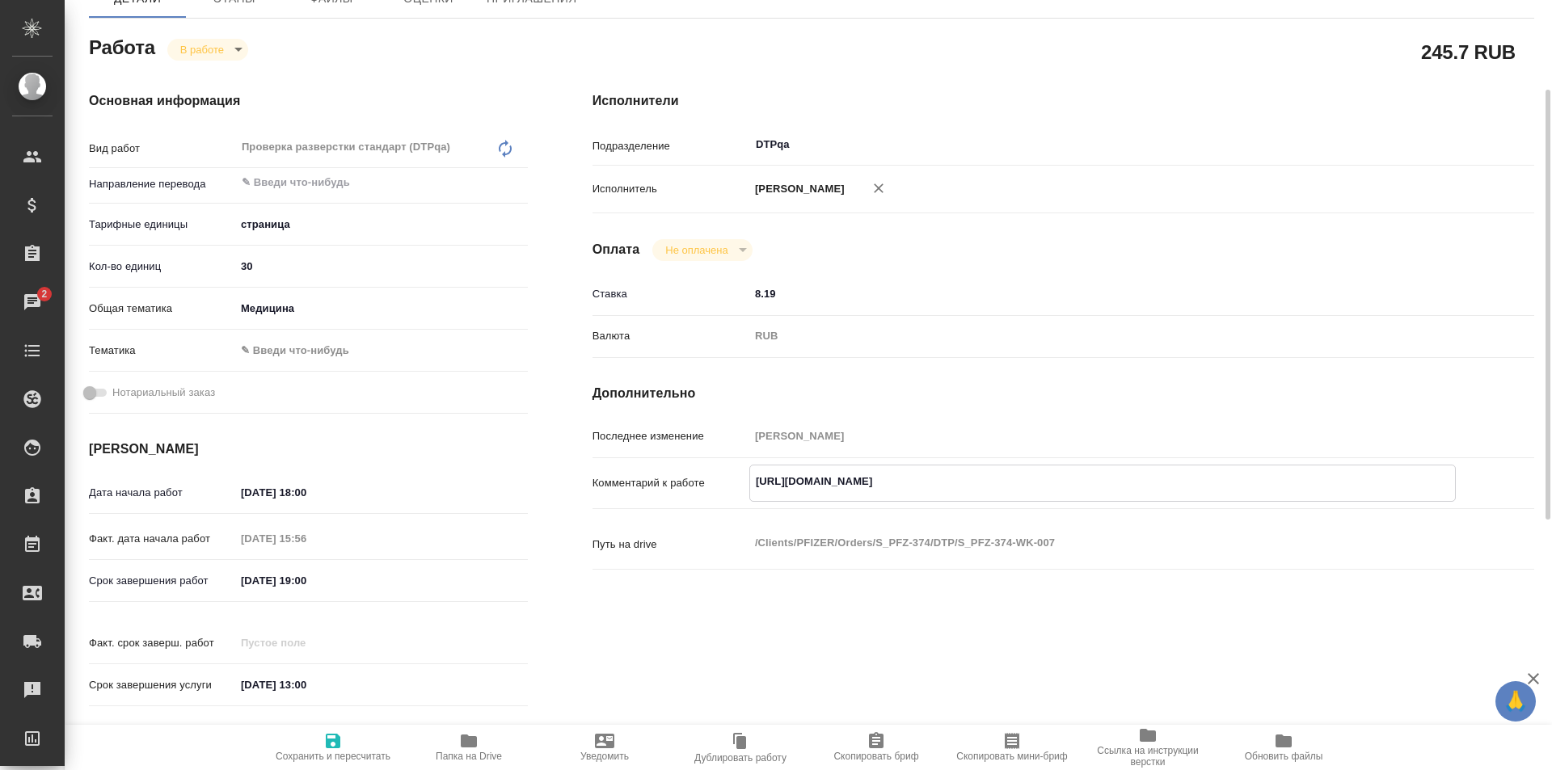
click at [472, 742] on icon "button" at bounding box center [469, 741] width 16 height 13
click at [1080, 480] on textarea "[URL][DOMAIN_NAME]" at bounding box center [1102, 480] width 706 height 27
paste textarea "[URL][DOMAIN_NAME]"
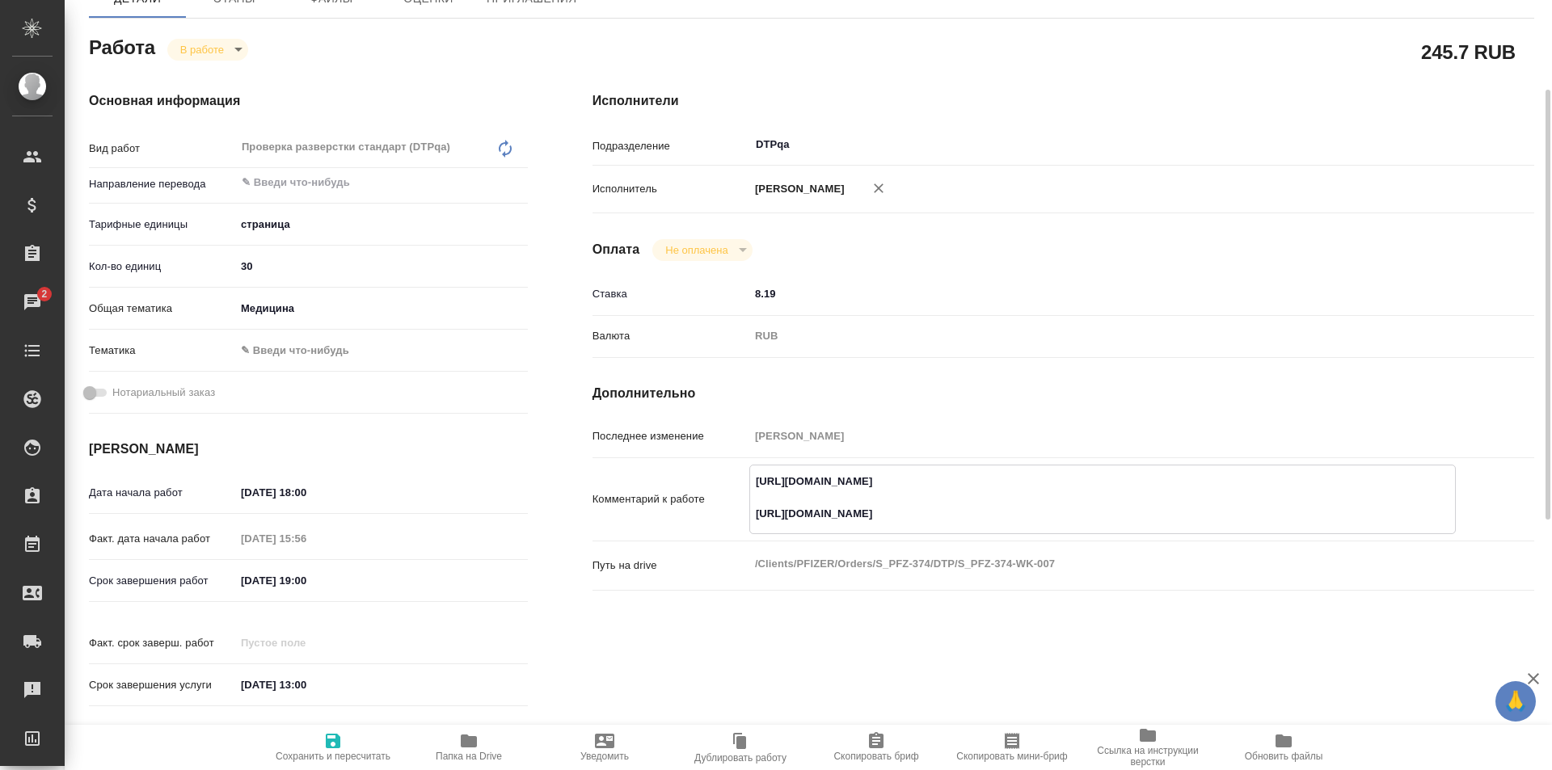
type textarea "[URL][DOMAIN_NAME] [URL][DOMAIN_NAME]"
click at [332, 739] on icon "button" at bounding box center [333, 741] width 15 height 15
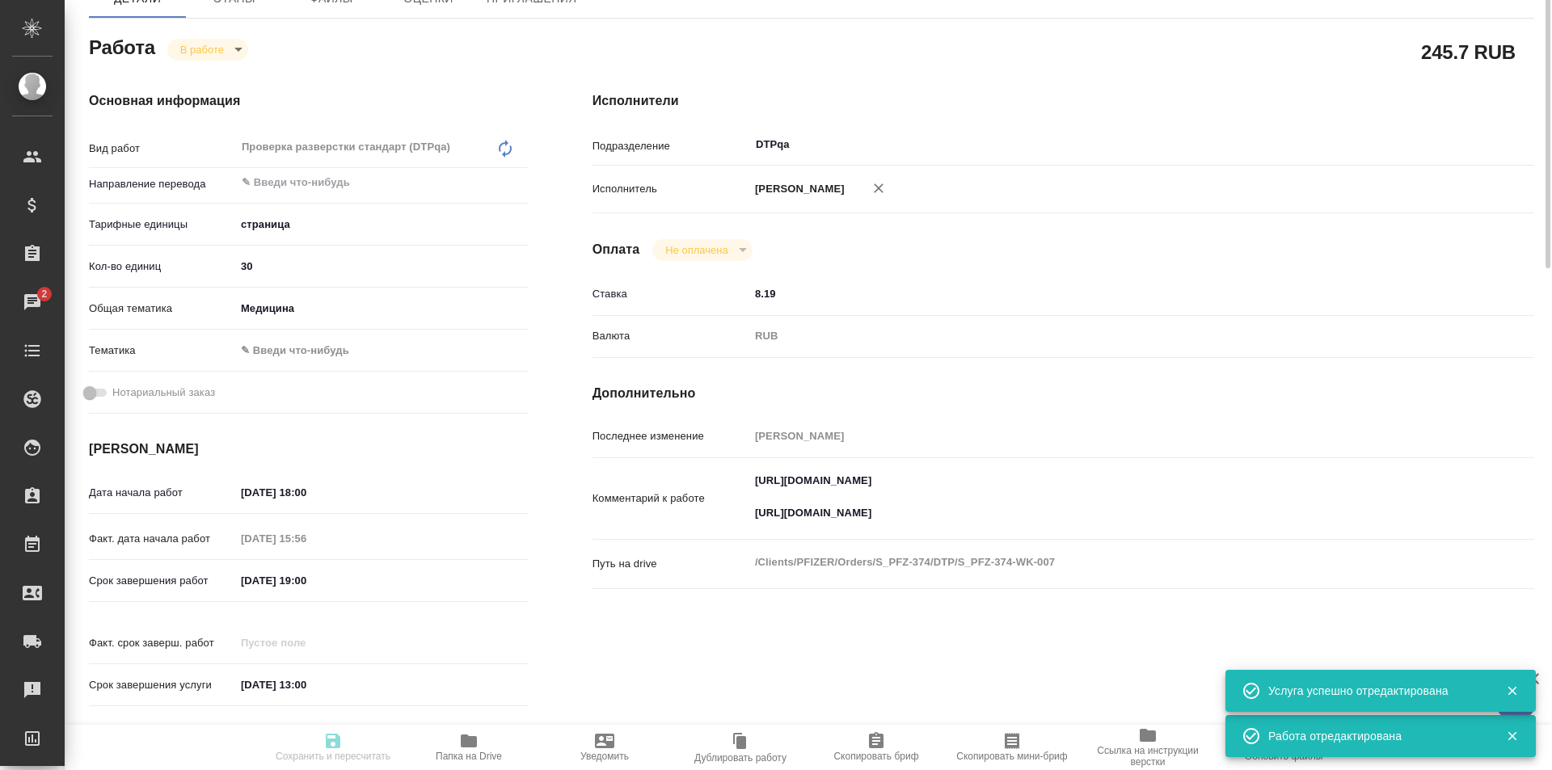
type input "inProgress"
type input "5a8b1489cc6b4906c91bfdb2"
type input "30"
type input "med"
type input "[DATE] 18:00"
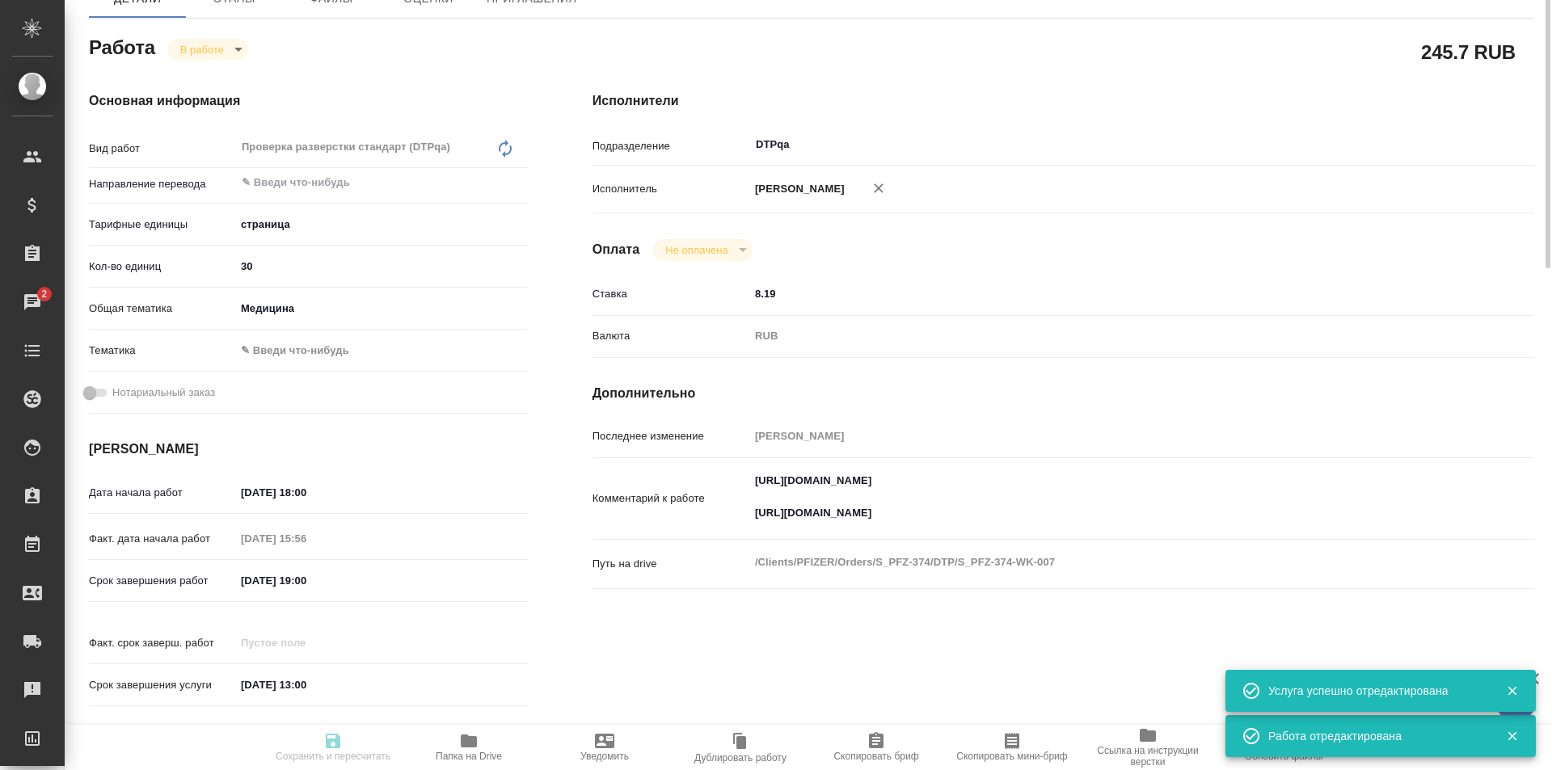
type input "[DATE] 15:56"
type input "[DATE] 19:00"
type input "[DATE] 13:00"
type input "DTPqa"
type input "notPayed"
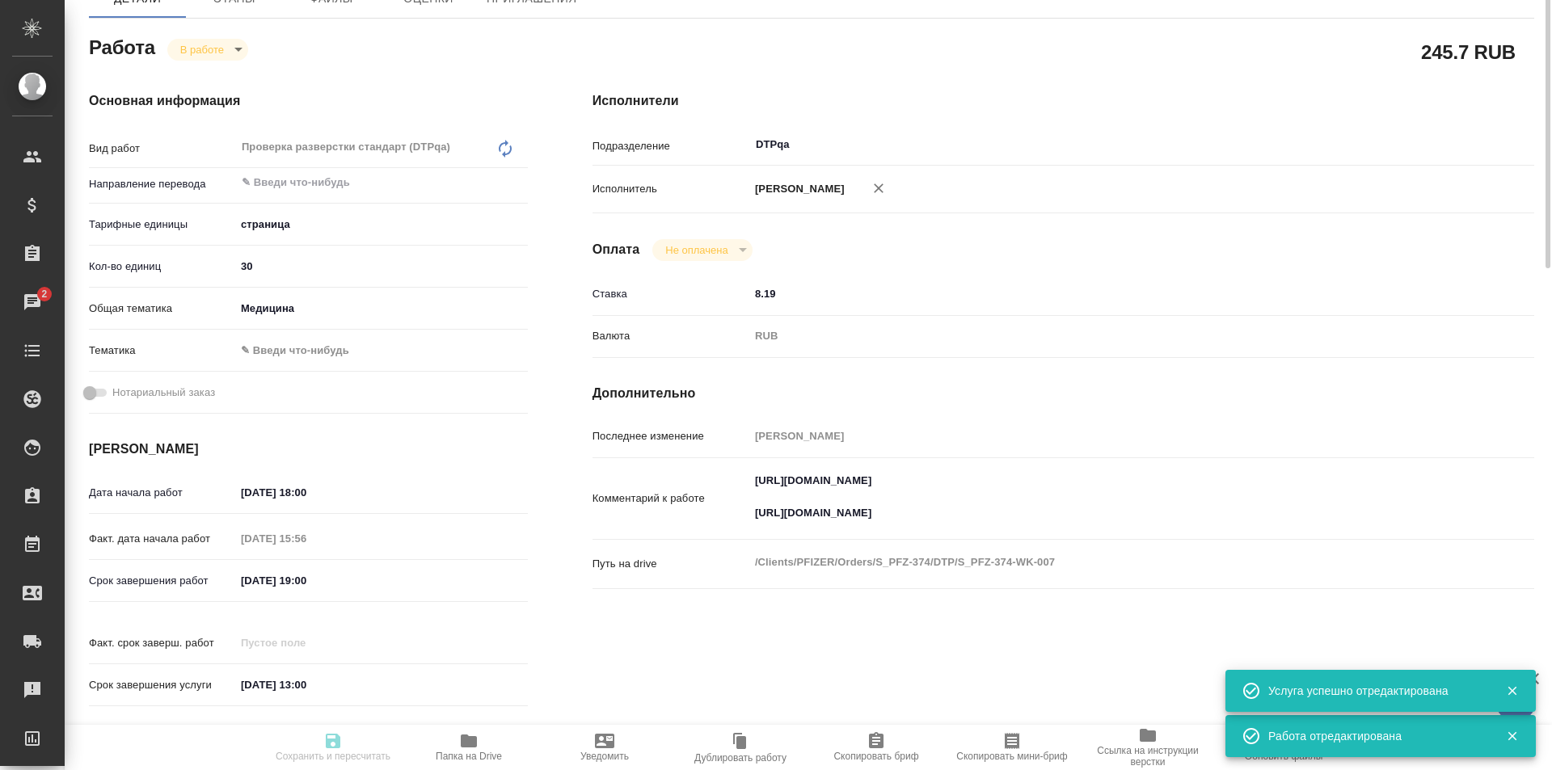
type input "8.19"
type input "RUB"
type input "[PERSON_NAME]"
type input "S_PFZ-374"
type input "9501072059"
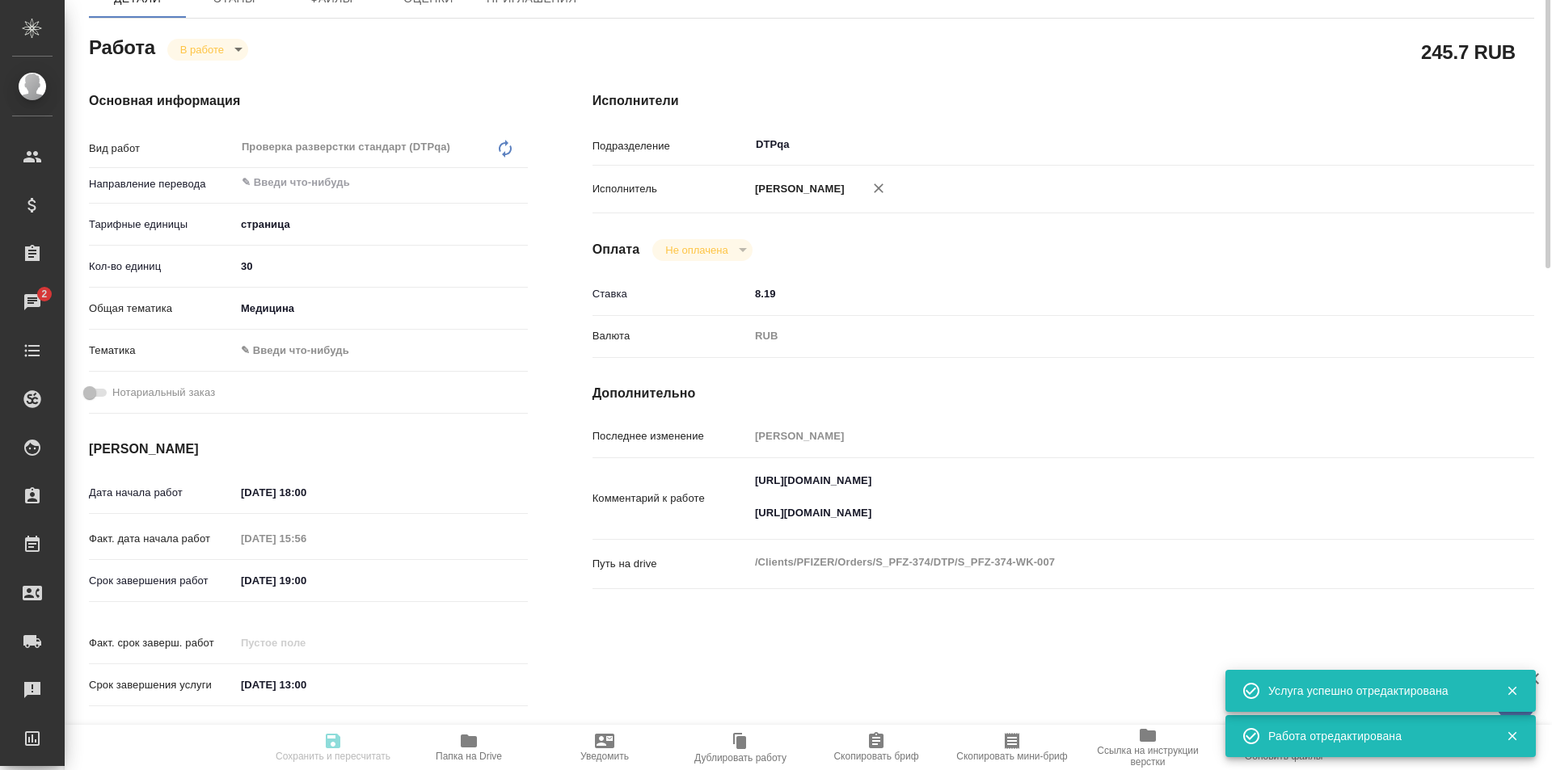
type input "Верстка"
type input "Восстановление макета средней сложности с полным соответствием оформлению ориги…"
type input "[PERSON_NAME]"
type input "/Clients/PFIZER/Orders/S_PFZ-374"
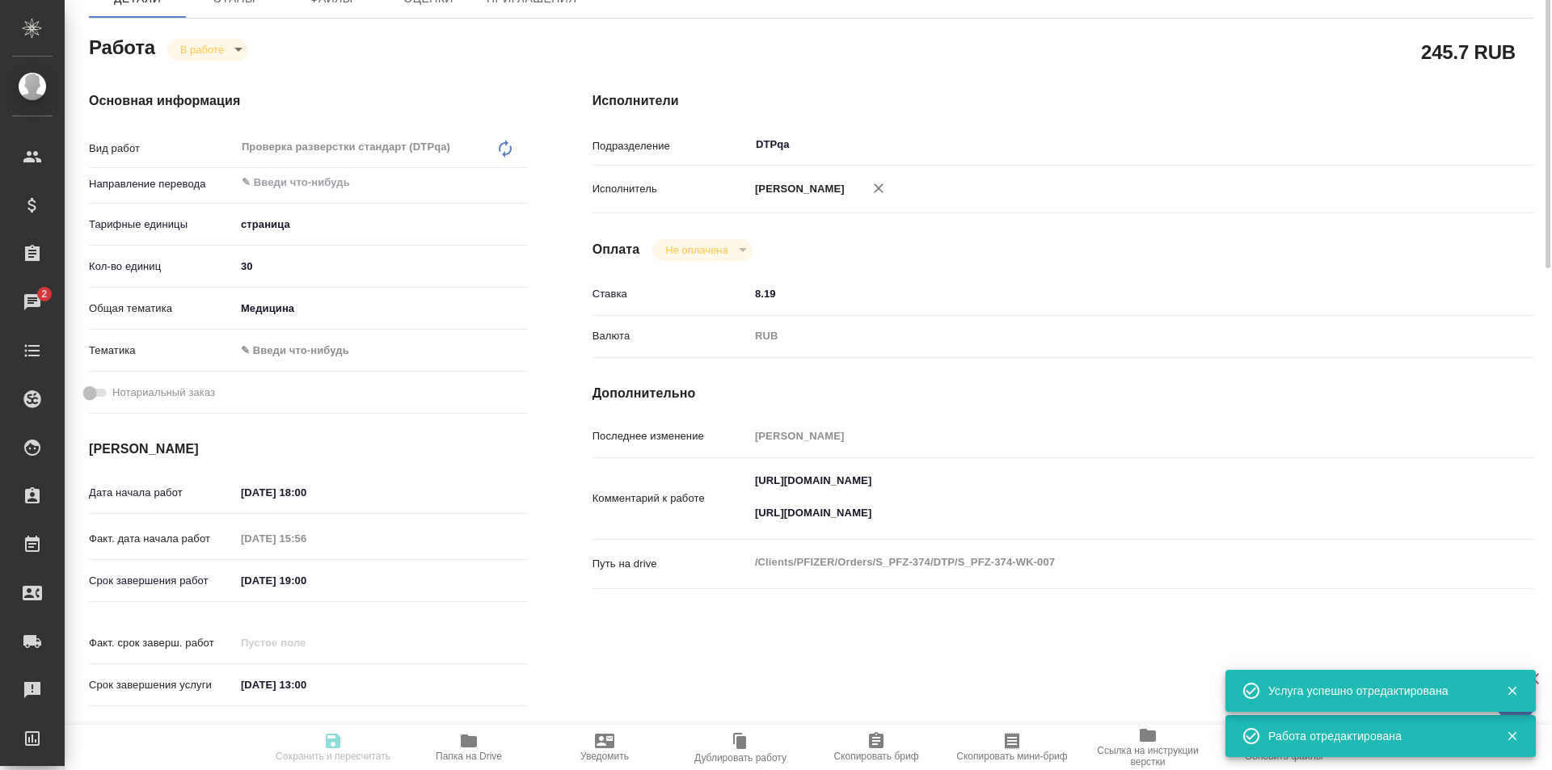
scroll to position [0, 0]
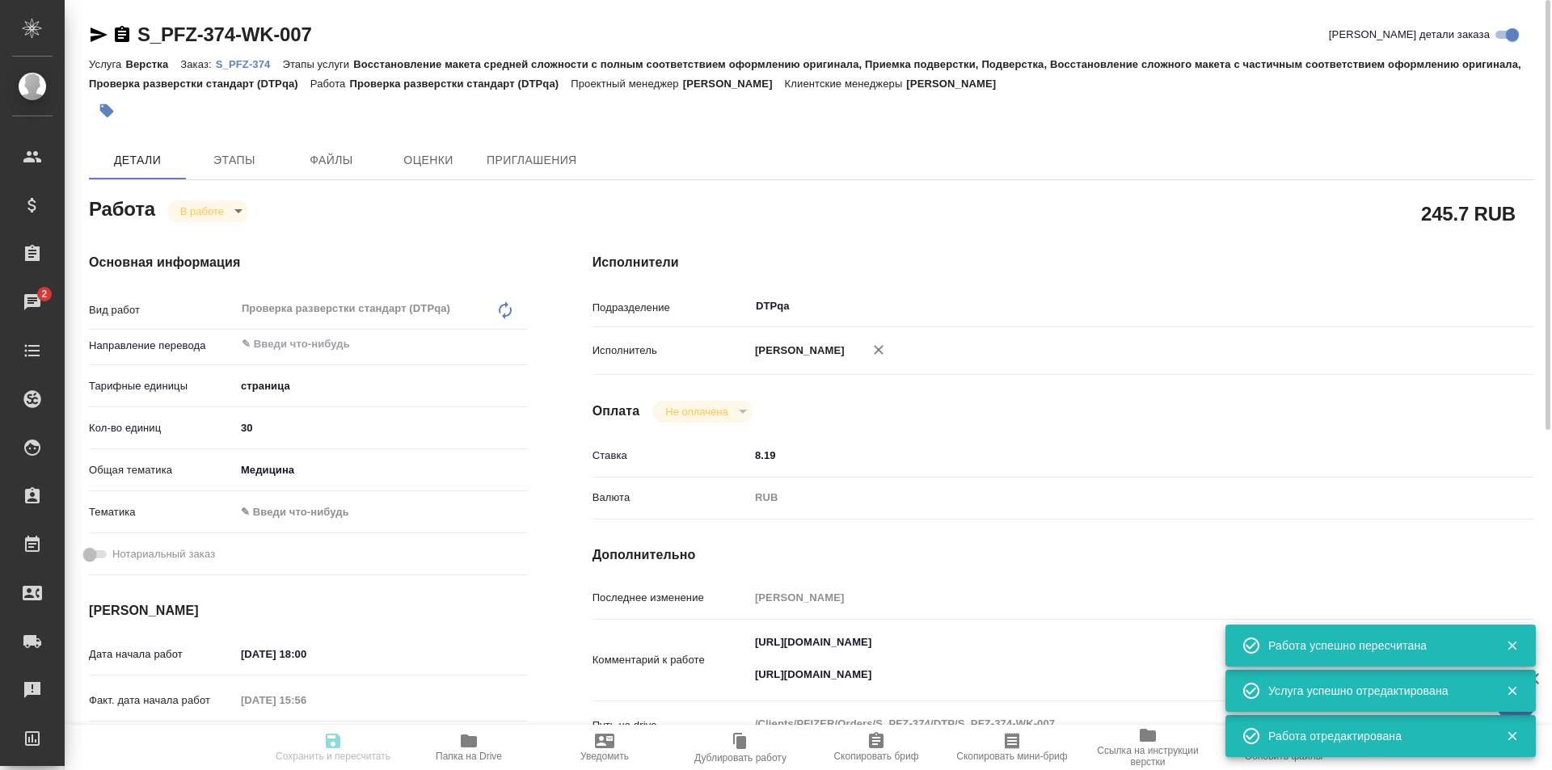
type input "inProgress"
type input "5a8b1489cc6b4906c91bfdb2"
type input "30"
type input "med"
type input "[DATE] 18:00"
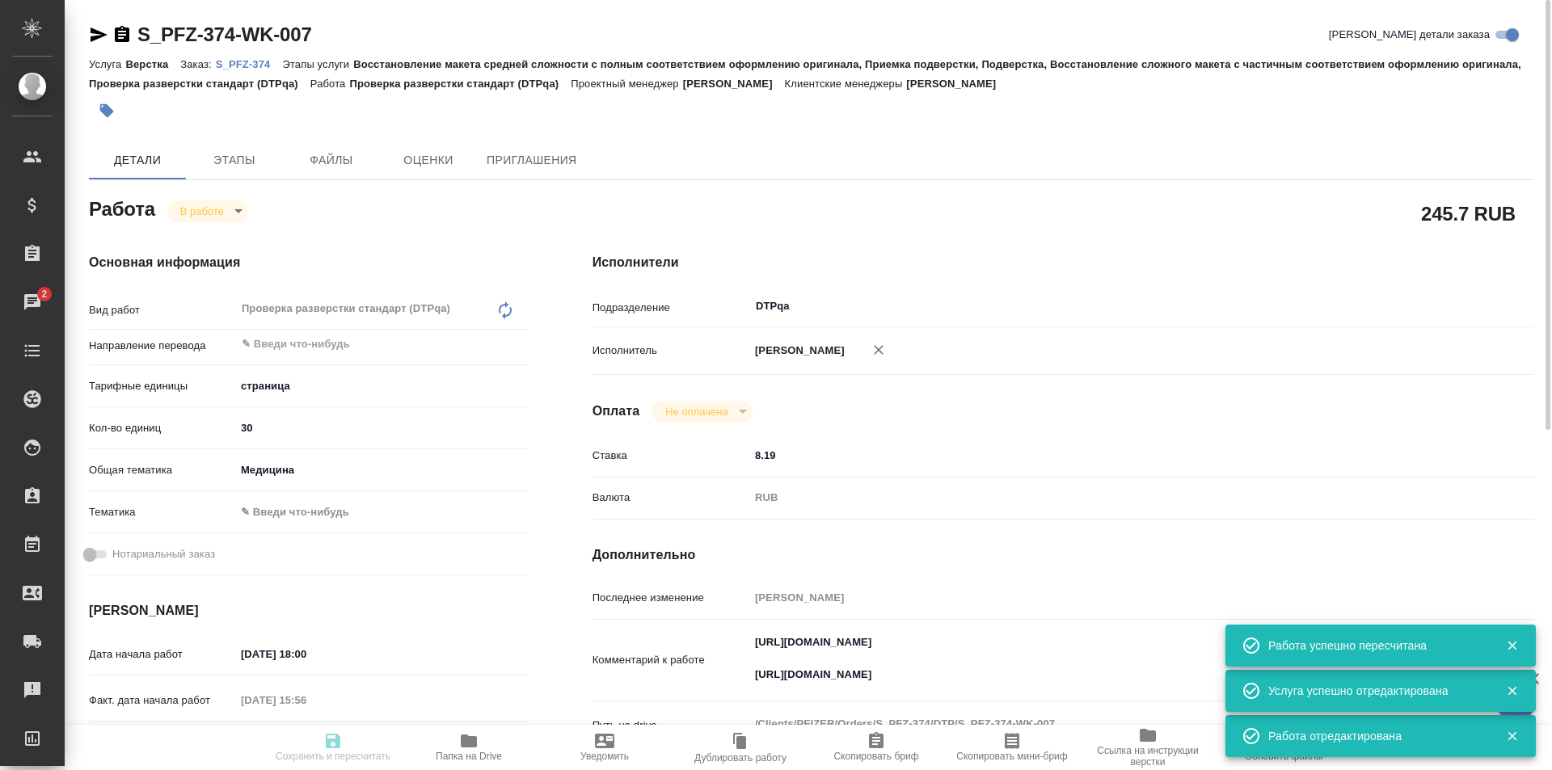
type input "[DATE] 15:56"
type input "[DATE] 19:00"
type input "[DATE] 13:00"
type input "DTPqa"
type input "notPayed"
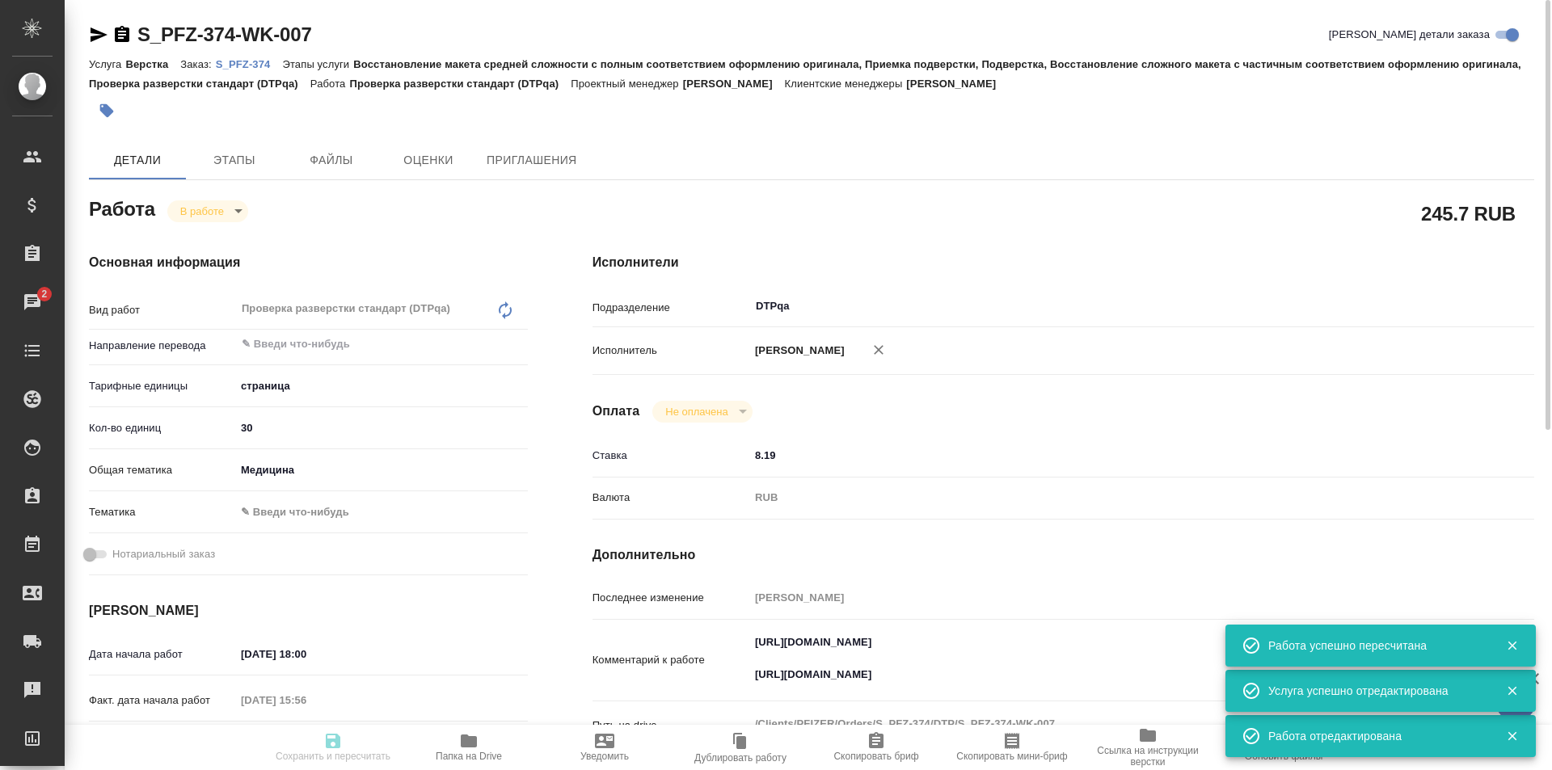
type input "8.19"
type input "RUB"
type input "[PERSON_NAME]"
type input "S_PFZ-374"
type input "9501072059"
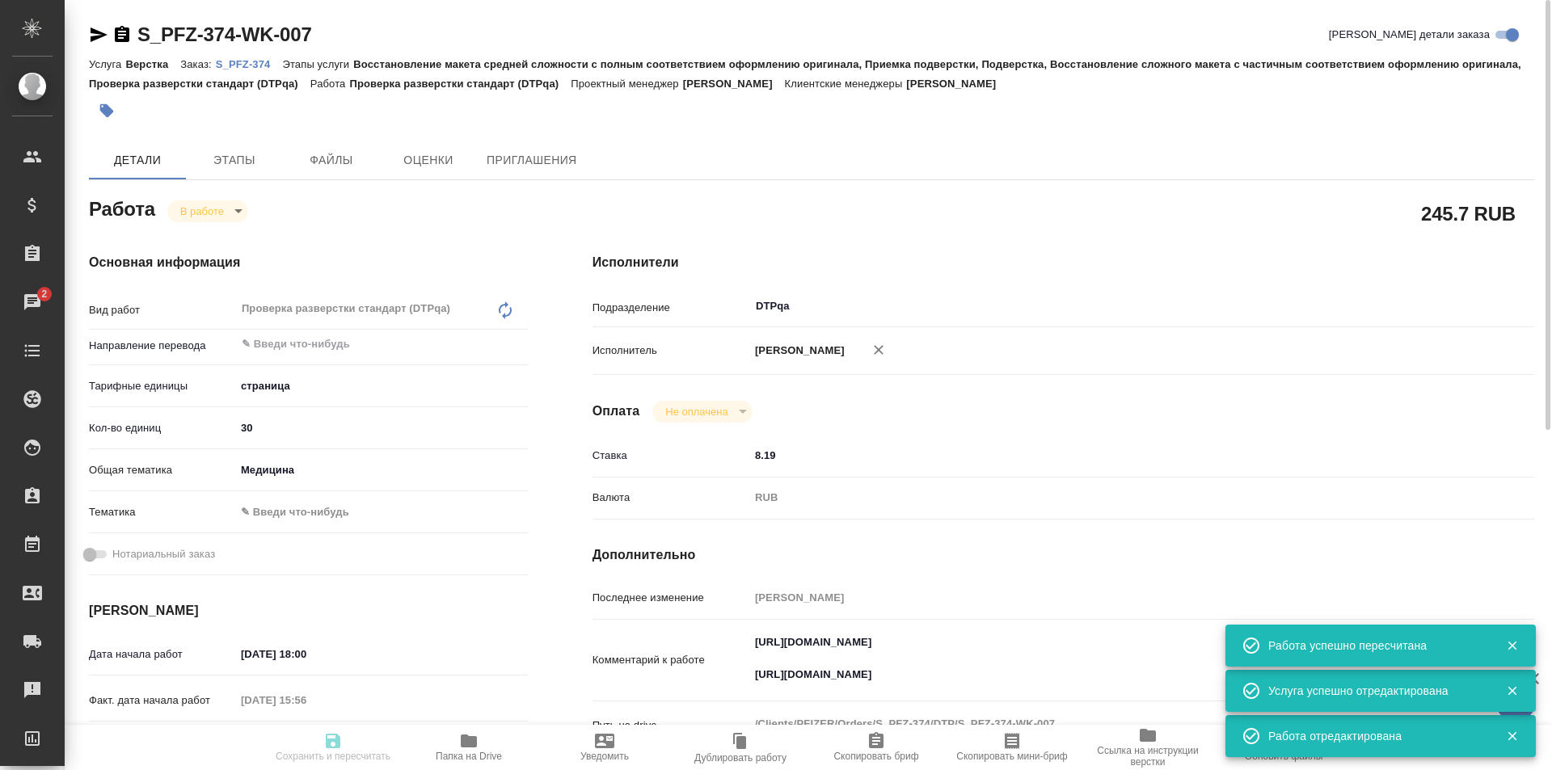
type input "Верстка"
type input "Восстановление макета средней сложности с полным соответствием оформлению ориги…"
type input "[PERSON_NAME]"
type input "/Clients/PFIZER/Orders/S_PFZ-374"
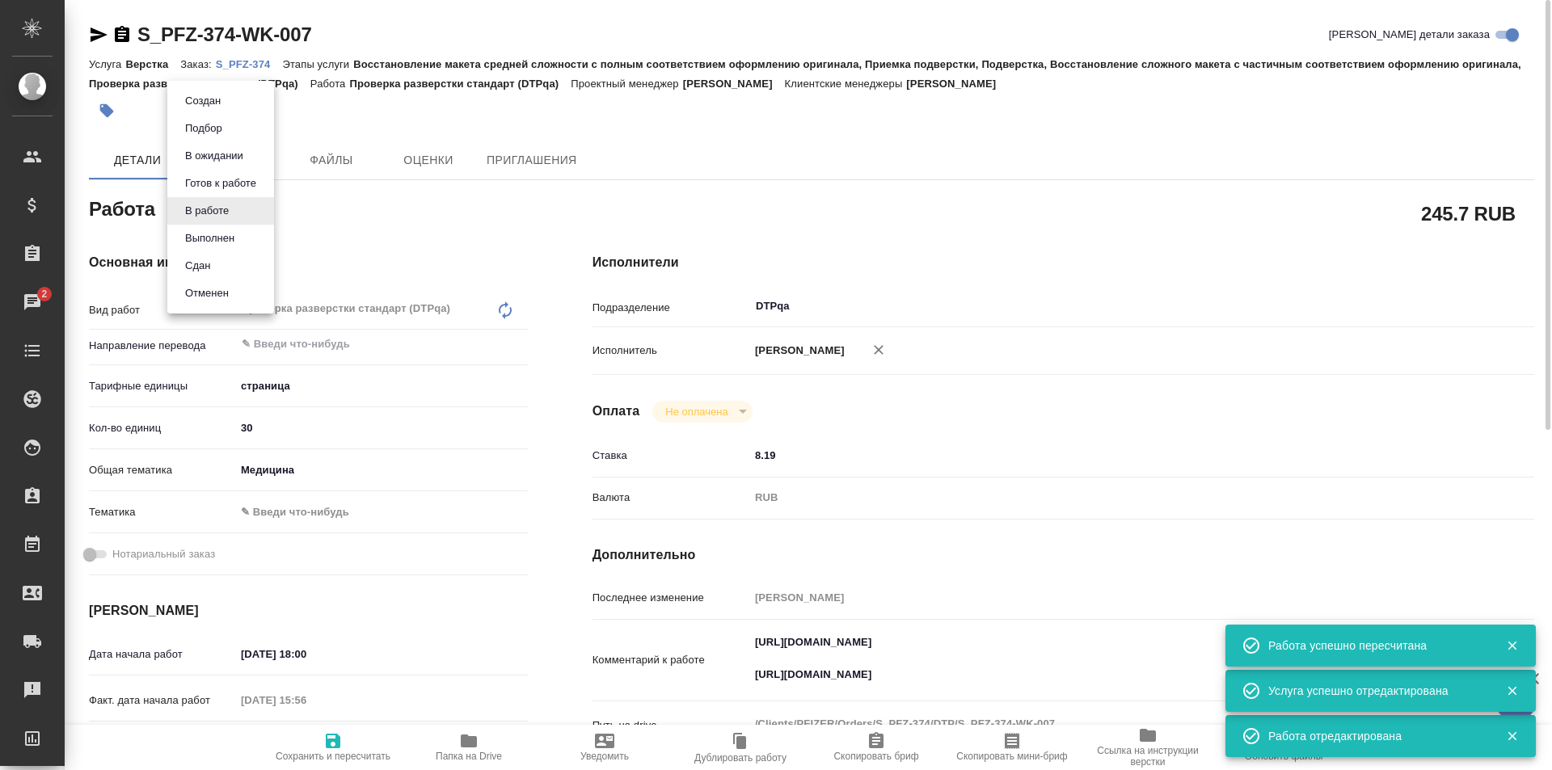
click at [212, 237] on button "Выполнен" at bounding box center [209, 238] width 59 height 18
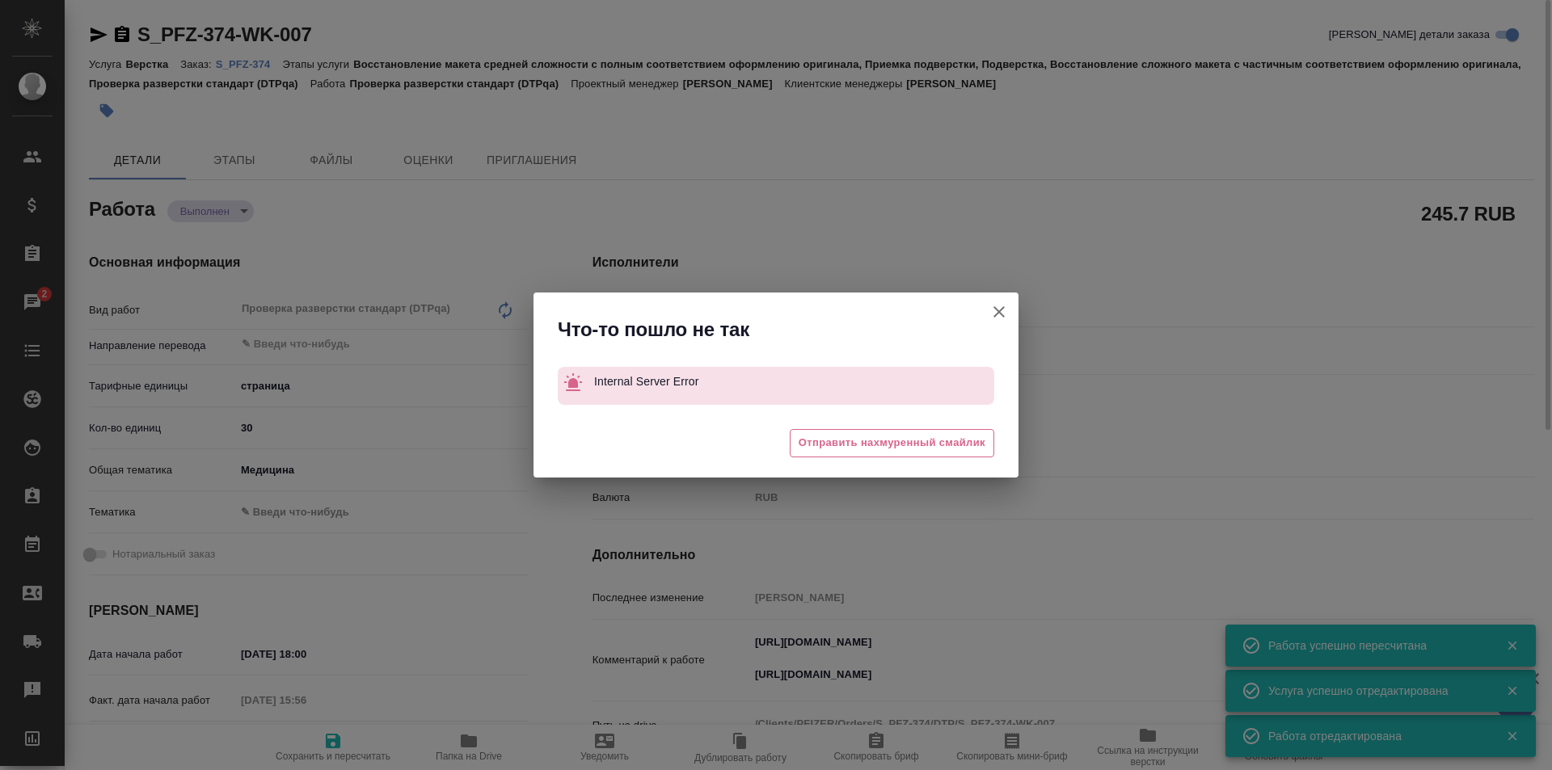
type textarea "x"
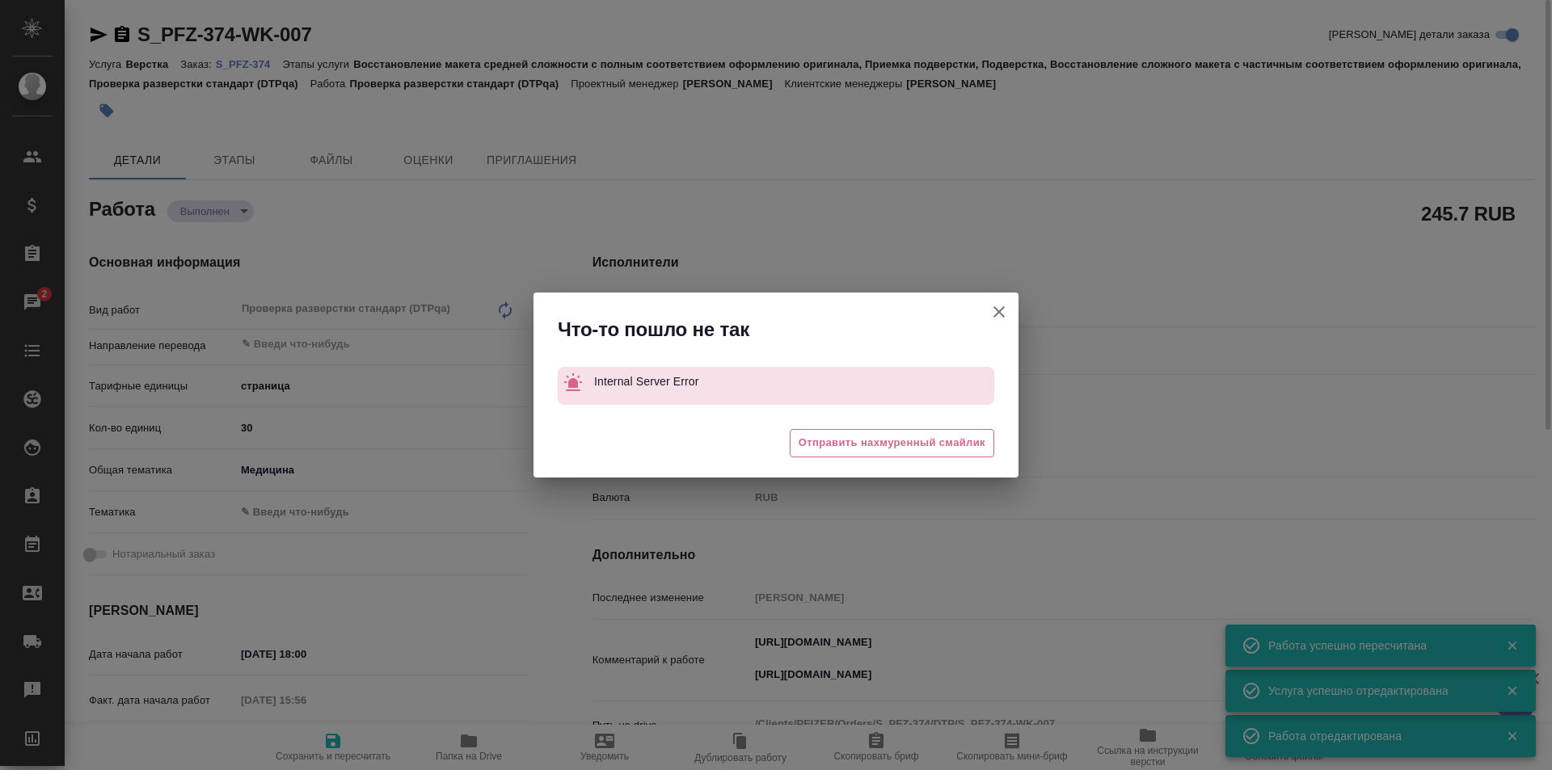
type textarea "x"
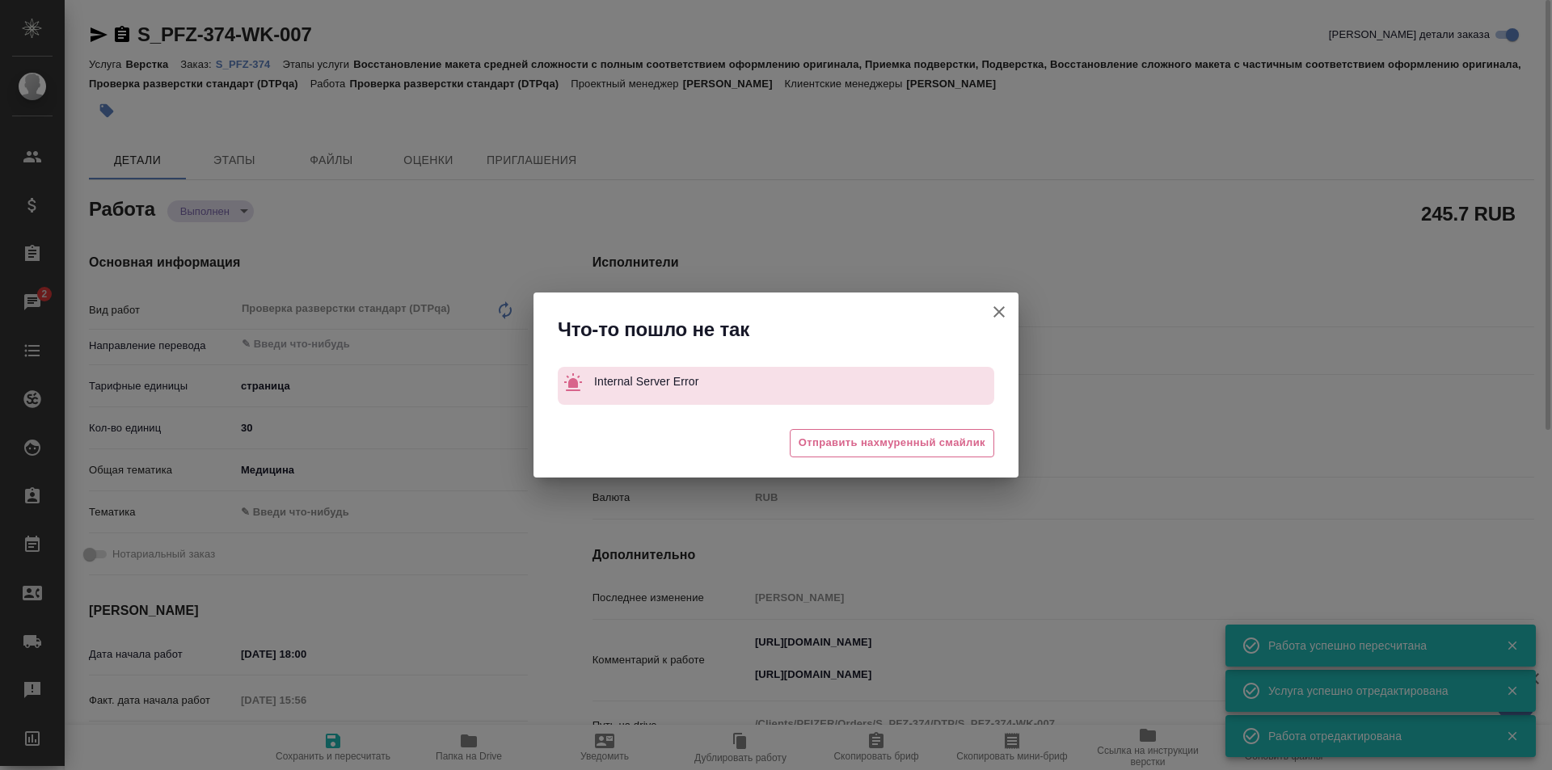
type textarea "x"
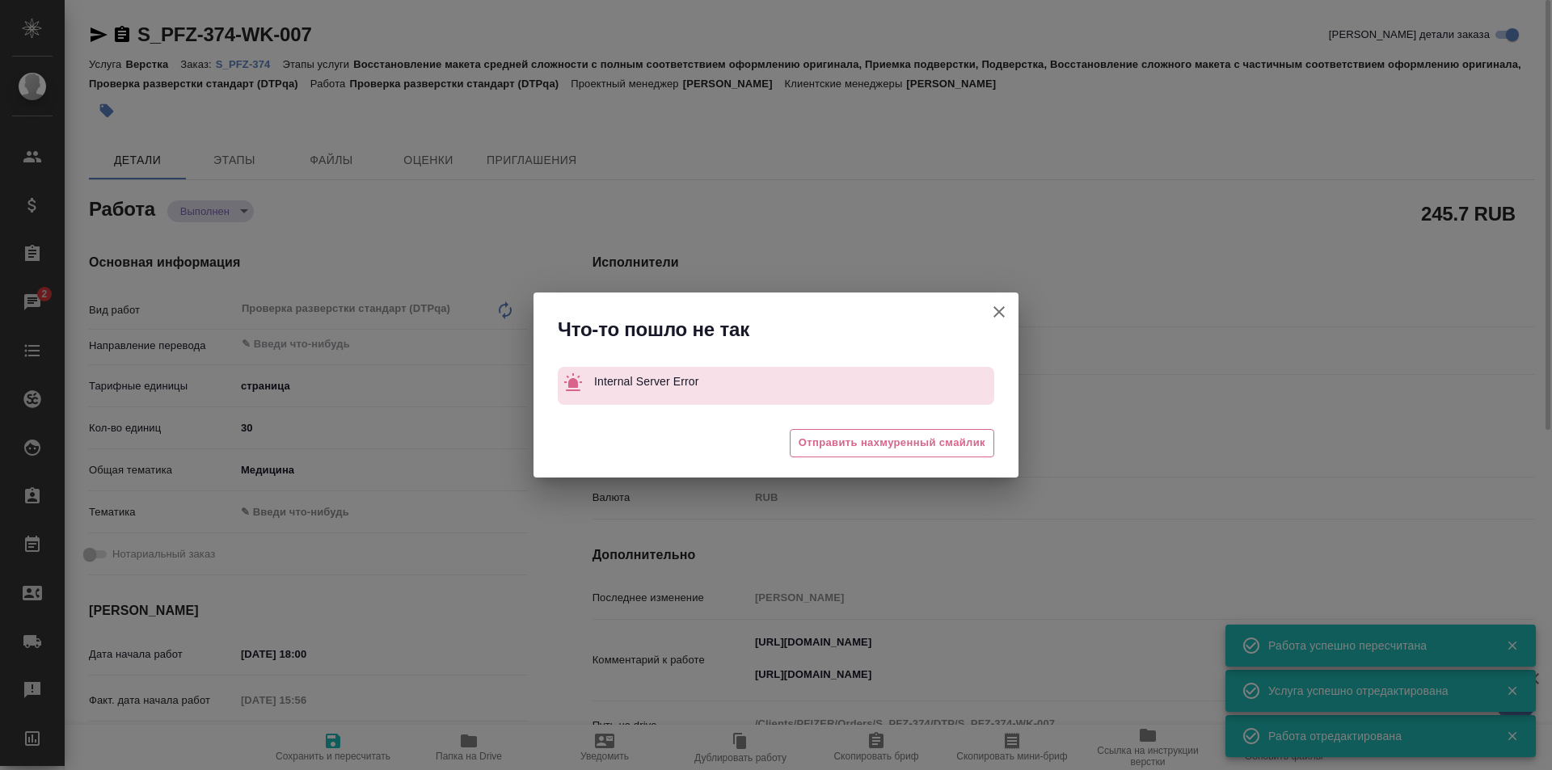
type textarea "x"
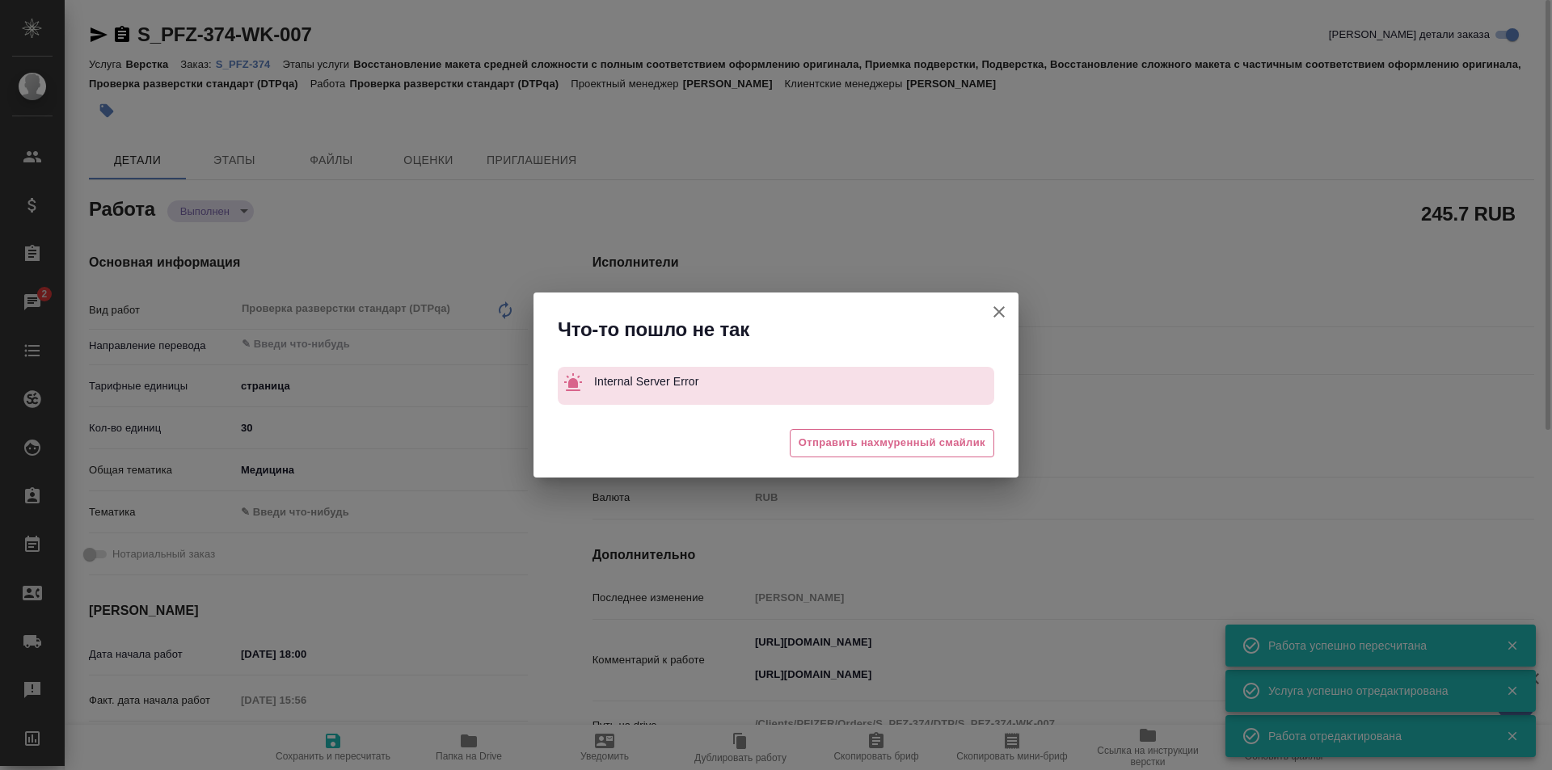
drag, startPoint x: 989, startPoint y: 307, endPoint x: 998, endPoint y: 309, distance: 9.2
click at [998, 309] on icon "button" at bounding box center [998, 311] width 19 height 19
type textarea "x"
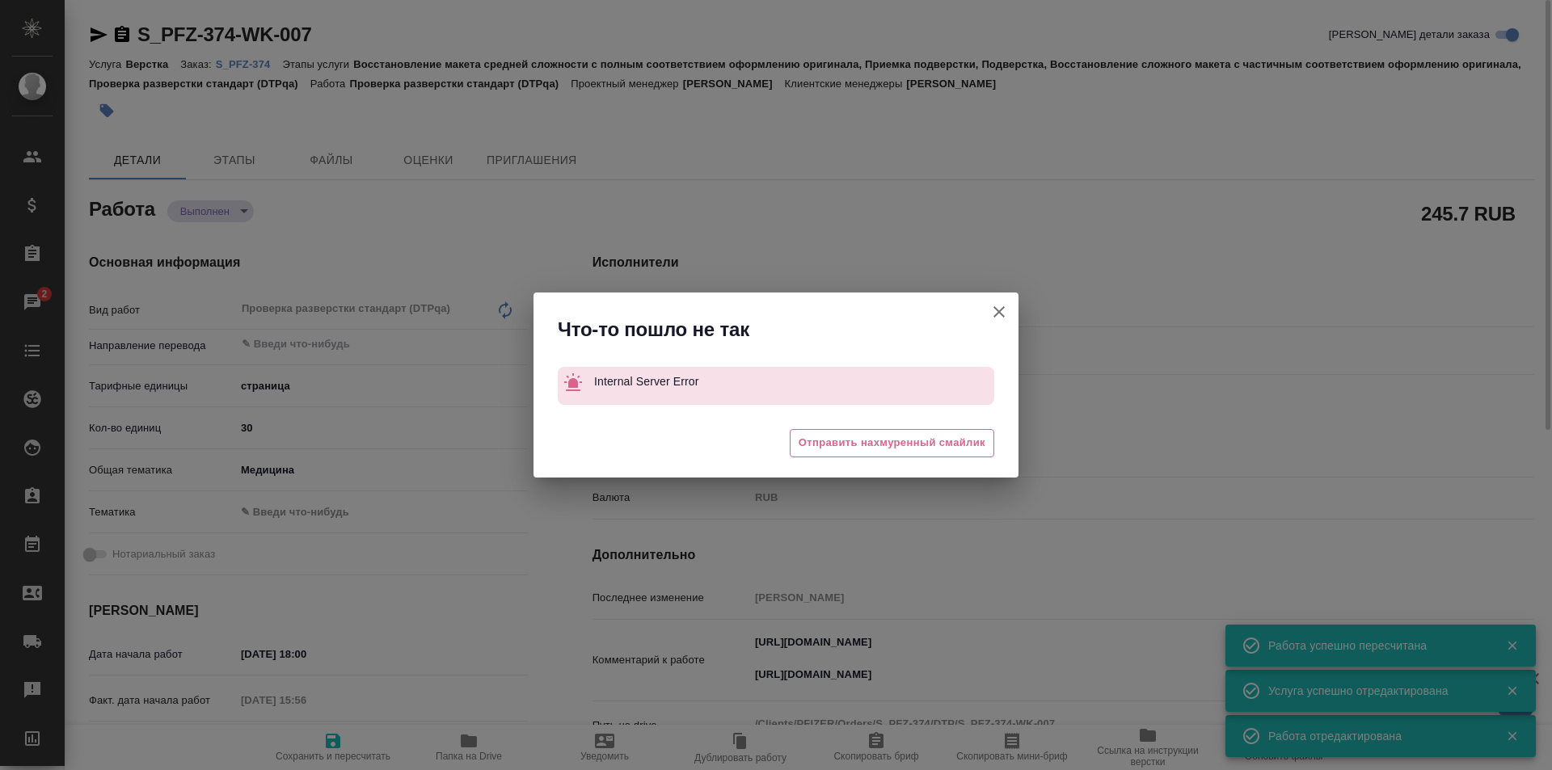
type textarea "x"
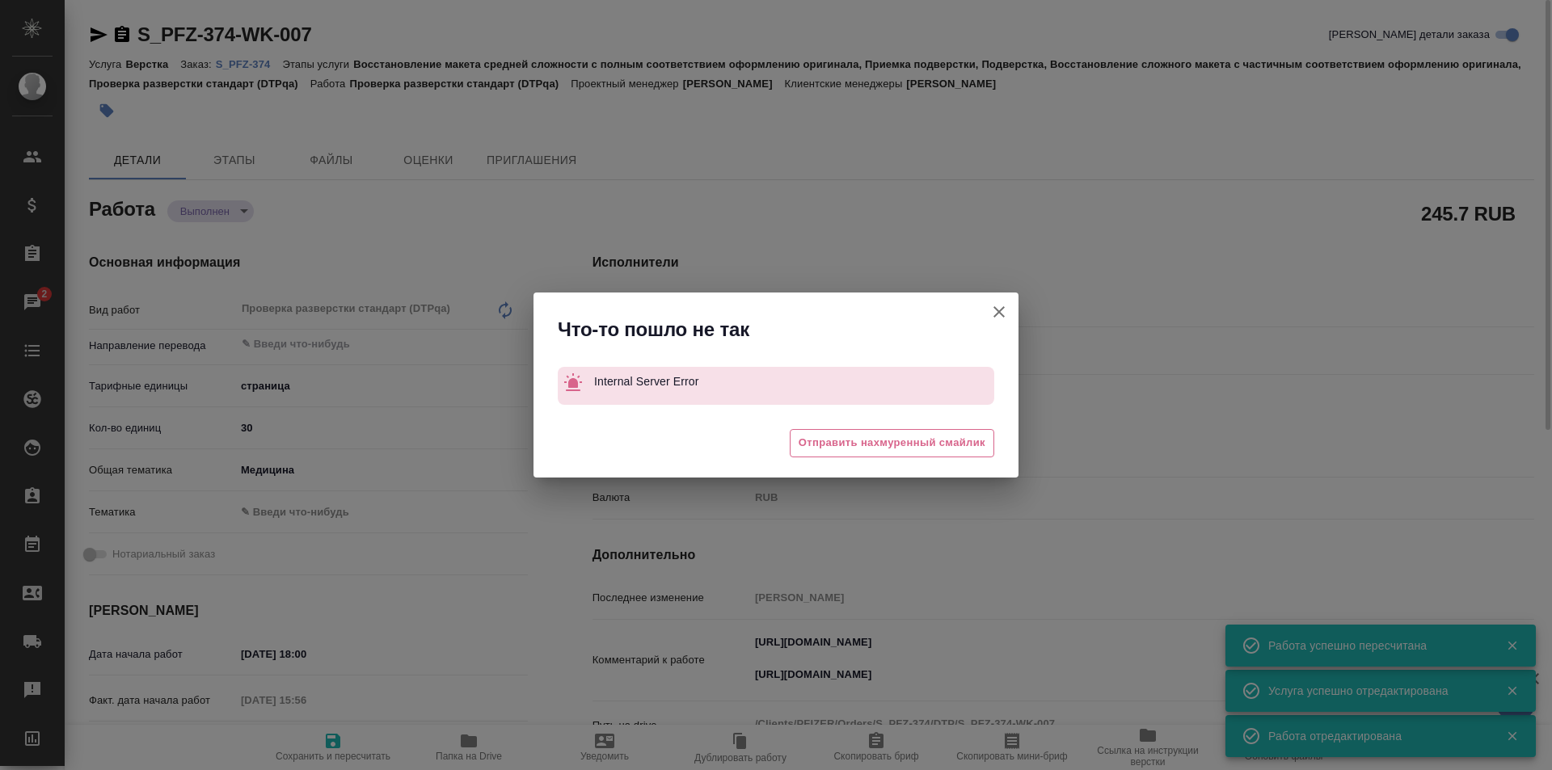
type textarea "x"
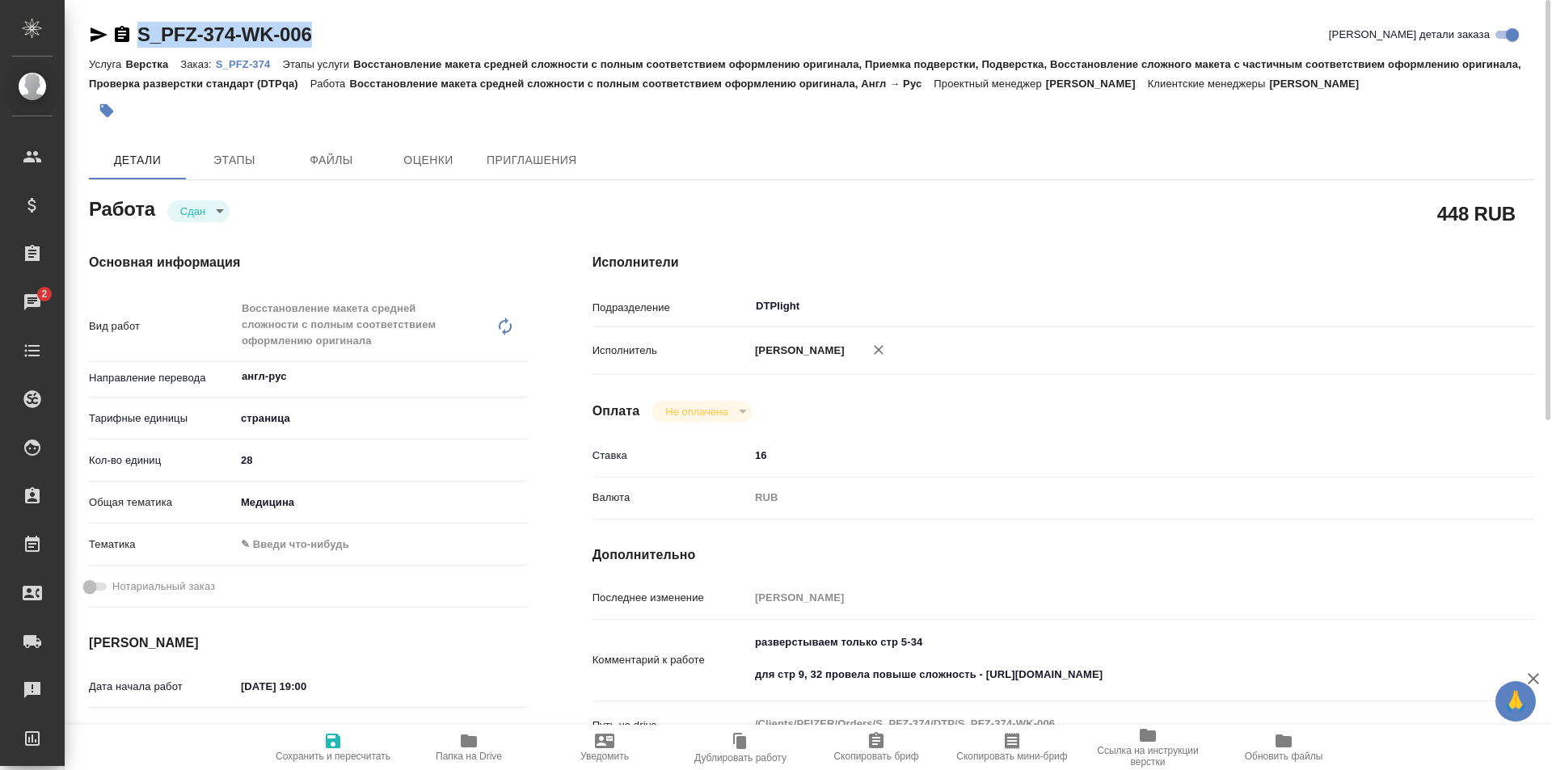
click at [245, 63] on p "S_PFZ-374" at bounding box center [249, 64] width 67 height 12
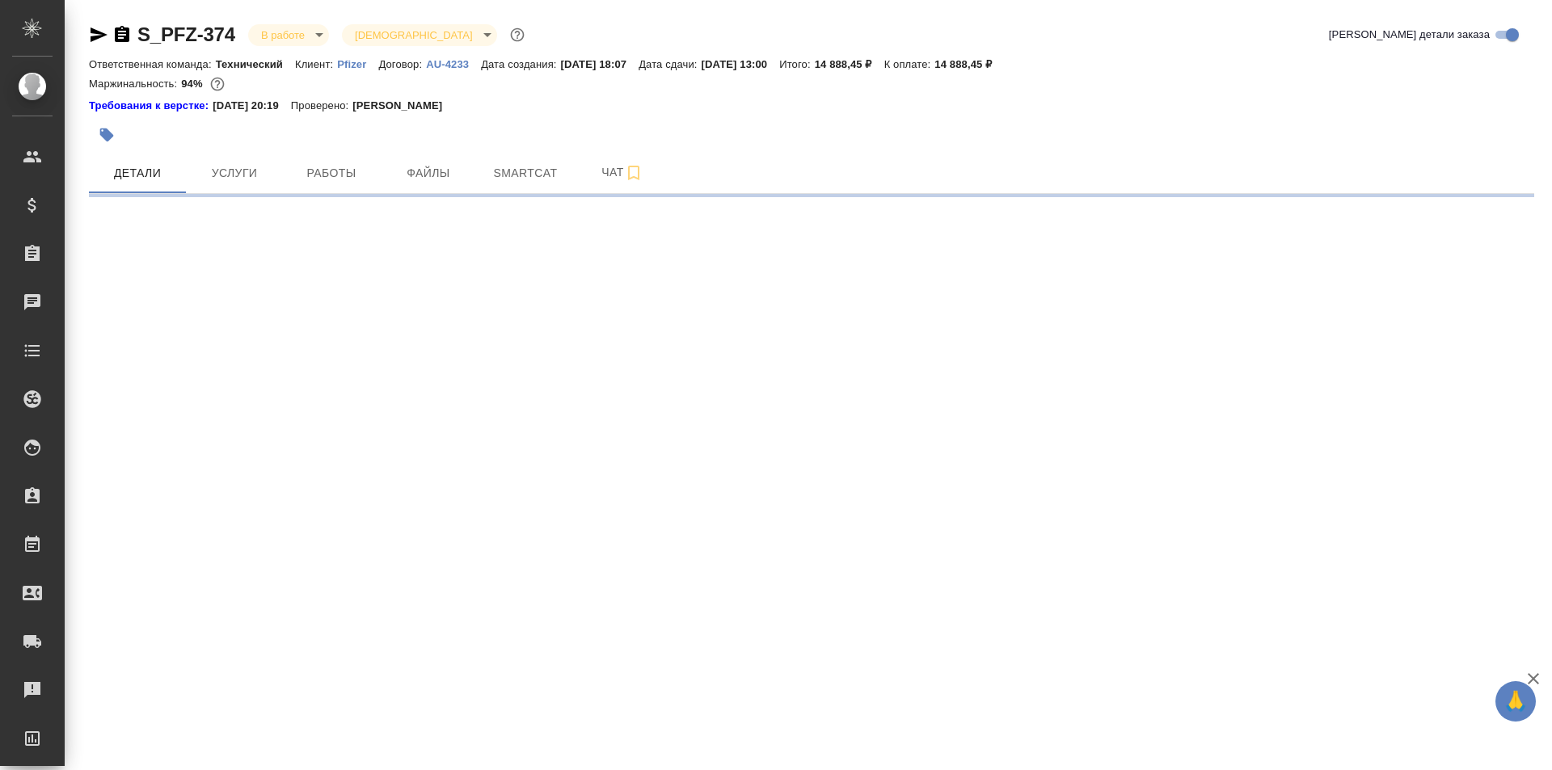
select select "RU"
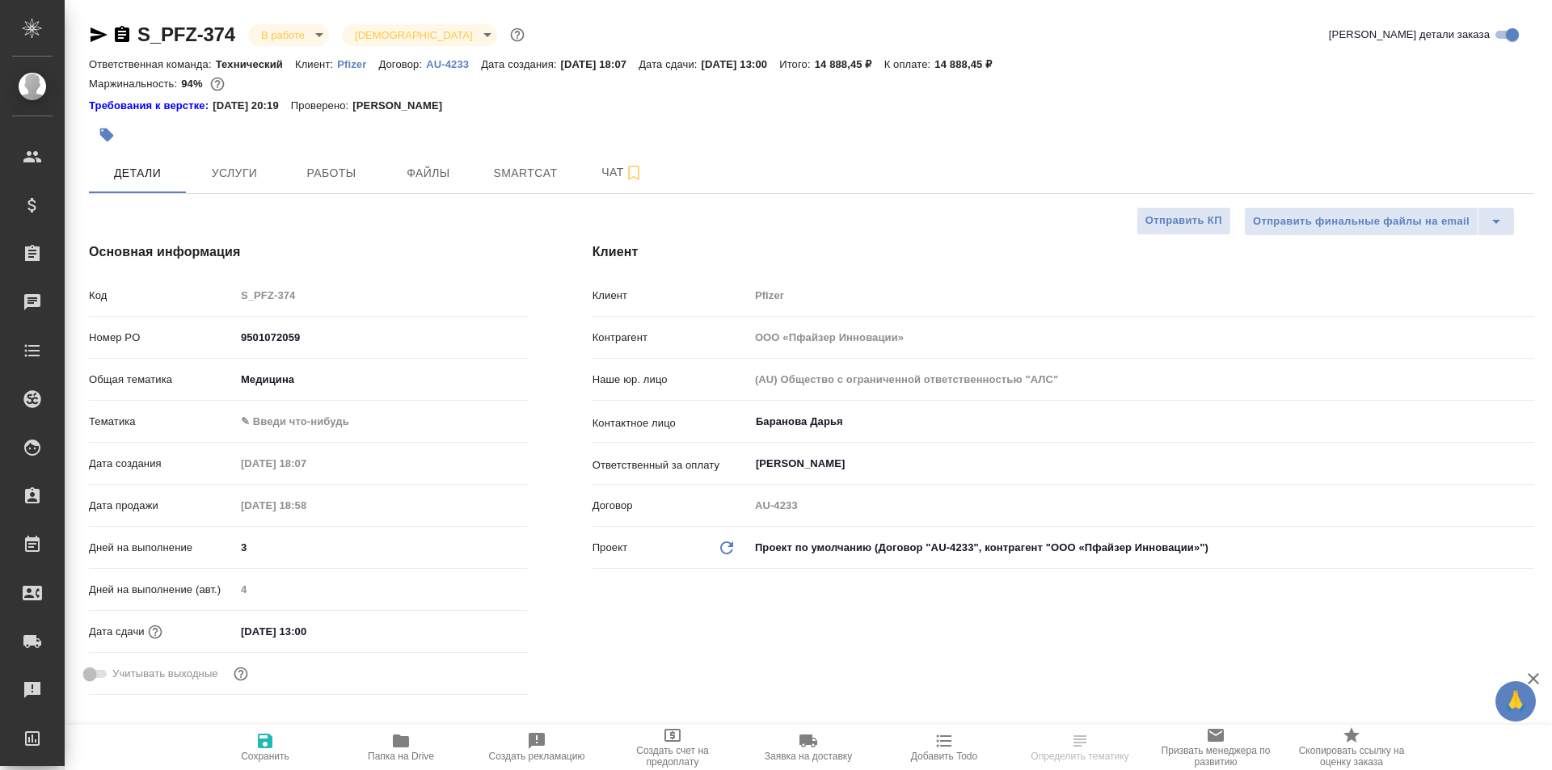
type textarea "x"
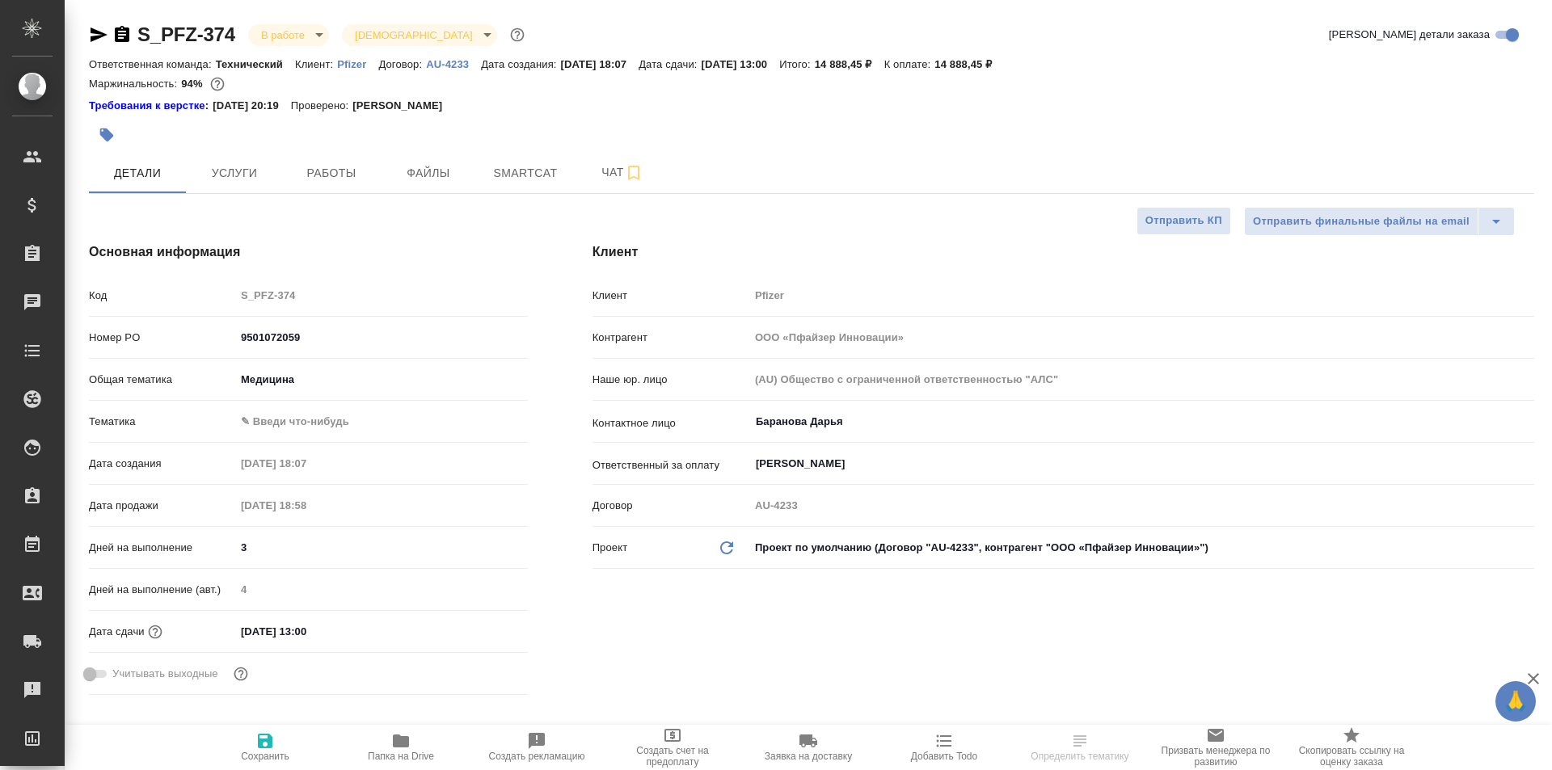
type textarea "x"
type input "Сергеева Анастасия"
type input "Переверзева Анна a.pereverzeva"
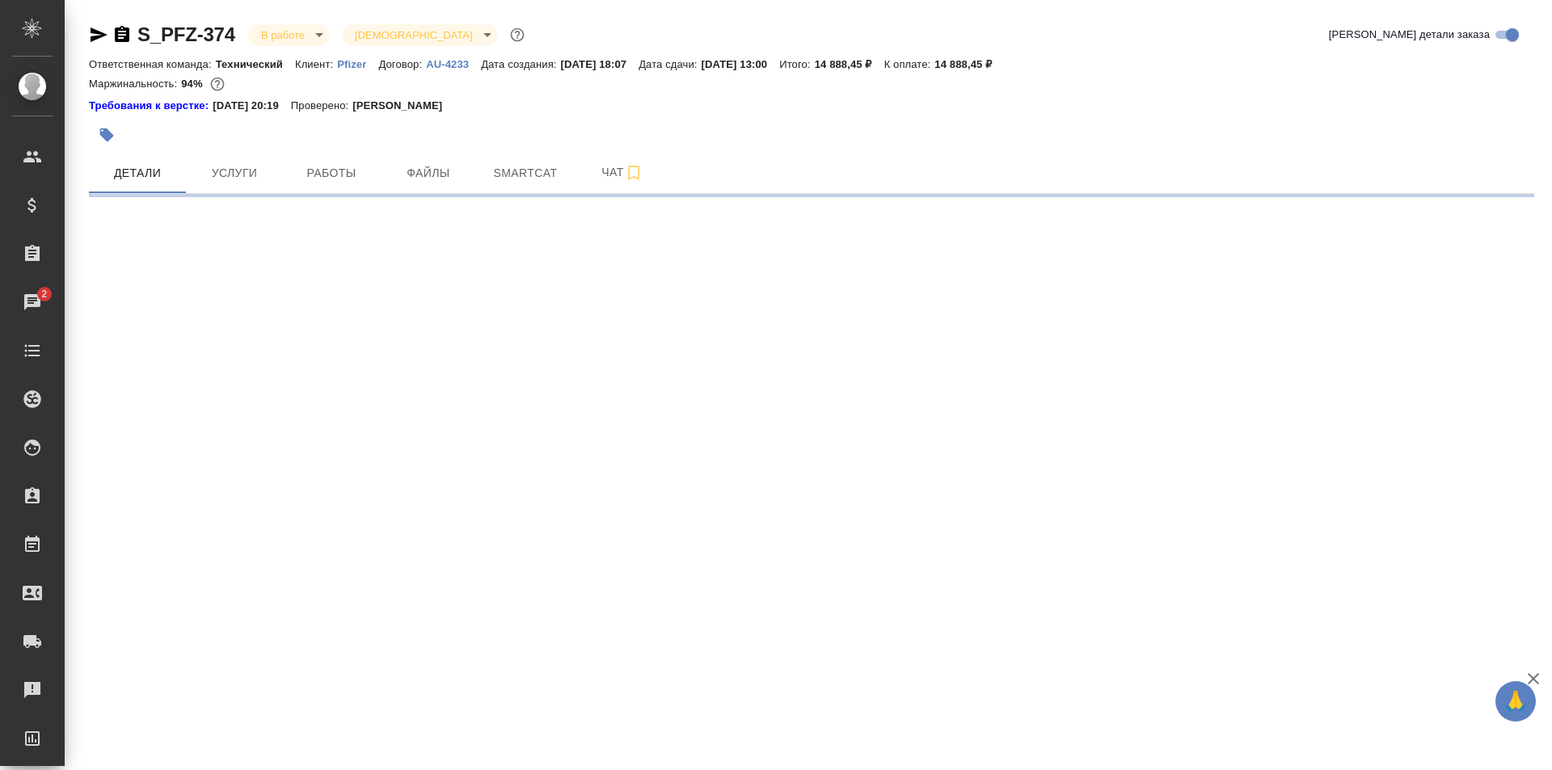
select select "RU"
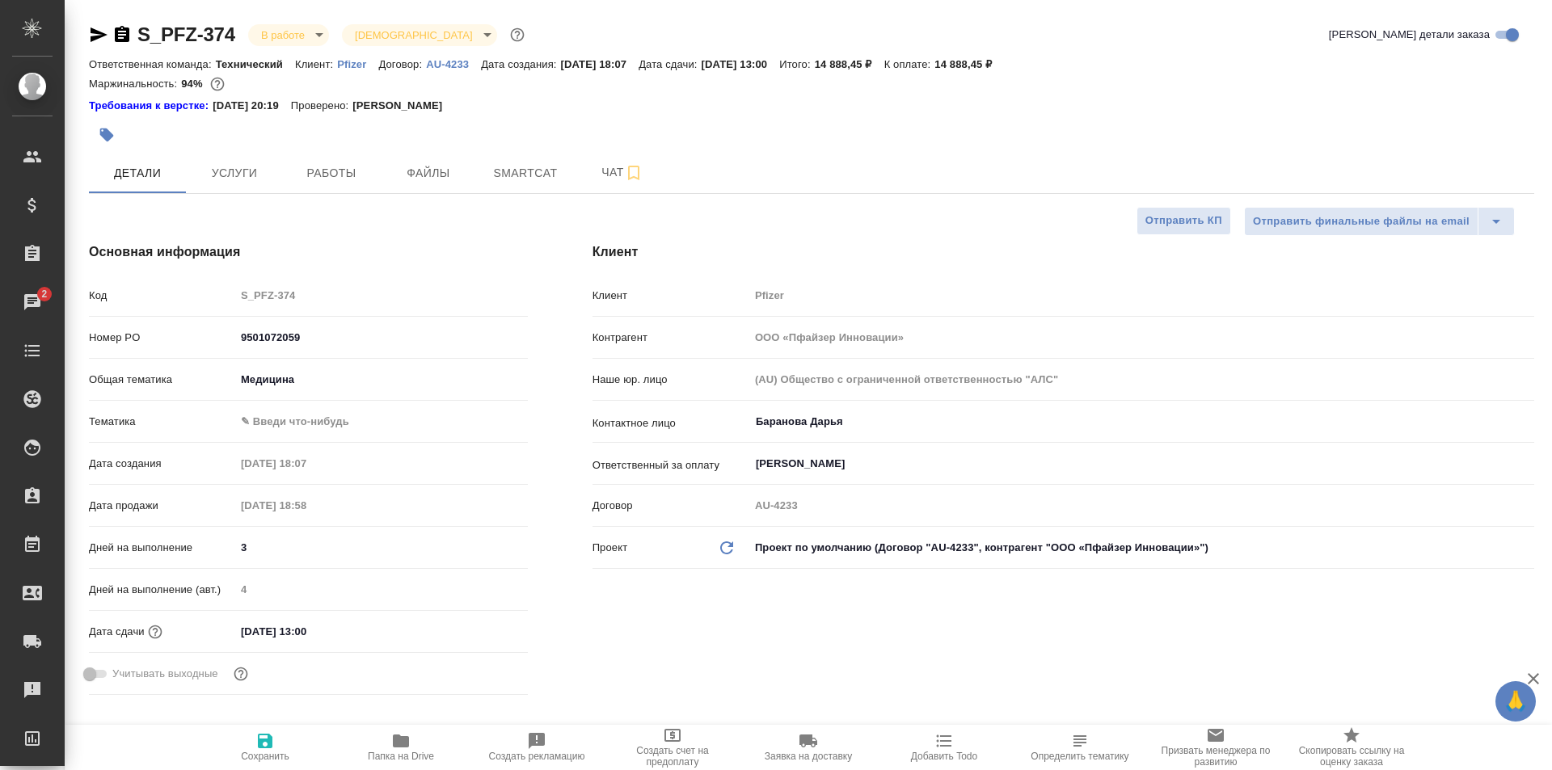
type textarea "x"
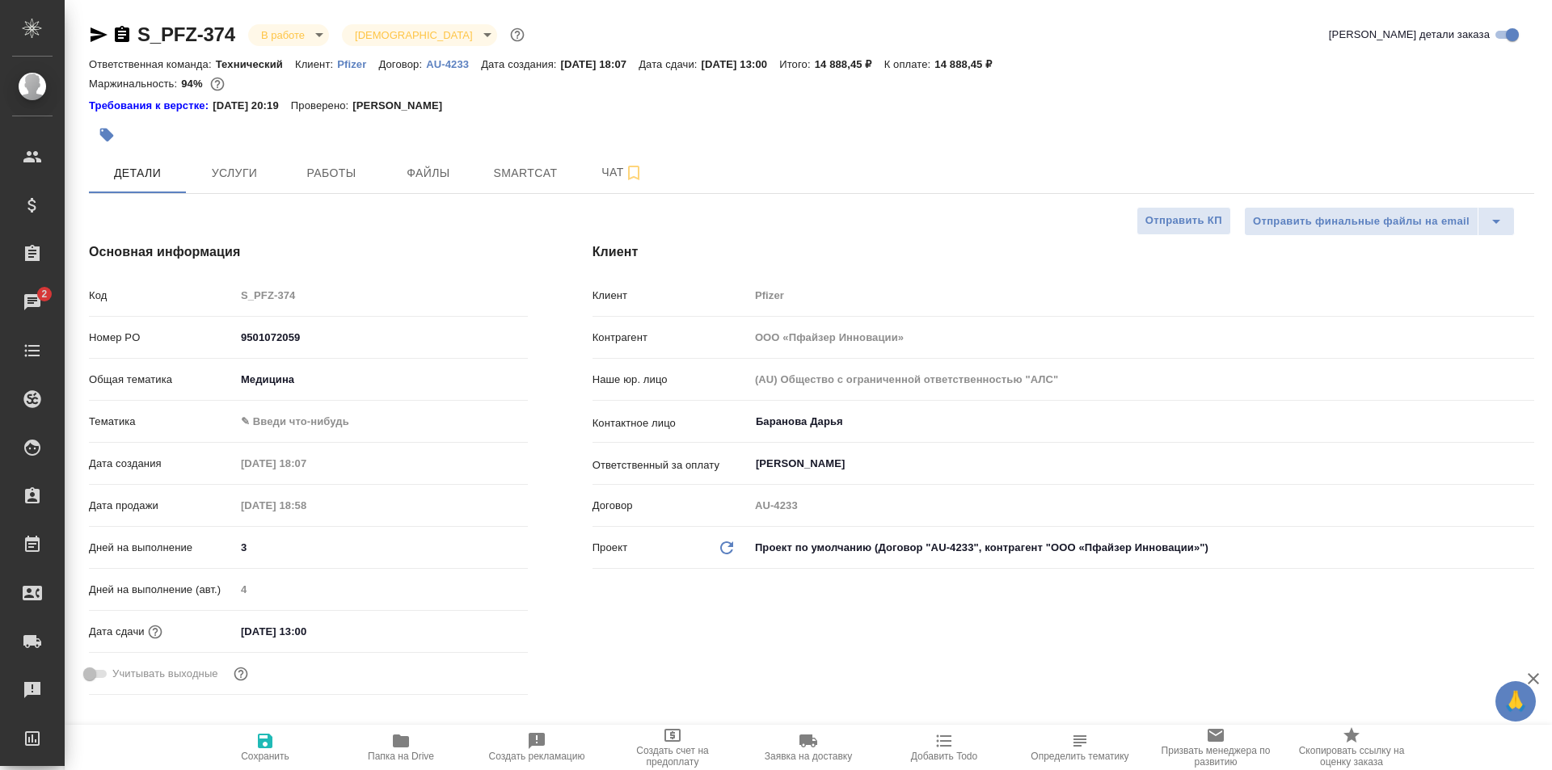
type textarea "x"
click at [329, 171] on span "Работы" at bounding box center [332, 173] width 78 height 20
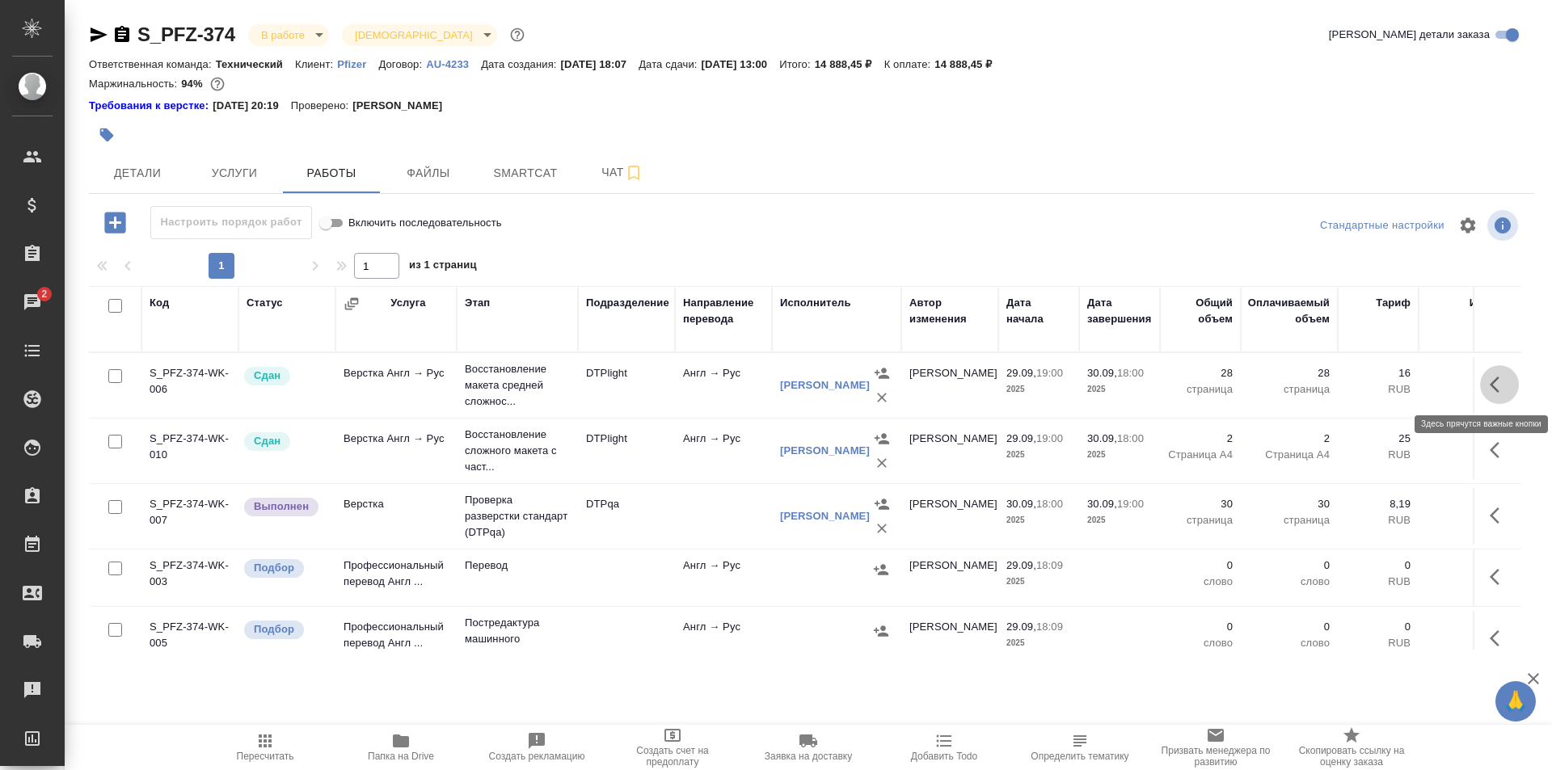
click at [1489, 383] on icon "button" at bounding box center [1498, 384] width 19 height 19
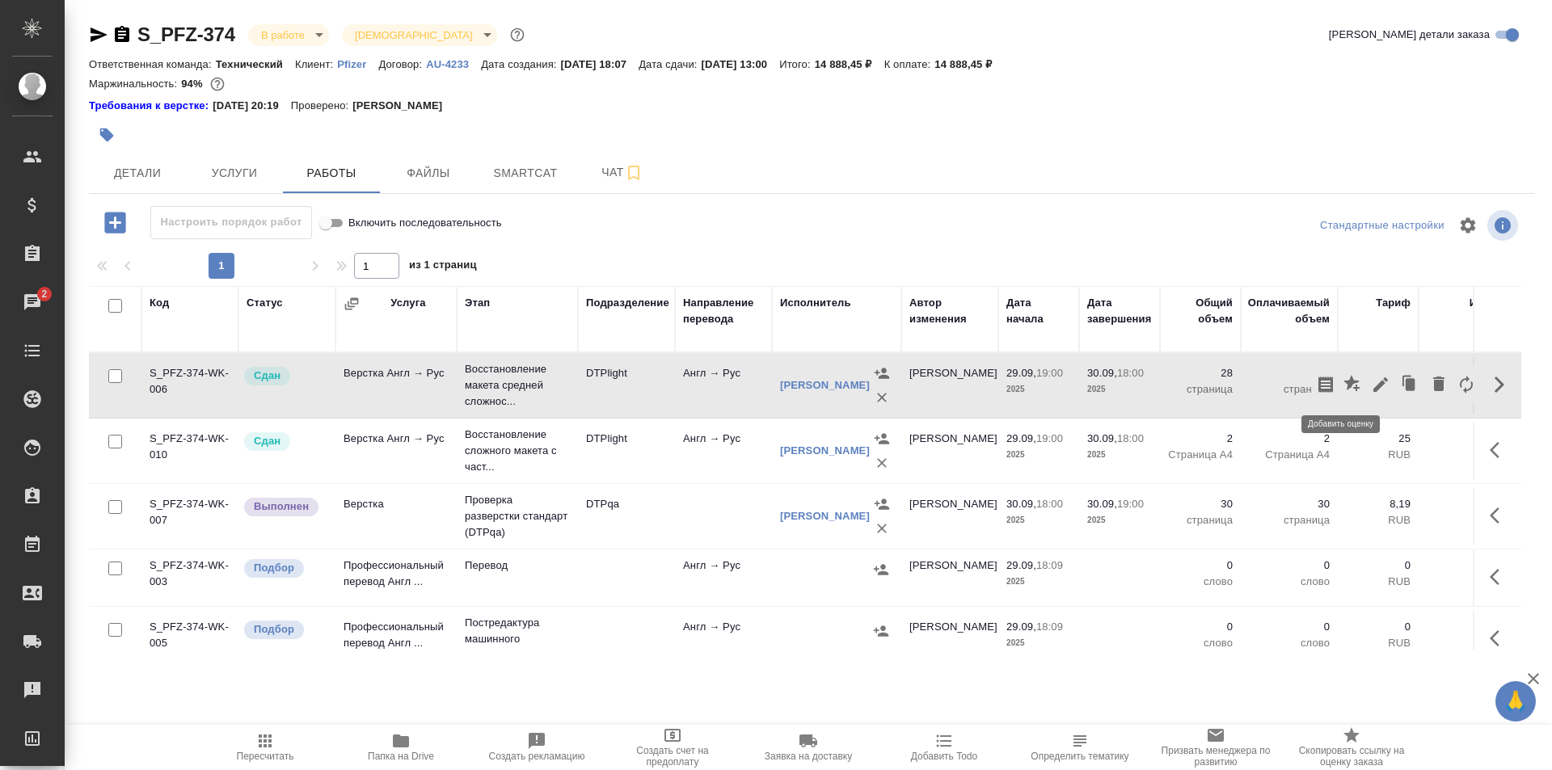
click at [1343, 381] on icon "button" at bounding box center [1351, 383] width 16 height 16
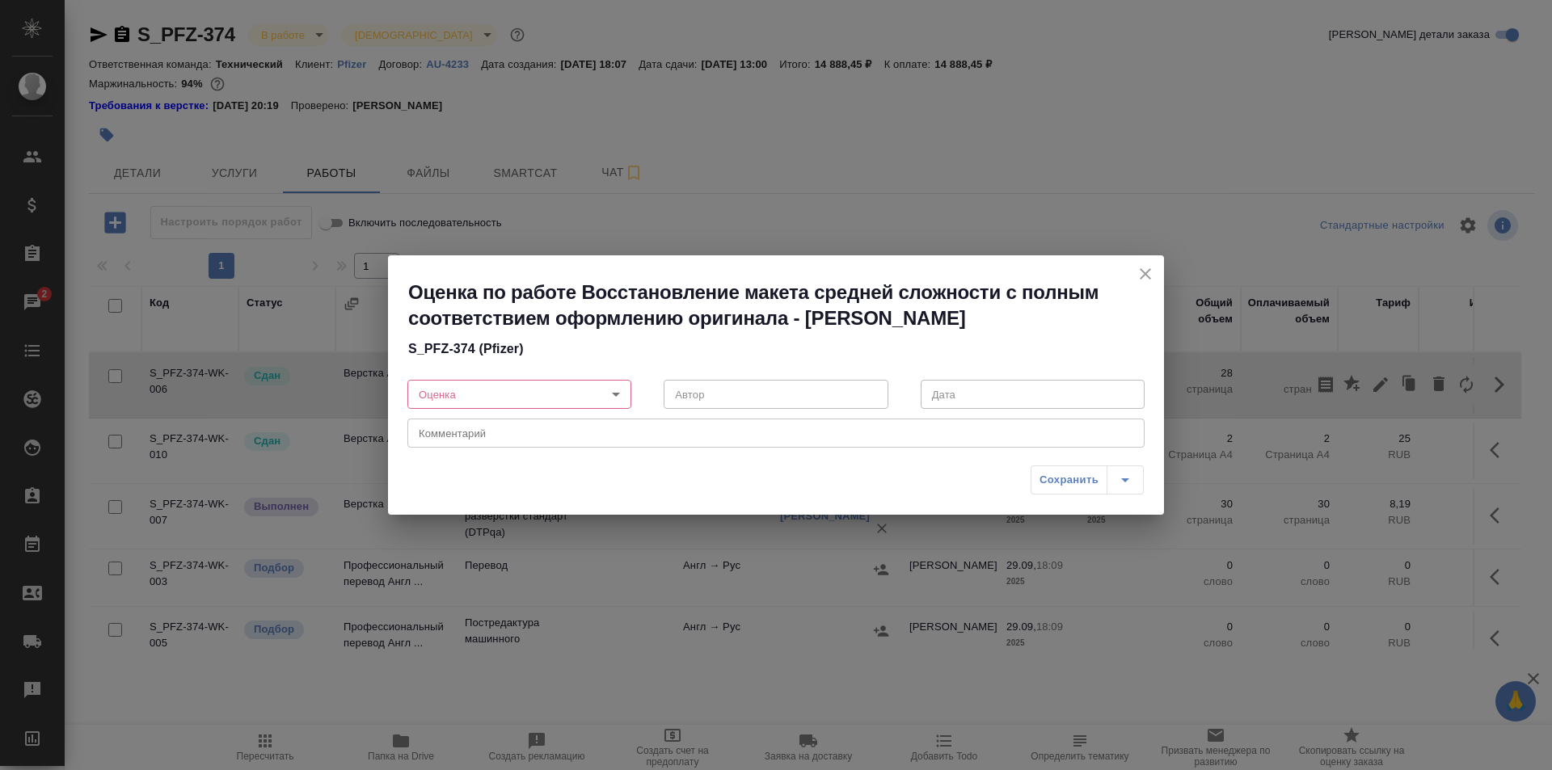
click at [530, 397] on body "🙏 .cls-1 fill:#fff; AWATERA Ismagilova Diana Клиенты Спецификации Заказы 2 Чаты…" at bounding box center [776, 385] width 1552 height 770
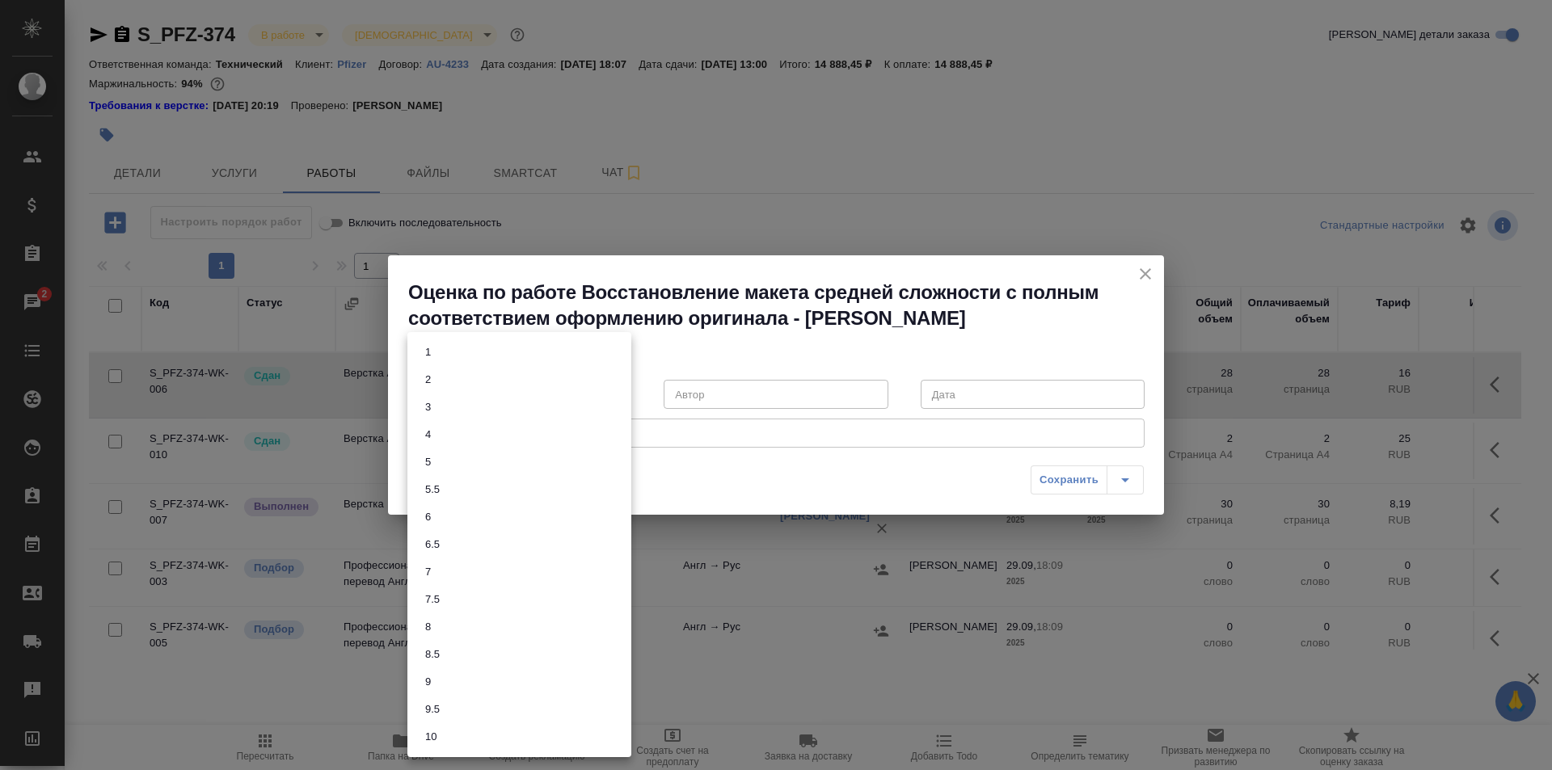
click at [445, 569] on li "7" at bounding box center [519, 571] width 224 height 27
type input "7"
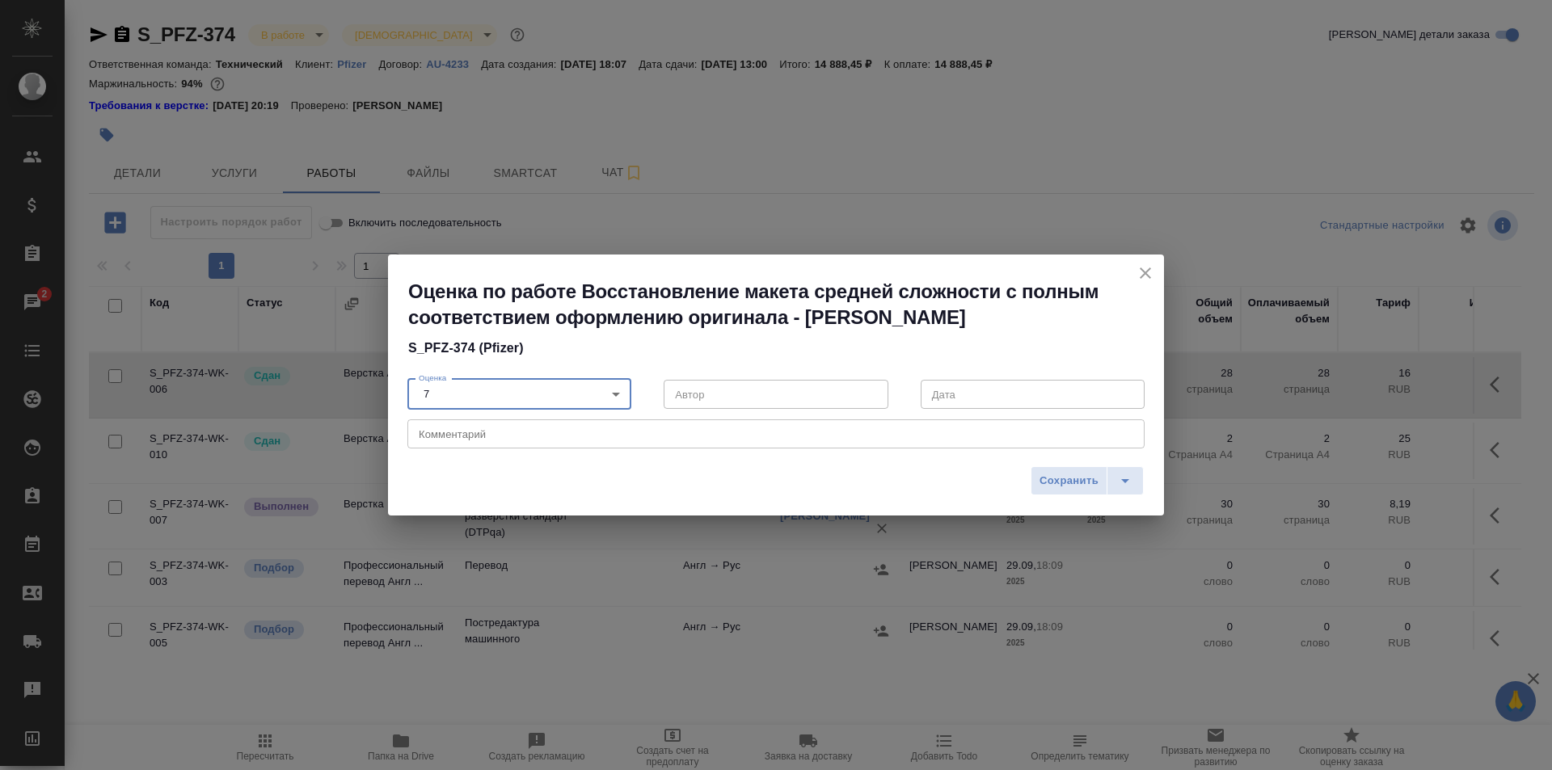
click at [562, 436] on textarea at bounding box center [776, 434] width 714 height 12
click at [558, 434] on textarea at bounding box center [776, 434] width 714 height 12
type textarea "y"
type textarea "в"
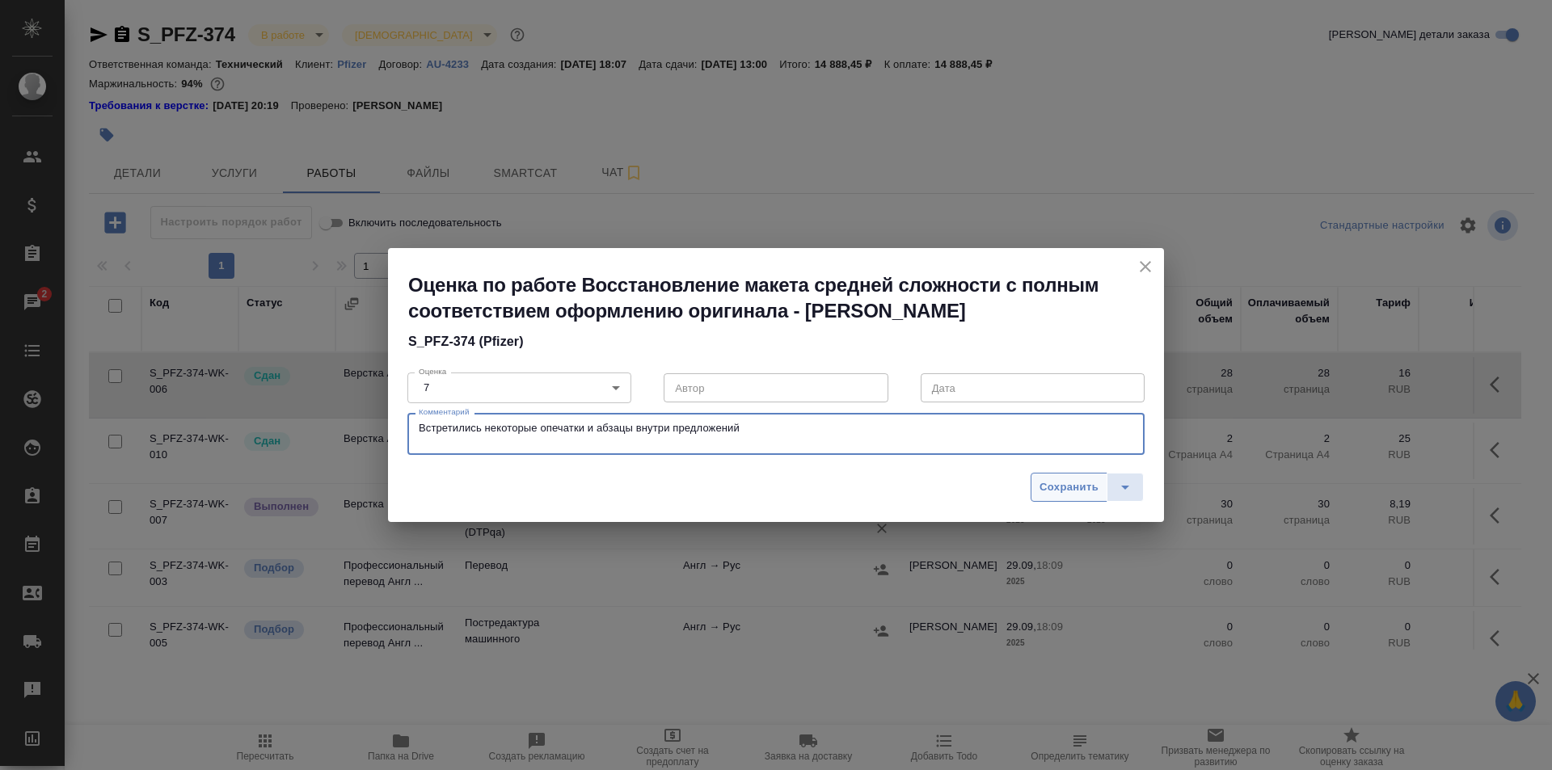
type textarea "Встретились некоторые опечатки и абзацы внутри предложений"
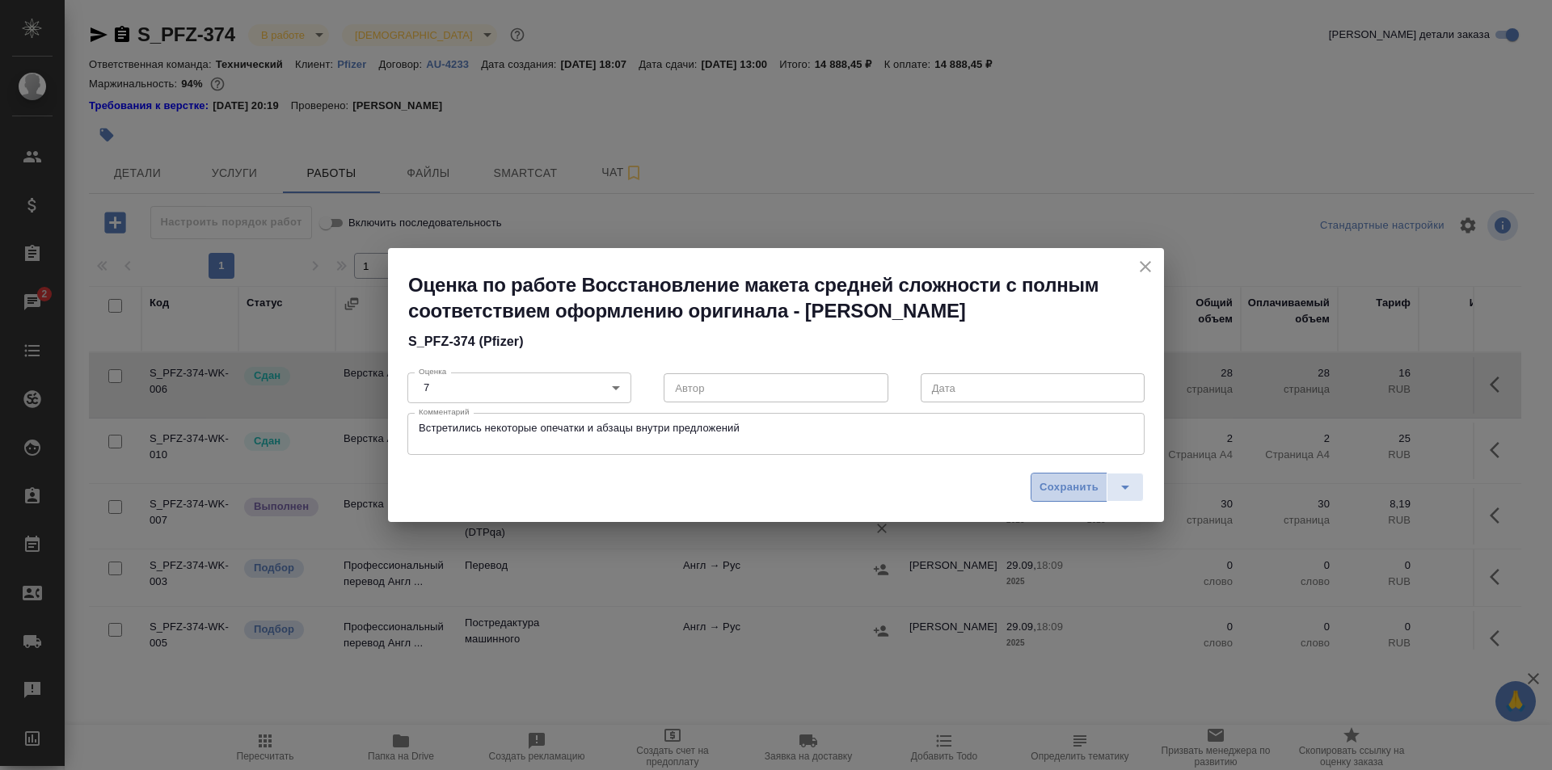
click at [1075, 487] on span "Сохранить" at bounding box center [1068, 487] width 59 height 19
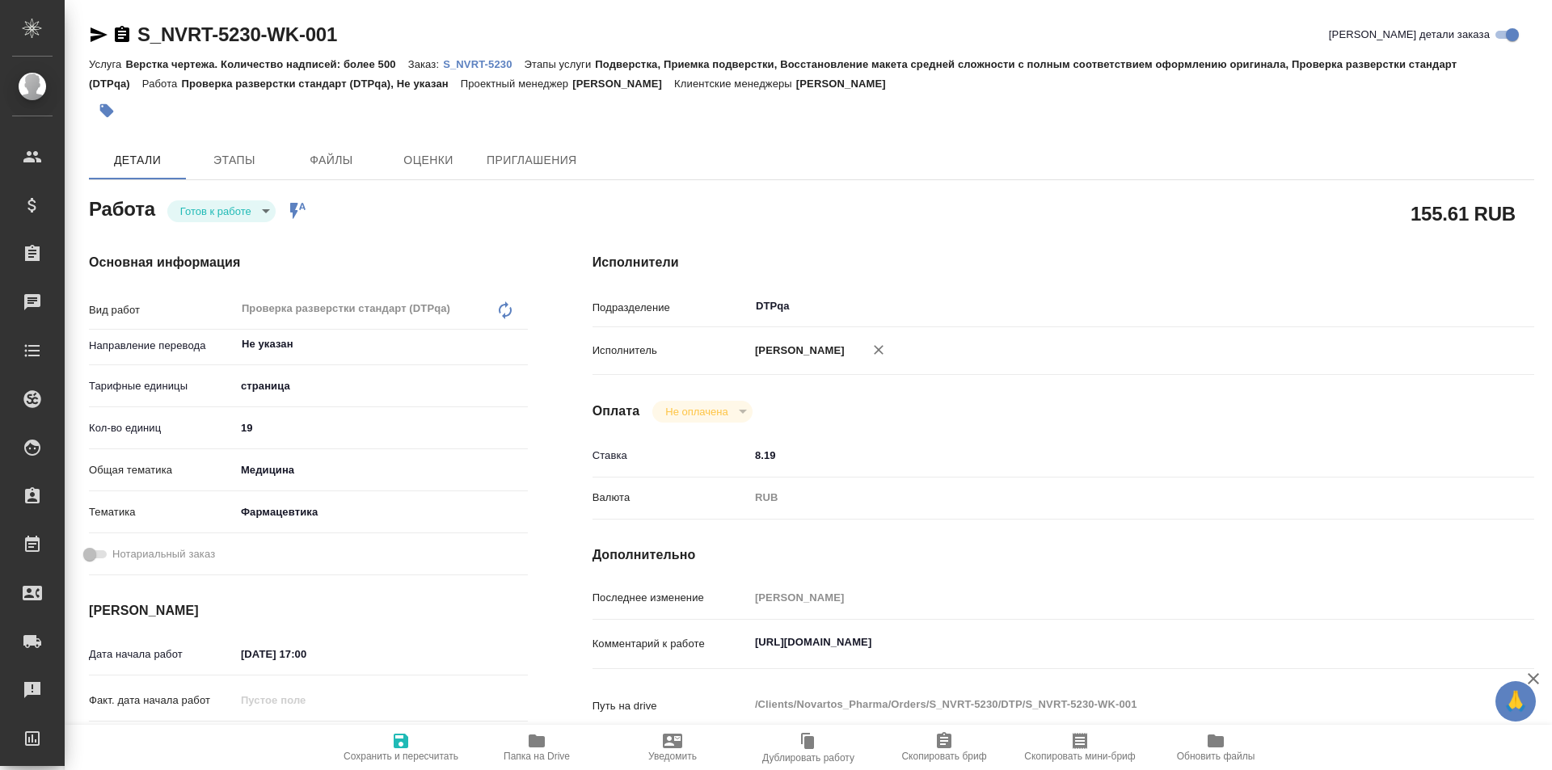
type textarea "x"
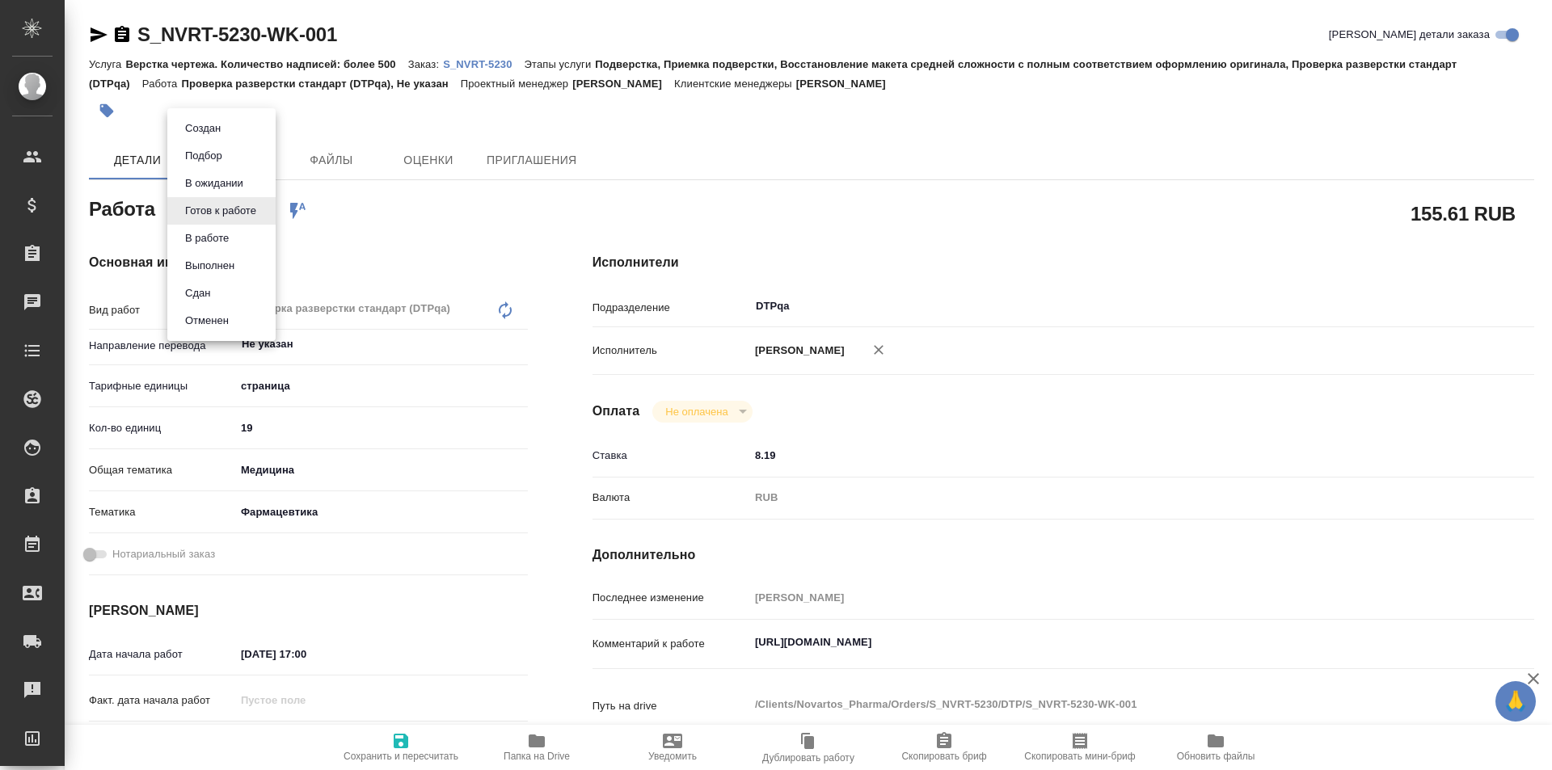
click at [231, 213] on body "🙏 .cls-1 fill:#fff; AWATERA Ismagilova Diana Клиенты Спецификации Заказы Чаты T…" at bounding box center [776, 385] width 1552 height 770
type textarea "x"
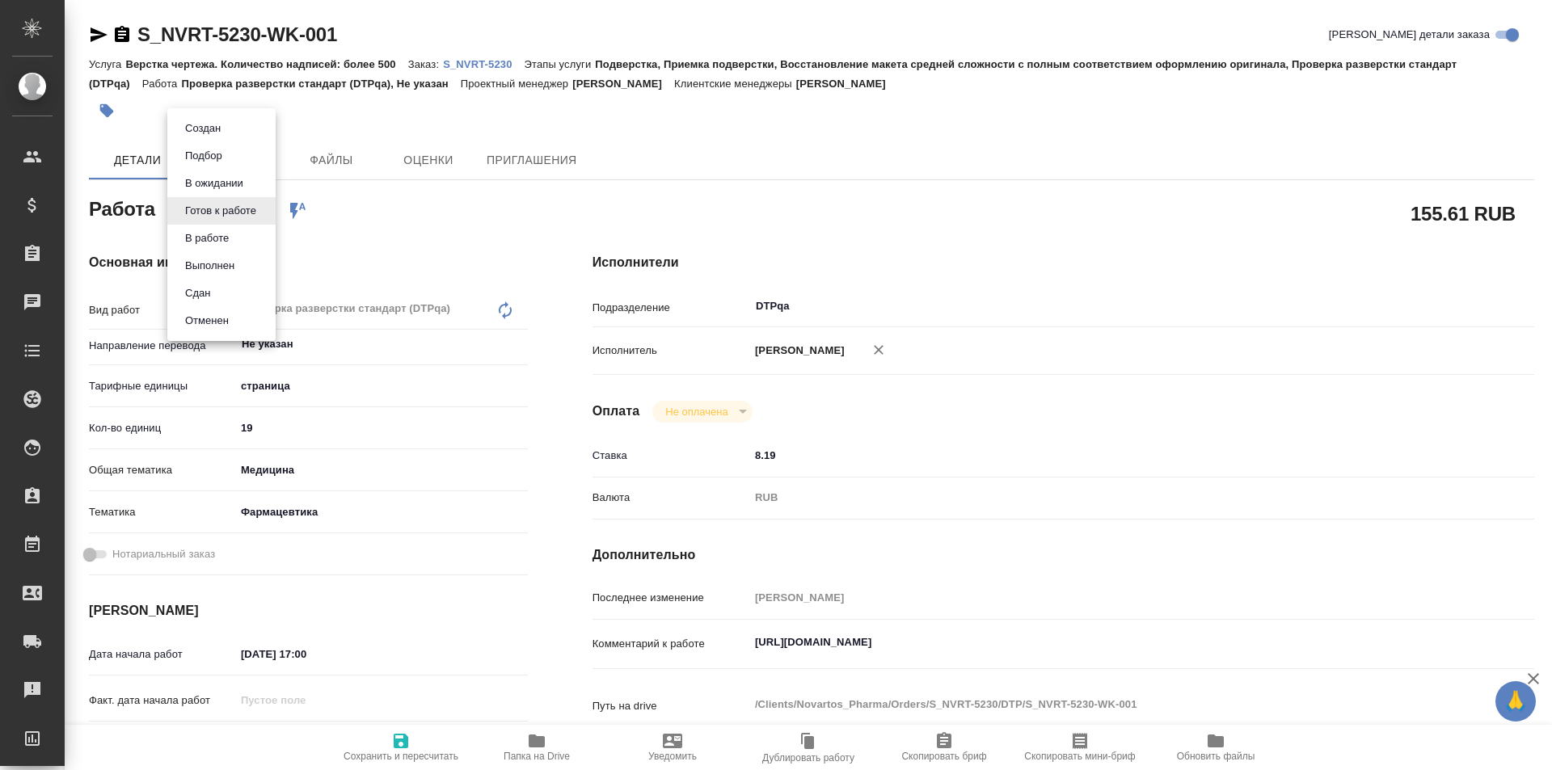
type textarea "x"
click at [224, 240] on button "В работе" at bounding box center [206, 238] width 53 height 18
type textarea "x"
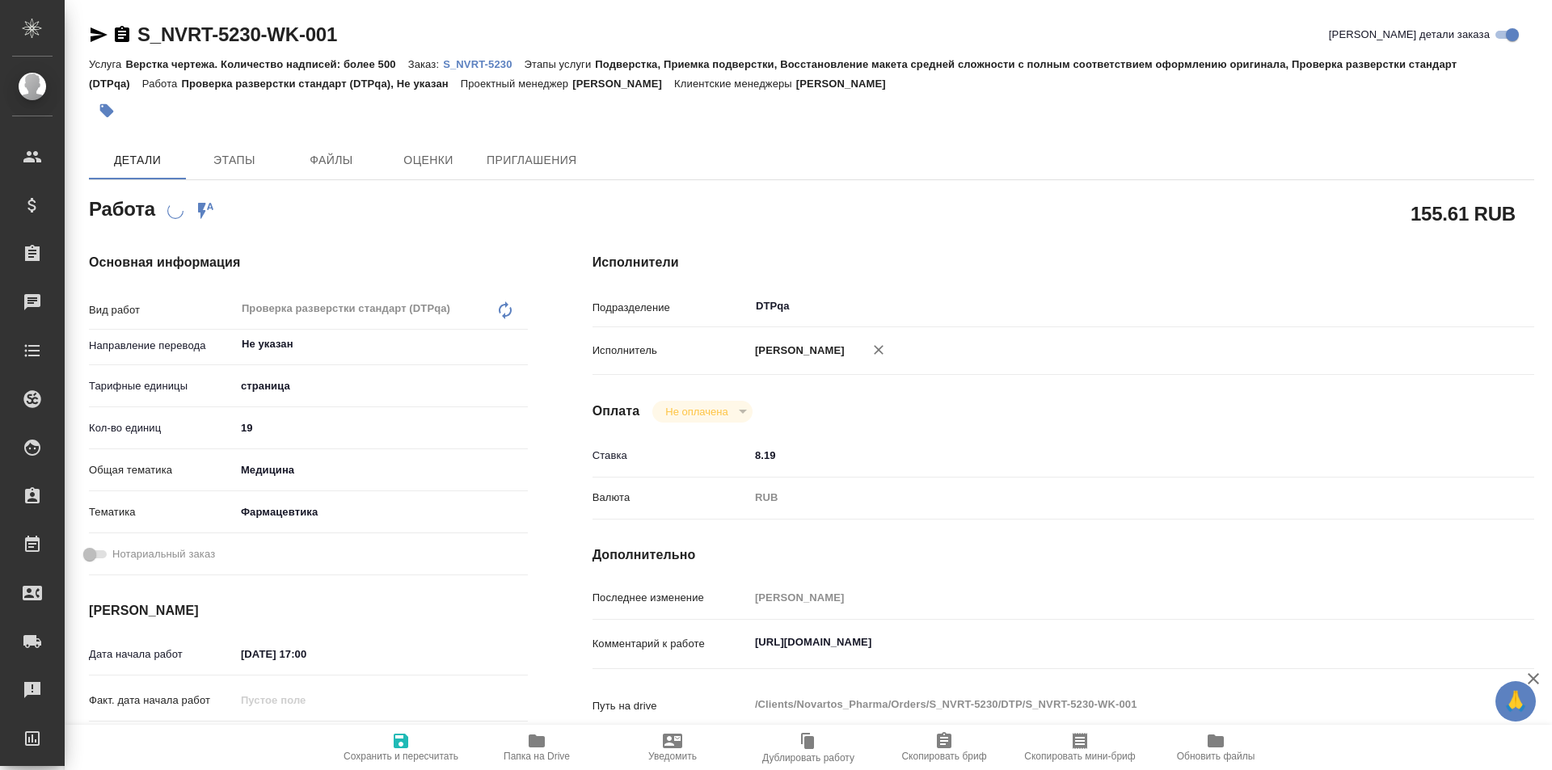
type textarea "x"
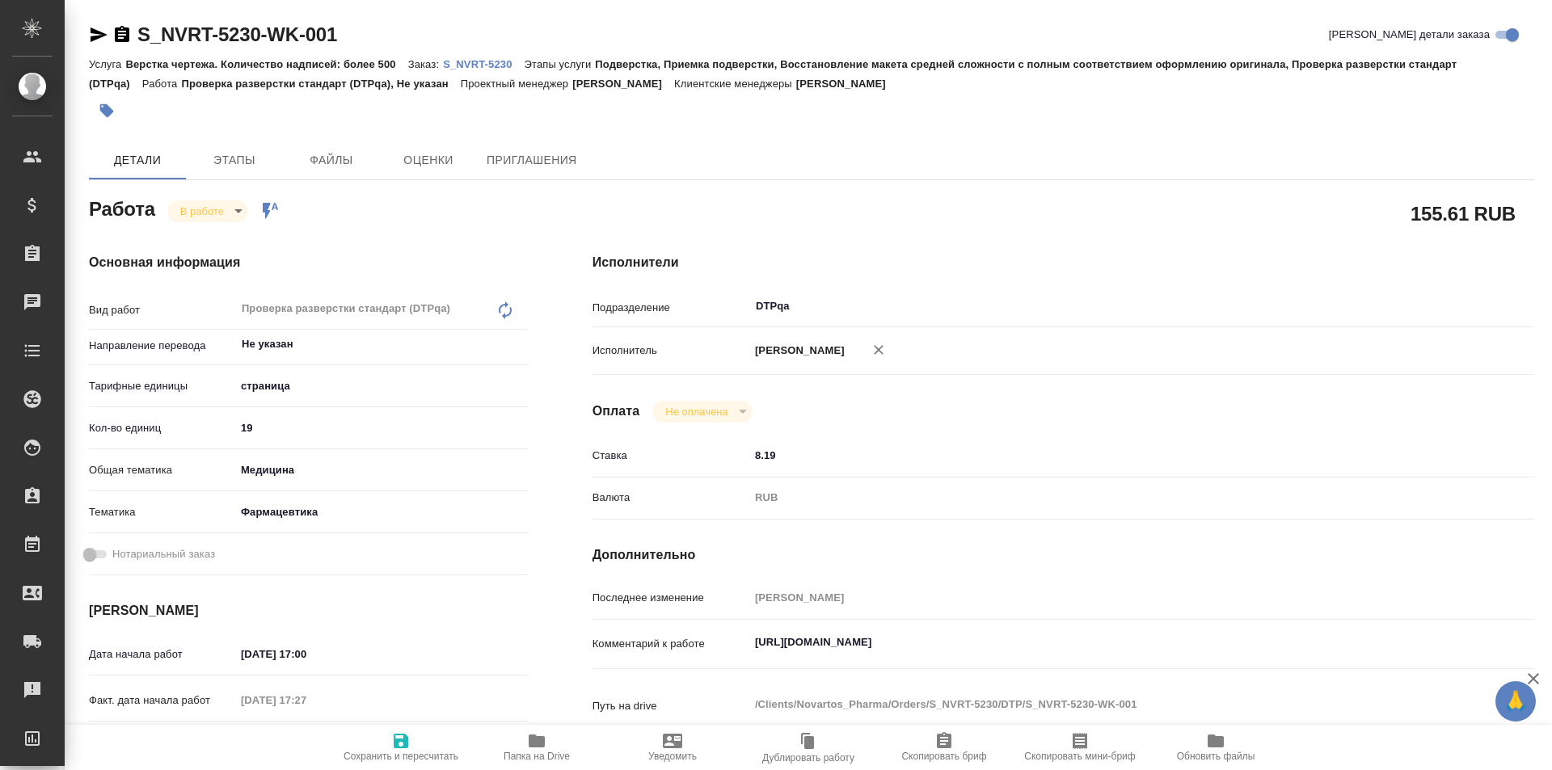
type textarea "x"
drag, startPoint x: 351, startPoint y: 32, endPoint x: 128, endPoint y: 38, distance: 223.1
click at [128, 38] on div "S_NVRT-5230-WK-001 Кратко детали заказа" at bounding box center [811, 35] width 1445 height 26
type textarea "x"
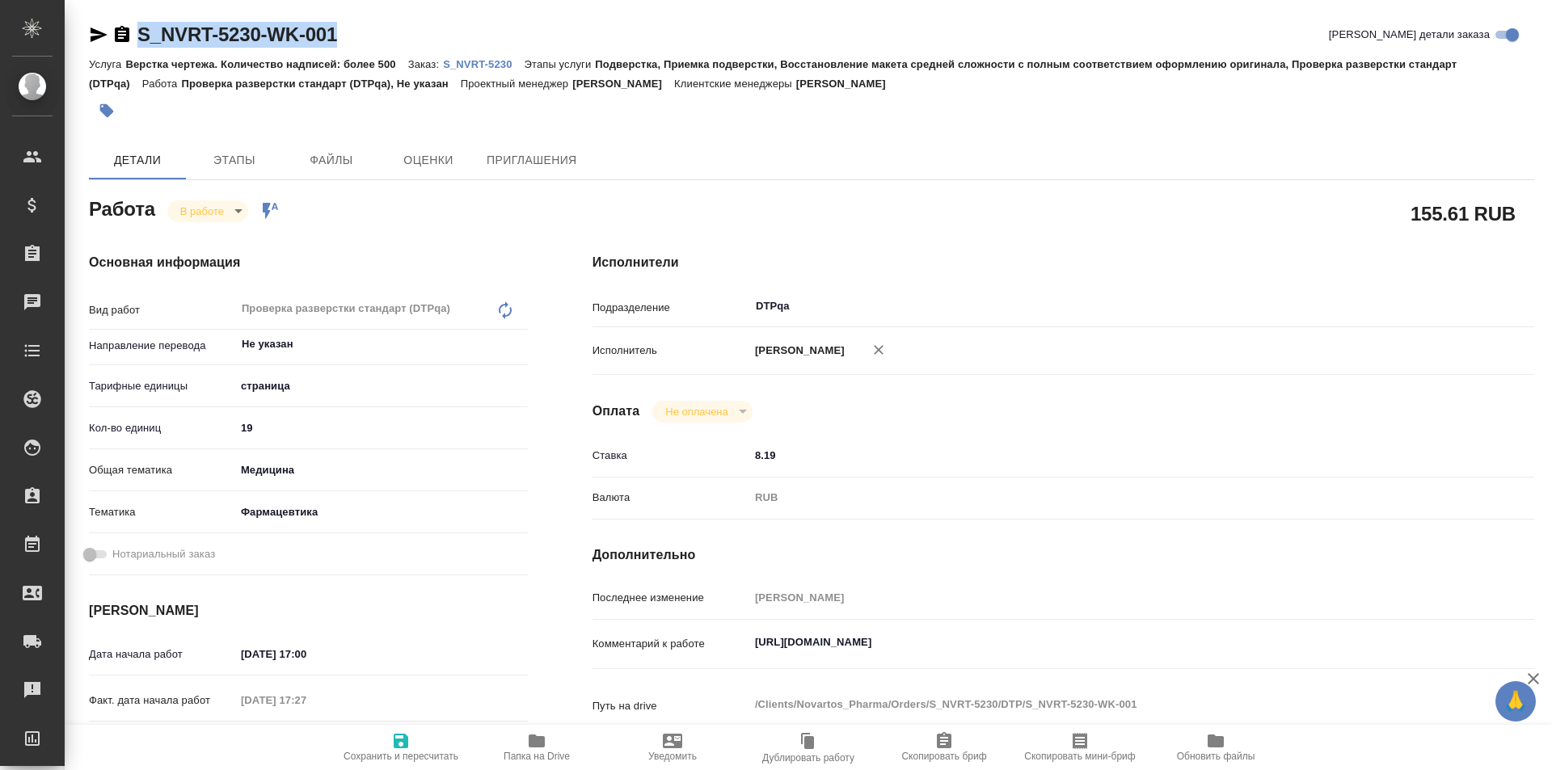
type textarea "x"
copy link "S_NVRT-5230-WK-001"
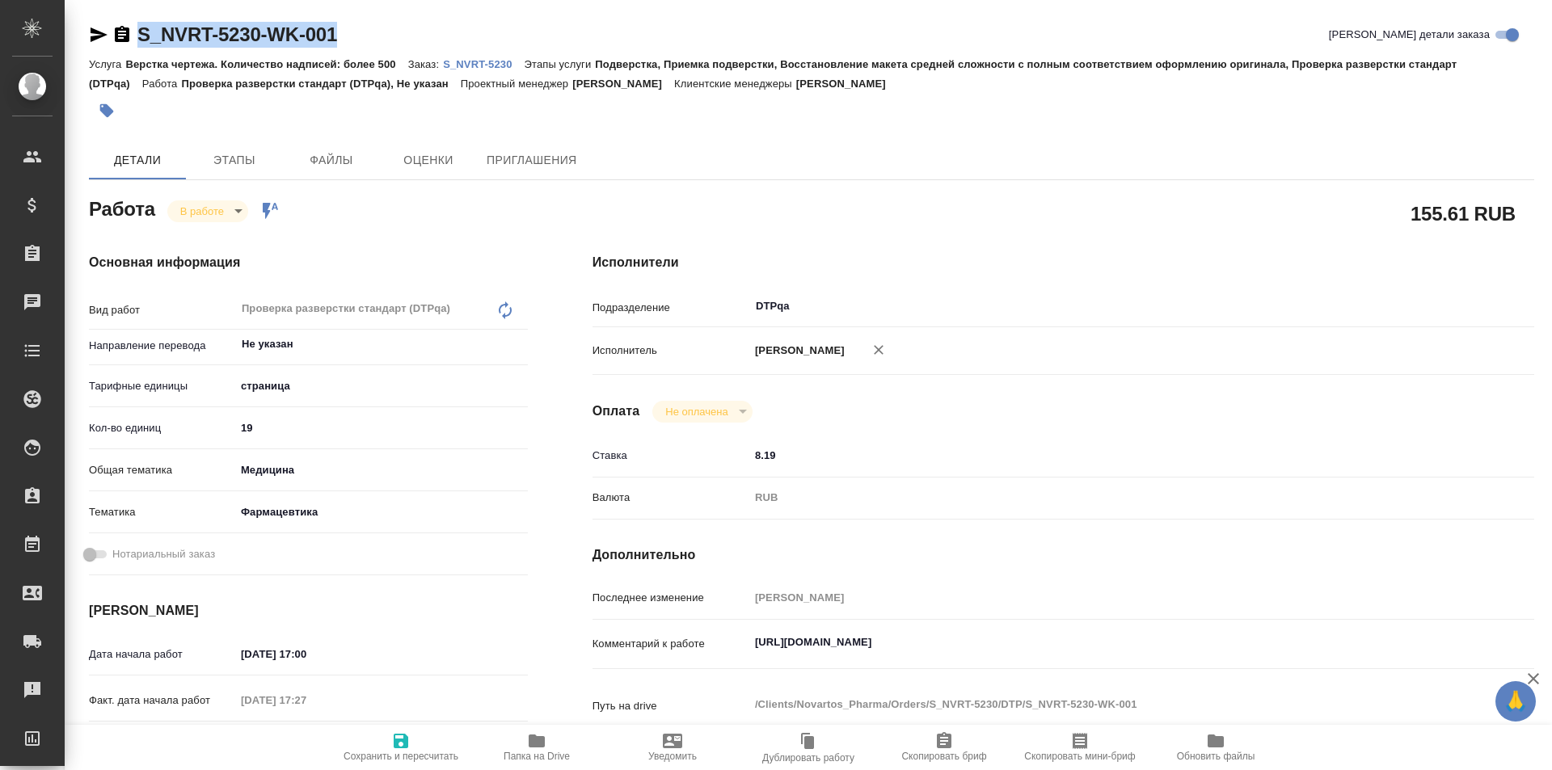
type textarea "x"
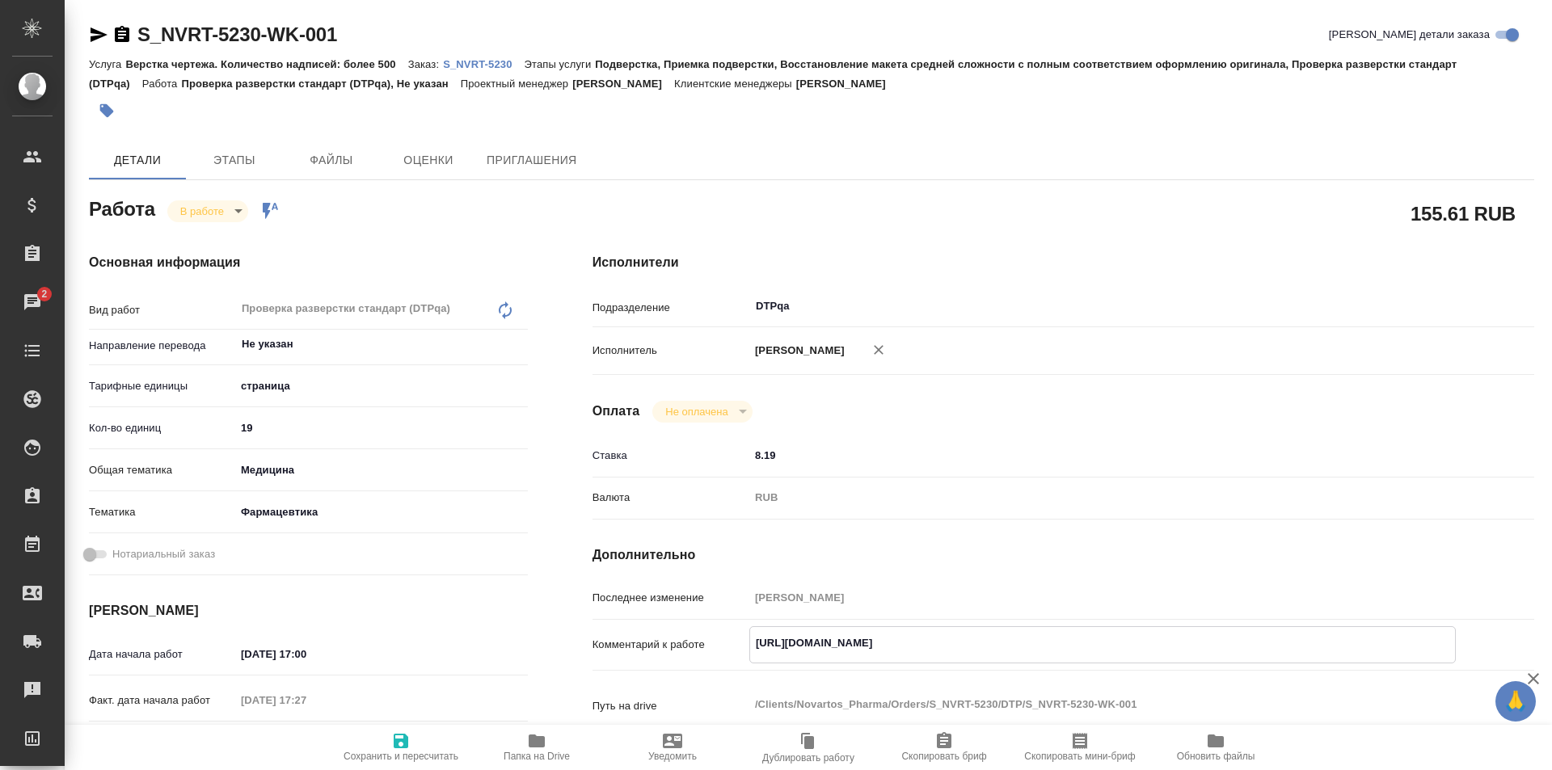
drag, startPoint x: 1080, startPoint y: 646, endPoint x: 658, endPoint y: 640, distance: 421.9
click at [658, 640] on div "Комментарий к работе https://tera.awatera.com/Work/68db85ccccd2a394389e7da8/ x" at bounding box center [1062, 644] width 941 height 37
drag, startPoint x: 300, startPoint y: 36, endPoint x: 133, endPoint y: 33, distance: 166.5
click at [121, 35] on div "S_NVRT-5230-WK-001 Кратко детали заказа" at bounding box center [811, 35] width 1445 height 26
copy link "S_NVRT-5230-WK-001"
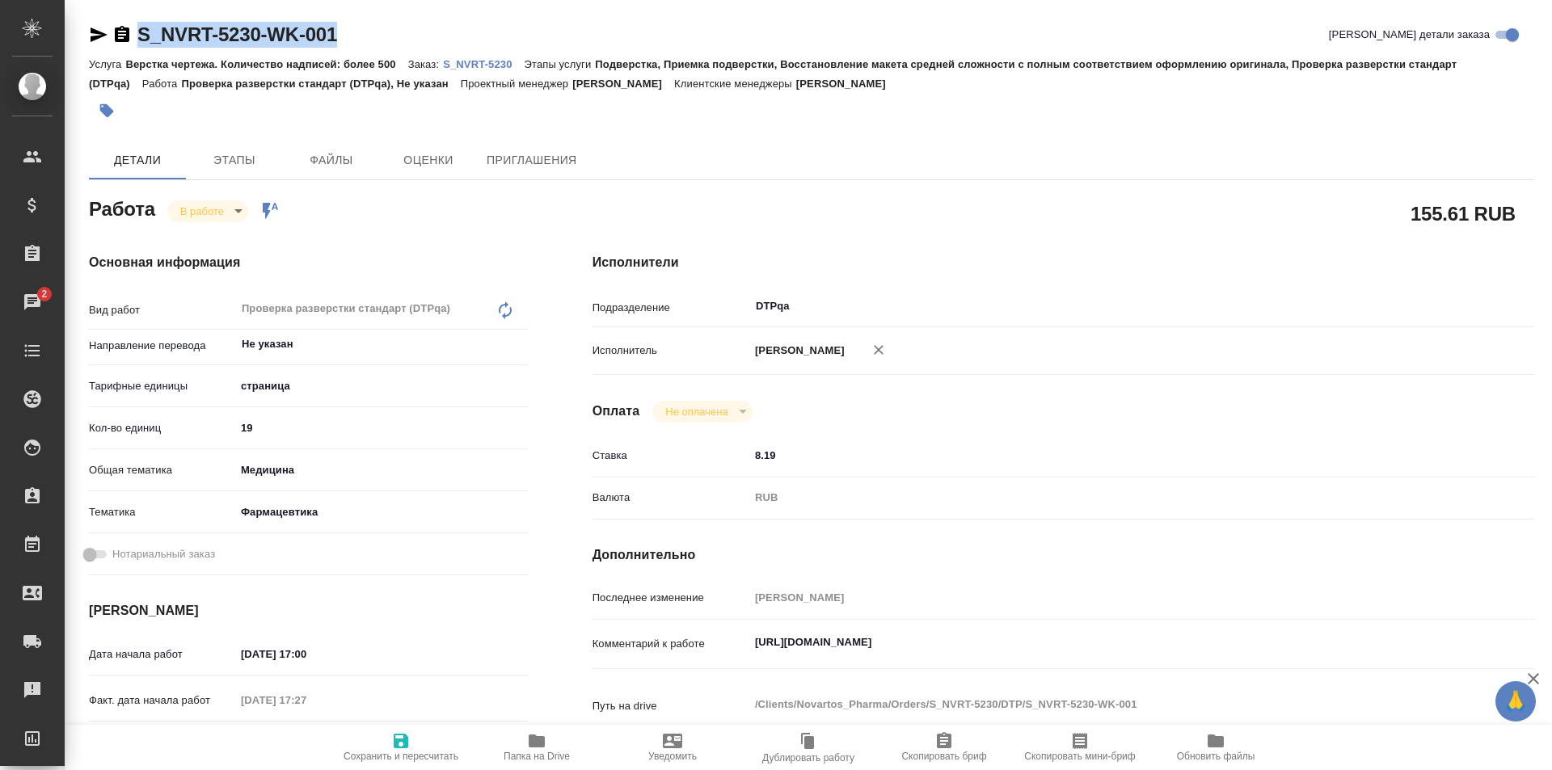
click at [535, 745] on icon "button" at bounding box center [536, 741] width 16 height 13
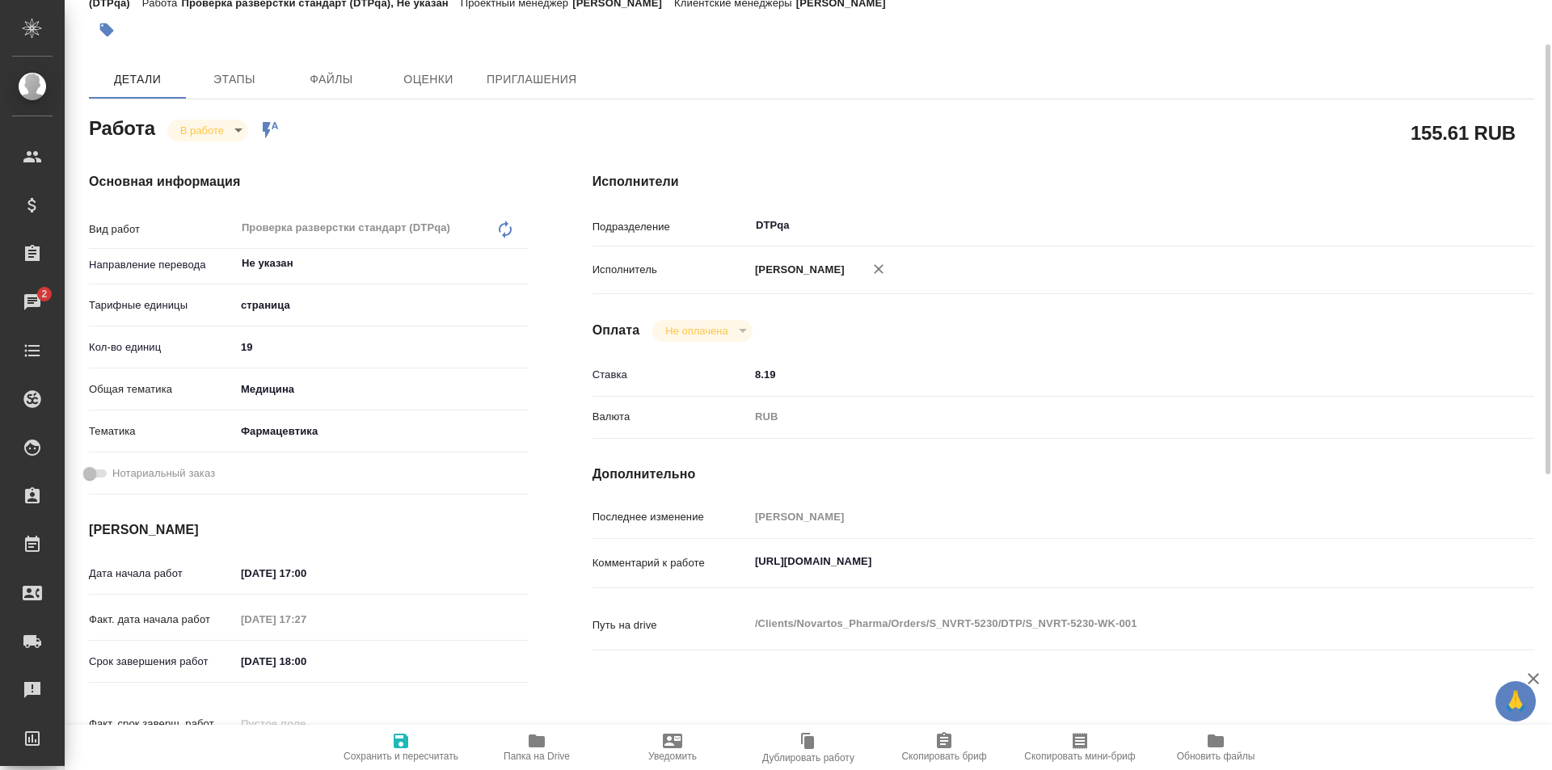
type textarea "x"
click at [1109, 555] on textarea "https://tera.awatera.com/Work/68db85ccccd2a394389e7da8/" at bounding box center [1102, 561] width 706 height 27
type textarea "x"
type textarea "https://tera.awatera.com/Work/68db85ccccd2a394389e7da8/"
type textarea "x"
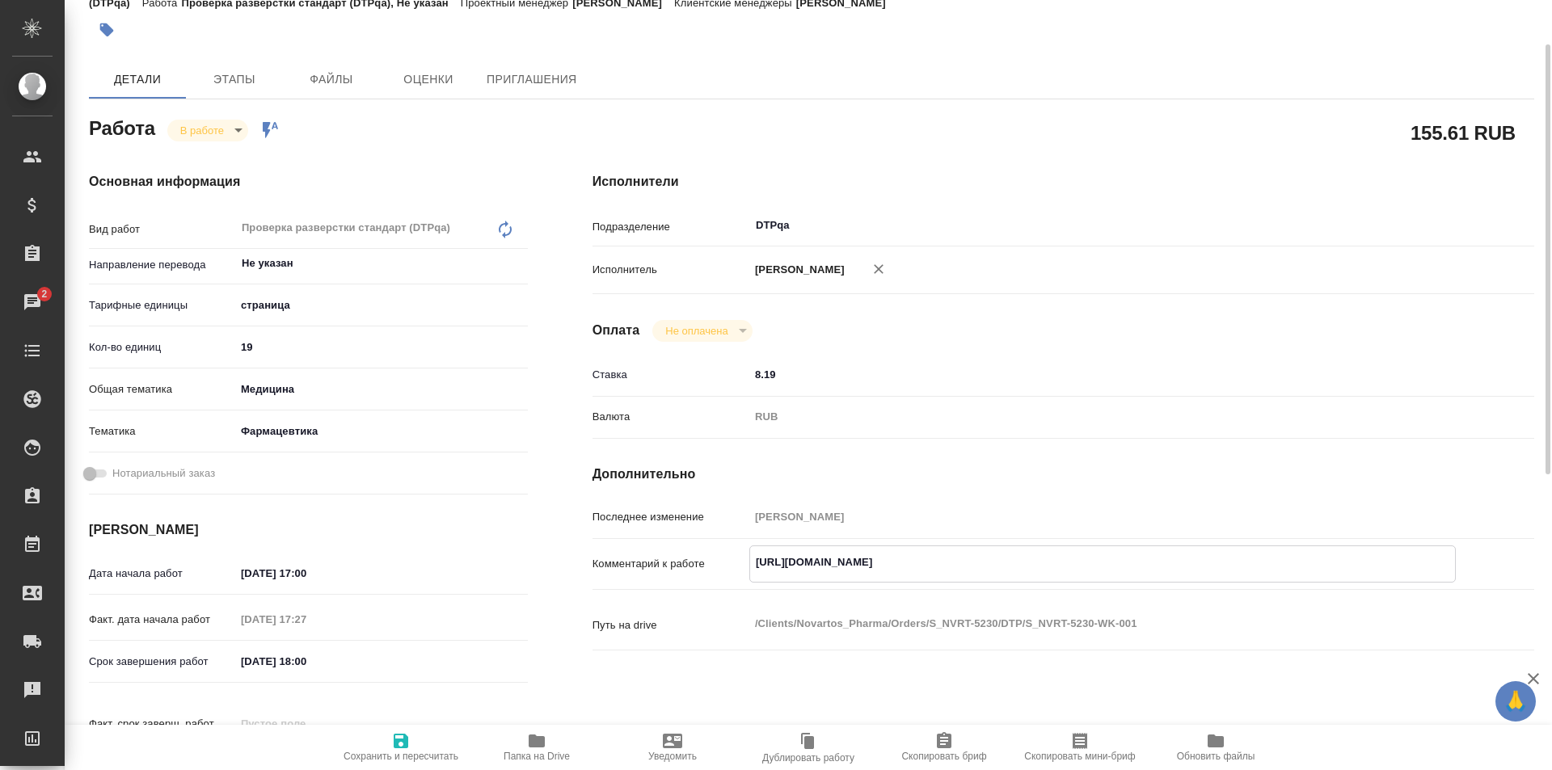
type textarea "x"
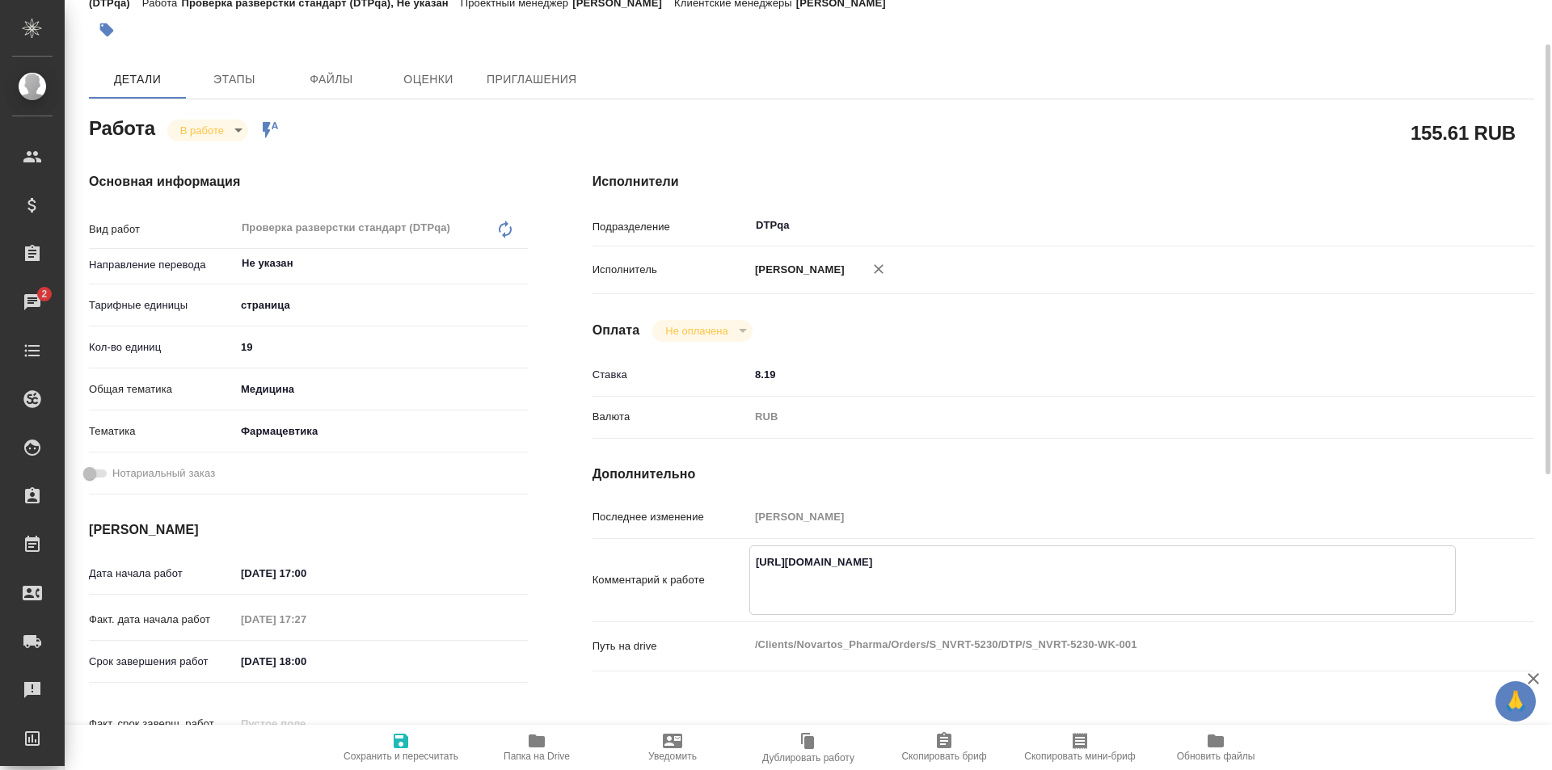
type textarea "x"
type textarea "https://tera.awatera.com/Work/68db85ccccd2a394389e7da8/"
type textarea "x"
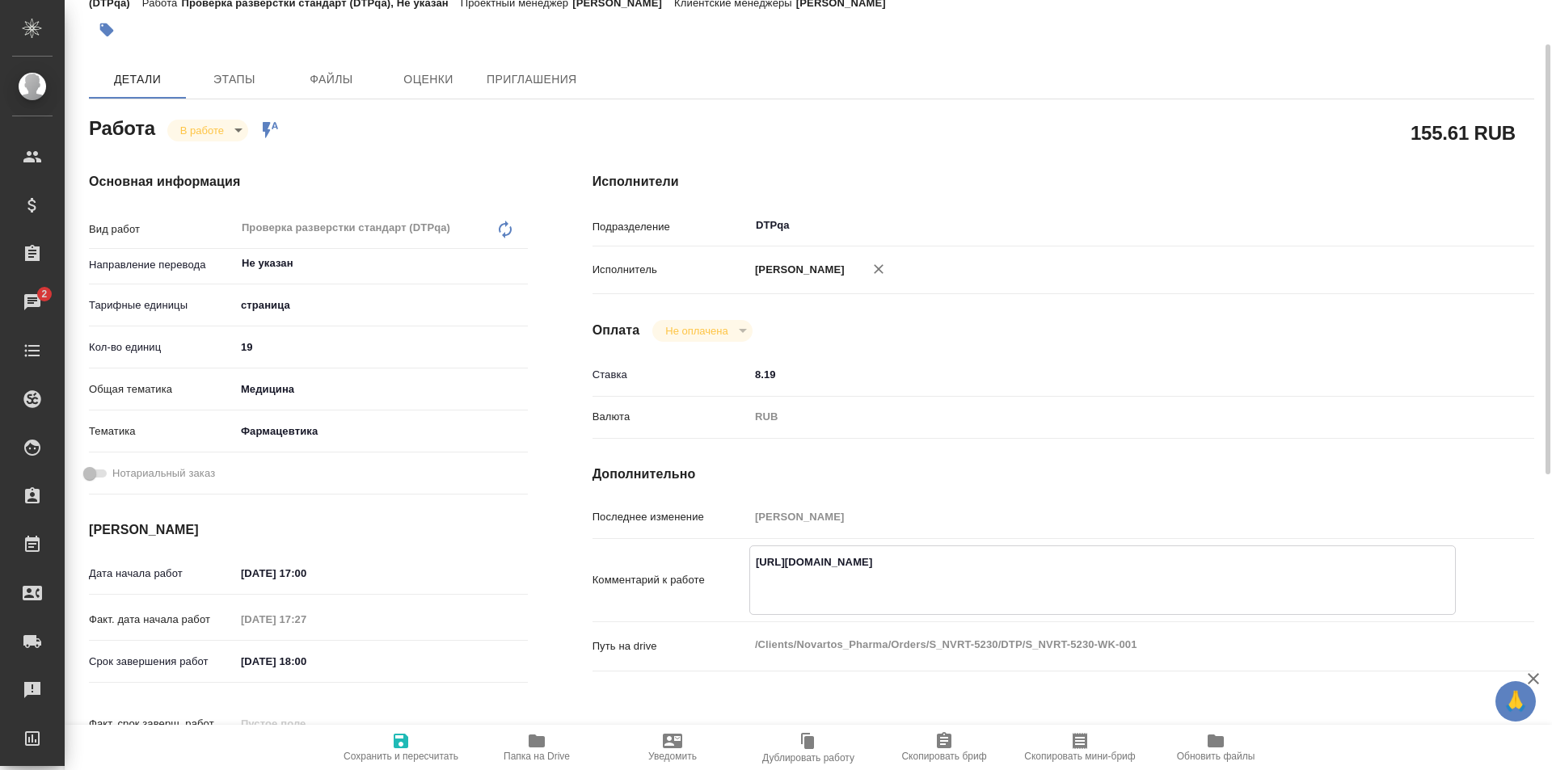
type textarea "x"
paste textarea "https://drive.awatera.com/f/10542770"
type textarea "x"
type textarea "https://tera.awatera.com/Work/68db85ccccd2a394389e7da8/ https://drive.awatera.c…"
type textarea "x"
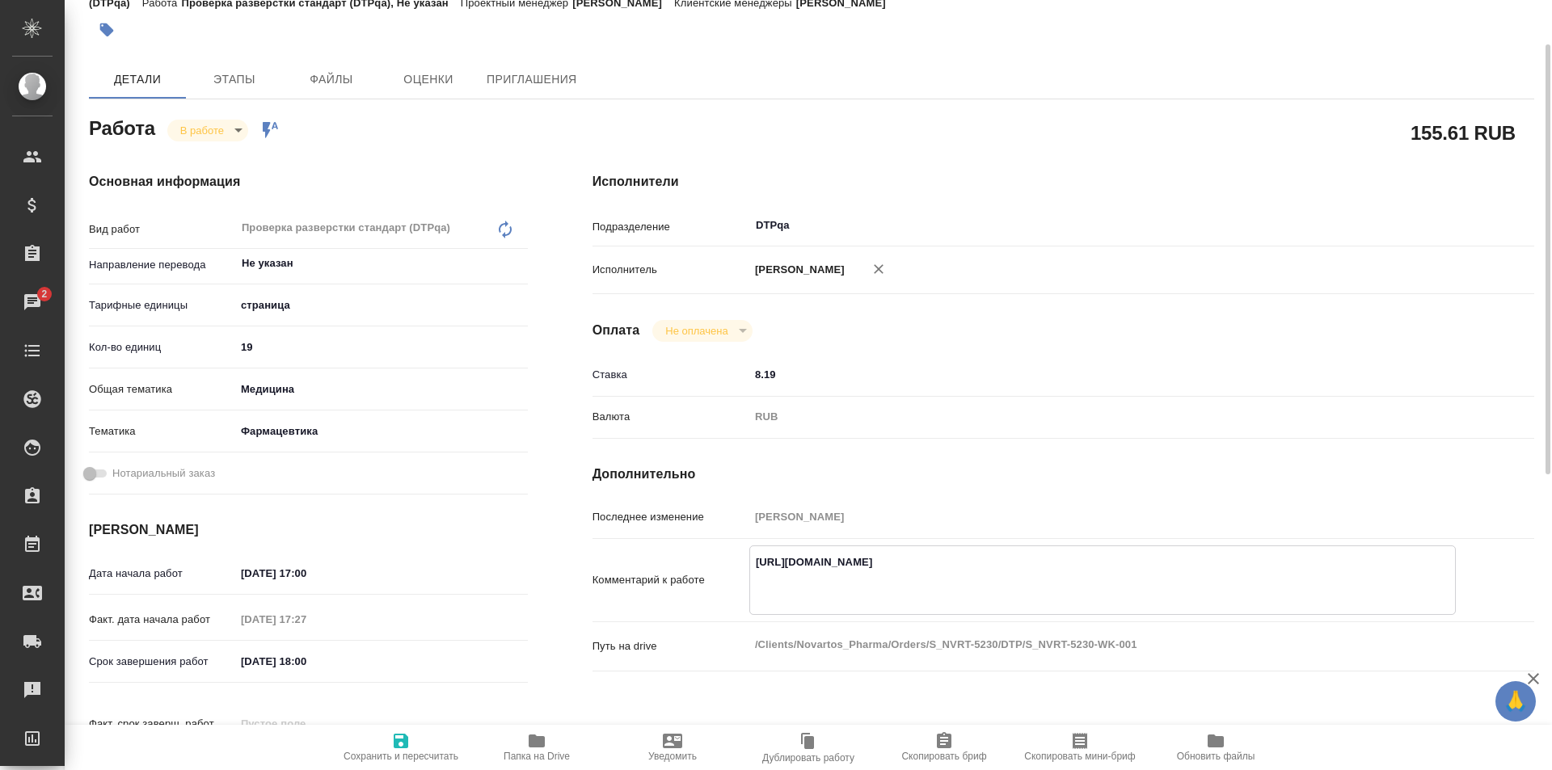
type textarea "x"
type textarea "https://tera.awatera.com/Work/68db85ccccd2a394389e7da8/ https://drive.awatera.c…"
type textarea "x"
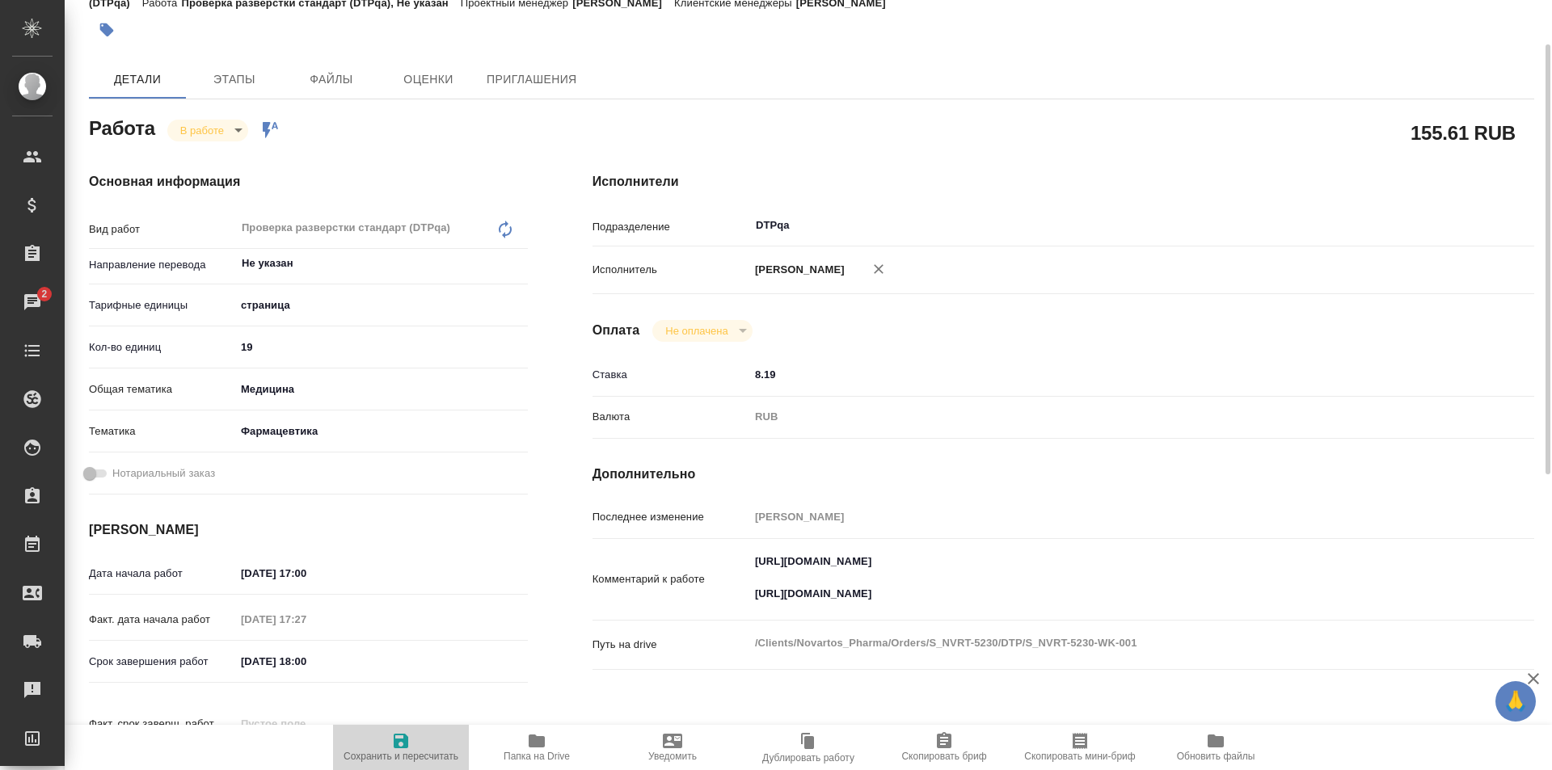
click at [390, 749] on span "Сохранить и пересчитать" at bounding box center [401, 746] width 116 height 31
type textarea "x"
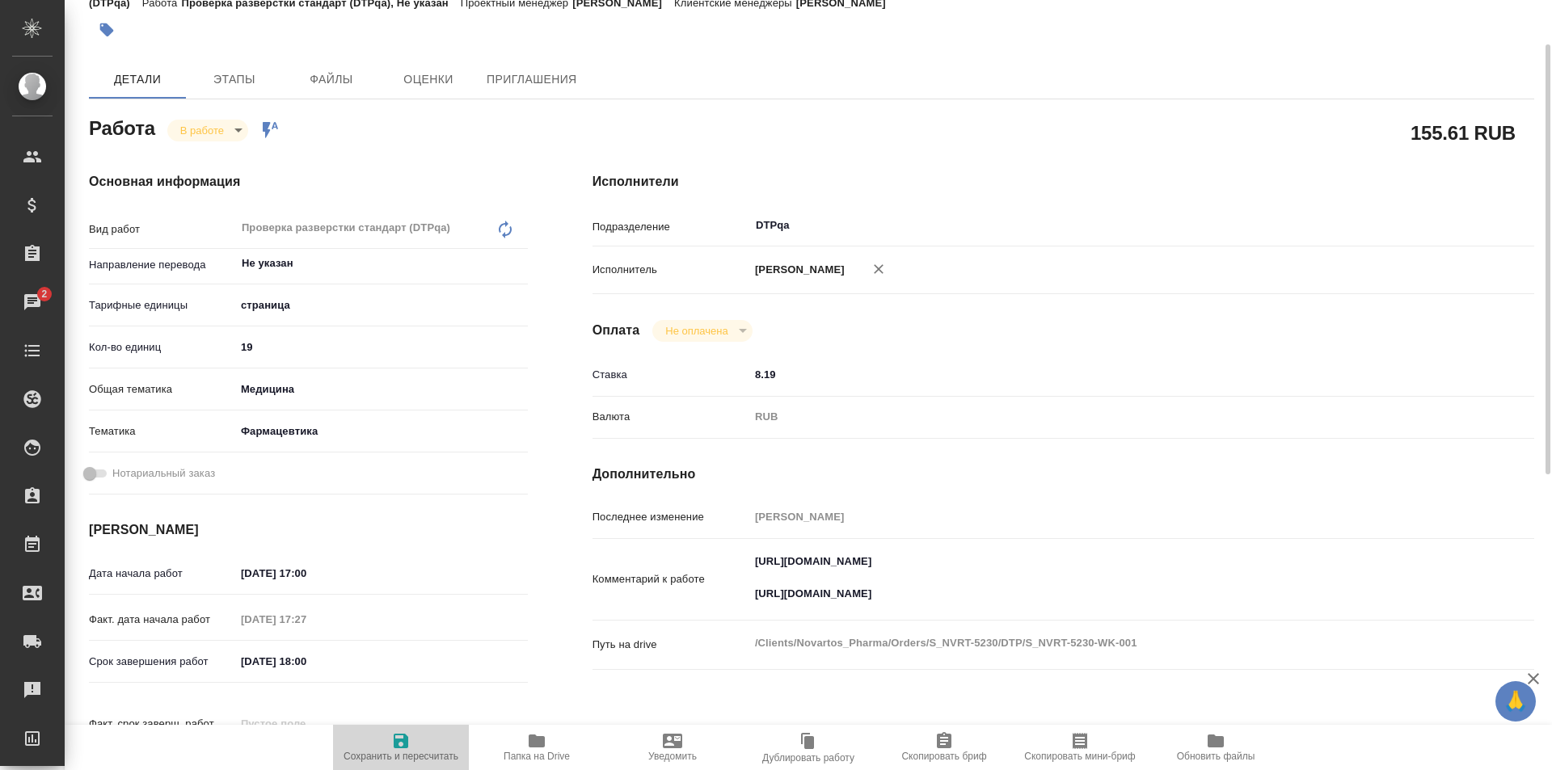
type textarea "x"
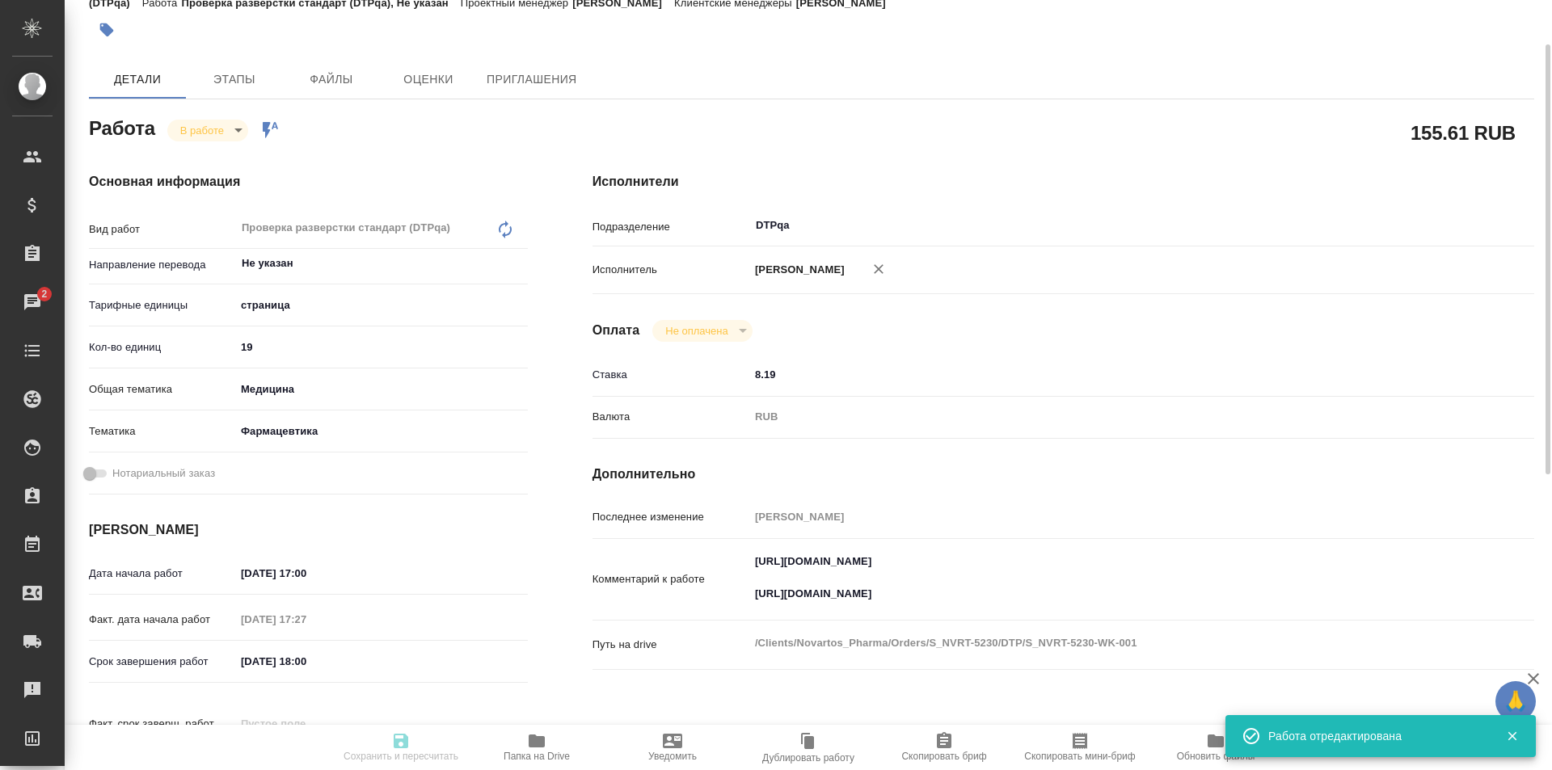
type textarea "x"
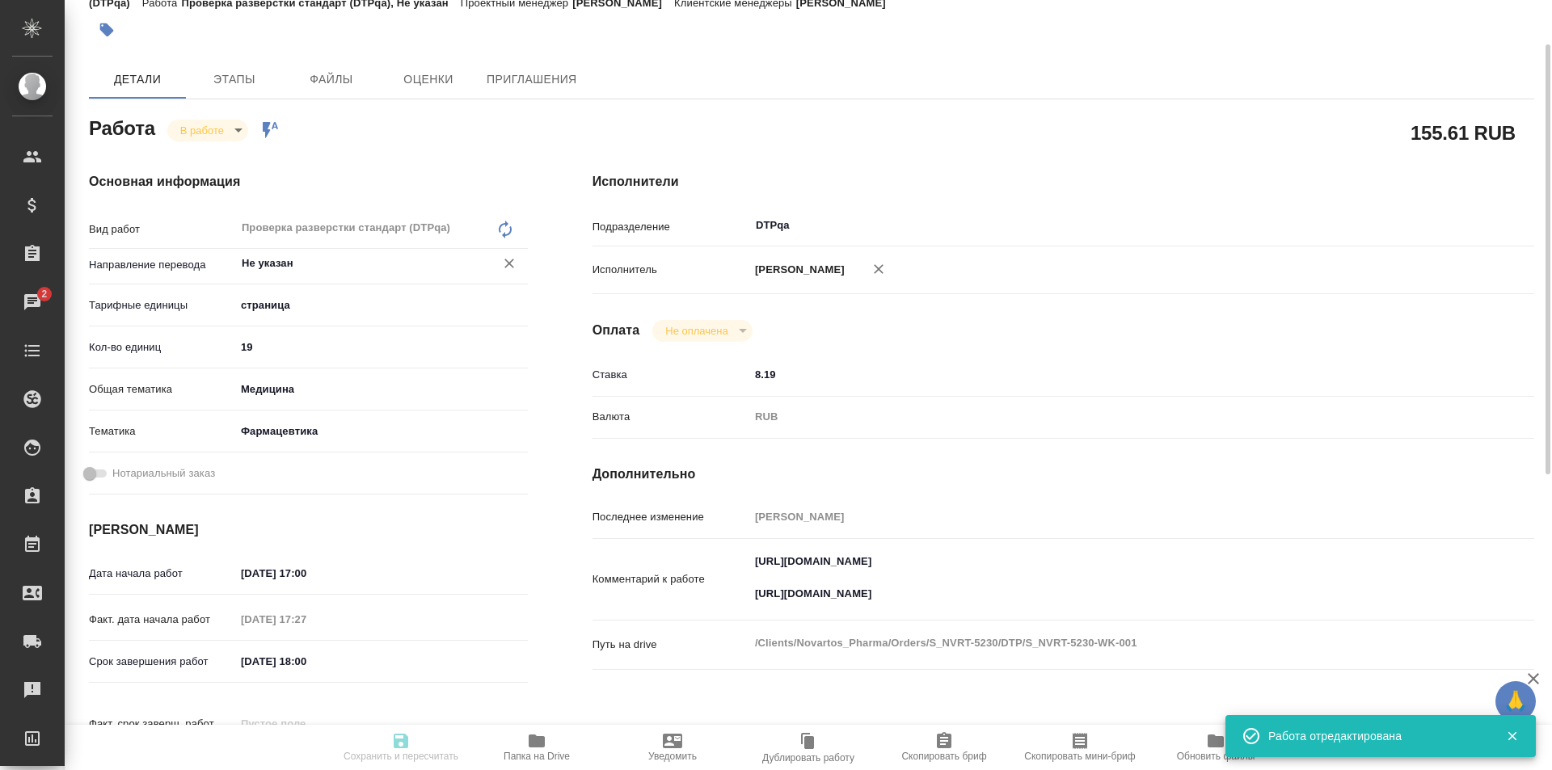
type input "inProgress"
type textarea "Проверка разверстки стандарт (DTPqa)"
type textarea "x"
type input "Не указан"
type input "5a8b1489cc6b4906c91bfdb2"
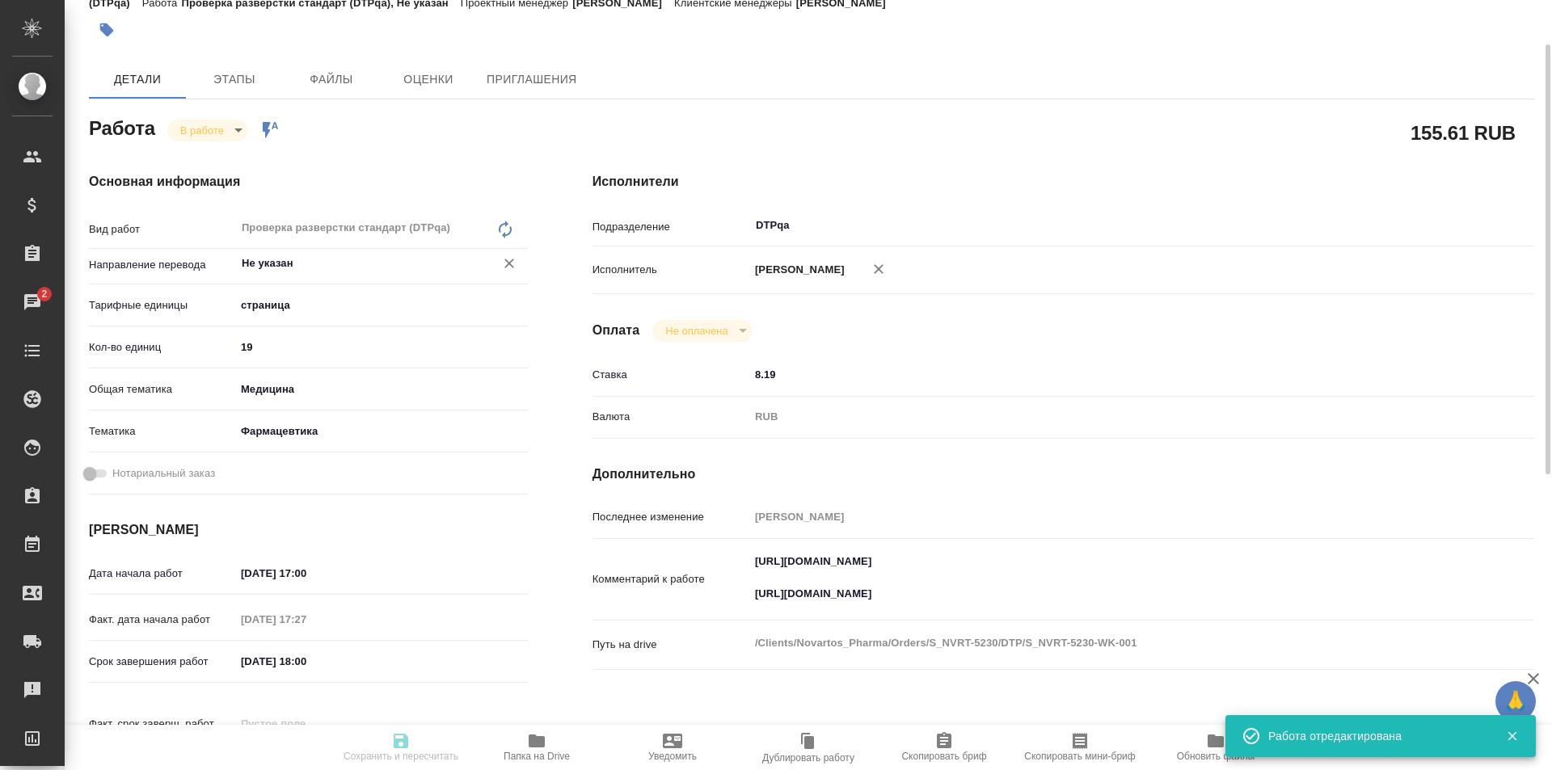
type input "19"
type input "med"
type input "6149832f2b7be24903fd7a82"
type input "30.09.2025 17:00"
type input "30.09.2025 17:27"
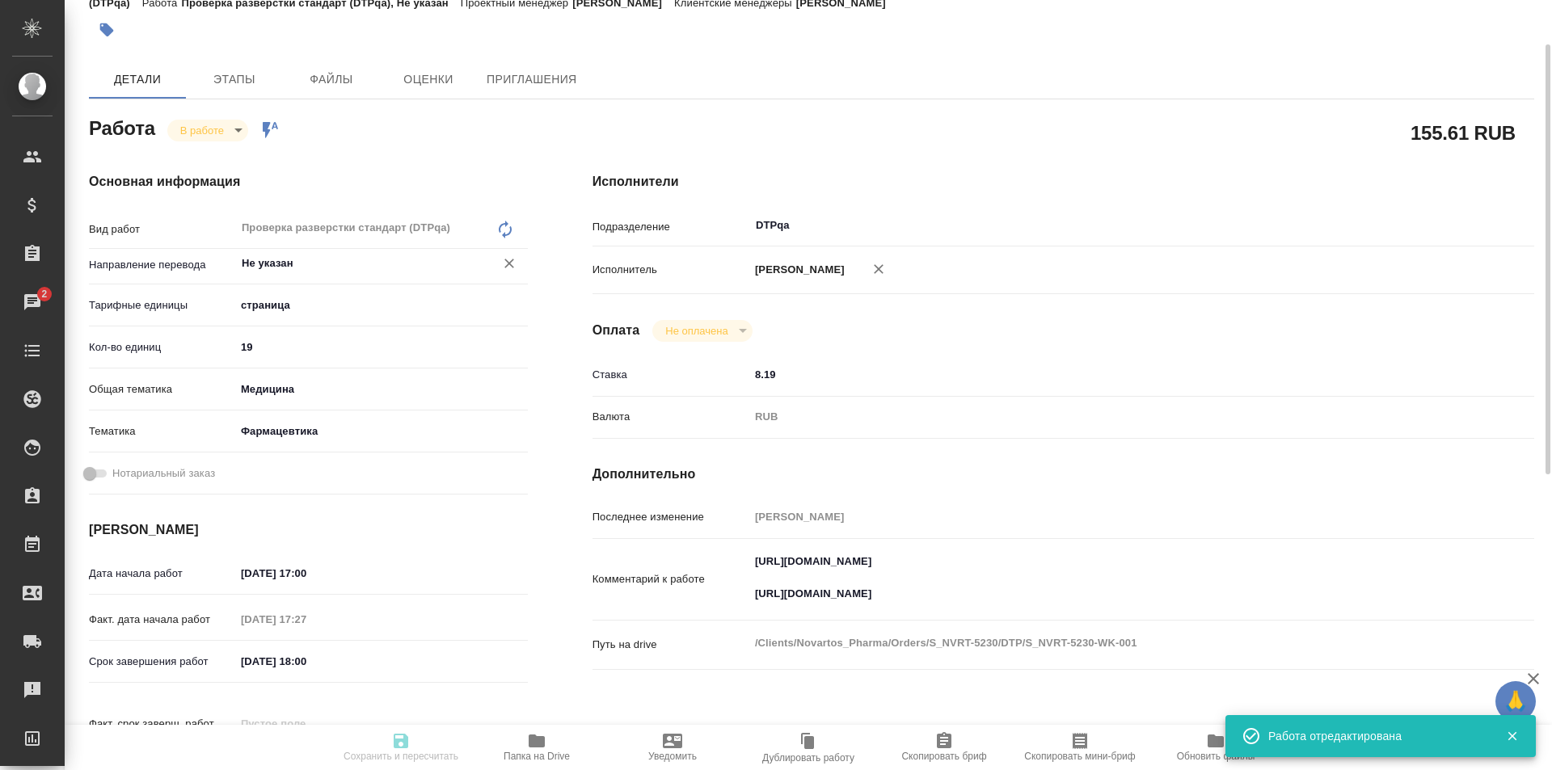
type input "30.09.2025 18:00"
type input "01.10.2025 19:00"
type input "DTPqa"
type input "notPayed"
type input "8.19"
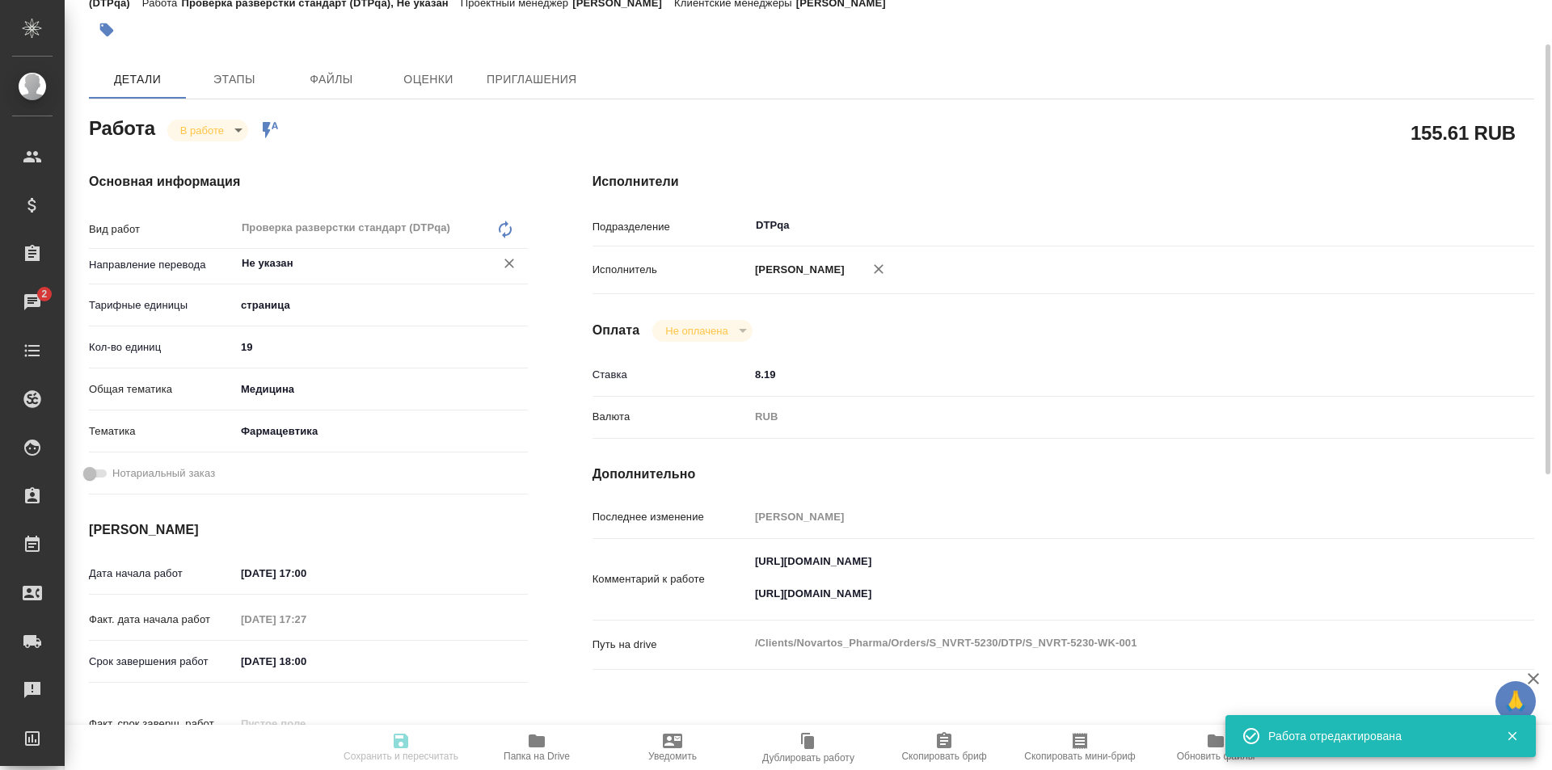
type input "RUB"
type input "[PERSON_NAME]"
type textarea "https://tera.awatera.com/Work/68db85ccccd2a394389e7da8/ https://drive.awatera.c…"
type textarea "x"
type textarea "/Clients/Novartos_Pharma/Orders/S_NVRT-5230/DTP/S_NVRT-5230-WK-001"
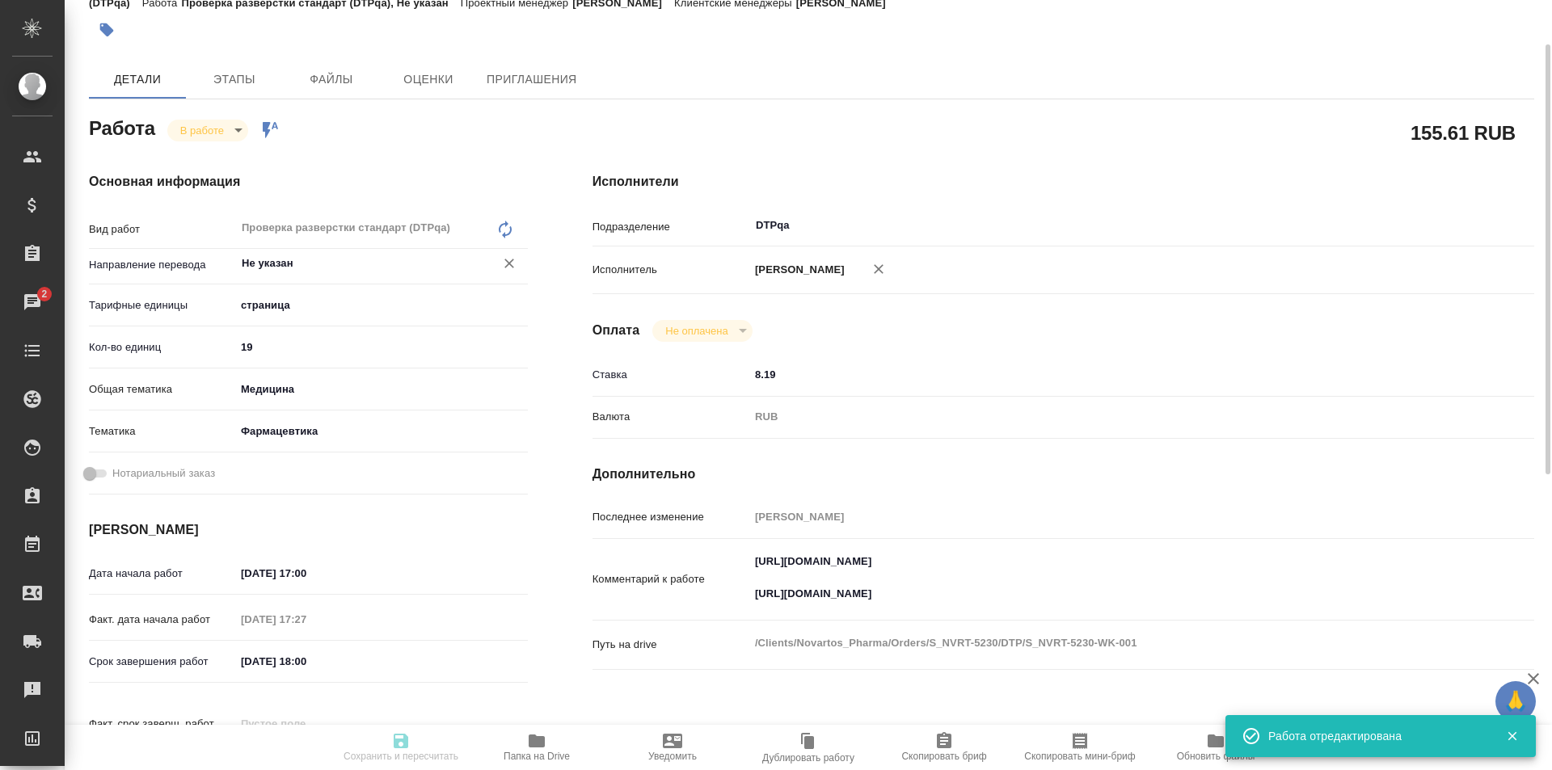
type textarea "x"
type input "S_NVRT-5230"
type input "Верстка чертежа. Количество надписей: более 500"
type input "Подверстка, Приемка подверстки, Восстановление макета средней сложности с полны…"
type input "Кабаргина Анна"
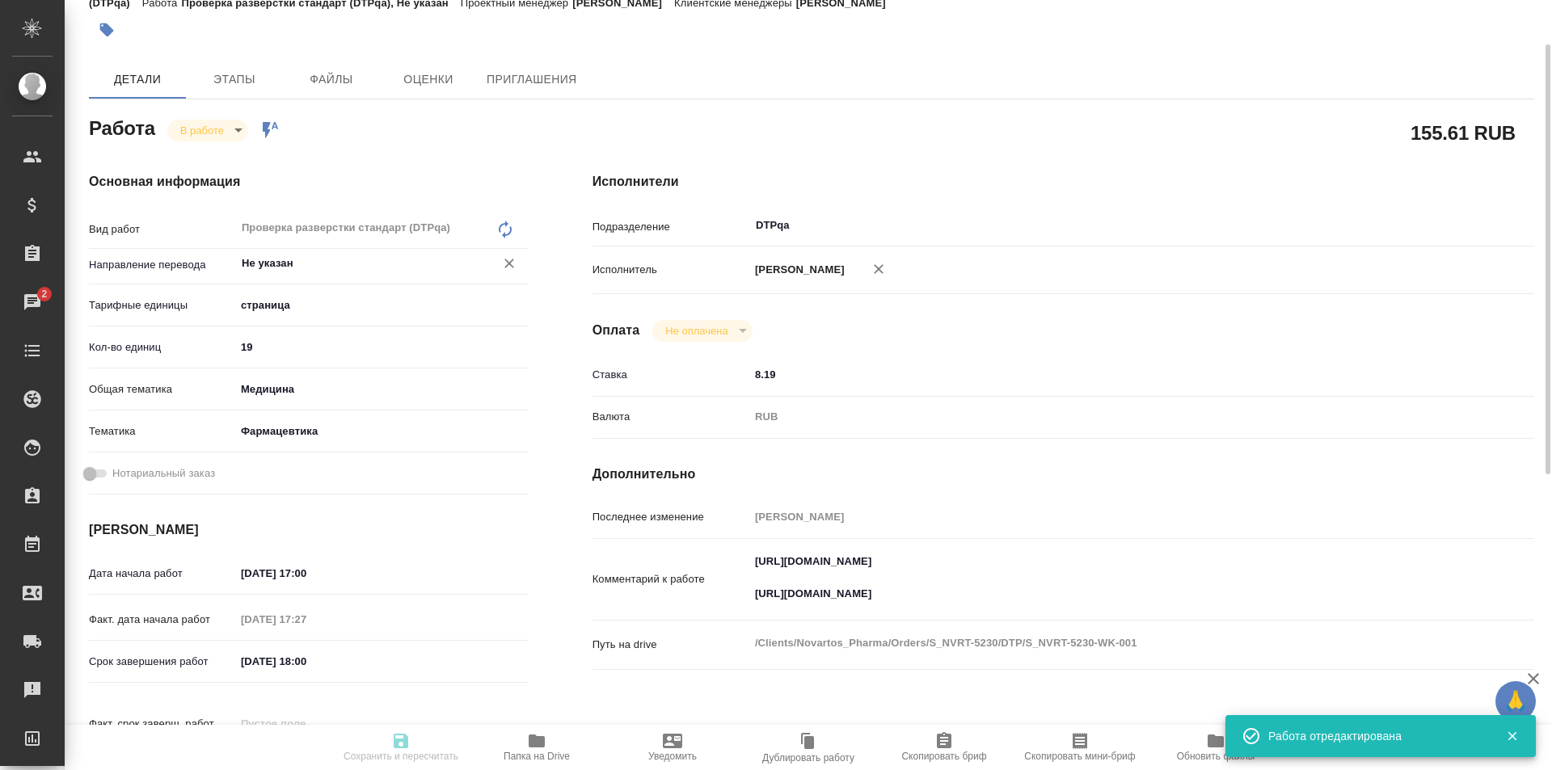
type input "[PERSON_NAME]"
type input "/Clients/Novartos_Pharma/Orders/S_NVRT-5230"
type textarea "x"
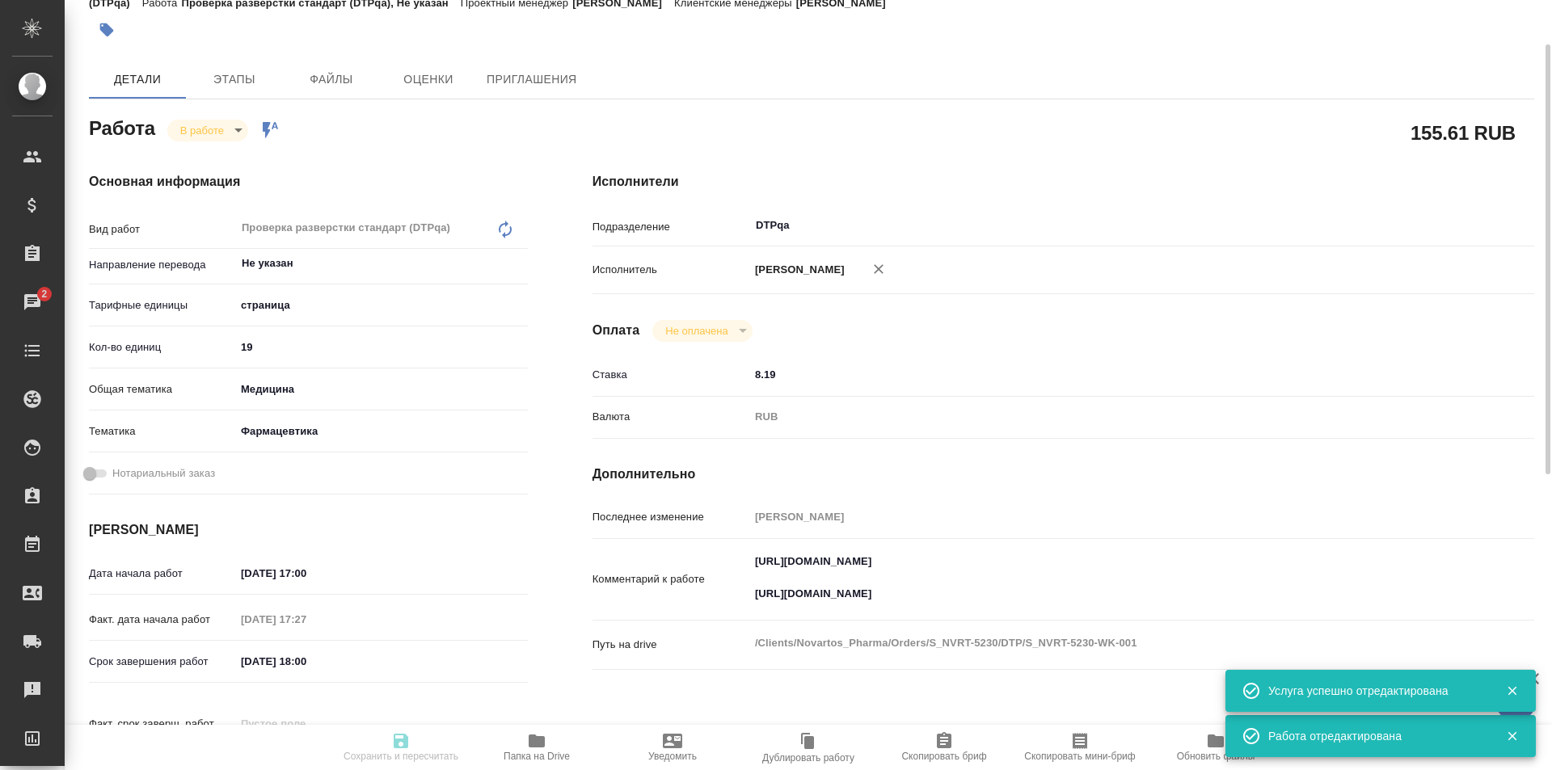
type textarea "x"
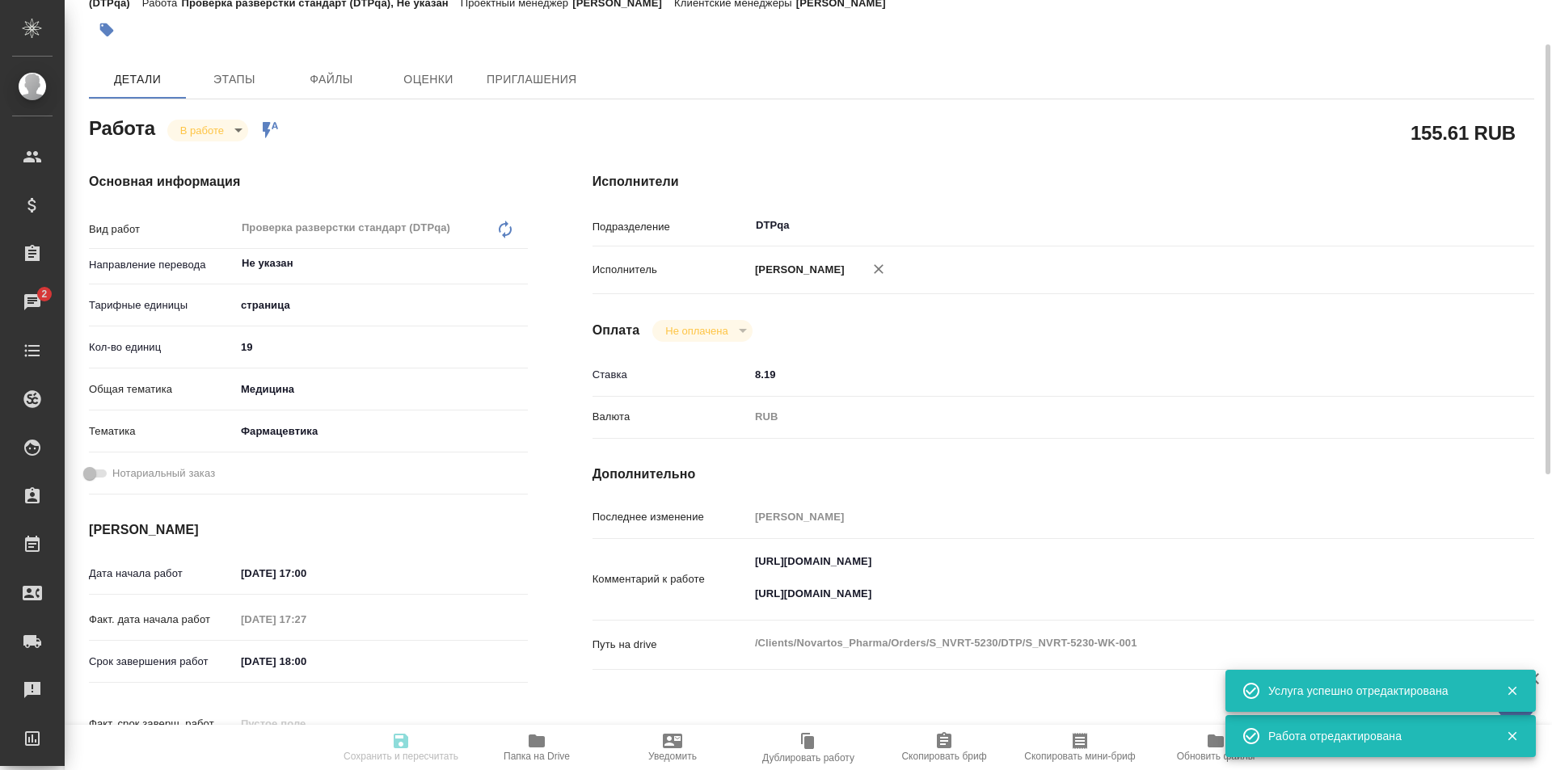
type textarea "x"
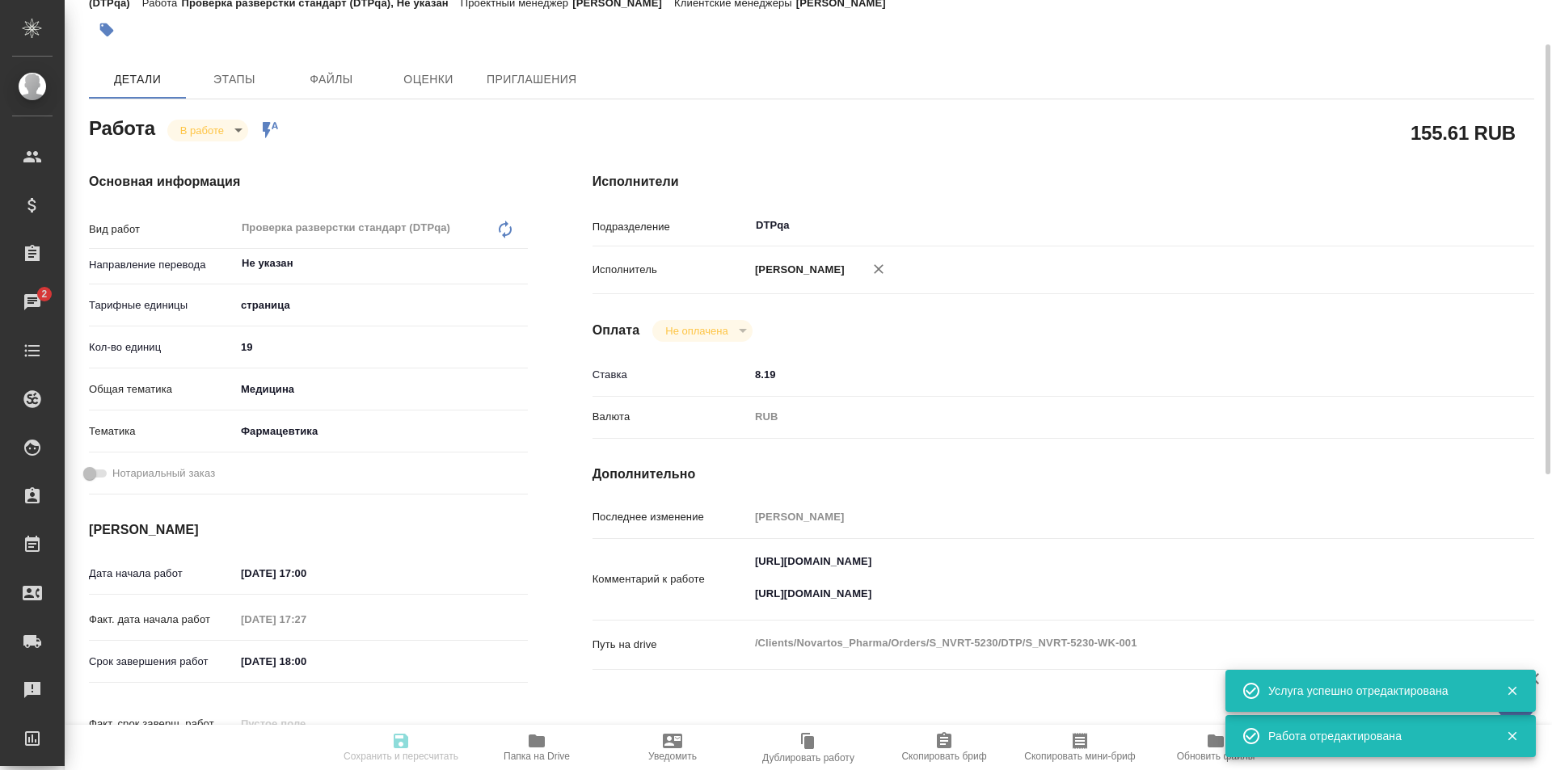
type textarea "x"
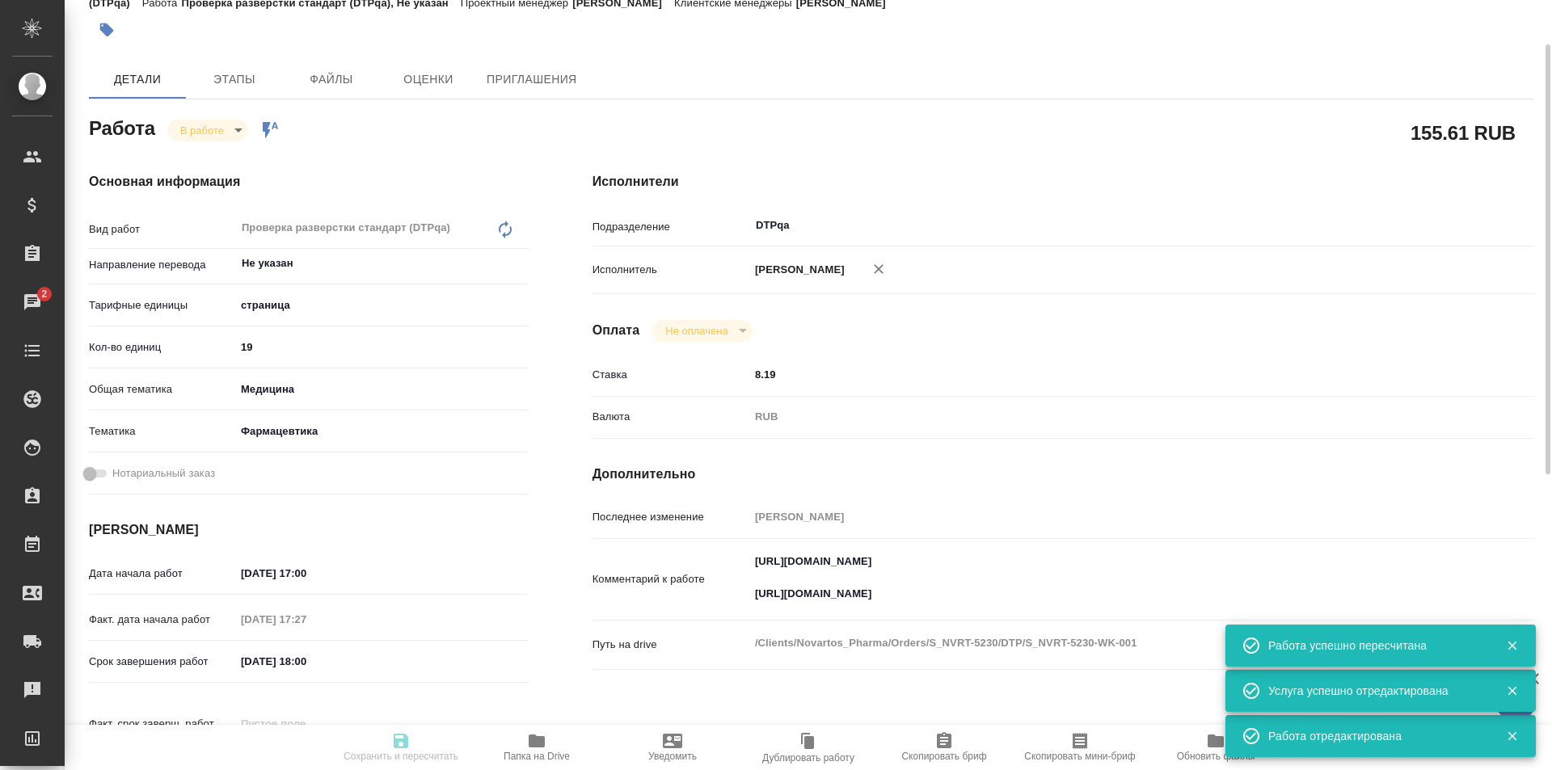
click at [226, 132] on body "🙏 .cls-1 fill:#fff; AWATERA Ismagilova Diana Клиенты Спецификации Заказы 2 Чаты…" at bounding box center [776, 385] width 1552 height 770
type input "inProgress"
type textarea "Проверка разверстки стандарт (DTPqa)"
type textarea "x"
type input "Не указан"
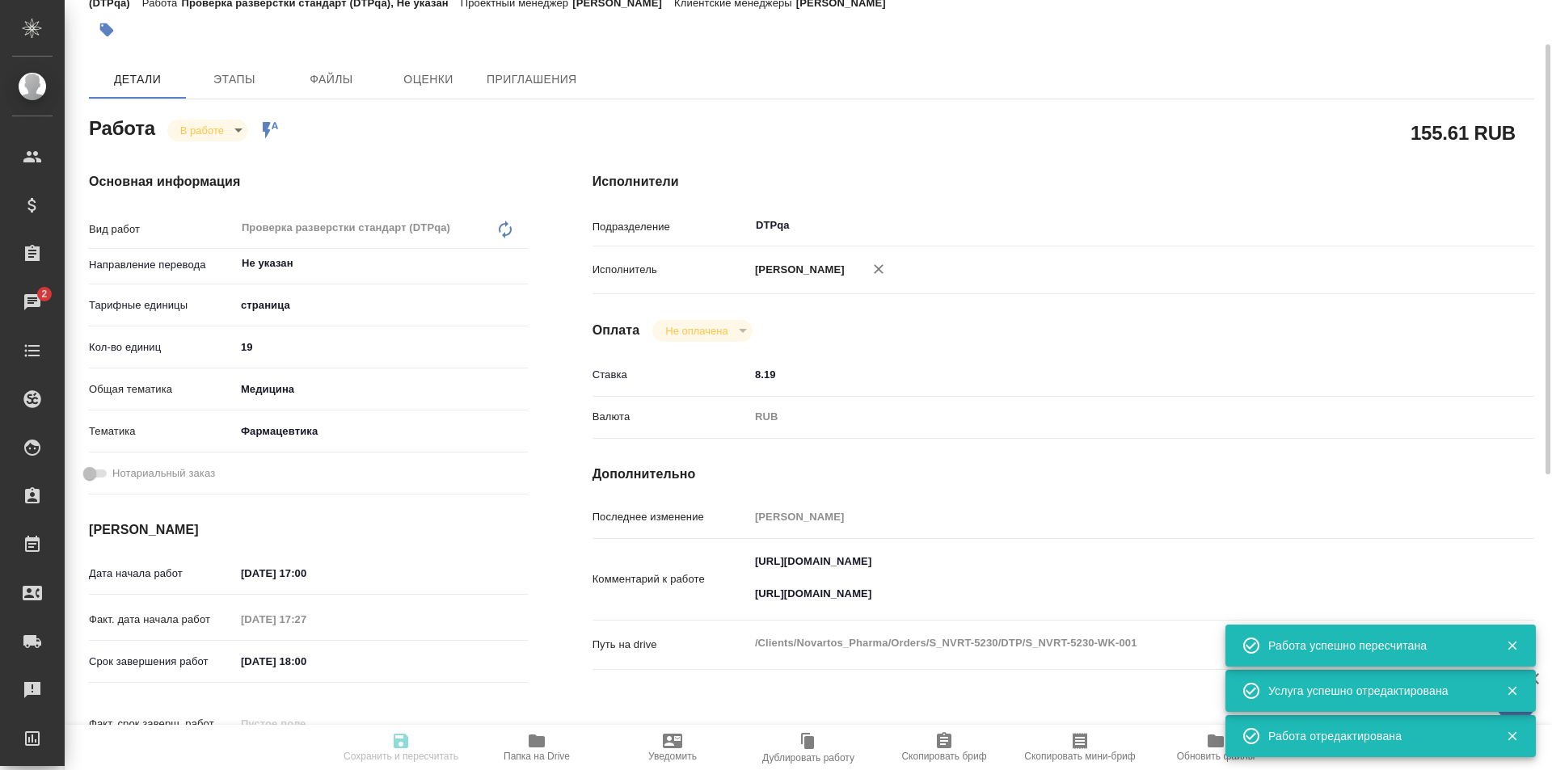
type input "5a8b1489cc6b4906c91bfdb2"
type input "19"
type input "med"
type input "6149832f2b7be24903fd7a82"
type input "[DATE] 17:00"
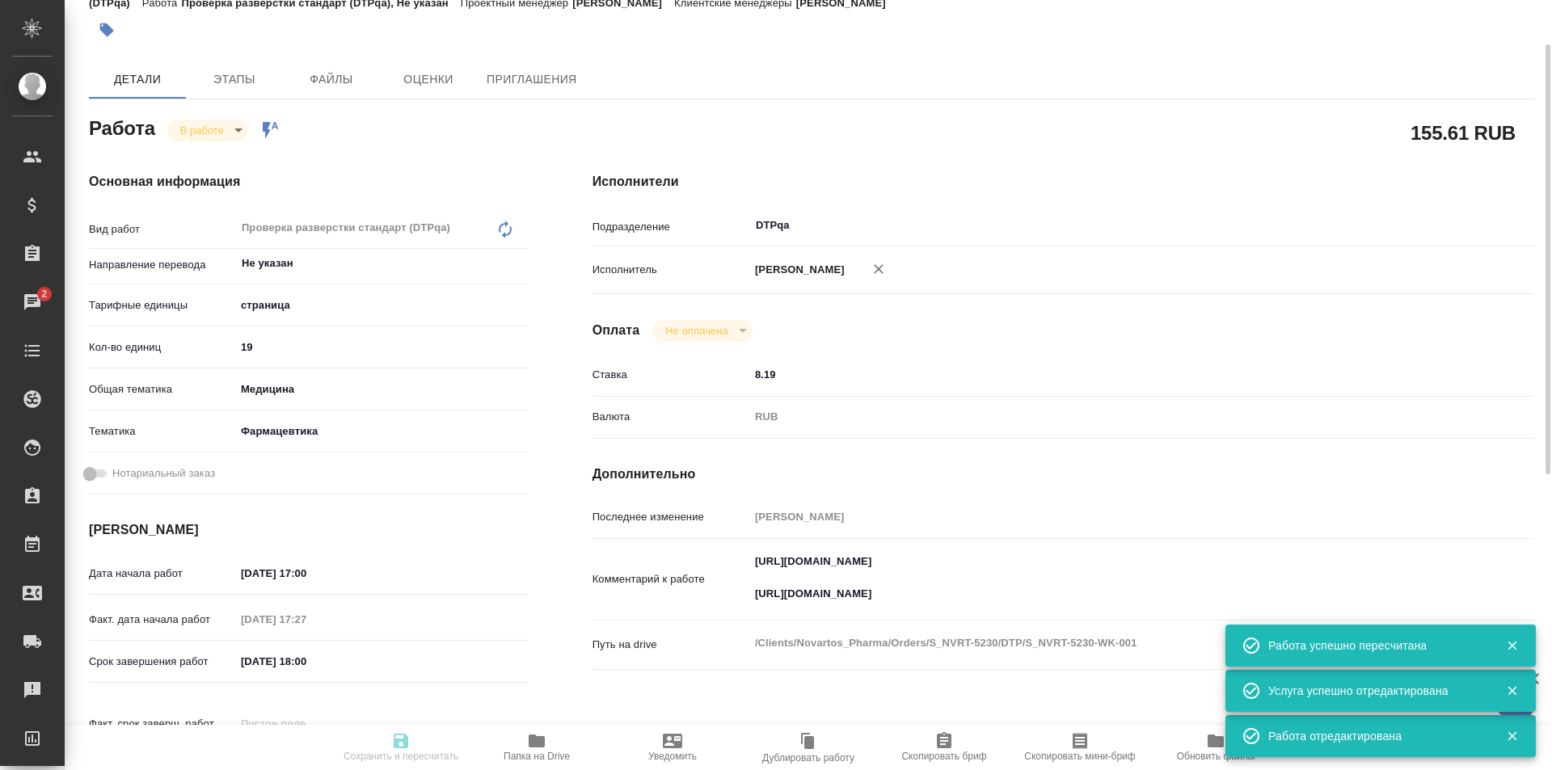
type input "30.09.2025 17:27"
type input "30.09.2025 18:00"
type input "01.10.2025 19:00"
type input "DTPqa"
type input "notPayed"
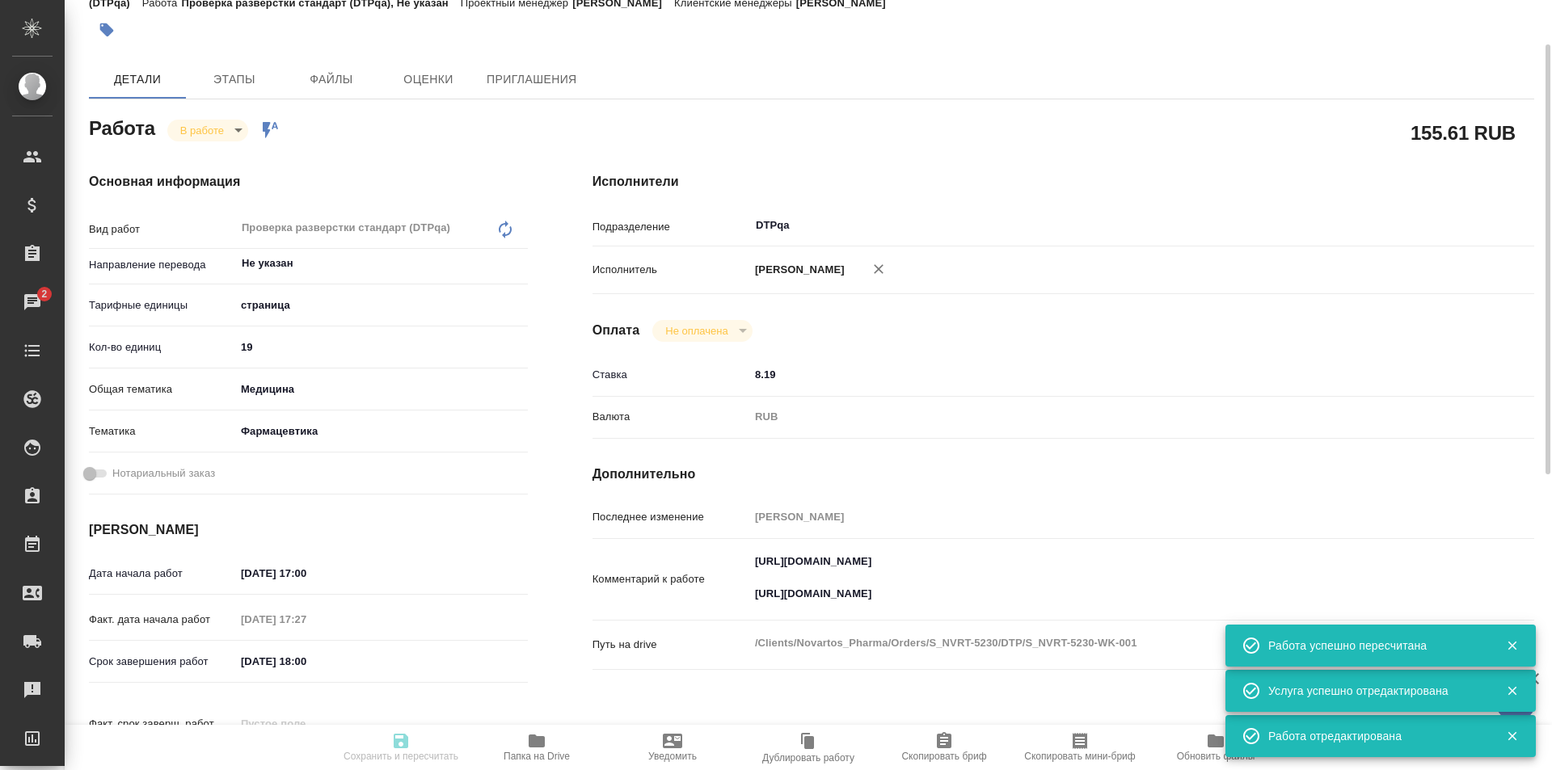
type input "8.19"
type input "RUB"
type input "Исмагилова Диана"
type textarea "https://tera.awatera.com/Work/68db85ccccd2a394389e7da8/ https://drive.awatera.c…"
type textarea "x"
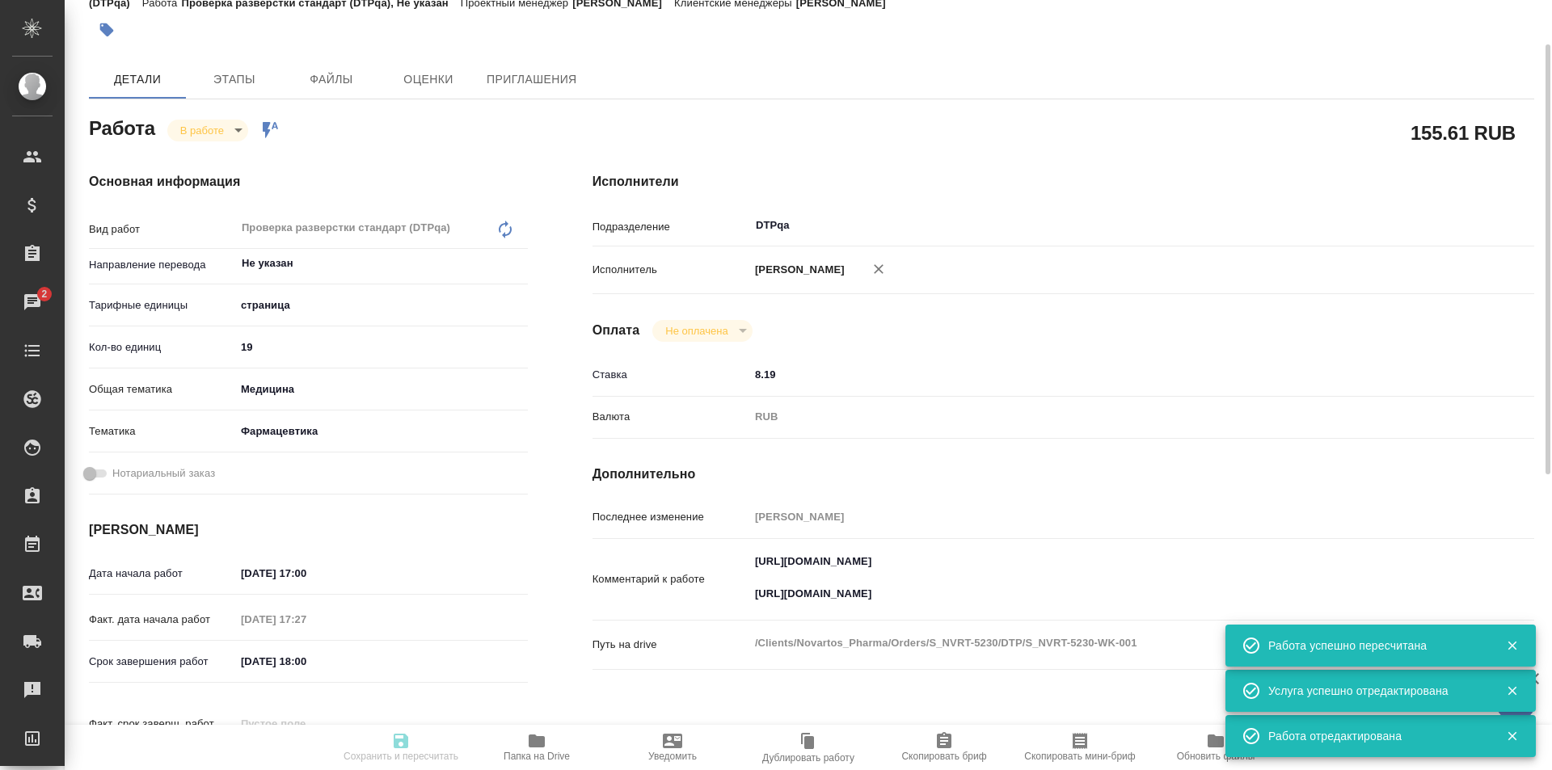
type textarea "/Clients/Novartos_Pharma/Orders/S_NVRT-5230/DTP/S_NVRT-5230-WK-001"
type textarea "x"
type input "S_NVRT-5230"
type input "Верстка чертежа. Количество надписей: более 500"
type input "Подверстка, Приемка подверстки, Восстановление макета средней сложности с полны…"
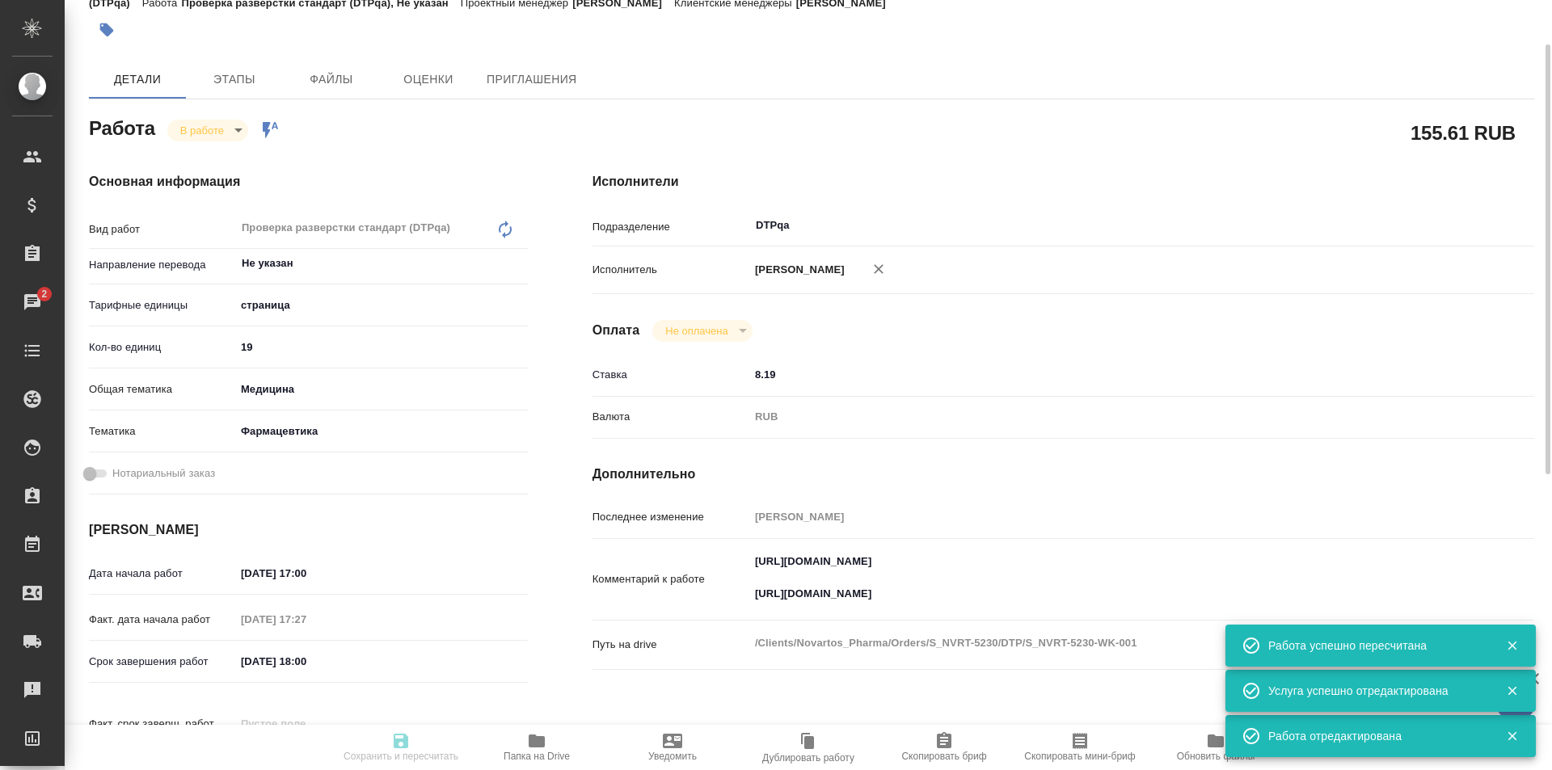
type input "Кабаргина Анна"
type input "Оксютович Ирина"
type input "/Clients/Novartos_Pharma/Orders/S_NVRT-5230"
type textarea "x"
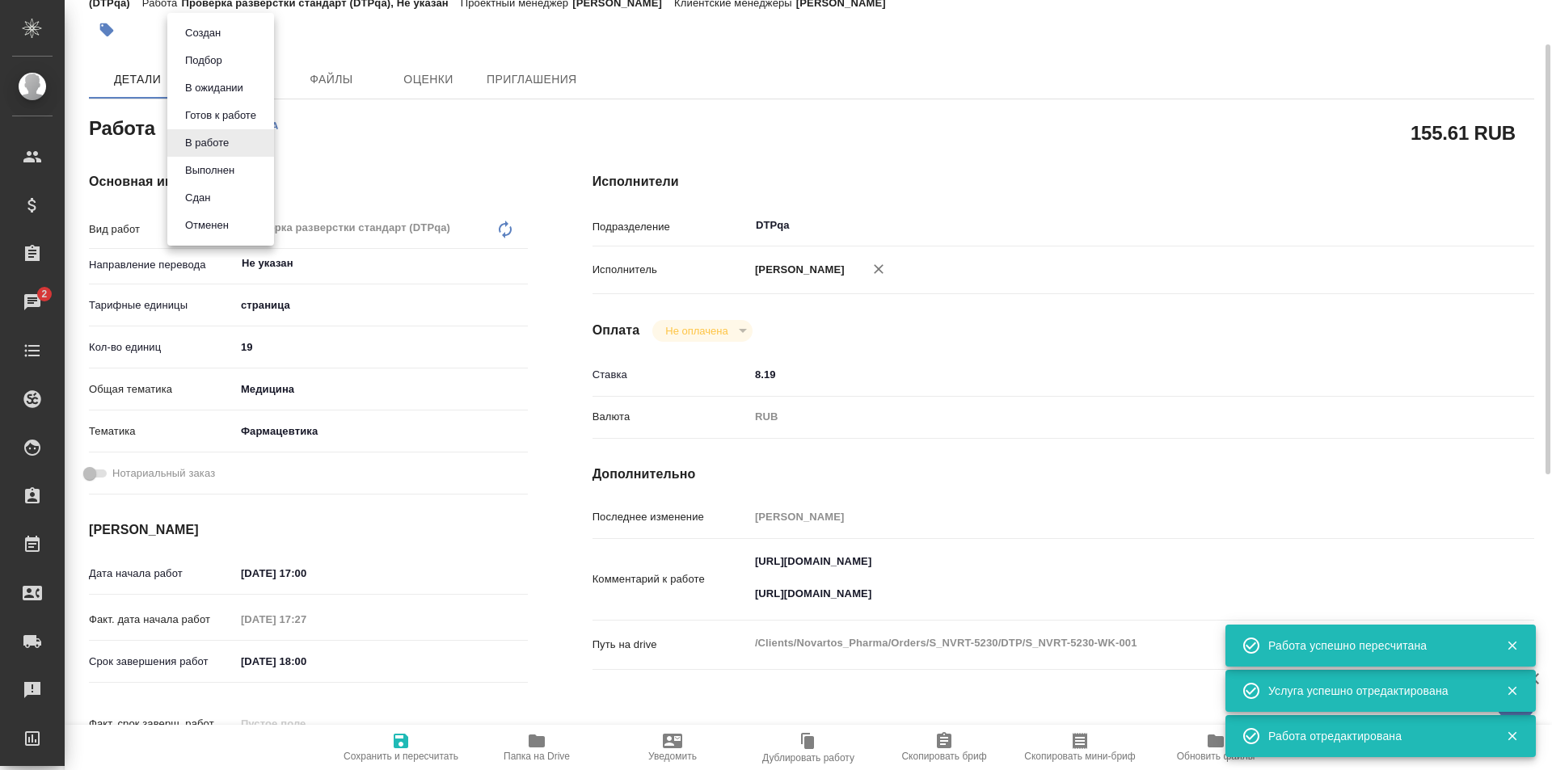
type textarea "x"
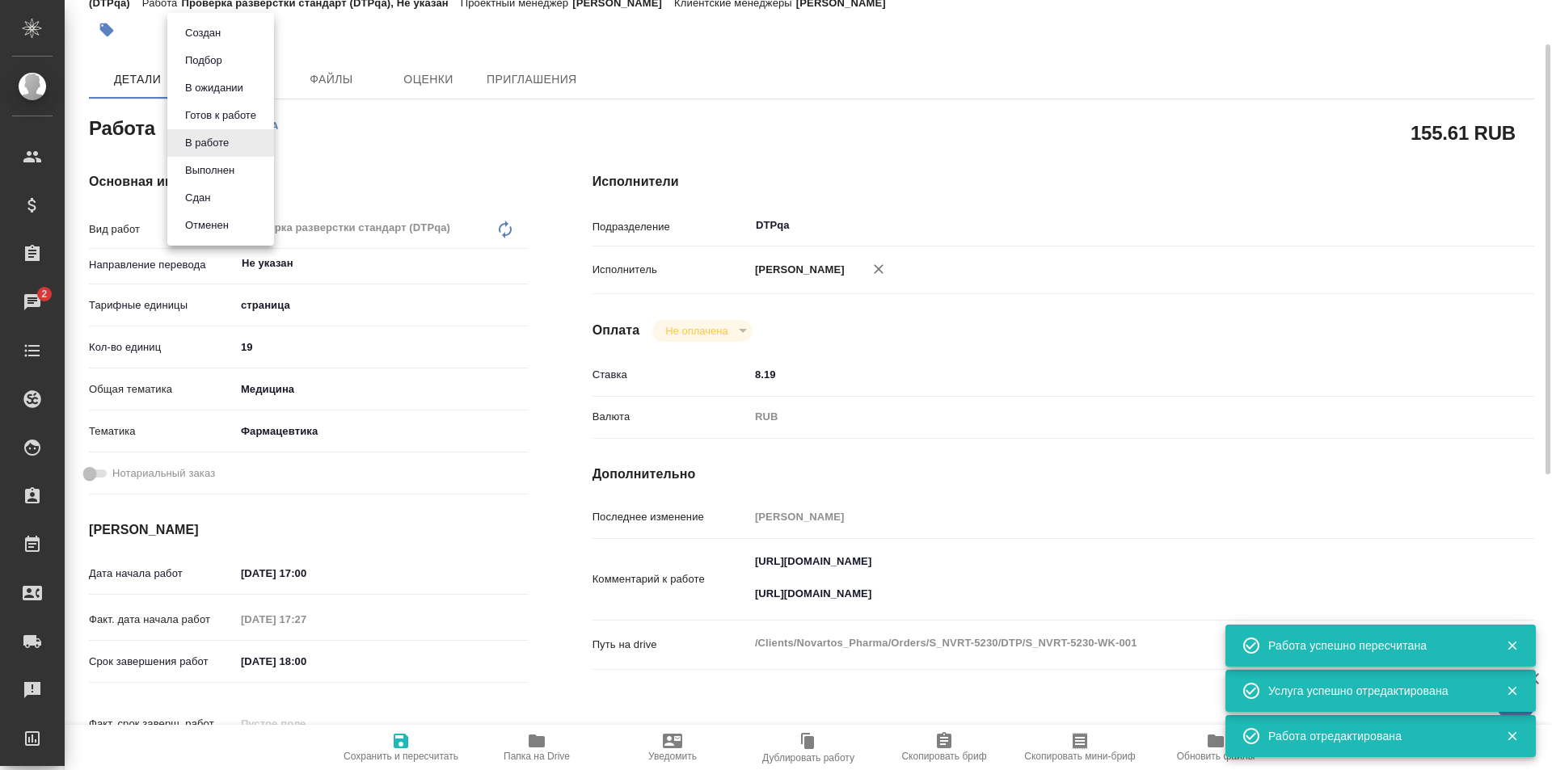
type textarea "x"
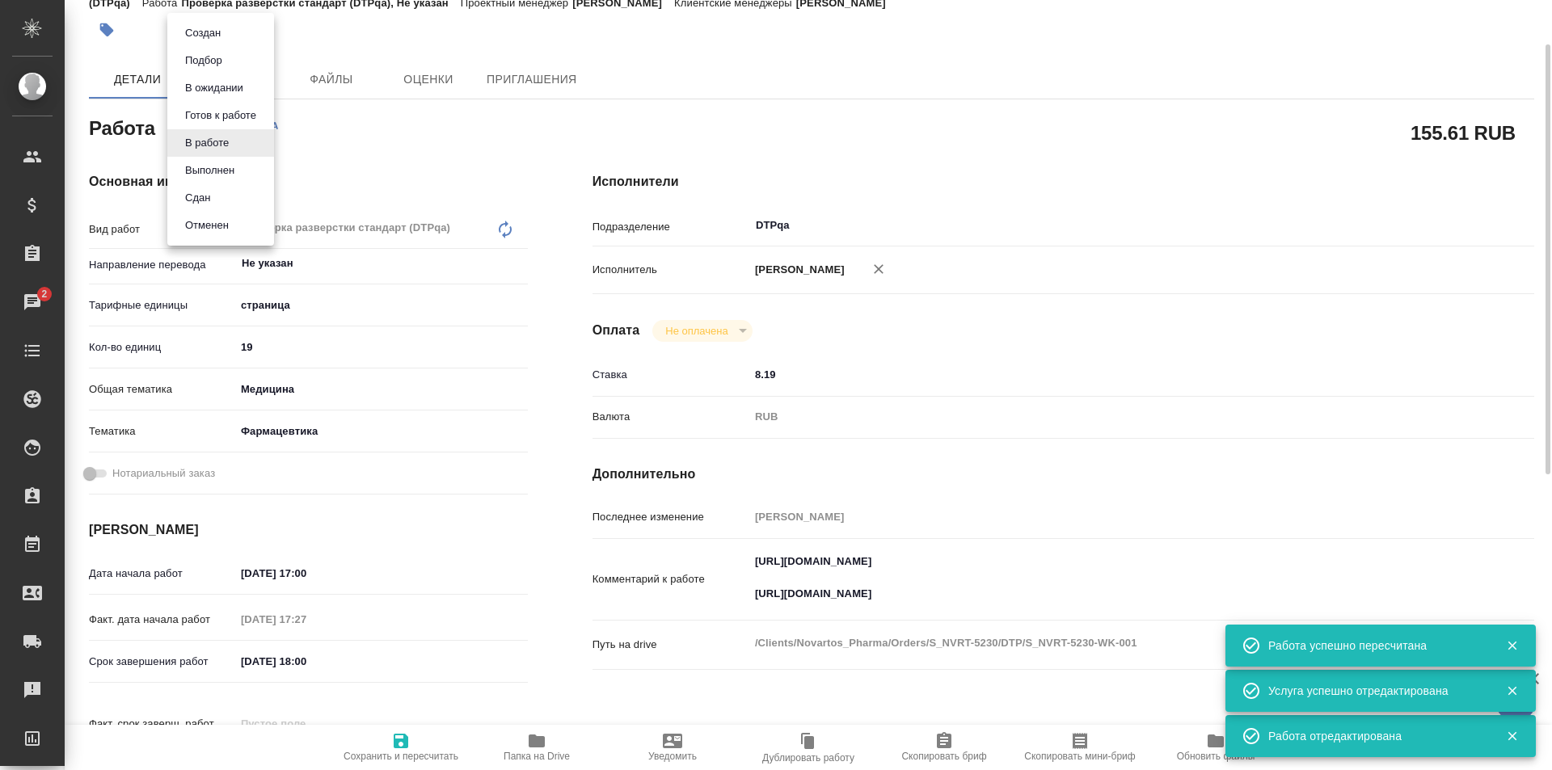
type textarea "x"
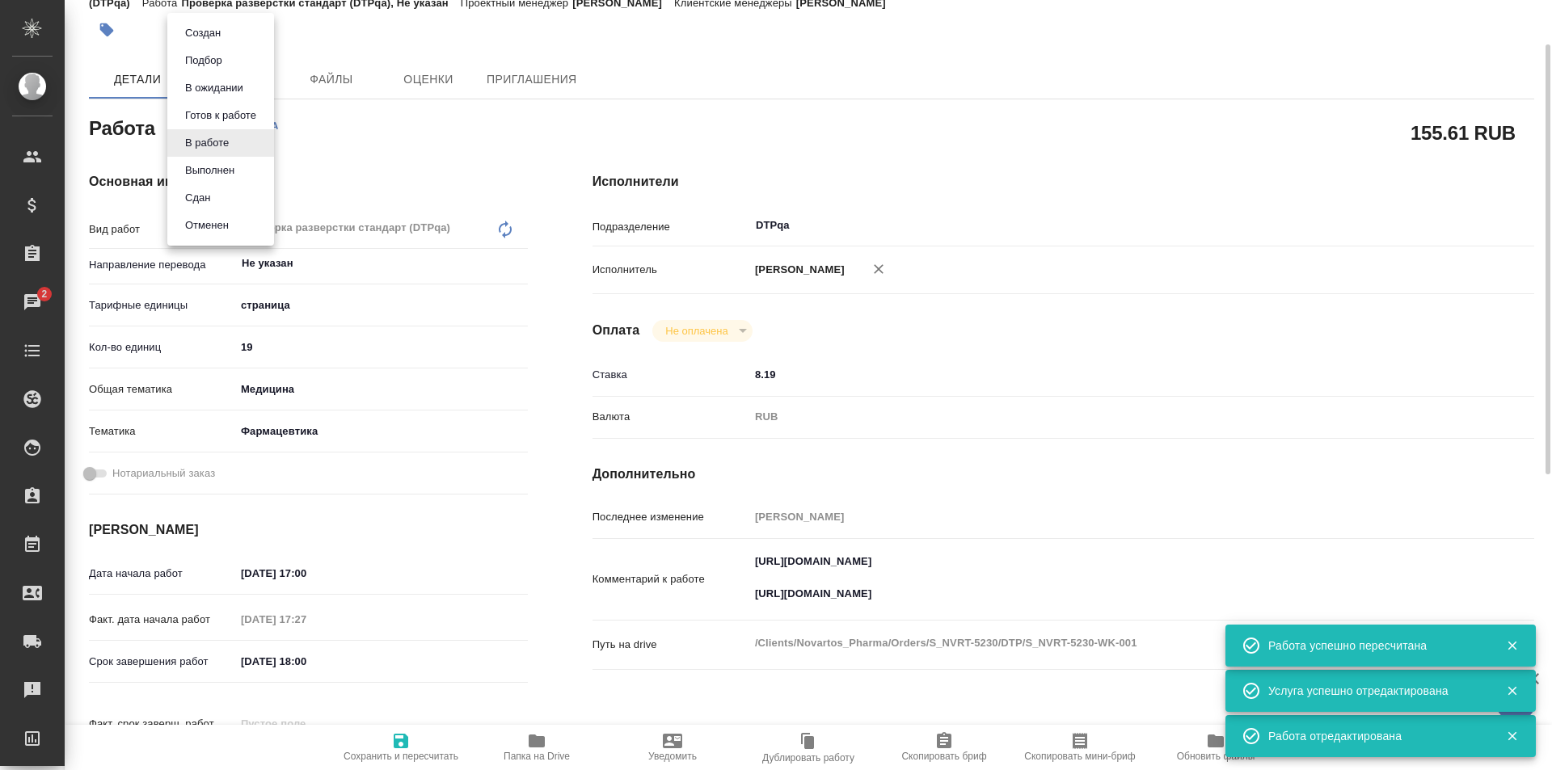
click at [212, 175] on button "Выполнен" at bounding box center [209, 171] width 59 height 18
type textarea "x"
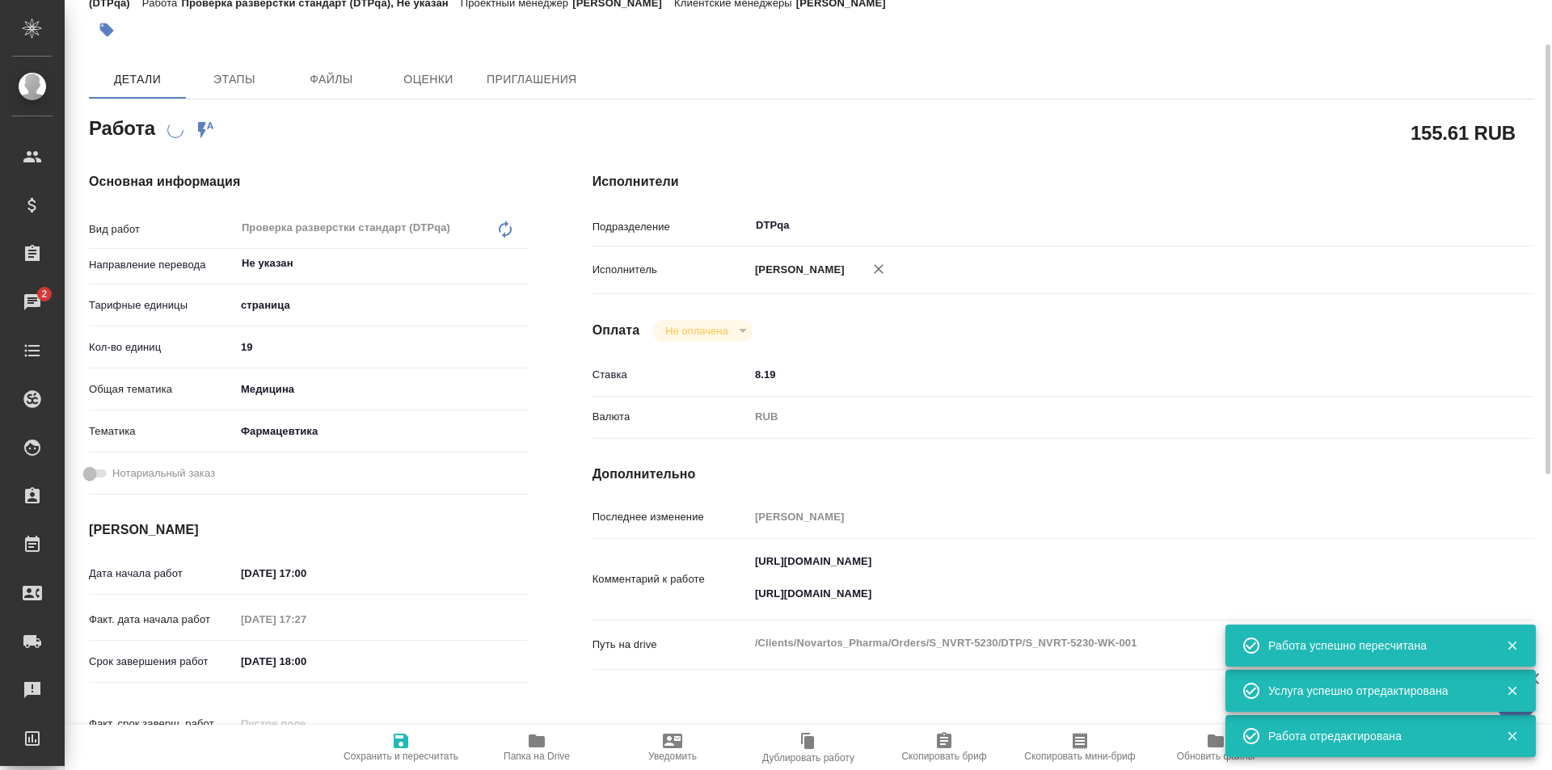
type textarea "x"
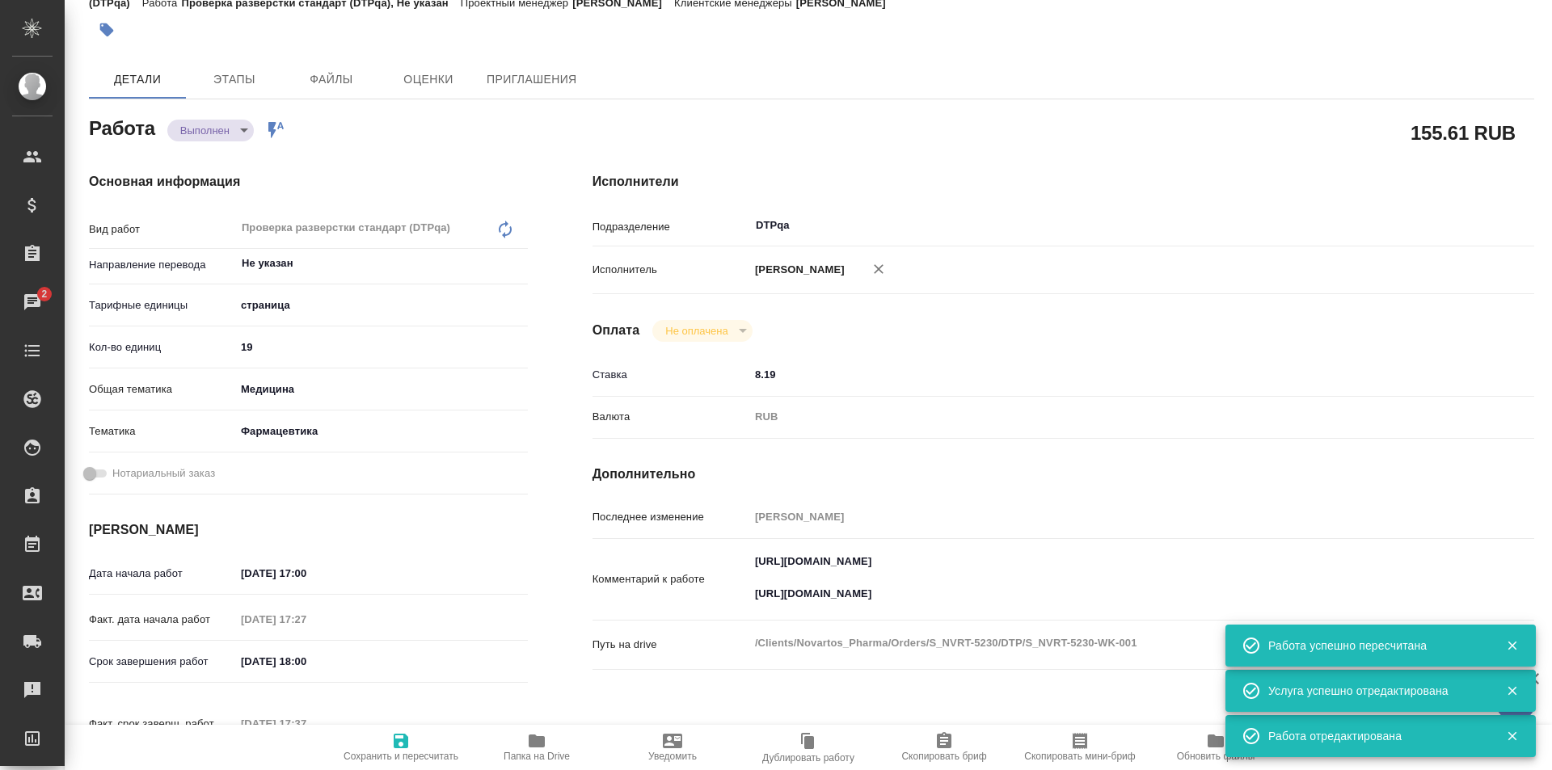
type textarea "x"
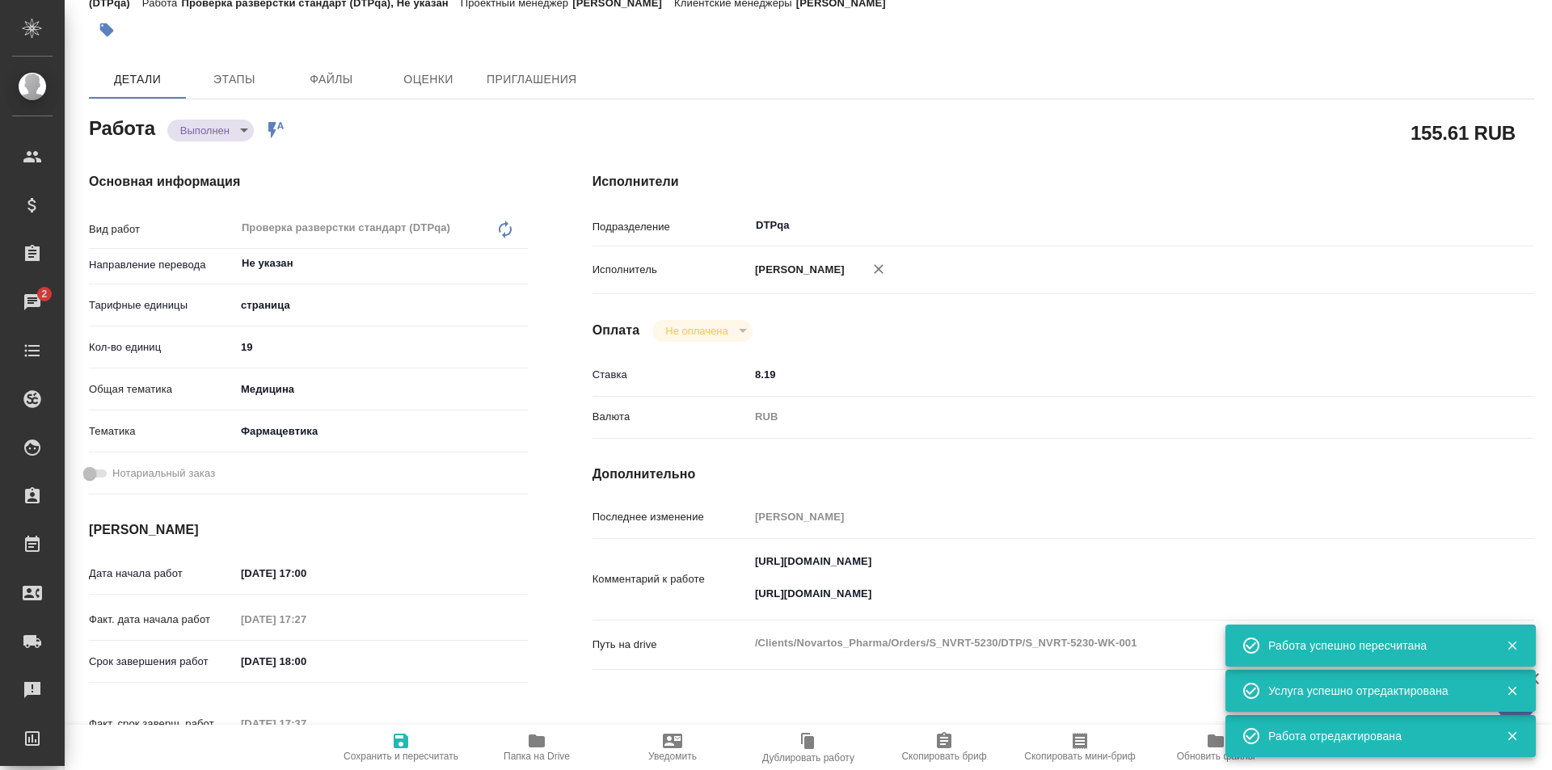
type textarea "x"
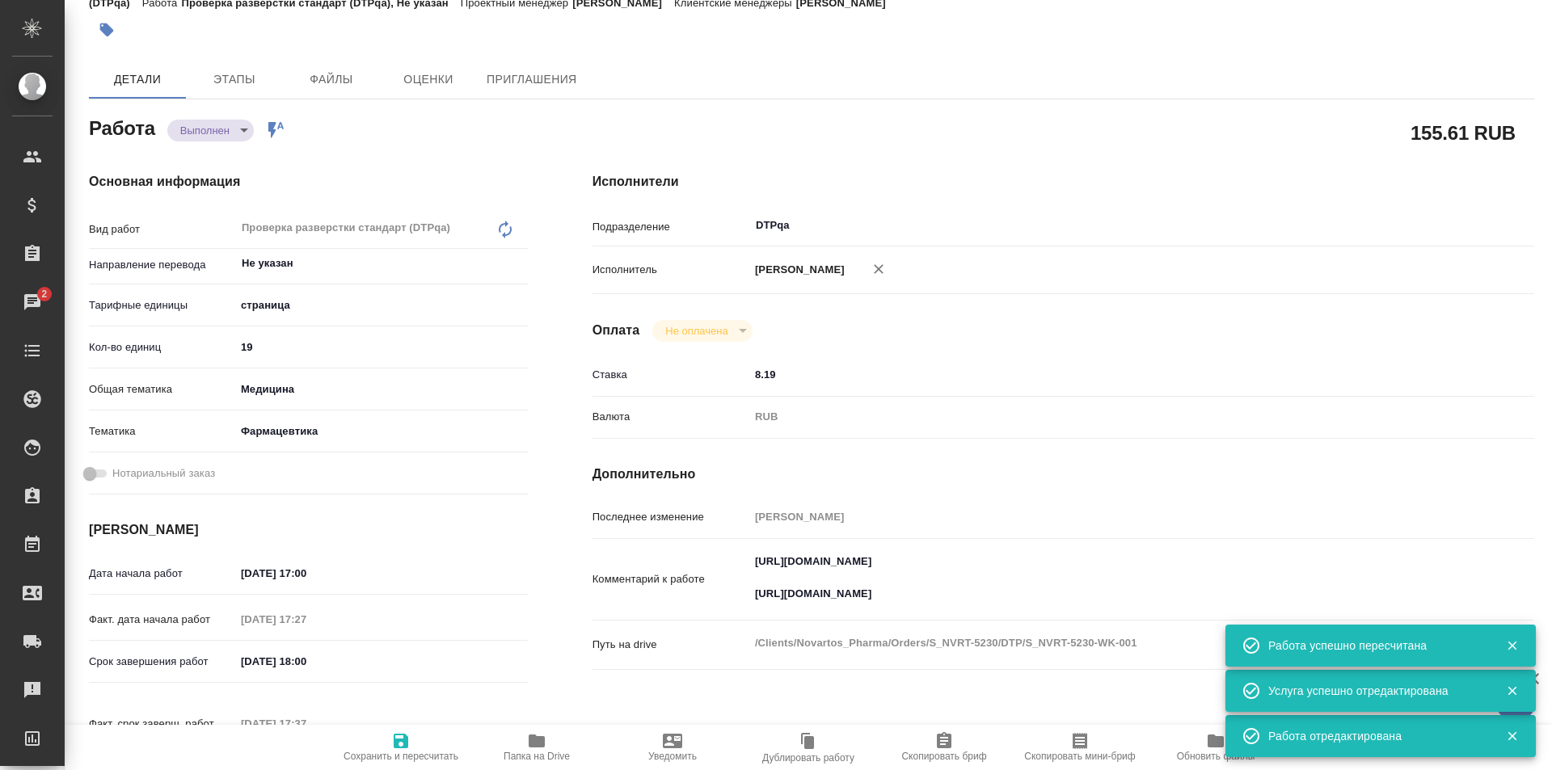
type textarea "x"
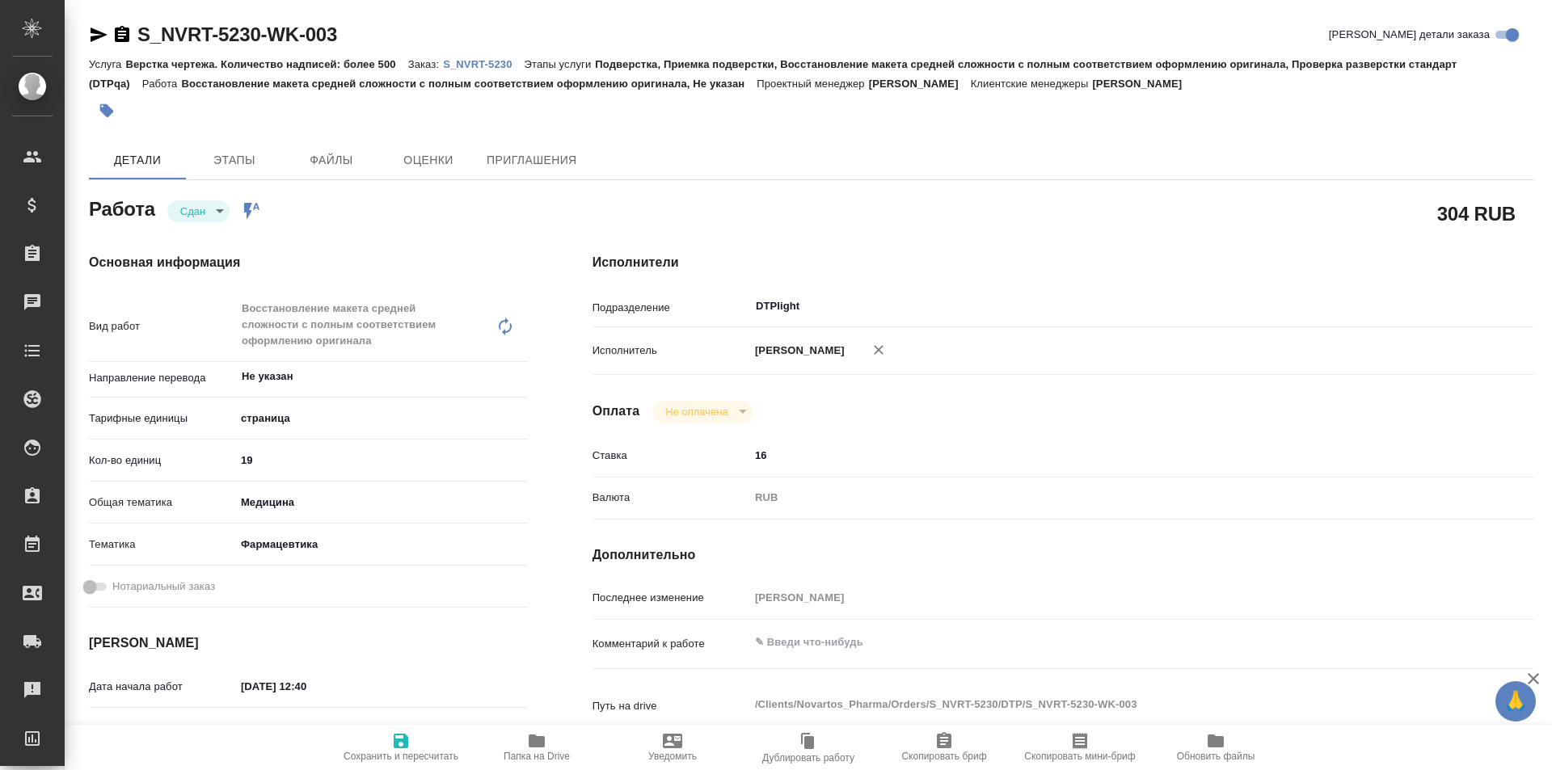
type textarea "x"
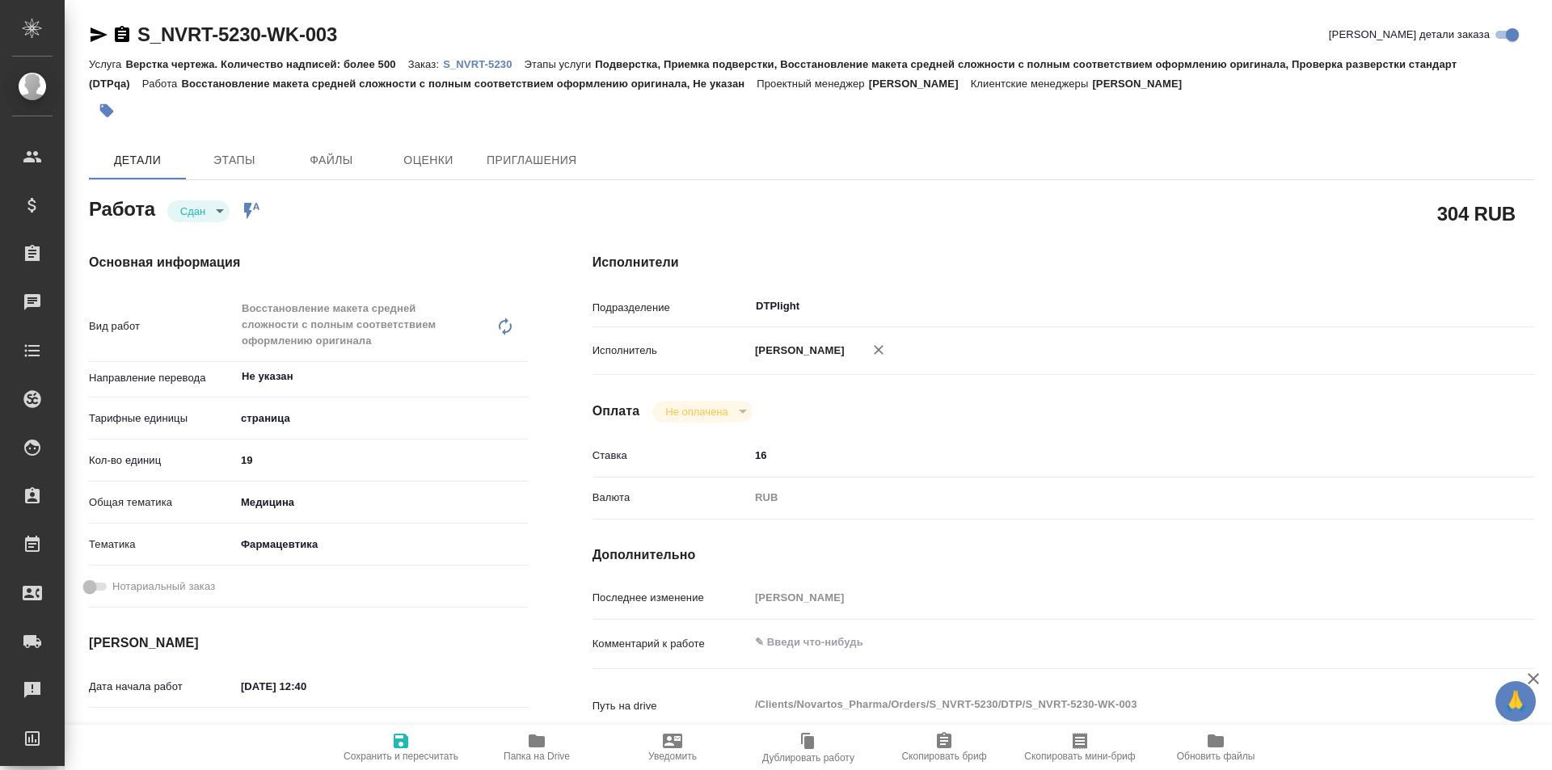
type textarea "x"
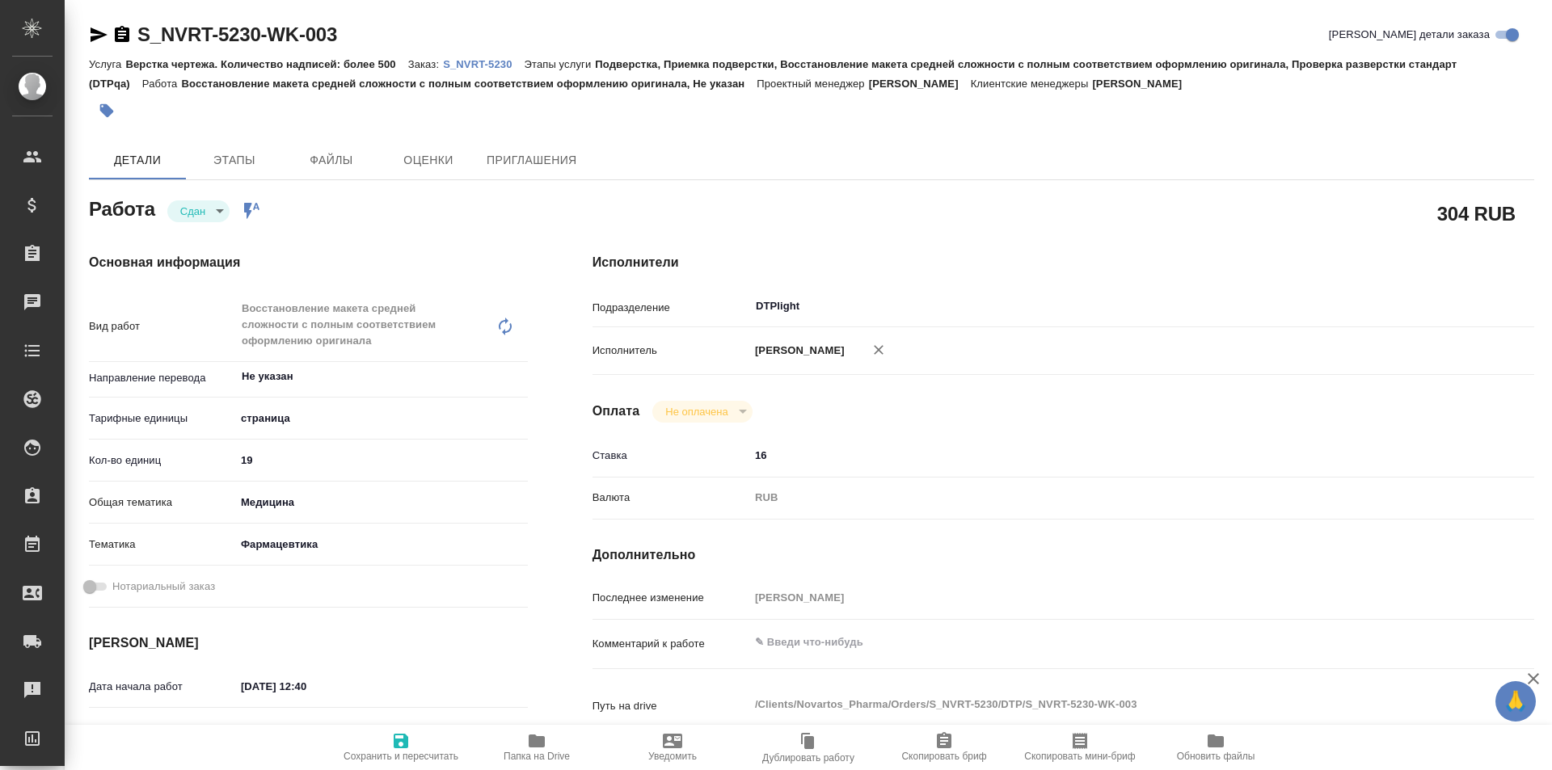
type textarea "x"
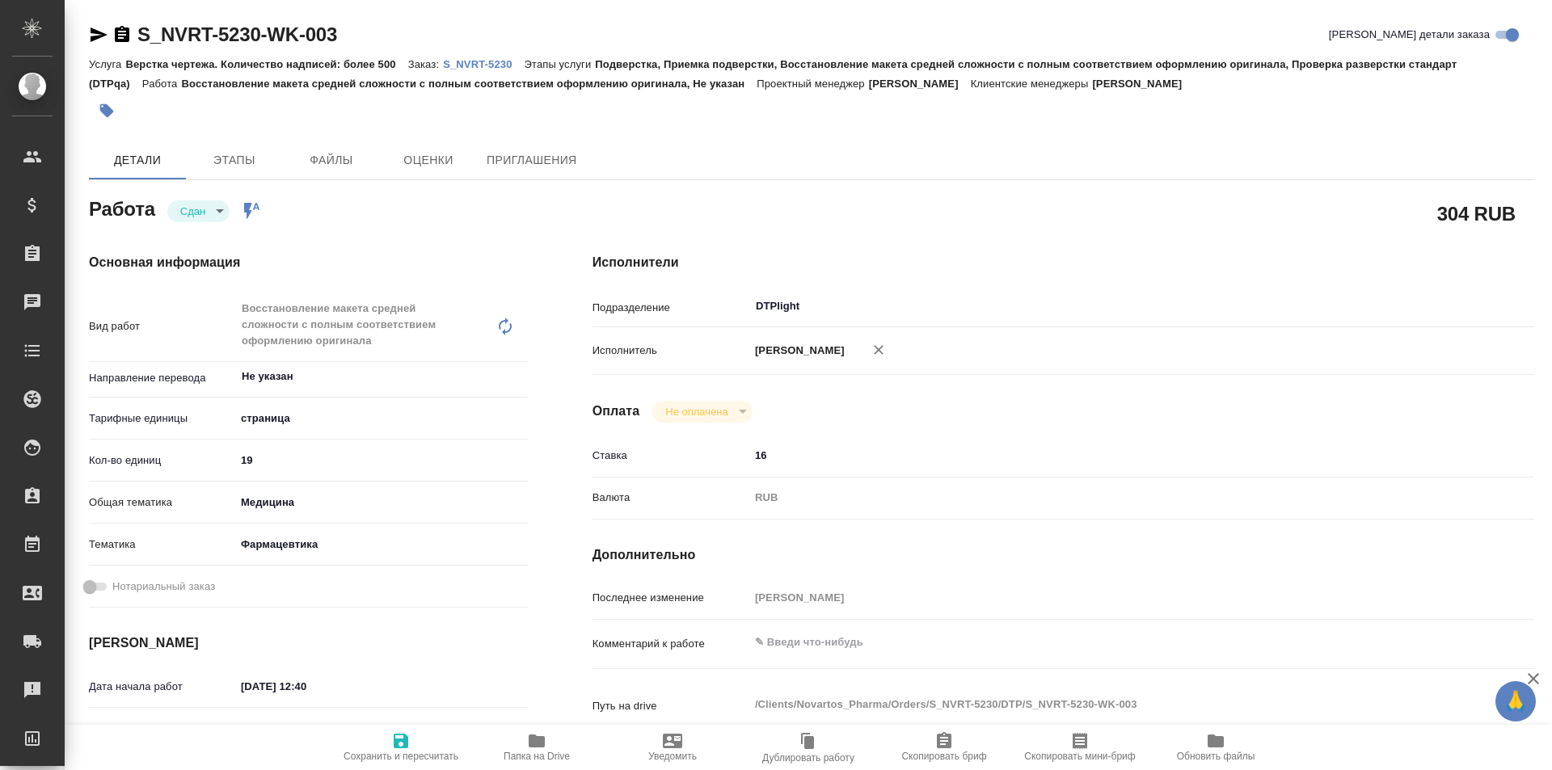
type textarea "x"
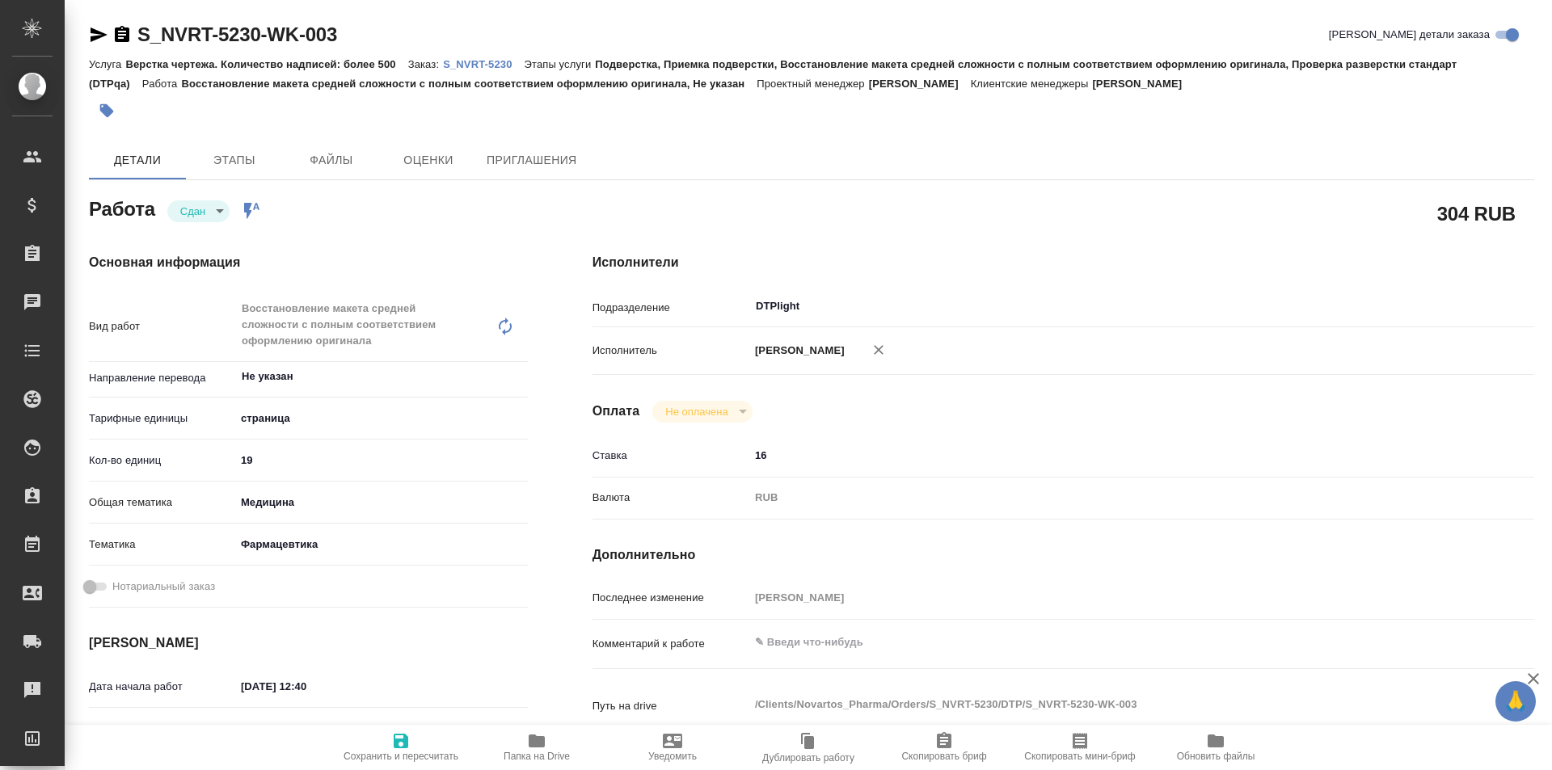
click at [539, 746] on icon "button" at bounding box center [536, 741] width 16 height 13
type textarea "x"
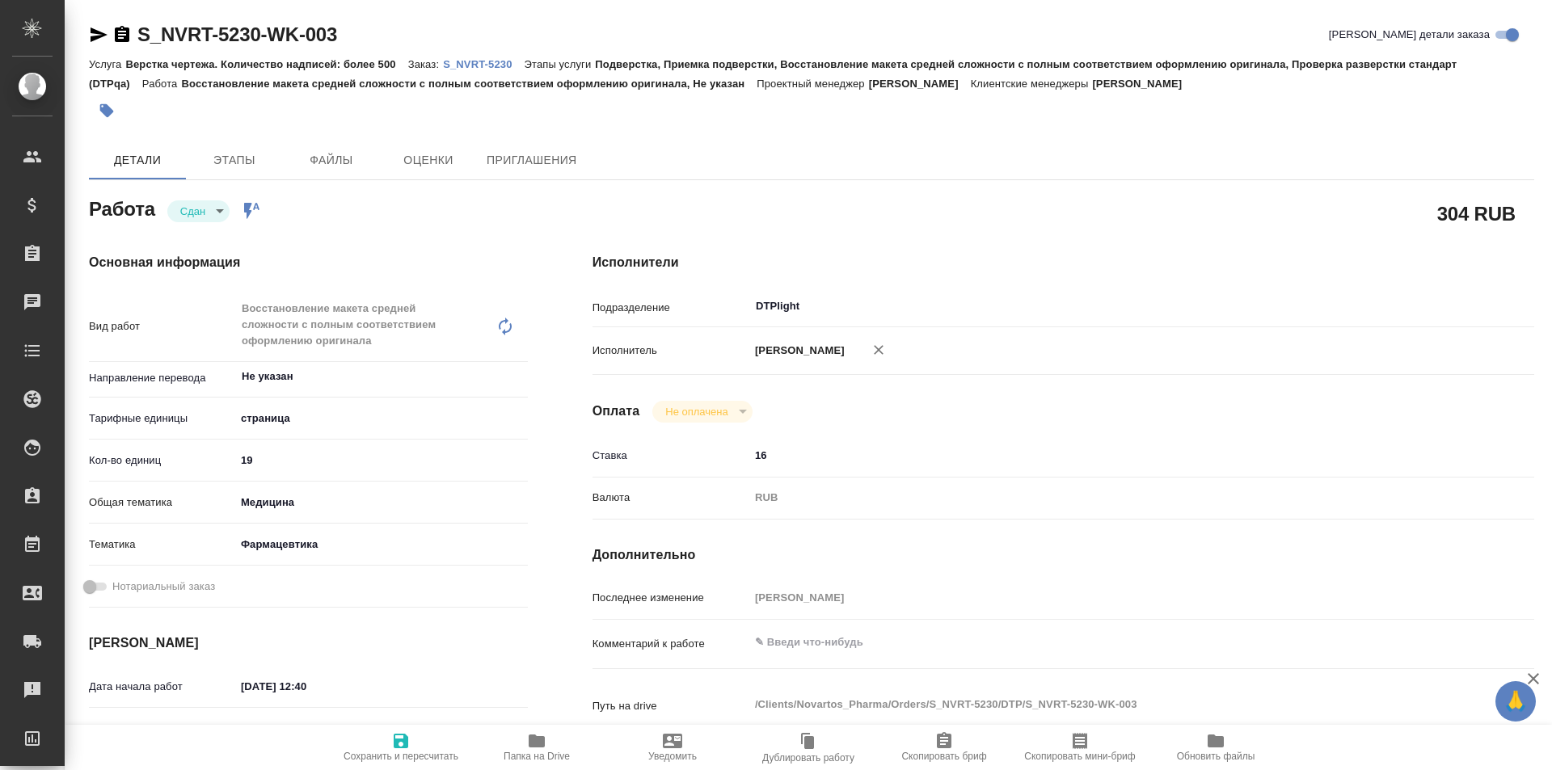
type textarea "x"
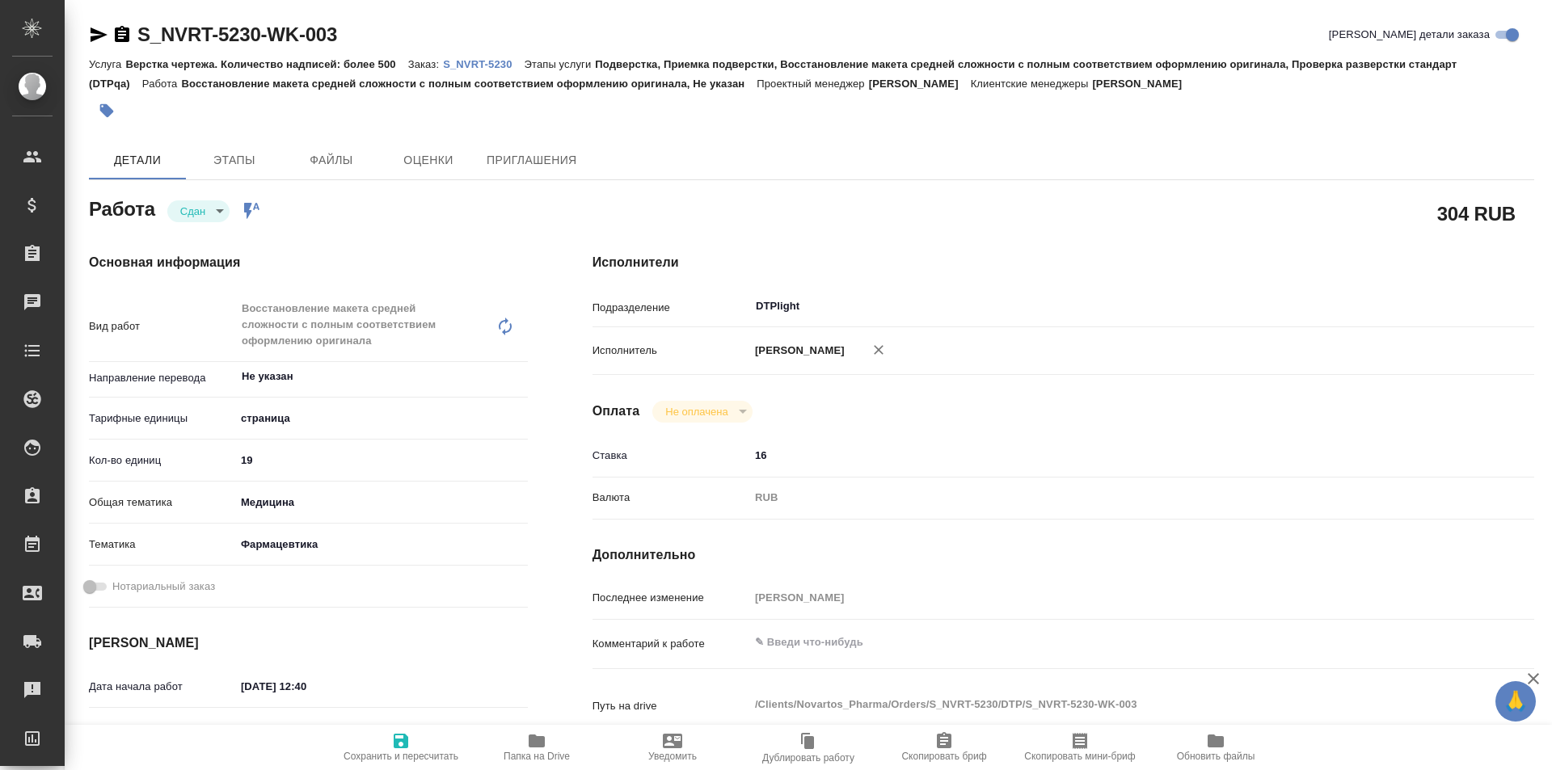
type textarea "x"
click at [486, 65] on p "S_NVRT-5230" at bounding box center [483, 64] width 81 height 12
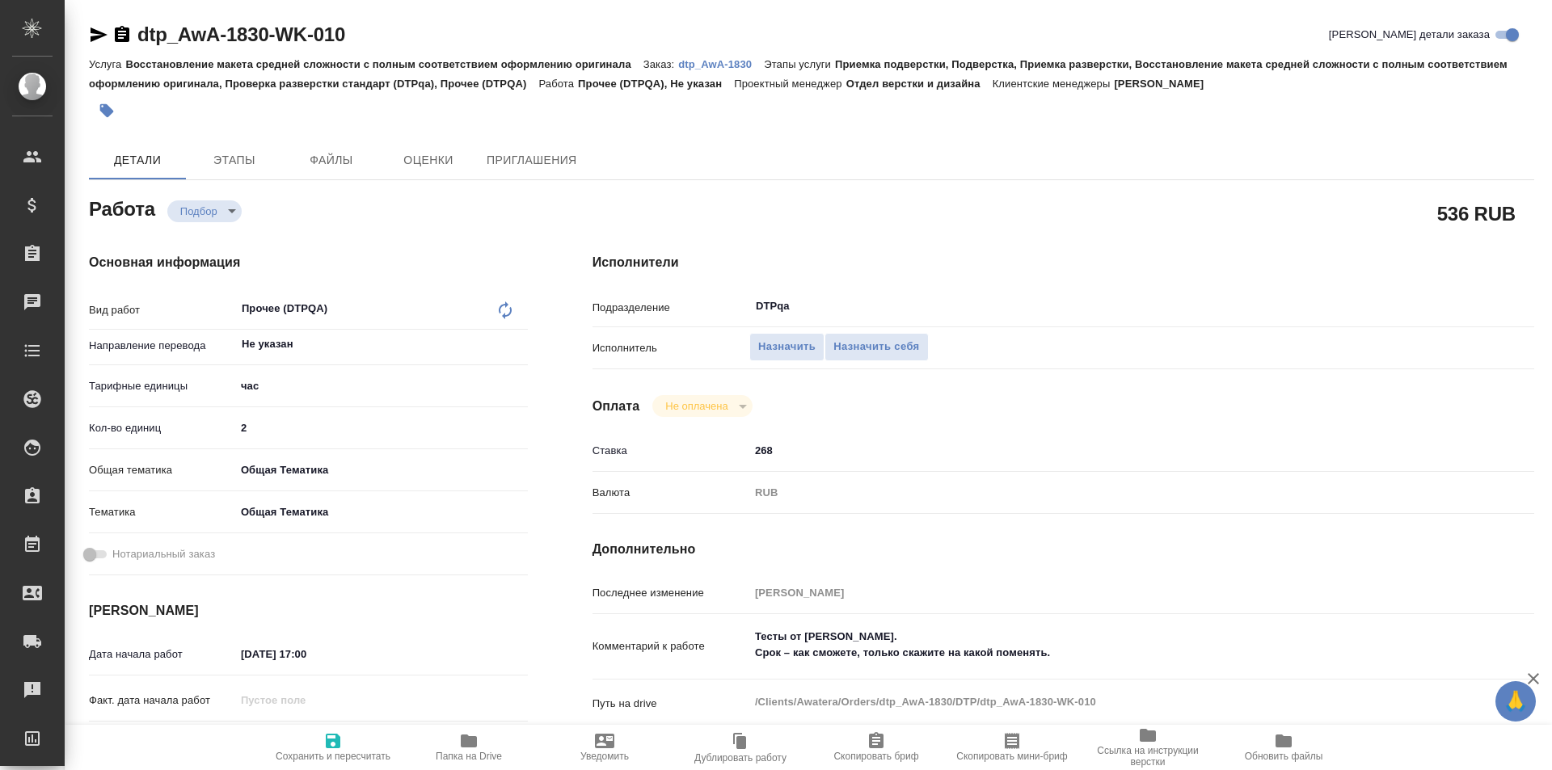
type textarea "x"
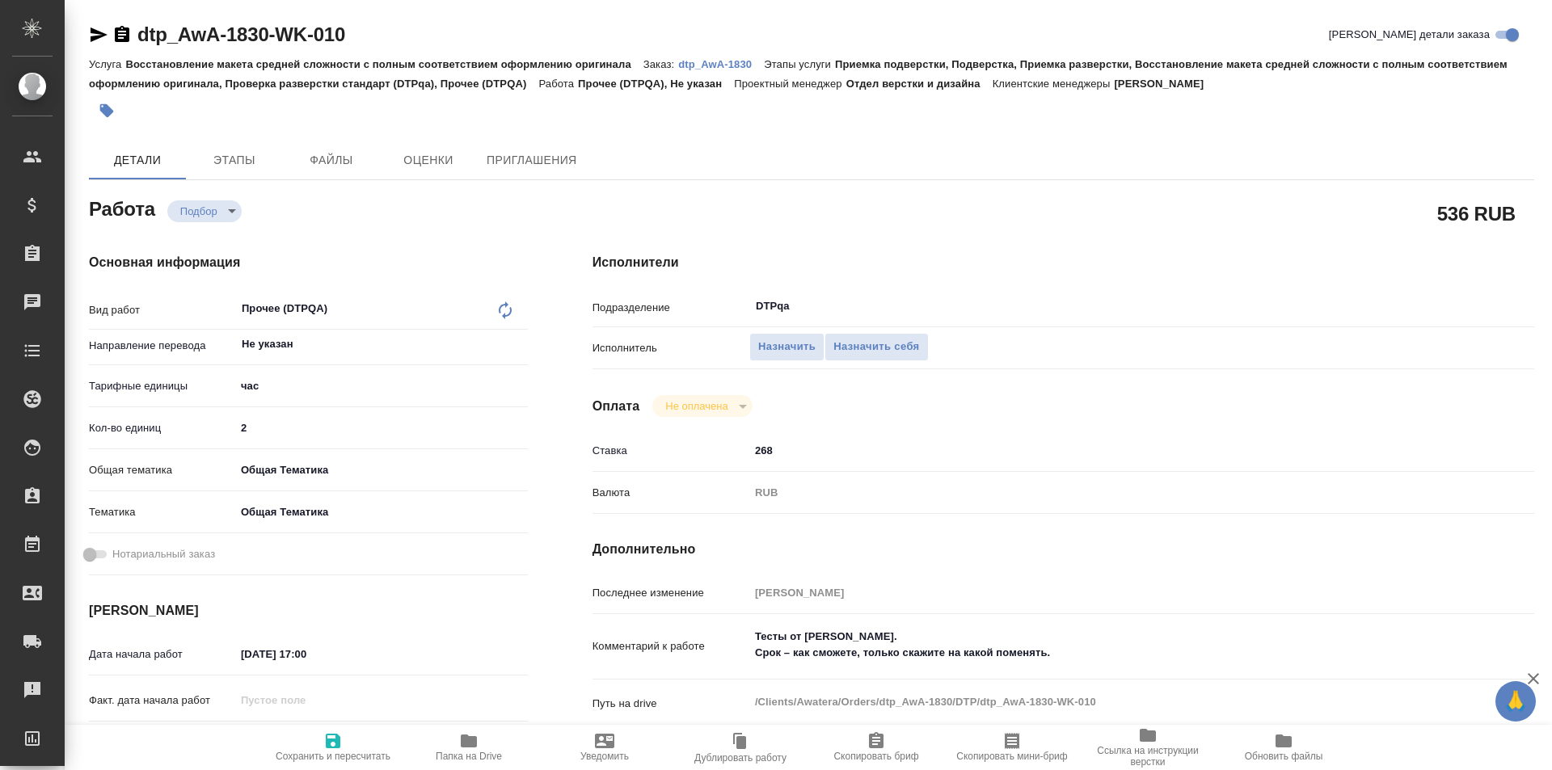
type textarea "x"
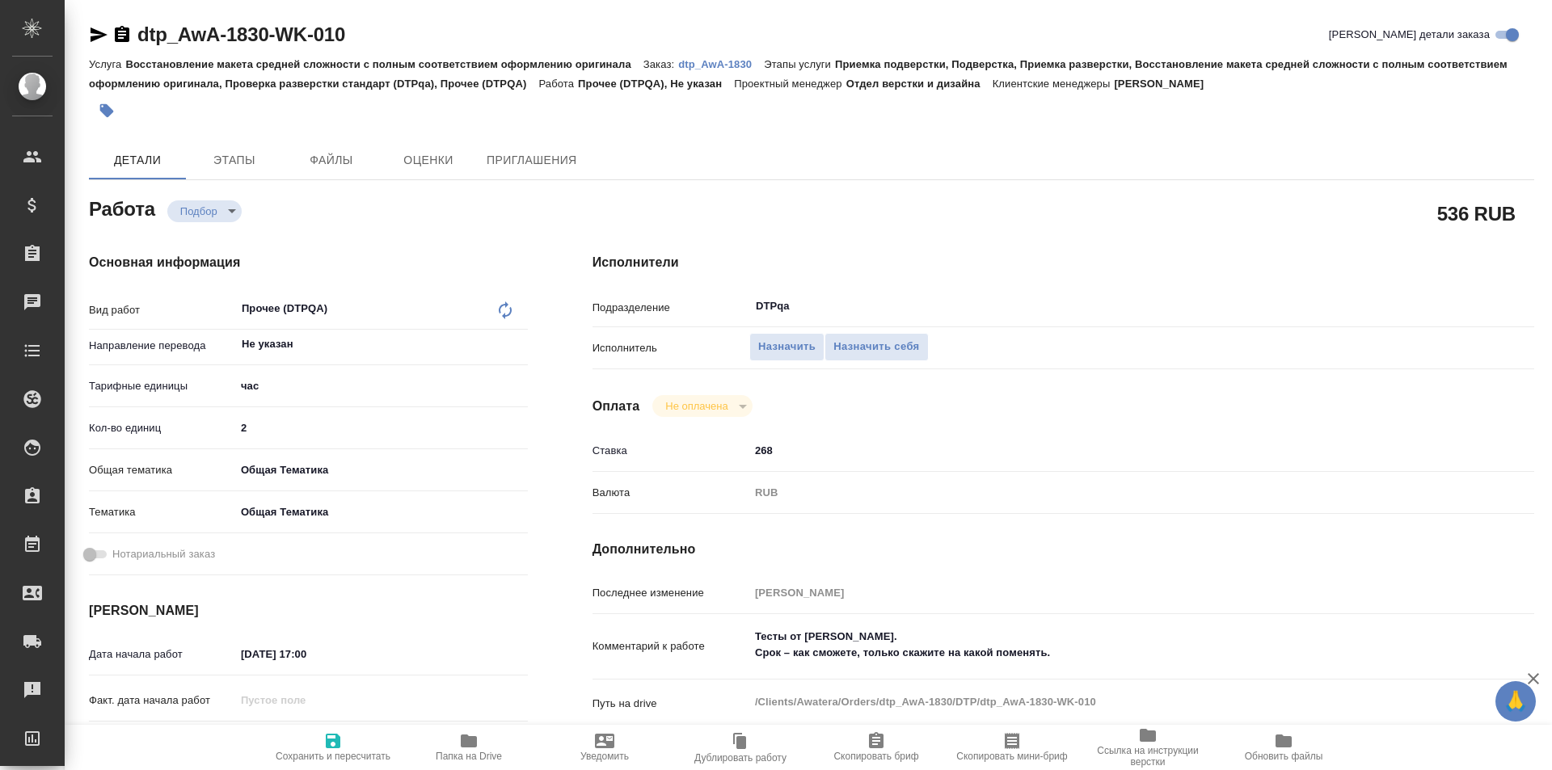
type textarea "x"
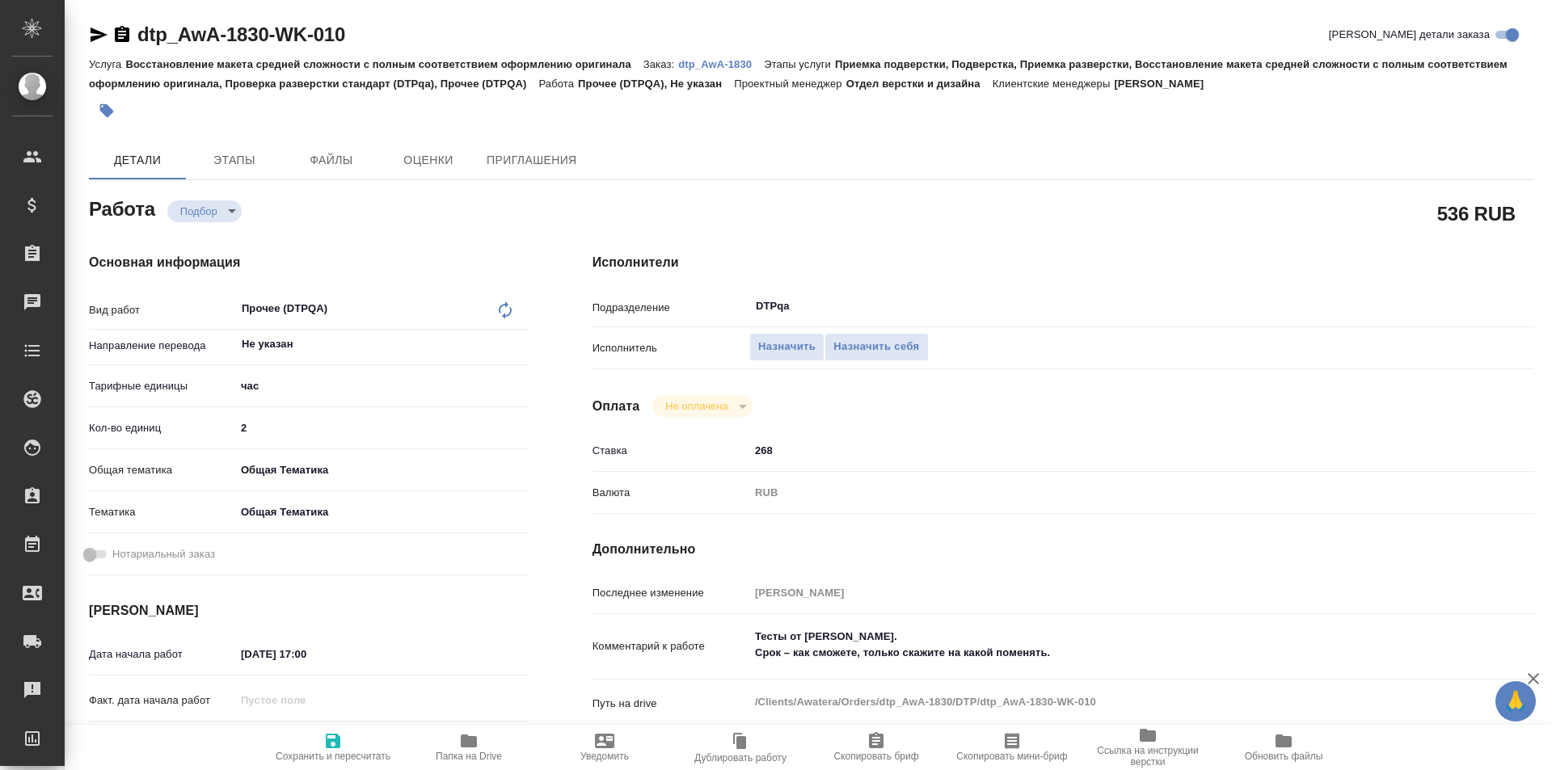
type textarea "x"
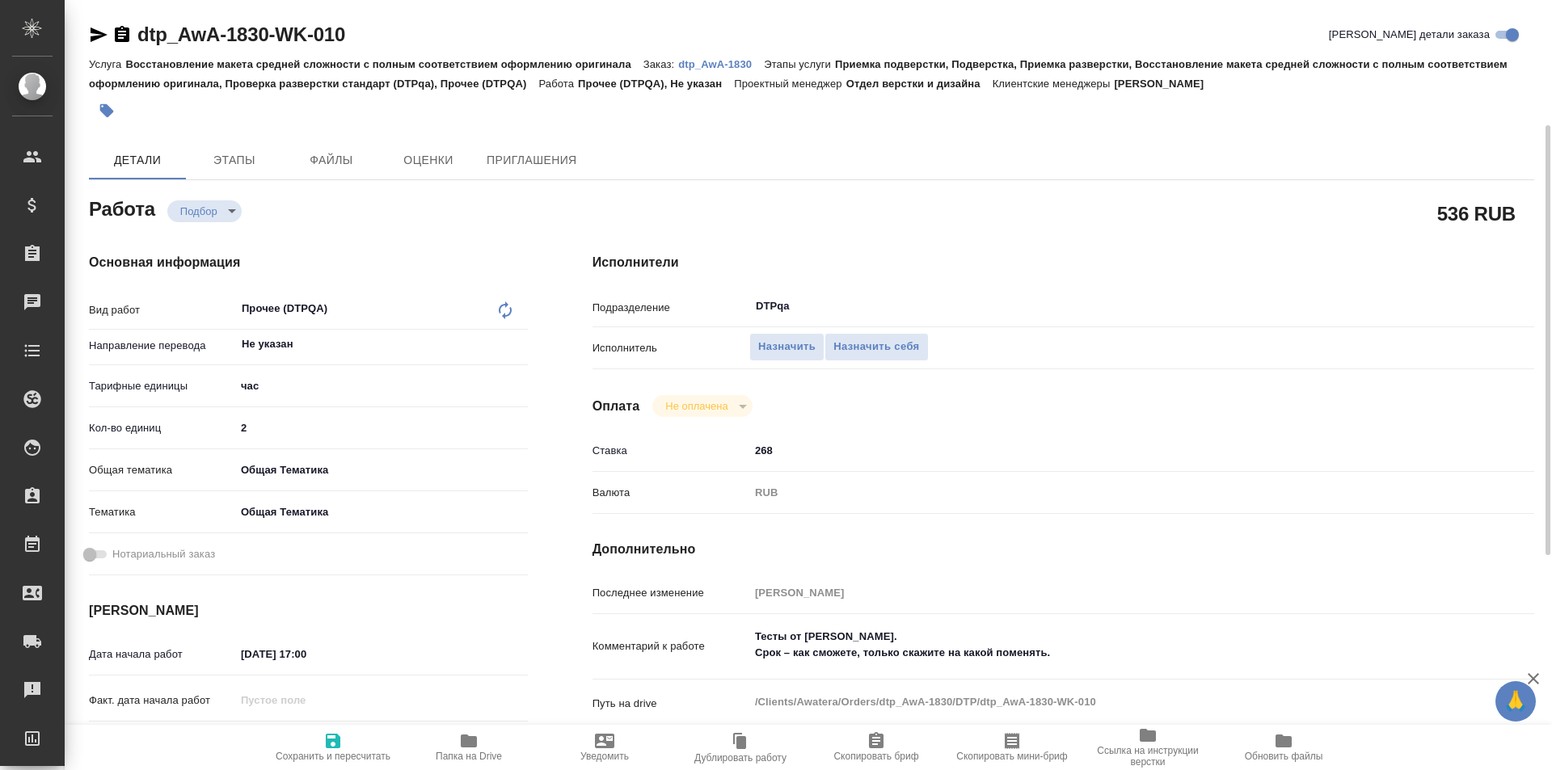
scroll to position [81, 0]
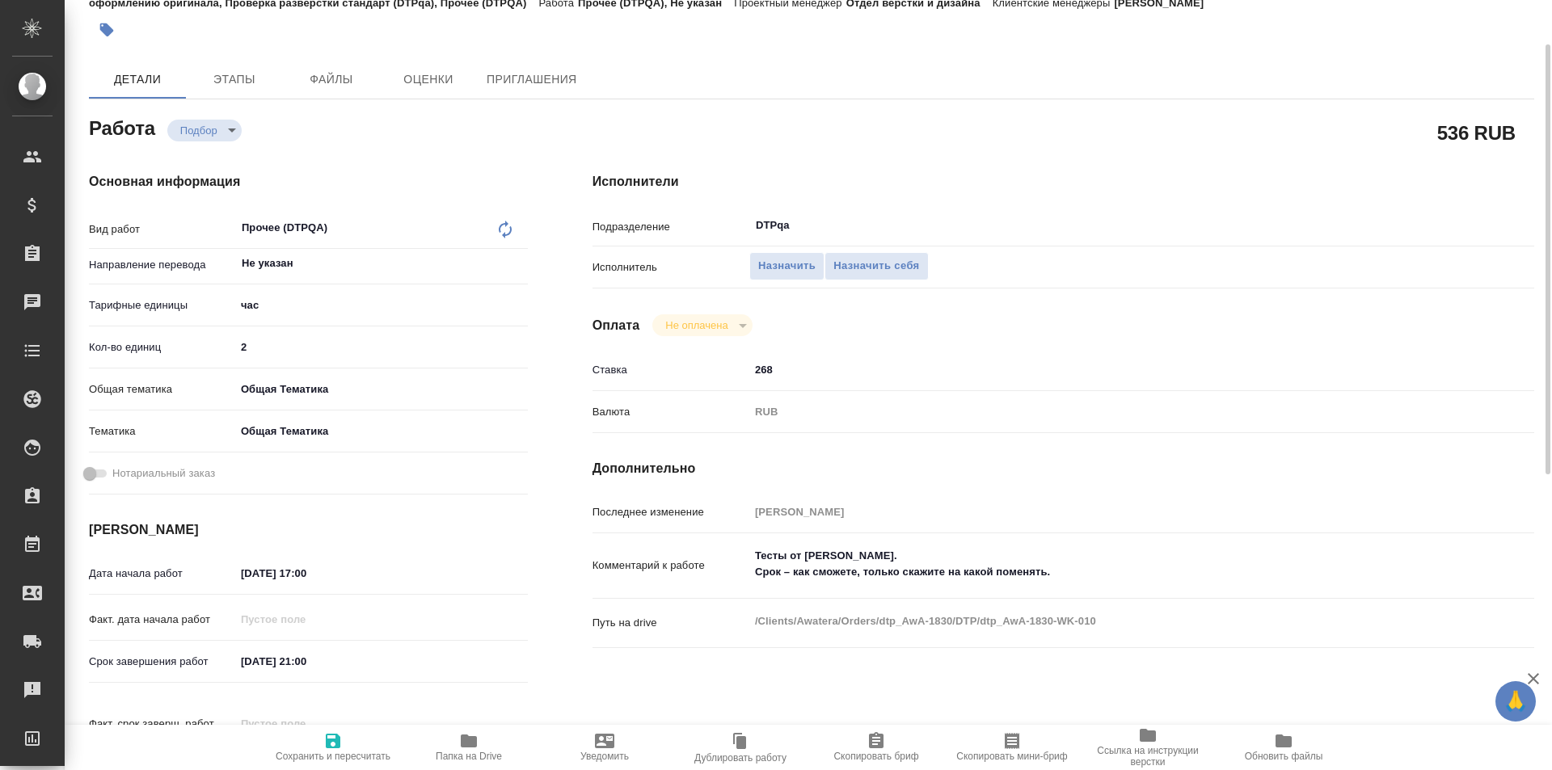
type textarea "x"
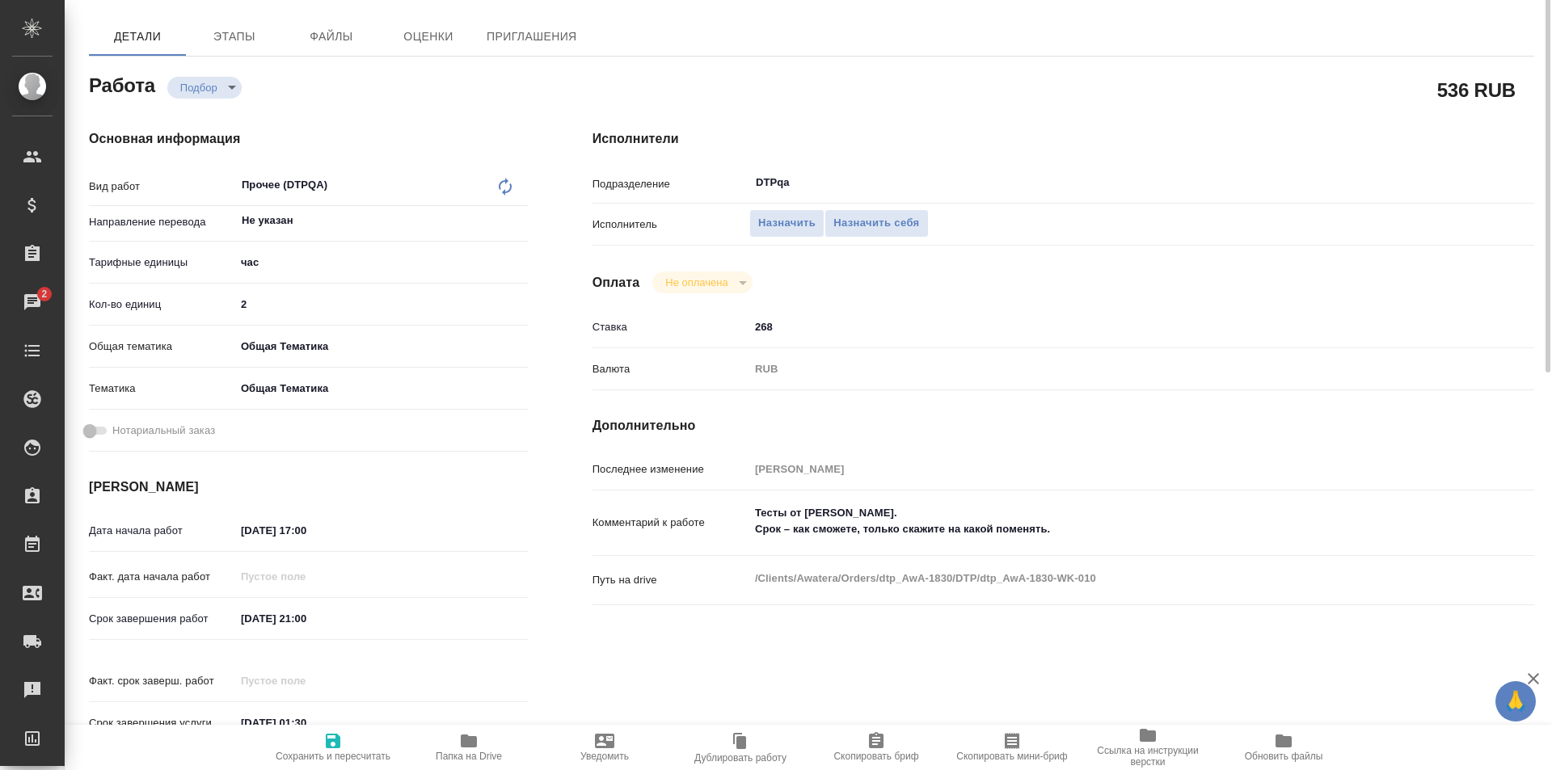
scroll to position [43, 0]
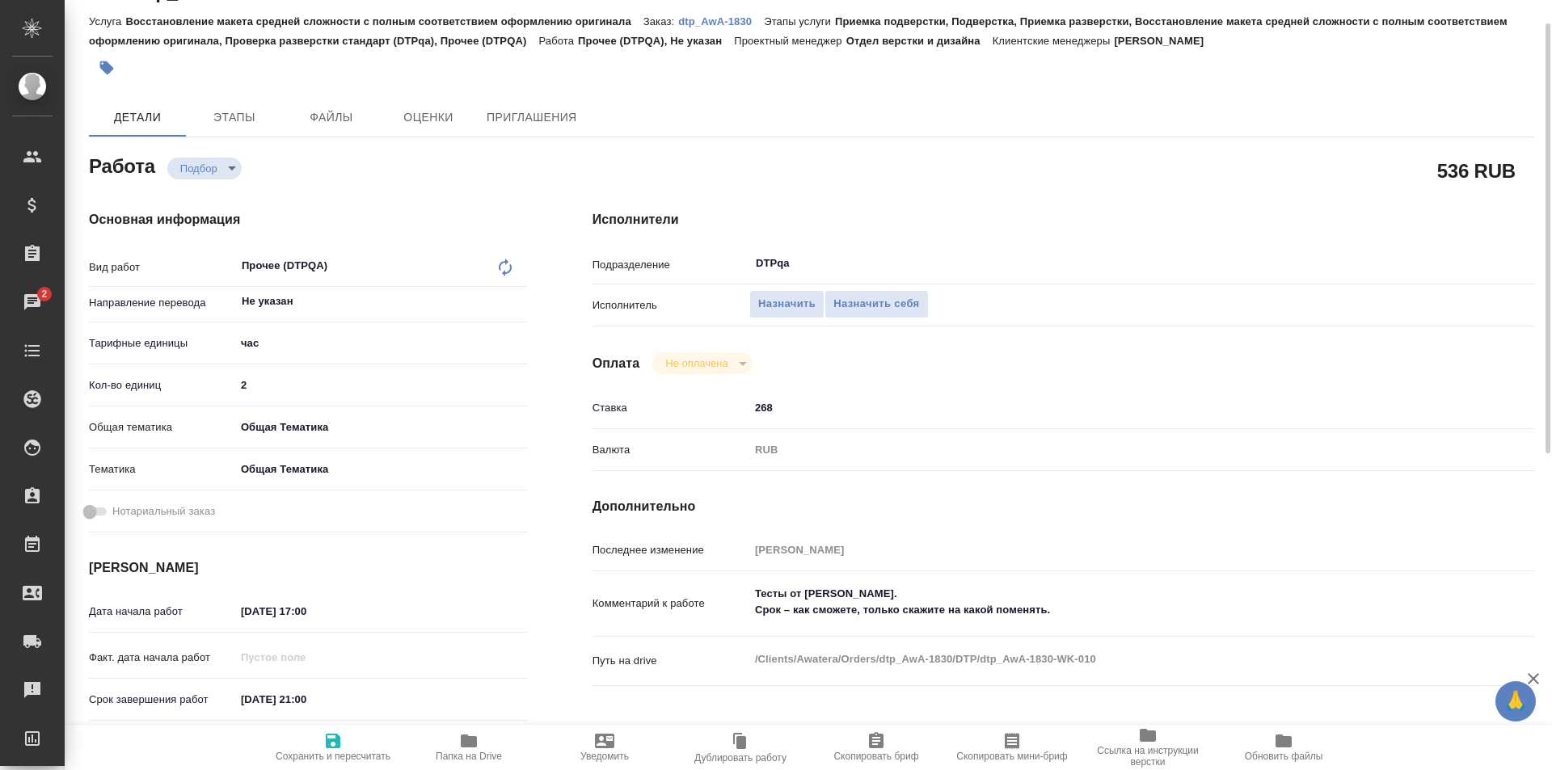
click at [474, 739] on icon "button" at bounding box center [469, 741] width 16 height 13
click at [866, 303] on span "Назначить себя" at bounding box center [876, 304] width 86 height 19
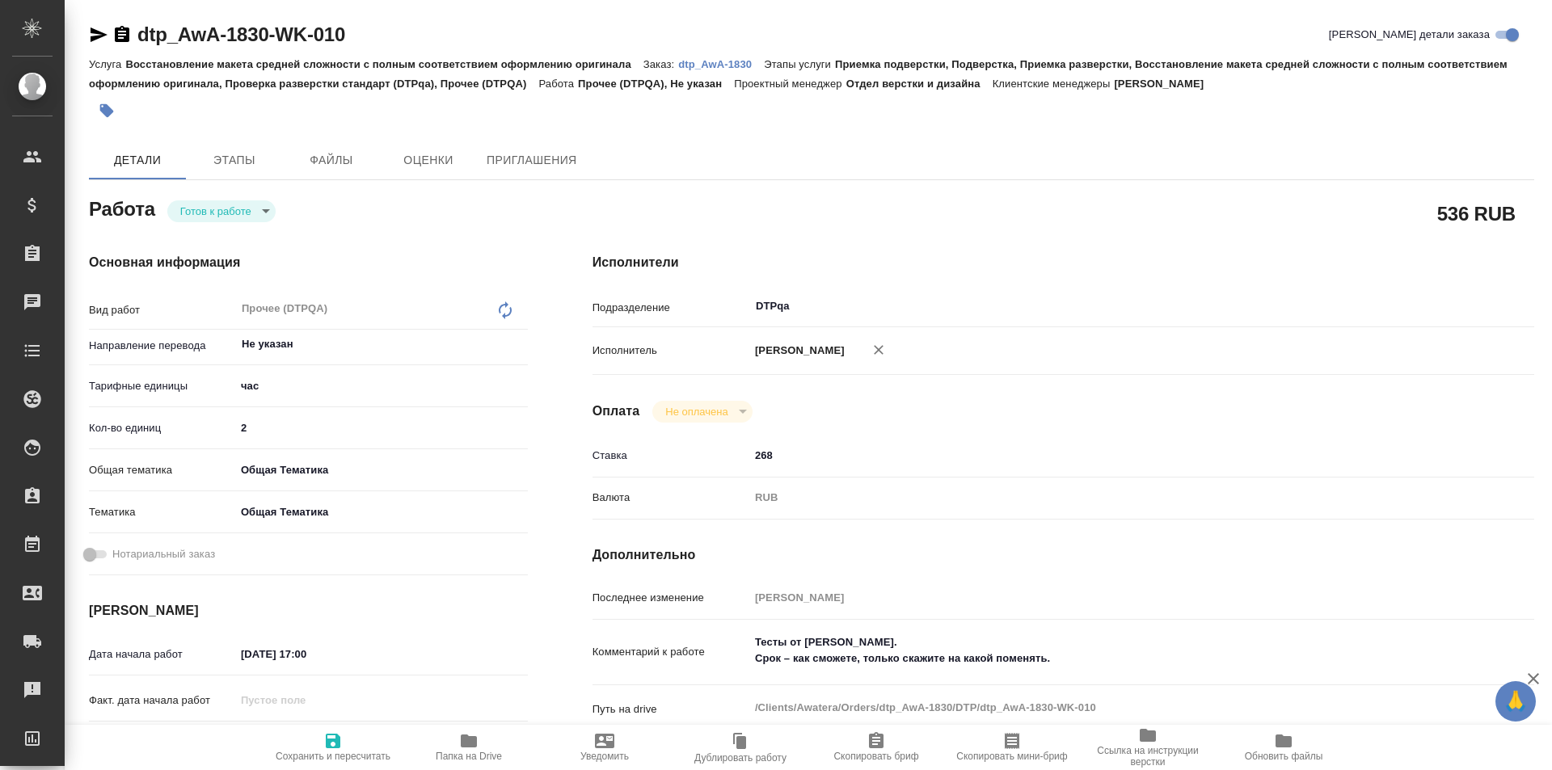
type textarea "x"
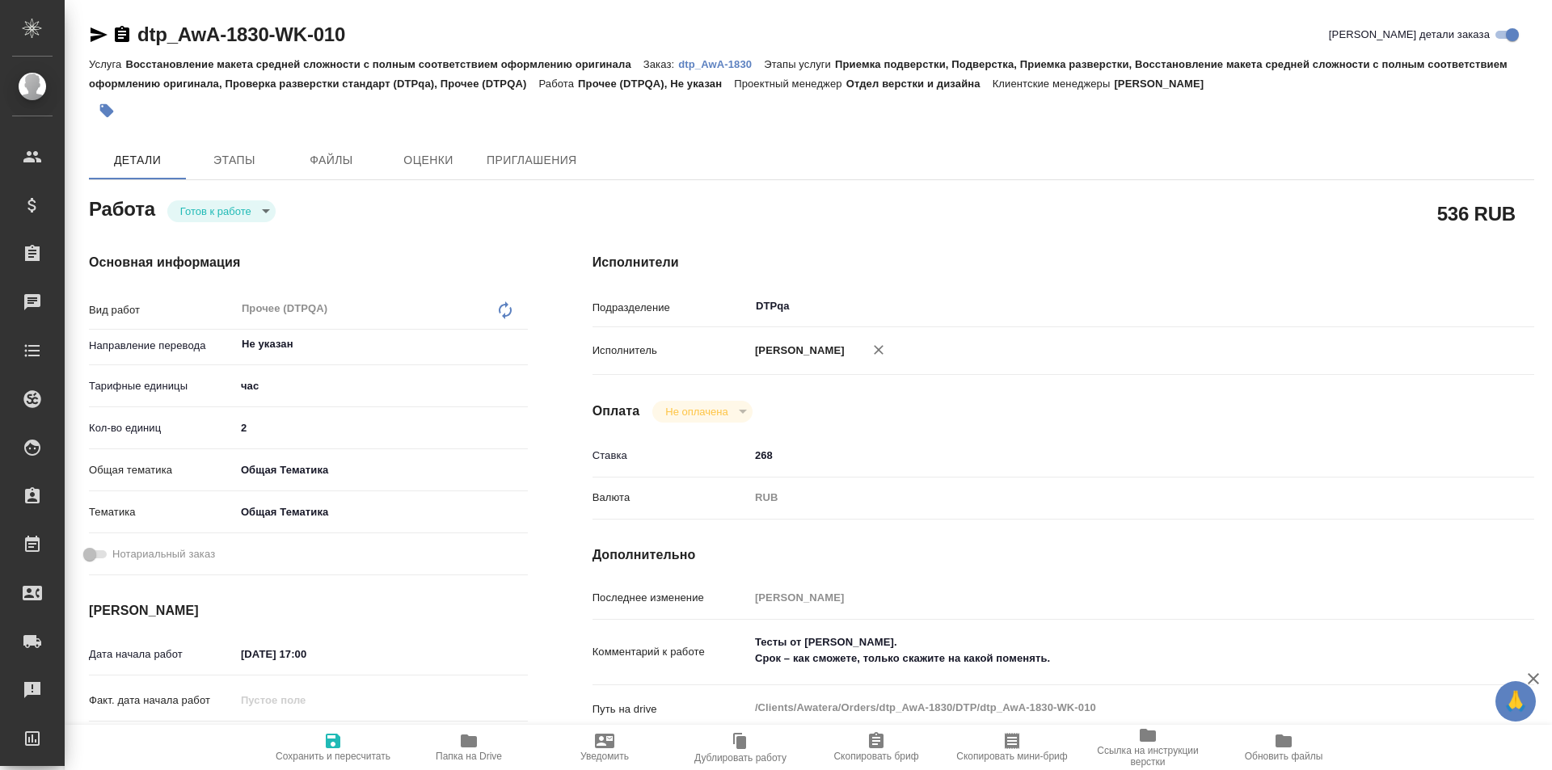
type textarea "x"
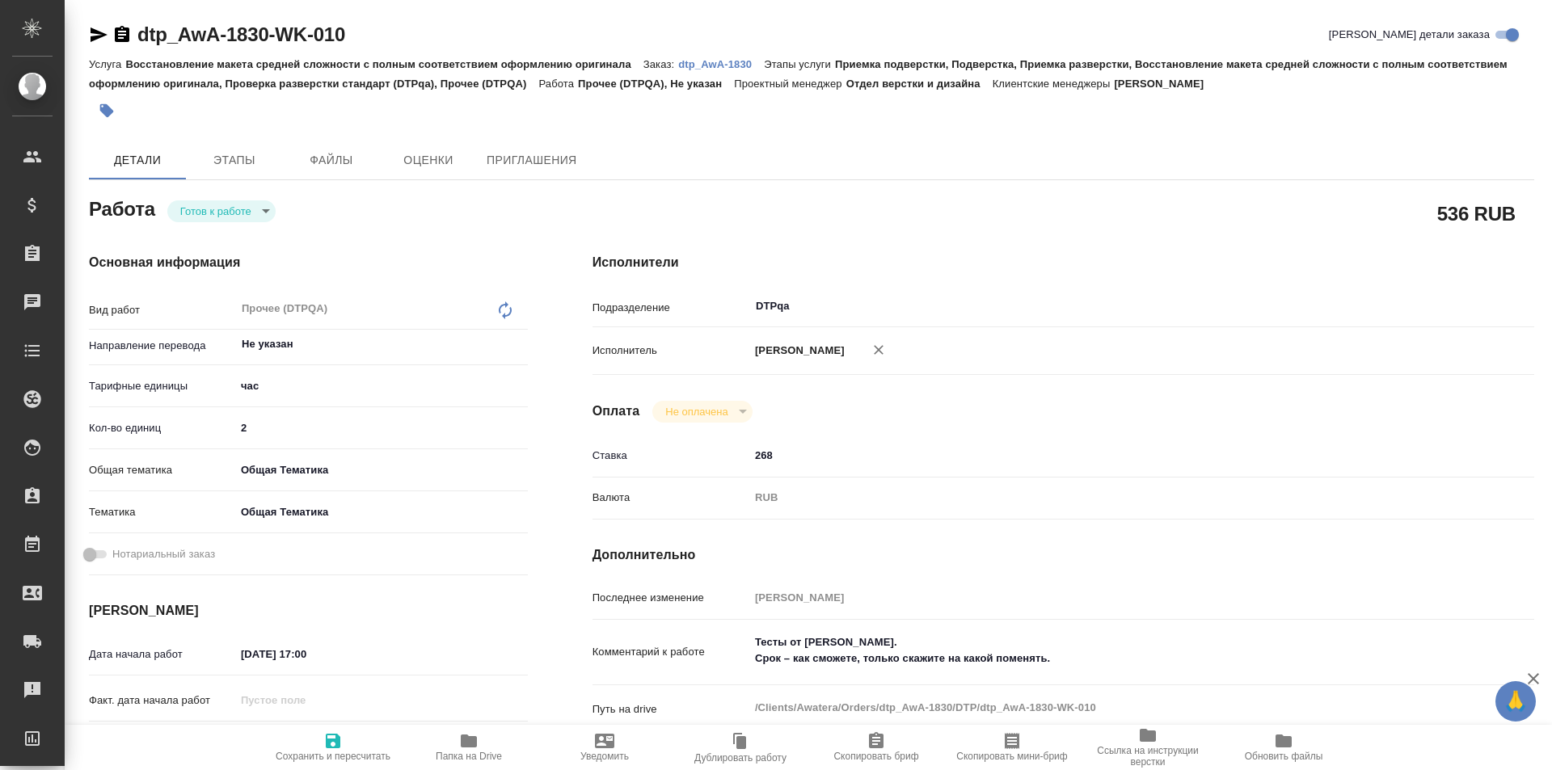
click at [333, 743] on icon "button" at bounding box center [332, 740] width 19 height 19
type textarea "x"
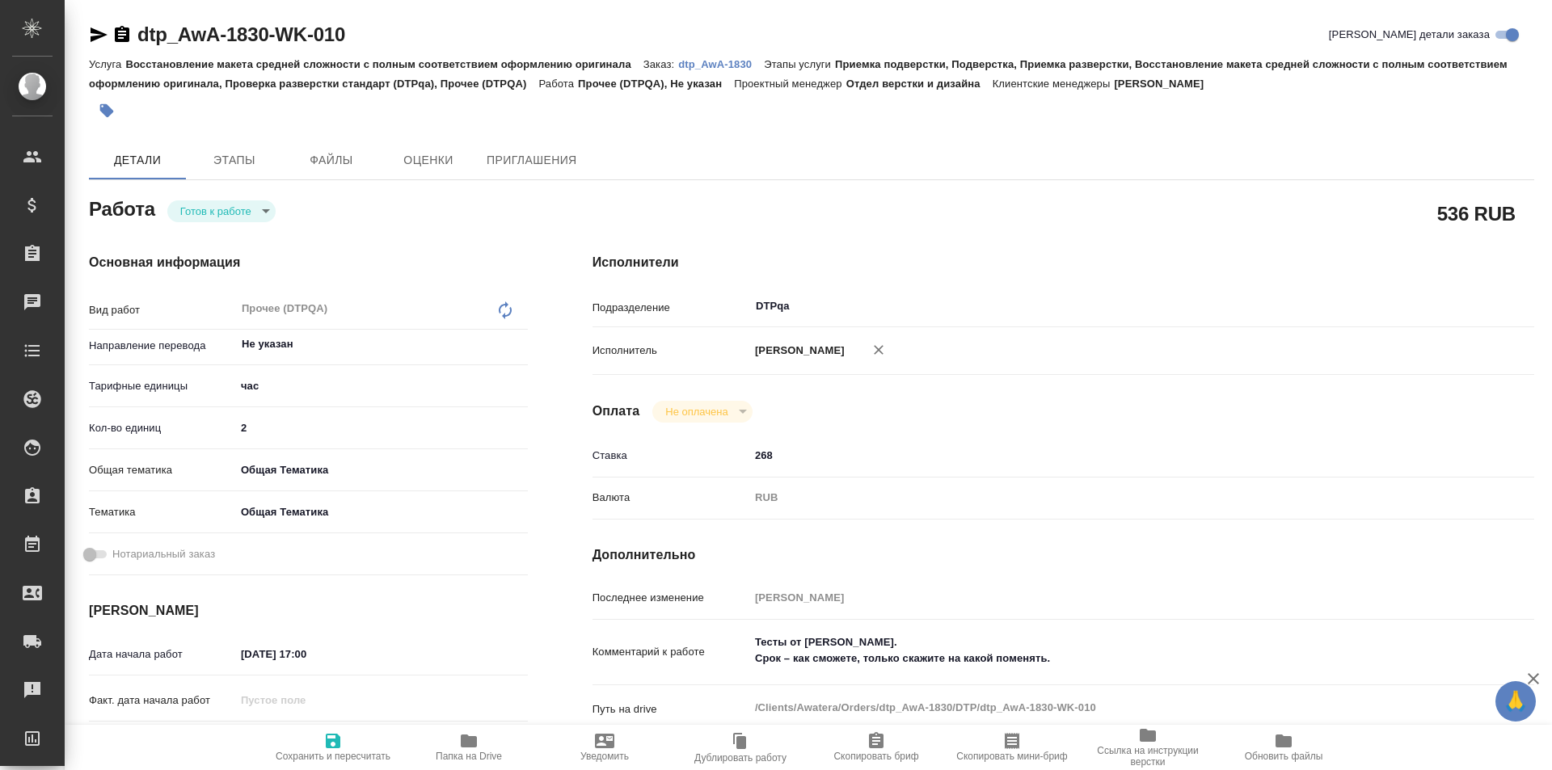
type textarea "x"
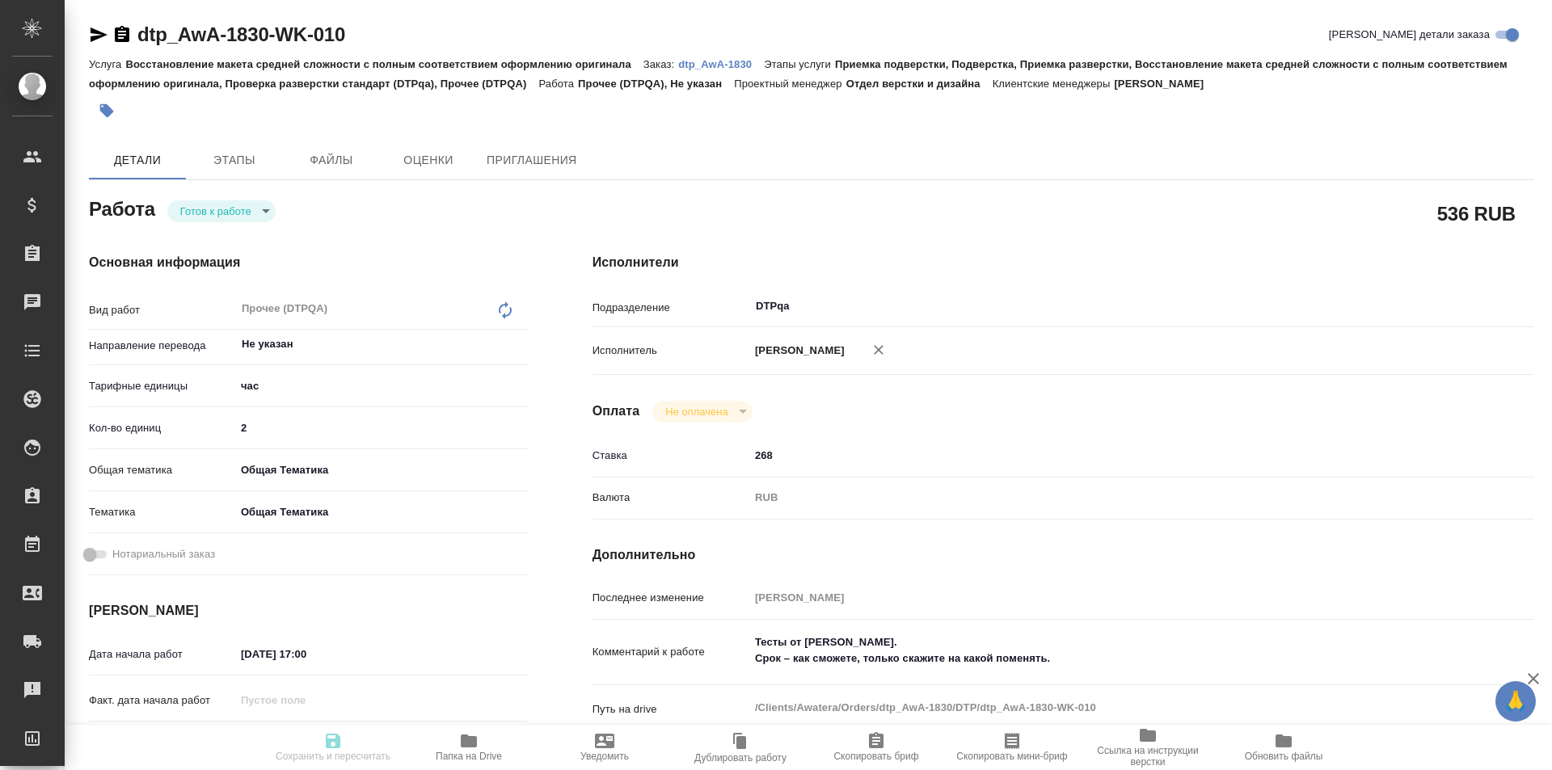
type textarea "x"
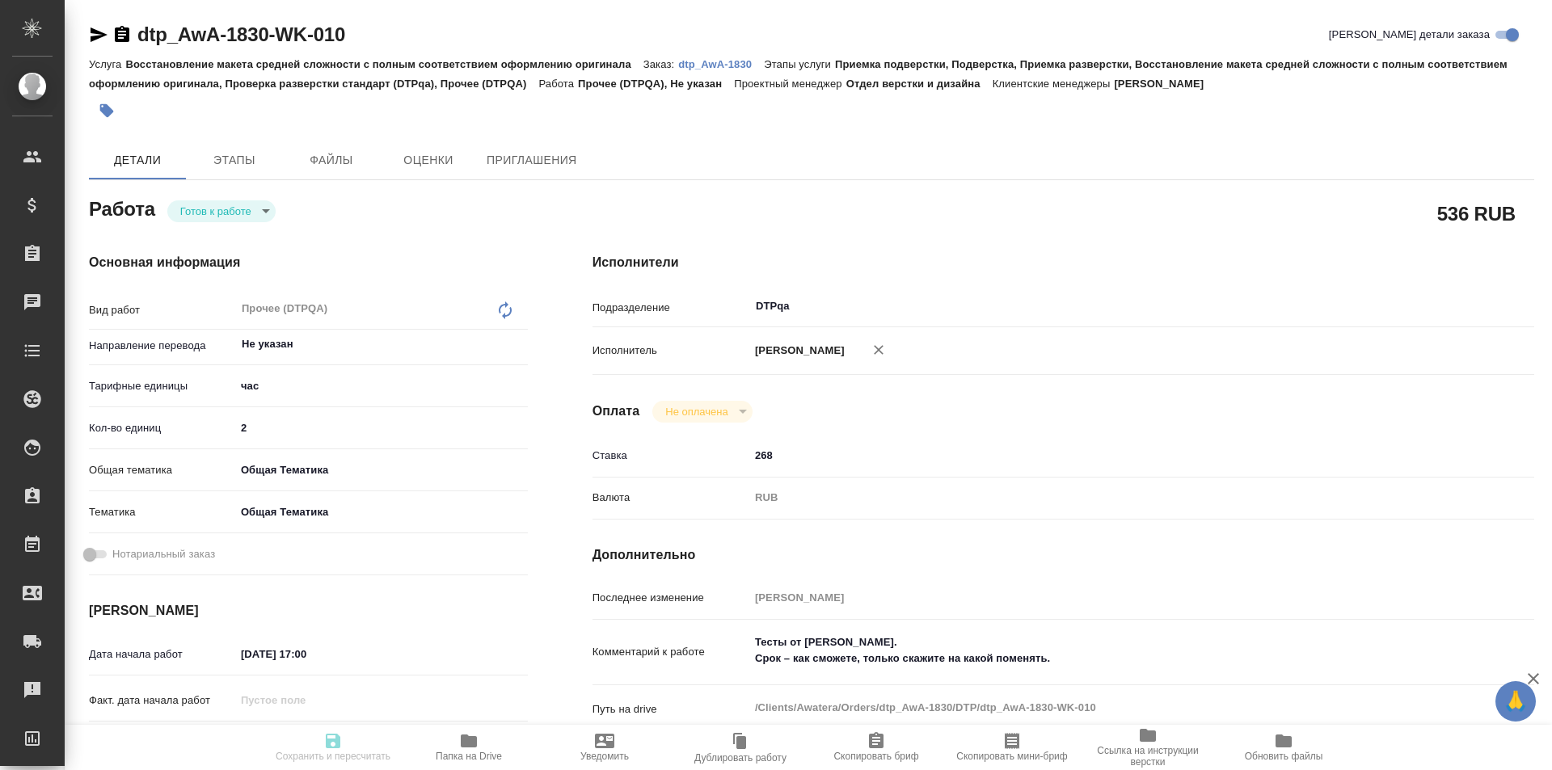
type textarea "x"
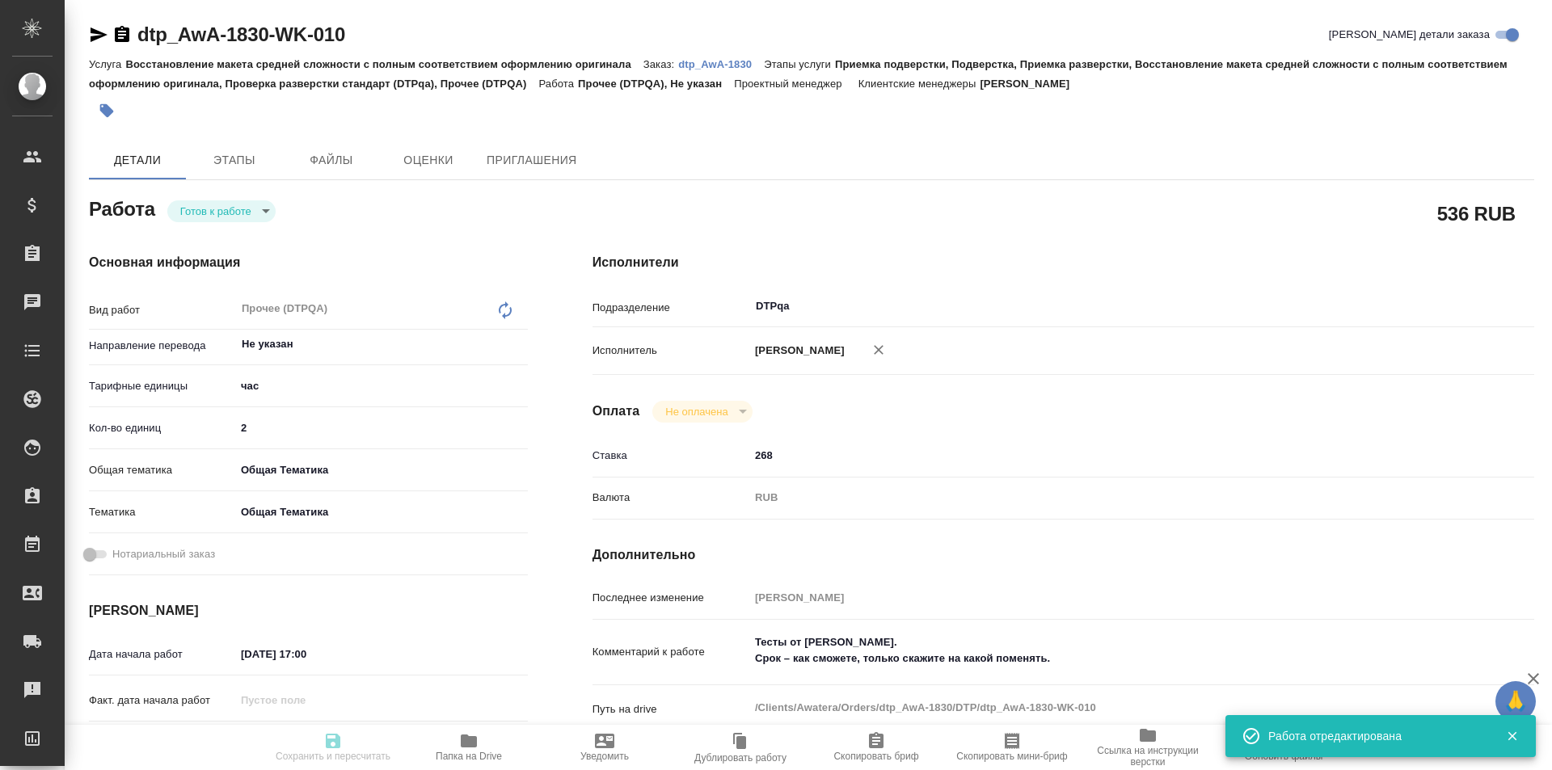
type textarea "x"
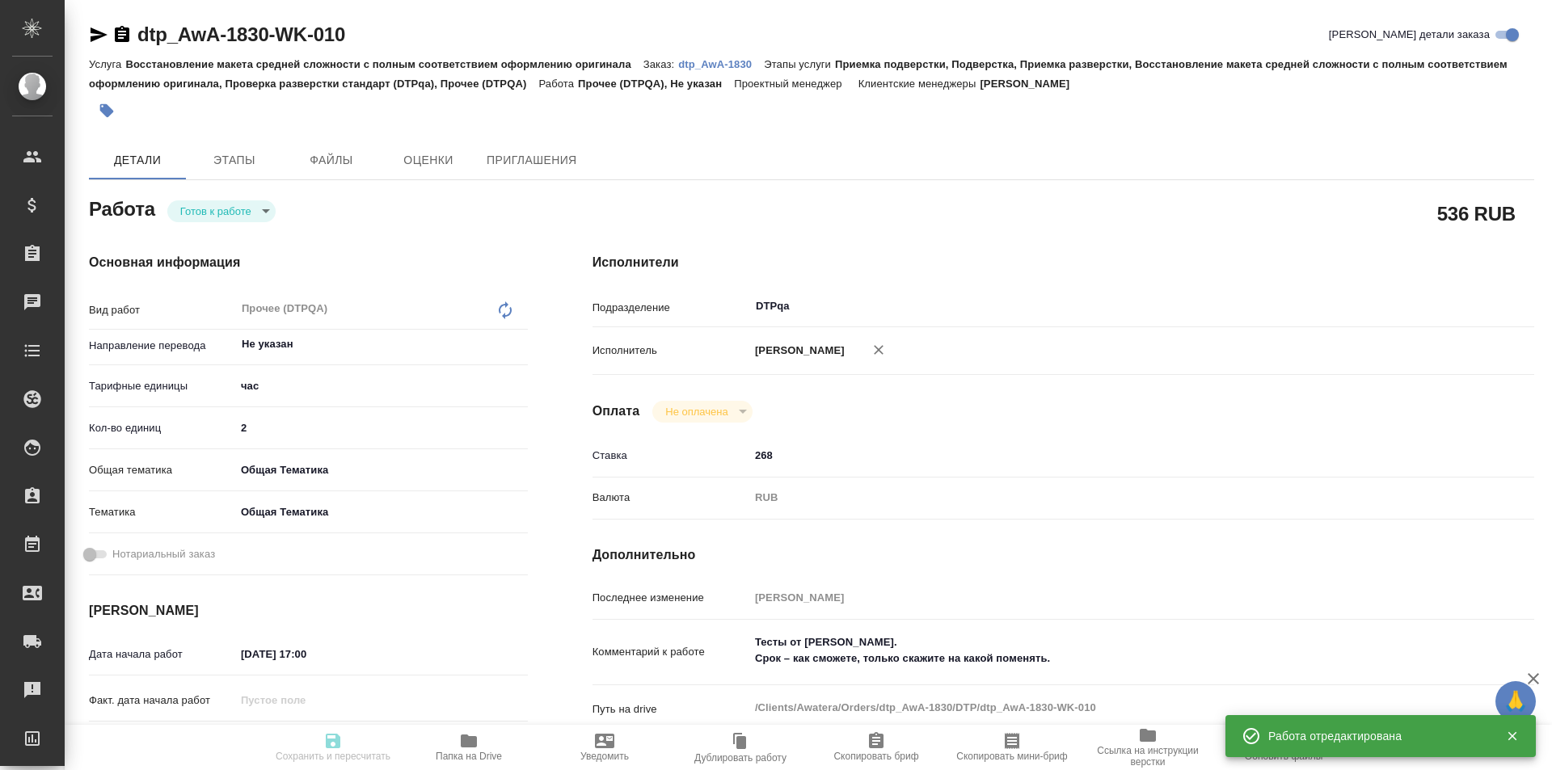
type input "readyForWork"
type textarea "Прочее (DTPQA)"
type textarea "x"
type input "Не указан"
type input "5a8b1489cc6b4906c91bfd93"
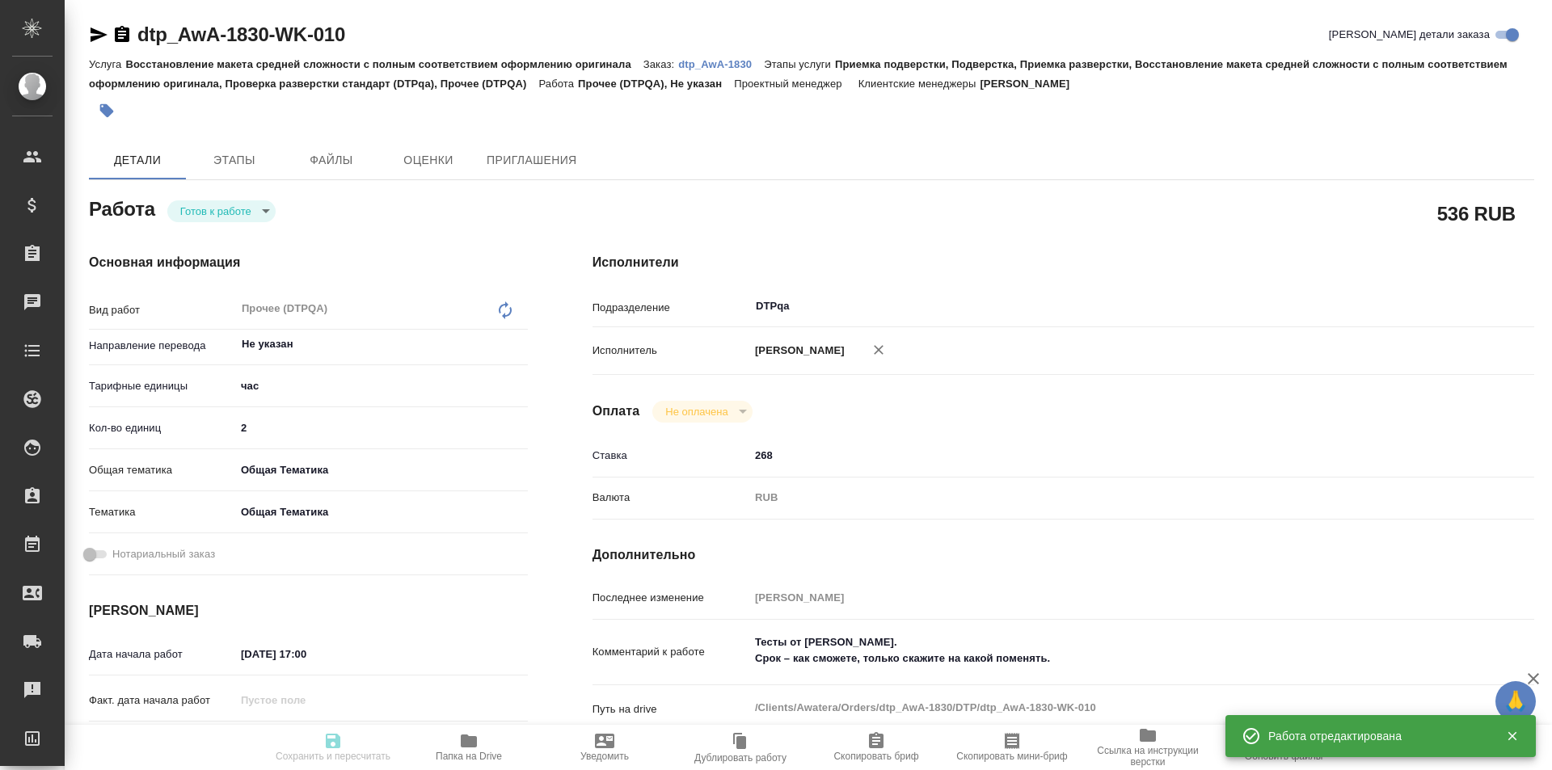
type input "2"
type input "obtem"
type input "6012b1ca196b0e5c9229a120"
type input "30.09.2025 17:00"
type input "30.09.2025 21:00"
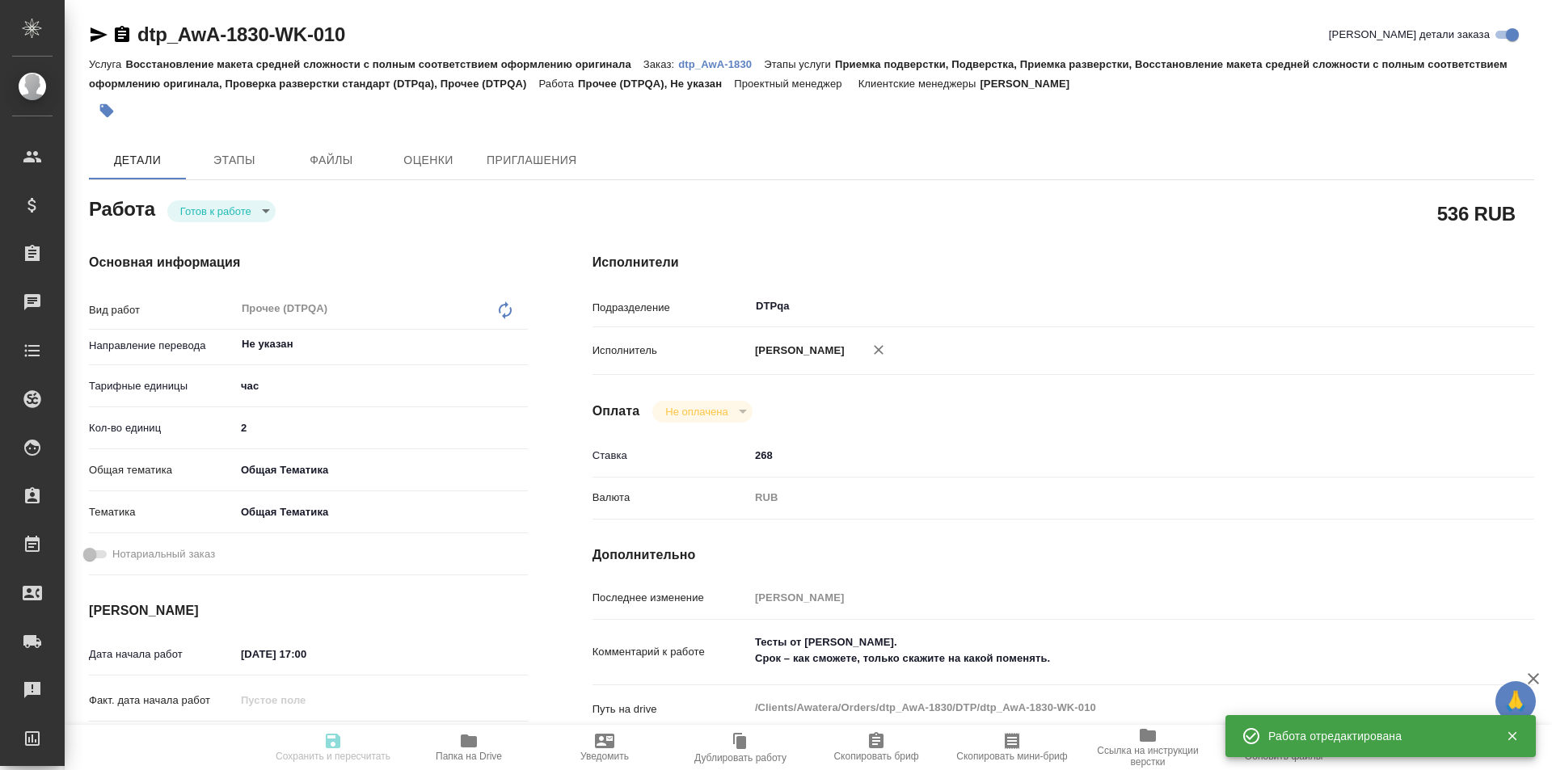
type input "01.10.2025 01:30"
type input "DTPqa"
type input "notPayed"
type input "268"
type input "RUB"
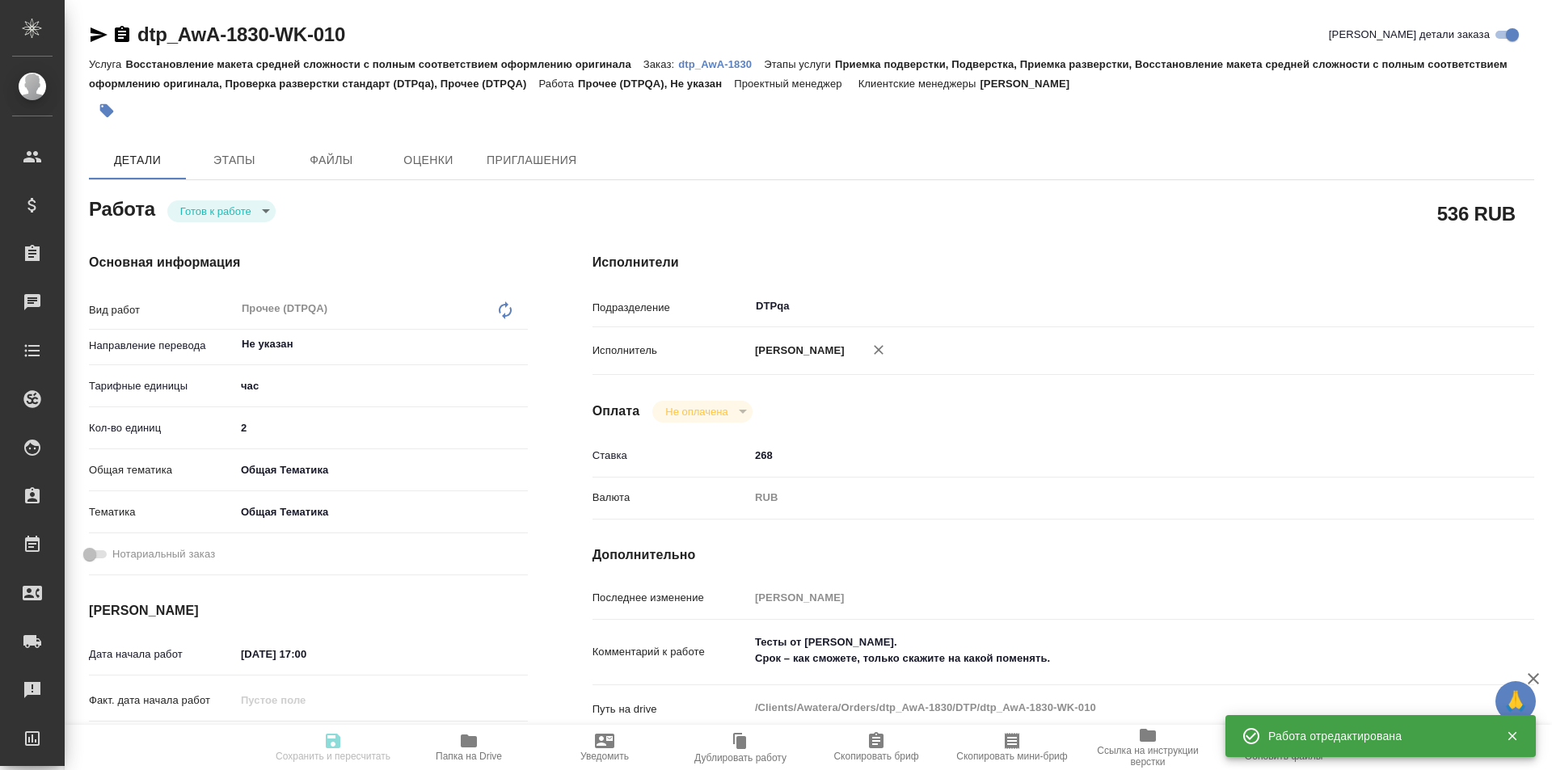
type input "[PERSON_NAME]"
type textarea "Тесты от Леоновой Алёны Викторовны. Срок – как сможете, только скажите на како…"
type textarea "x"
type textarea "/Clients/Awatera/Orders/dtp_AwA-1830/DTP/dtp_AwA-1830-WK-010"
type textarea "x"
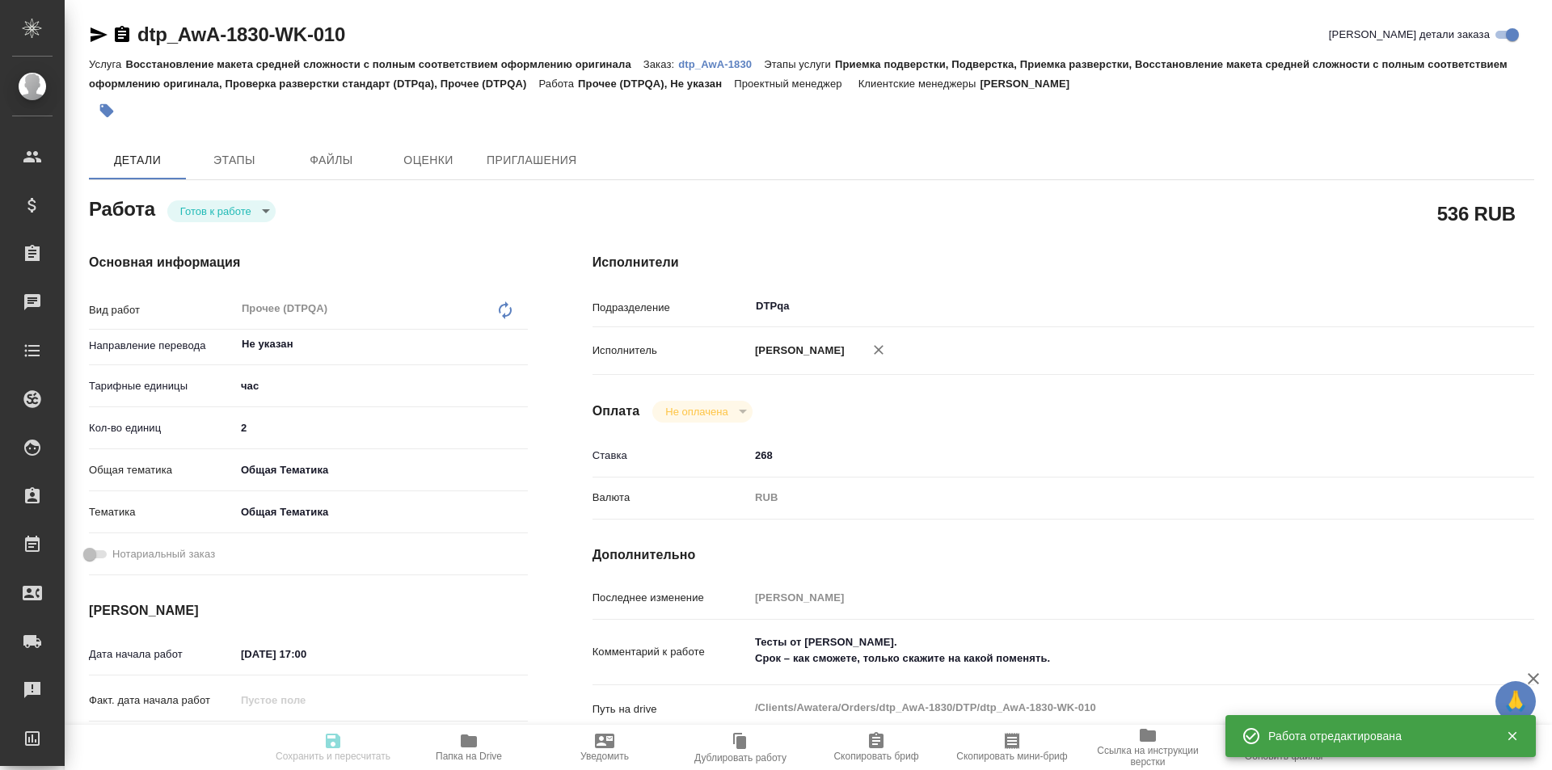
type input "dtp_AwA-1830"
type input "Восстановление макета средней сложности с полным соответствием оформлению ориги…"
type input "Приемка подверстки, Подверстка, Приемка разверстки, Восстановление макета средн…"
type input "Малофеева Екатерина"
type input "Отдел верстки и дизайна"
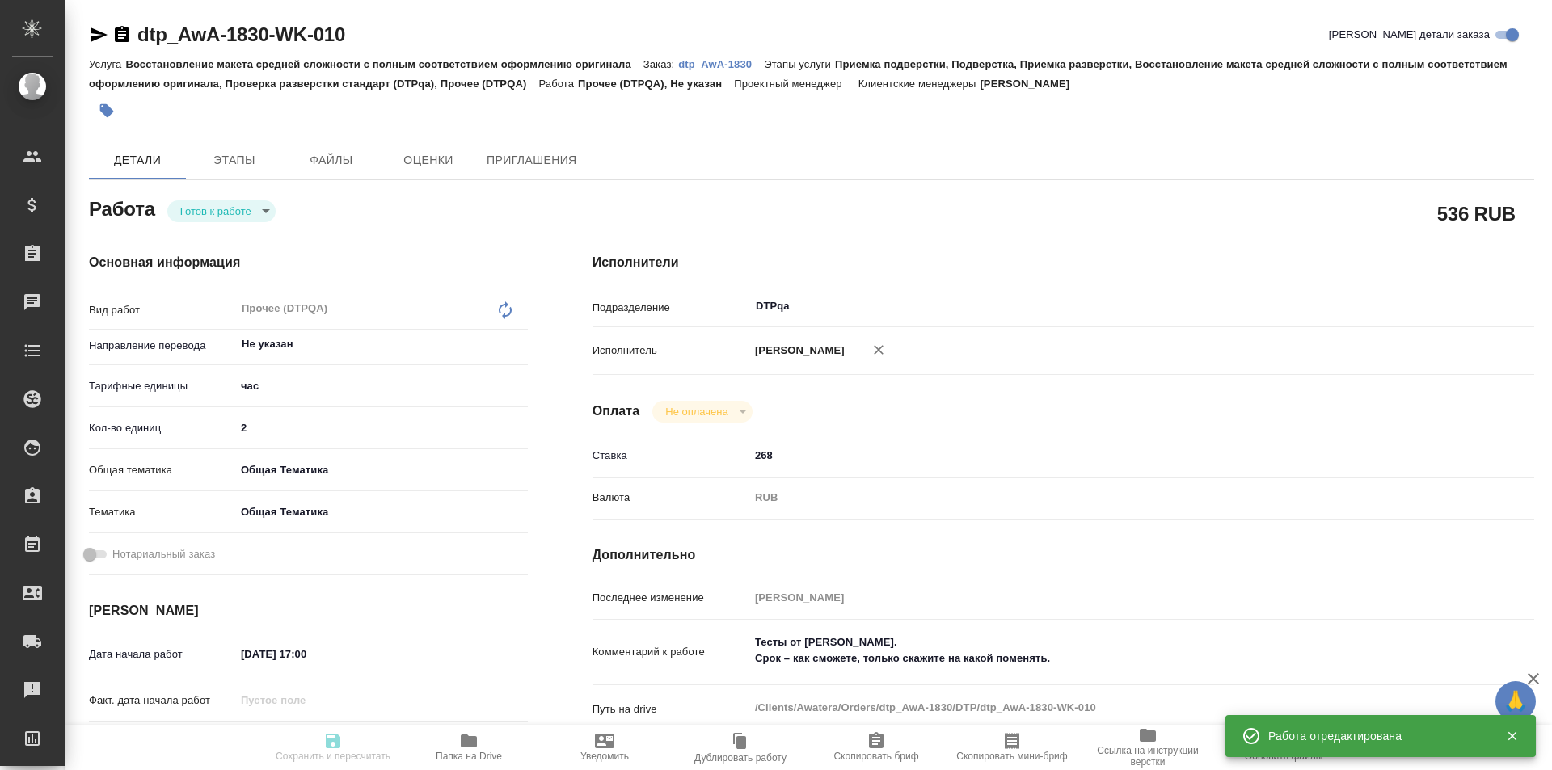
type input "/Clients/Awatera/Orders/dtp_AwA-1830"
type textarea "x"
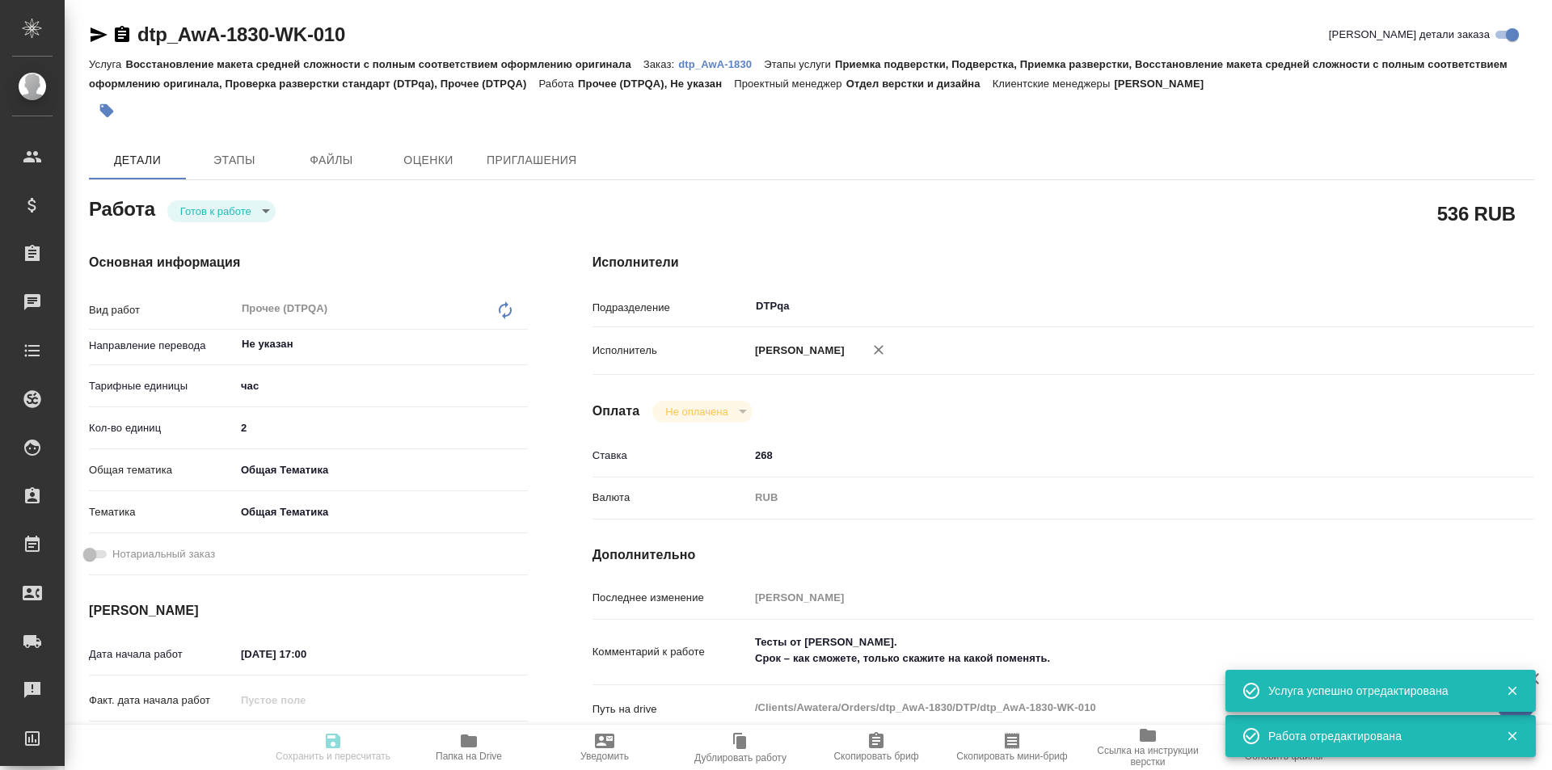
type textarea "x"
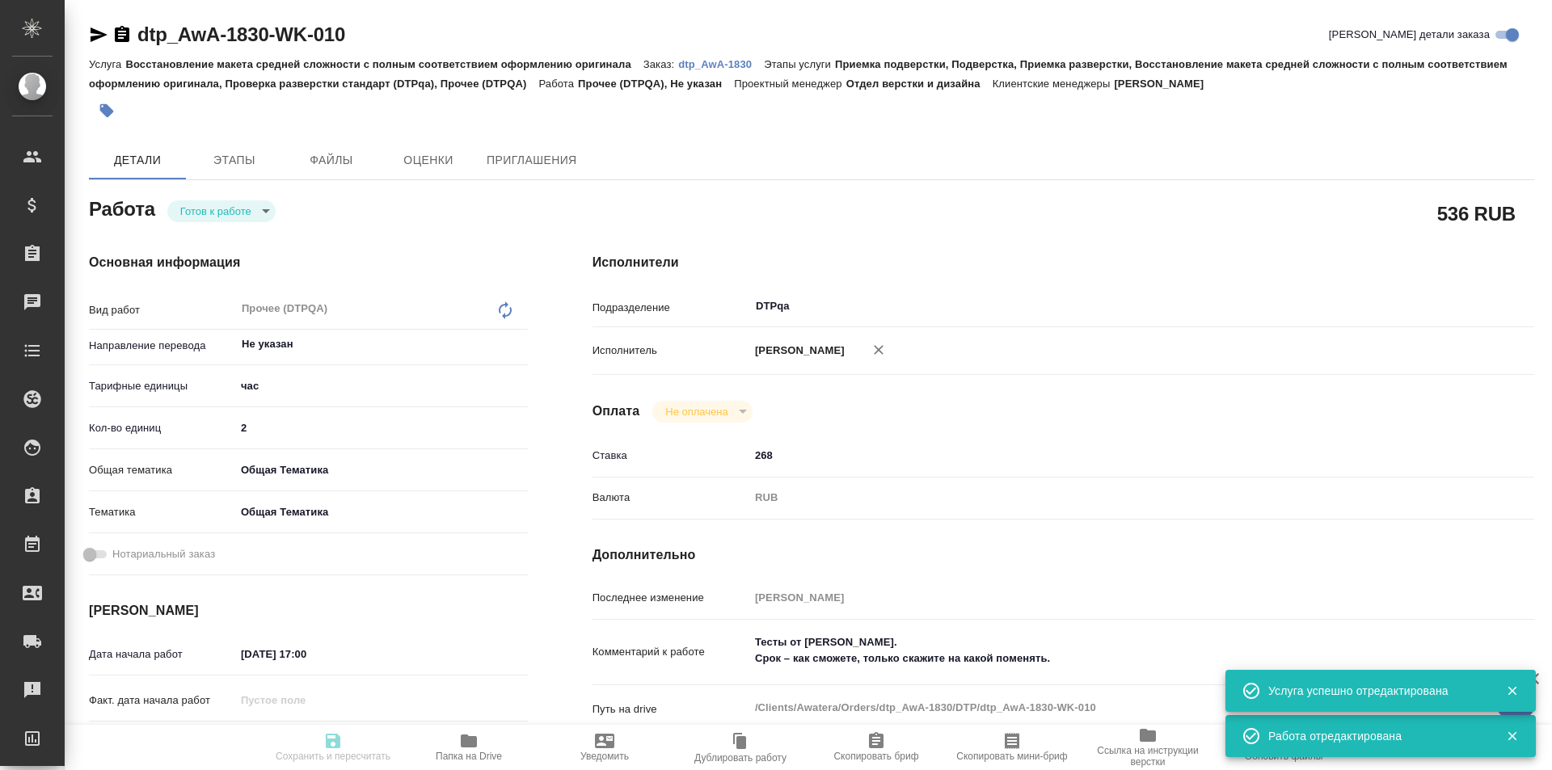
type textarea "x"
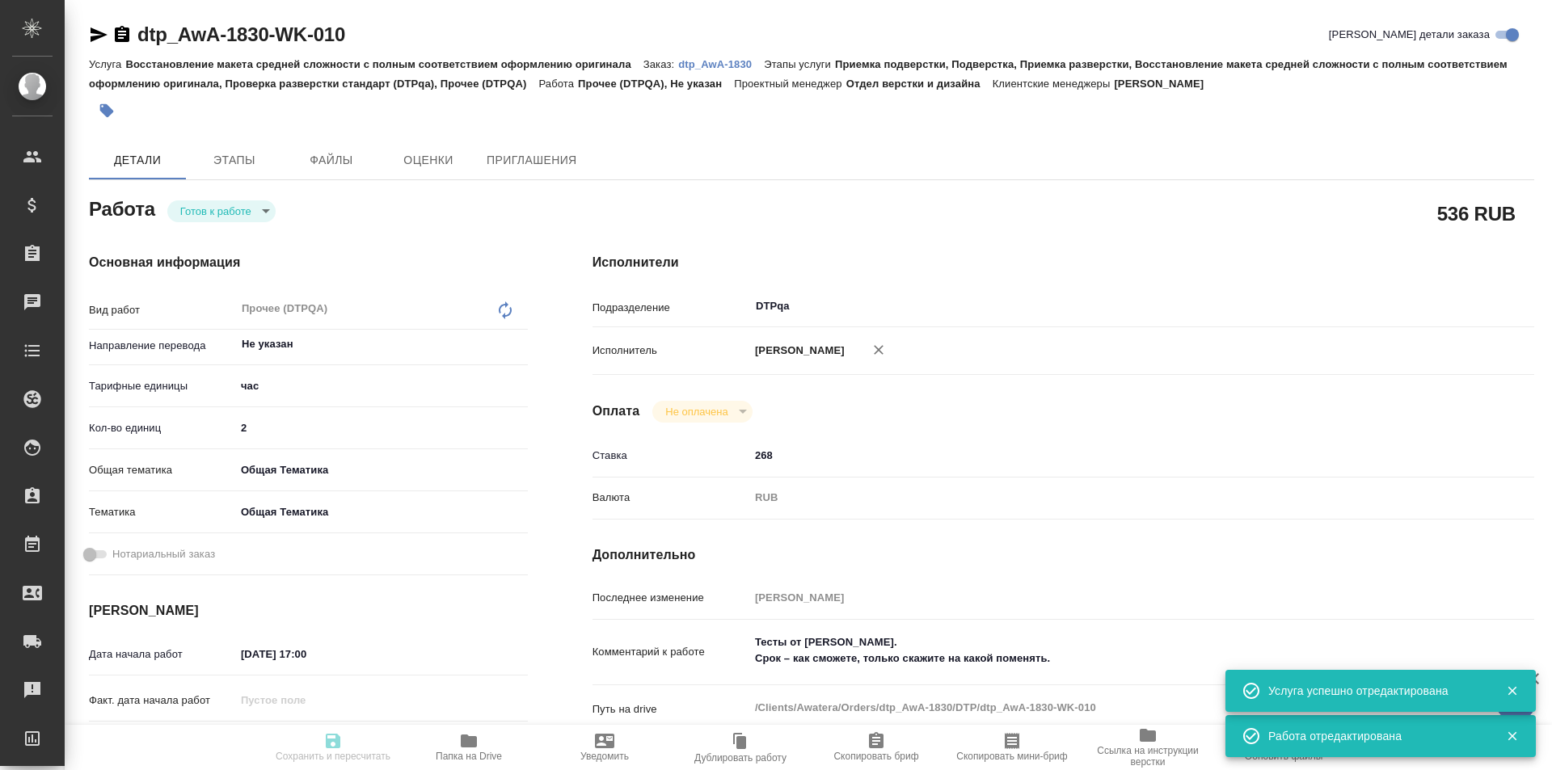
type textarea "x"
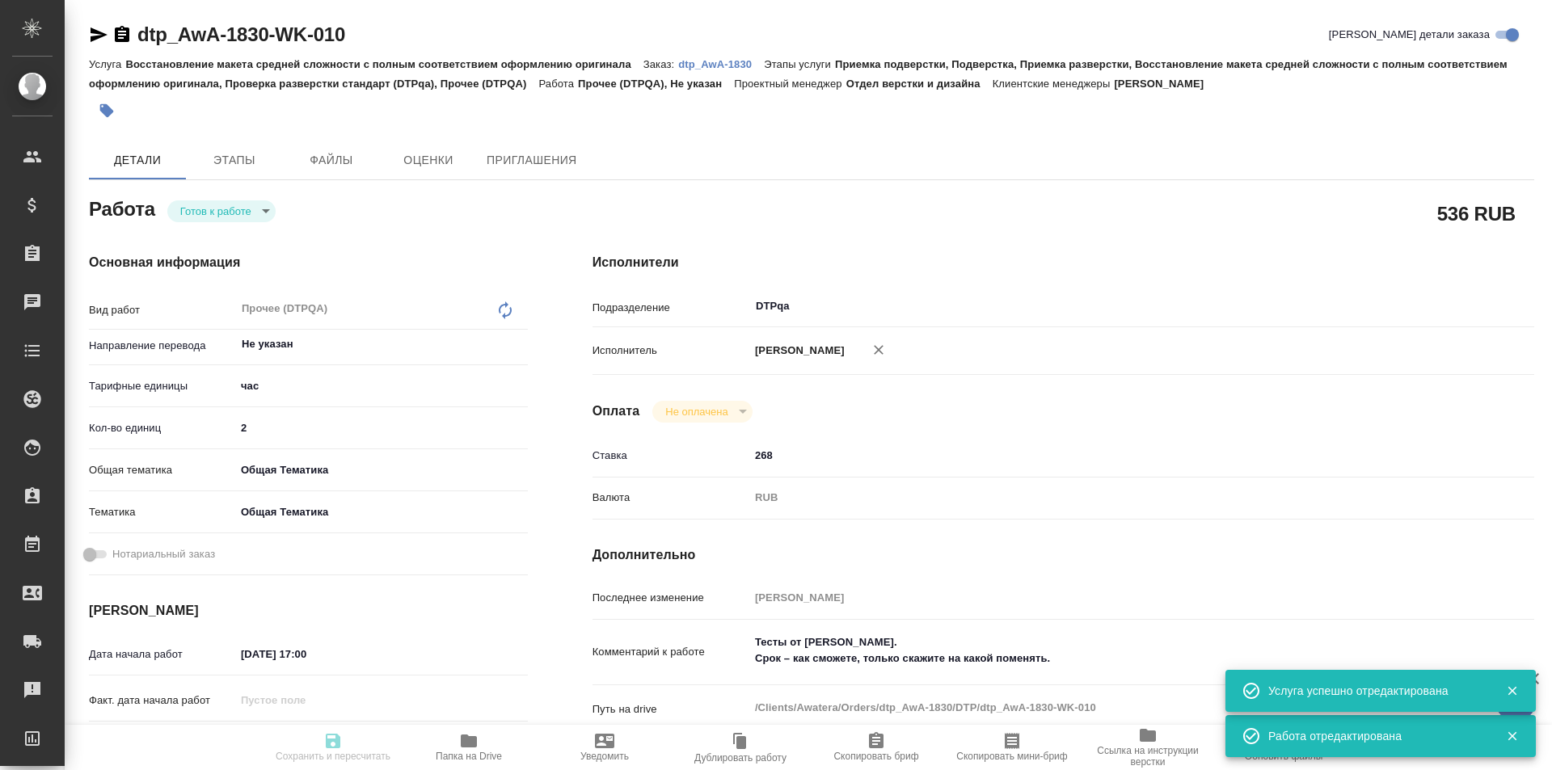
type textarea "x"
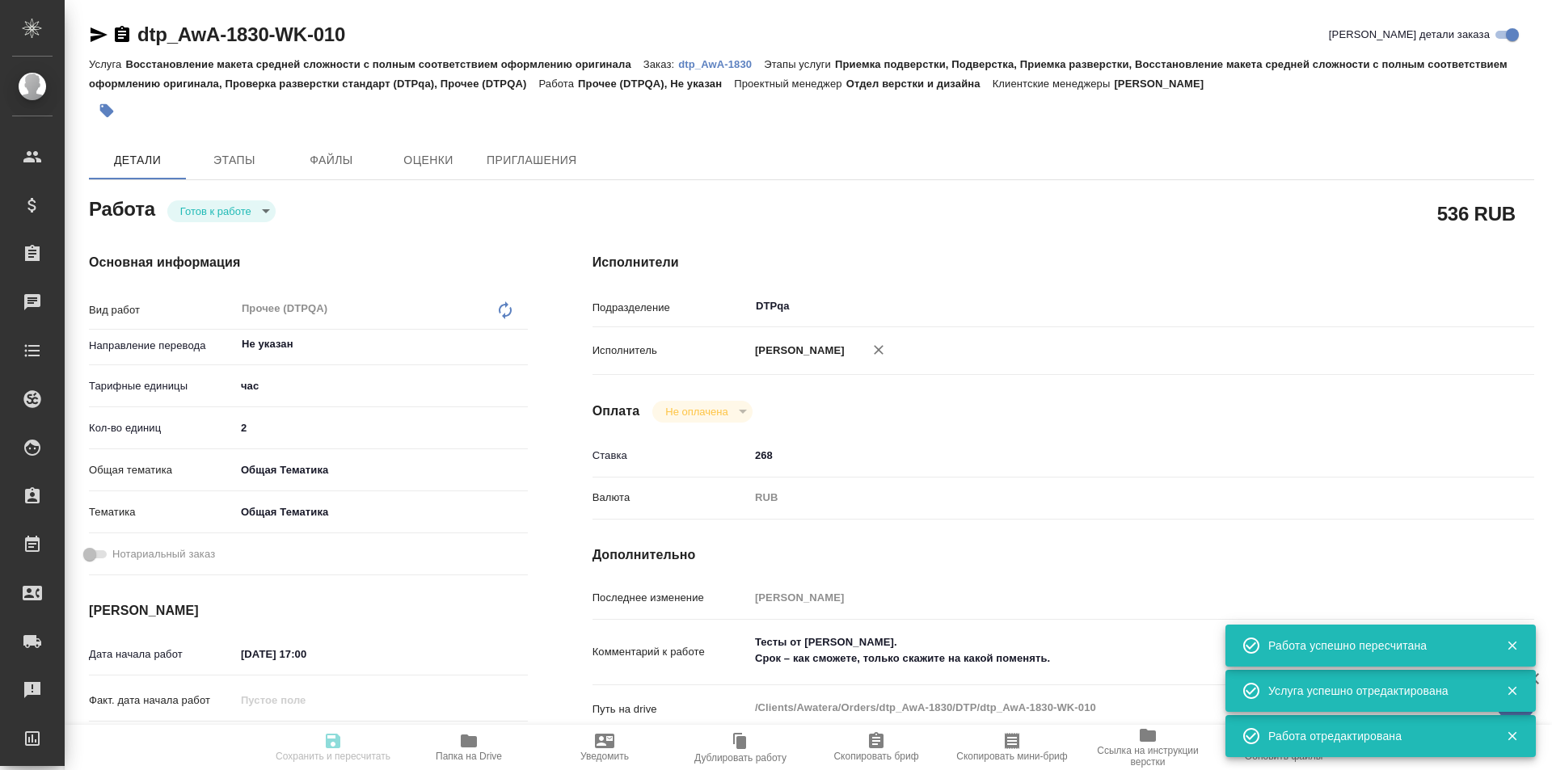
type textarea "x"
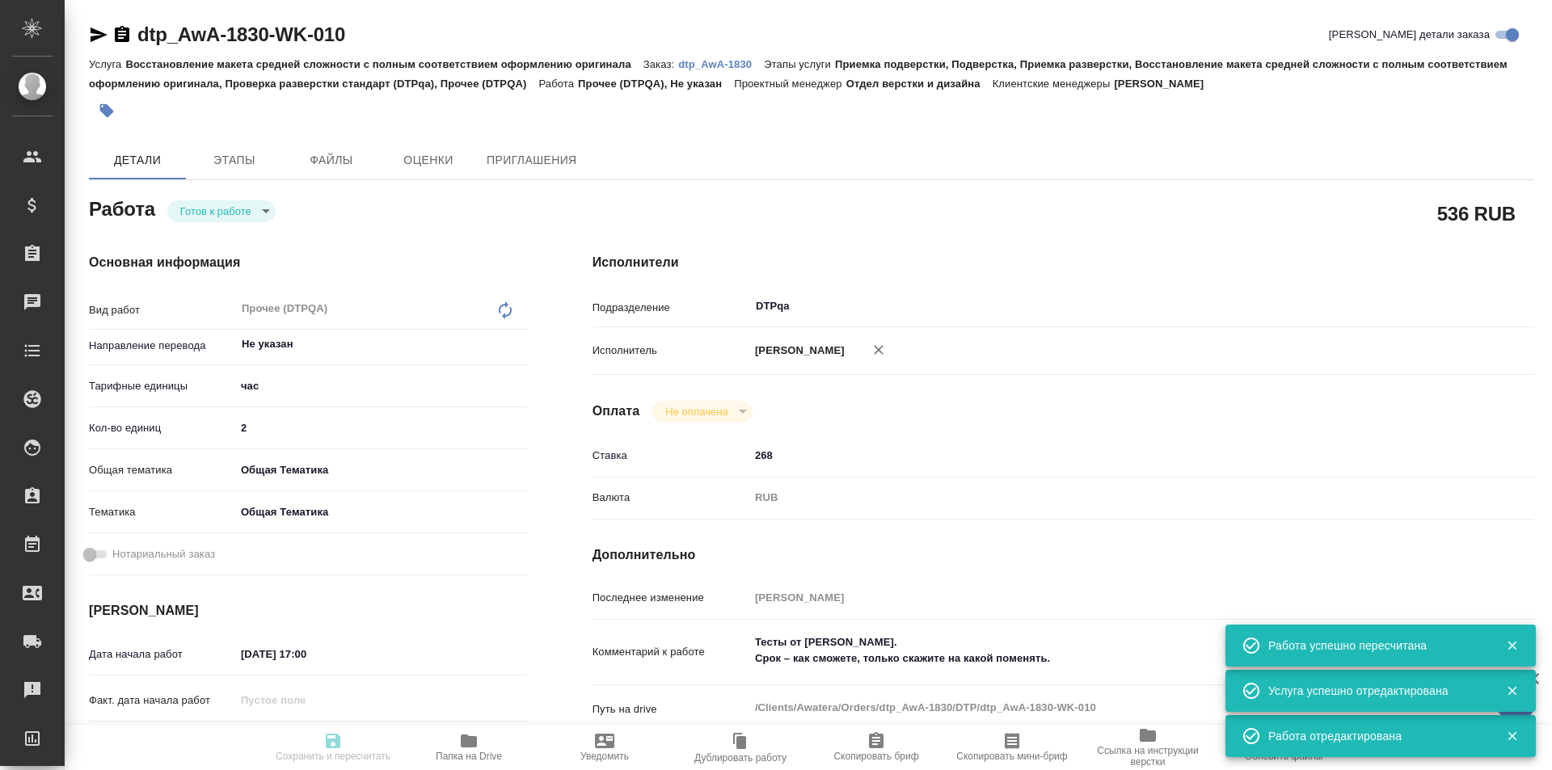
type input "readyForWork"
type textarea "Прочее (DTPQA)"
type textarea "x"
type input "Не указан"
type input "5a8b1489cc6b4906c91bfd93"
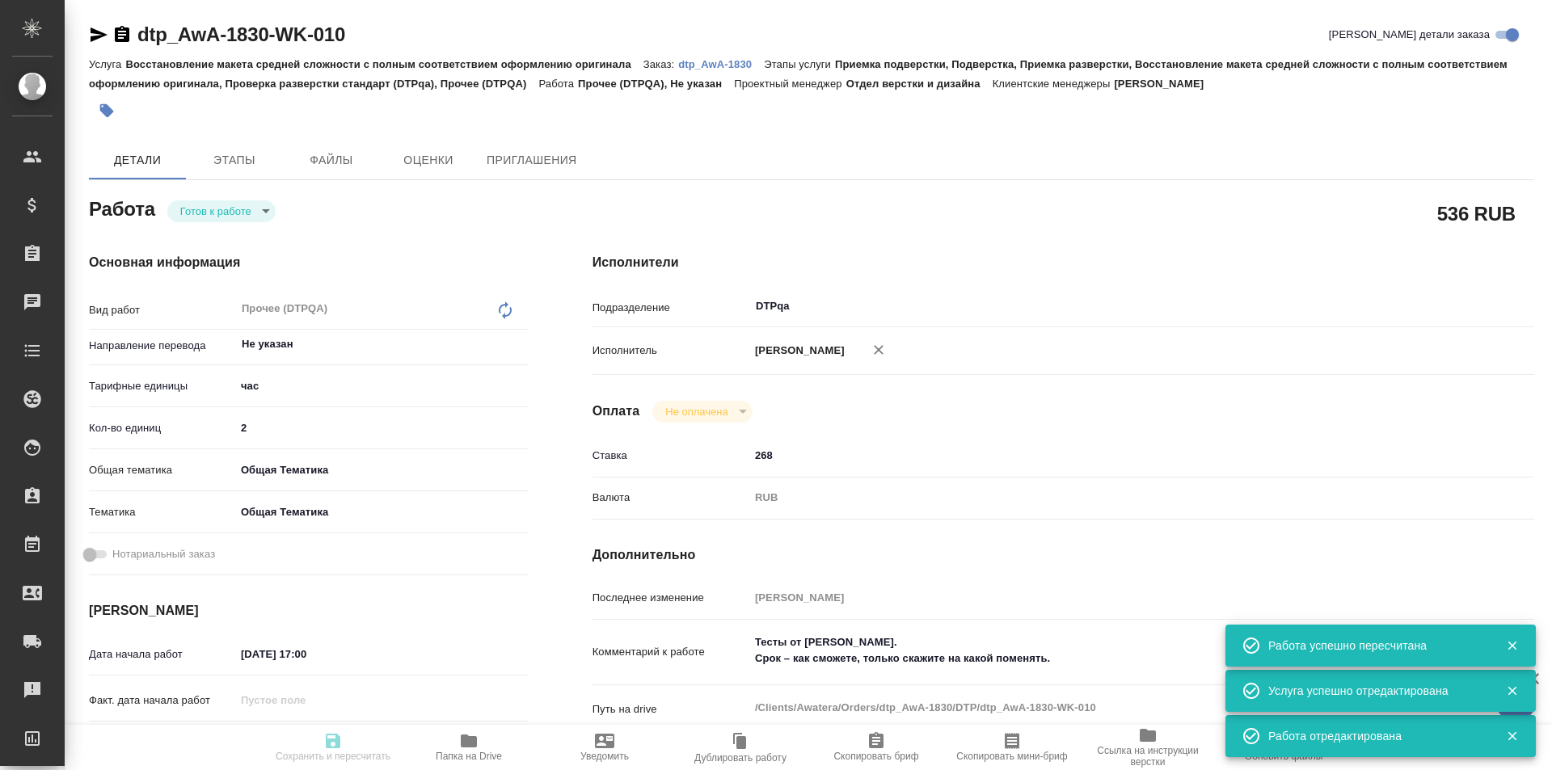
type input "2"
type input "obtem"
type input "6012b1ca196b0e5c9229a120"
type input "[DATE] 17:00"
type input "[DATE] 21:00"
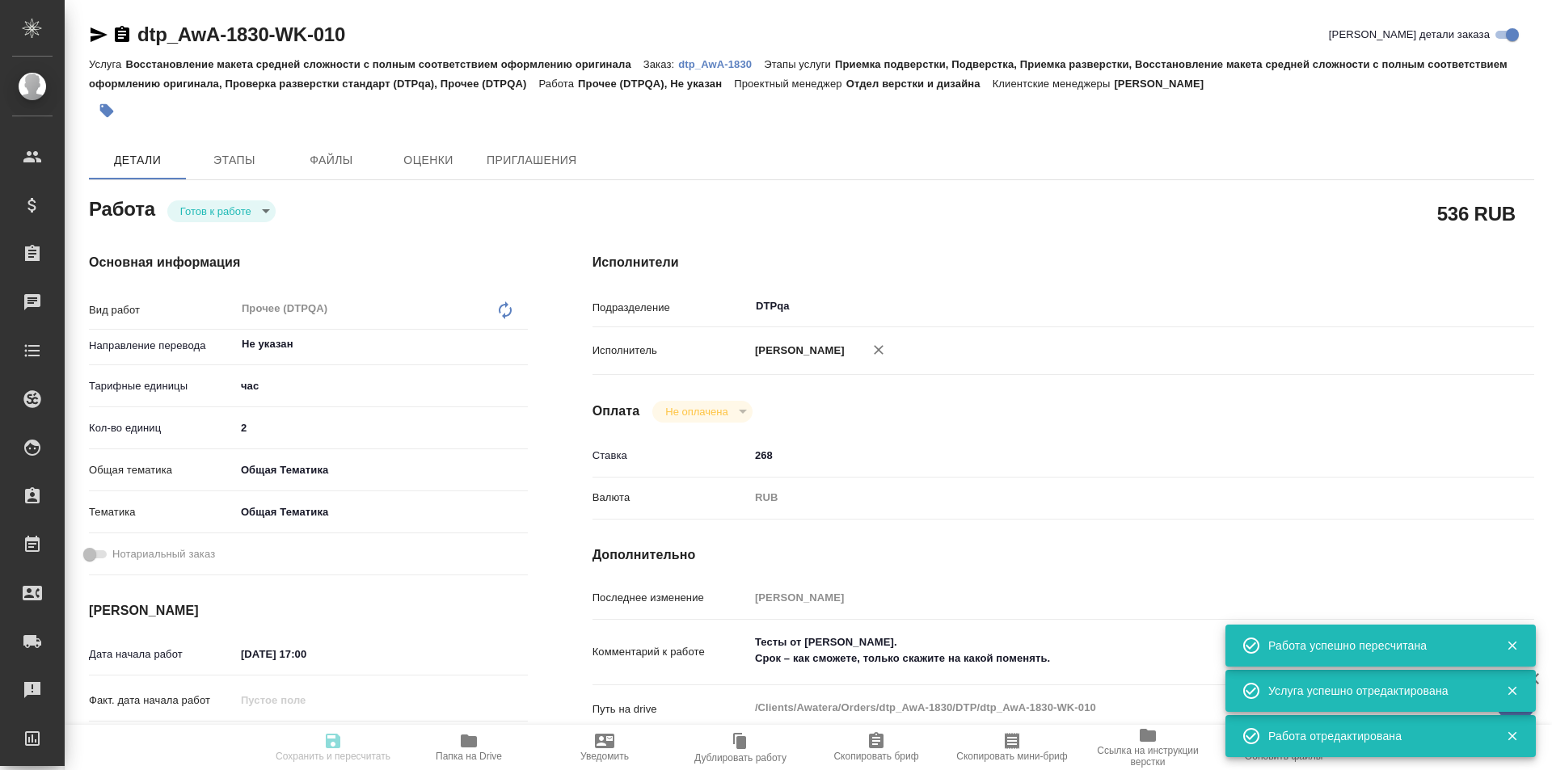
type input "[DATE] 01:30"
type input "DTPqa"
type input "notPayed"
type input "268"
type input "RUB"
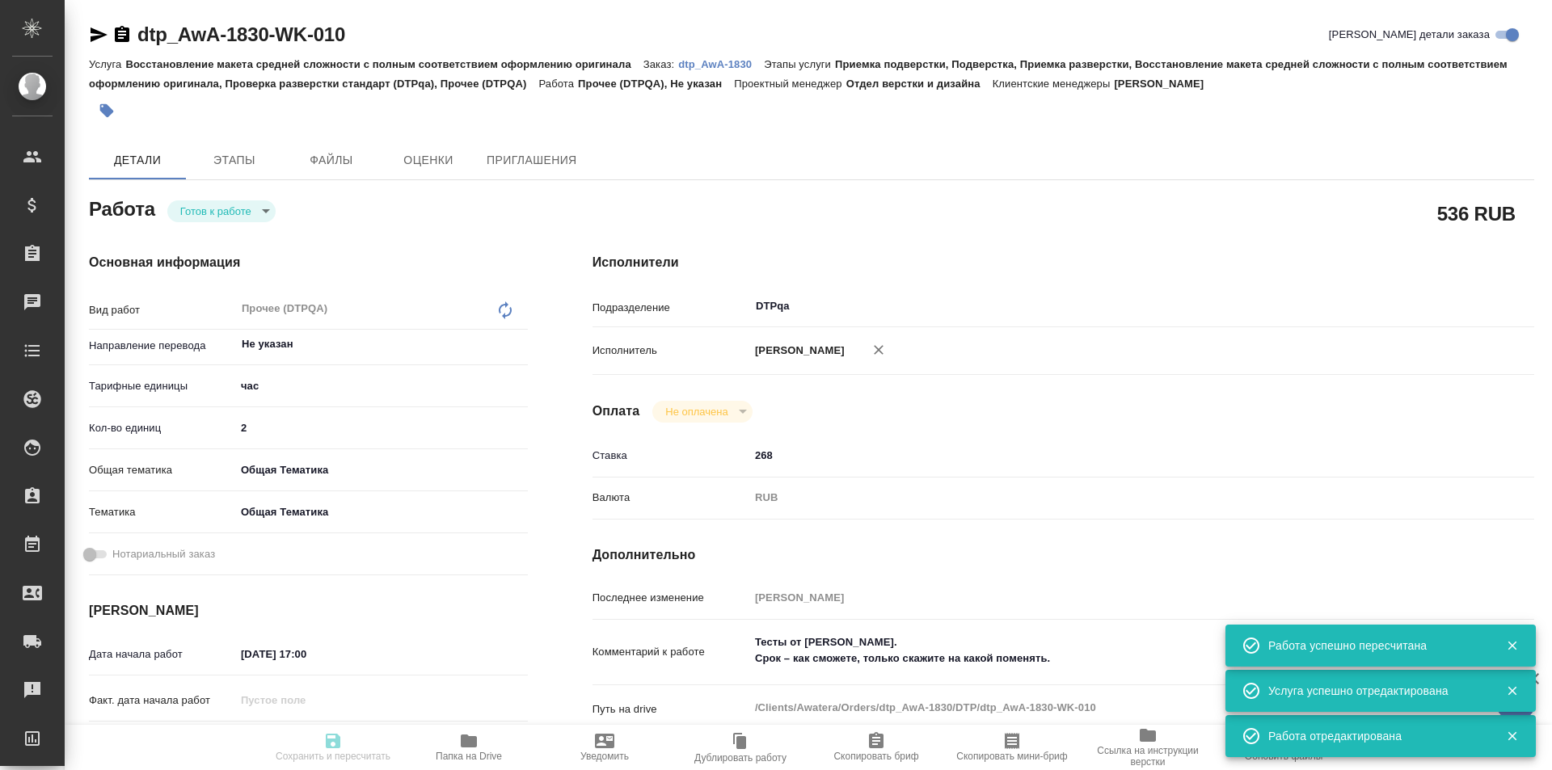
type input "Исмагилова Диана"
type textarea "Тесты от Леоновой Алёны Викторовны. Срок – как сможете, только скажите на како…"
type textarea "x"
type textarea "/Clients/Awatera/Orders/dtp_AwA-1830/DTP/dtp_AwA-1830-WK-010"
type textarea "x"
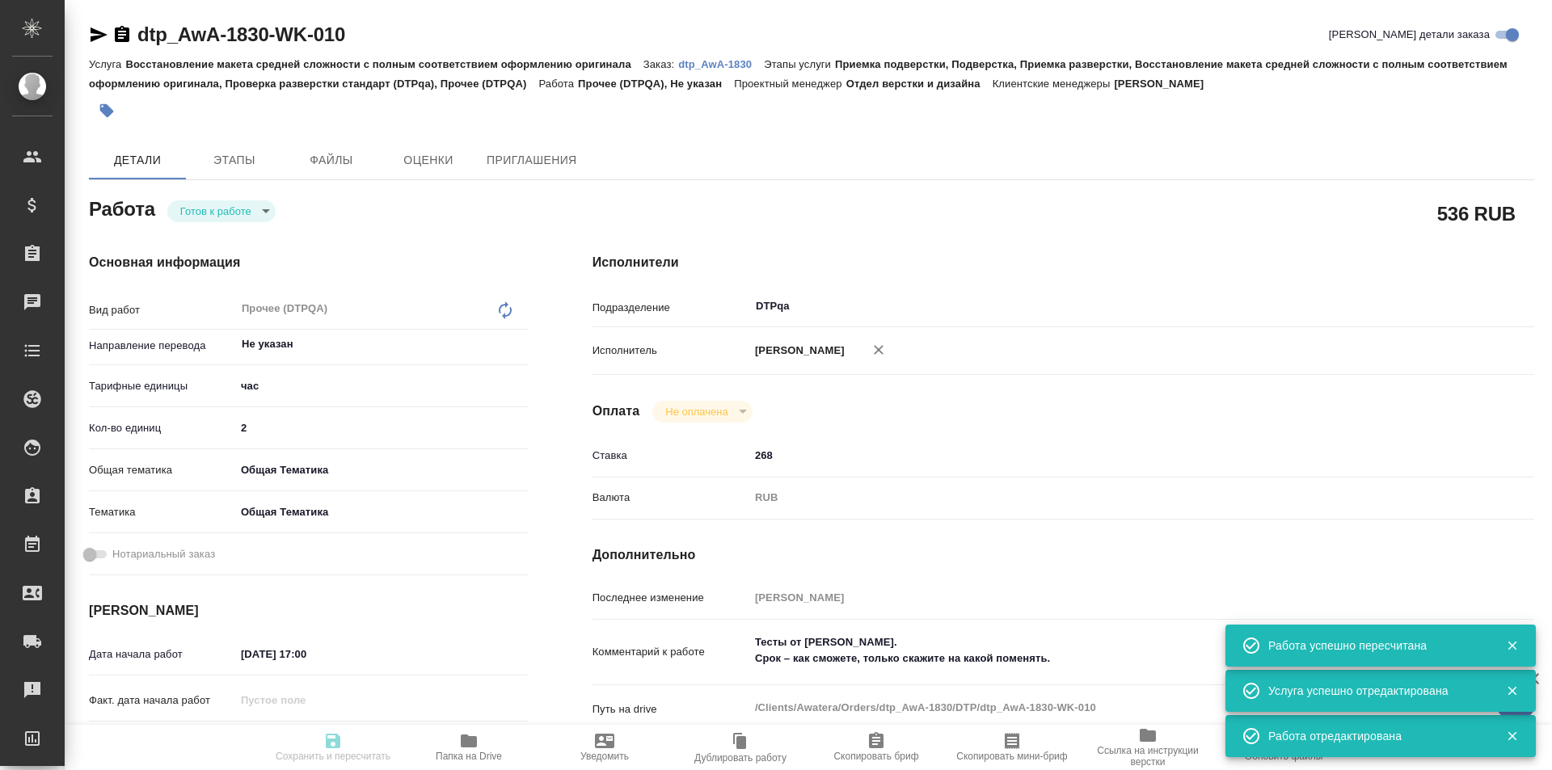
type input "dtp_AwA-1830"
type input "Восстановление макета средней сложности с полным соответствием оформлению ориги…"
type input "Приемка подверстки, Подверстка, Приемка разверстки, Восстановление макета средн…"
type input "[PERSON_NAME]"
type input "Отдел верстки и дизайна"
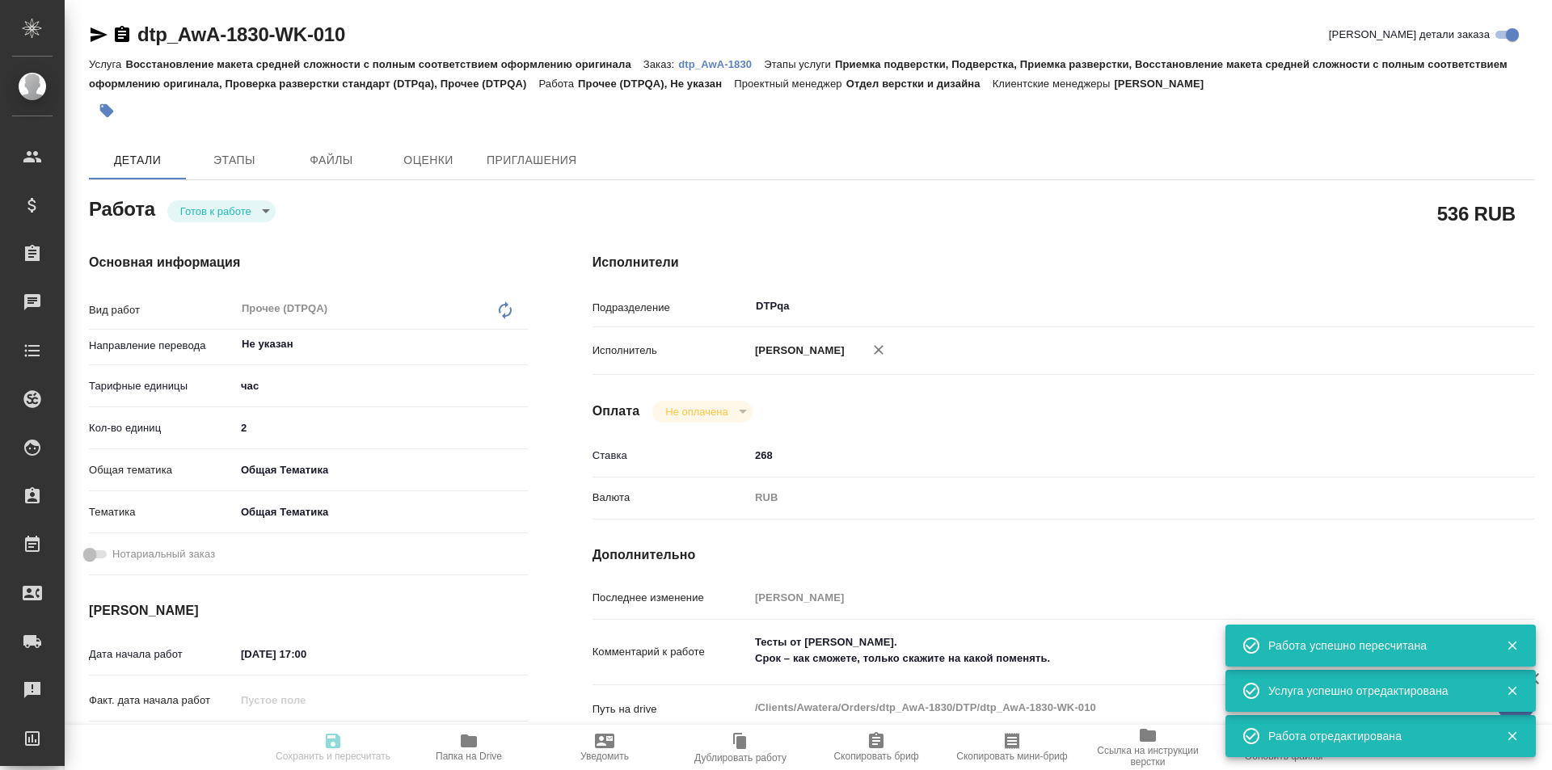
type input "/Clients/Awatera/Orders/dtp_AwA-1830"
type textarea "x"
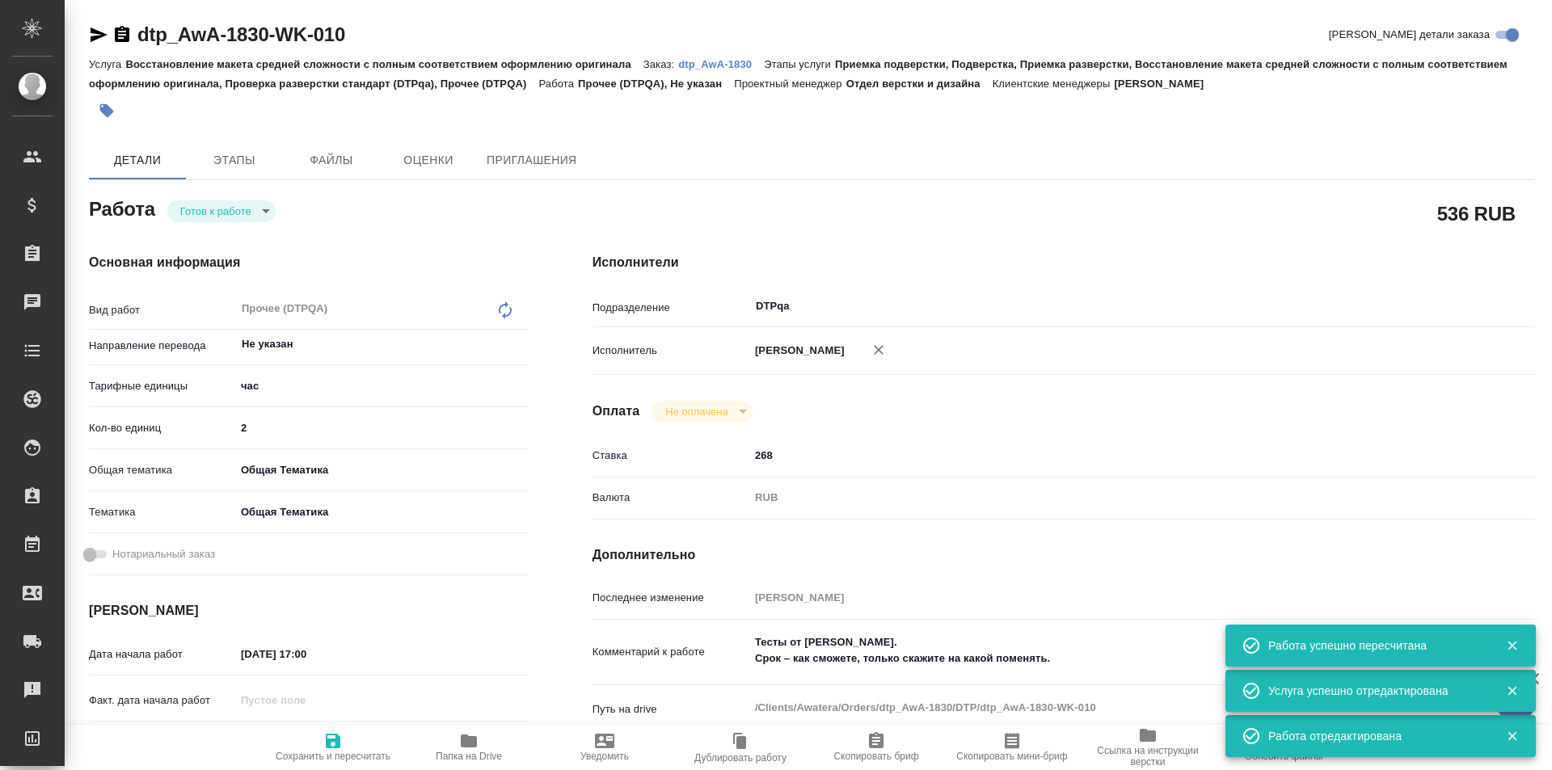
type textarea "x"
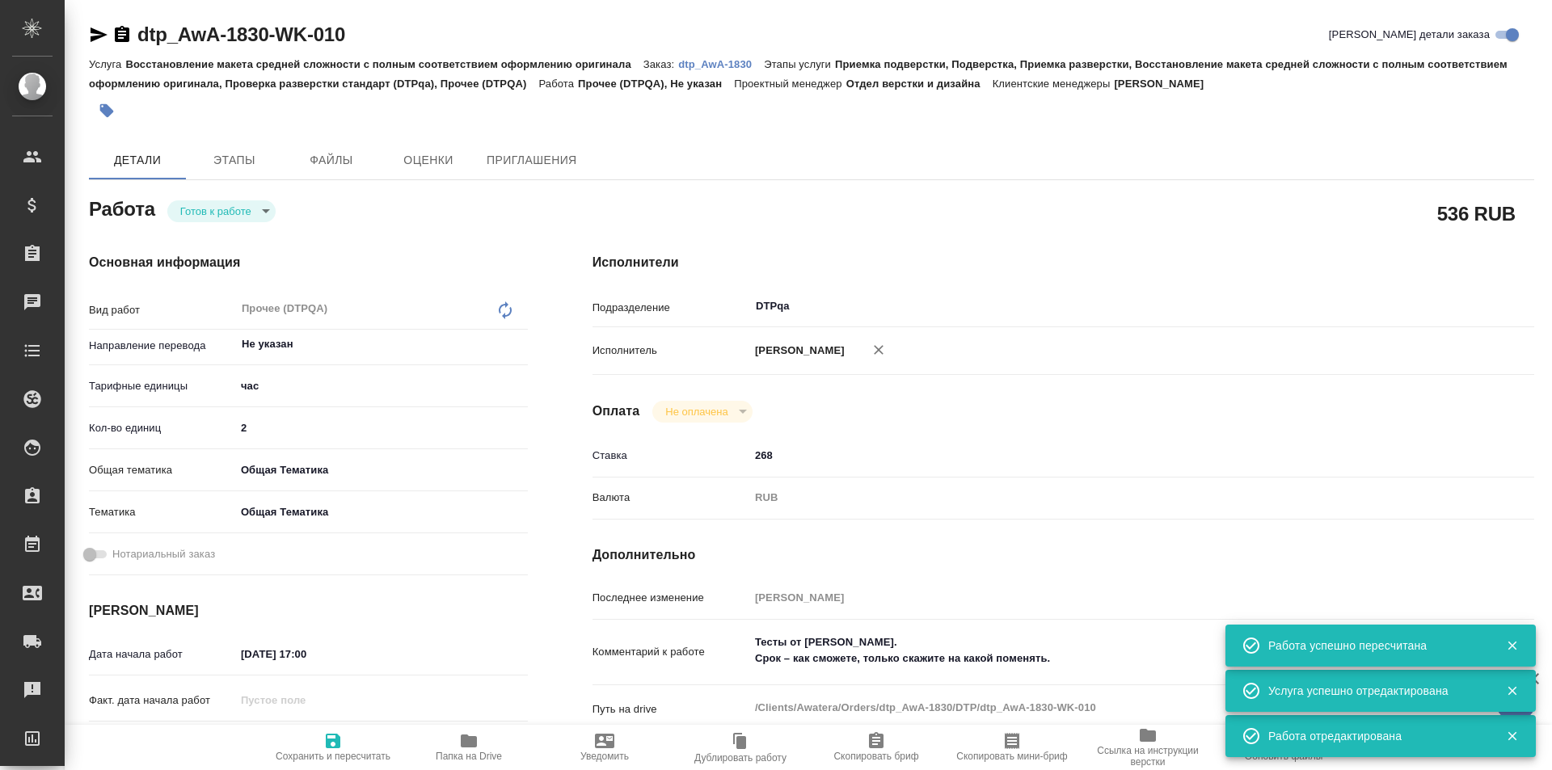
type textarea "x"
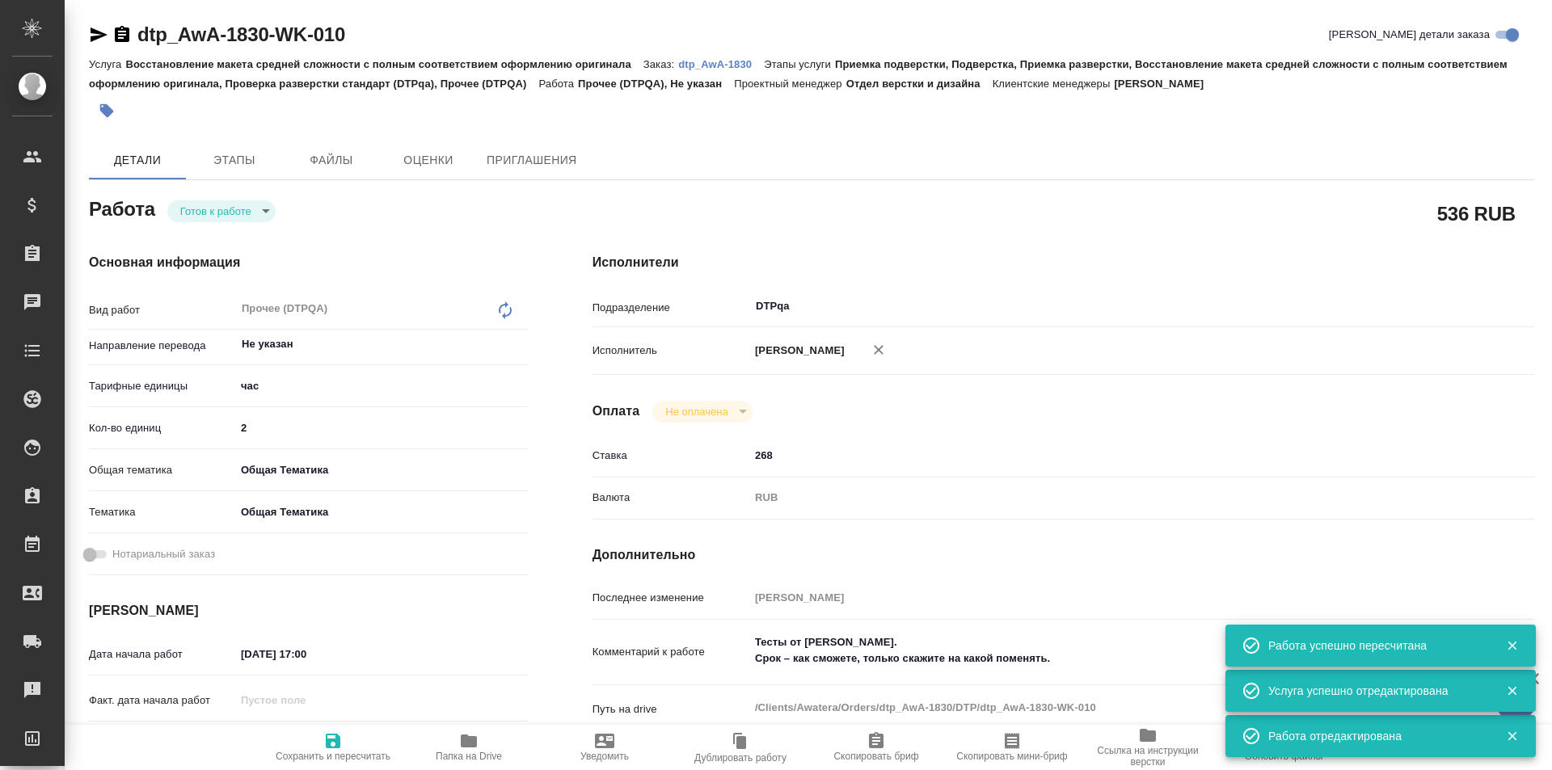
type textarea "x"
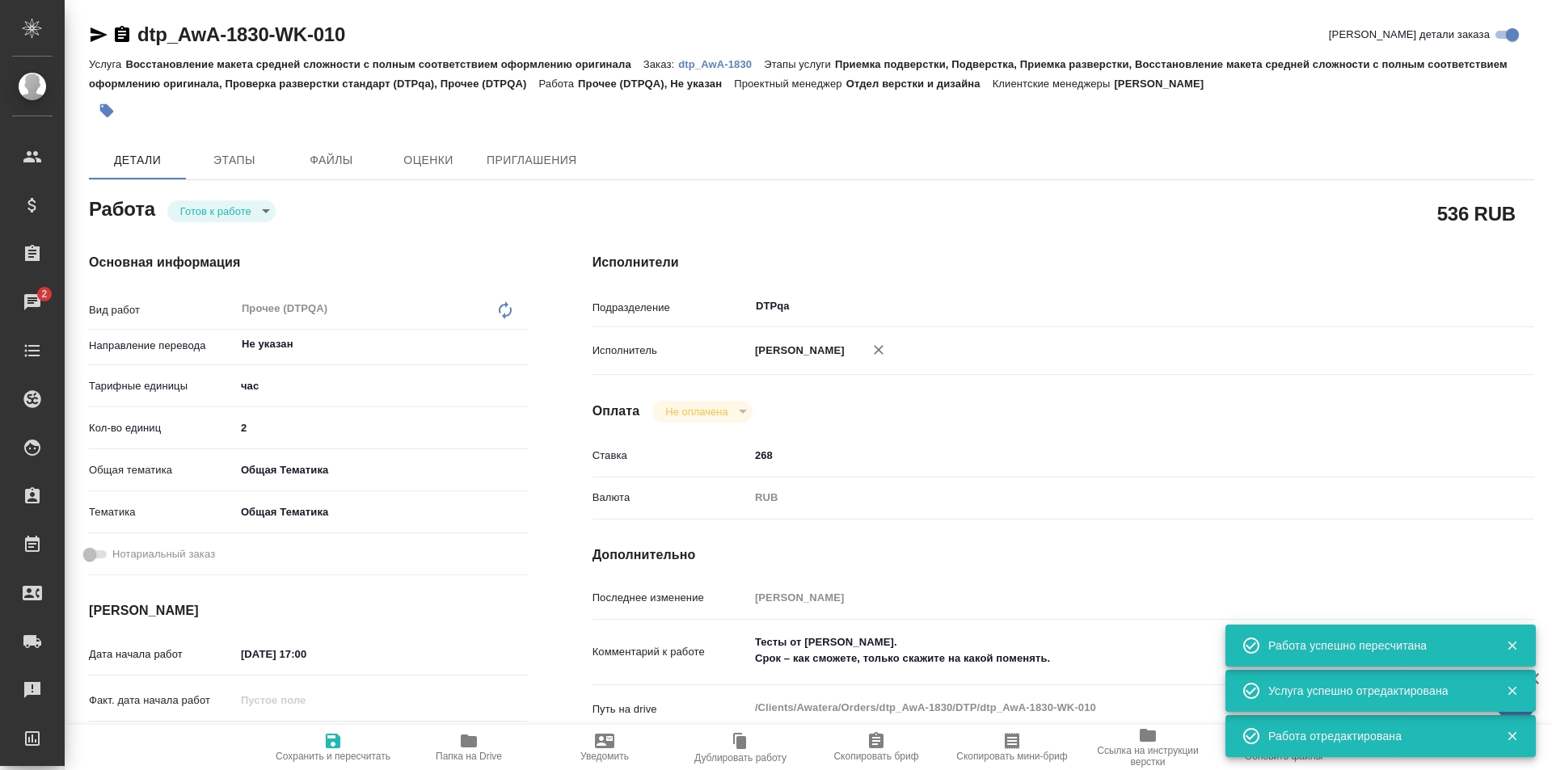
type textarea "x"
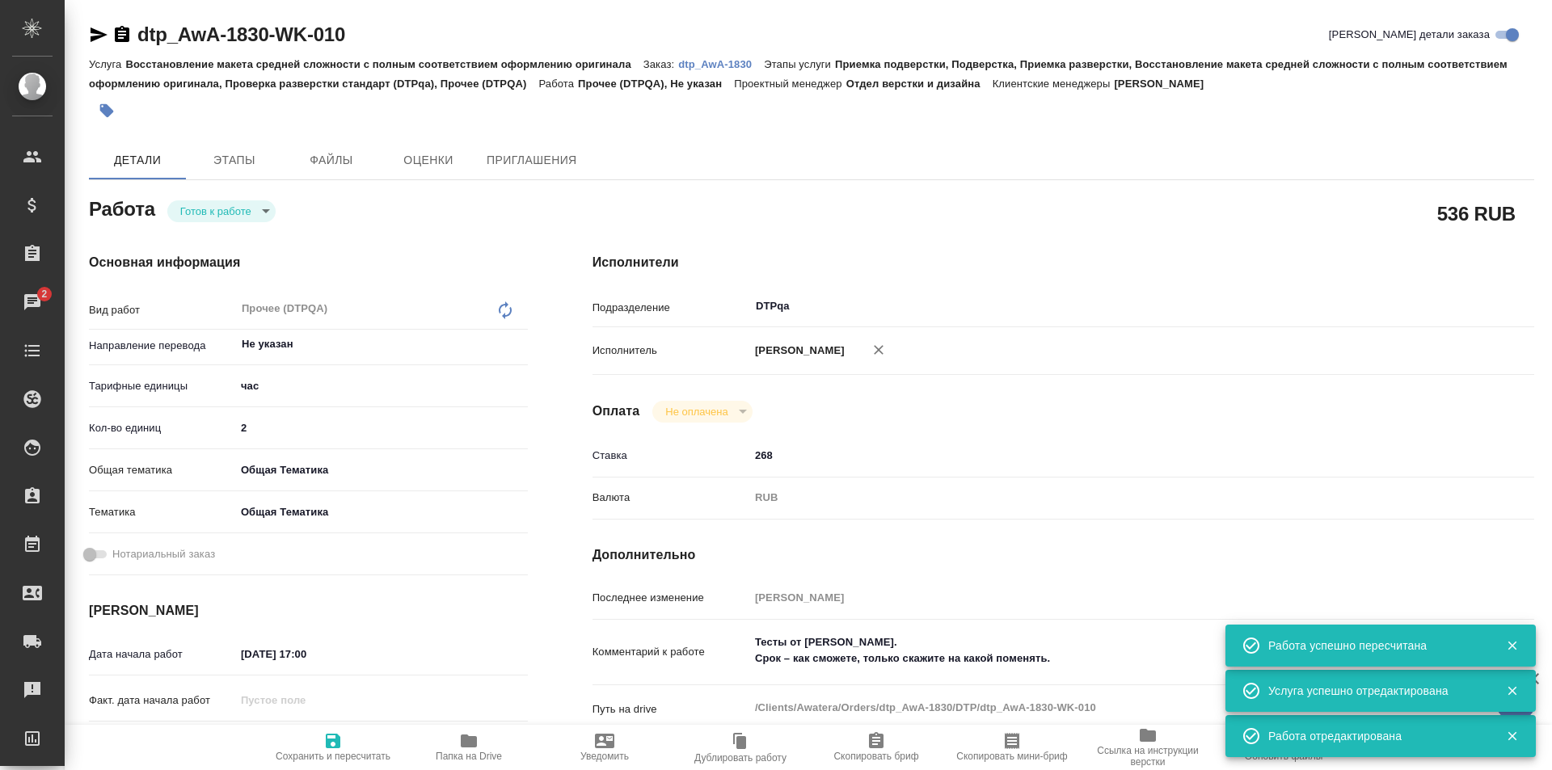
type textarea "x"
click at [227, 206] on body "🙏 .cls-1 fill:#fff; AWATERA Ismagilova Diana Клиенты Спецификации Заказы 2 Чаты…" at bounding box center [776, 385] width 1552 height 770
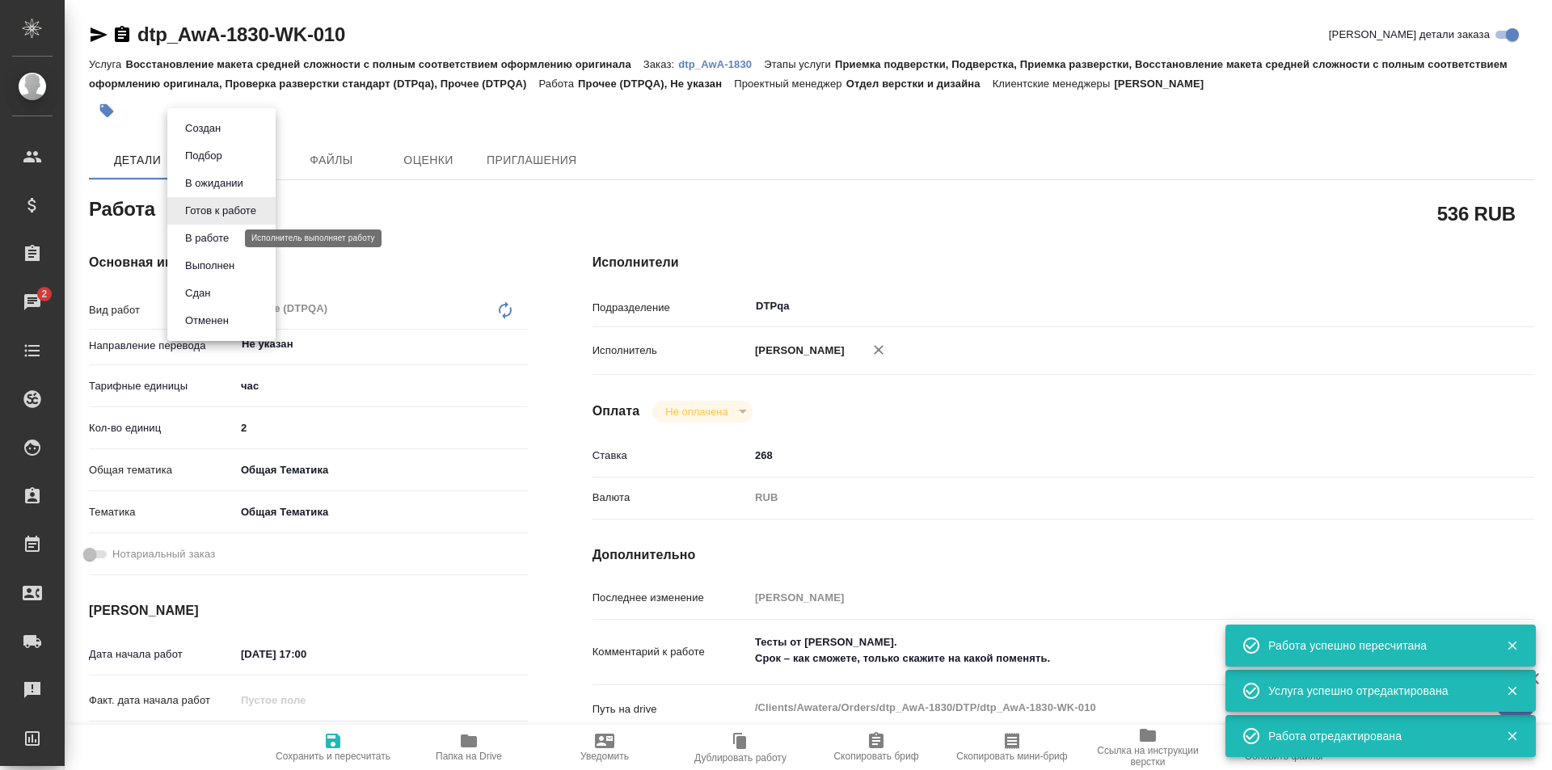
click at [213, 242] on button "В работе" at bounding box center [206, 238] width 53 height 18
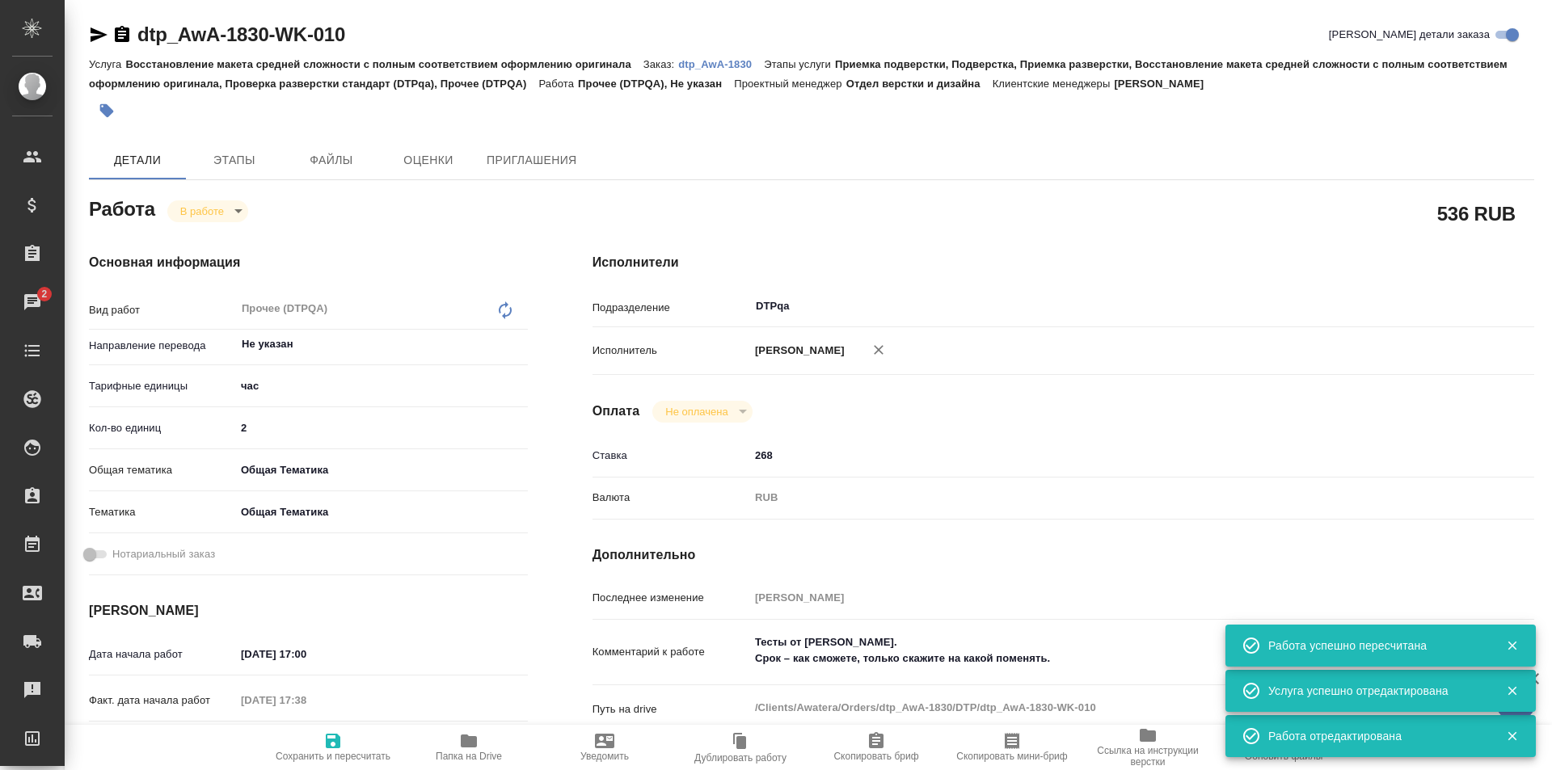
type textarea "x"
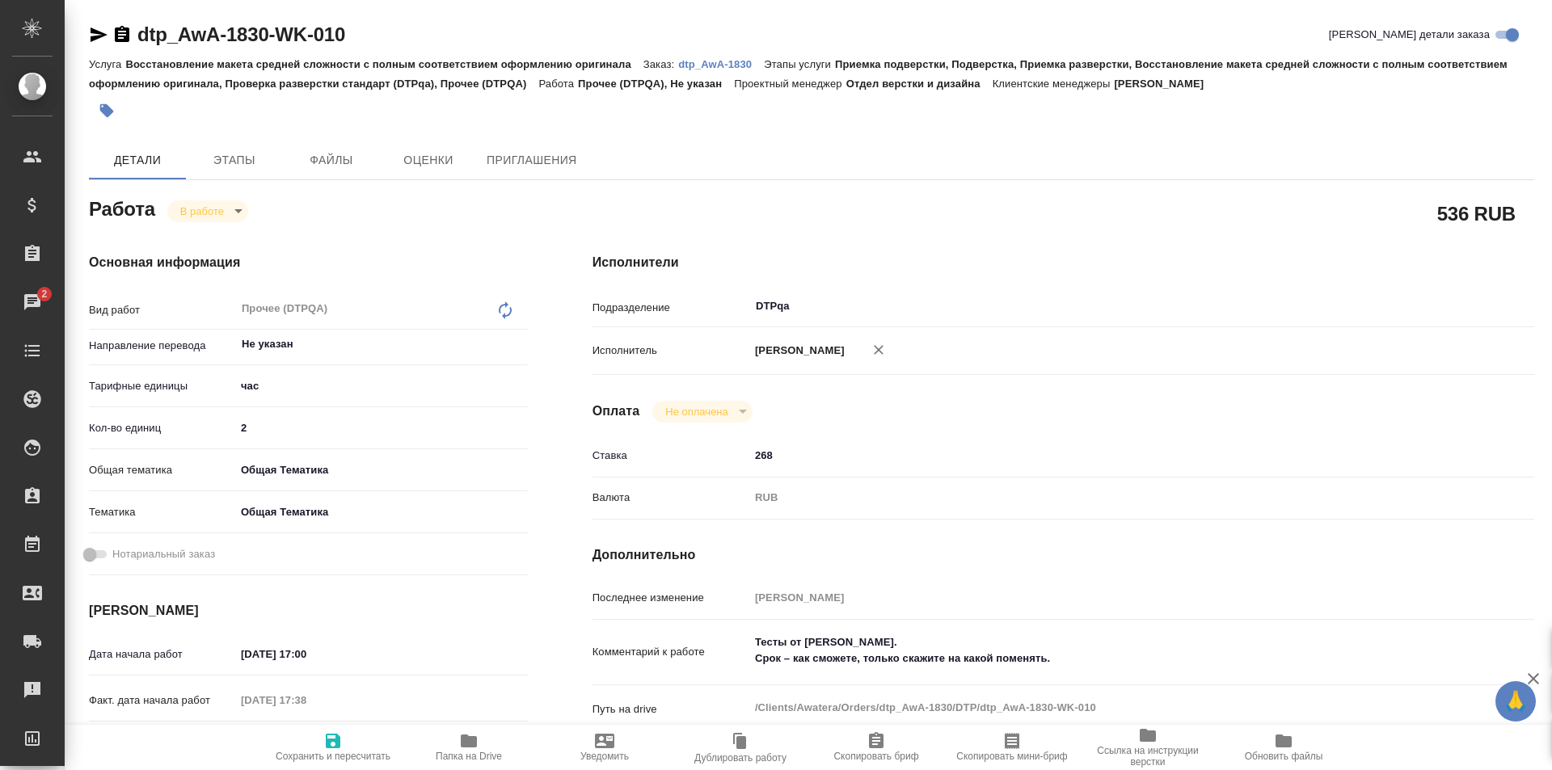
type textarea "x"
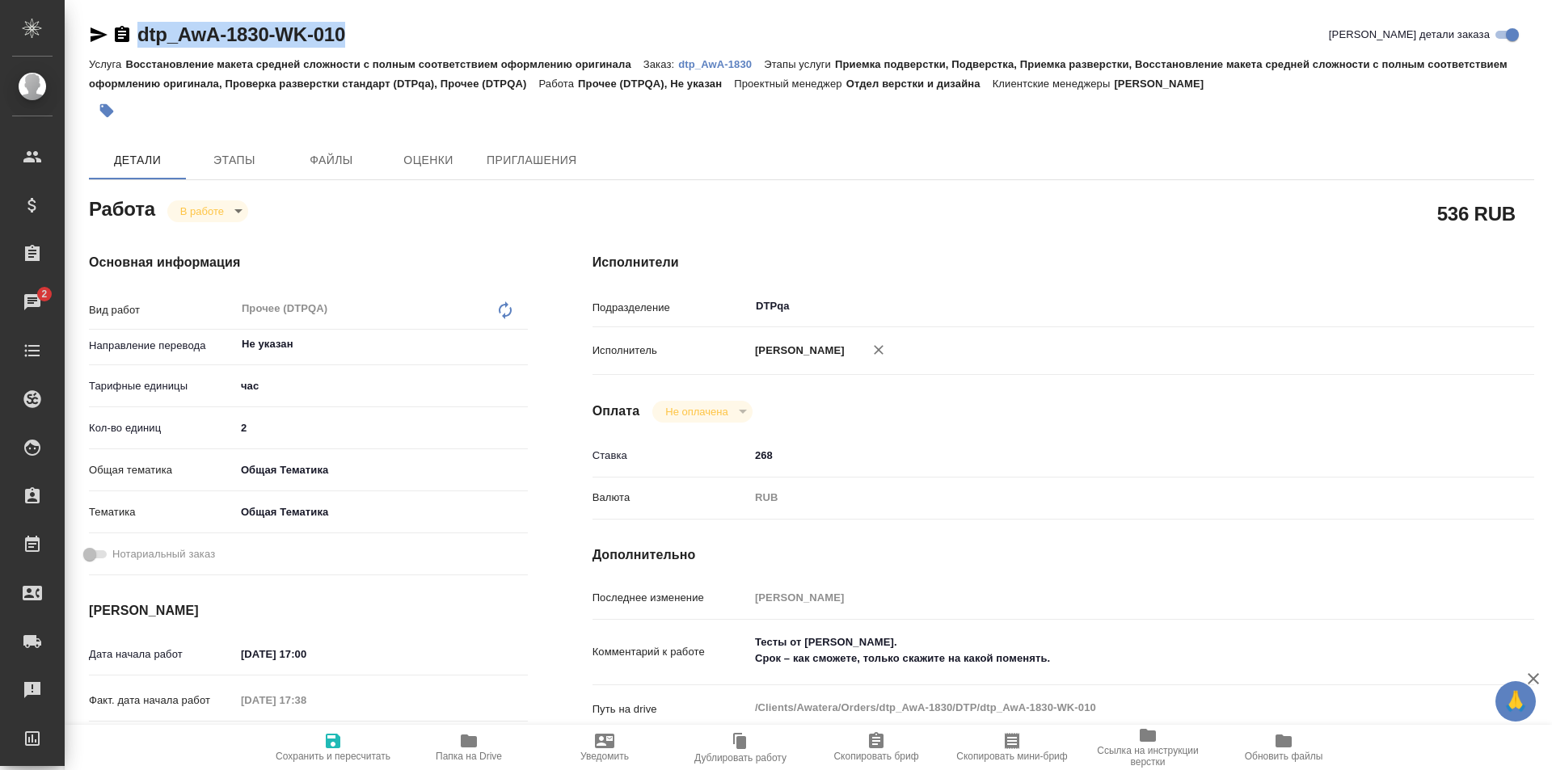
drag, startPoint x: 315, startPoint y: 34, endPoint x: 108, endPoint y: 46, distance: 207.2
click at [108, 46] on div "dtp_AwA-1830-WK-010 Кратко детали заказа" at bounding box center [811, 35] width 1445 height 26
copy link "dtp_AwA-1830-WK-010"
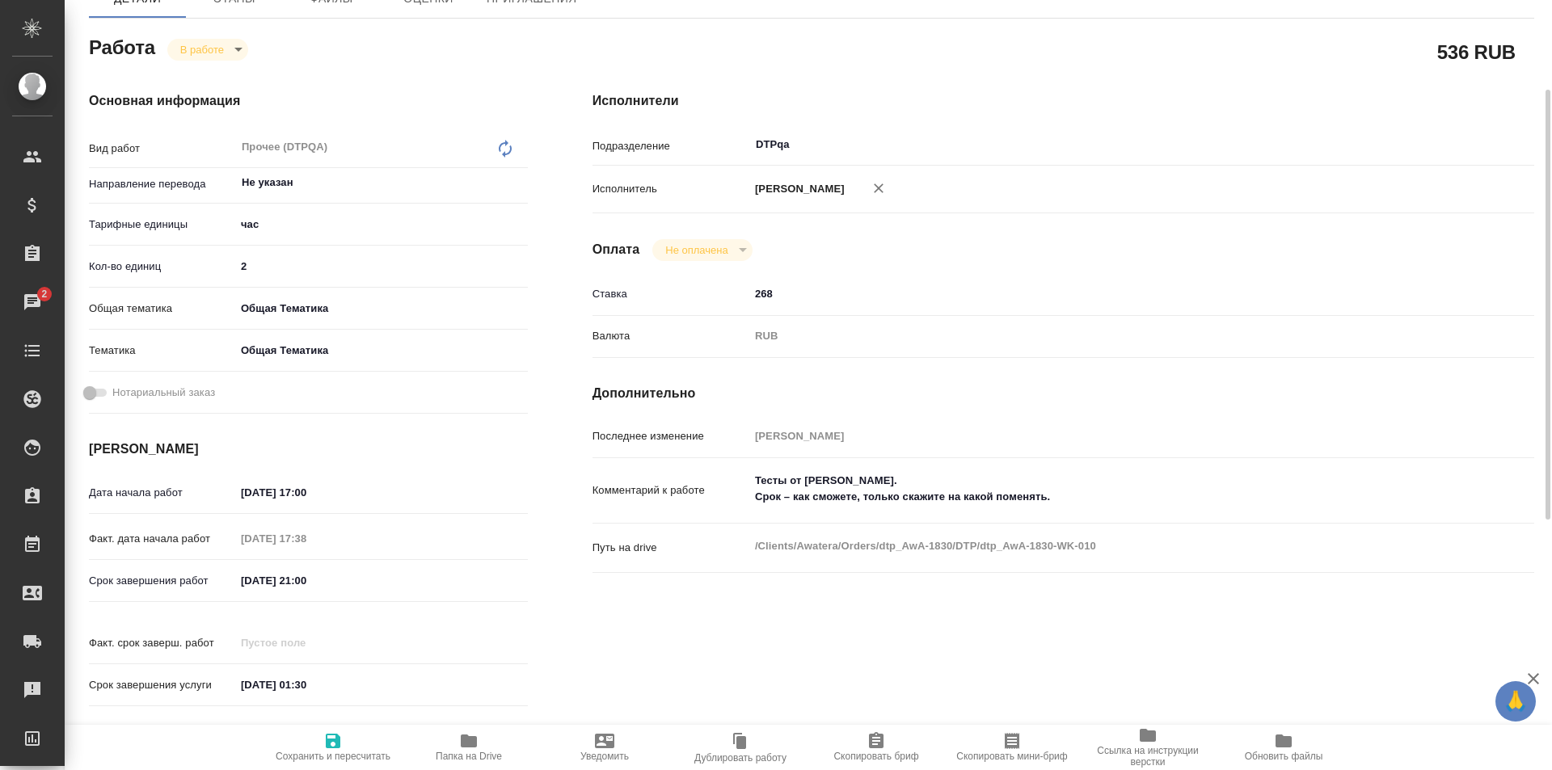
type textarea "x"
click at [1080, 505] on textarea "Тесты от Леоновой Алёны Викторовны. Срок – как сможете, только скажите на како…" at bounding box center [1102, 489] width 706 height 44
type textarea "x"
type textarea "Тесты от Леоновой Алёны Викторовны. Срок – как сможете, только скажите на како…"
type textarea "x"
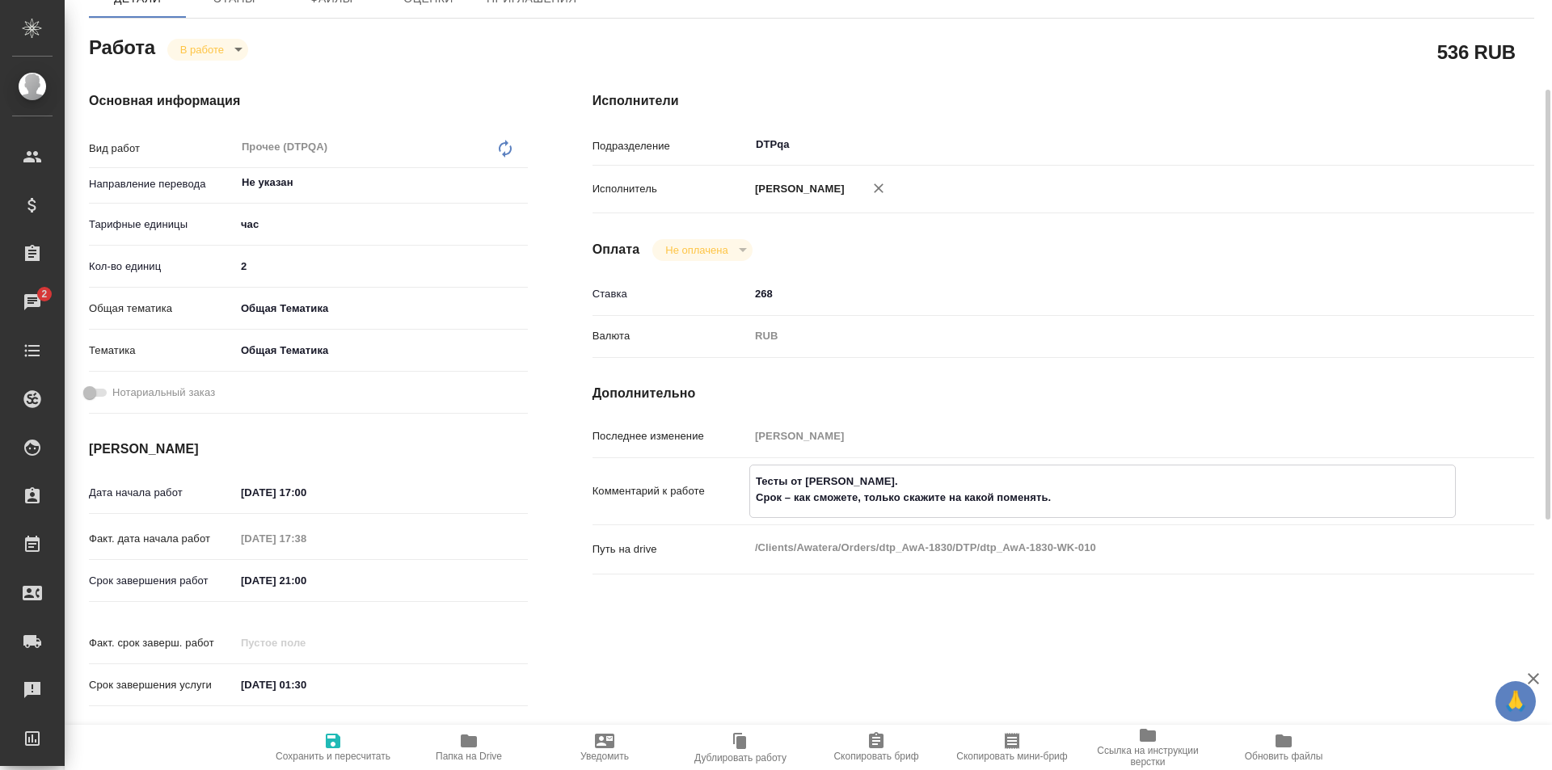
type textarea "x"
type textarea "Тесты от Леоновой Алёны Викторовны. Срок – как сможете, только скажите на како…"
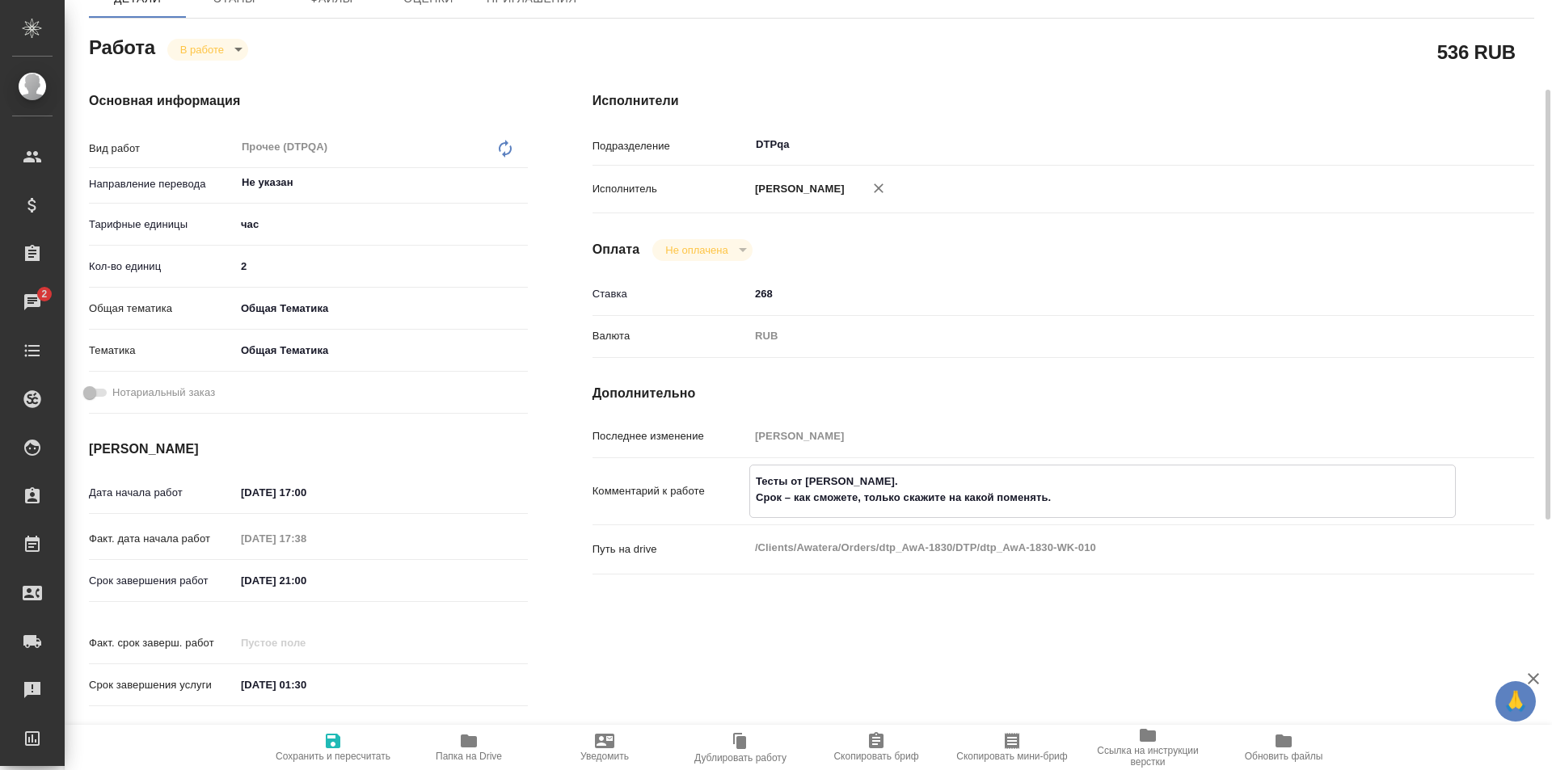
type textarea "x"
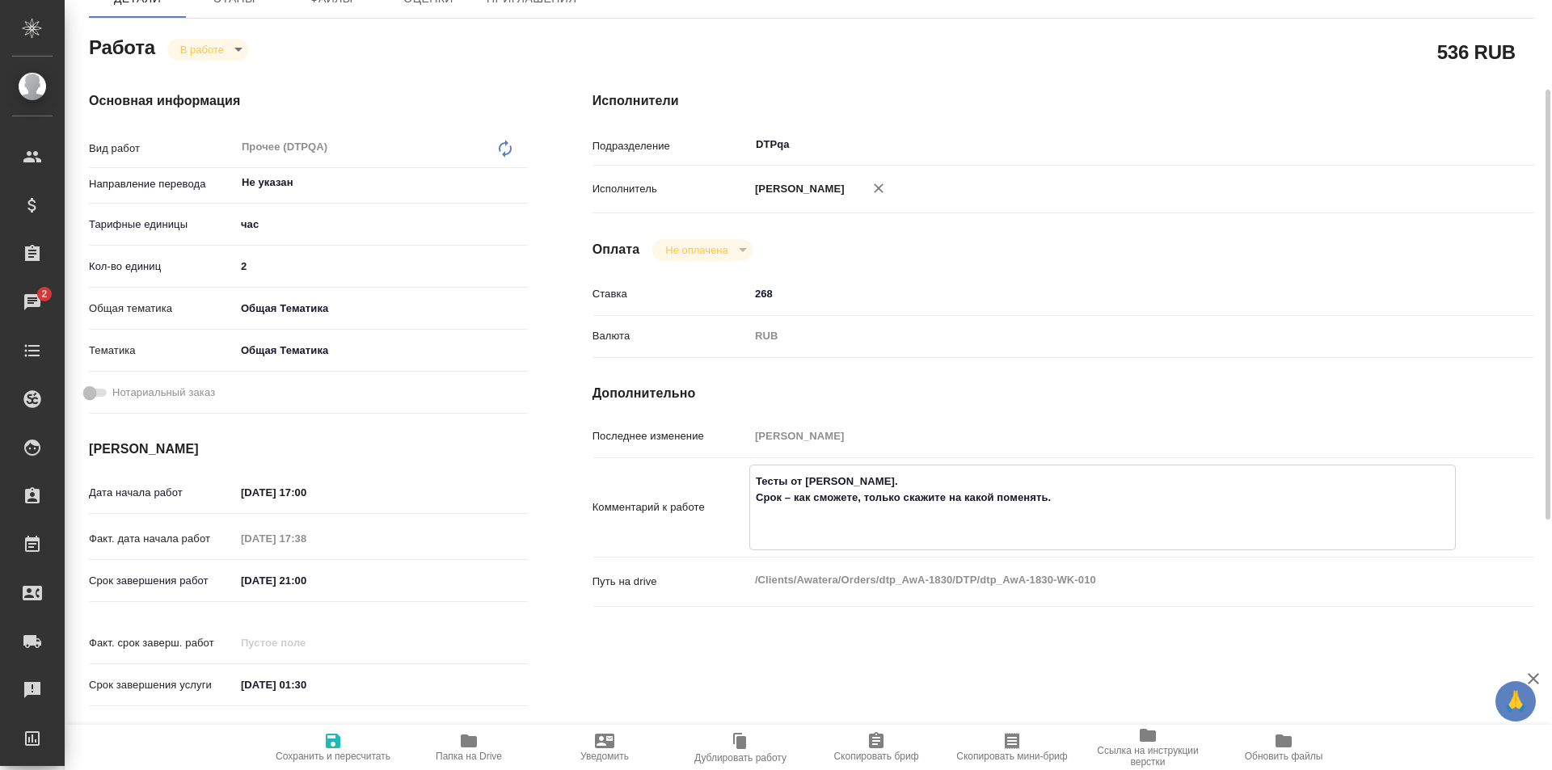
type textarea "Тесты от Леоновой Алёны Викторовны. Срок – как сможете, только скажите на како…"
type textarea "x"
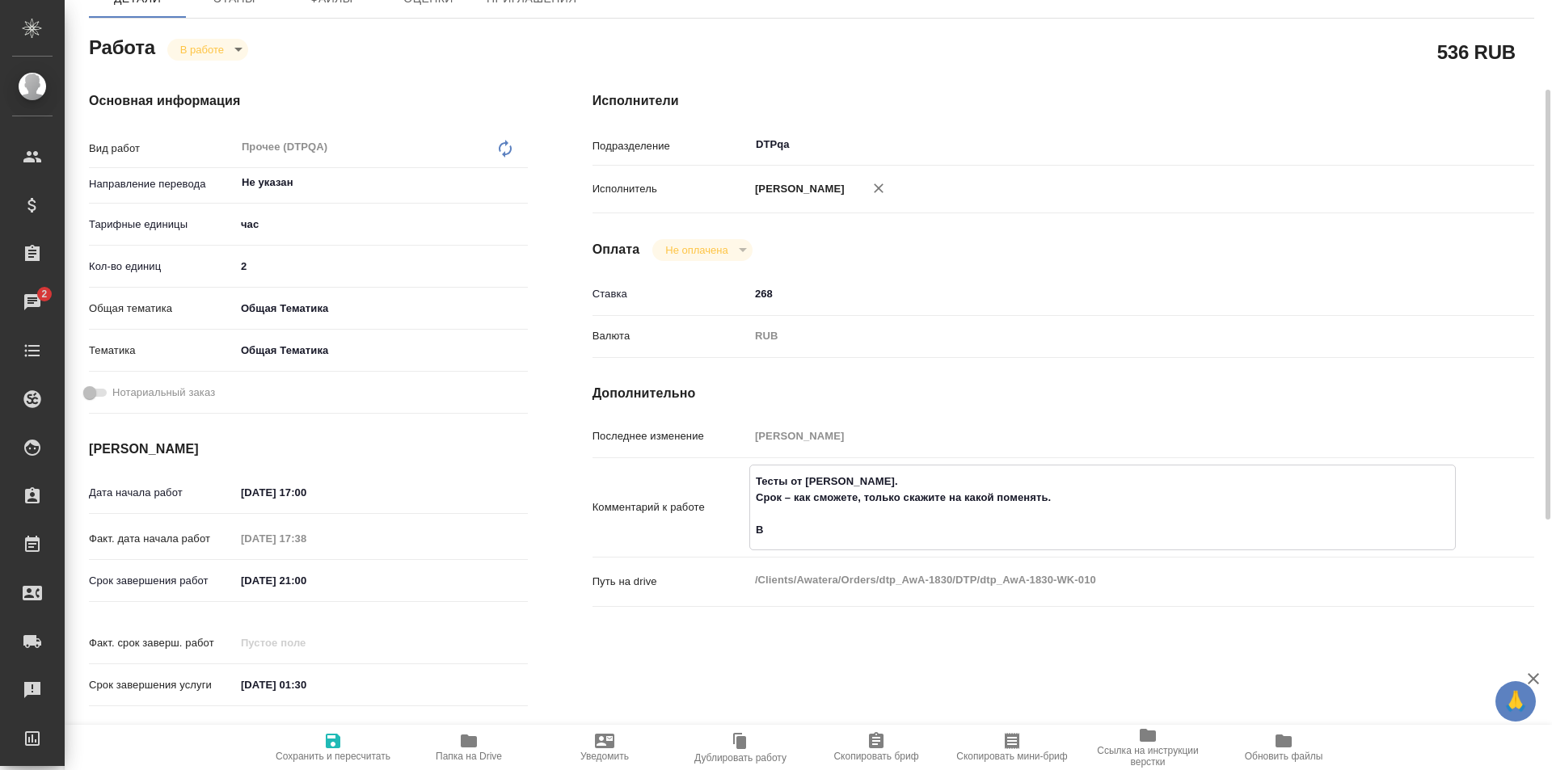
type textarea "x"
type textarea "Тесты от Леоновой Алёны Викторовны. Срок – как сможете, только скажите на како…"
type textarea "x"
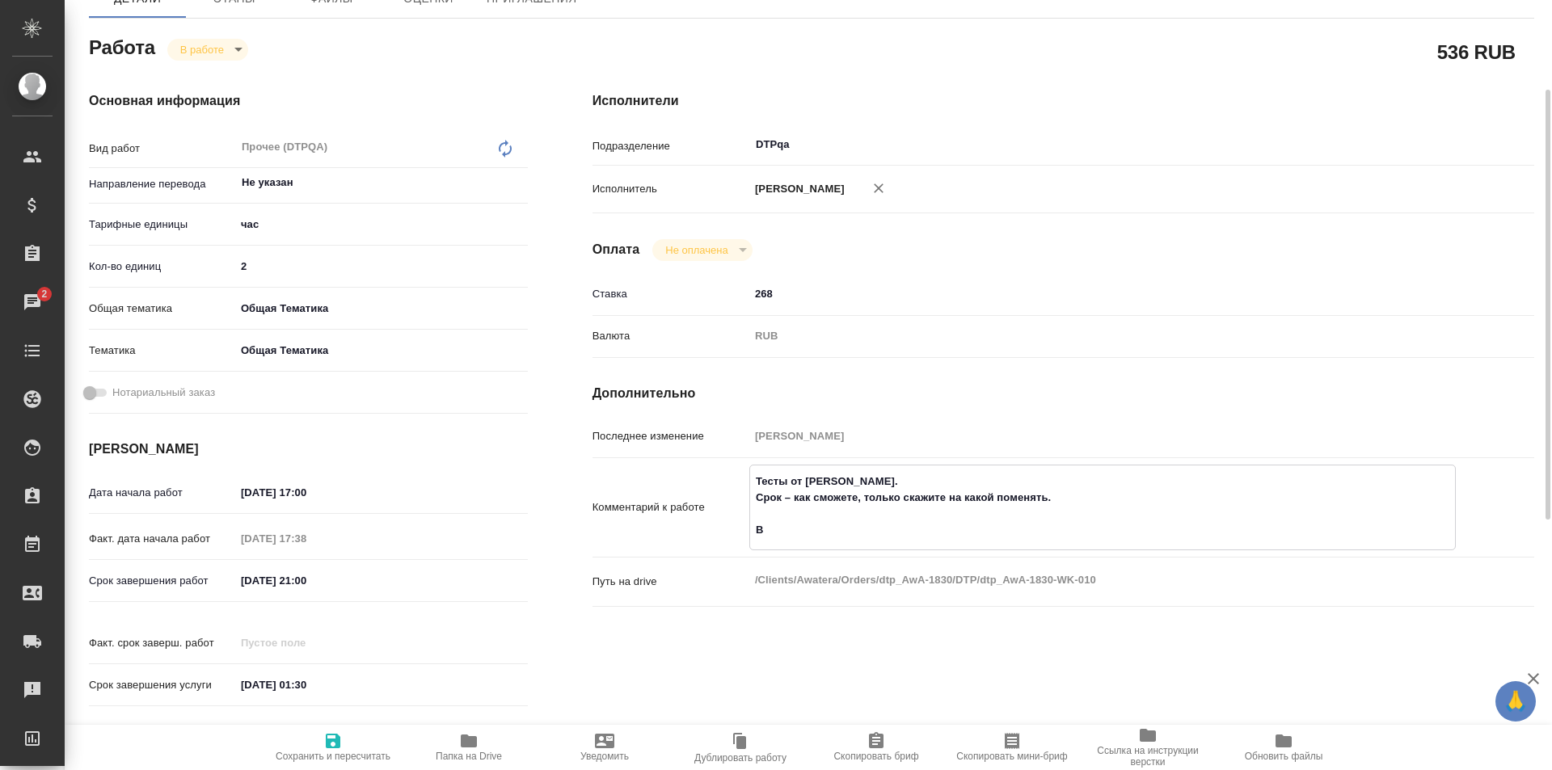
type textarea "x"
type textarea "Тесты от Леоновой Алёны Викторовны. Срок – как сможете, только скажите на како…"
type textarea "x"
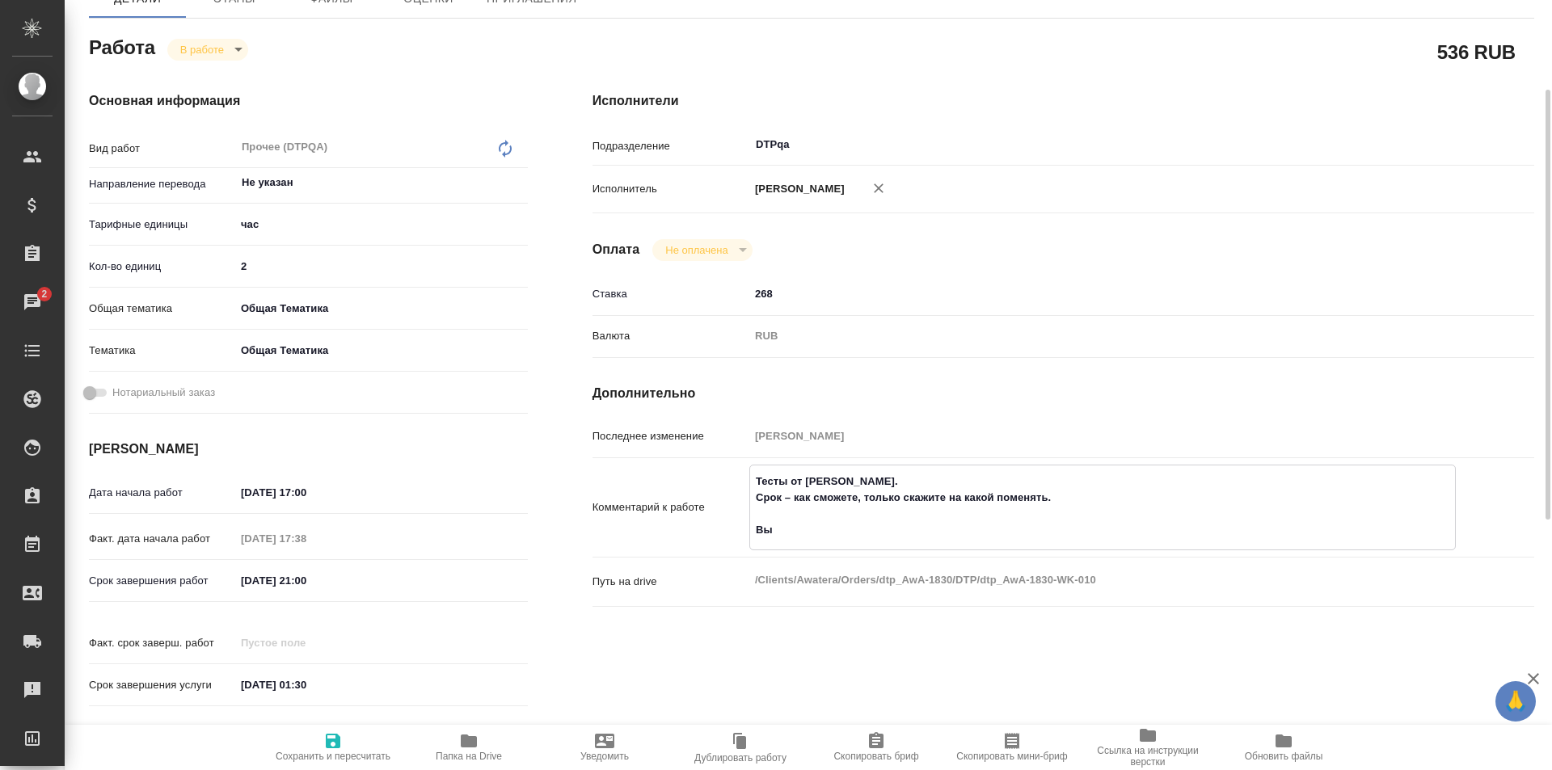
type textarea "x"
type textarea "Тесты от Леоновой Алёны Викторовны. Срок – как сможете, только скажите на како…"
type textarea "x"
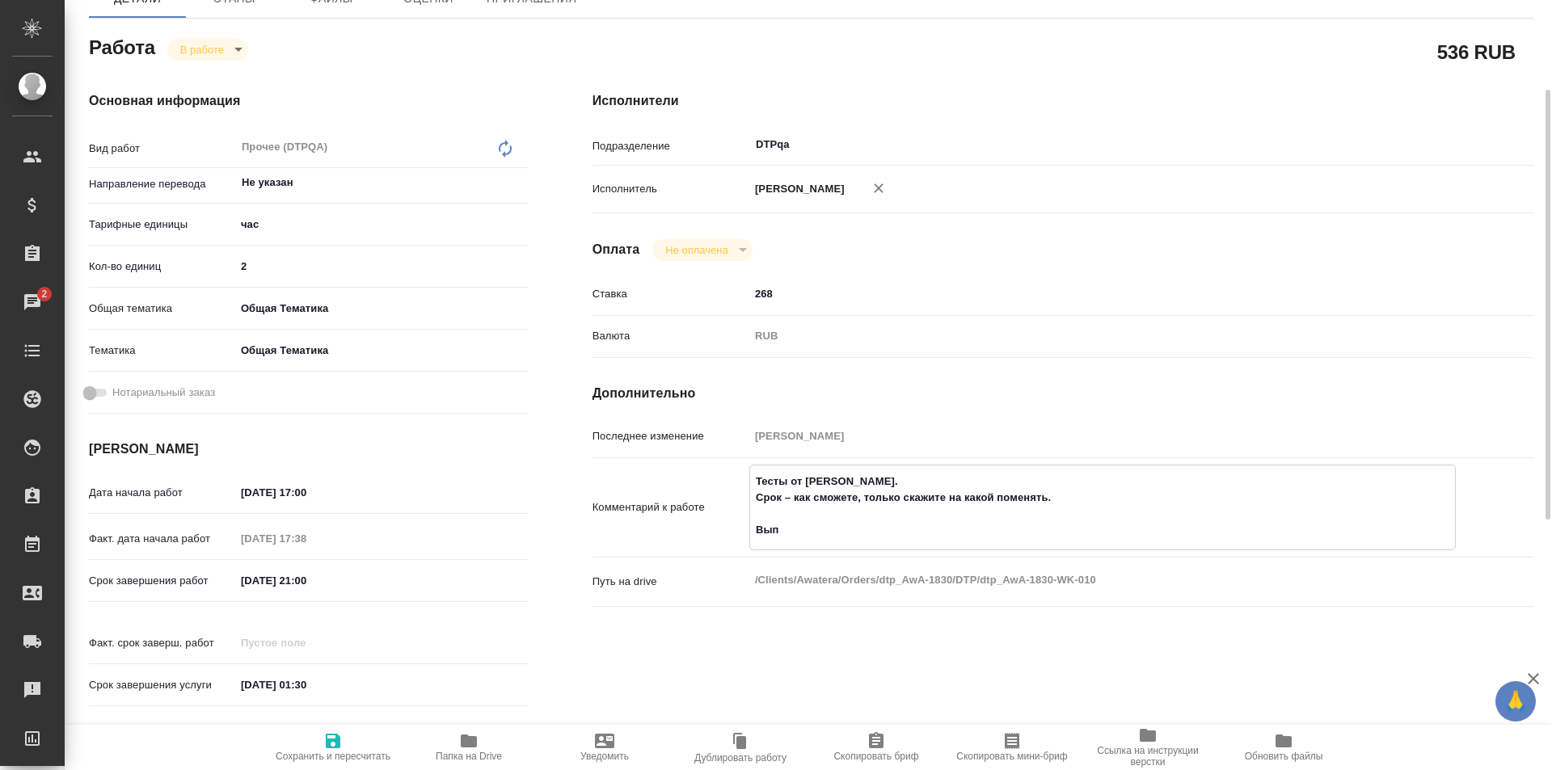
type textarea "x"
type textarea "Тесты от Леоновой Алёны Викторовны. Срок – как сможете, только скажите на како…"
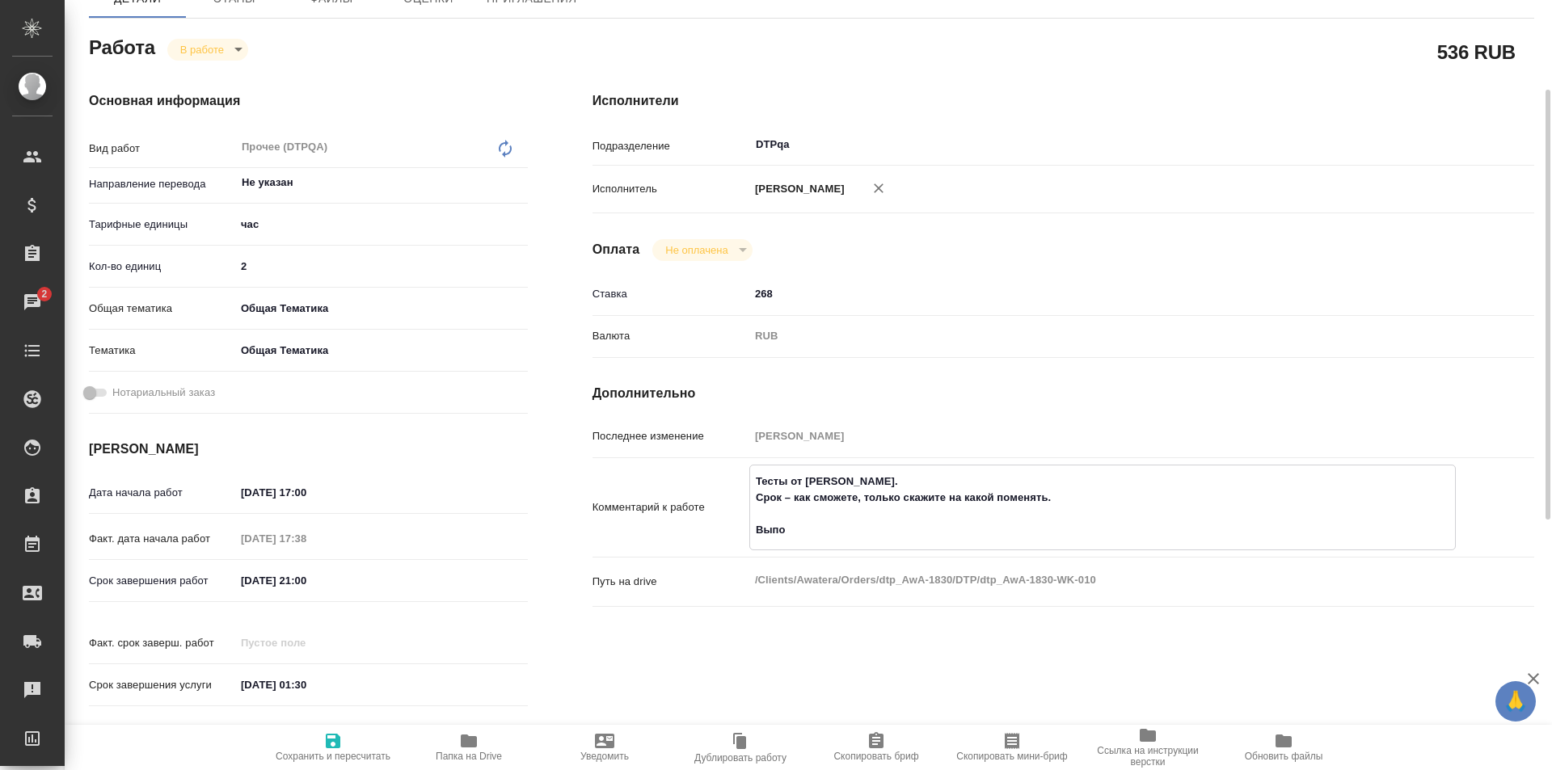
type textarea "x"
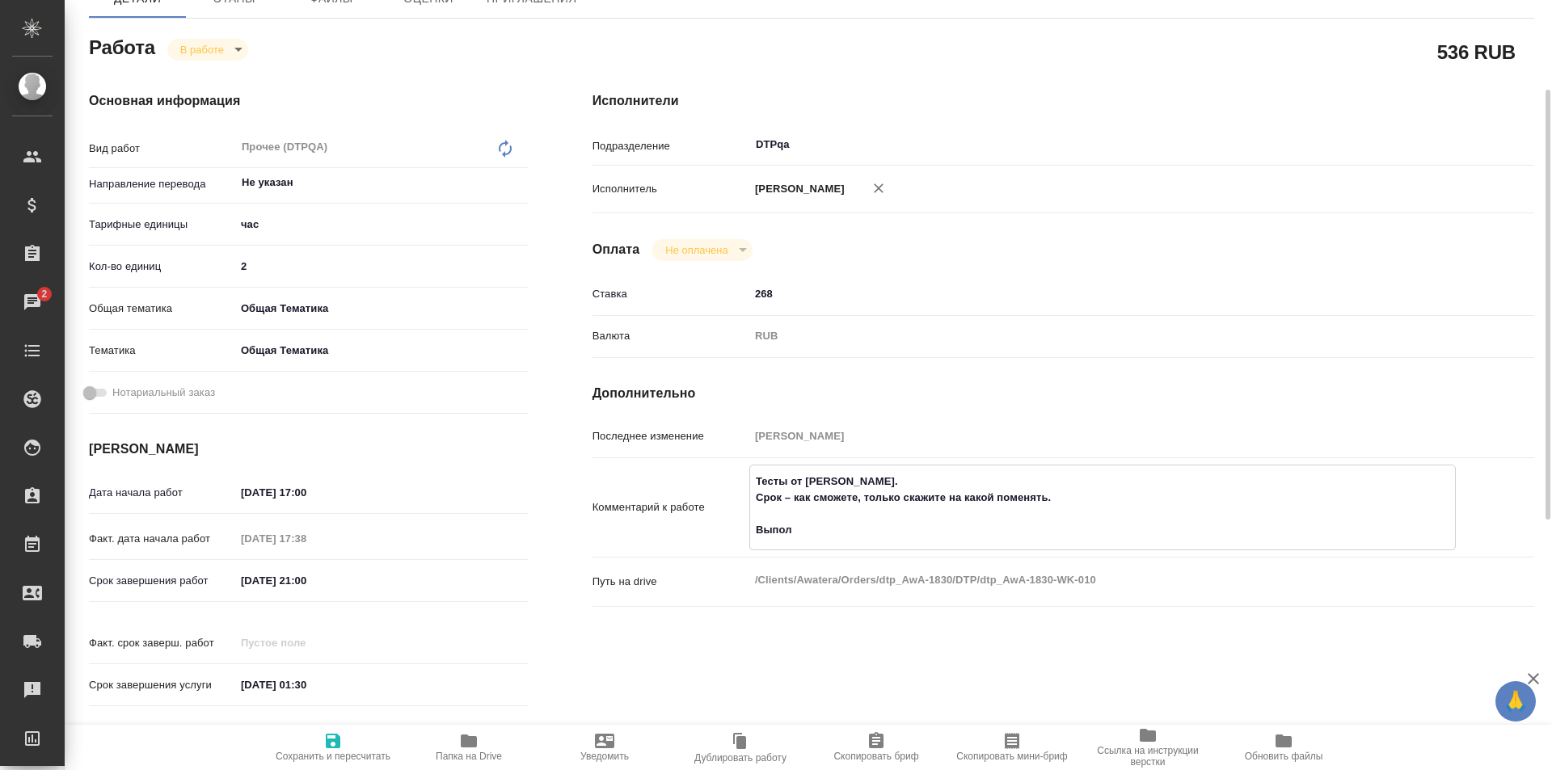
type textarea "Тесты от Леоновой Алёны Викторовны. Срок – как сможете, только скажите на како…"
type textarea "x"
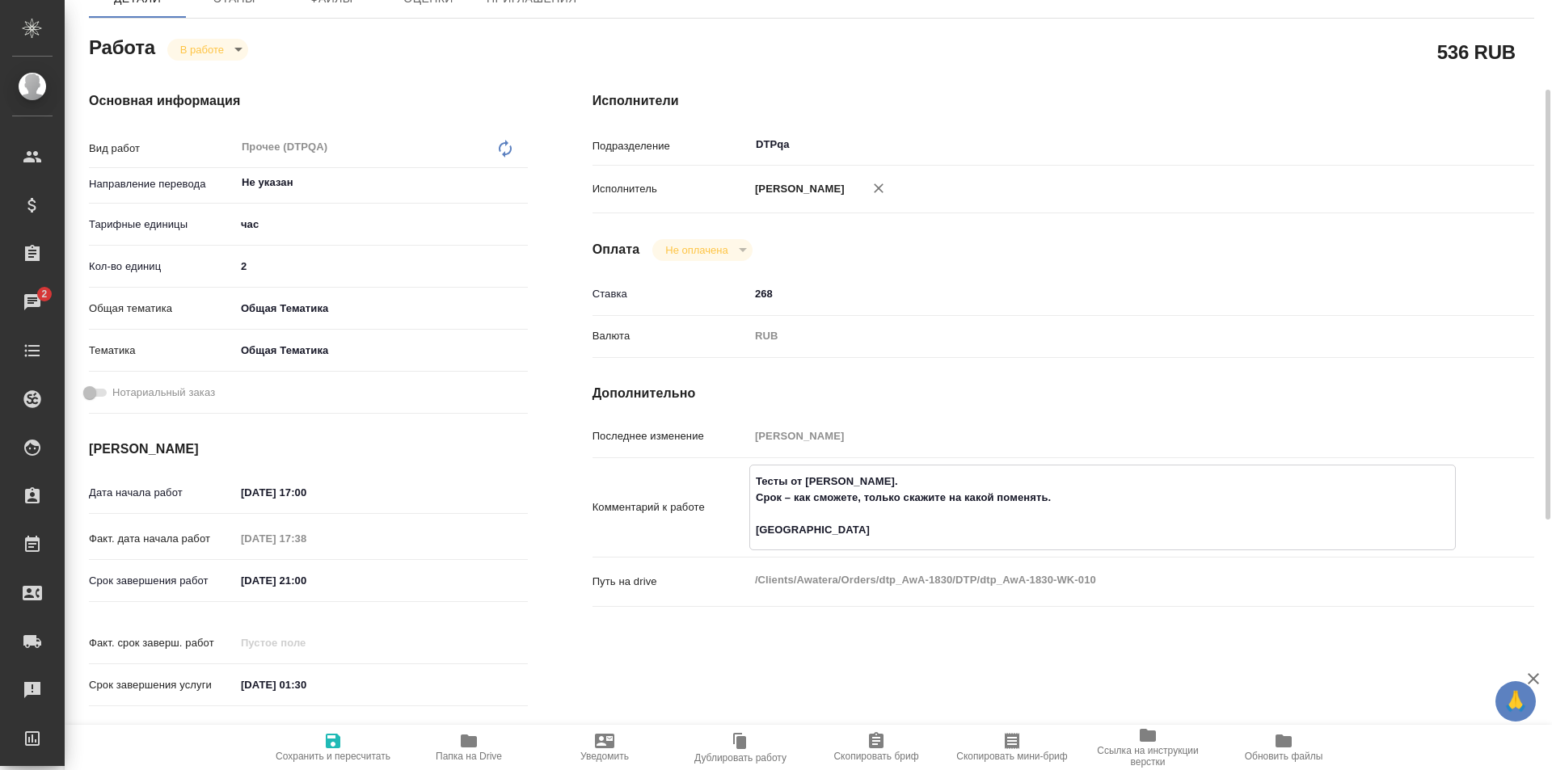
type textarea "x"
type textarea "Тесты от Леоновой Алёны Викторовны. Срок – как сможете, только скажите на како…"
type textarea "x"
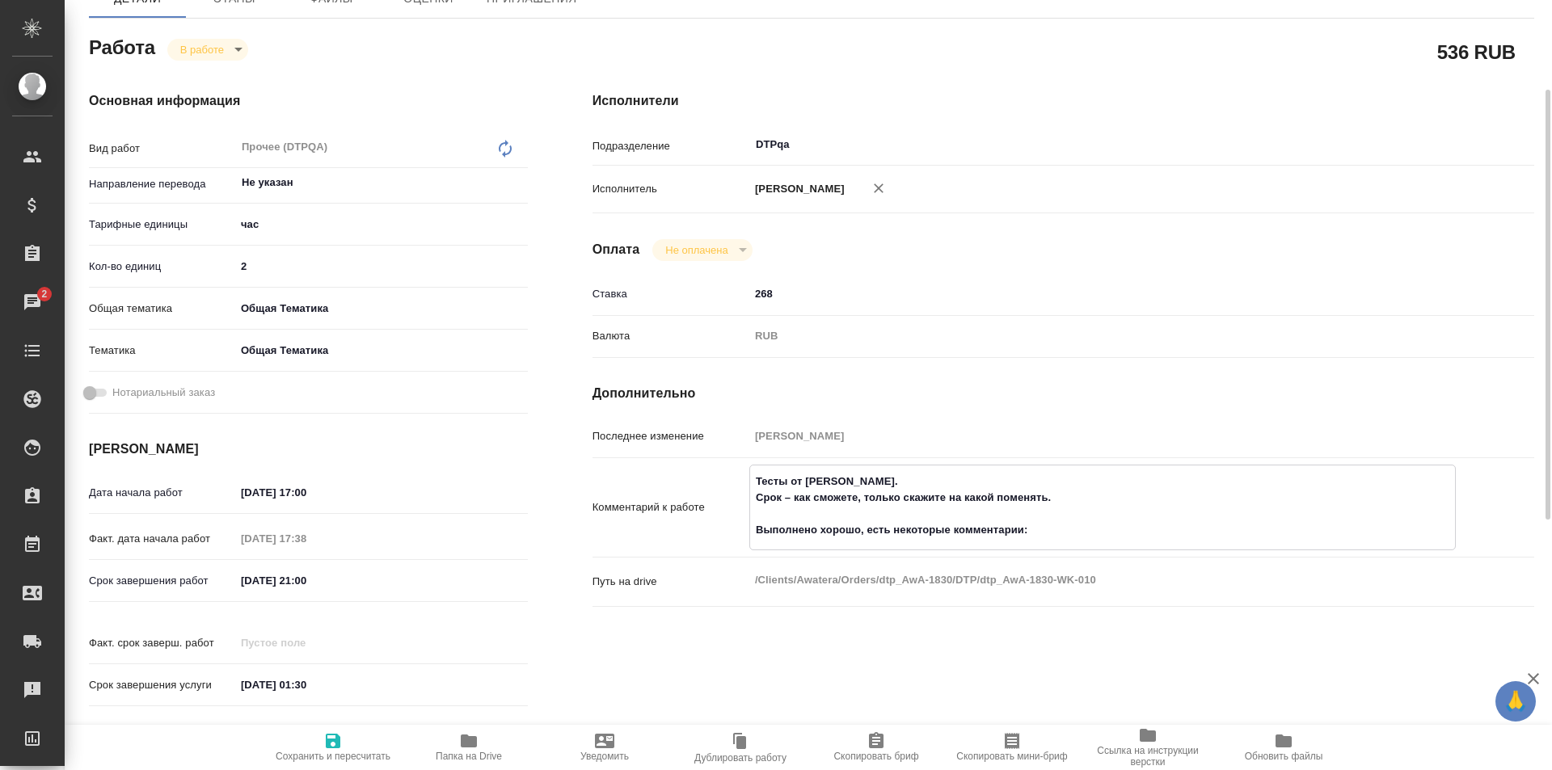
paste textarea "https://drive.awatera.com/f/10550937"
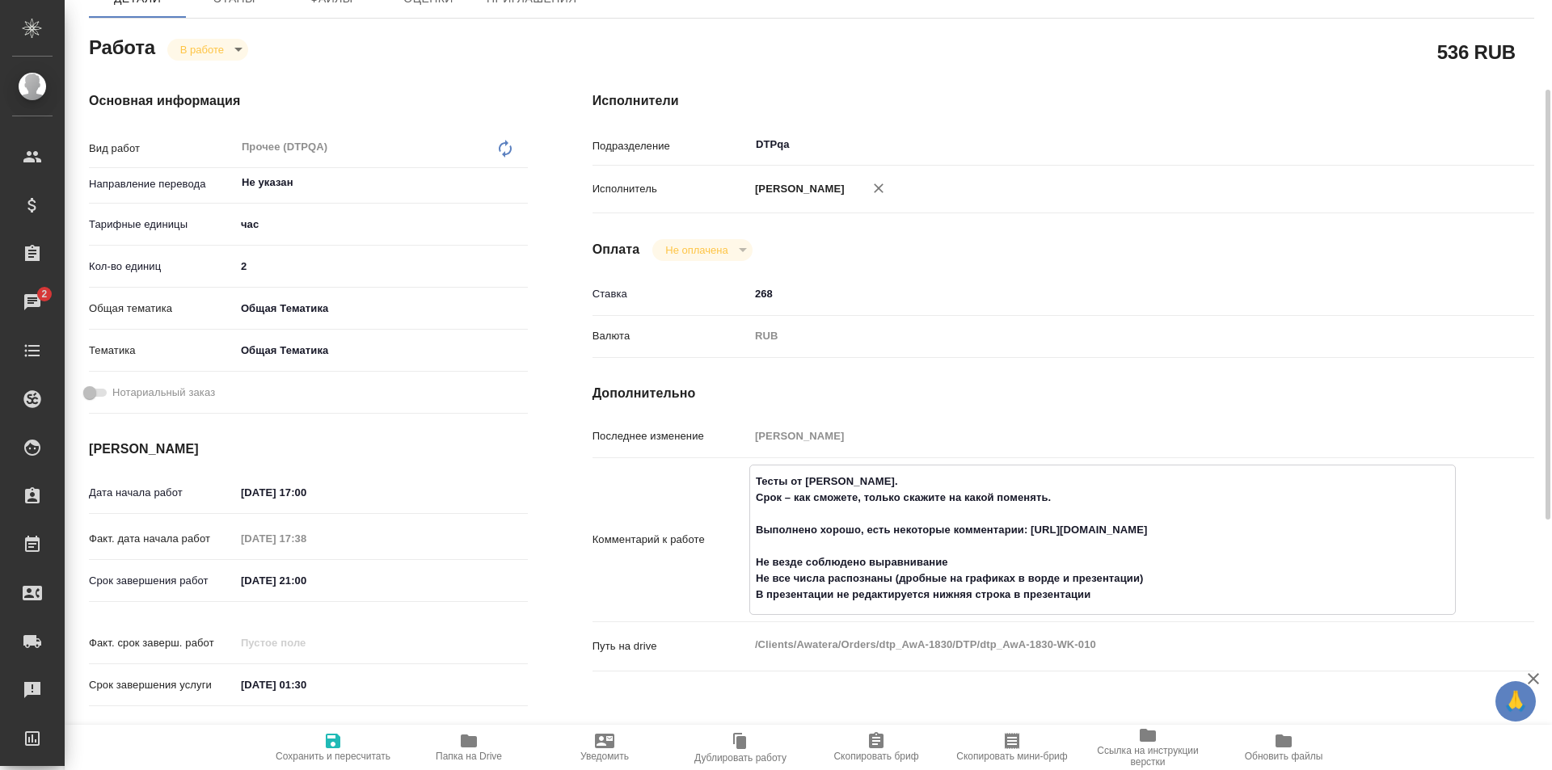
click at [340, 747] on icon "button" at bounding box center [333, 741] width 15 height 15
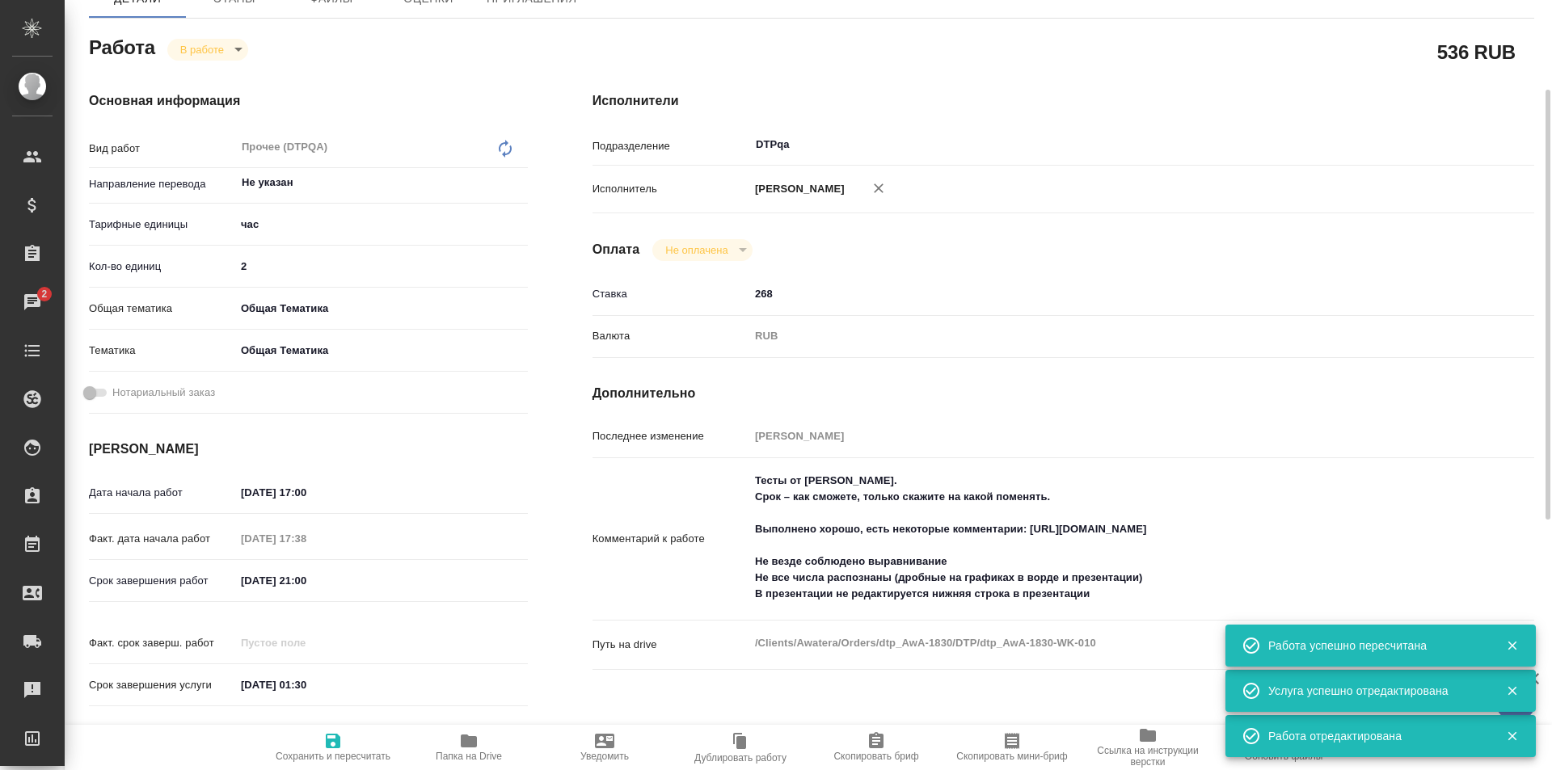
scroll to position [0, 0]
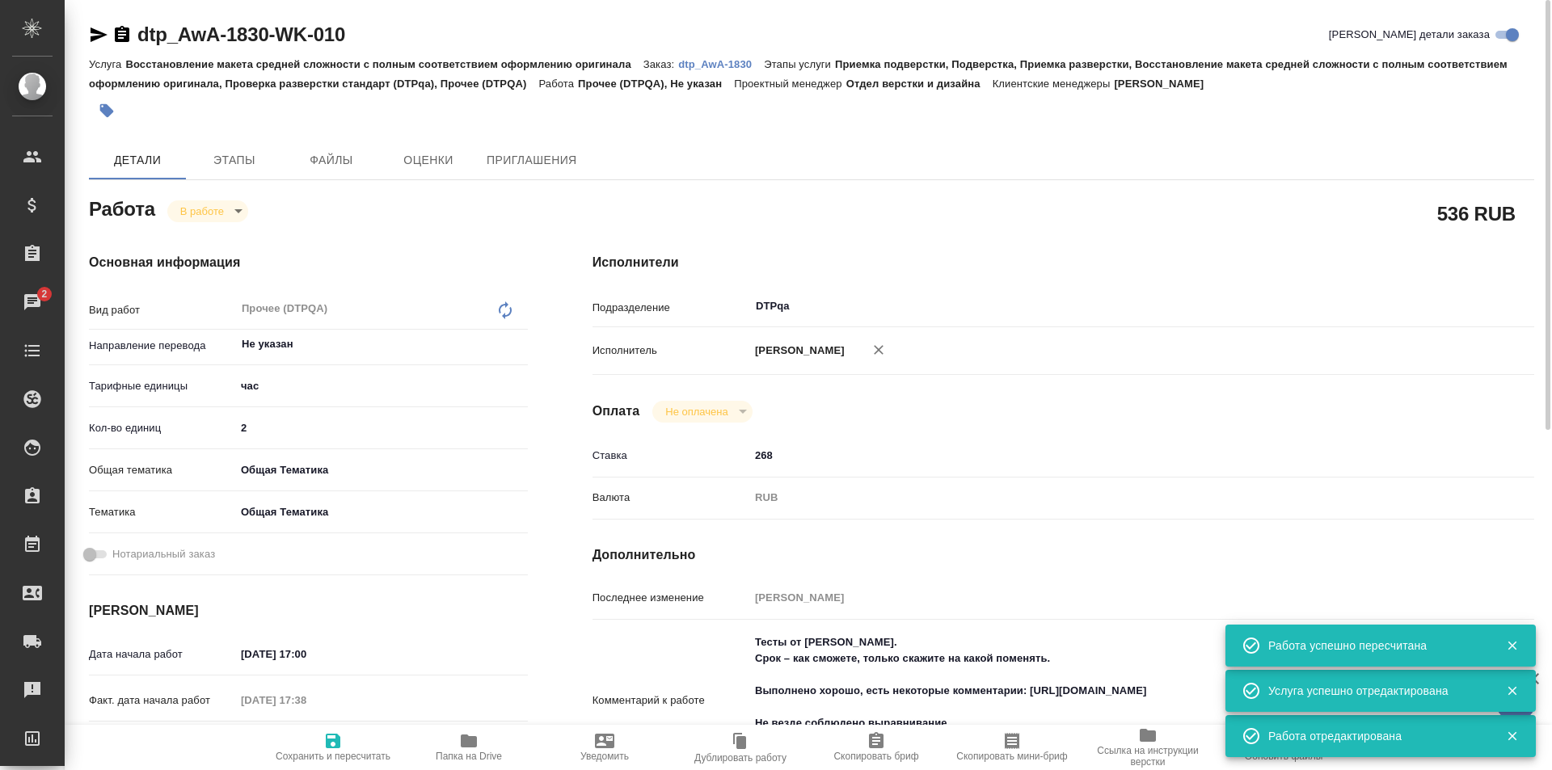
click at [228, 208] on body "🙏 .cls-1 fill:#fff; AWATERA Ismagilova Diana Клиенты Спецификации Заказы 2 Чаты…" at bounding box center [776, 385] width 1552 height 770
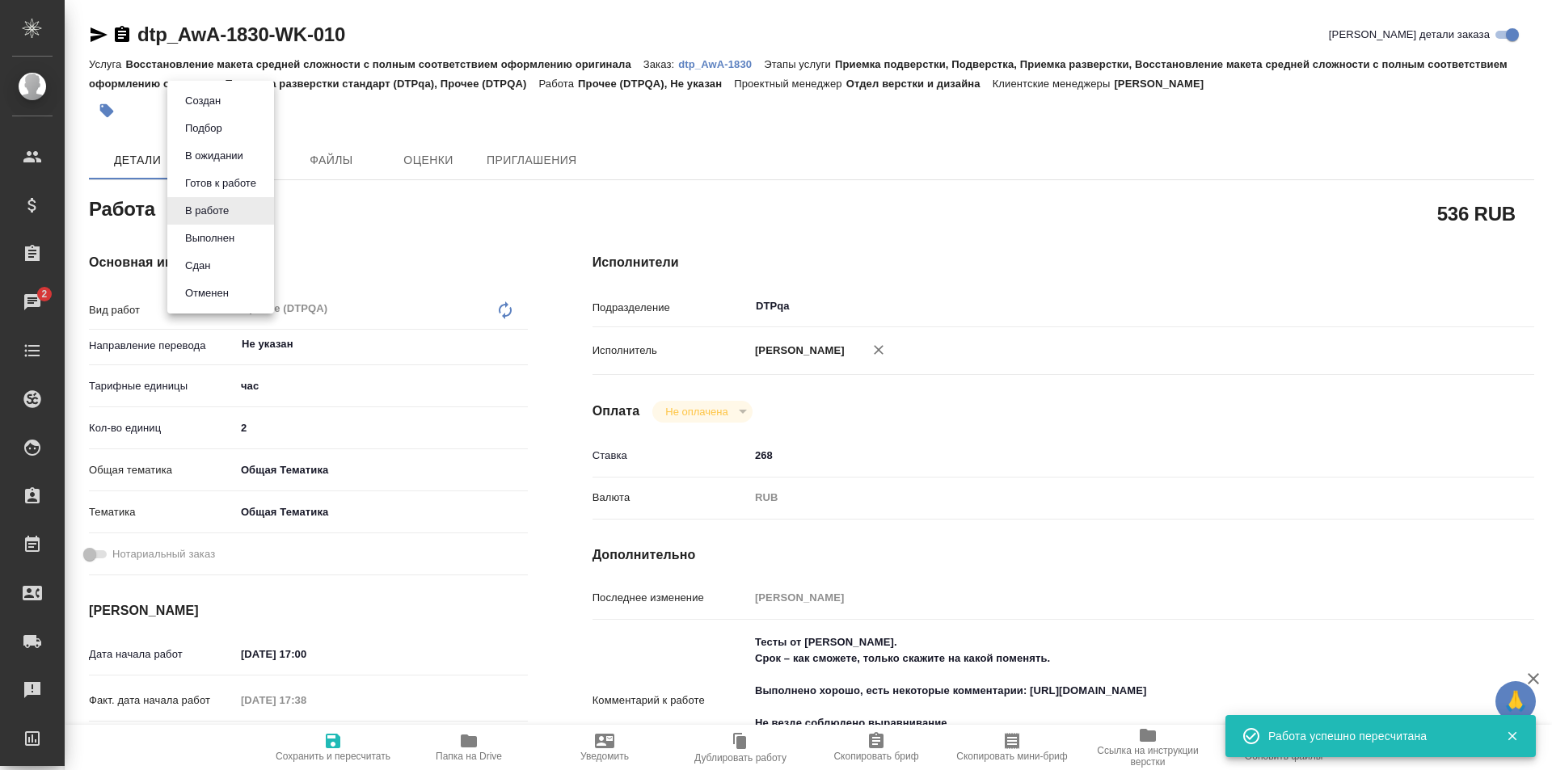
drag, startPoint x: 377, startPoint y: 31, endPoint x: 157, endPoint y: 40, distance: 220.0
click at [157, 40] on div at bounding box center [776, 385] width 1552 height 770
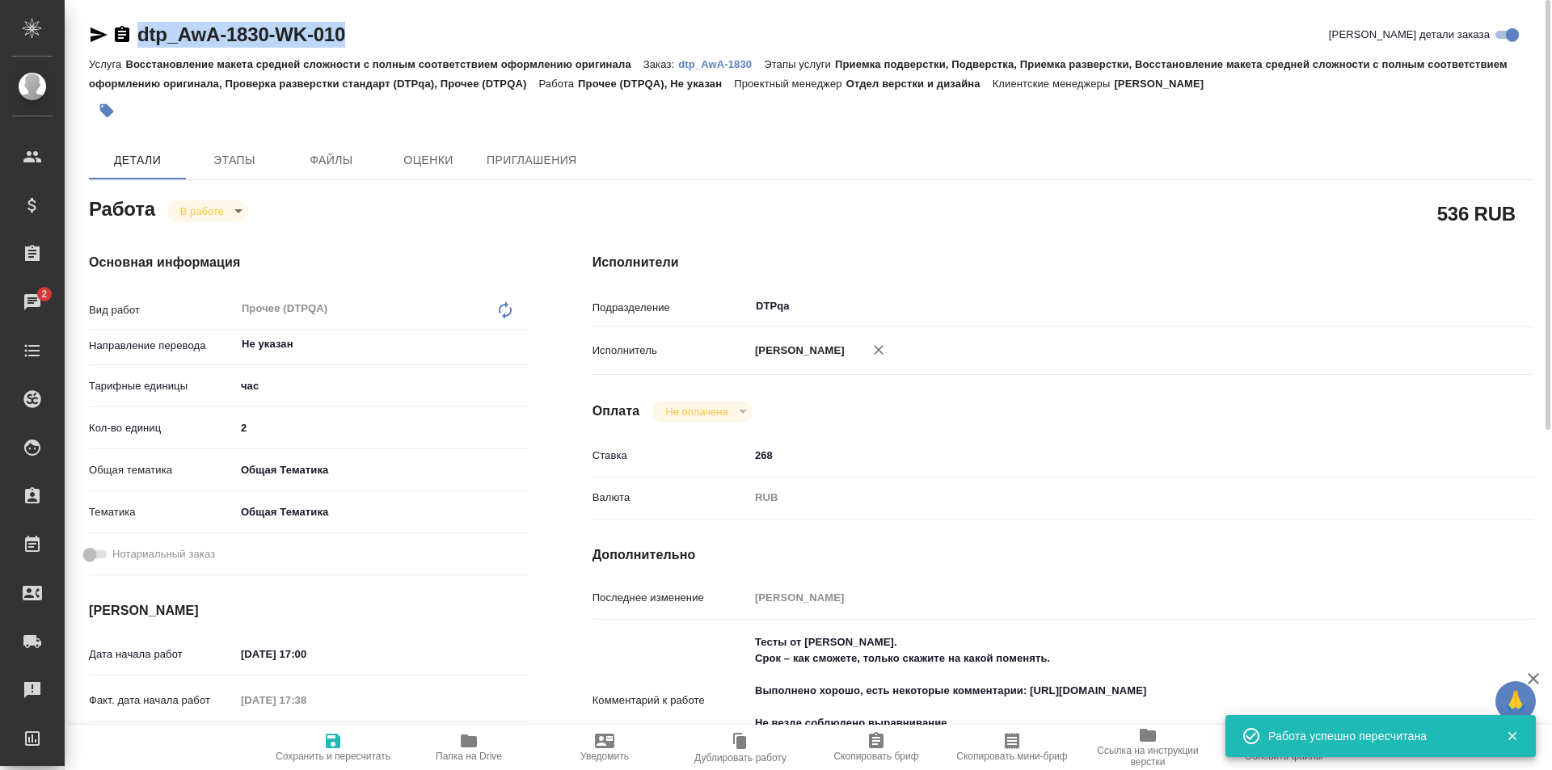
drag, startPoint x: 382, startPoint y: 34, endPoint x: 233, endPoint y: 1, distance: 153.1
copy link "dtp_AwA-1830-WK-010"
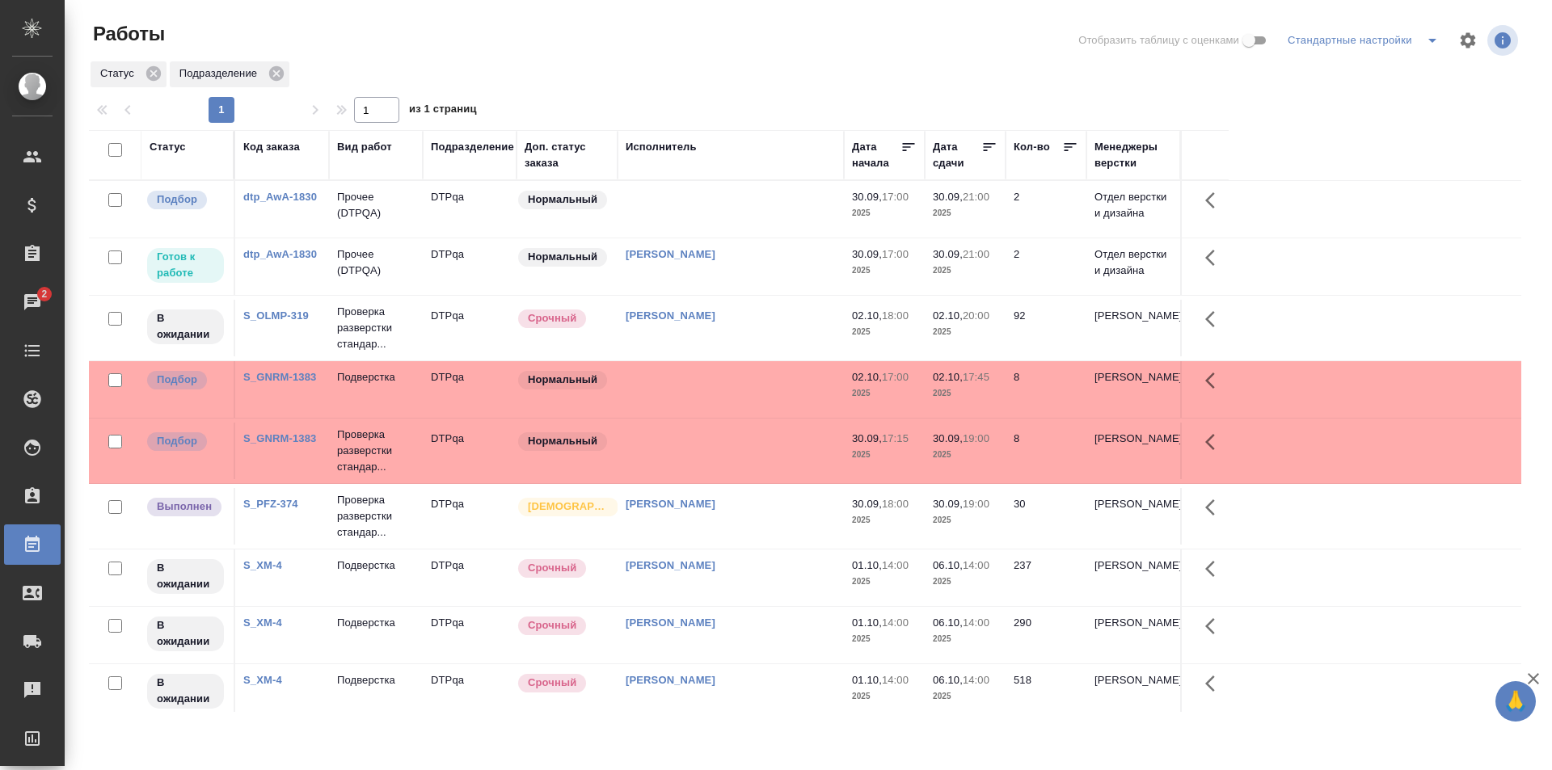
click at [772, 218] on td at bounding box center [730, 209] width 226 height 57
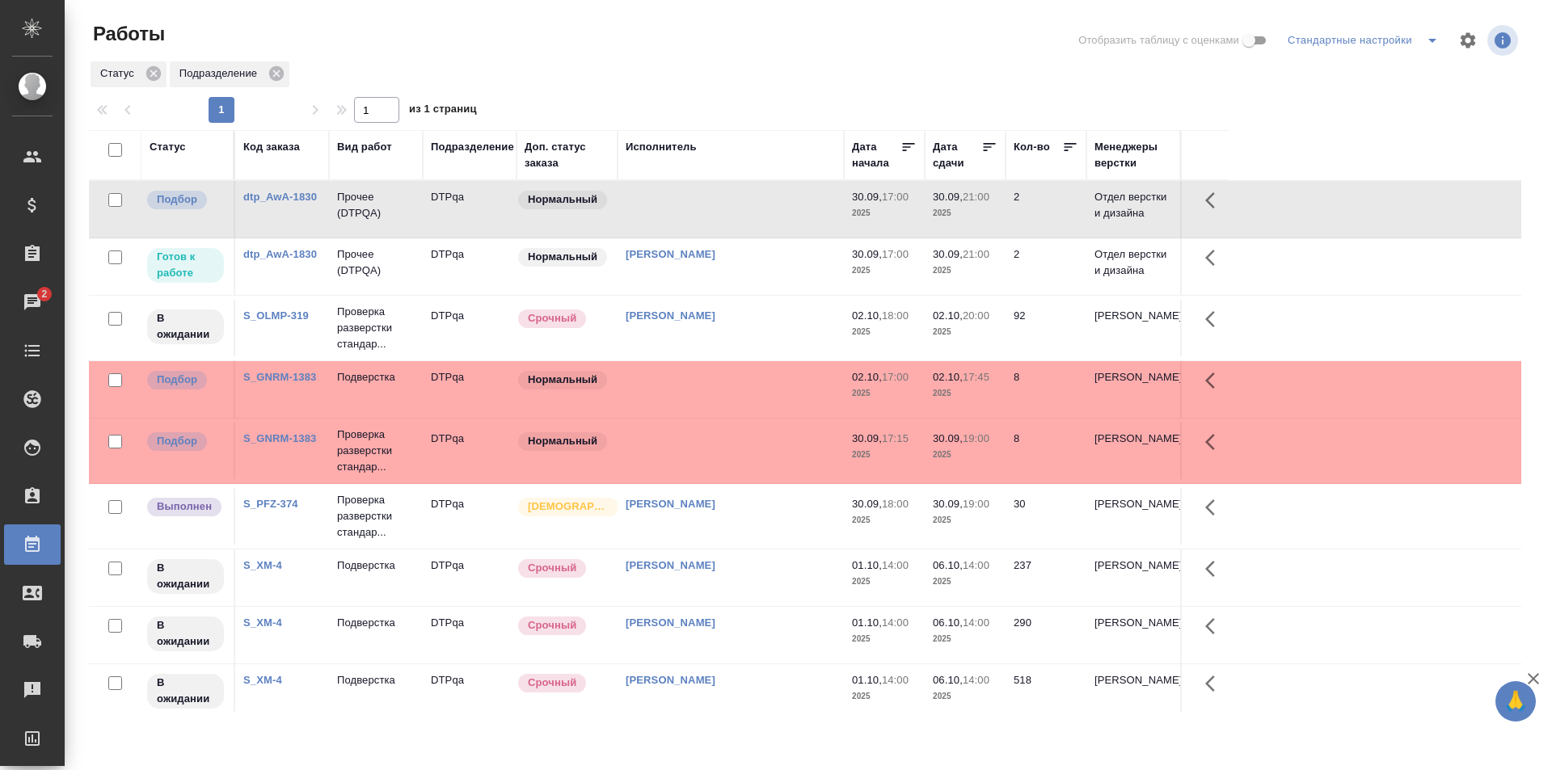
click at [772, 218] on td at bounding box center [730, 209] width 226 height 57
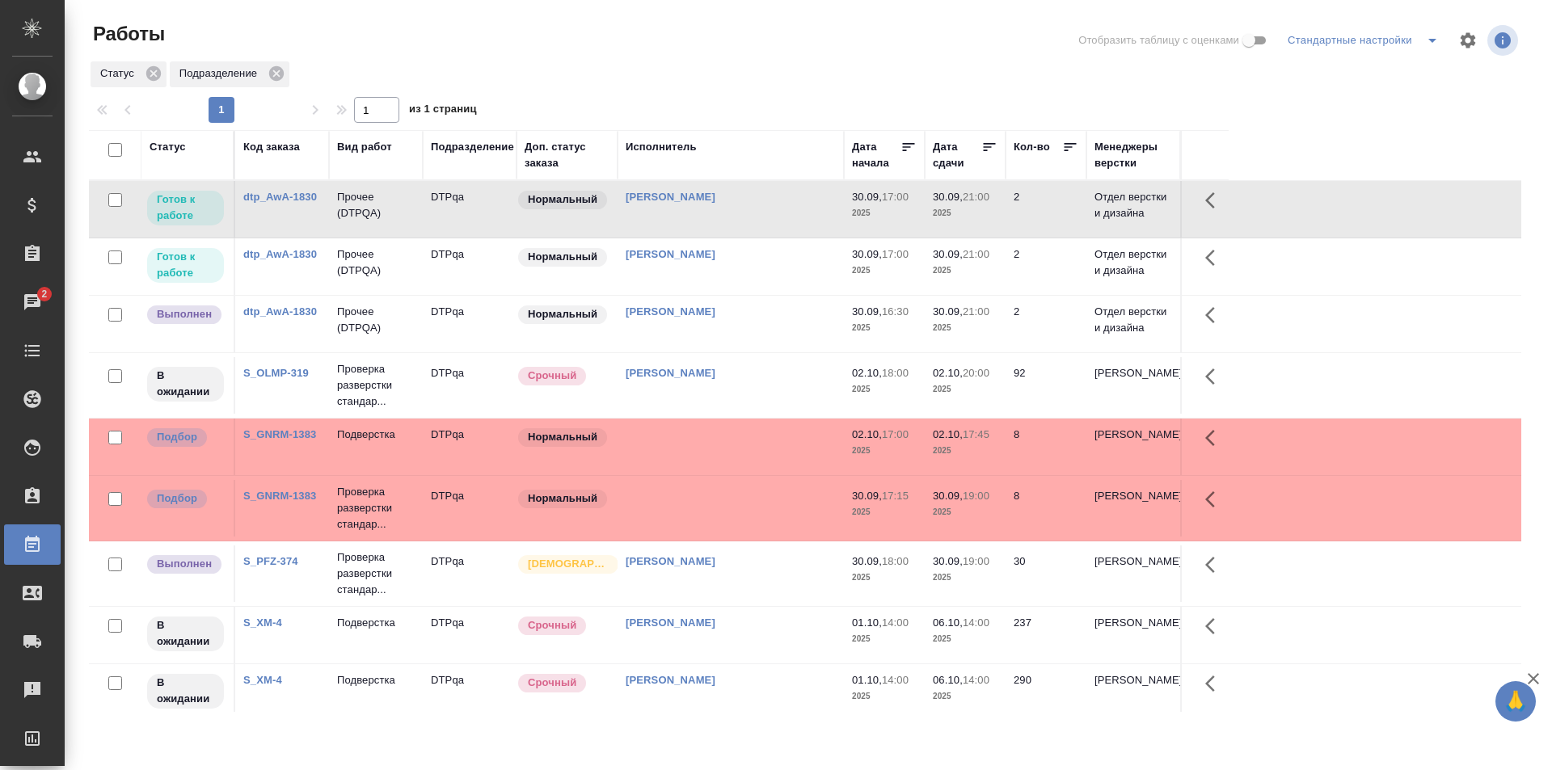
drag, startPoint x: 887, startPoint y: 84, endPoint x: 840, endPoint y: 116, distance: 57.6
click at [887, 84] on div "Статус Подразделение" at bounding box center [805, 74] width 1432 height 29
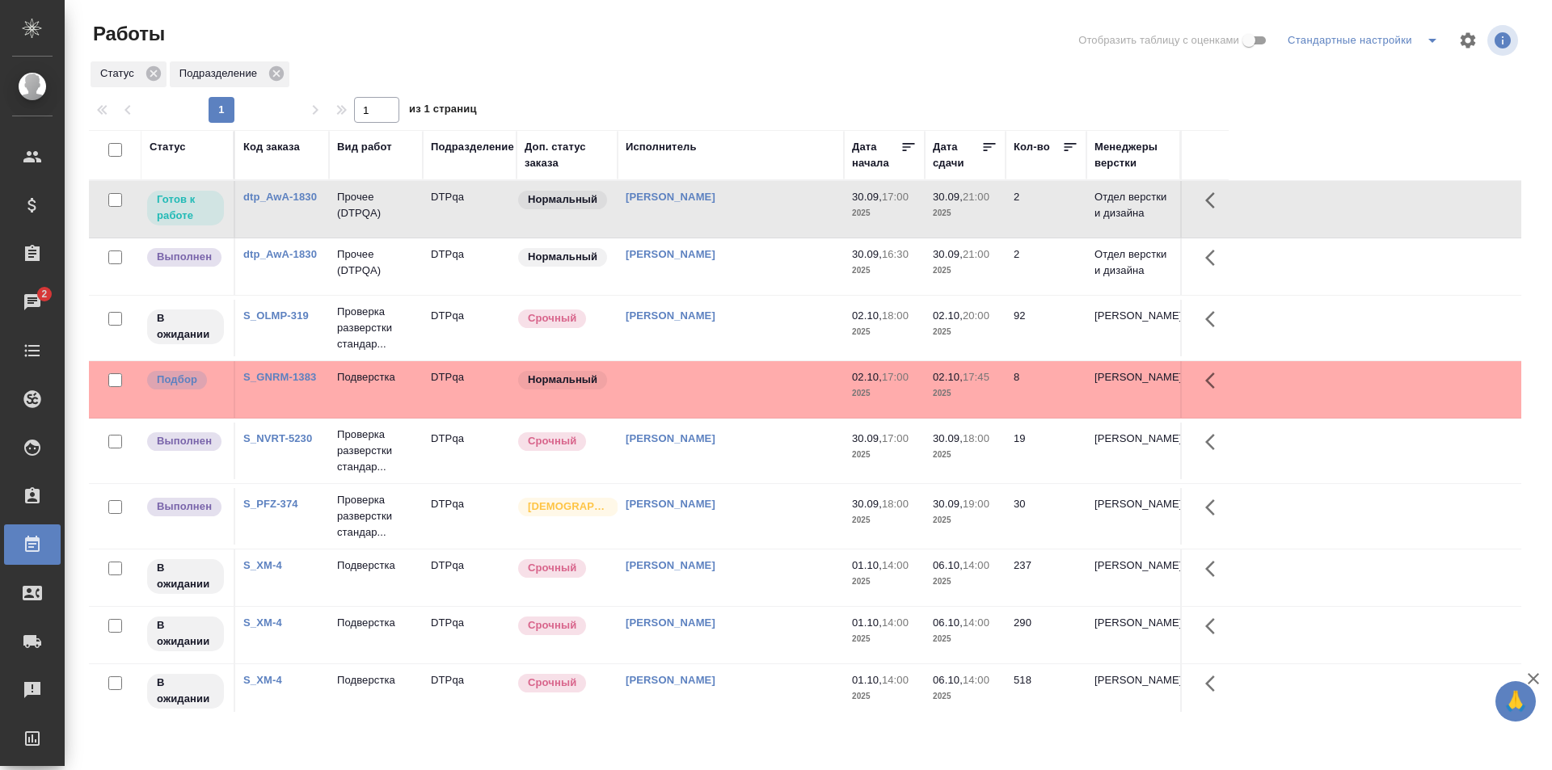
click at [174, 148] on div "Статус" at bounding box center [167, 147] width 36 height 16
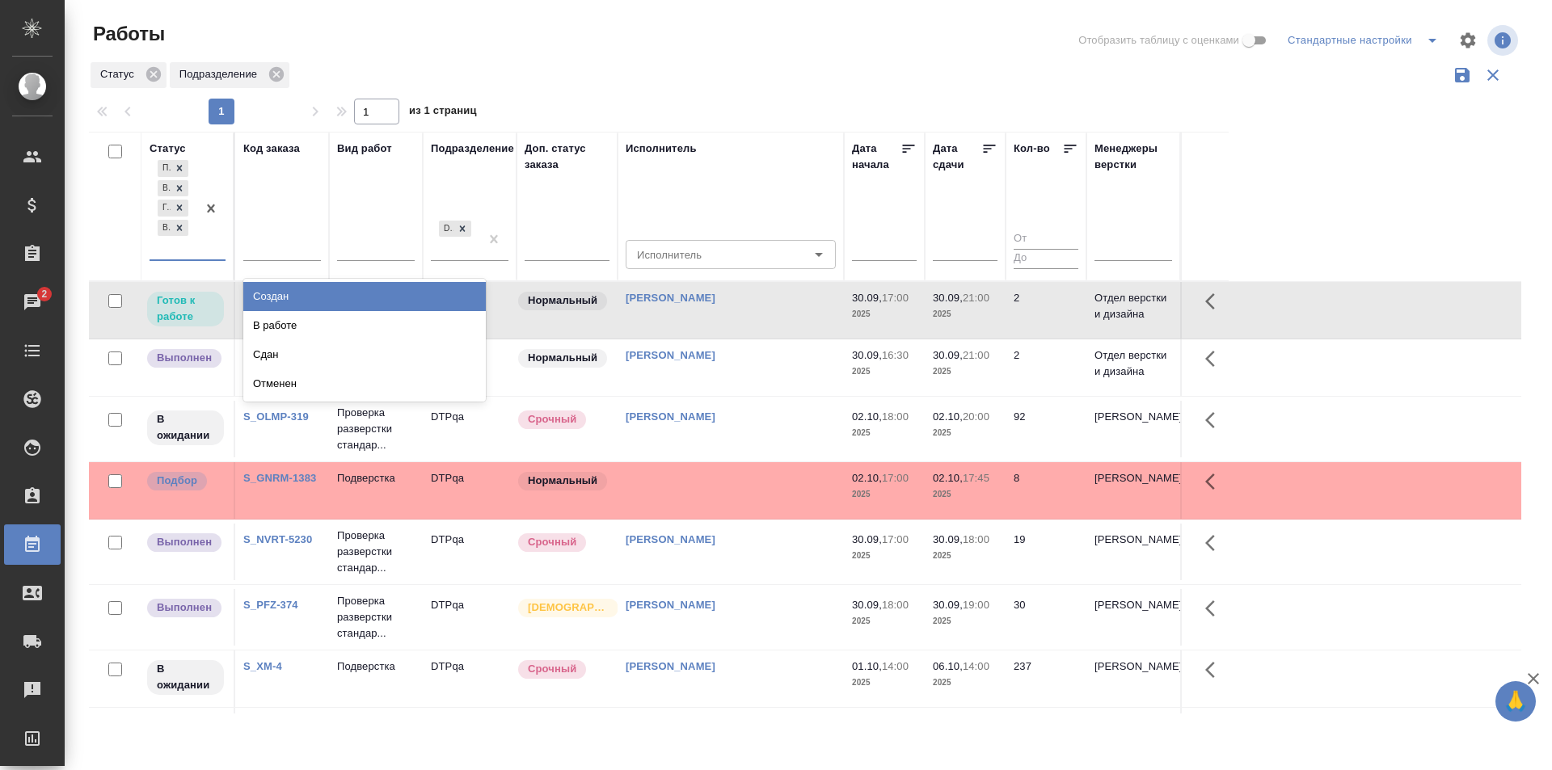
click at [200, 254] on div at bounding box center [210, 208] width 29 height 103
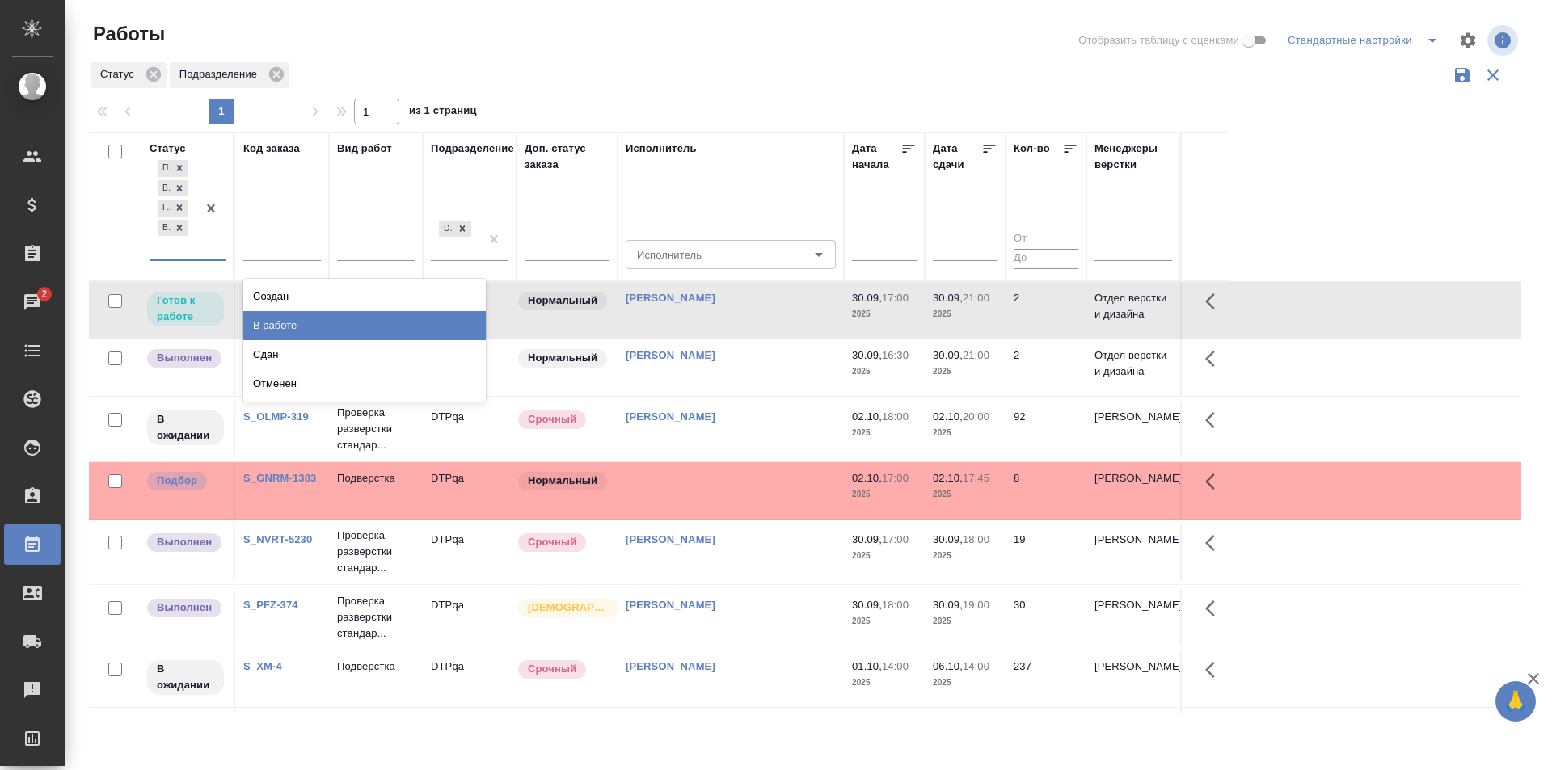
click at [280, 321] on div "В работе" at bounding box center [364, 325] width 242 height 29
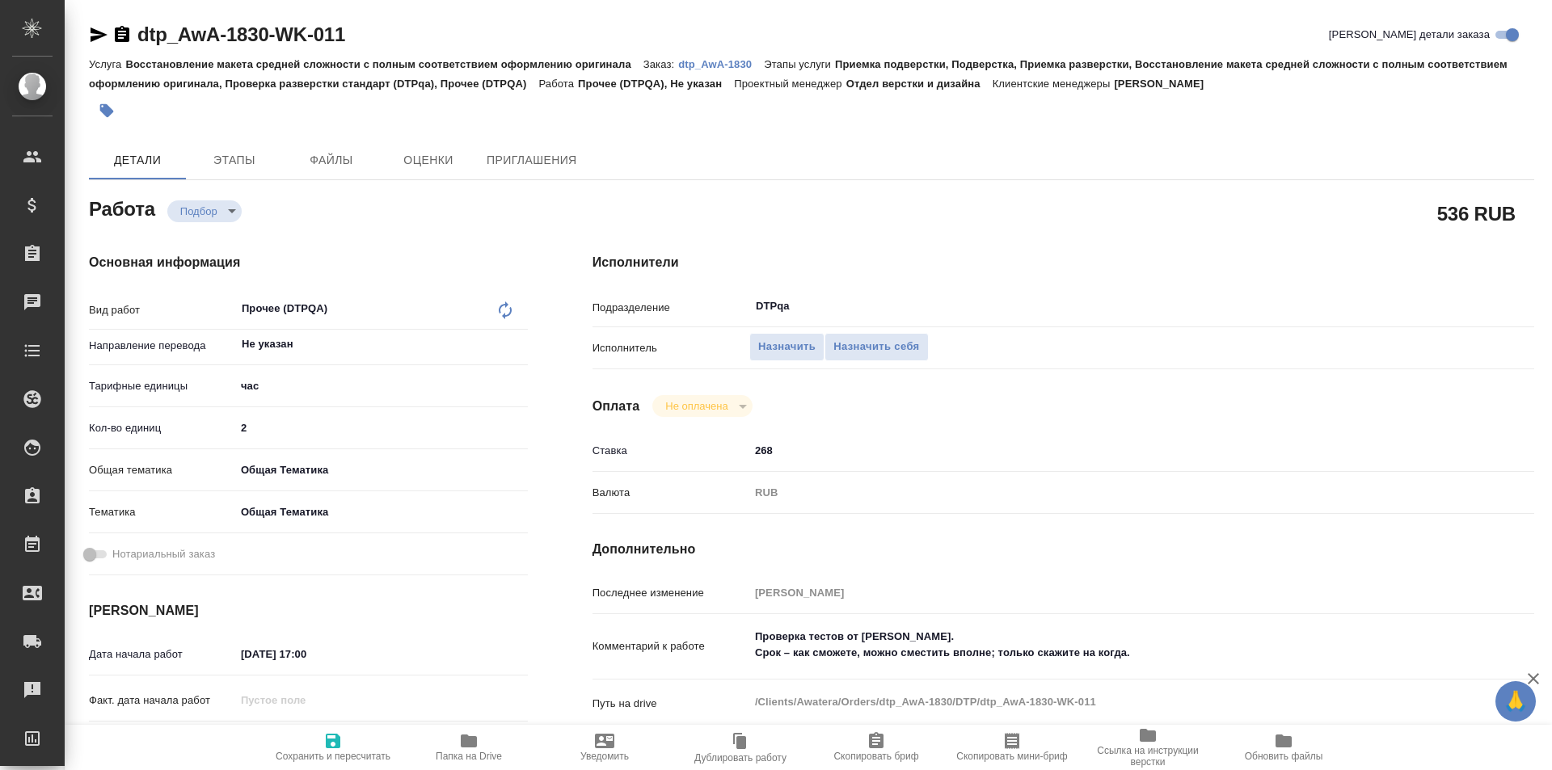
type textarea "x"
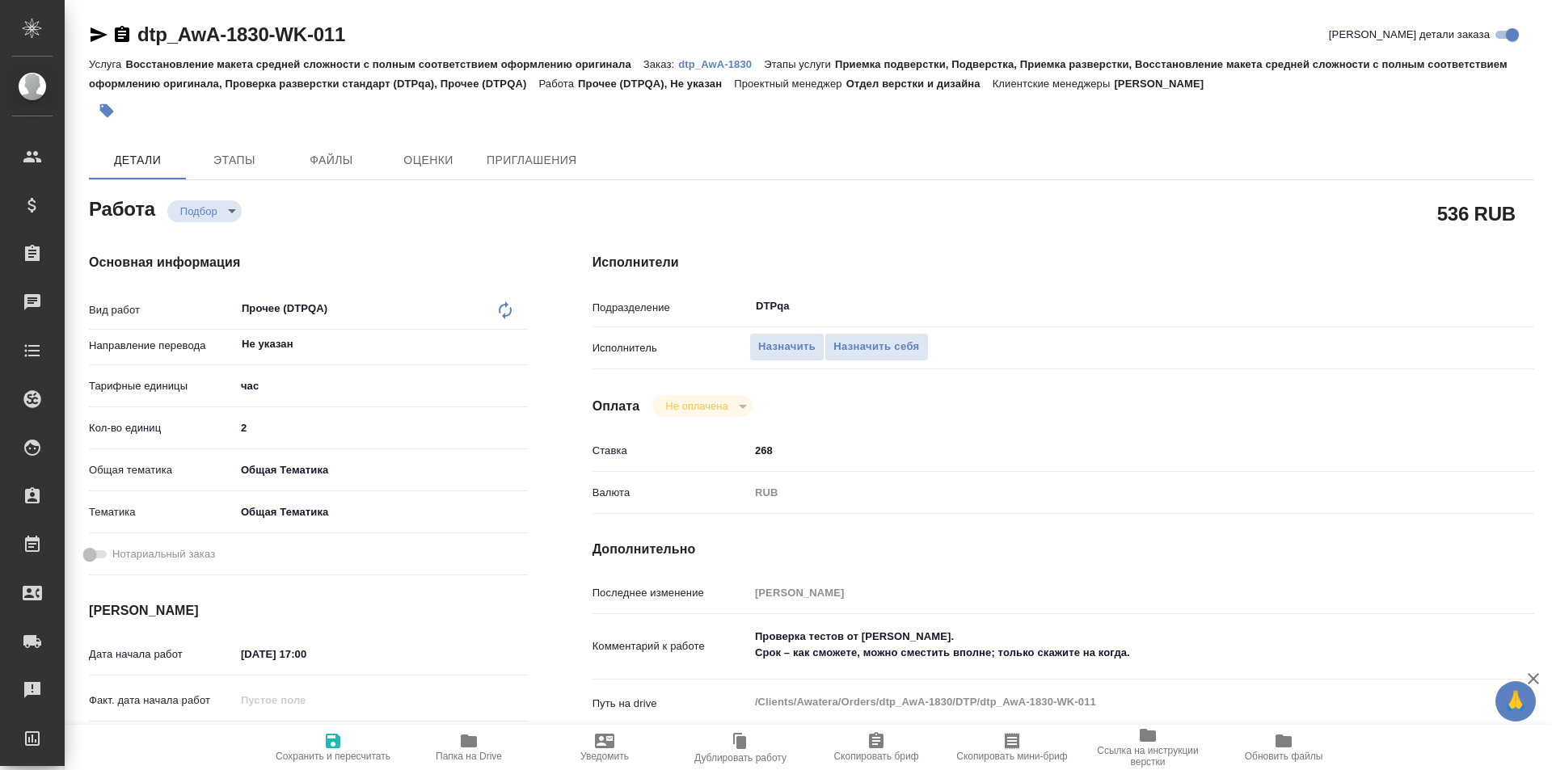
type textarea "x"
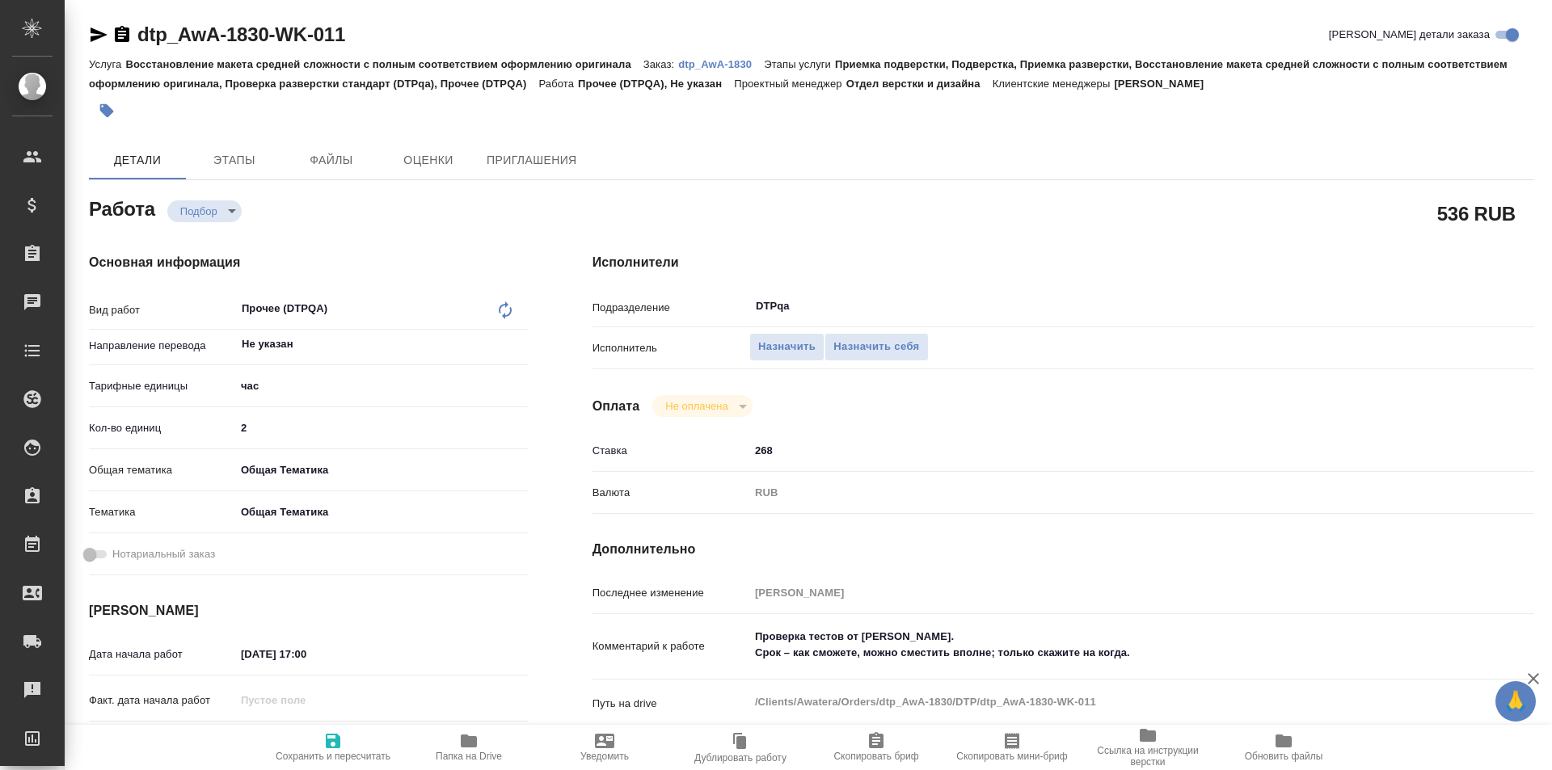
type textarea "x"
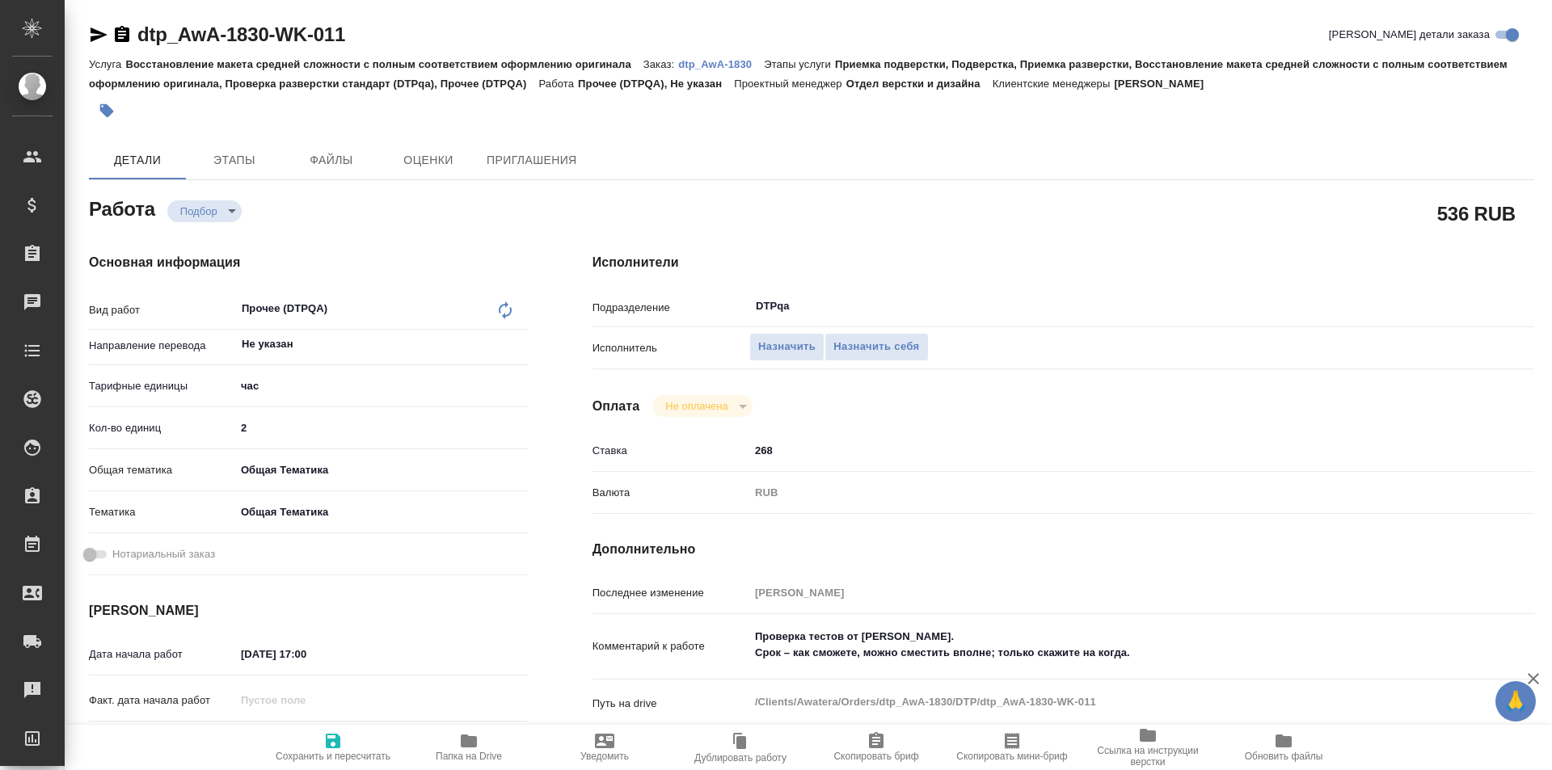
type textarea "x"
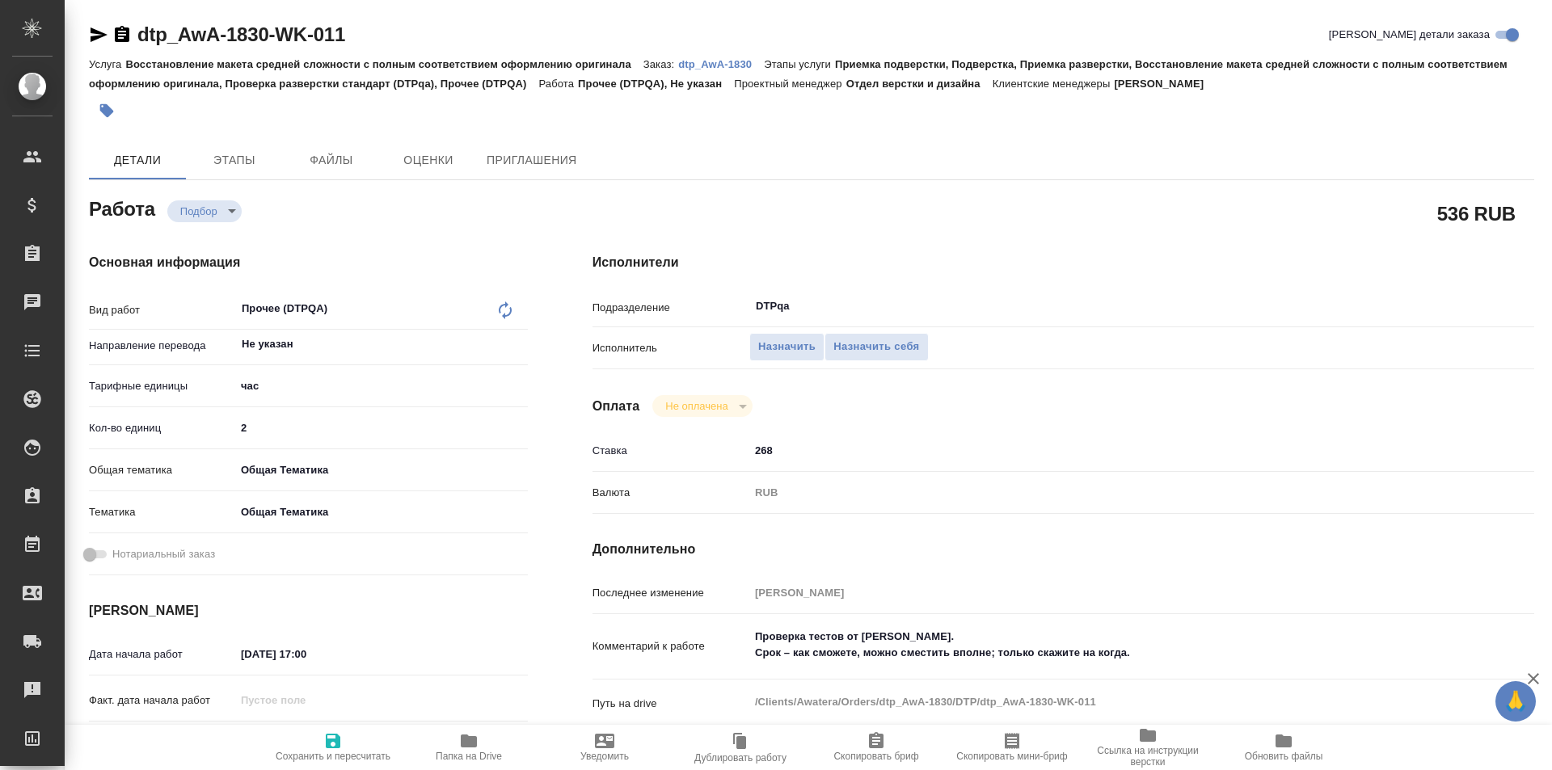
type textarea "x"
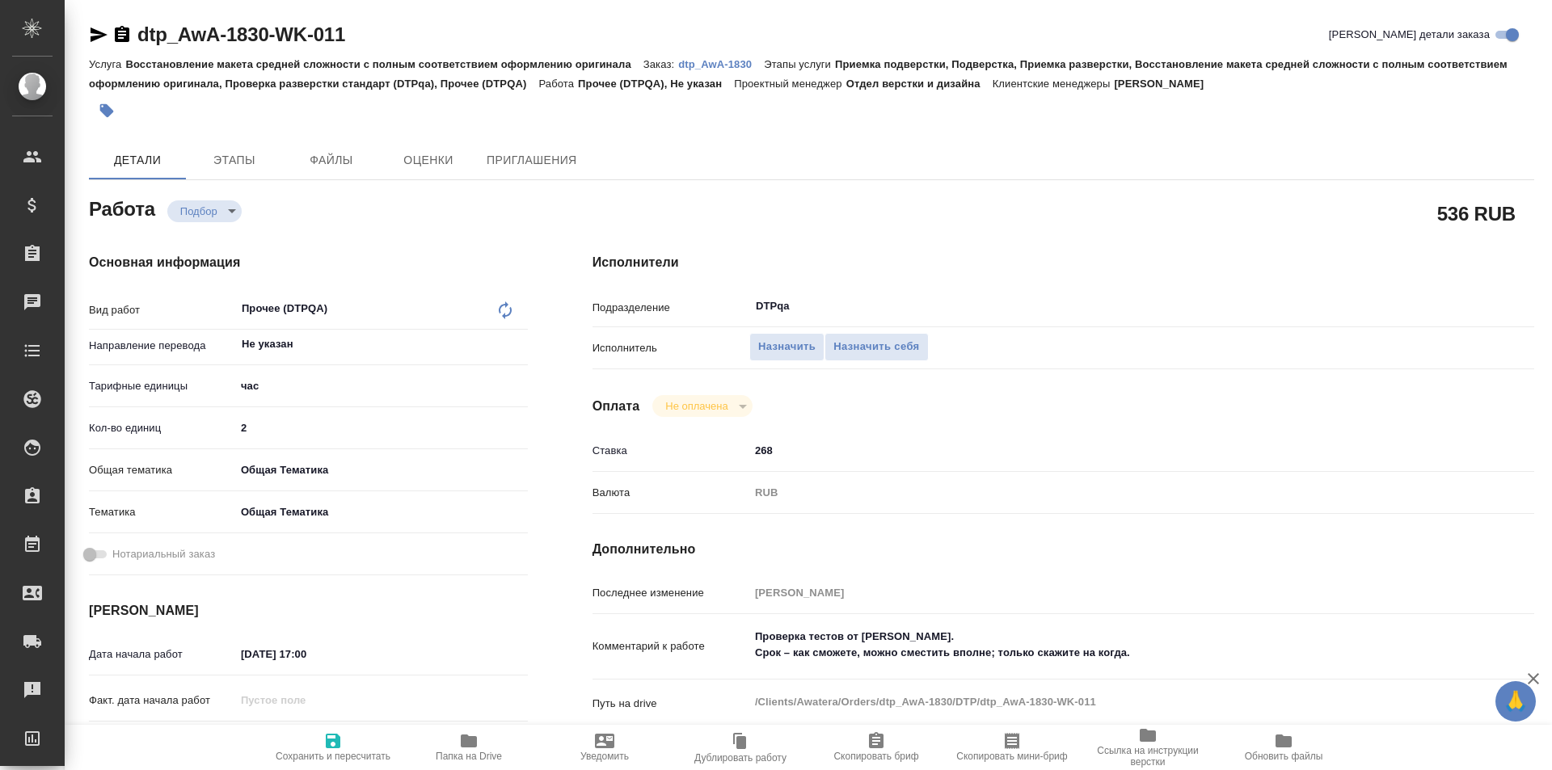
type textarea "x"
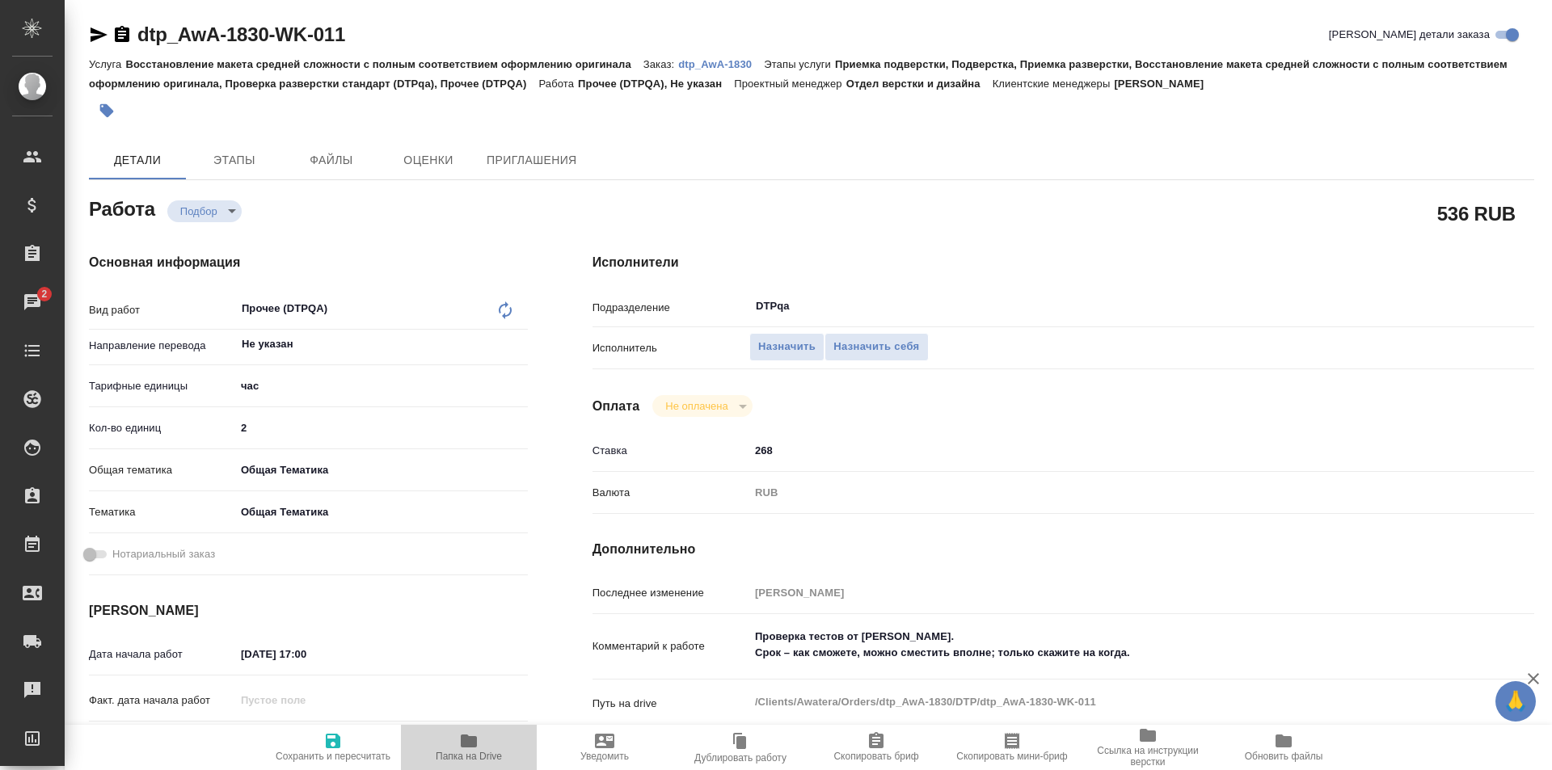
click at [469, 742] on icon "button" at bounding box center [469, 741] width 16 height 13
click at [875, 344] on span "Назначить себя" at bounding box center [876, 347] width 86 height 19
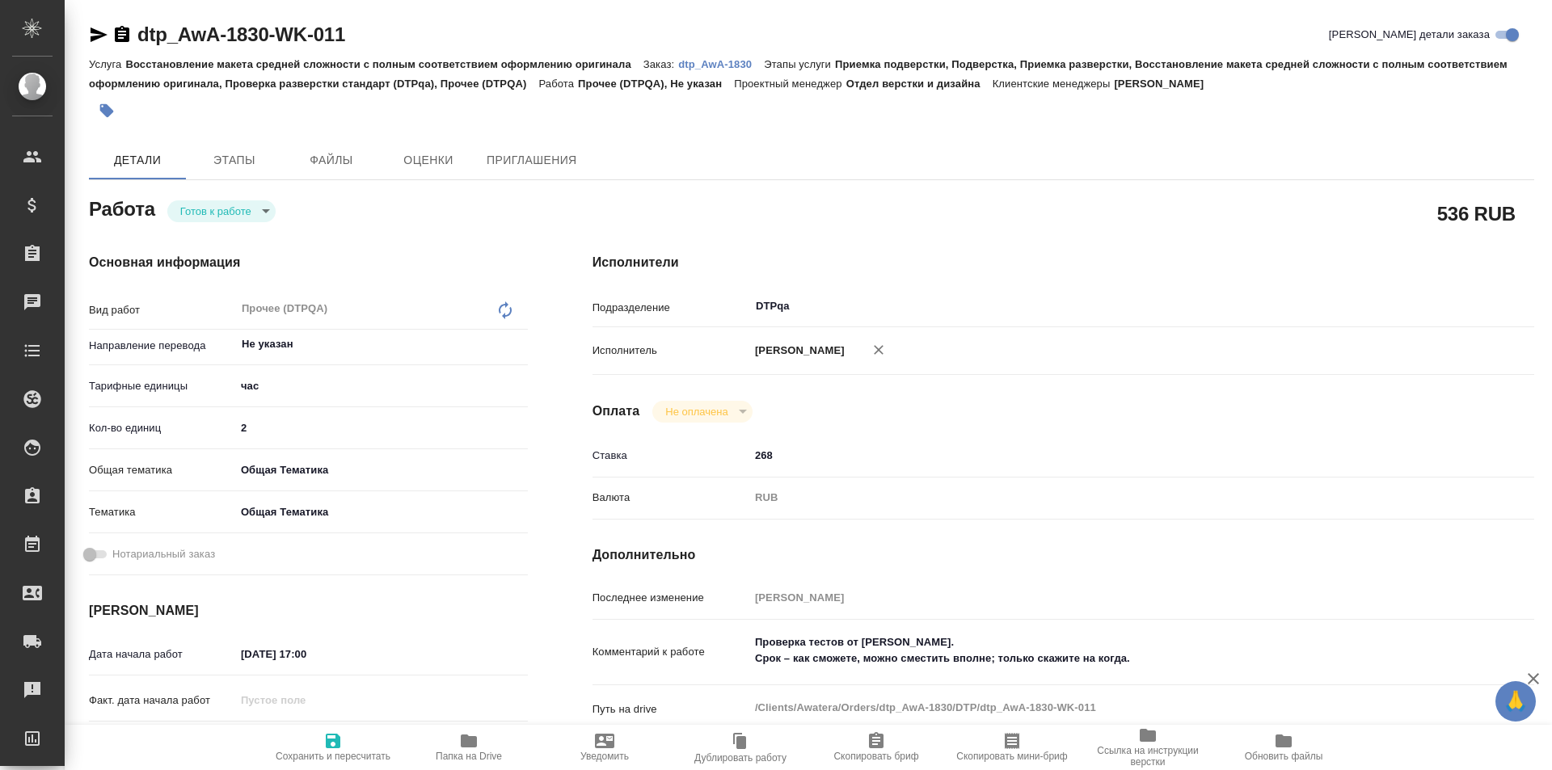
type textarea "x"
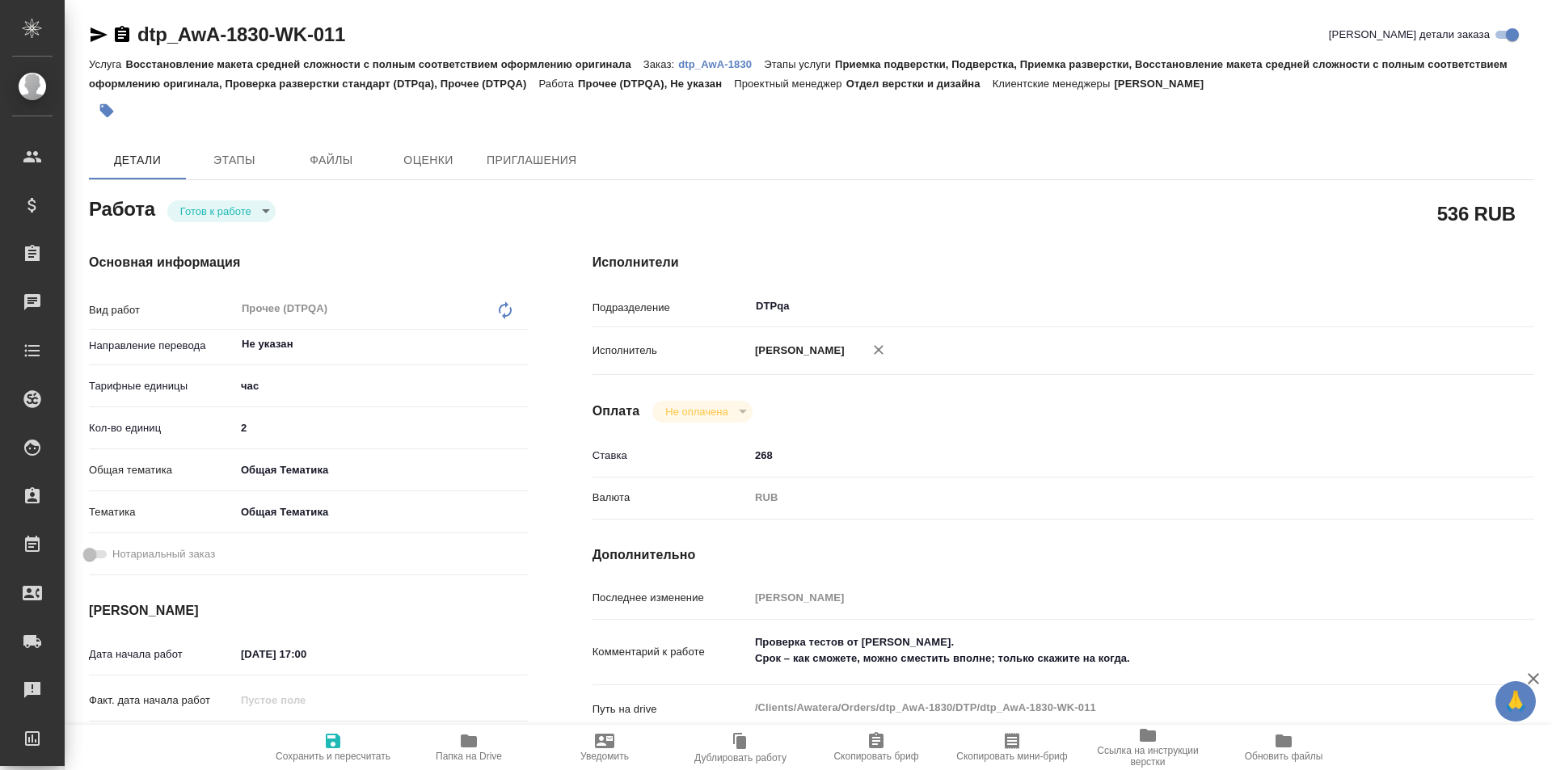
type textarea "x"
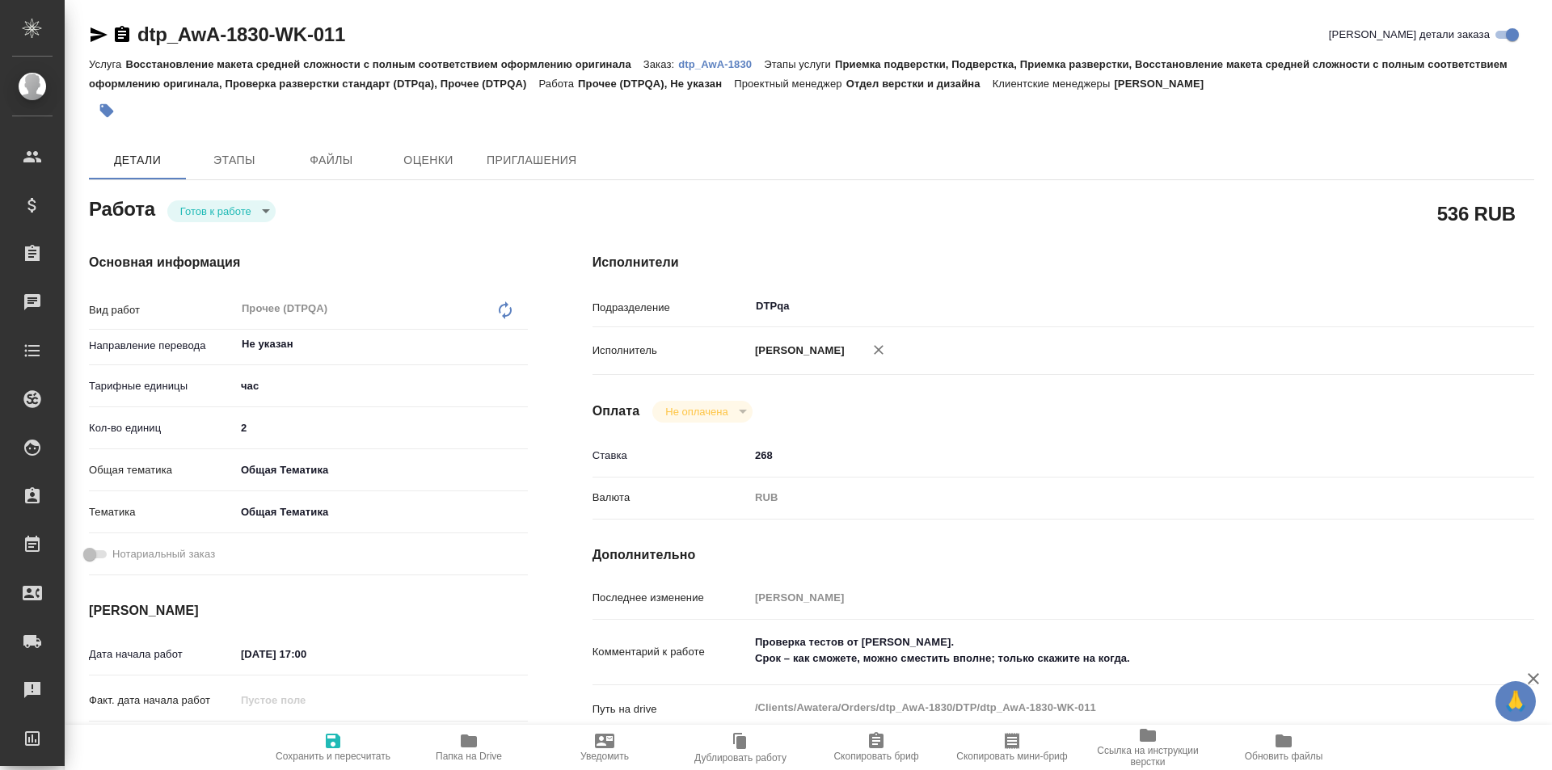
type textarea "x"
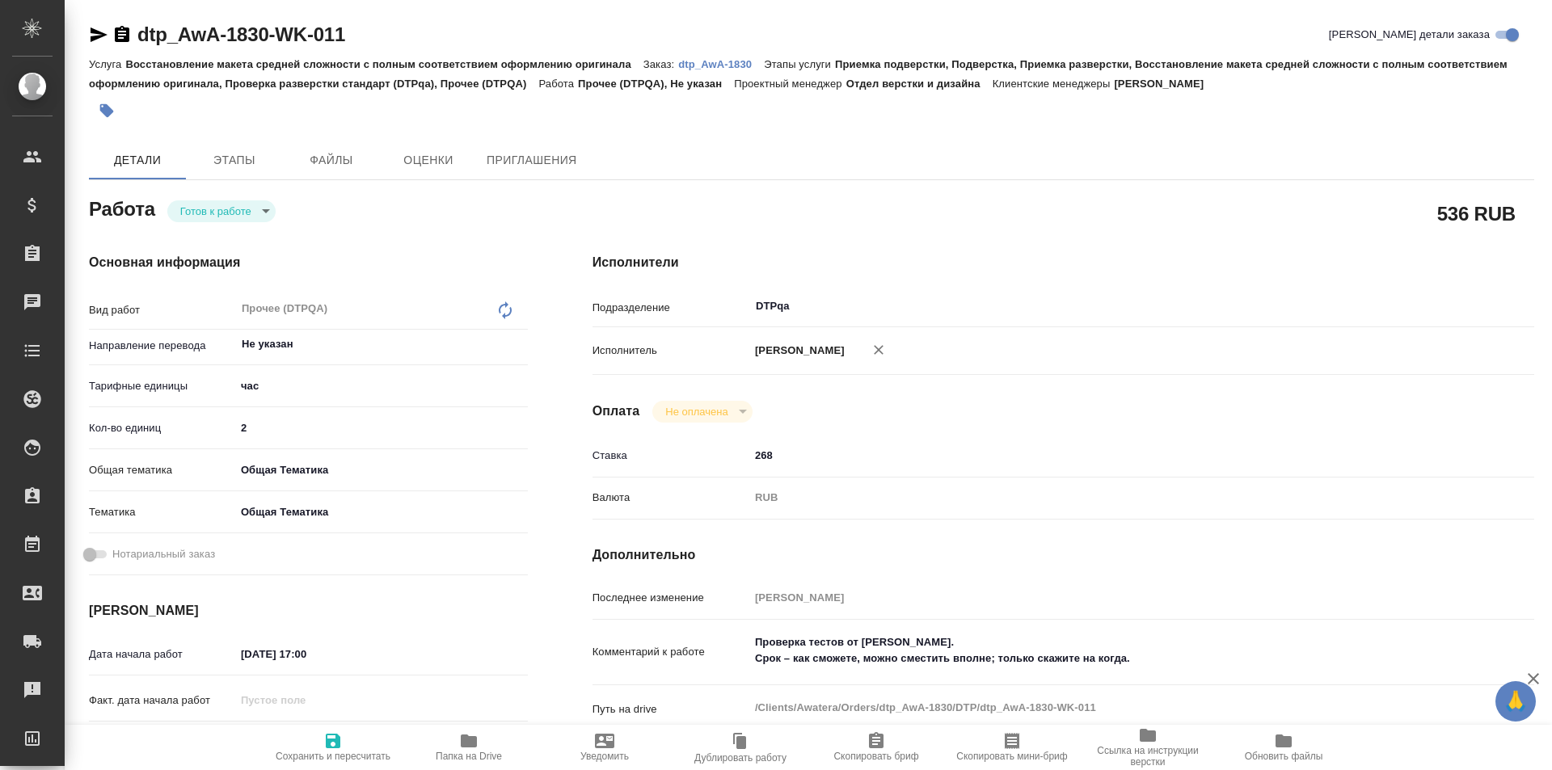
type textarea "x"
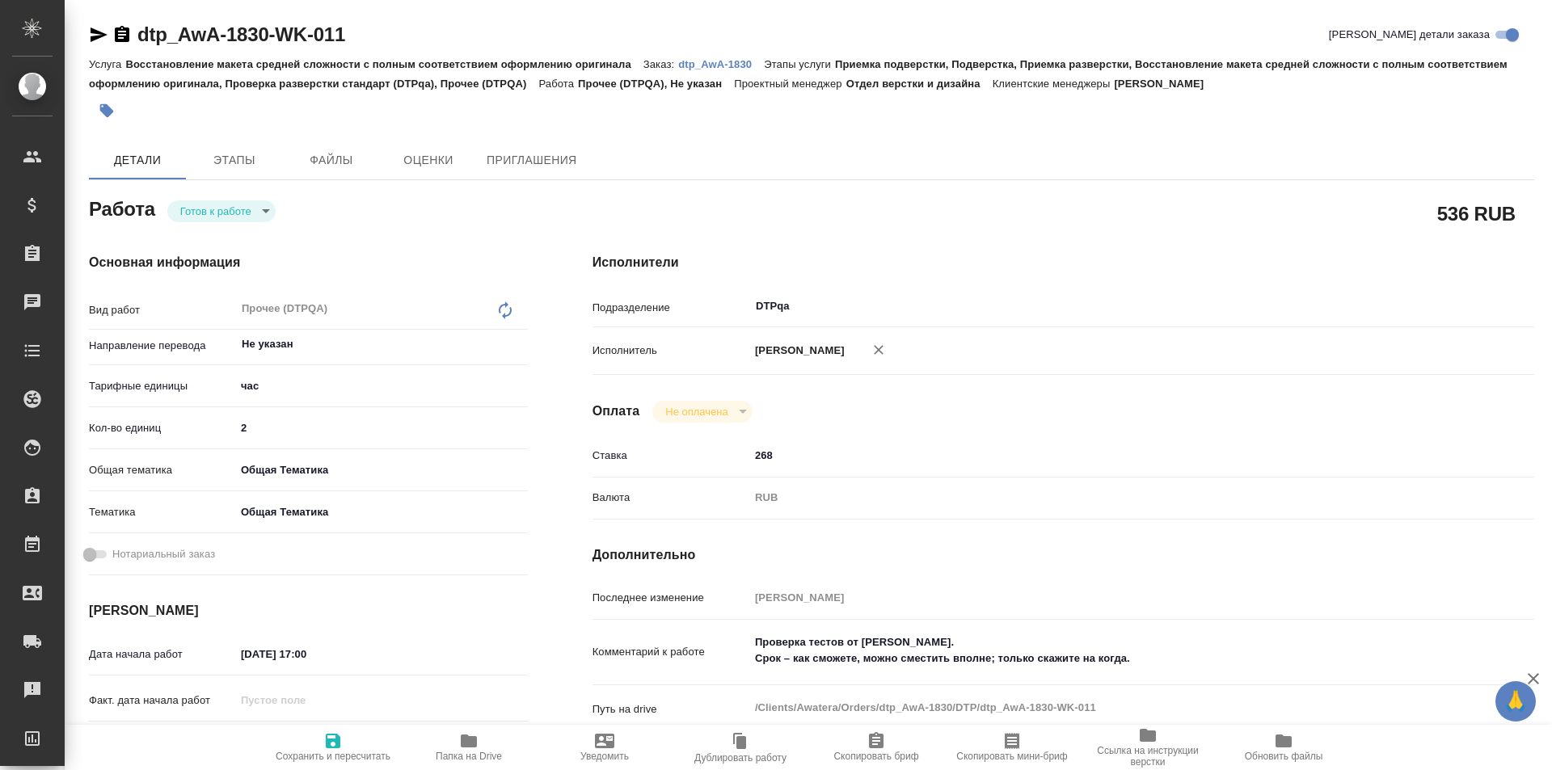
type textarea "x"
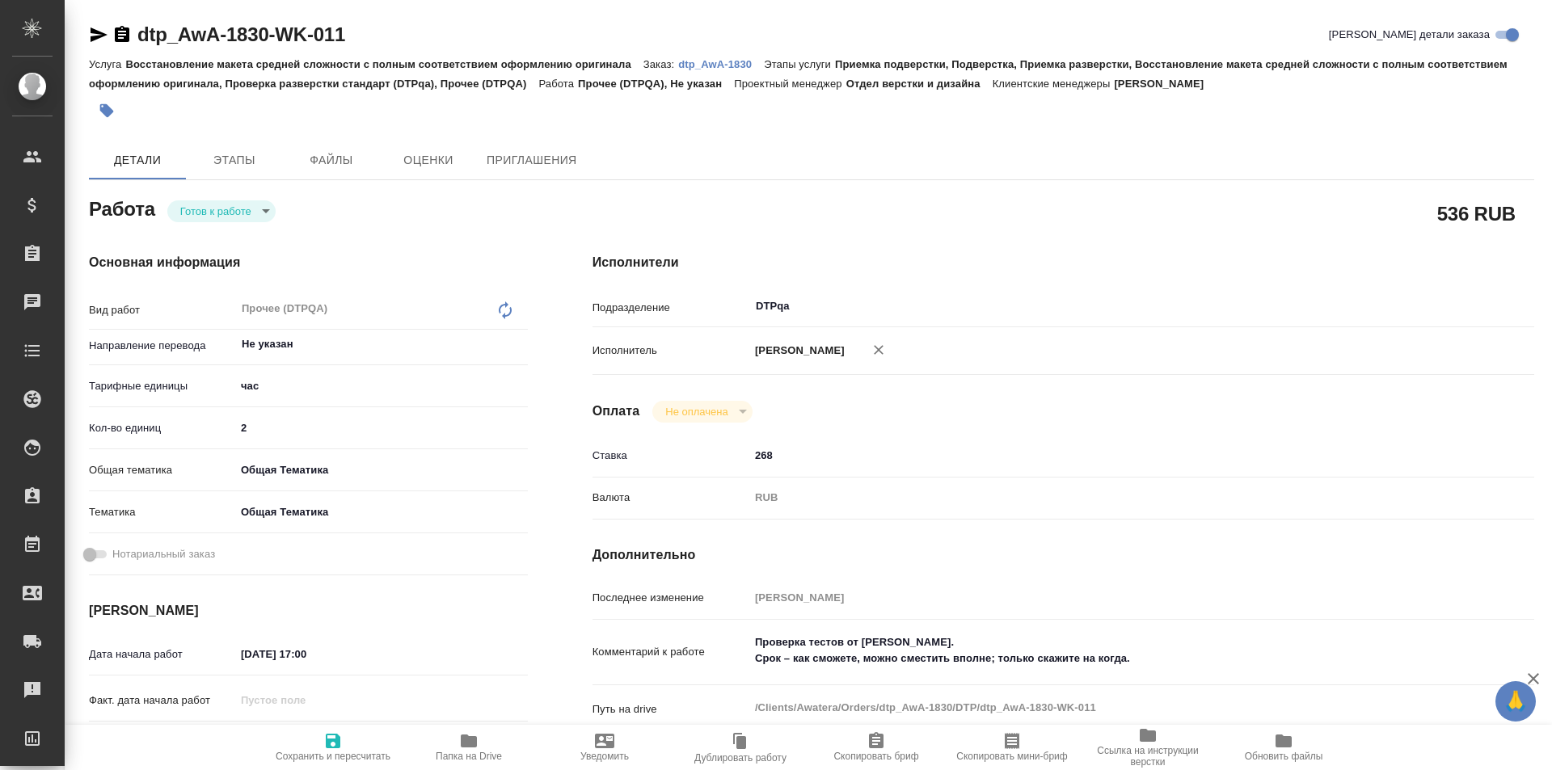
click at [330, 752] on span "Сохранить и пересчитать" at bounding box center [333, 756] width 115 height 11
type textarea "x"
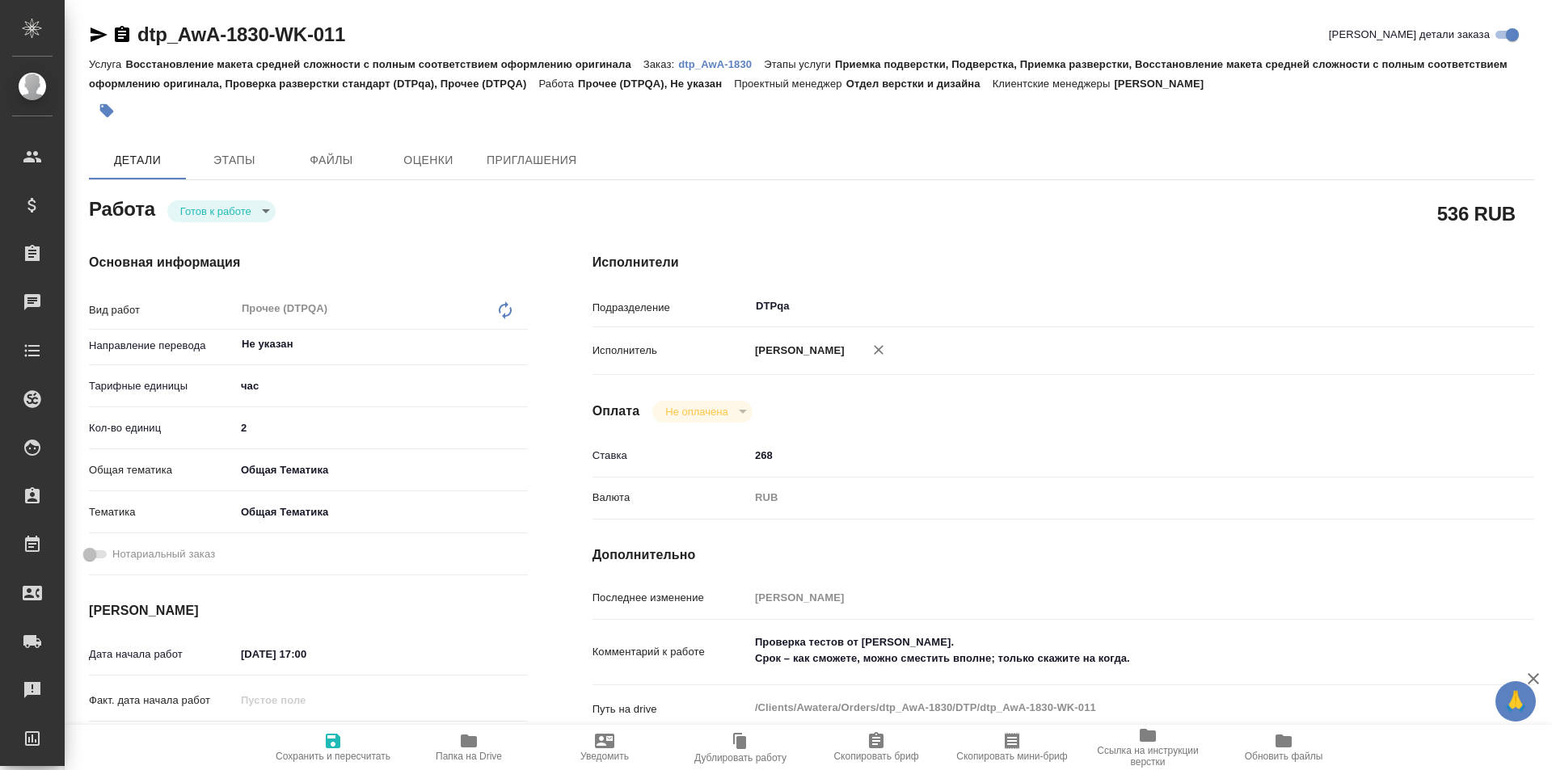
type textarea "x"
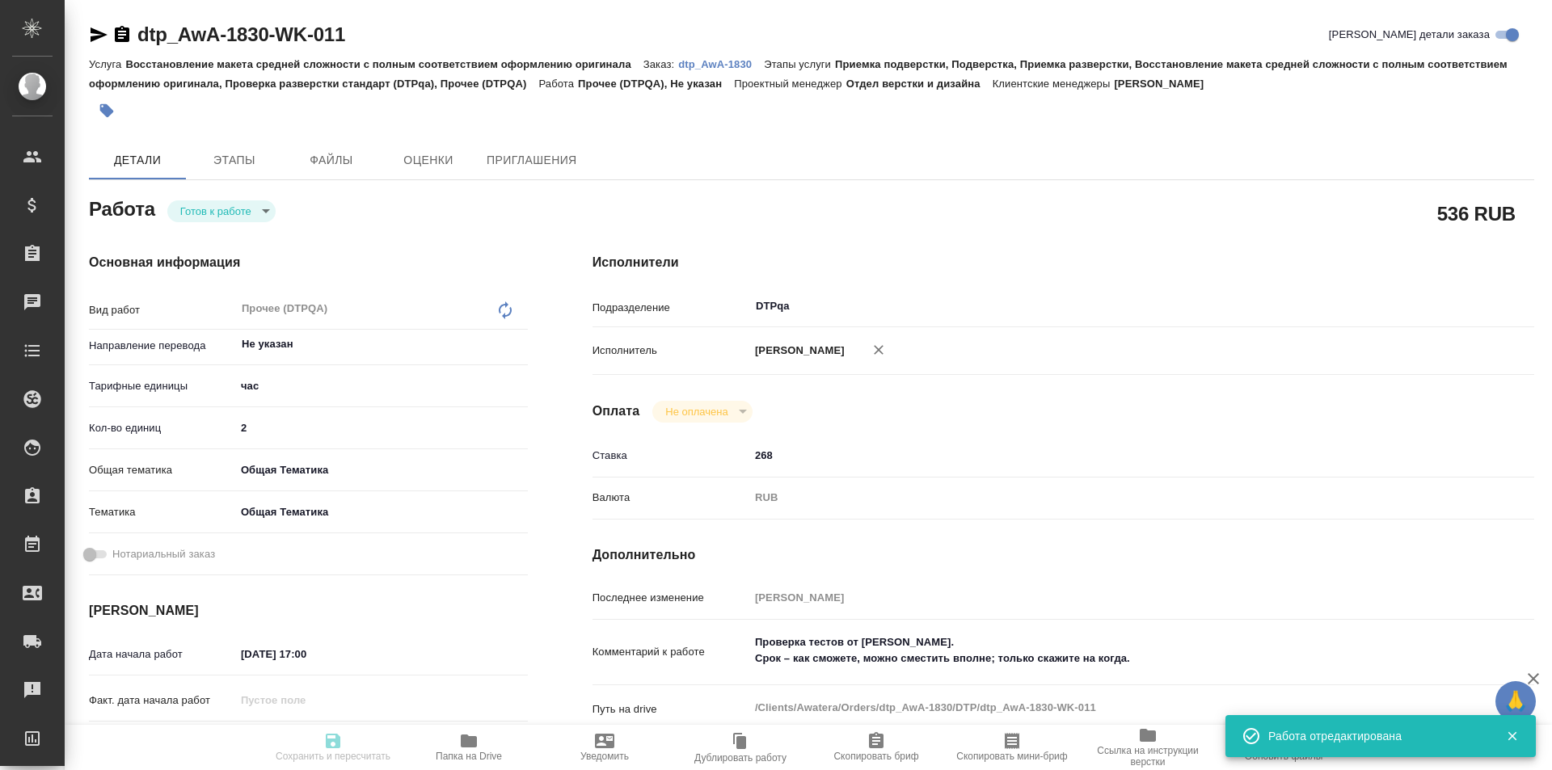
type textarea "x"
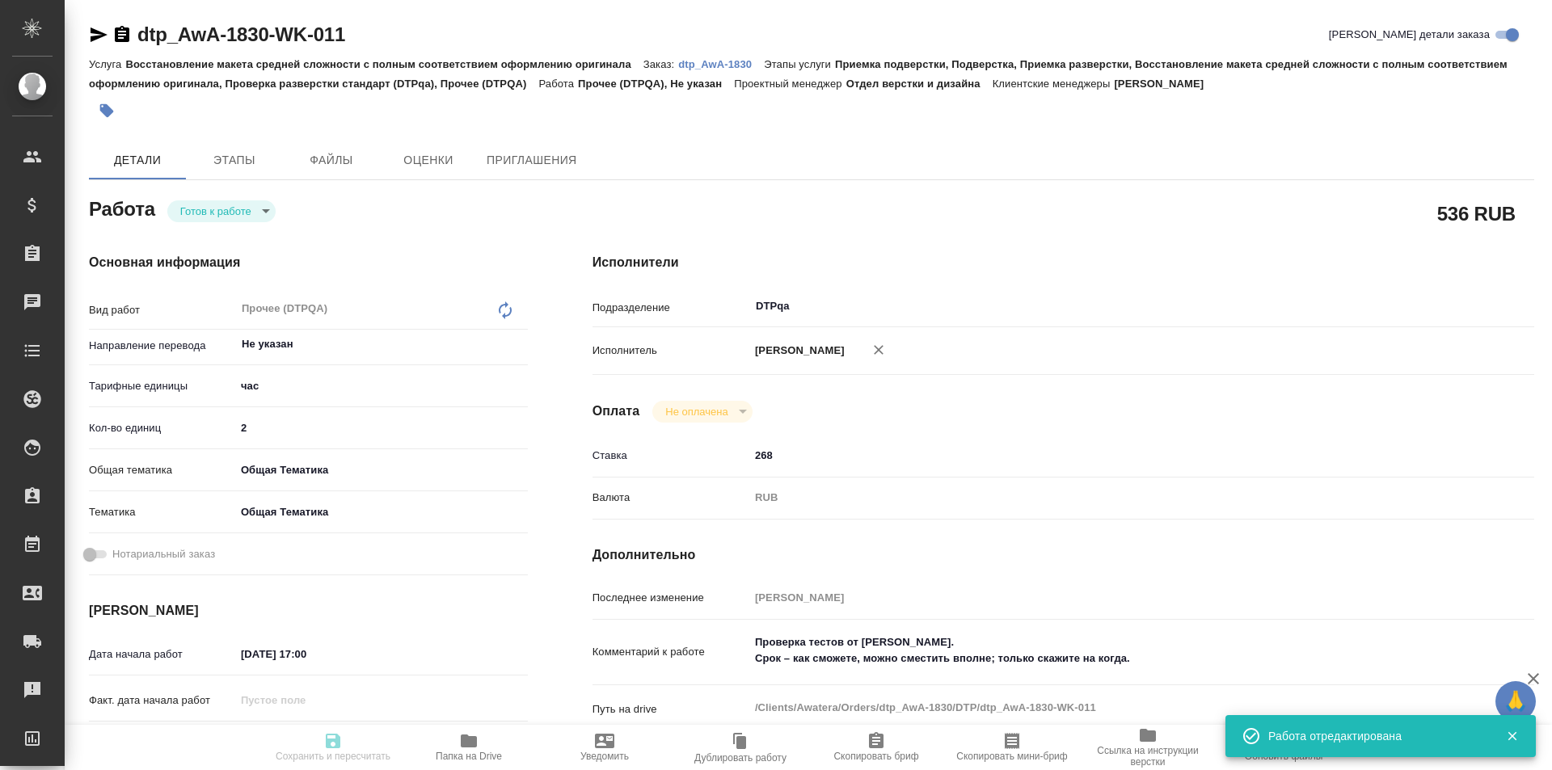
type textarea "x"
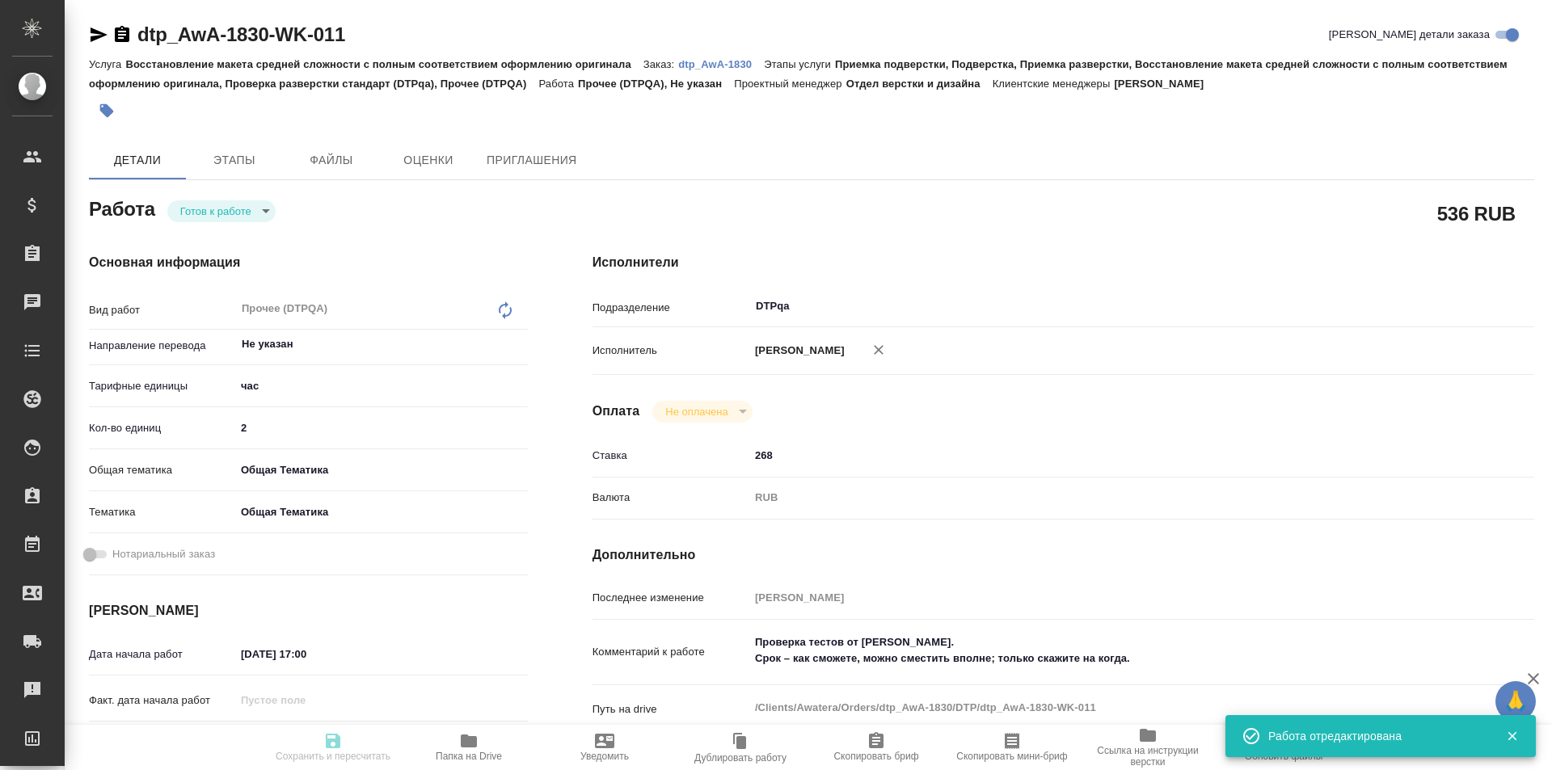
type input "readyForWork"
type textarea "Прочее (DTPQA)"
type textarea "x"
type input "Не указан"
type input "5a8b1489cc6b4906c91bfd93"
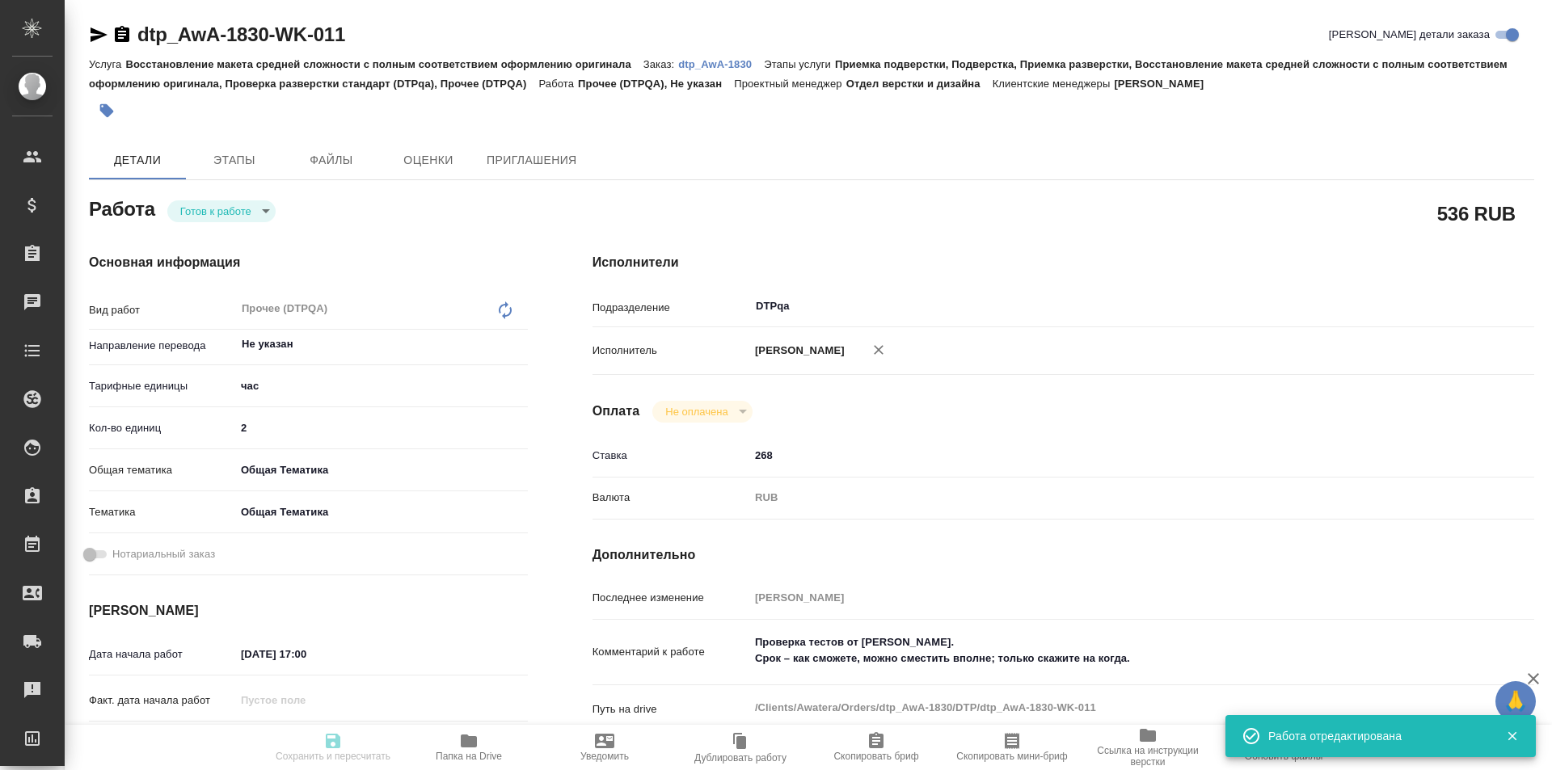
type input "2"
type input "obtem"
type input "6012b1ca196b0e5c9229a120"
type input "[DATE] 17:00"
type input "[DATE] 21:00"
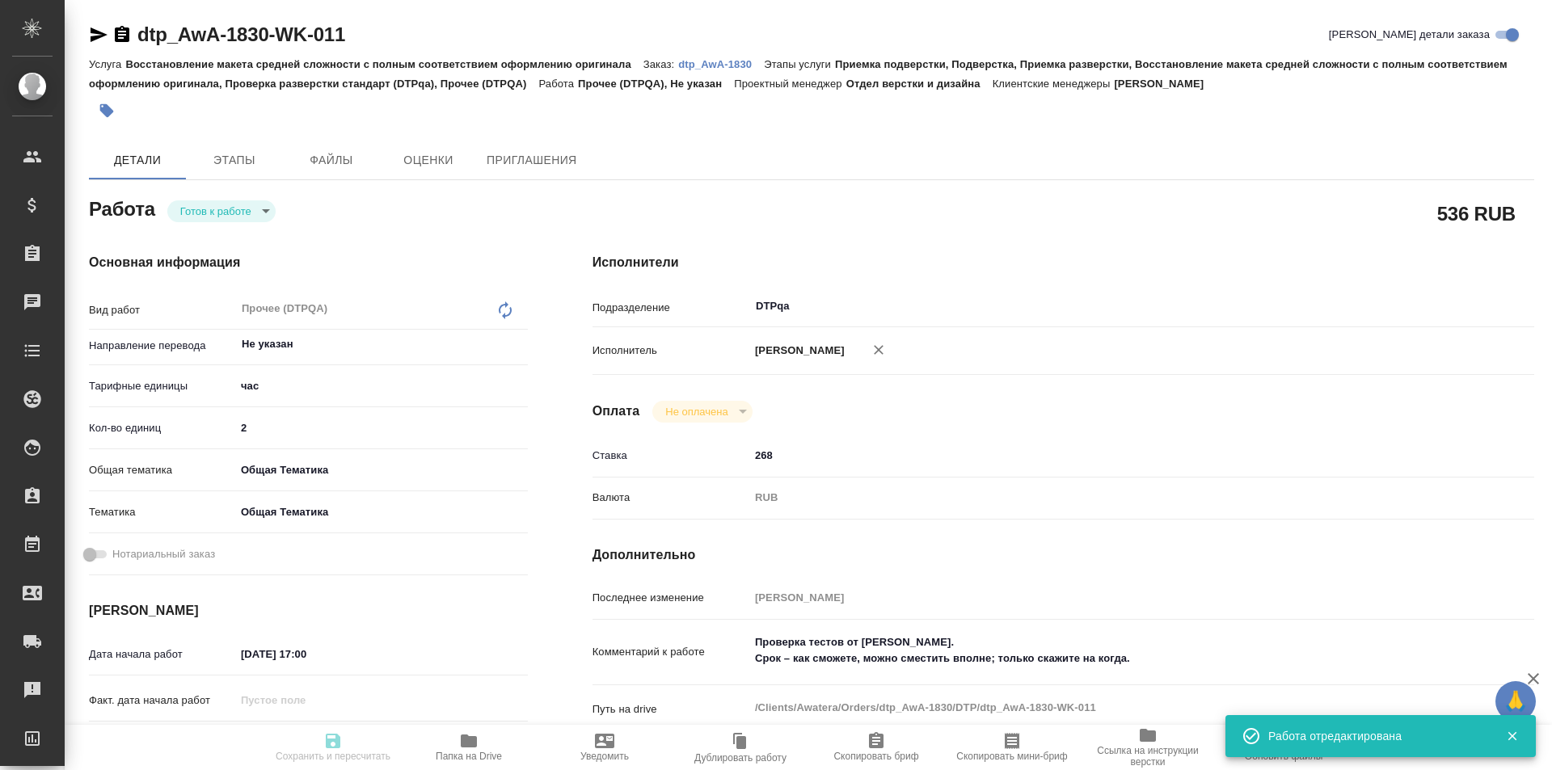
type input "[DATE] 01:30"
type input "DTPqa"
type input "notPayed"
type input "268"
type input "RUB"
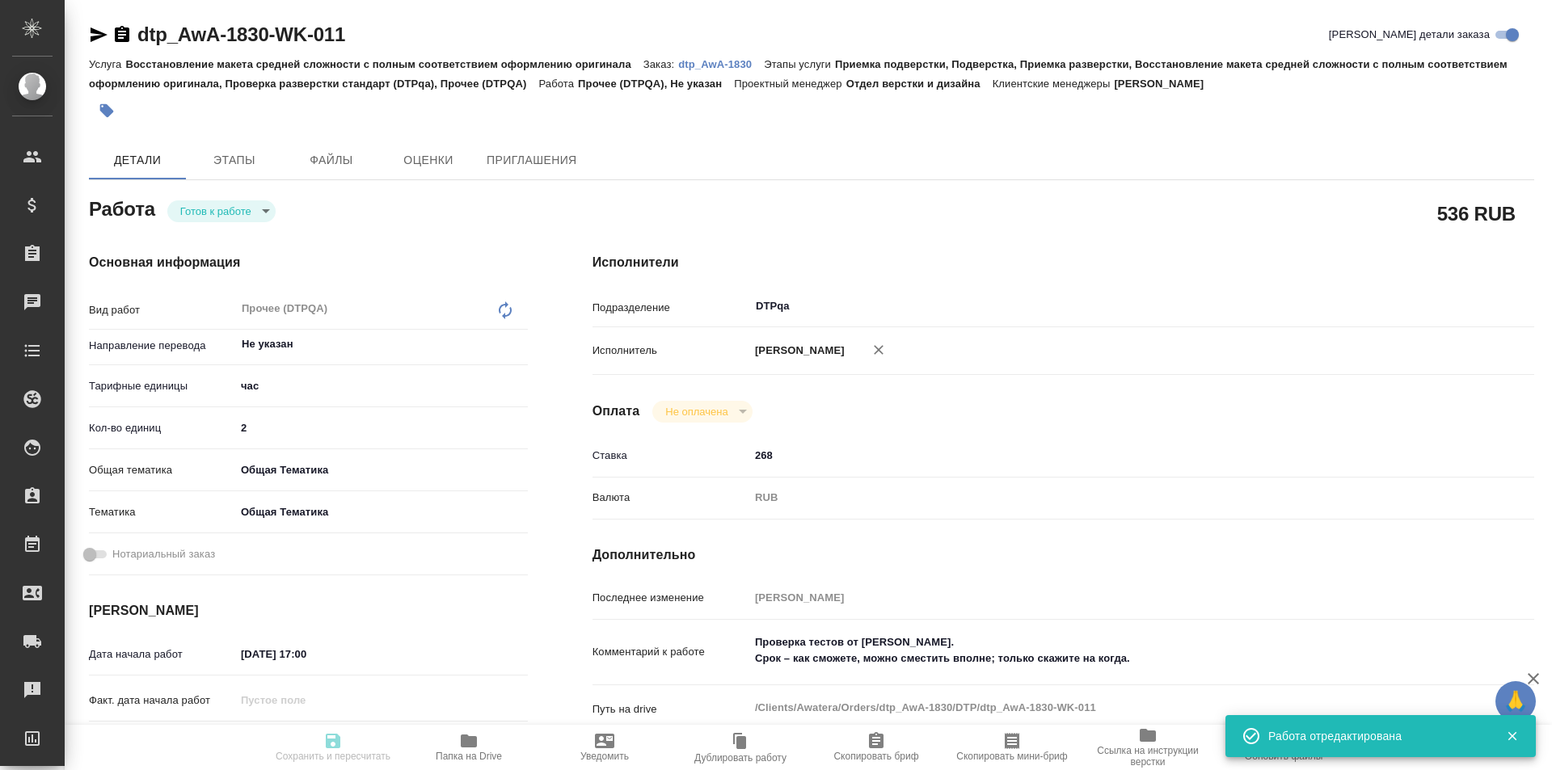
type input "[PERSON_NAME]"
type textarea "Проверка тестов от Романа Ильина. Срок – как сможете, можно сместить вполне; то…"
type textarea "x"
type textarea "/Clients/Awatera/Orders/dtp_AwA-1830/DTP/dtp_AwA-1830-WK-011"
type textarea "x"
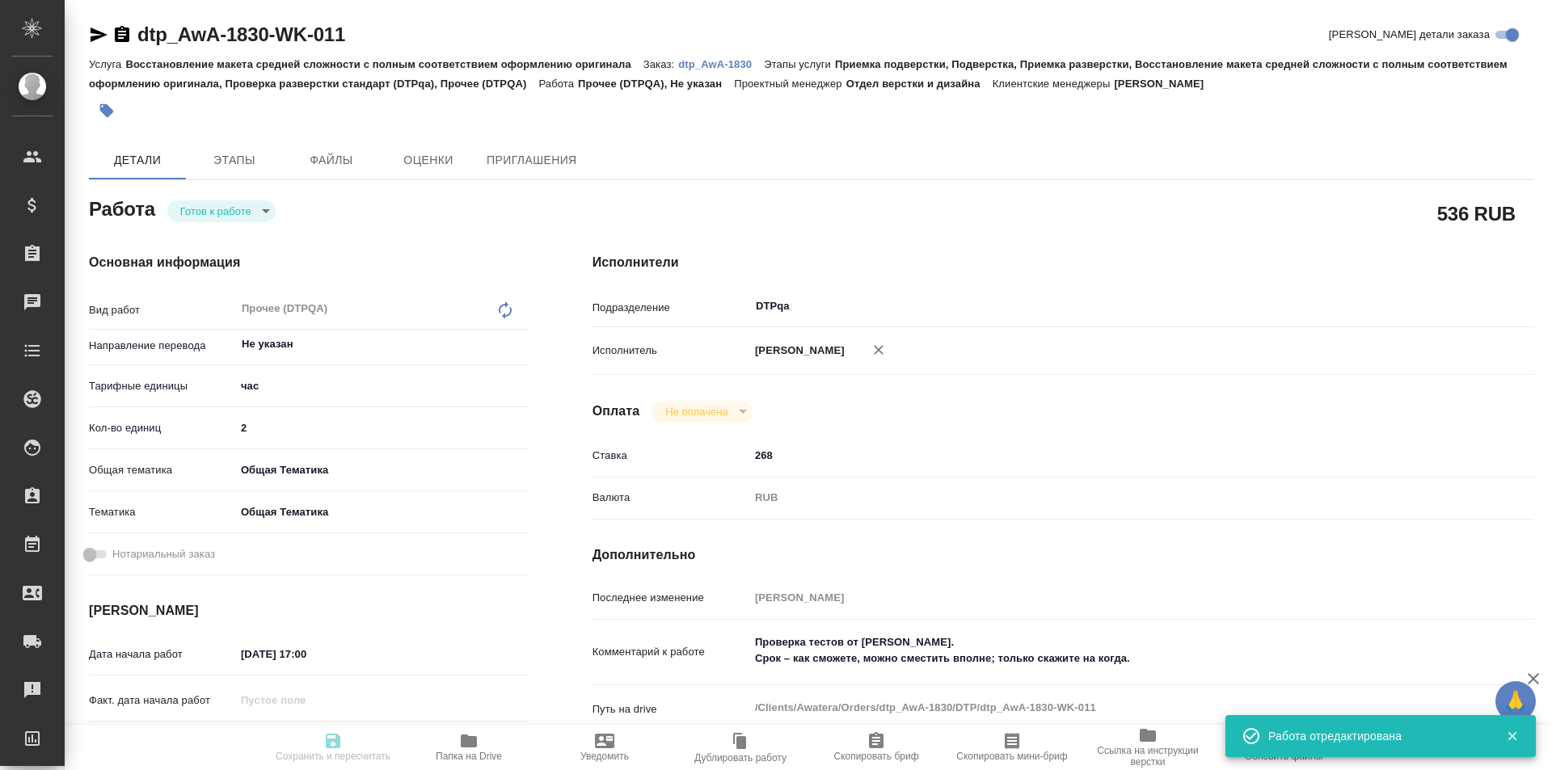
type input "dtp_AwA-1830"
type input "Восстановление макета средней сложности с полным соответствием оформлению ориги…"
type input "Приемка подверстки, Подверстка, Приемка разверстки, Восстановление макета средн…"
type input "Малофеева Екатерина"
type input "Отдел верстки и дизайна"
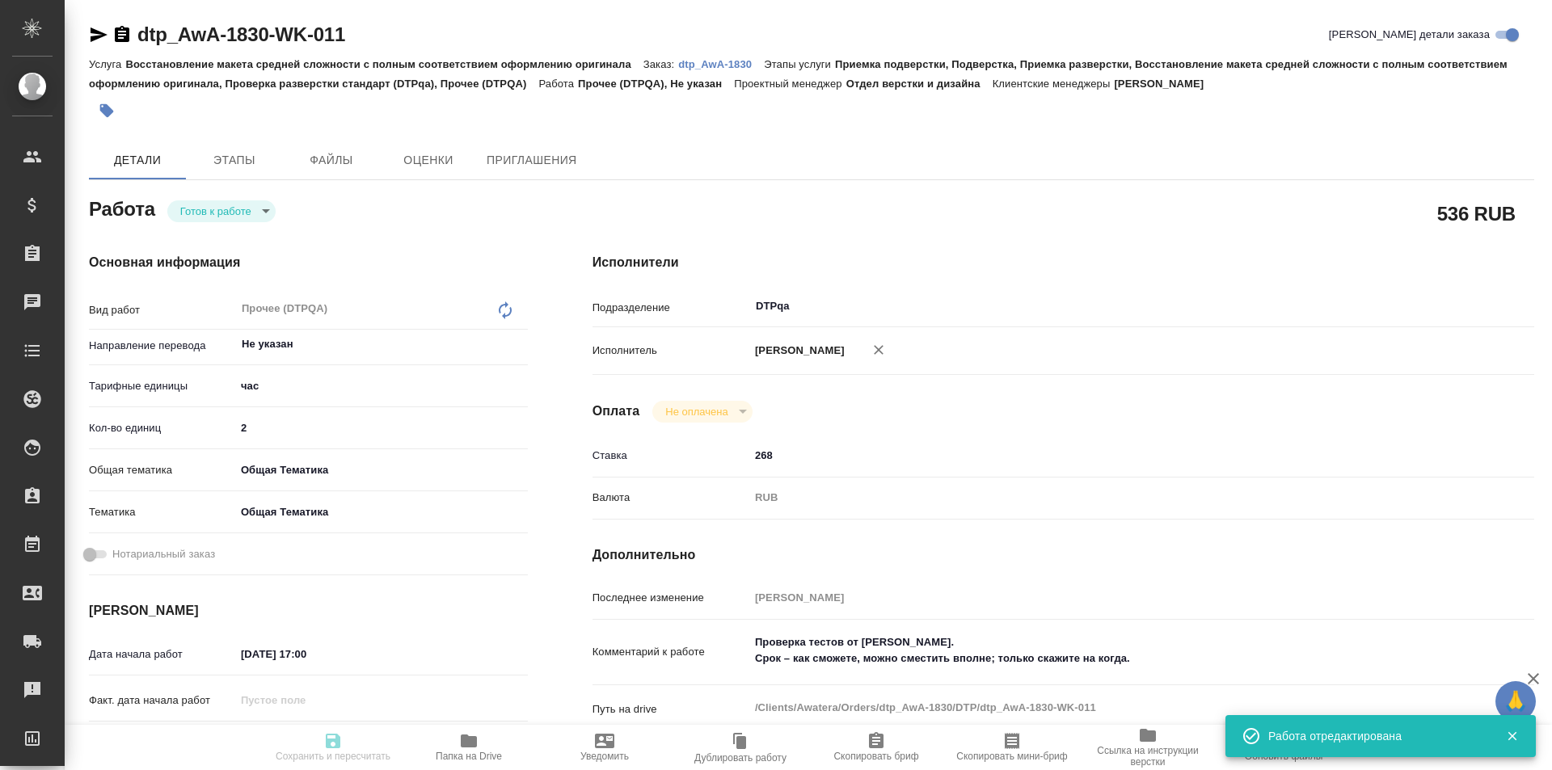
type input "/Clients/Awatera/Orders/dtp_AwA-1830"
type textarea "x"
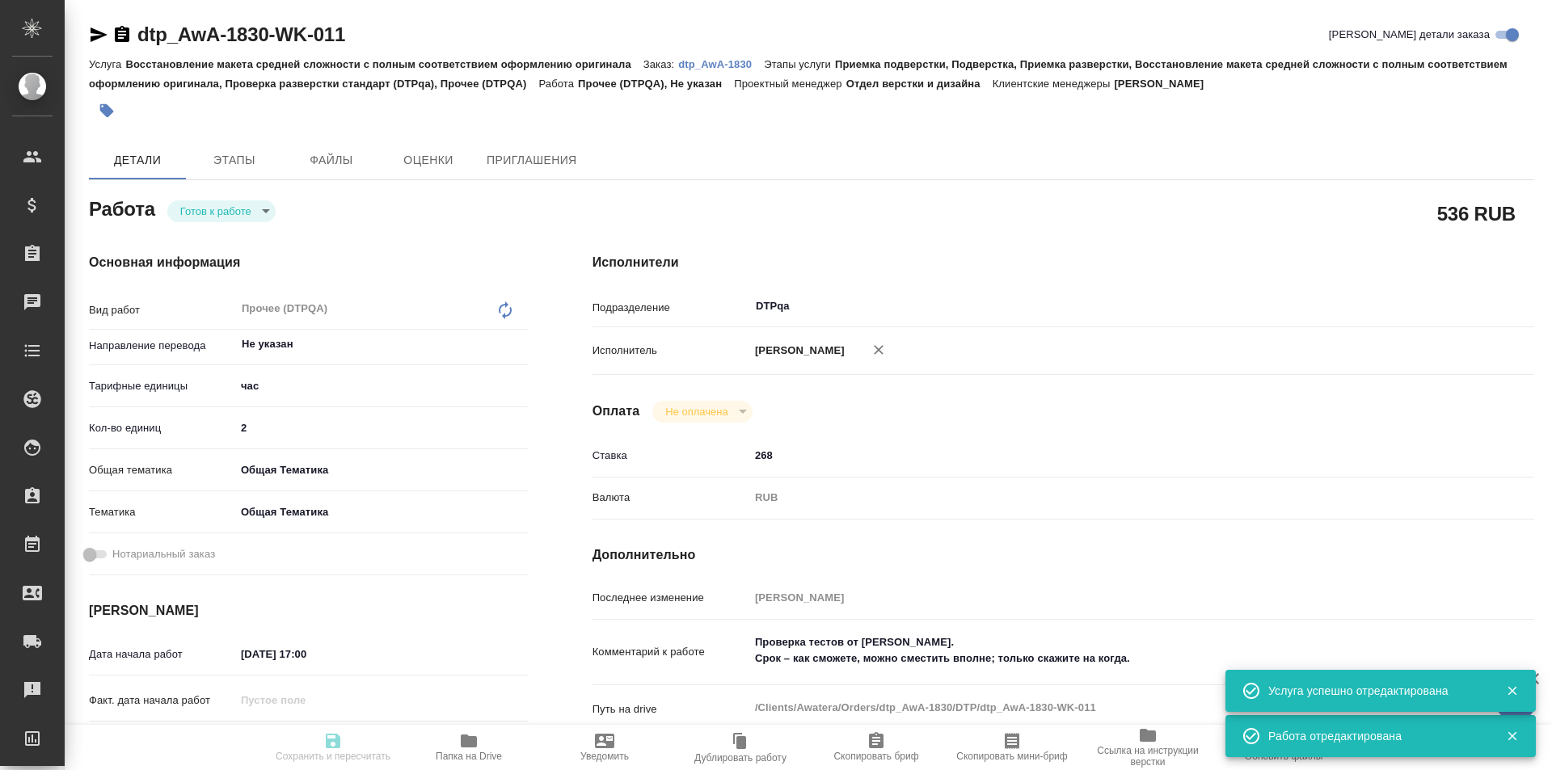
type textarea "x"
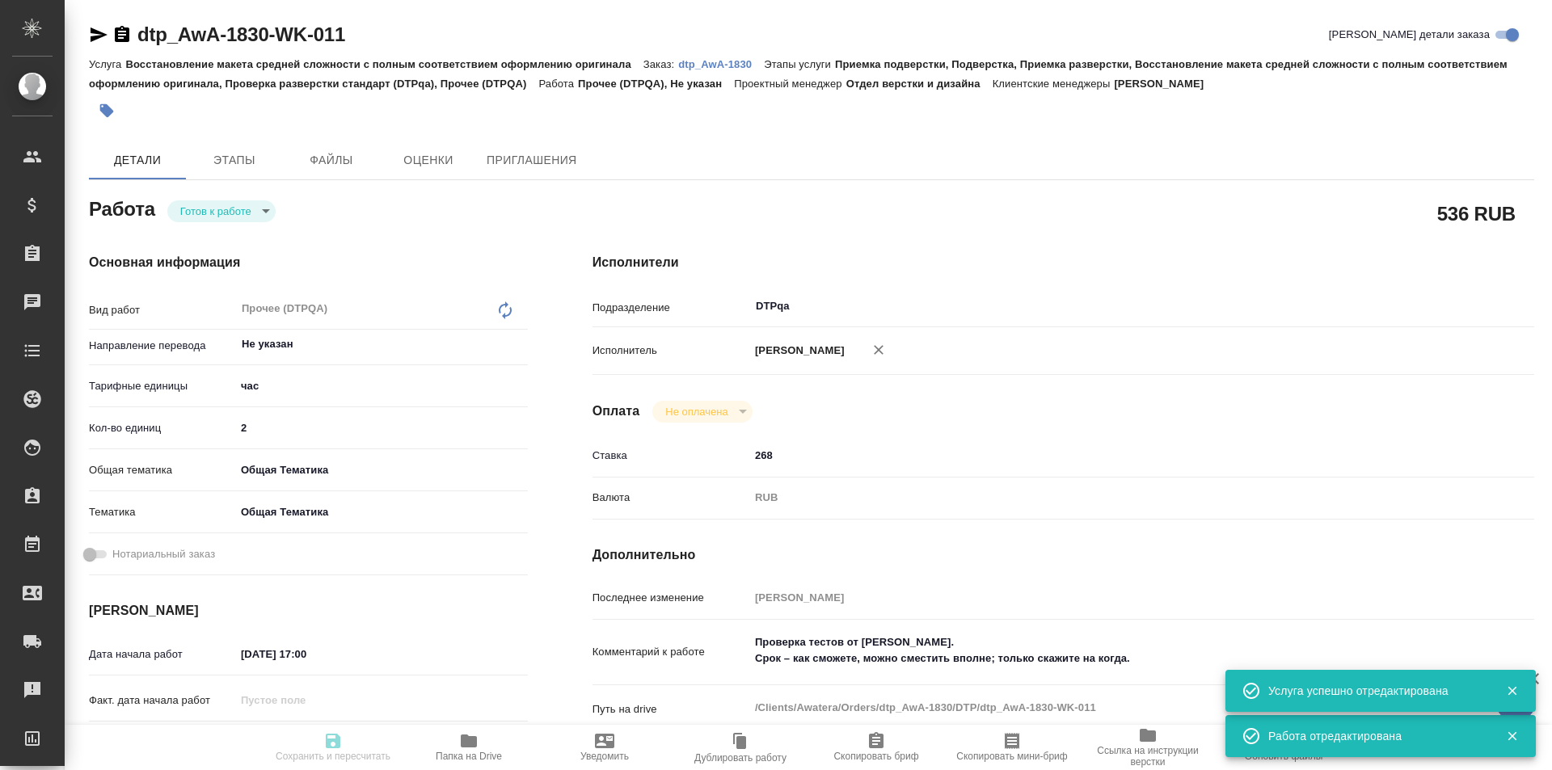
type textarea "x"
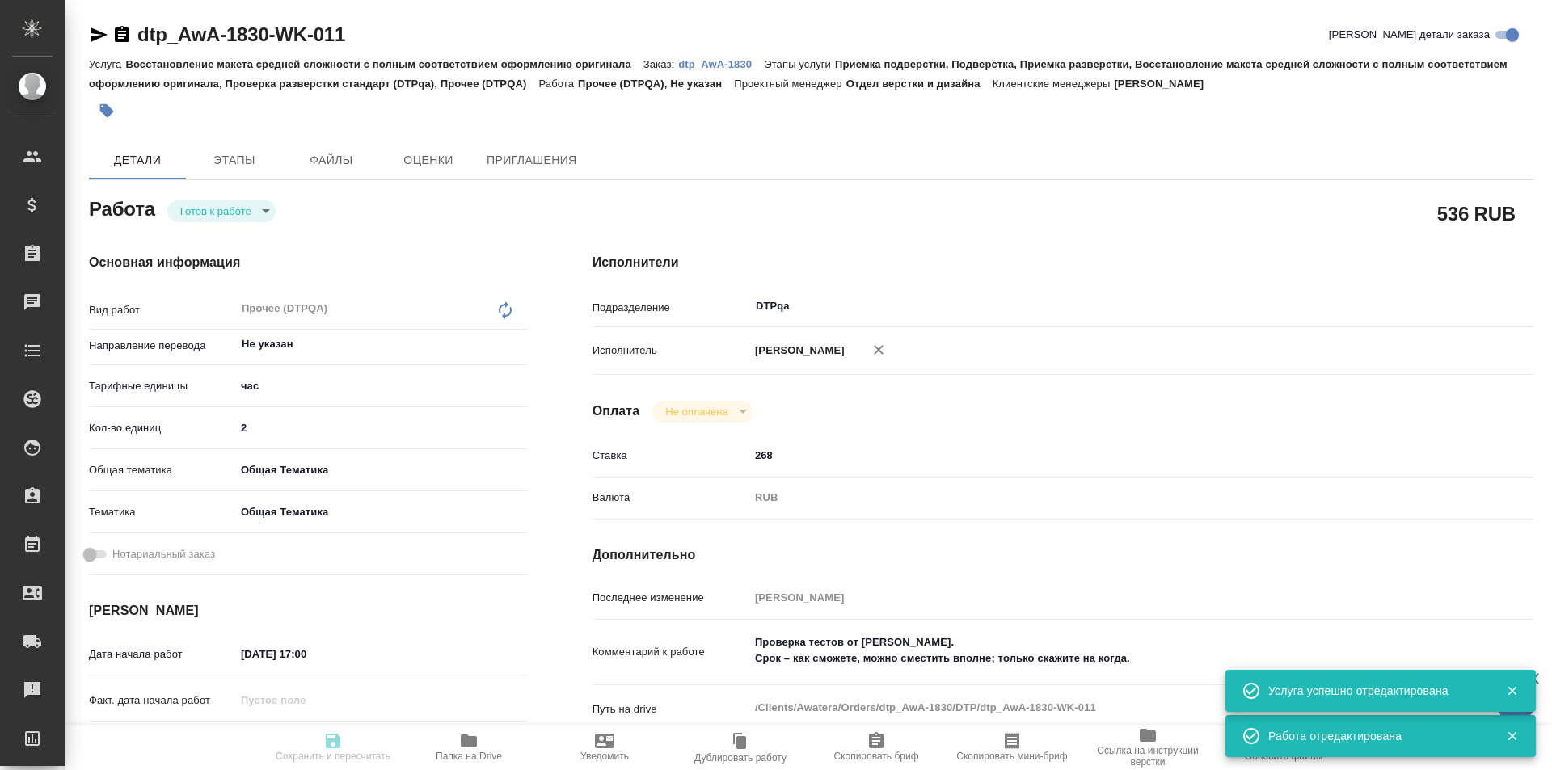
type textarea "x"
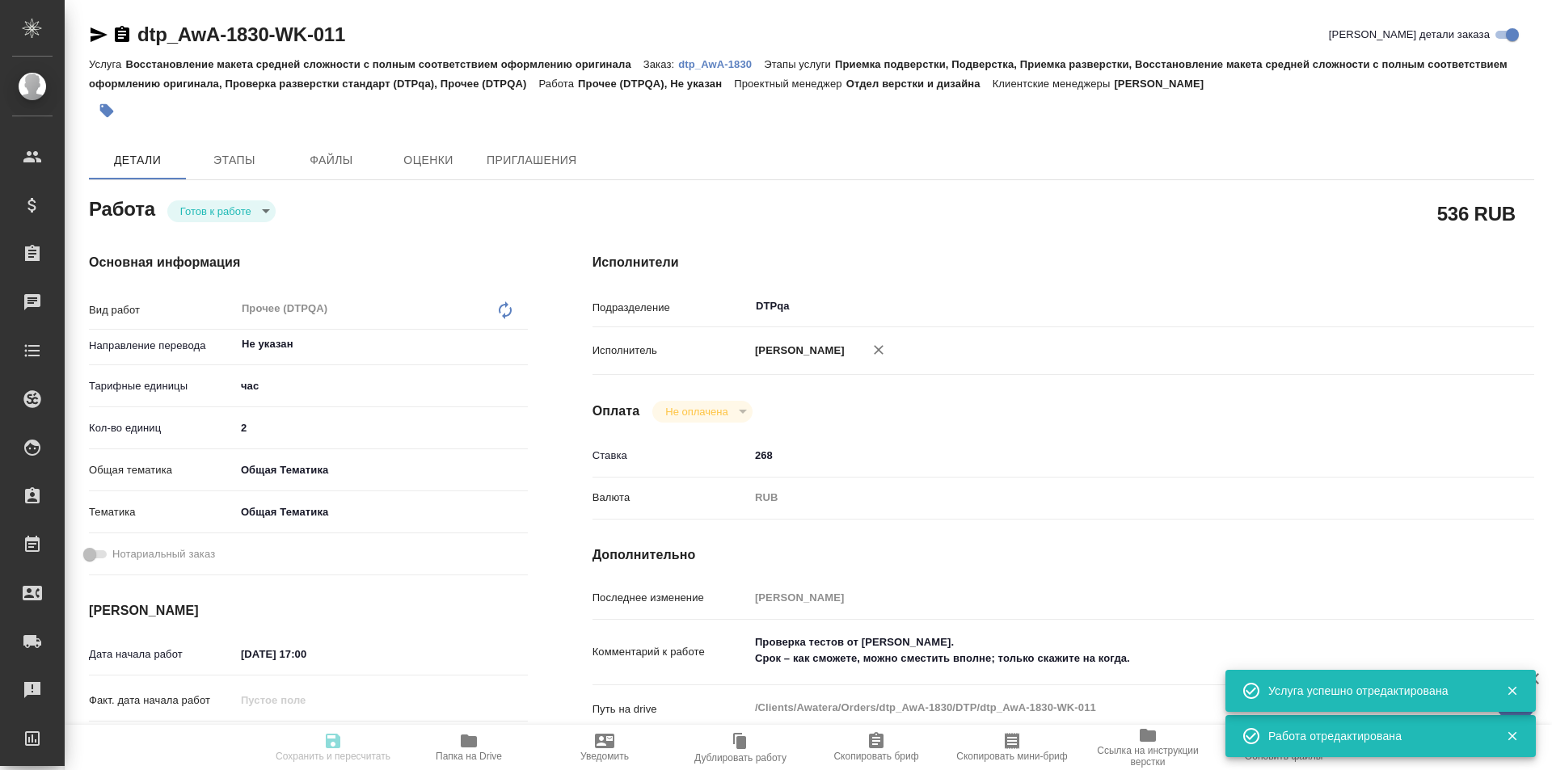
type textarea "x"
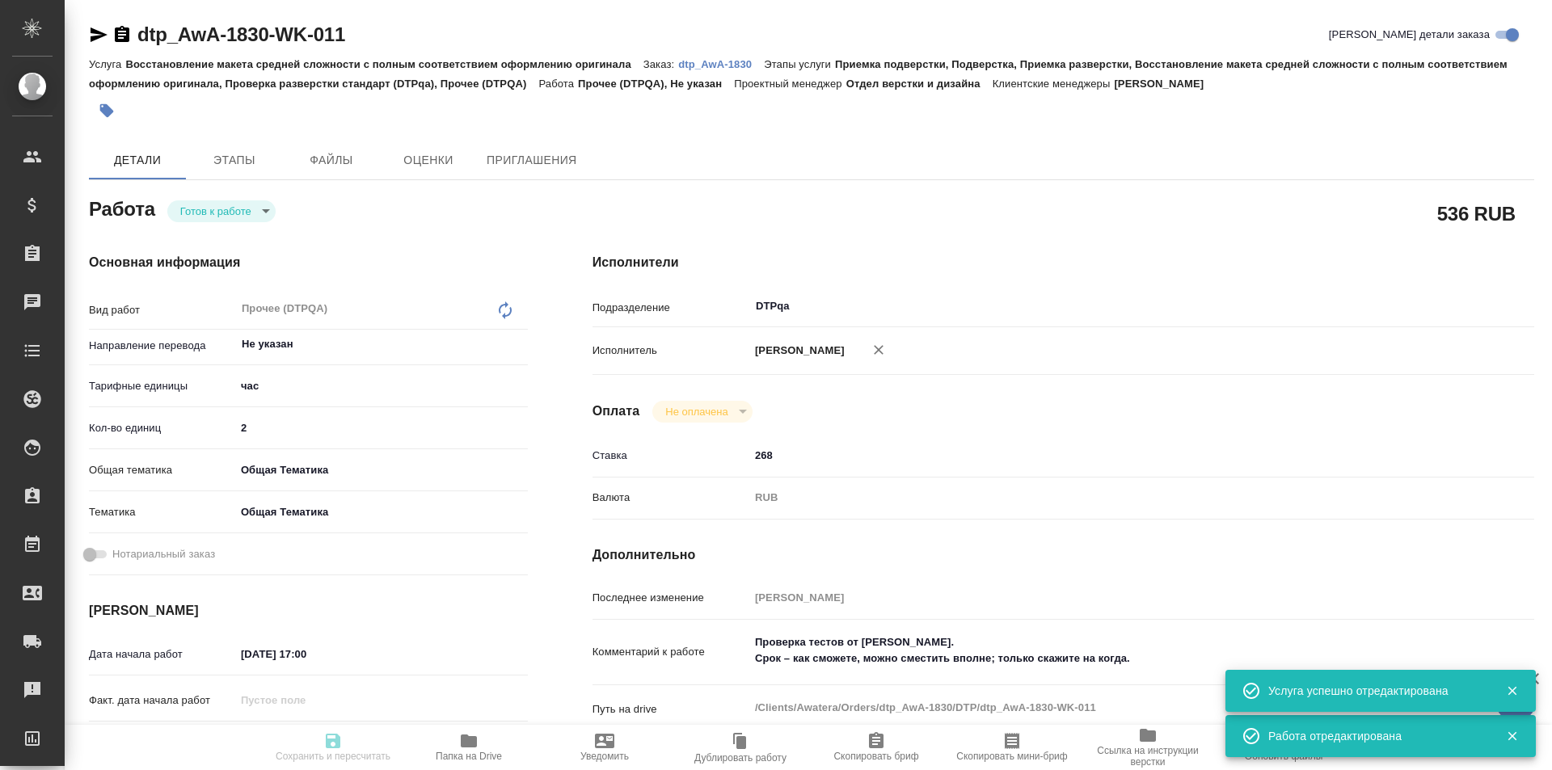
type textarea "x"
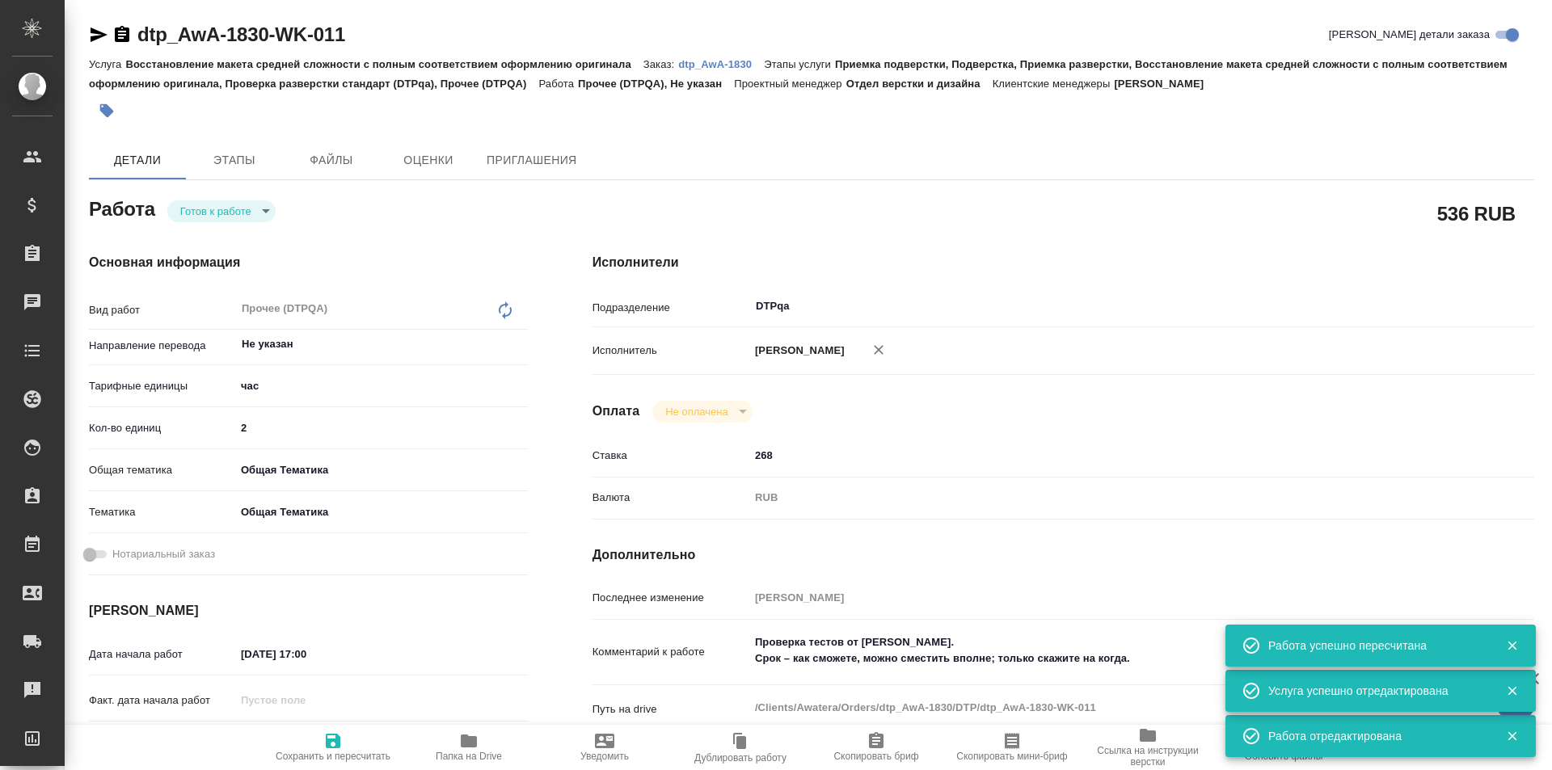
type input "readyForWork"
type textarea "Прочее (DTPQA)"
type textarea "x"
type input "Не указан"
type input "5a8b1489cc6b4906c91bfd93"
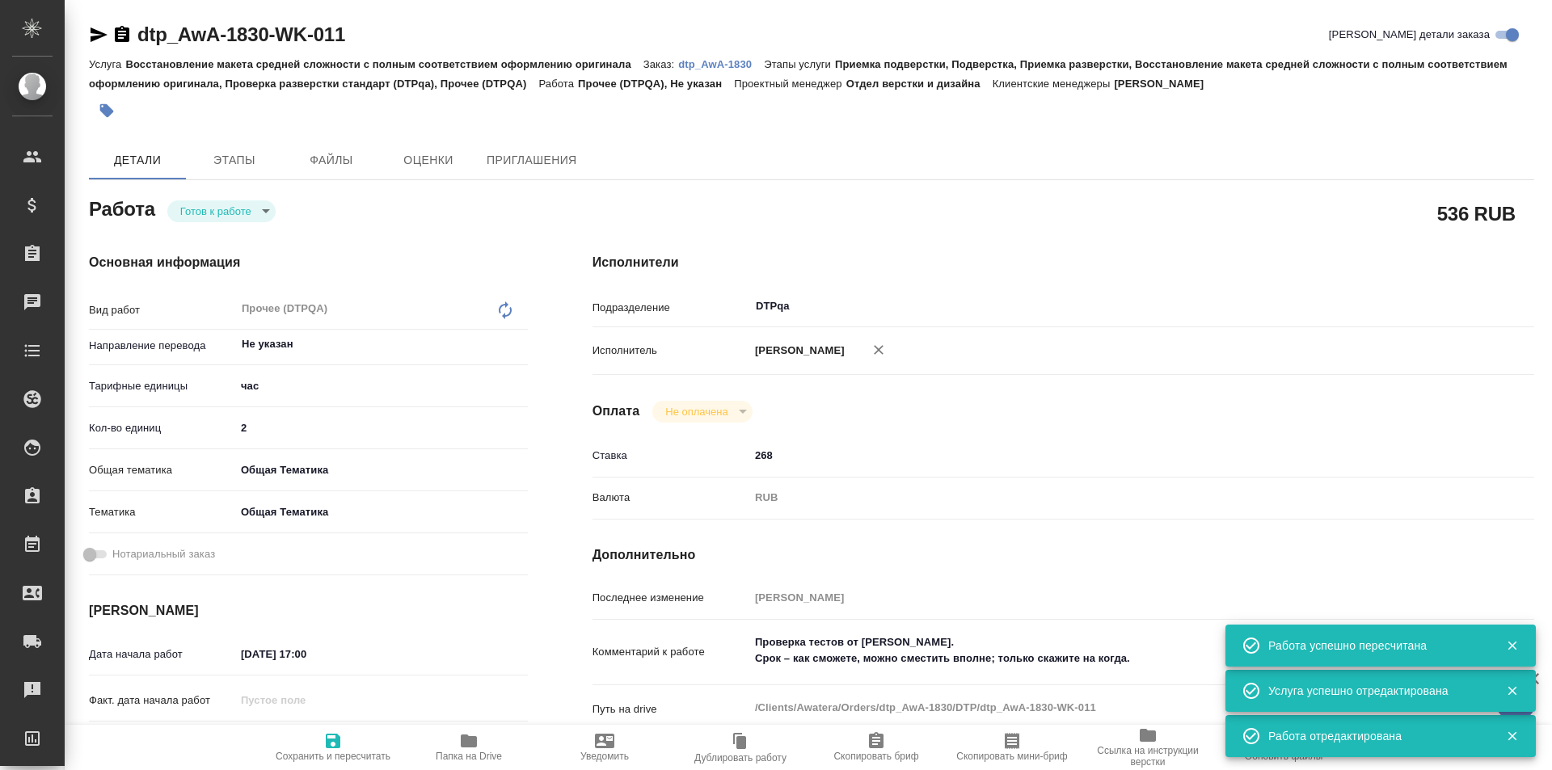
type input "2"
type input "obtem"
type input "6012b1ca196b0e5c9229a120"
type input "[DATE] 17:00"
type input "[DATE] 21:00"
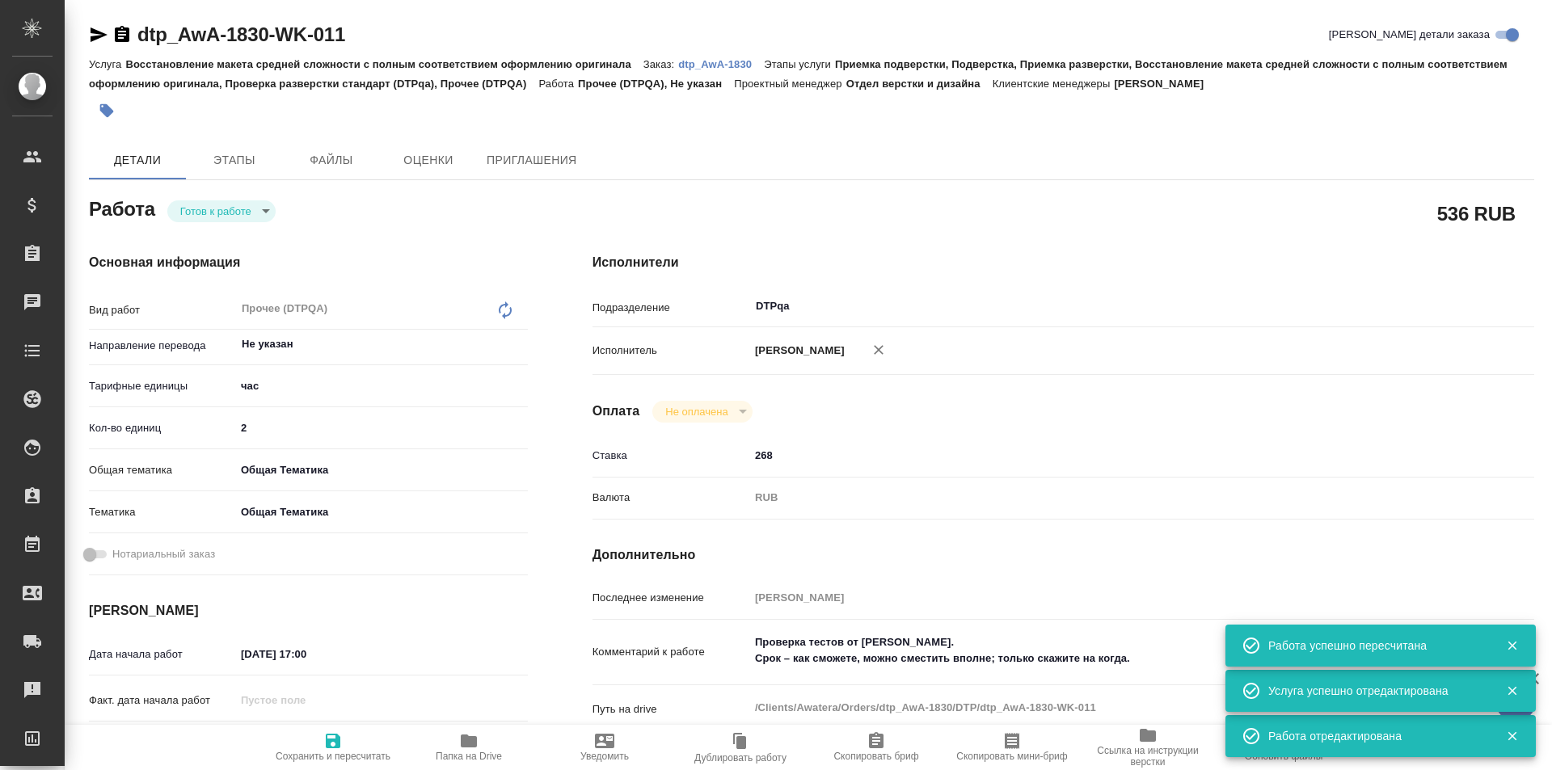
type input "[DATE] 01:30"
type input "DTPqa"
type input "notPayed"
type input "268"
type input "RUB"
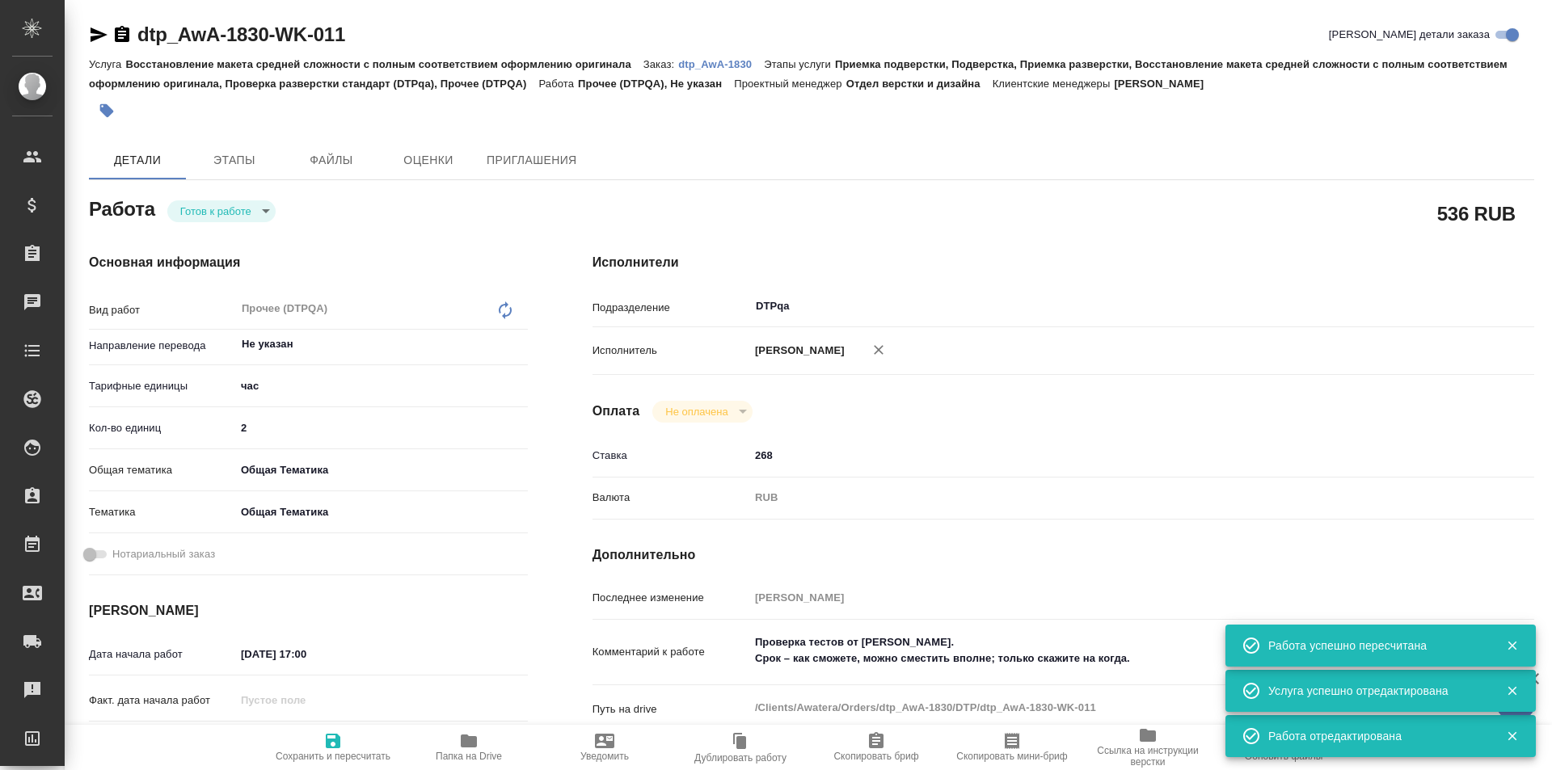
type input "[PERSON_NAME]"
type textarea "Проверка тестов от [PERSON_NAME]. Срок – как сможете, можно сместить вполне; то…"
type textarea "x"
type textarea "/Clients/Awatera/Orders/dtp_AwA-1830/DTP/dtp_AwA-1830-WK-011"
type textarea "x"
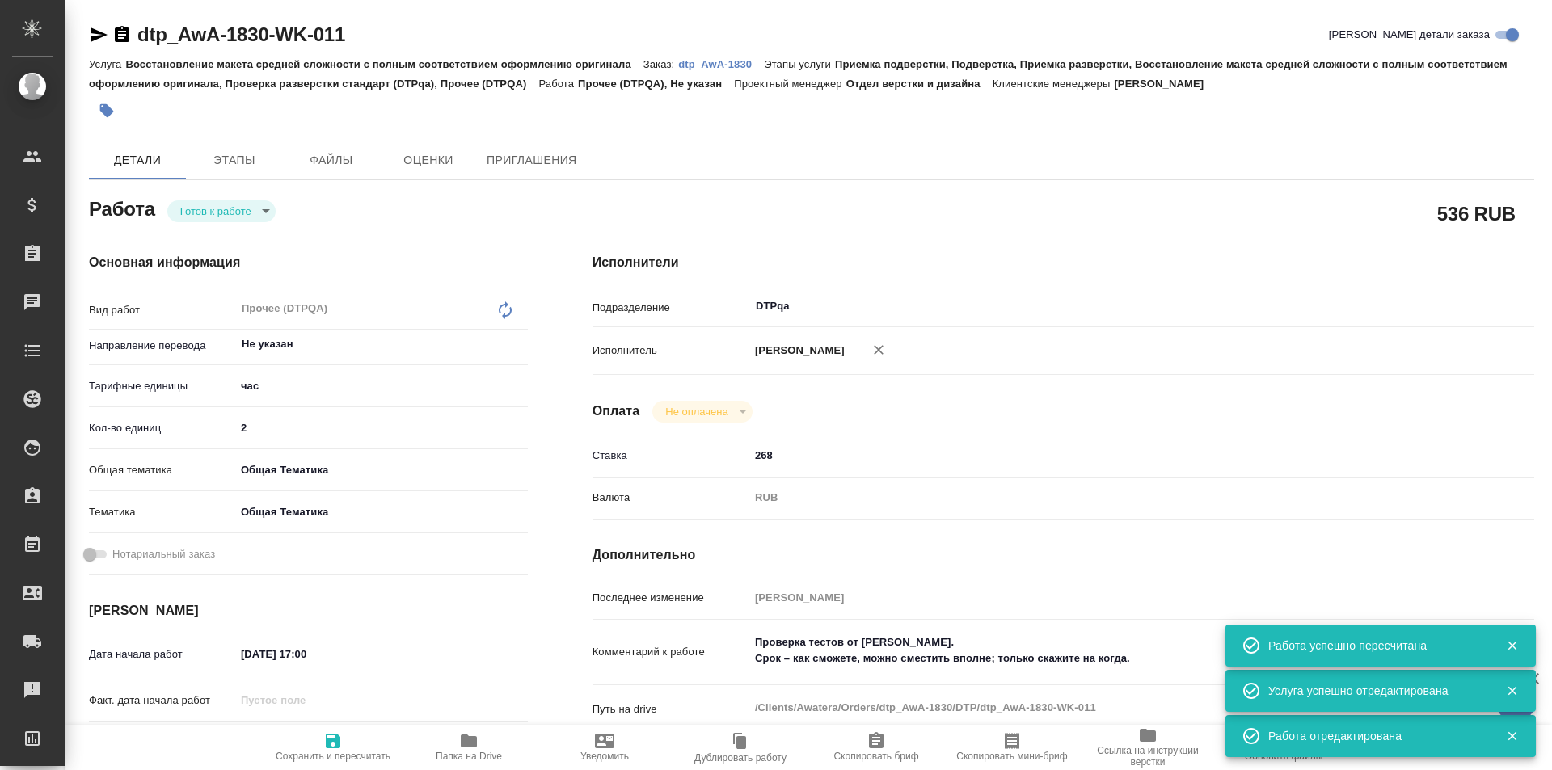
type input "dtp_AwA-1830"
type input "Восстановление макета средней сложности с полным соответствием оформлению ориги…"
type input "Приемка подверстки, Подверстка, Приемка разверстки, Восстановление макета средн…"
type input "[PERSON_NAME]"
type input "Отдел верстки и дизайна"
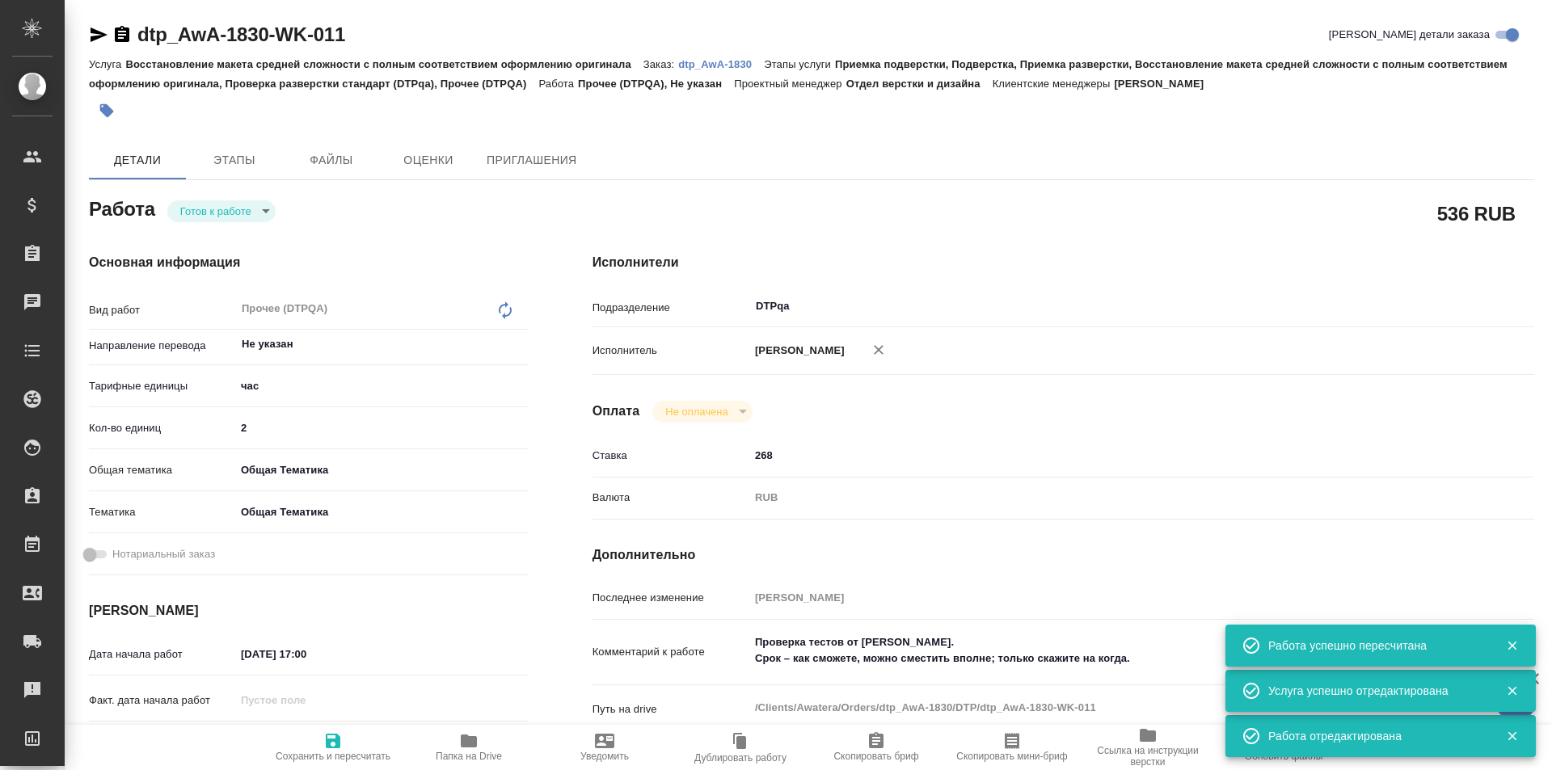
type input "/Clients/Awatera/Orders/dtp_AwA-1830"
type textarea "x"
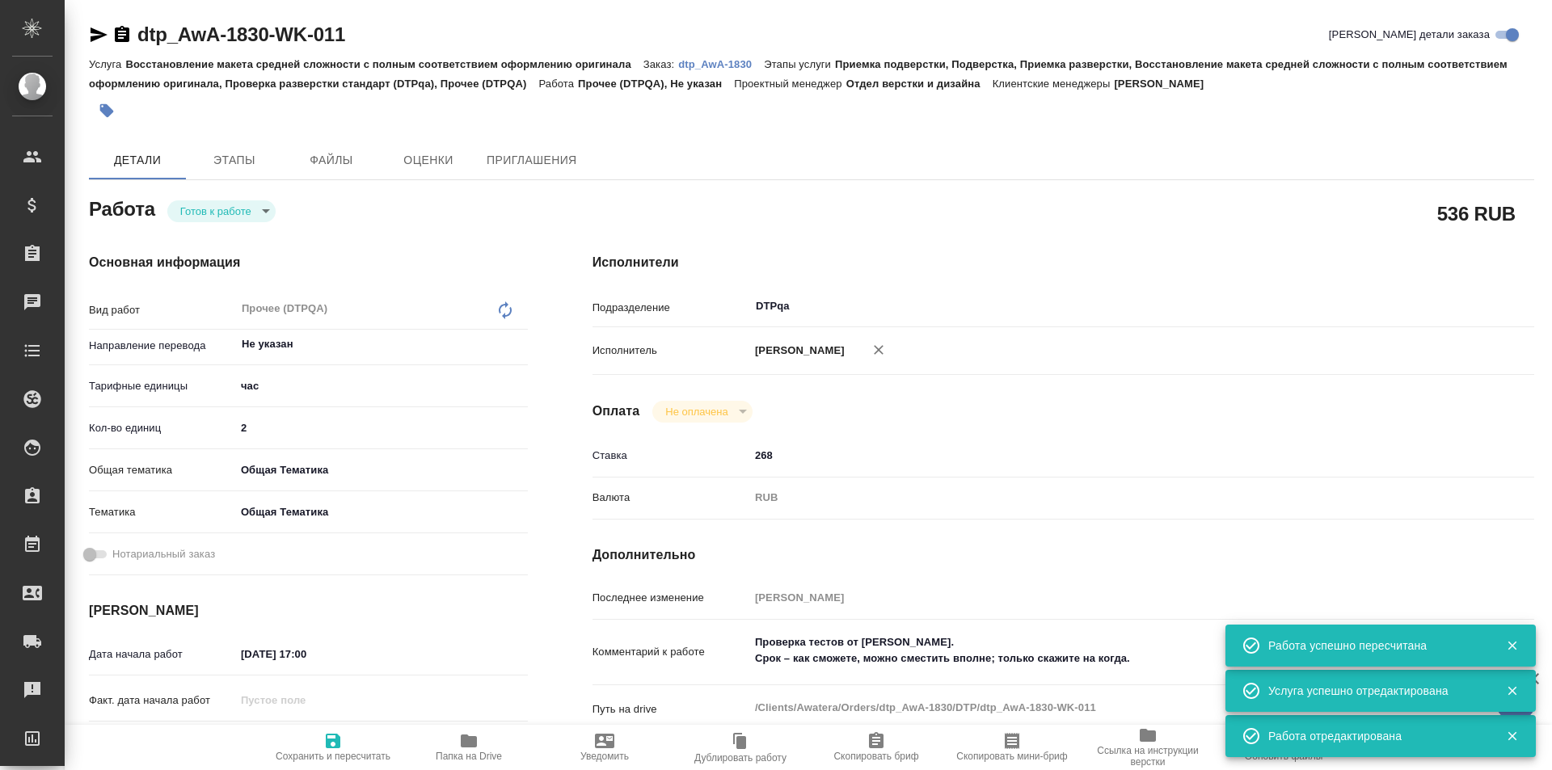
type textarea "x"
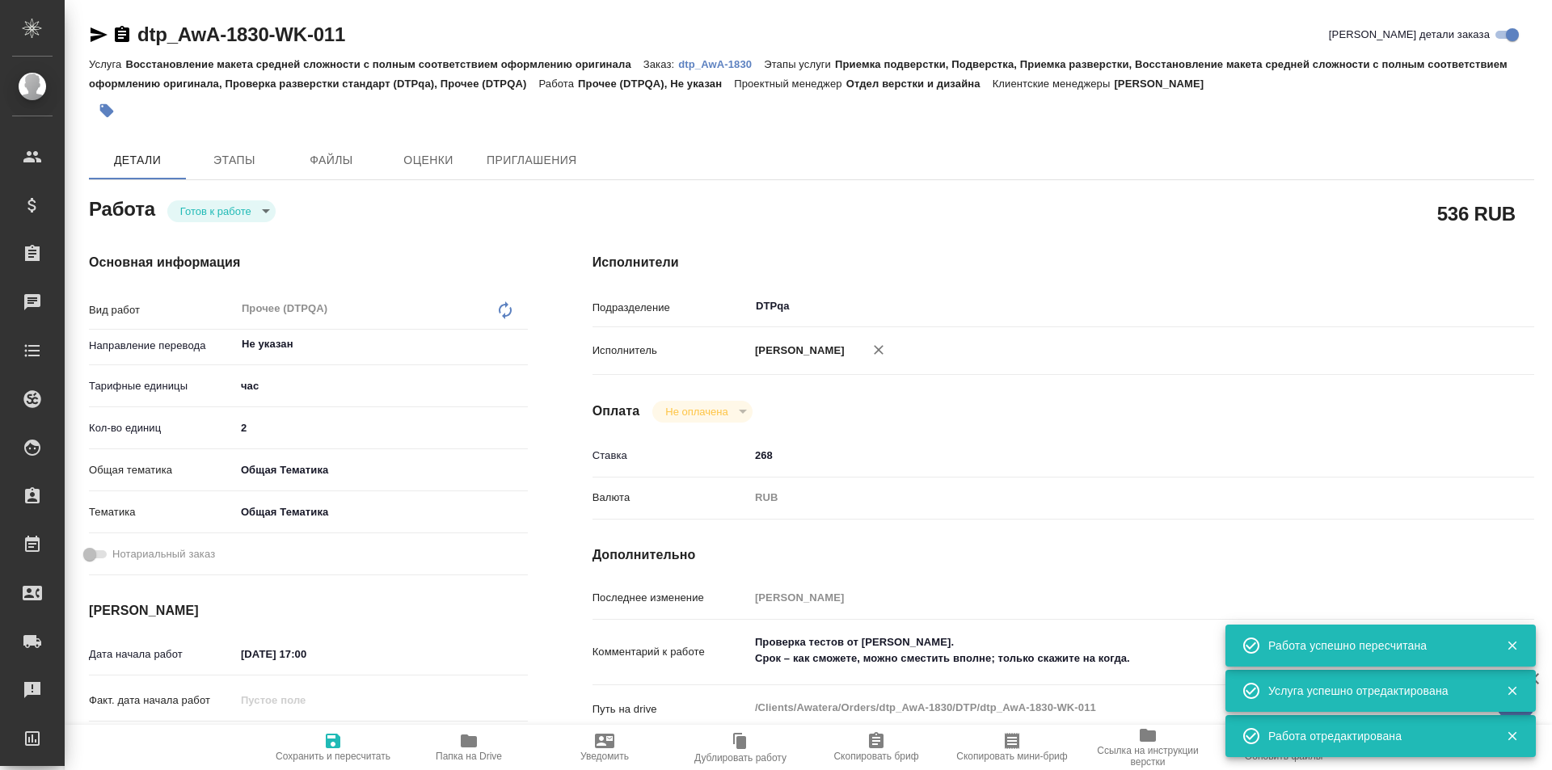
type textarea "x"
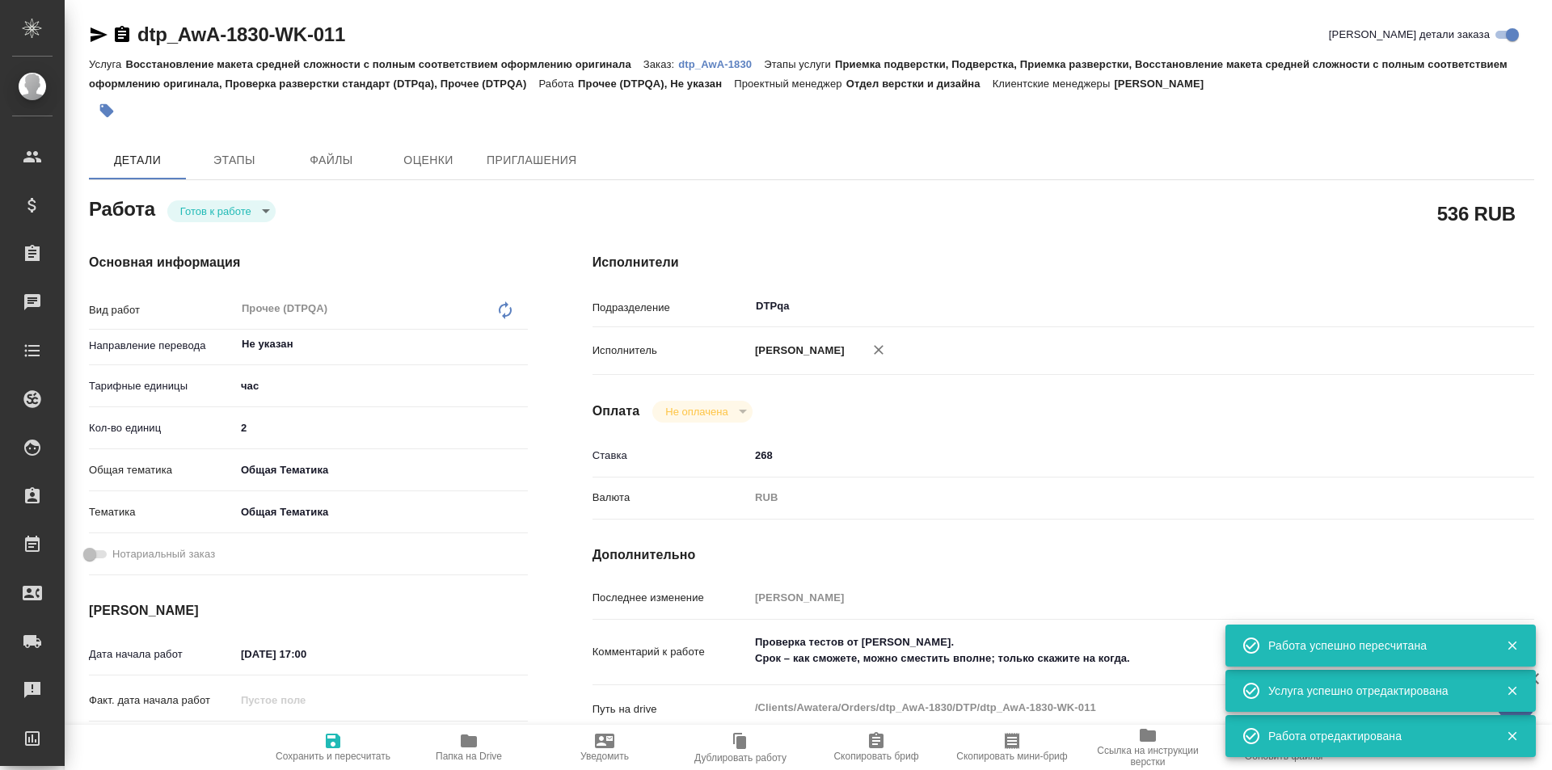
type textarea "x"
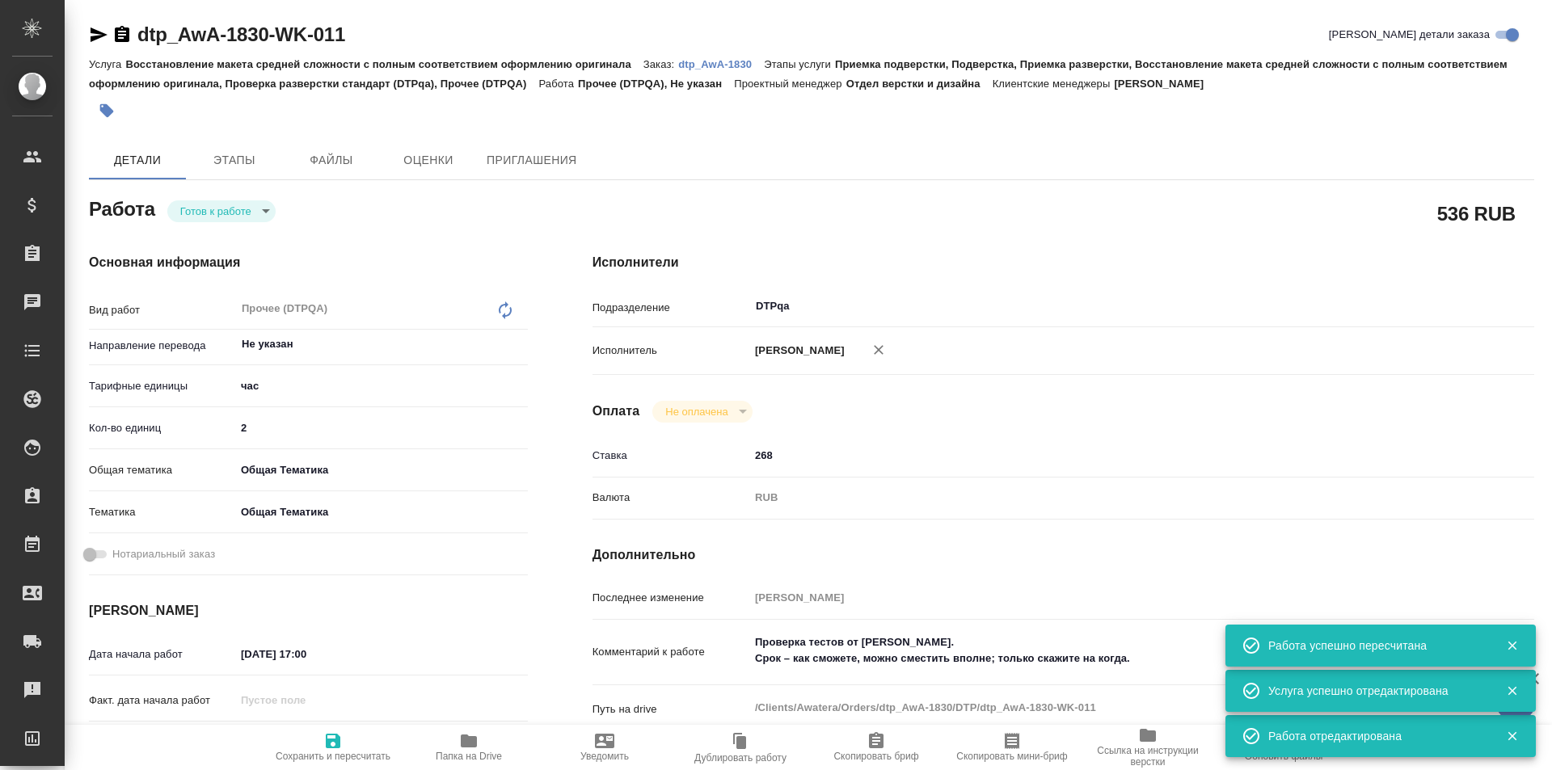
type textarea "x"
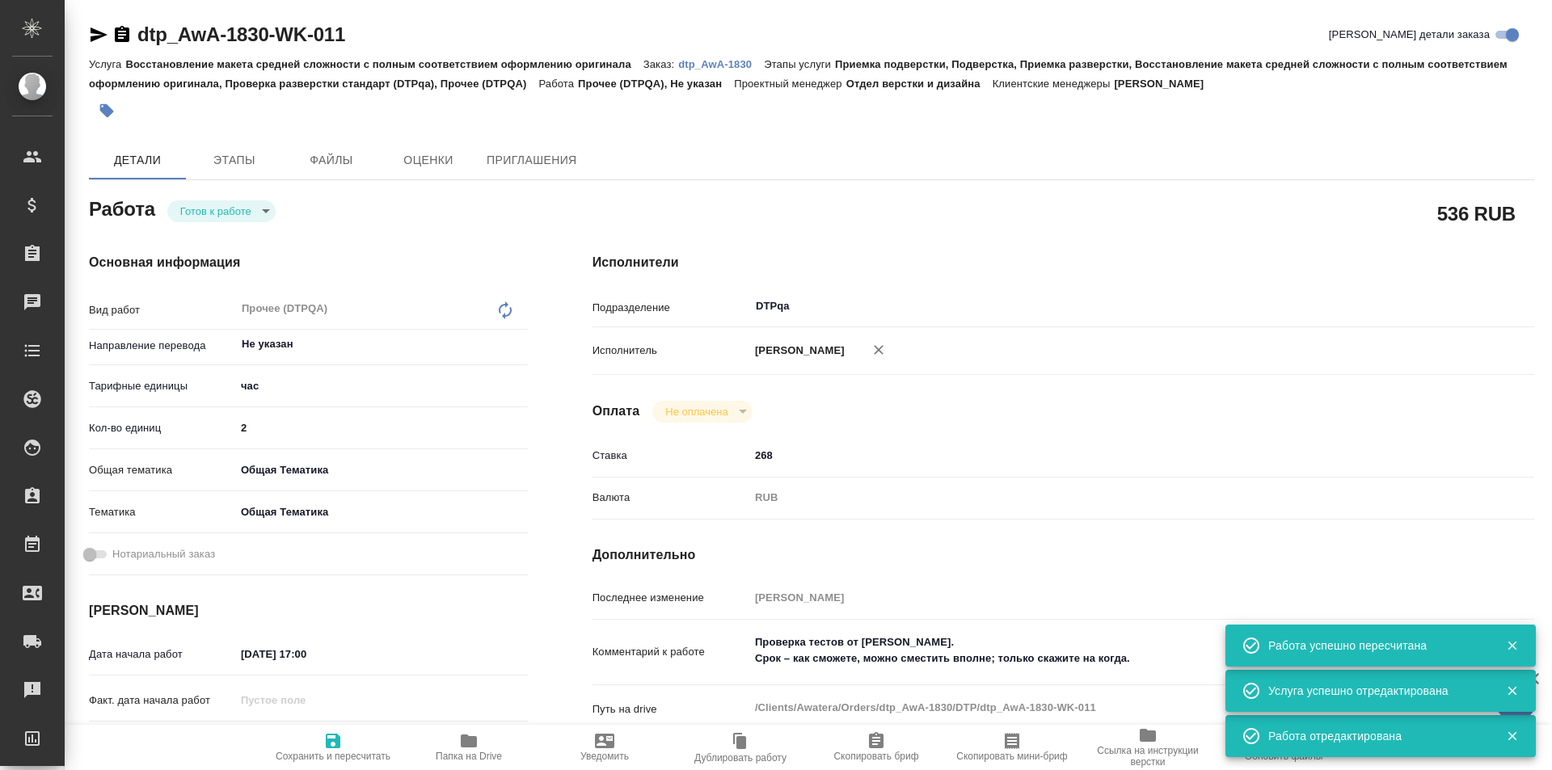
type textarea "x"
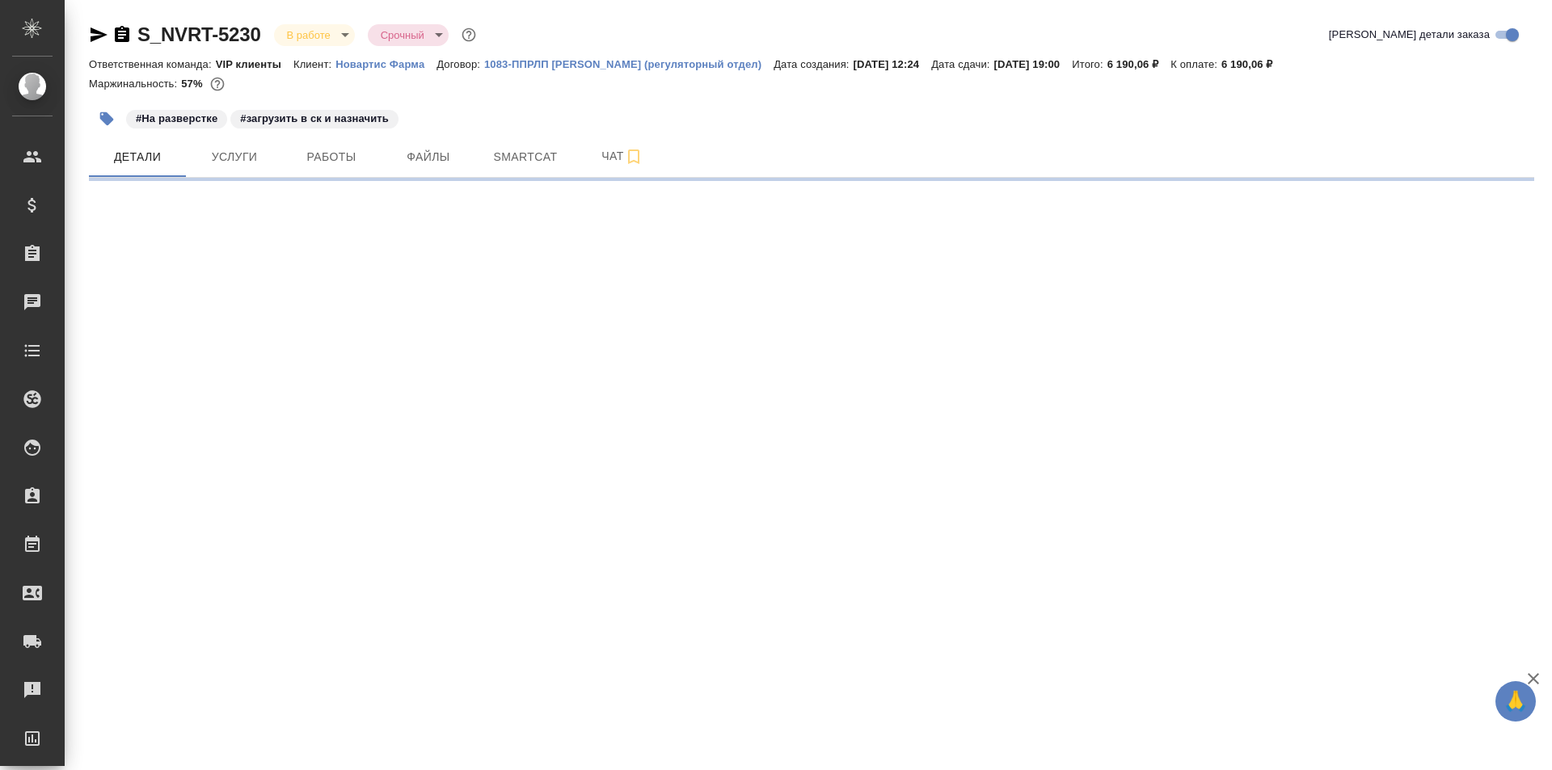
select select "RU"
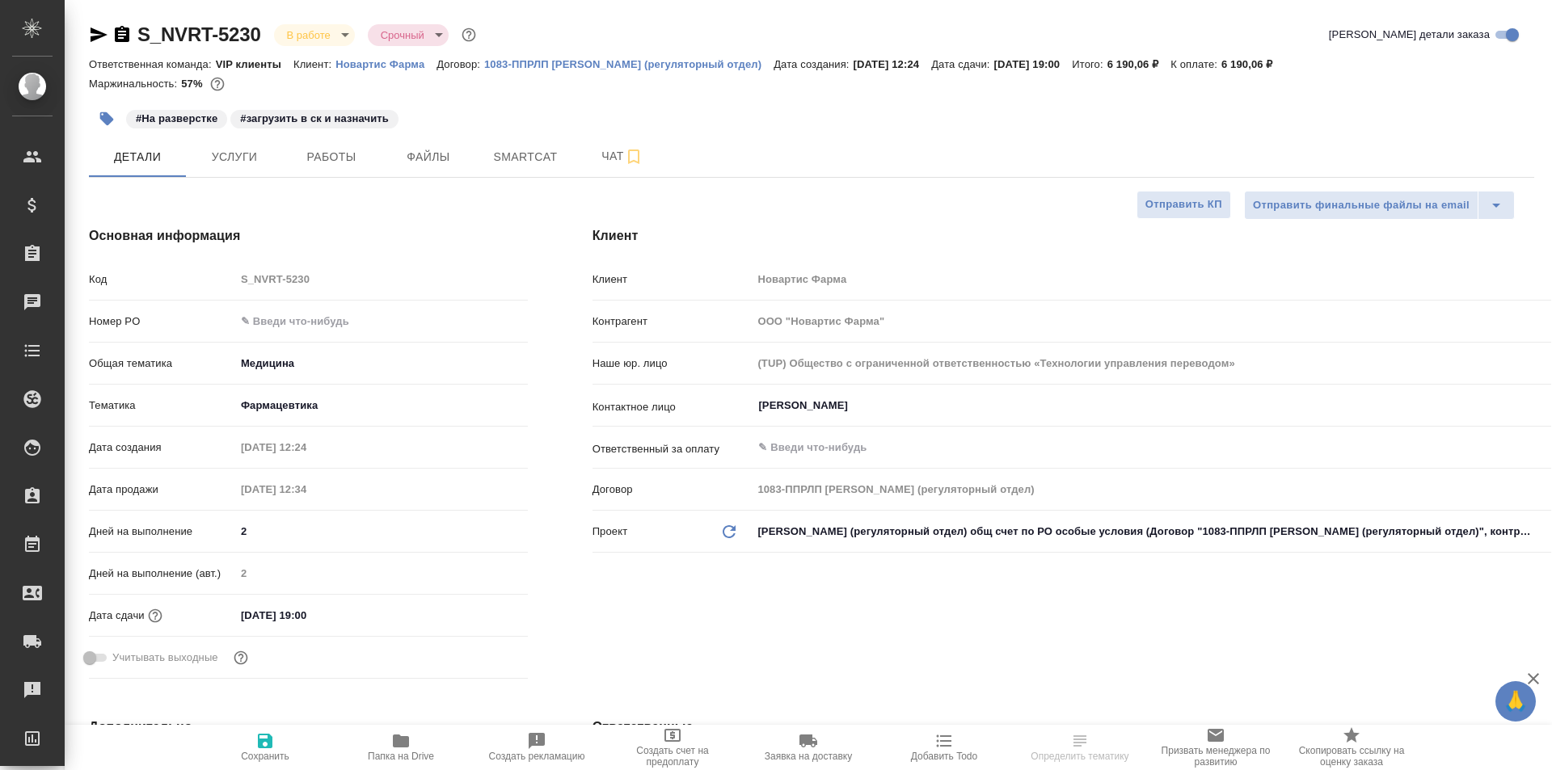
type textarea "x"
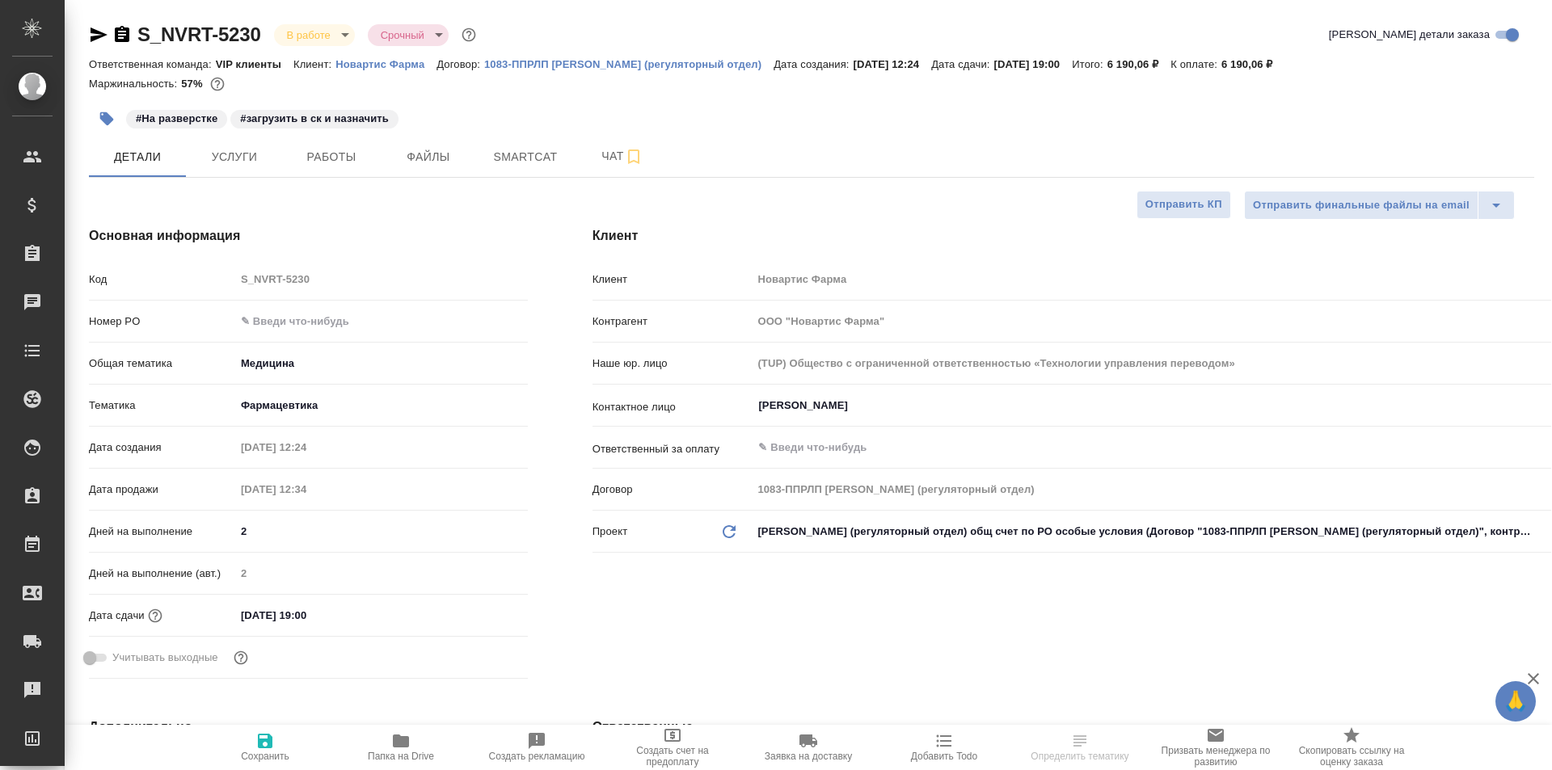
type textarea "x"
select select "RU"
type textarea "x"
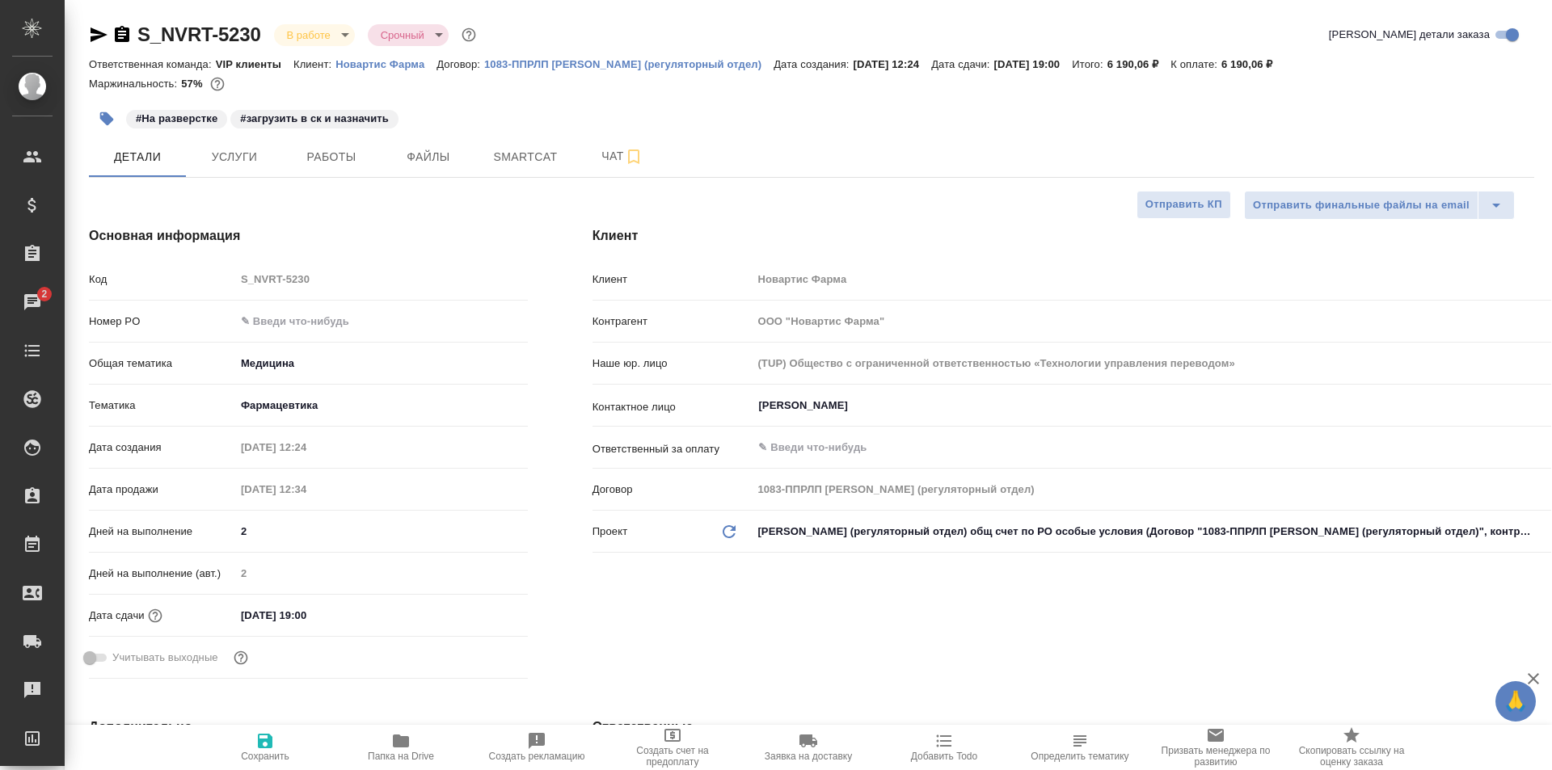
type textarea "x"
click at [322, 154] on span "Работы" at bounding box center [332, 157] width 78 height 20
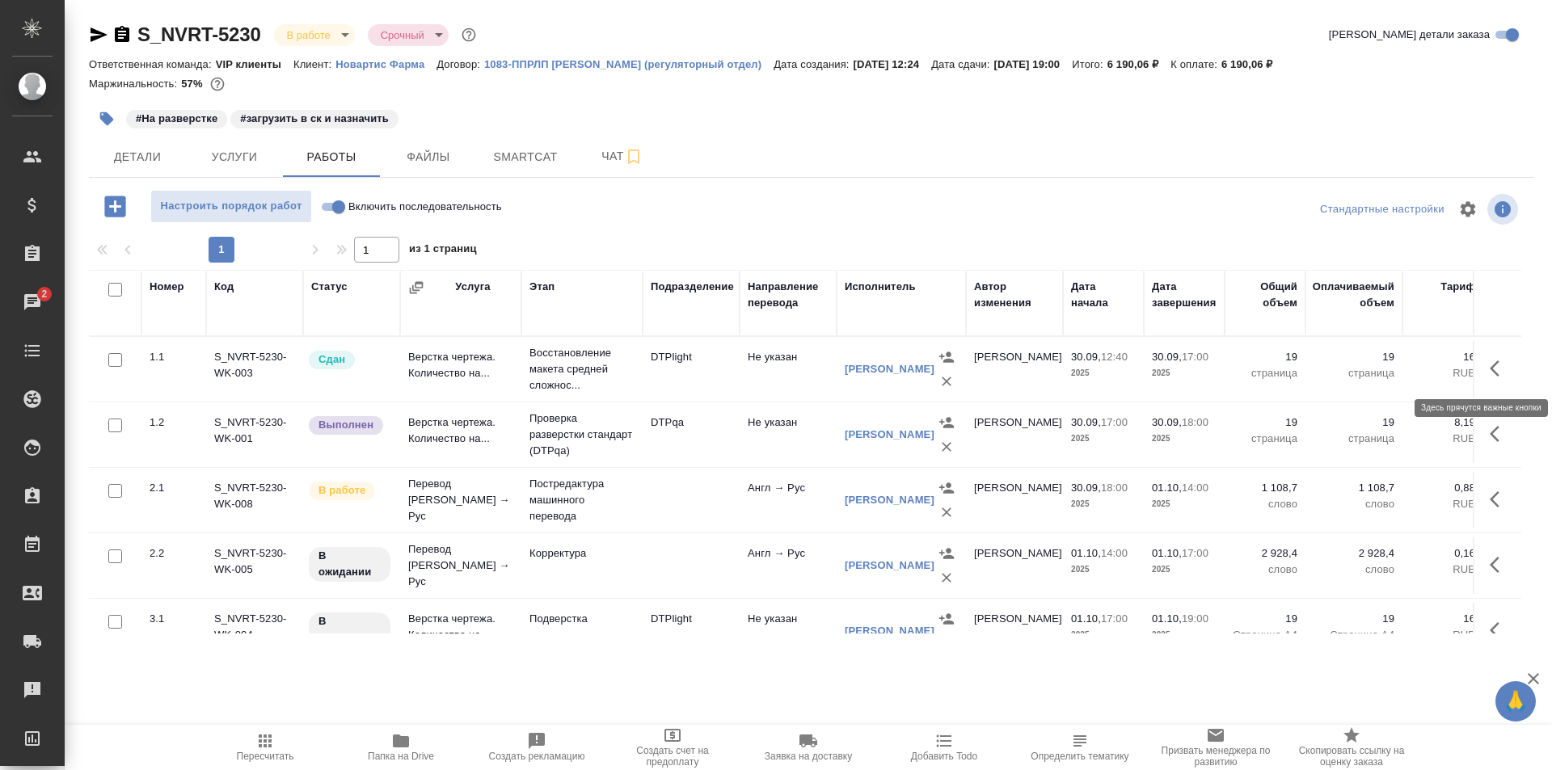
click at [1489, 370] on icon "button" at bounding box center [1498, 368] width 19 height 19
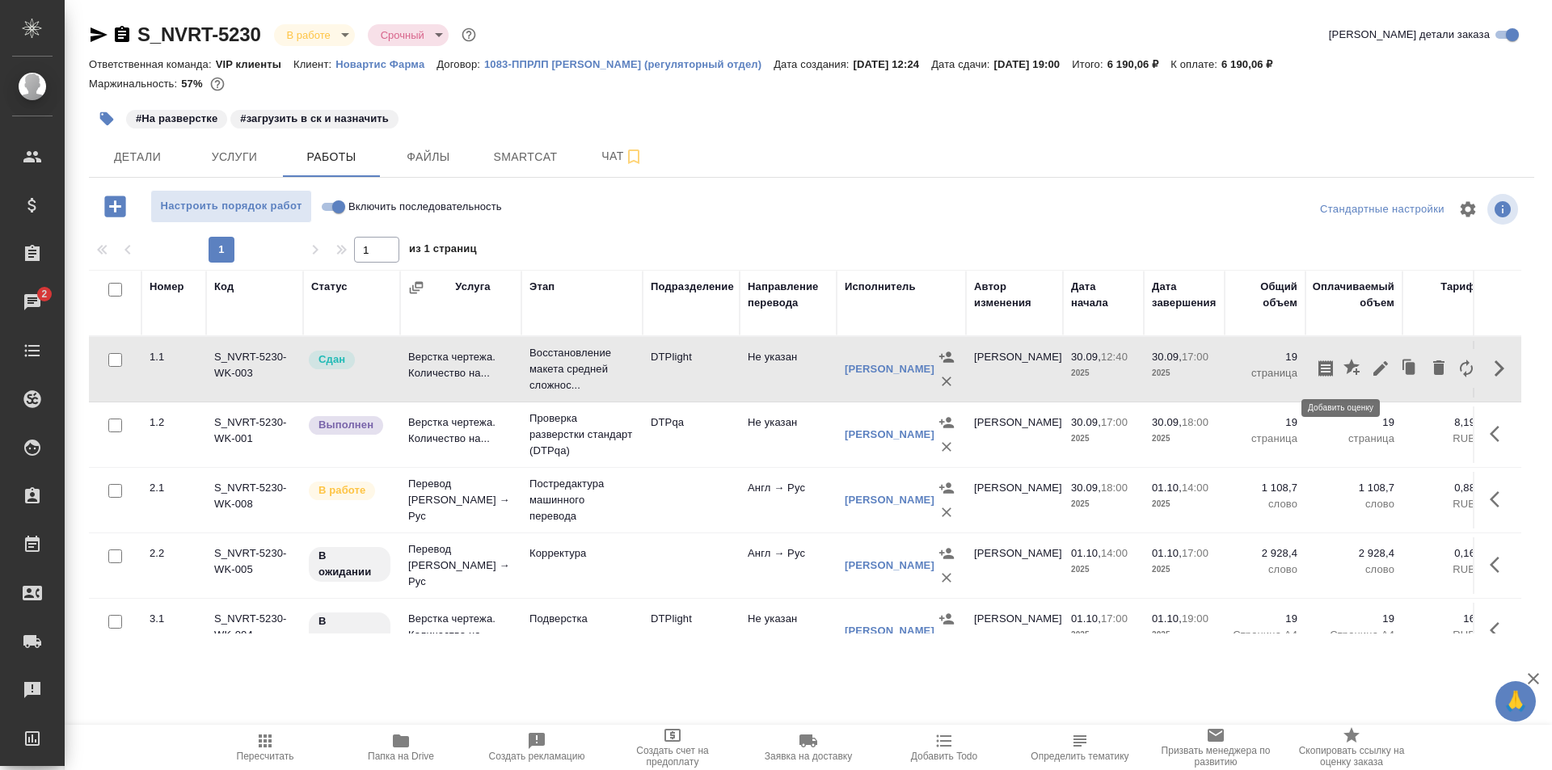
click at [1343, 366] on icon "button" at bounding box center [1351, 367] width 16 height 16
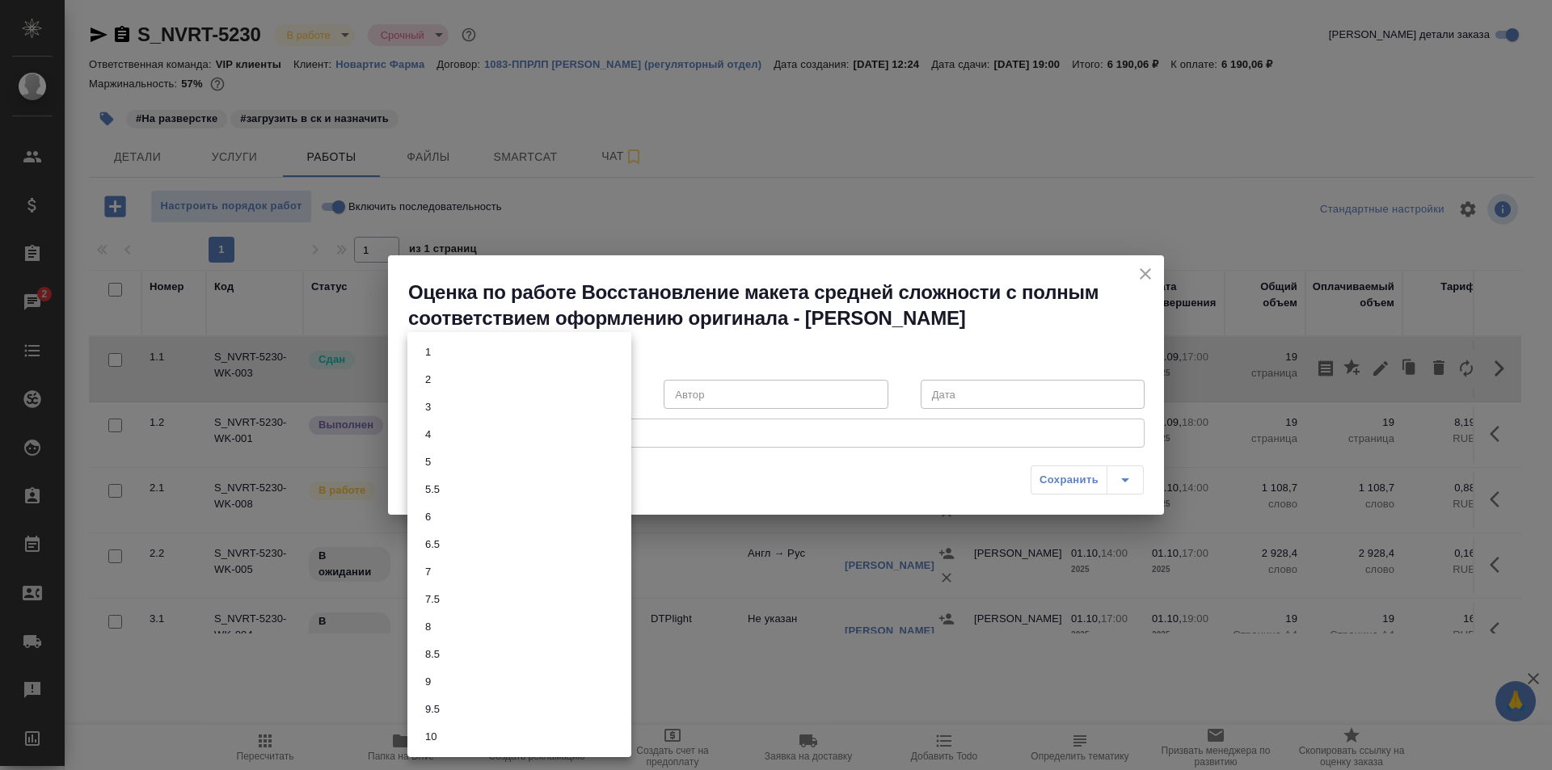
click at [537, 386] on body "🙏 .cls-1 fill:#fff; AWATERA Ismagilova Diana Клиенты Спецификации Заказы 2 Чаты…" at bounding box center [776, 385] width 1552 height 770
click at [453, 618] on li "8" at bounding box center [519, 626] width 224 height 27
type input "8"
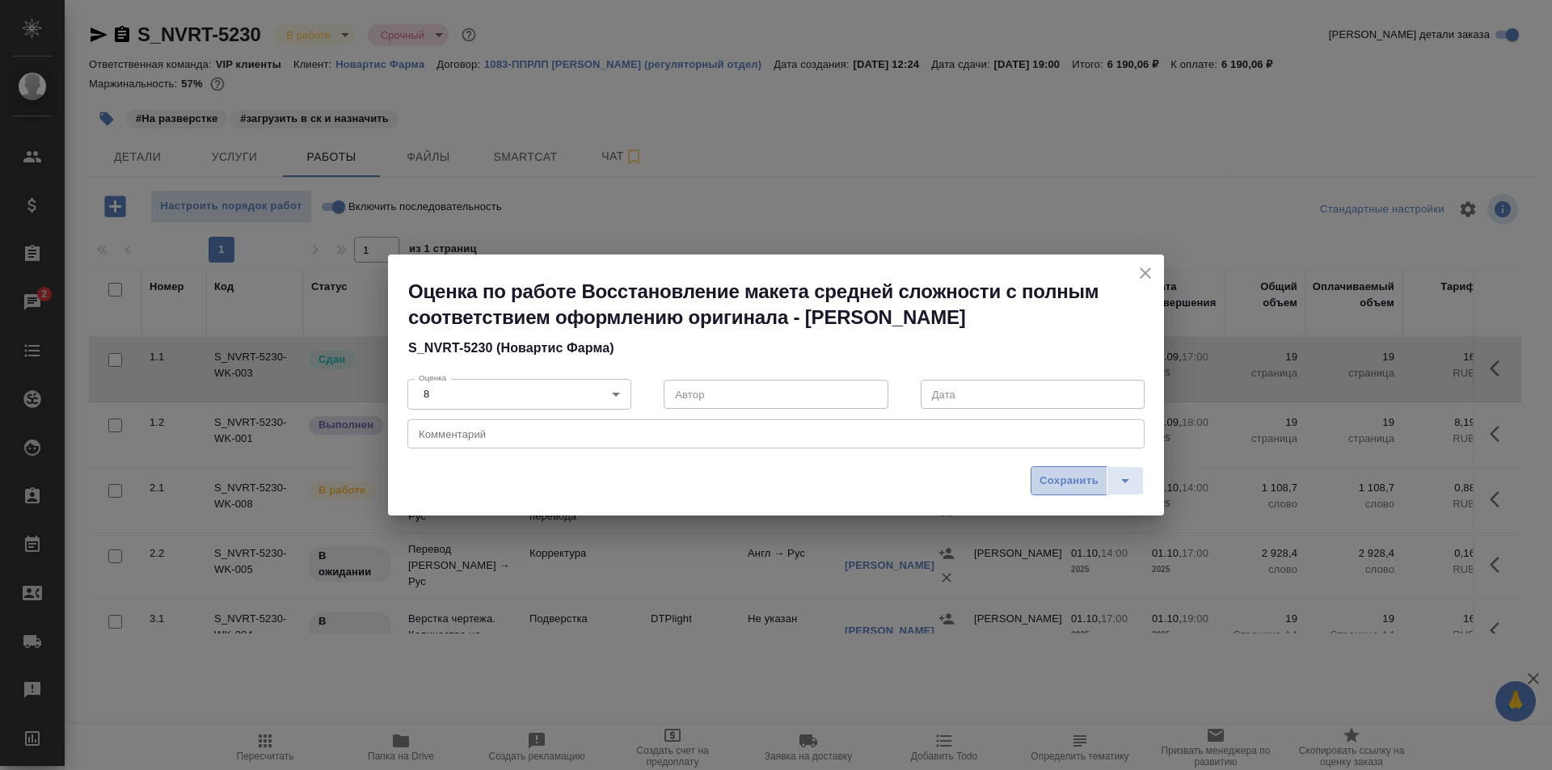
click at [1058, 477] on span "Сохранить" at bounding box center [1068, 481] width 59 height 19
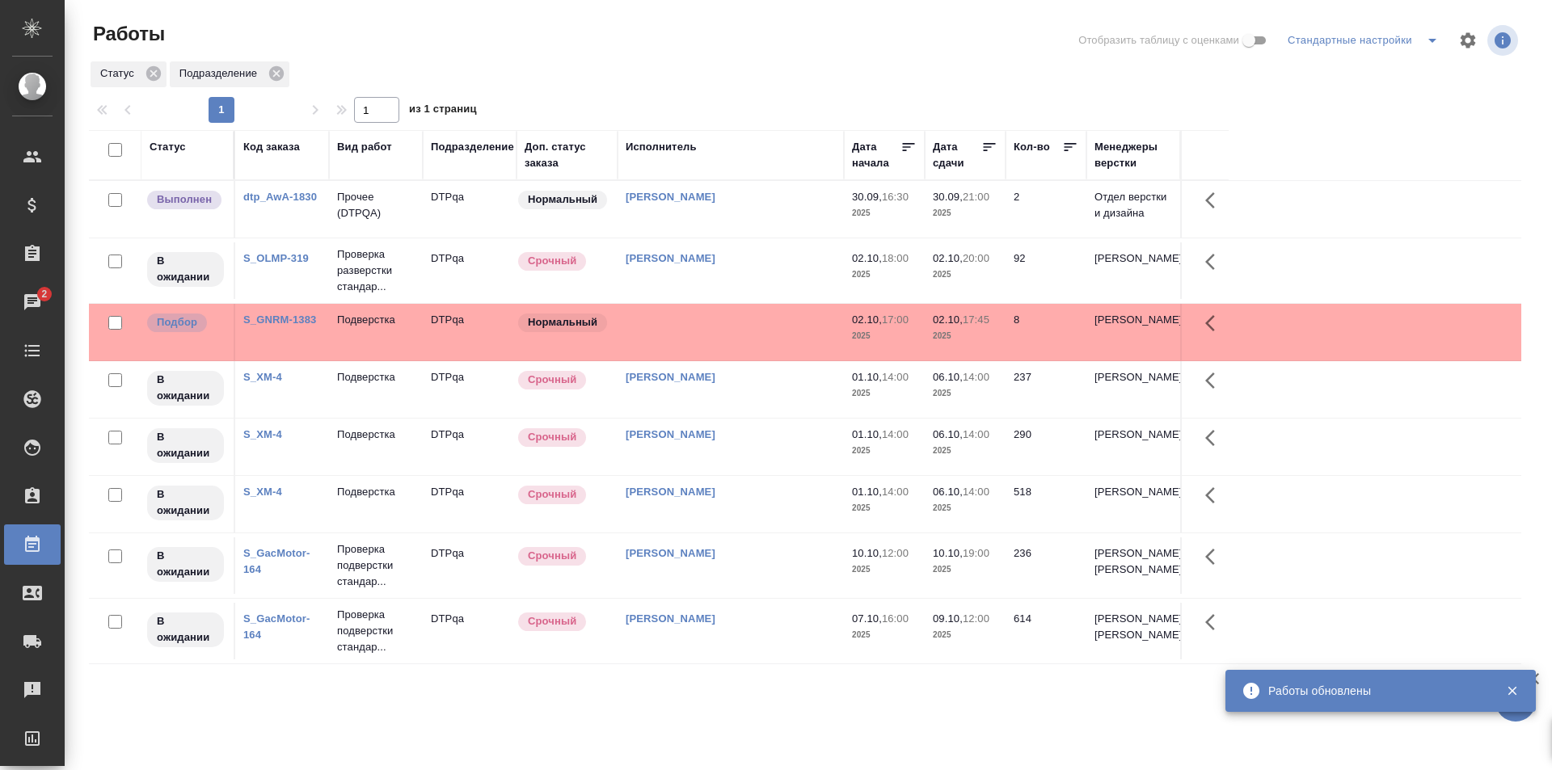
click at [746, 11] on div "Работы Отобразить таблицу с оценками Стандартные настройки Статус Подразделение…" at bounding box center [811, 360] width 1463 height 721
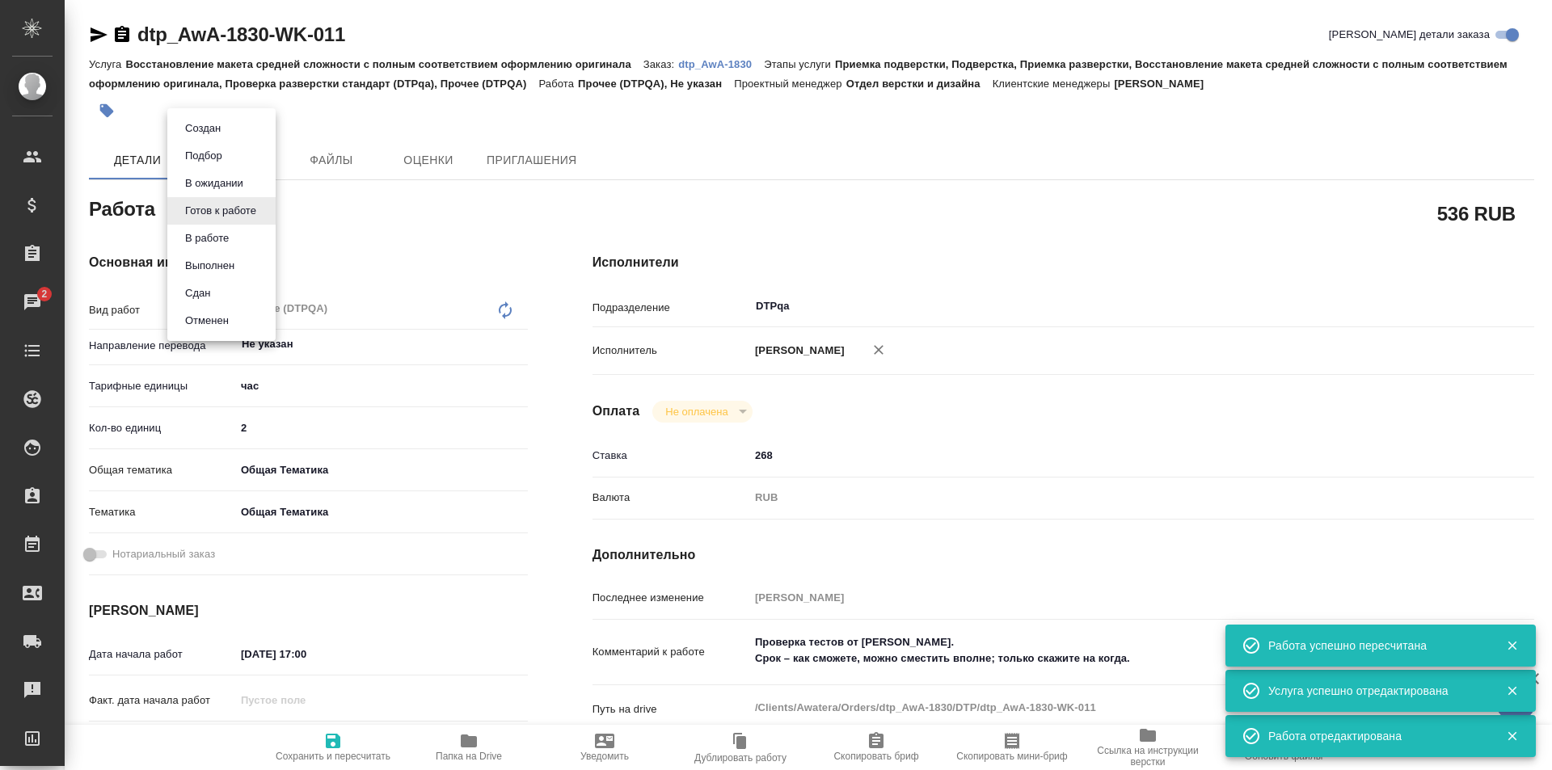
click at [213, 204] on body "🙏 .cls-1 fill:#fff; AWATERA Ismagilova [PERSON_NAME] Спецификации Заказы 2 Чаты…" at bounding box center [776, 385] width 1552 height 770
click at [223, 238] on button "В работе" at bounding box center [206, 238] width 53 height 18
type textarea "x"
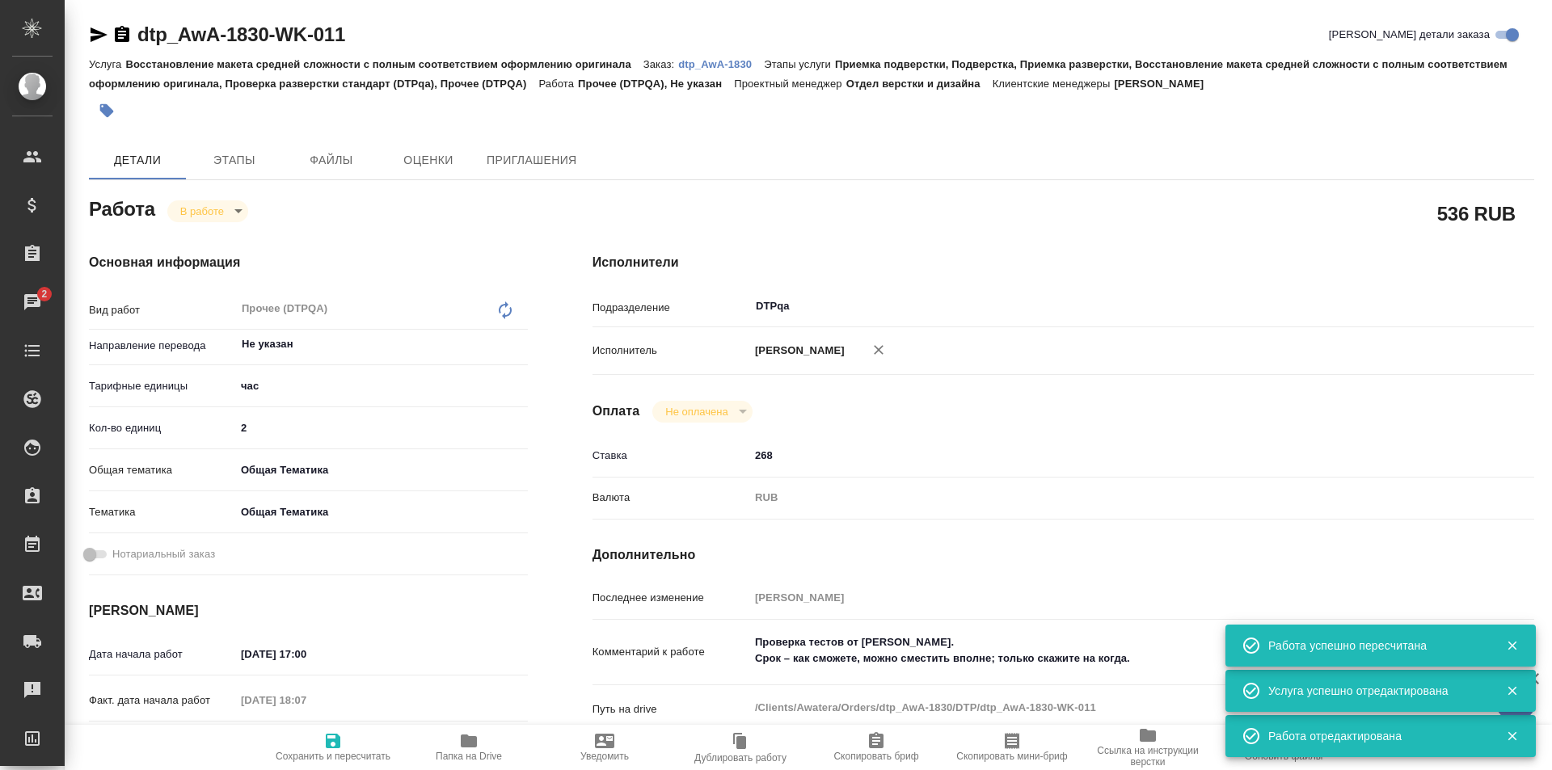
type textarea "x"
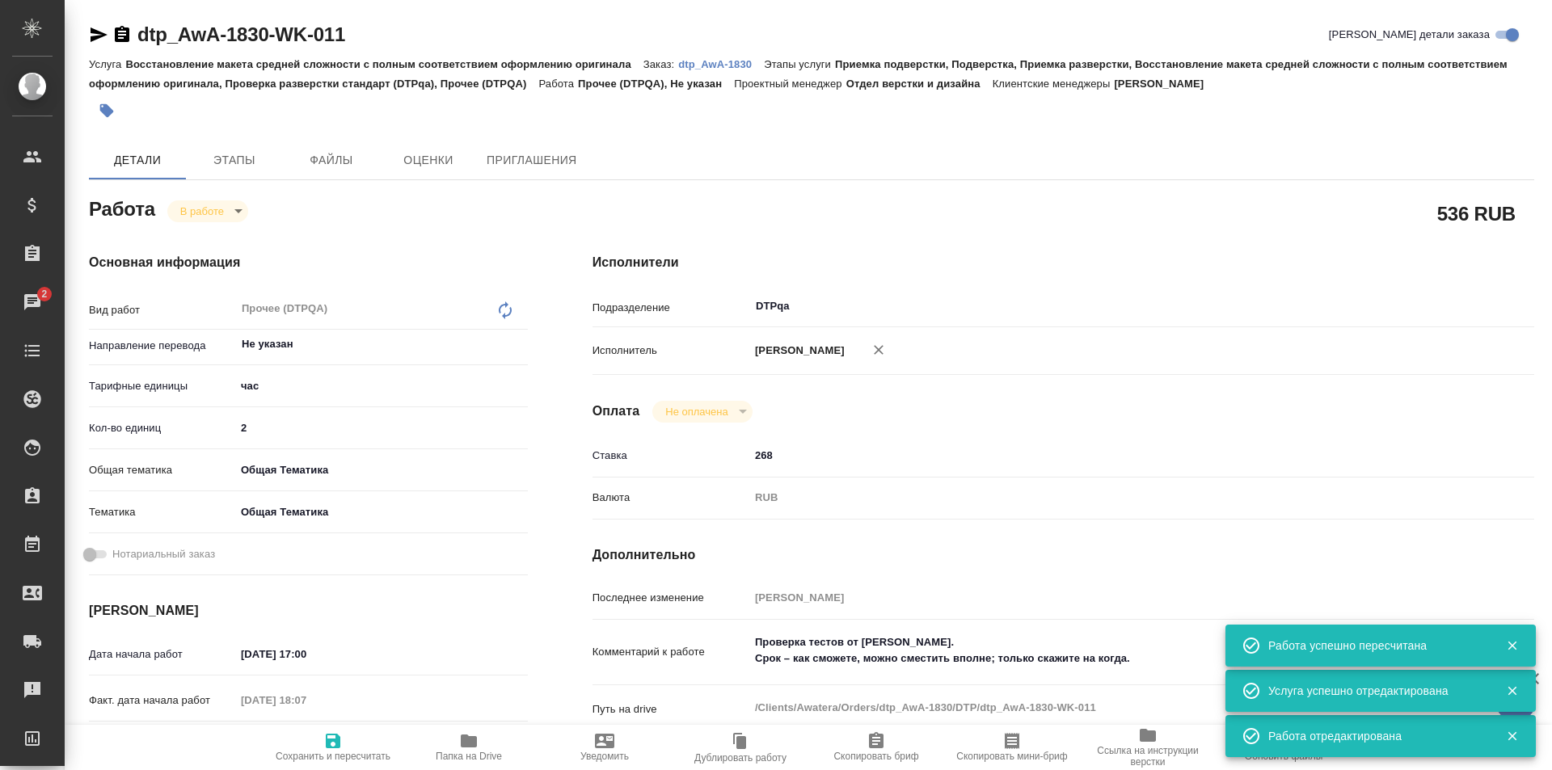
type textarea "x"
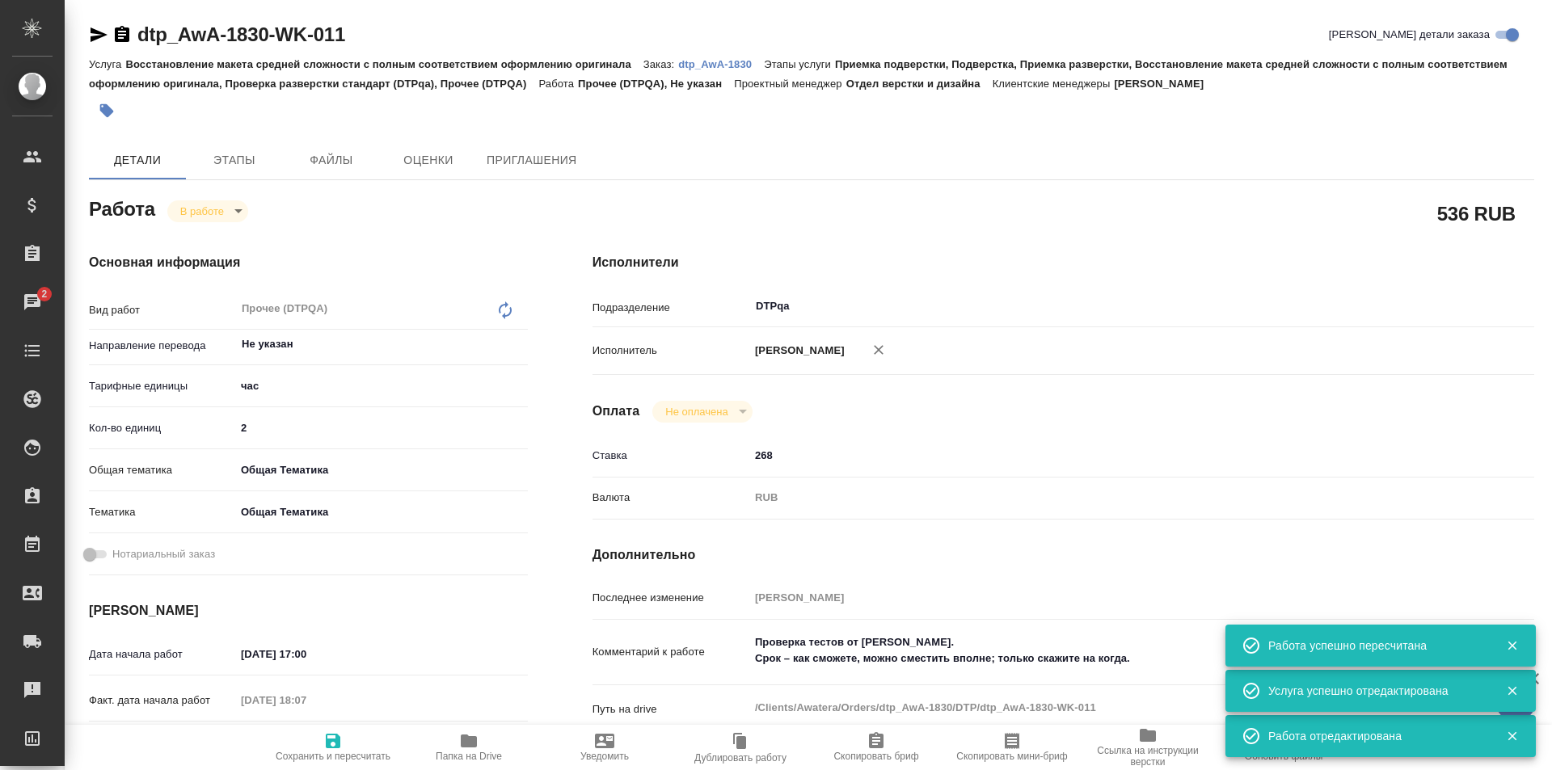
type textarea "x"
drag, startPoint x: 367, startPoint y: 28, endPoint x: 84, endPoint y: 30, distance: 282.8
click at [80, 34] on div "dtp_AwA-1830-WK-011 Кратко детали заказа Услуга Восстановление макета средней с…" at bounding box center [811, 697] width 1463 height 1395
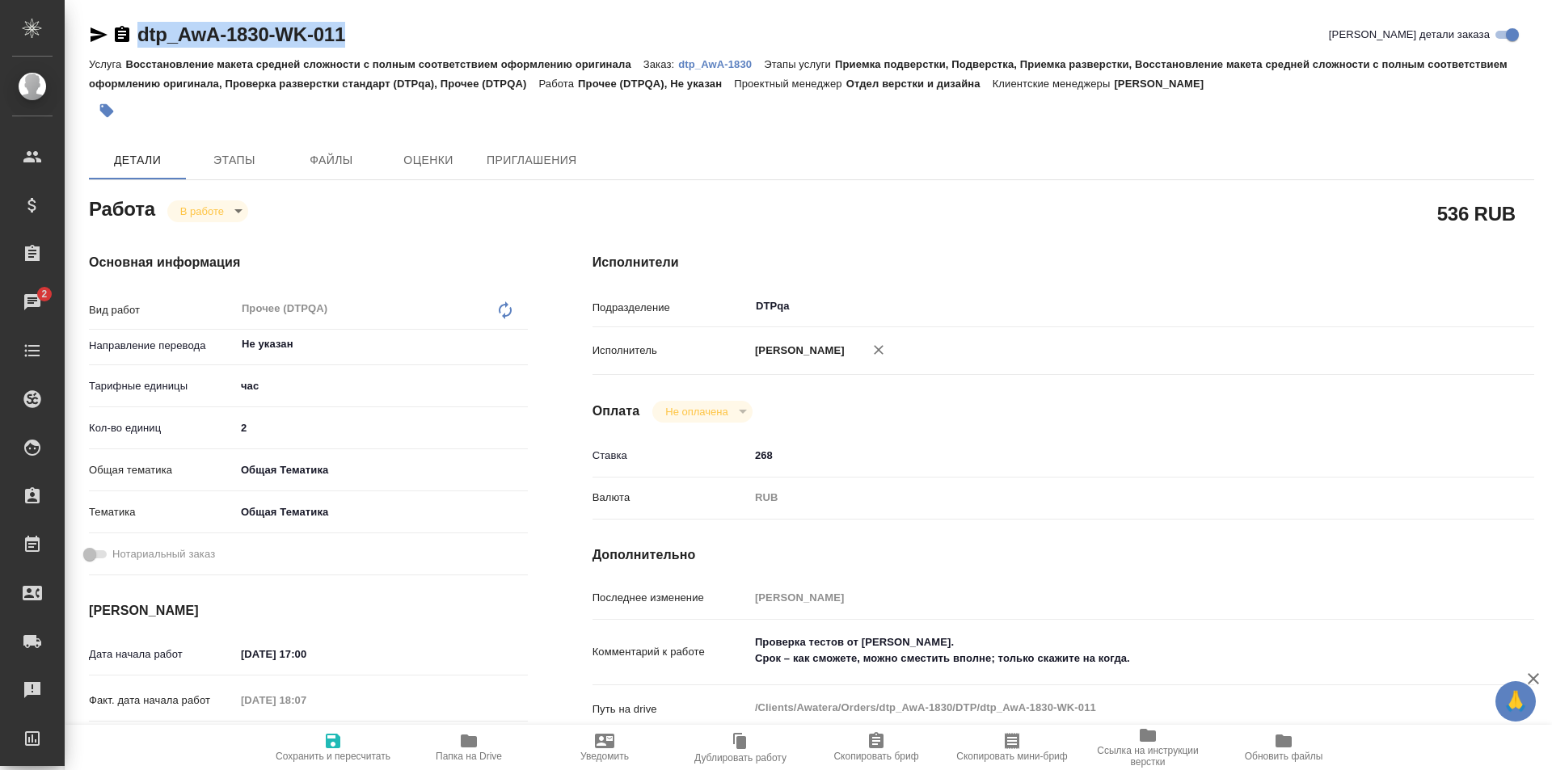
copy link "dtp_AwA-1830-WK-011"
type textarea "x"
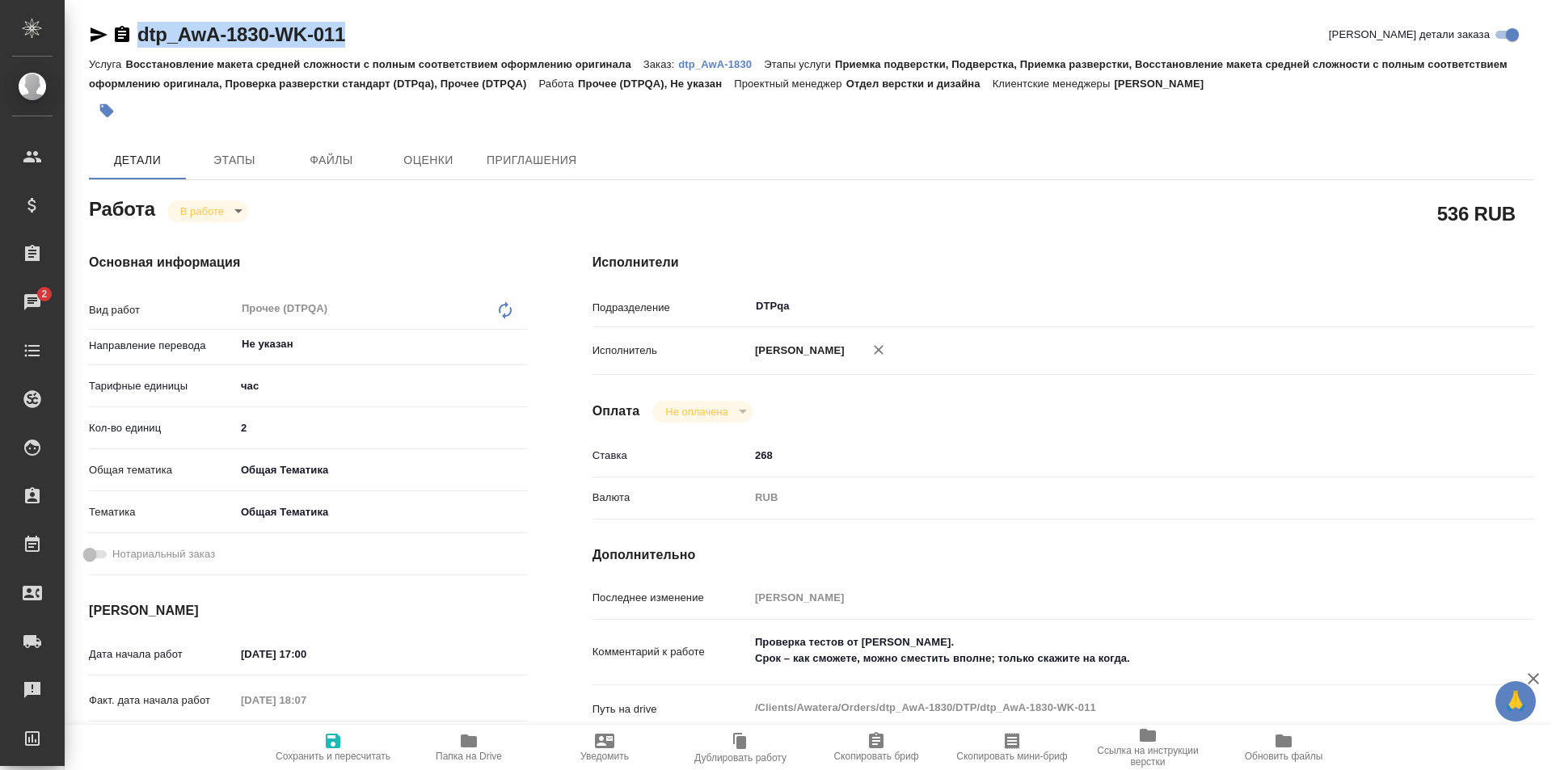
type textarea "x"
copy link "dtp_AwA-1830-WK-011"
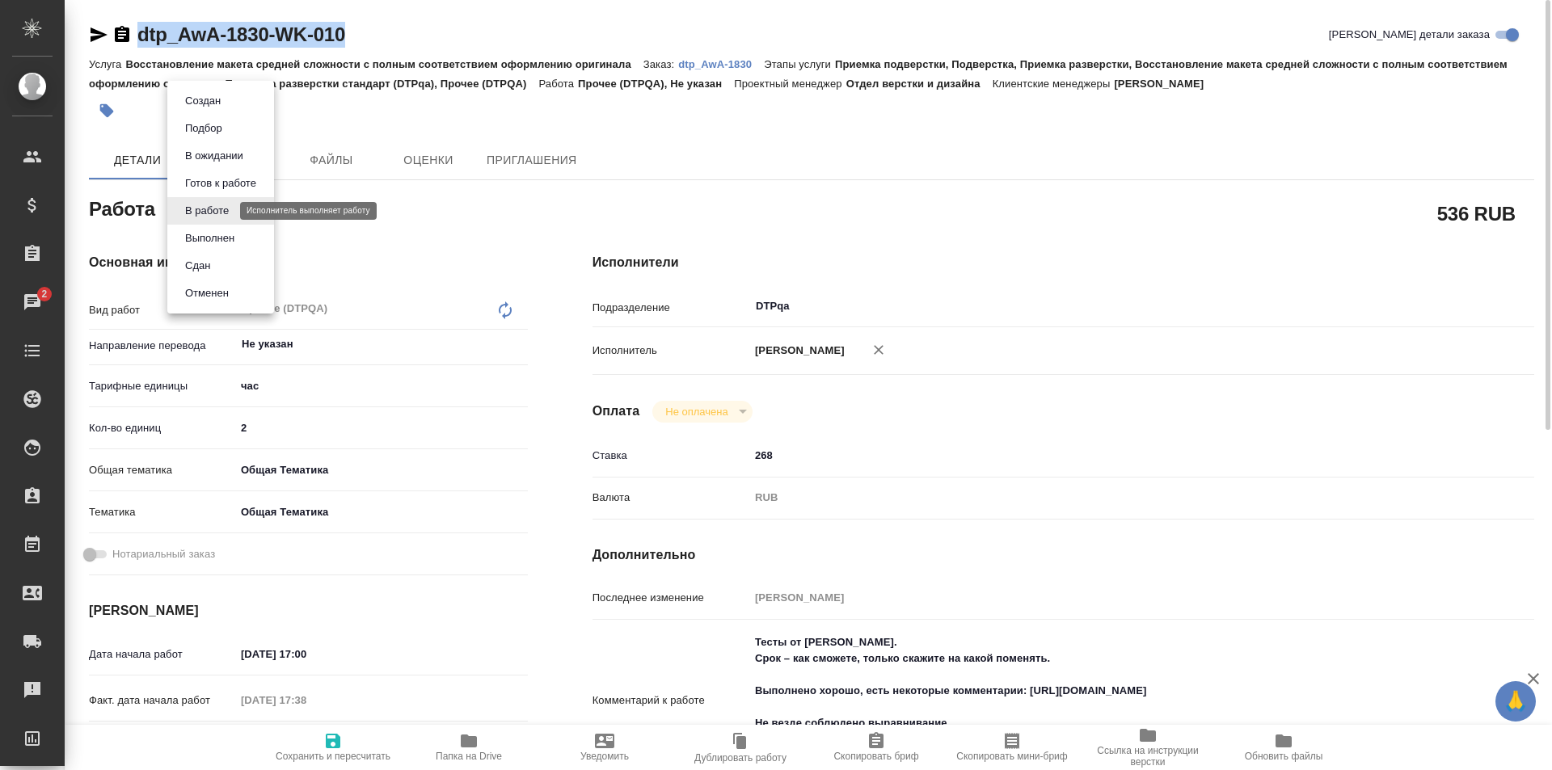
click at [220, 210] on body "🙏 .cls-1 fill:#fff; AWATERA Ismagilova [PERSON_NAME] Спецификации Заказы 2 Чаты…" at bounding box center [776, 385] width 1552 height 770
click at [213, 241] on button "Выполнен" at bounding box center [209, 238] width 59 height 18
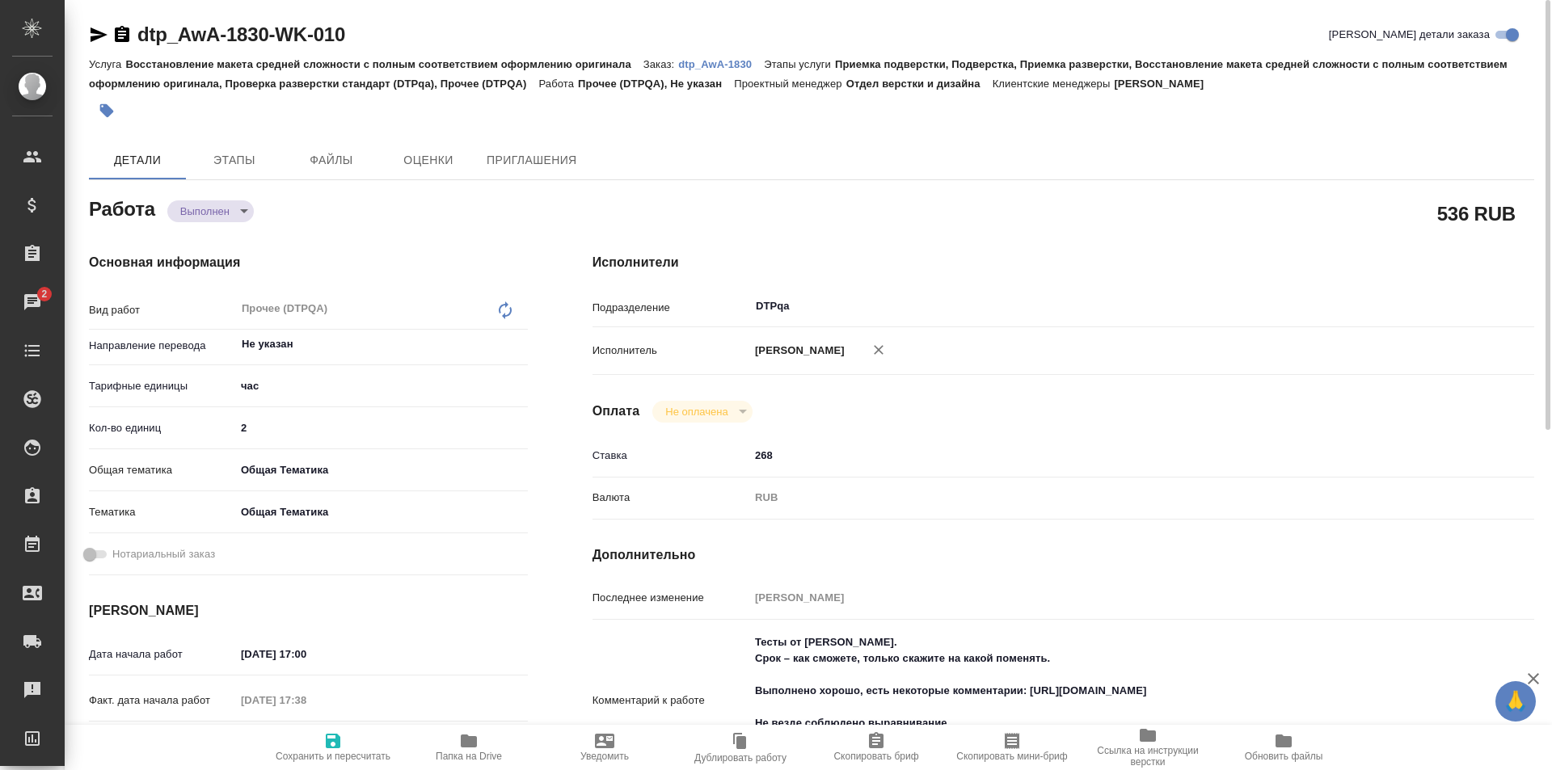
type textarea "x"
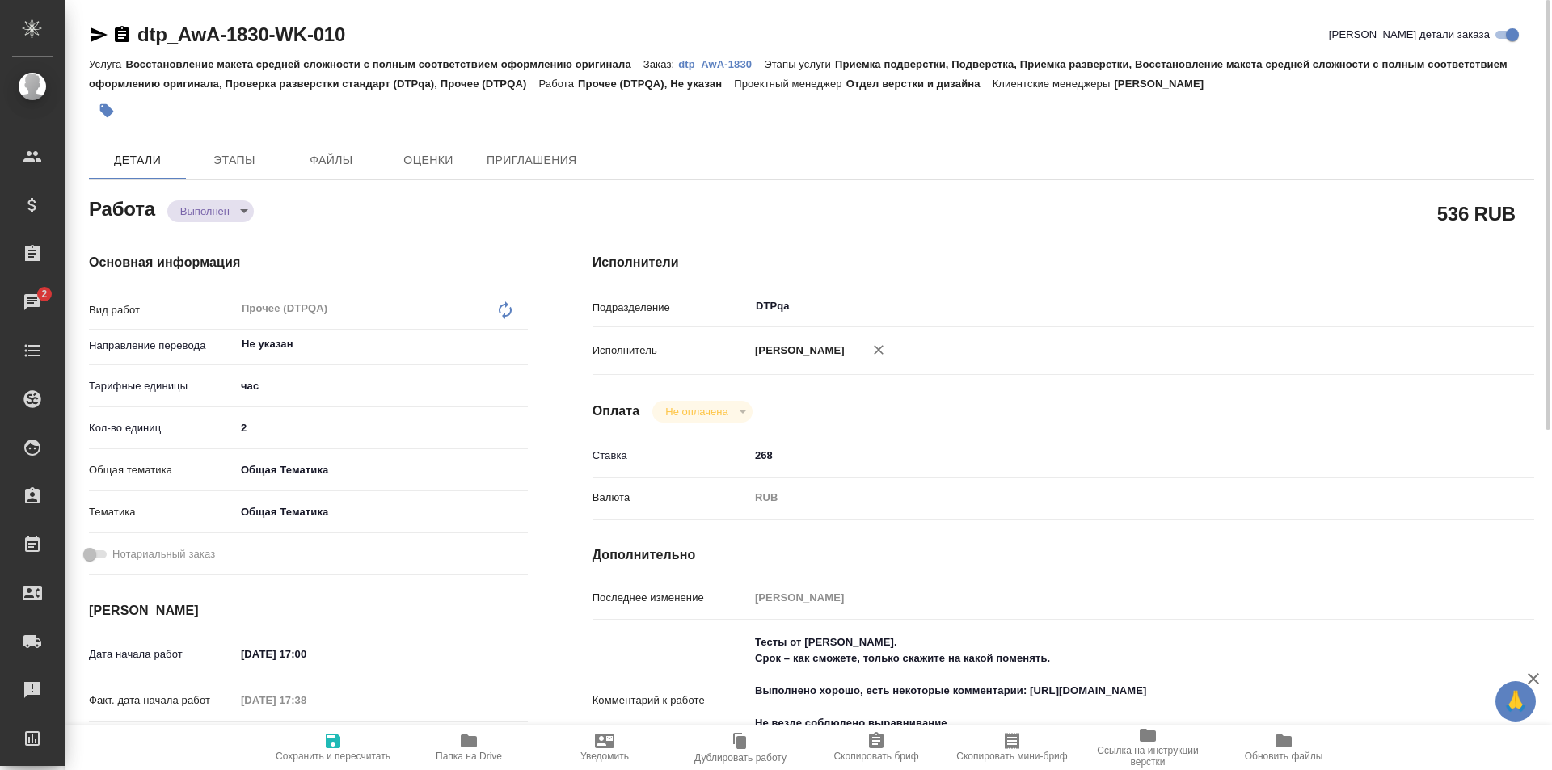
type textarea "x"
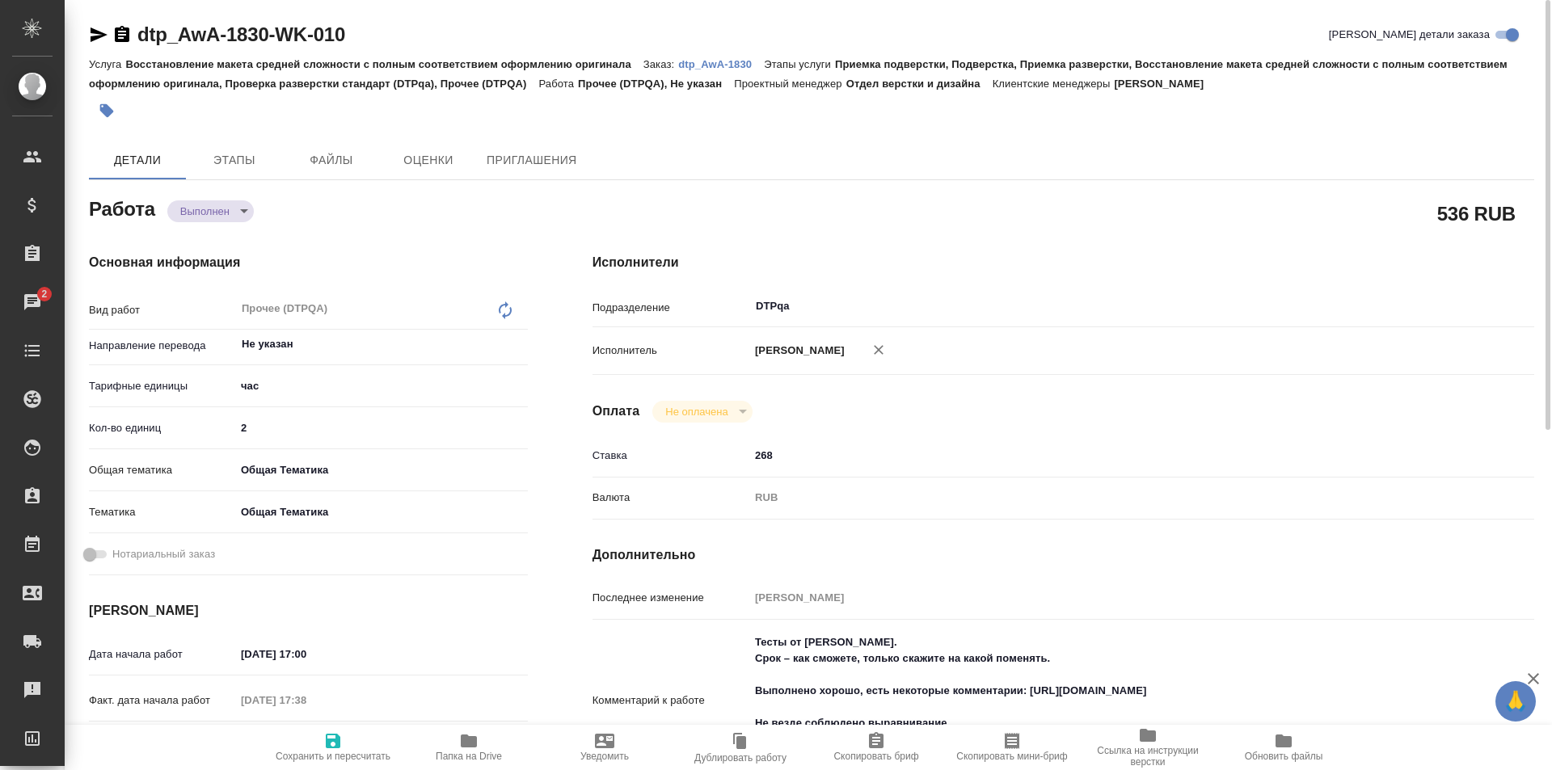
type textarea "x"
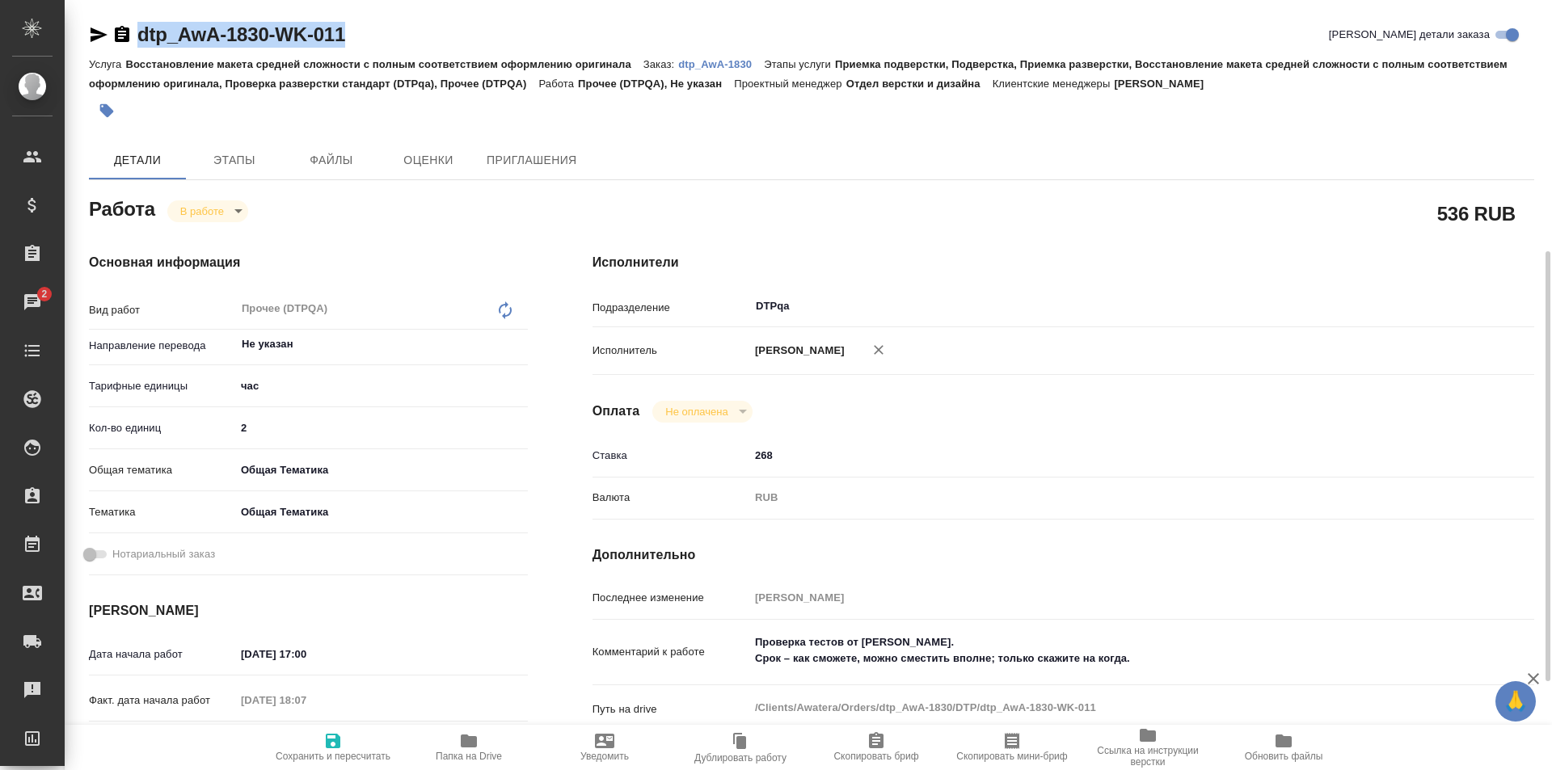
scroll to position [162, 0]
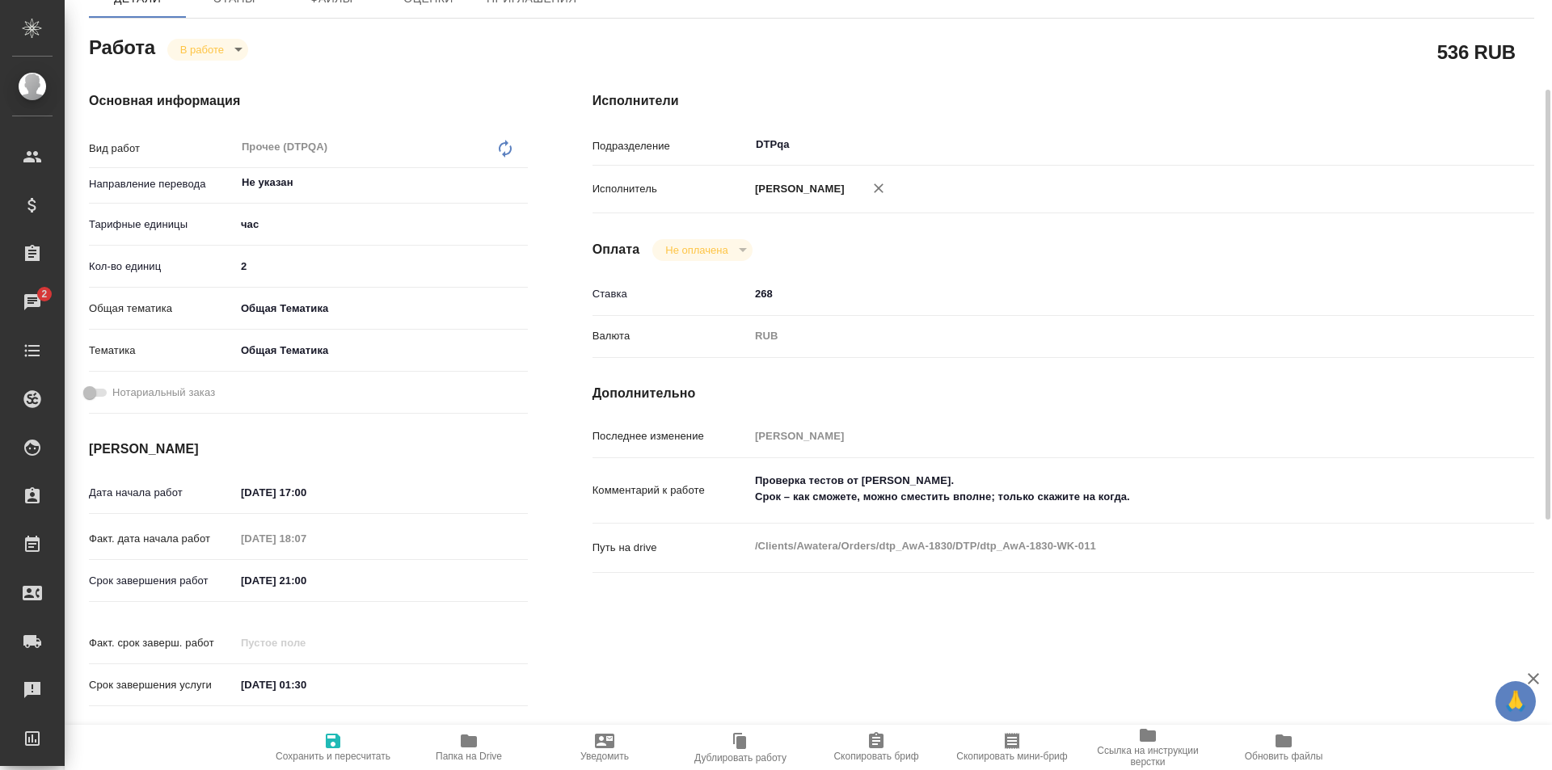
click at [1173, 503] on textarea "Проверка тестов от [PERSON_NAME]. Срок – как сможете, можно сместить вполне; то…" at bounding box center [1102, 489] width 706 height 44
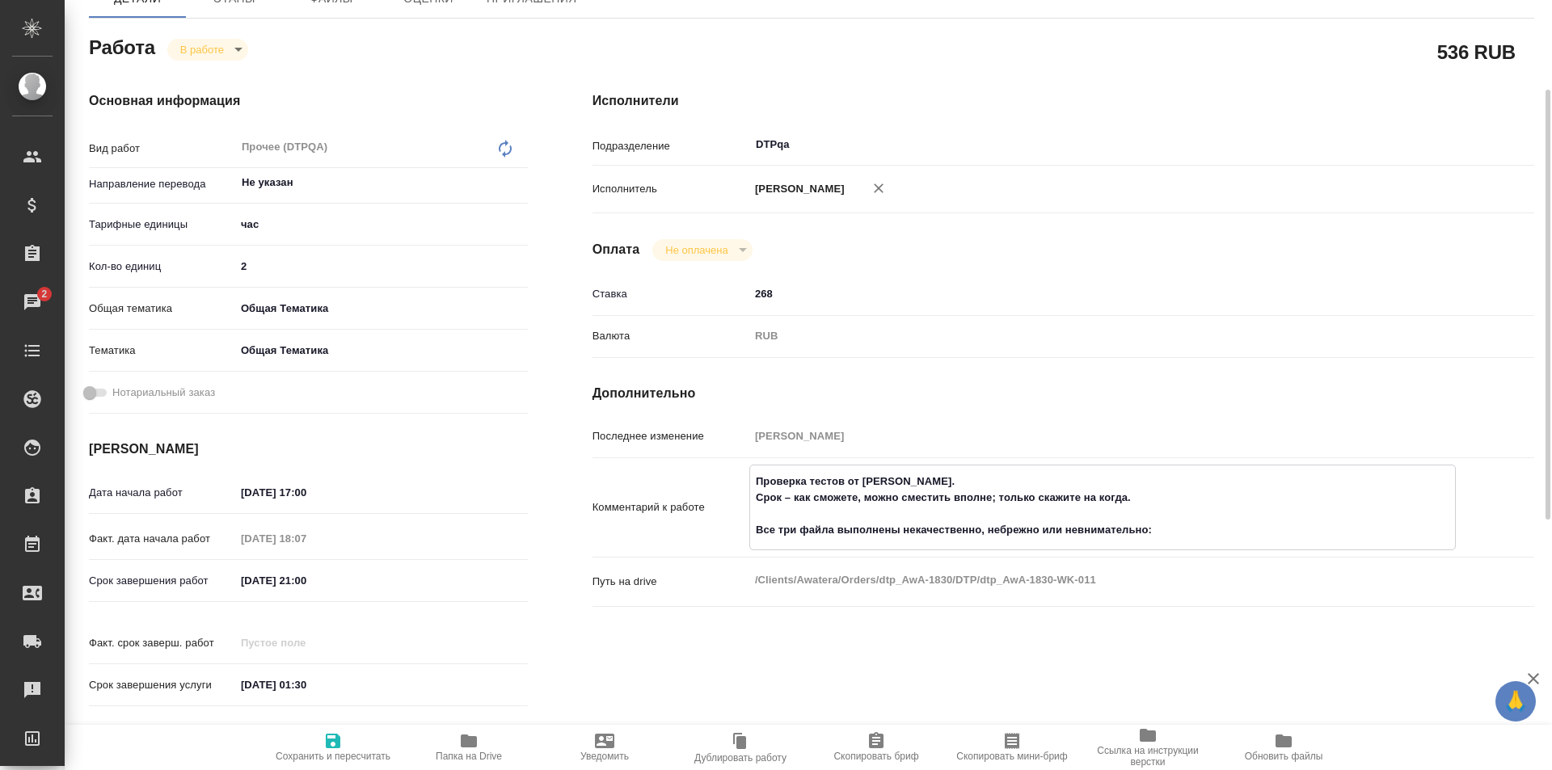
paste textarea "[URL][DOMAIN_NAME]"
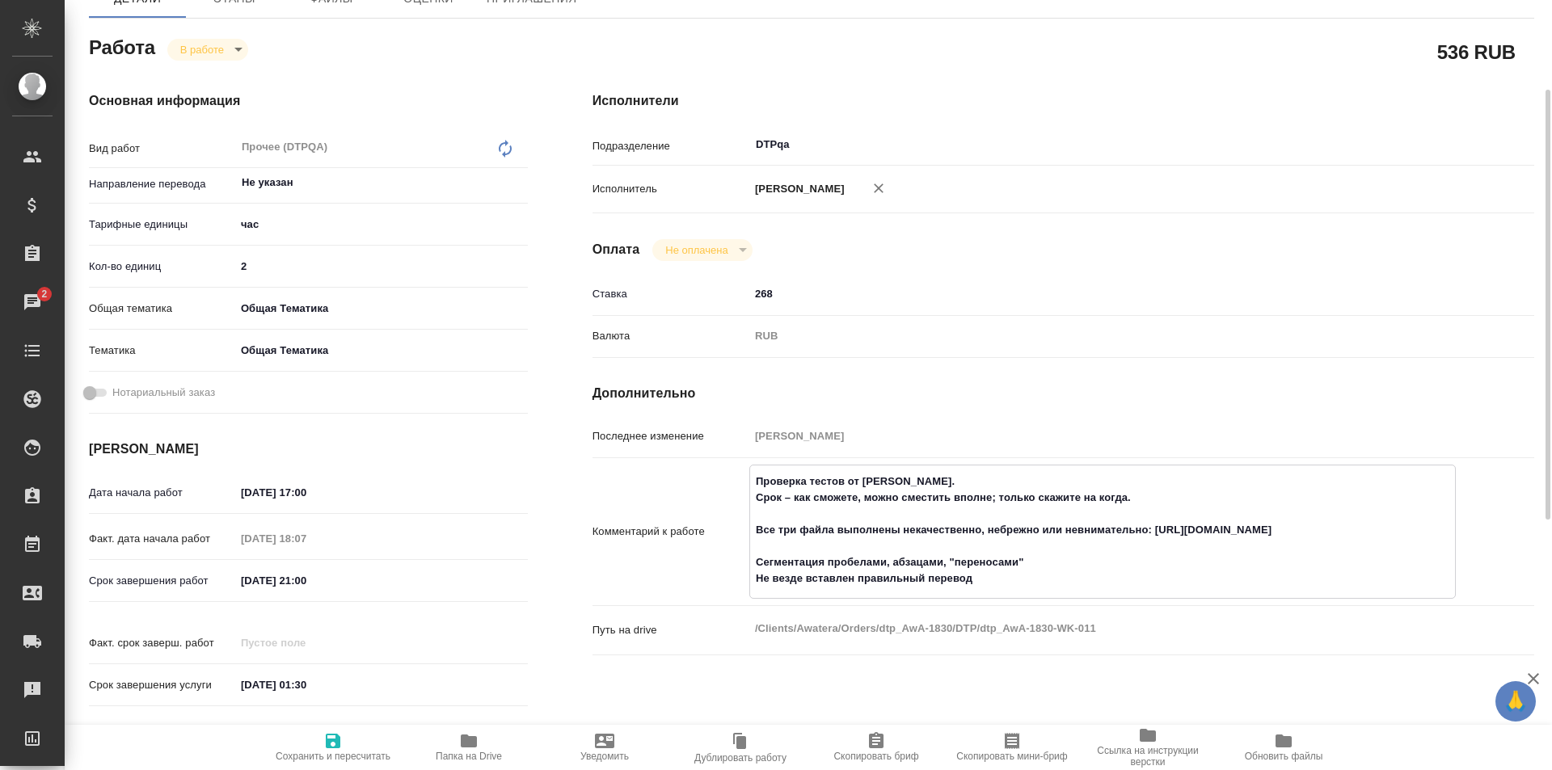
click at [1052, 558] on textarea "Проверка тестов от [PERSON_NAME]. Срок – как сможете, можно сместить вполне; то…" at bounding box center [1102, 530] width 705 height 124
click at [995, 592] on textarea "Проверка тестов от [PERSON_NAME]. Срок – как сможете, можно сместить вполне; то…" at bounding box center [1102, 538] width 705 height 141
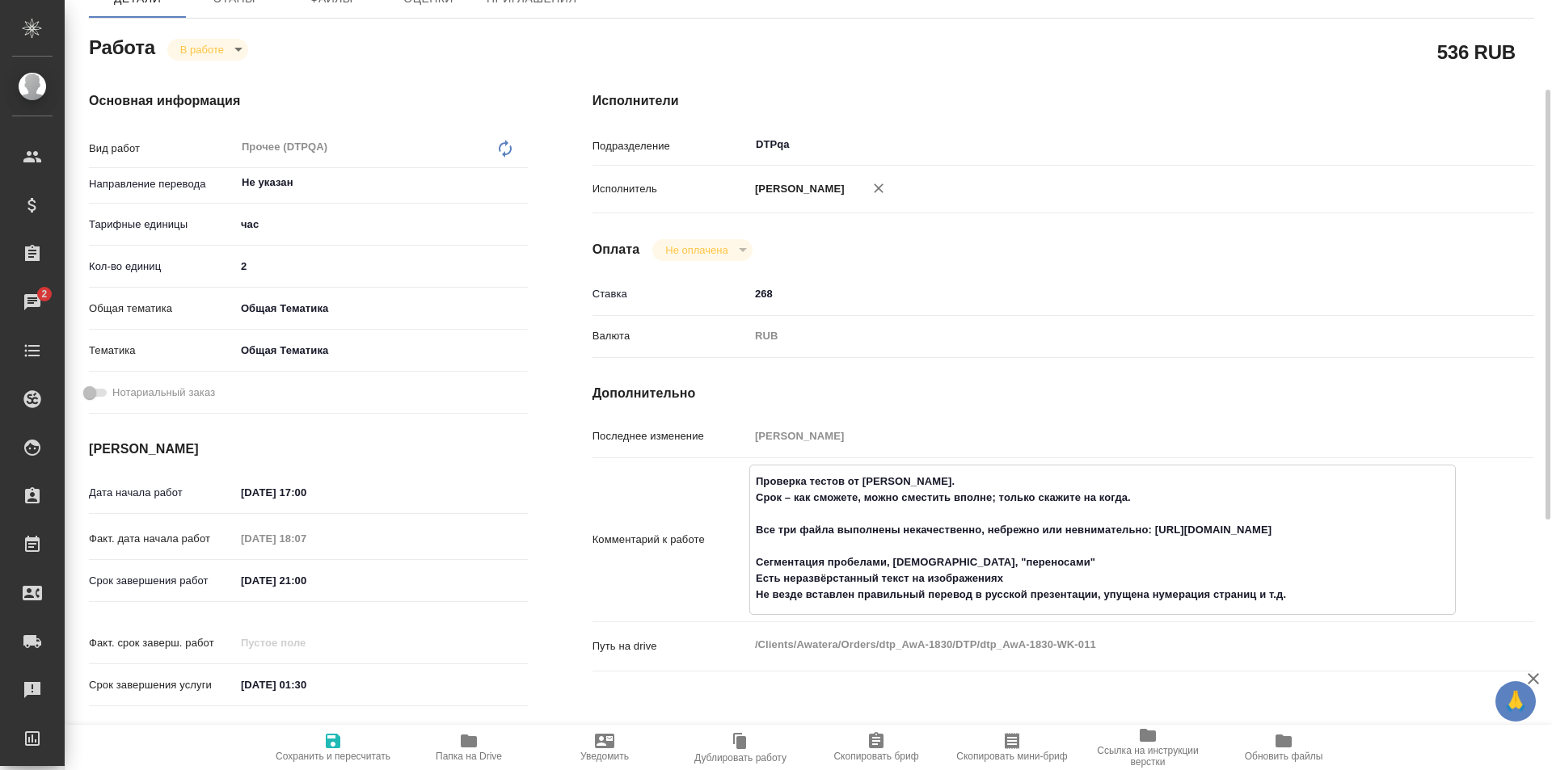
type textarea "Проверка тестов от [PERSON_NAME]. Срок – как сможете, можно сместить вполне; то…"
click at [332, 739] on icon "button" at bounding box center [333, 741] width 15 height 15
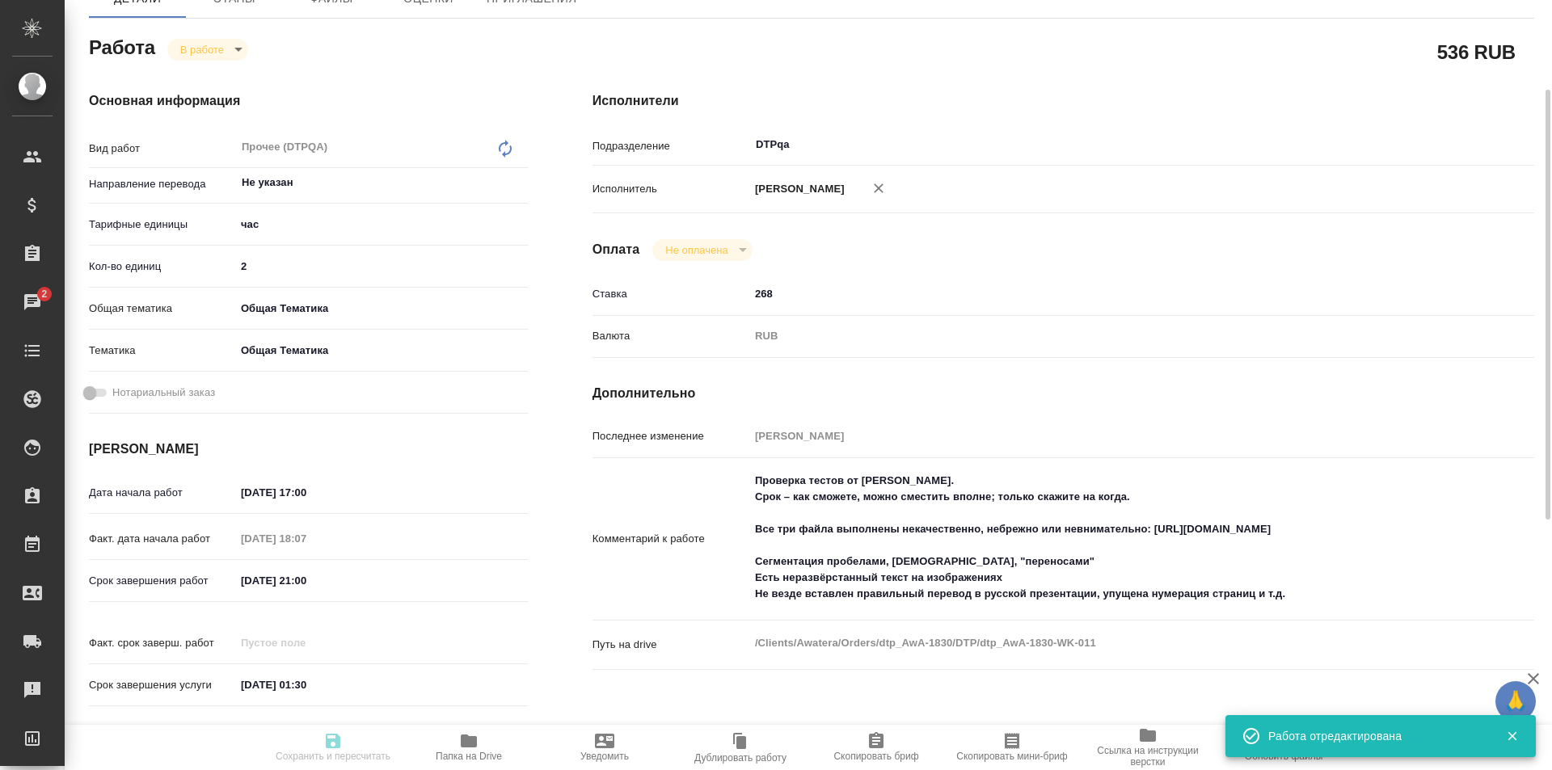
type input "inProgress"
type input "Не указан"
type input "5a8b1489cc6b4906c91bfd93"
type input "2"
type input "obtem"
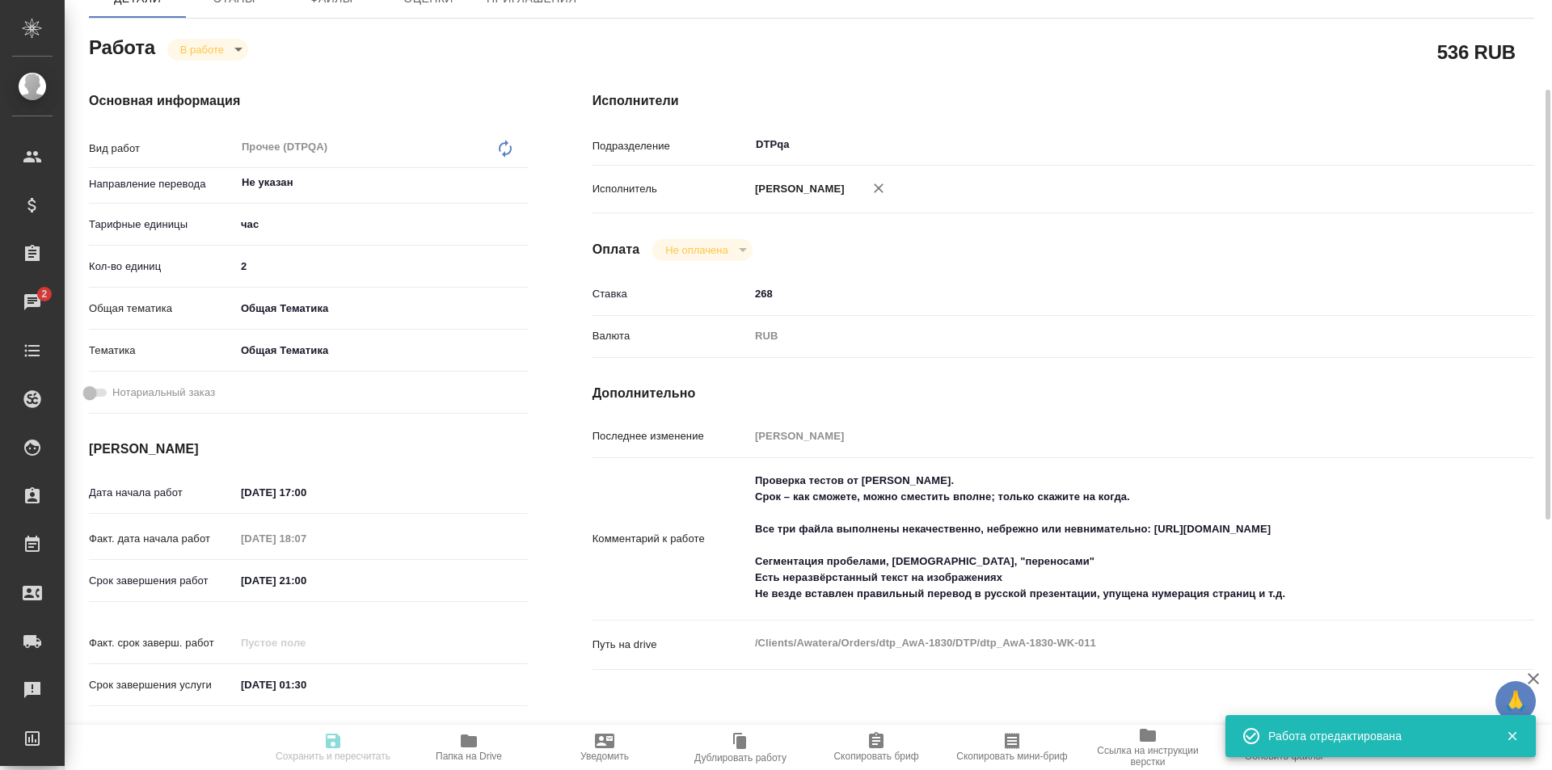
type input "6012b1ca196b0e5c9229a120"
type input "[DATE] 17:00"
type input "[DATE] 18:07"
type input "[DATE] 21:00"
type input "[DATE] 01:30"
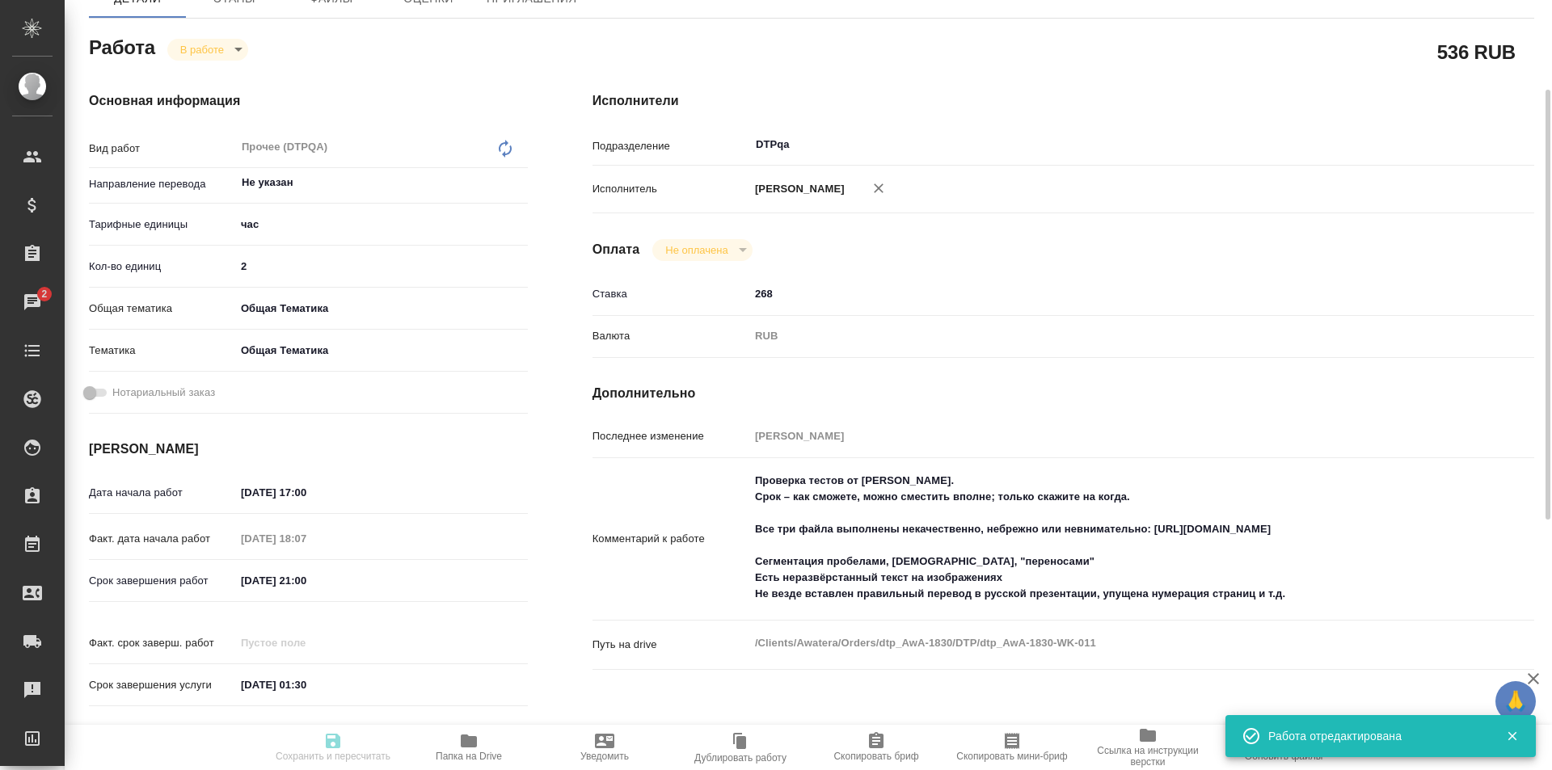
type input "DTPqa"
type input "notPayed"
type input "268"
type input "RUB"
type input "[PERSON_NAME]"
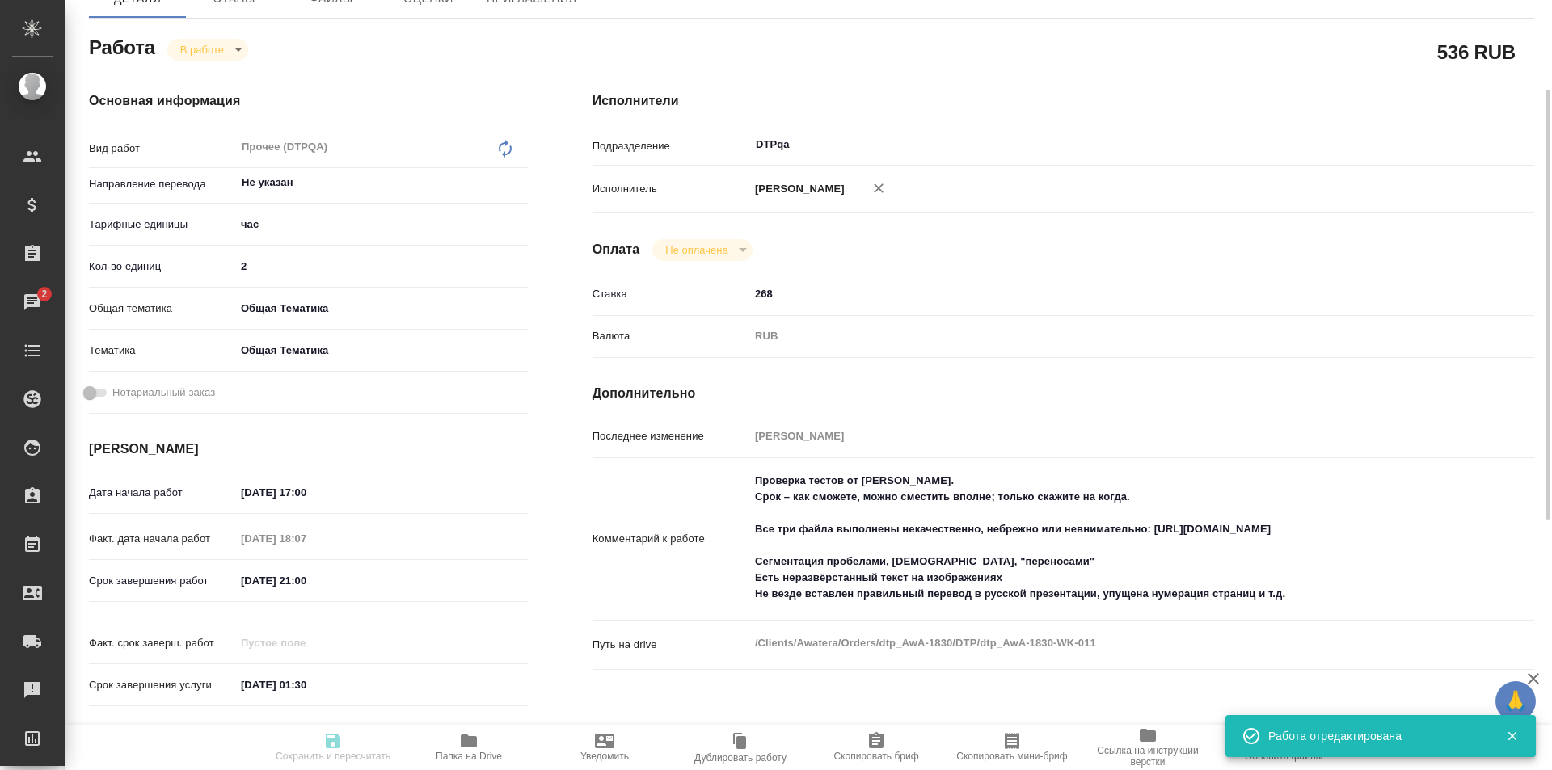
type input "dtp_AwA-1830"
type input "Восстановление макета средней сложности с полным соответствием оформлению ориги…"
type input "Приемка подверстки, Подверстка, Приемка разверстки, Восстановление макета средн…"
type input "[PERSON_NAME]"
type input "Отдел верстки и дизайна"
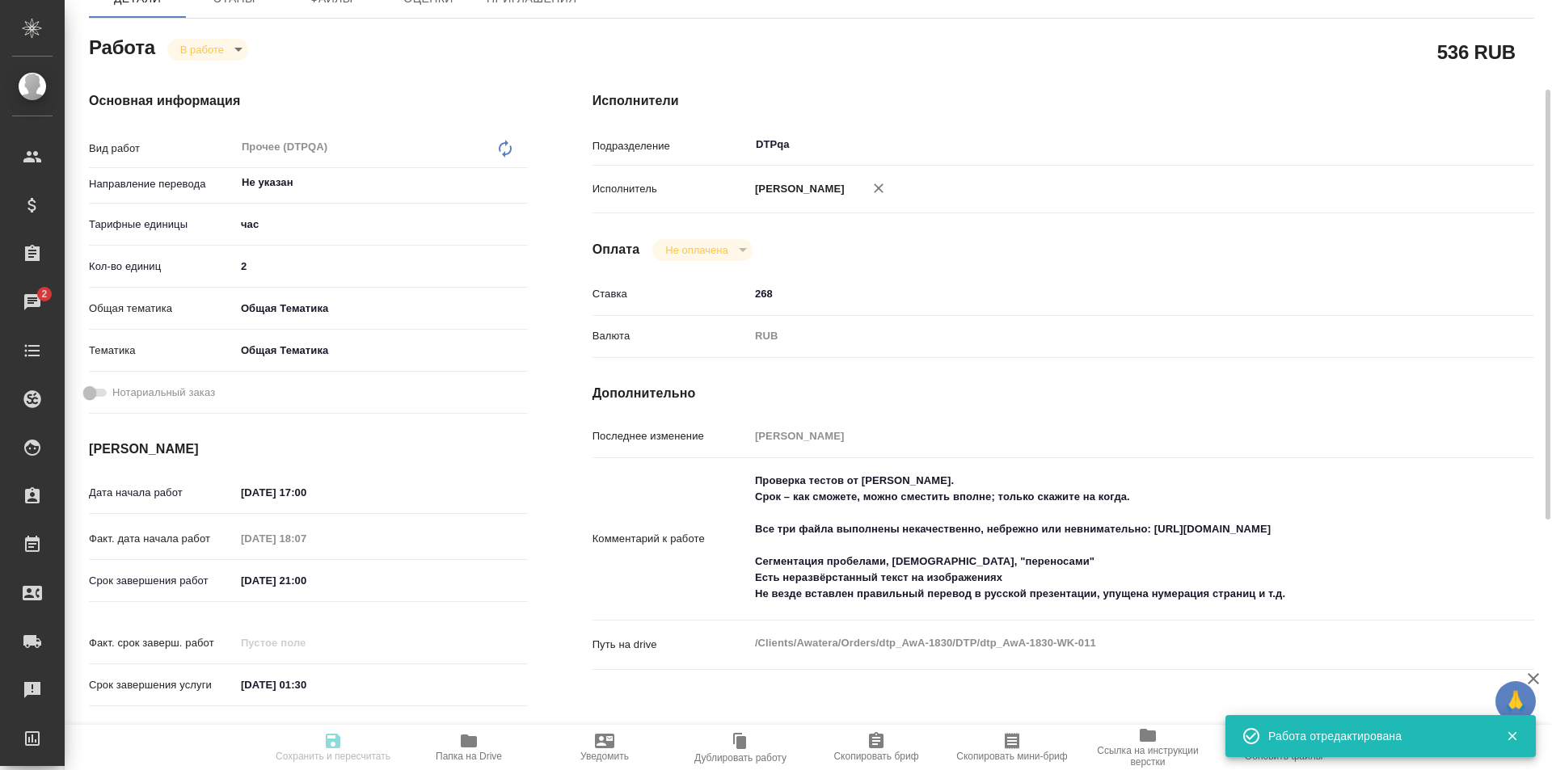
type input "/Clients/Awatera/Orders/dtp_AwA-1830"
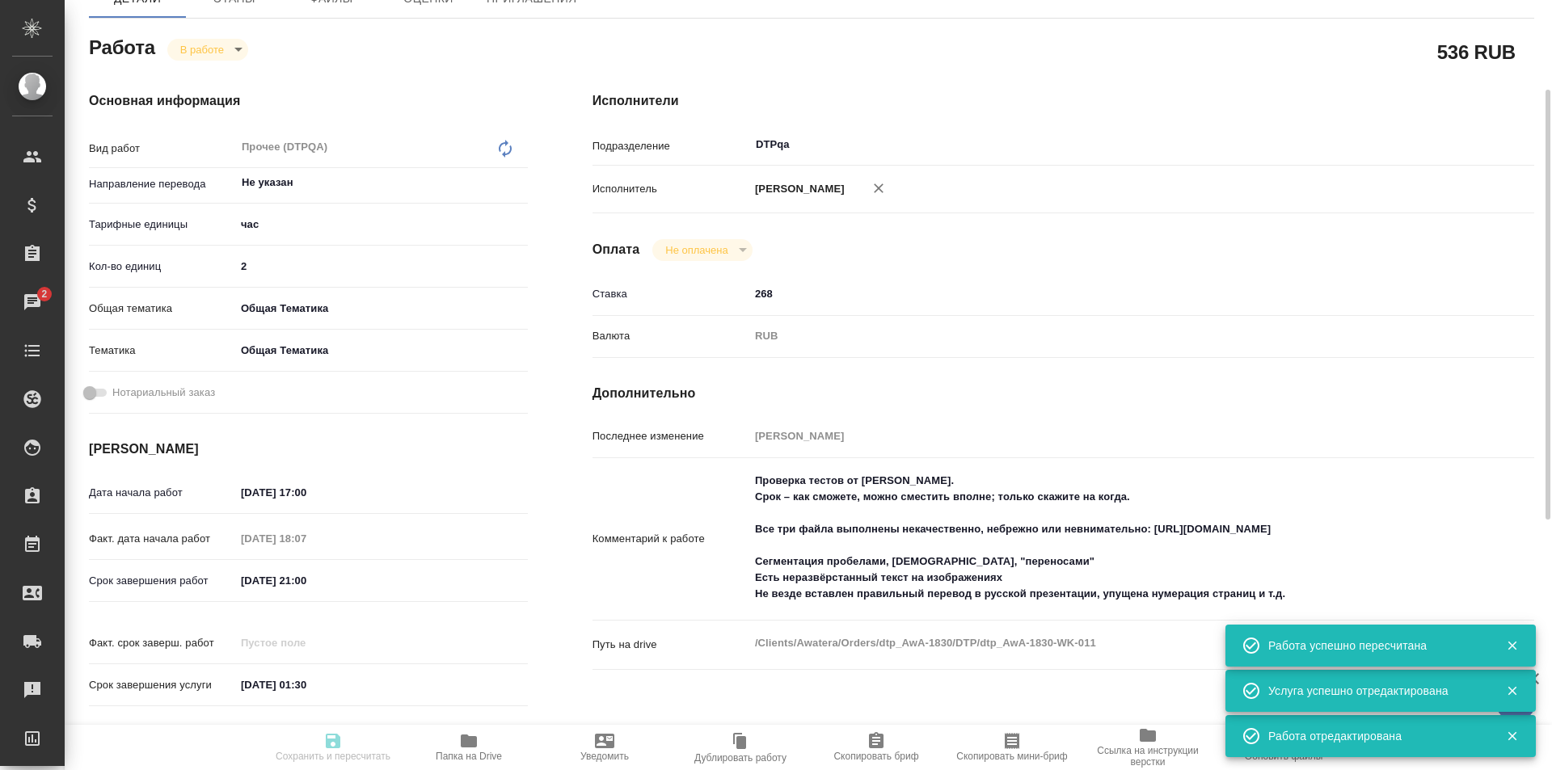
type input "inProgress"
type input "Не указан"
type input "5a8b1489cc6b4906c91bfd93"
type input "2"
type input "obtem"
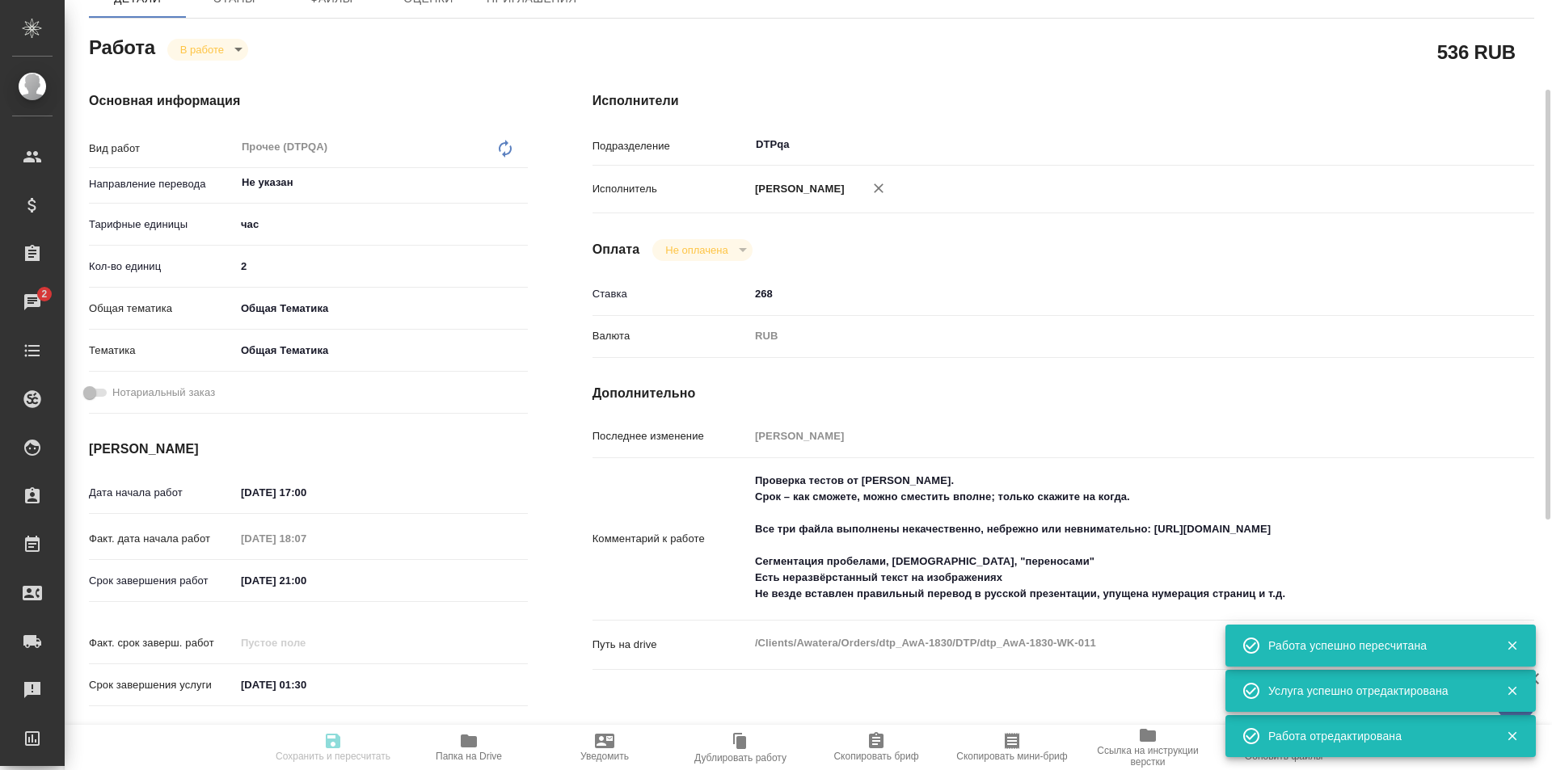
type input "6012b1ca196b0e5c9229a120"
type input "[DATE] 17:00"
type input "[DATE] 18:07"
type input "[DATE] 21:00"
type input "[DATE] 01:30"
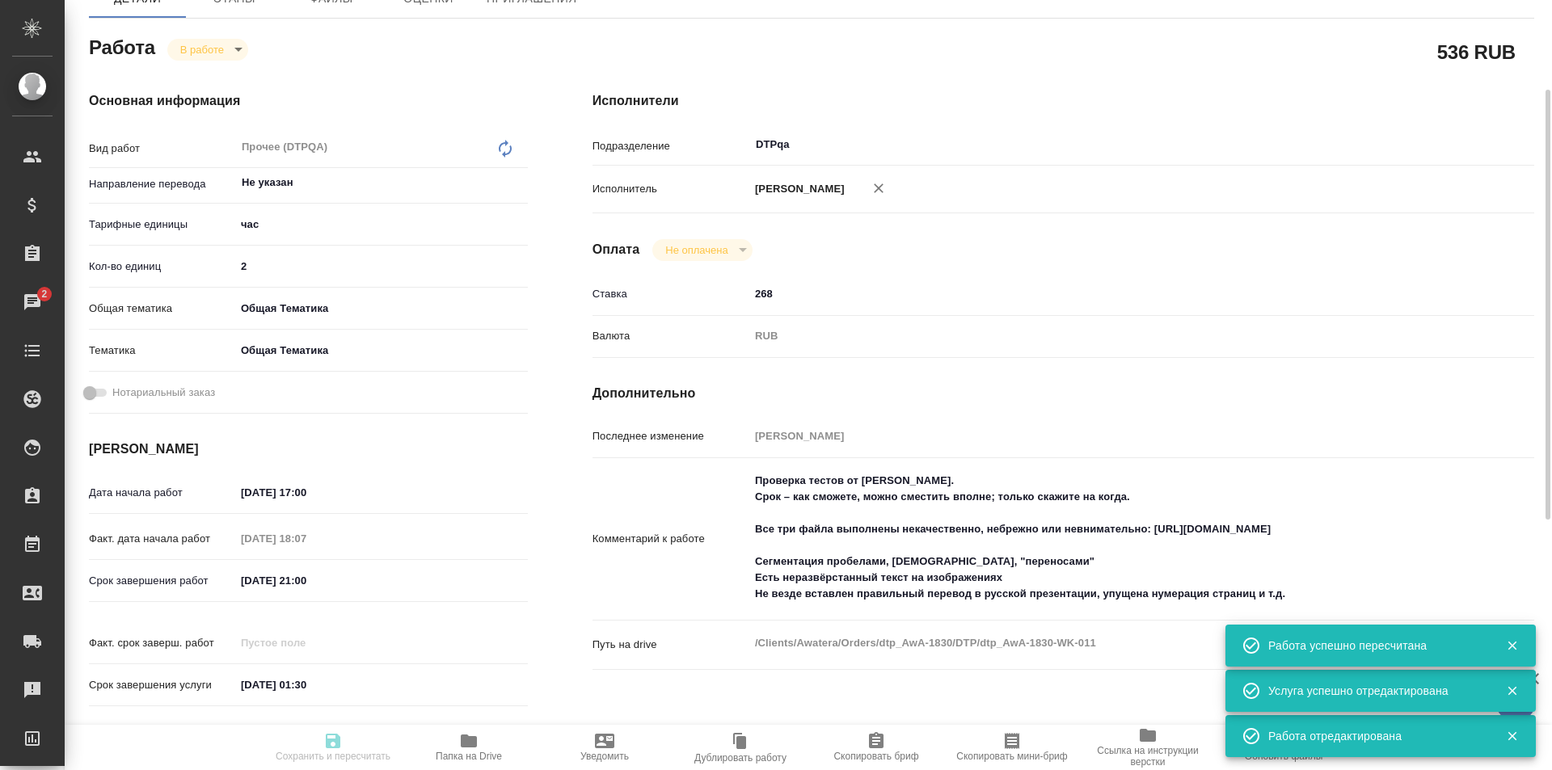
type input "DTPqa"
type input "notPayed"
type input "268"
type input "RUB"
type input "[PERSON_NAME]"
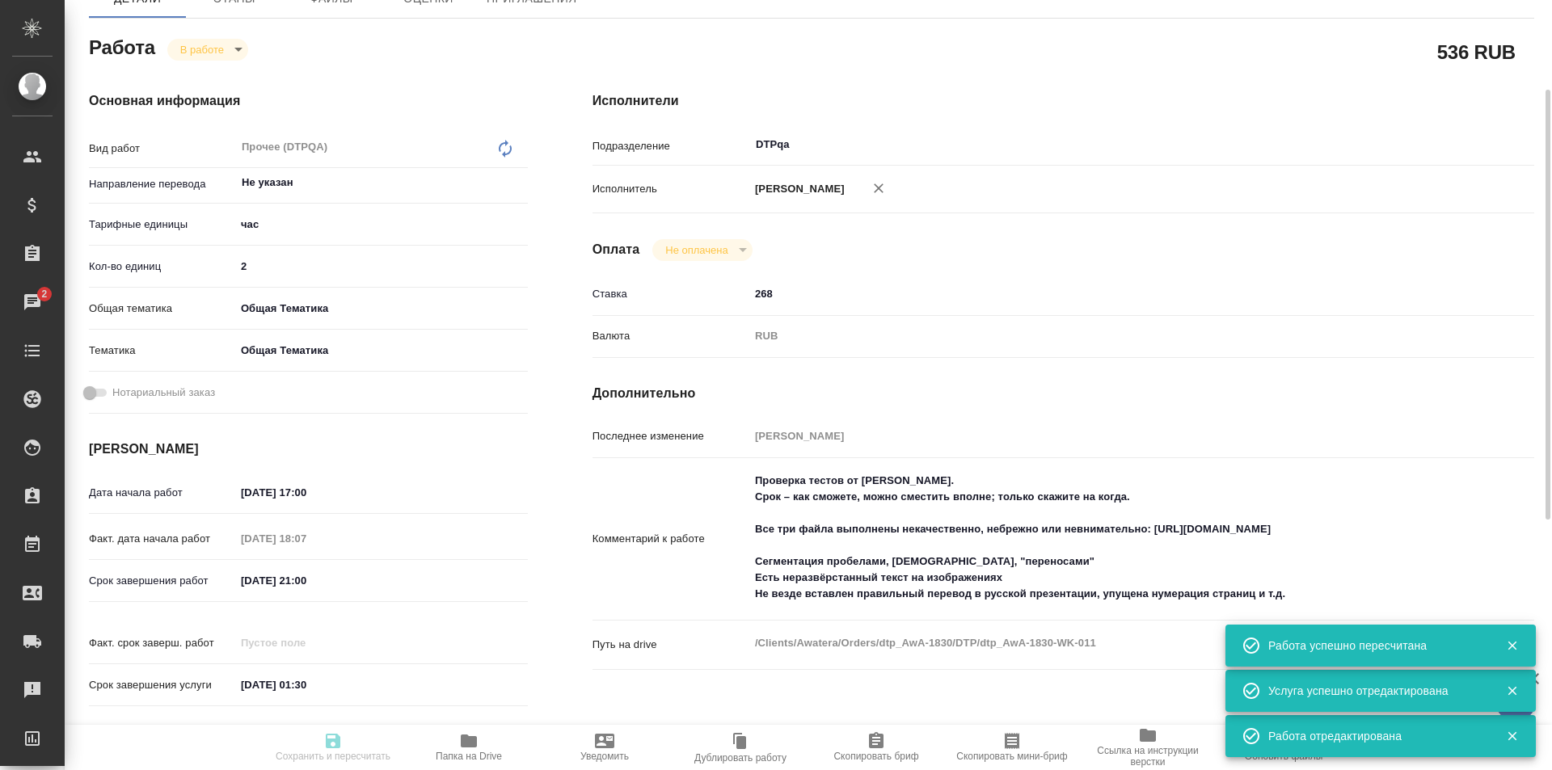
type input "dtp_AwA-1830"
type input "Восстановление макета средней сложности с полным соответствием оформлению ориги…"
type input "Приемка подверстки, Подверстка, Приемка разверстки, Восстановление макета средн…"
type input "[PERSON_NAME]"
type input "Отдел верстки и дизайна"
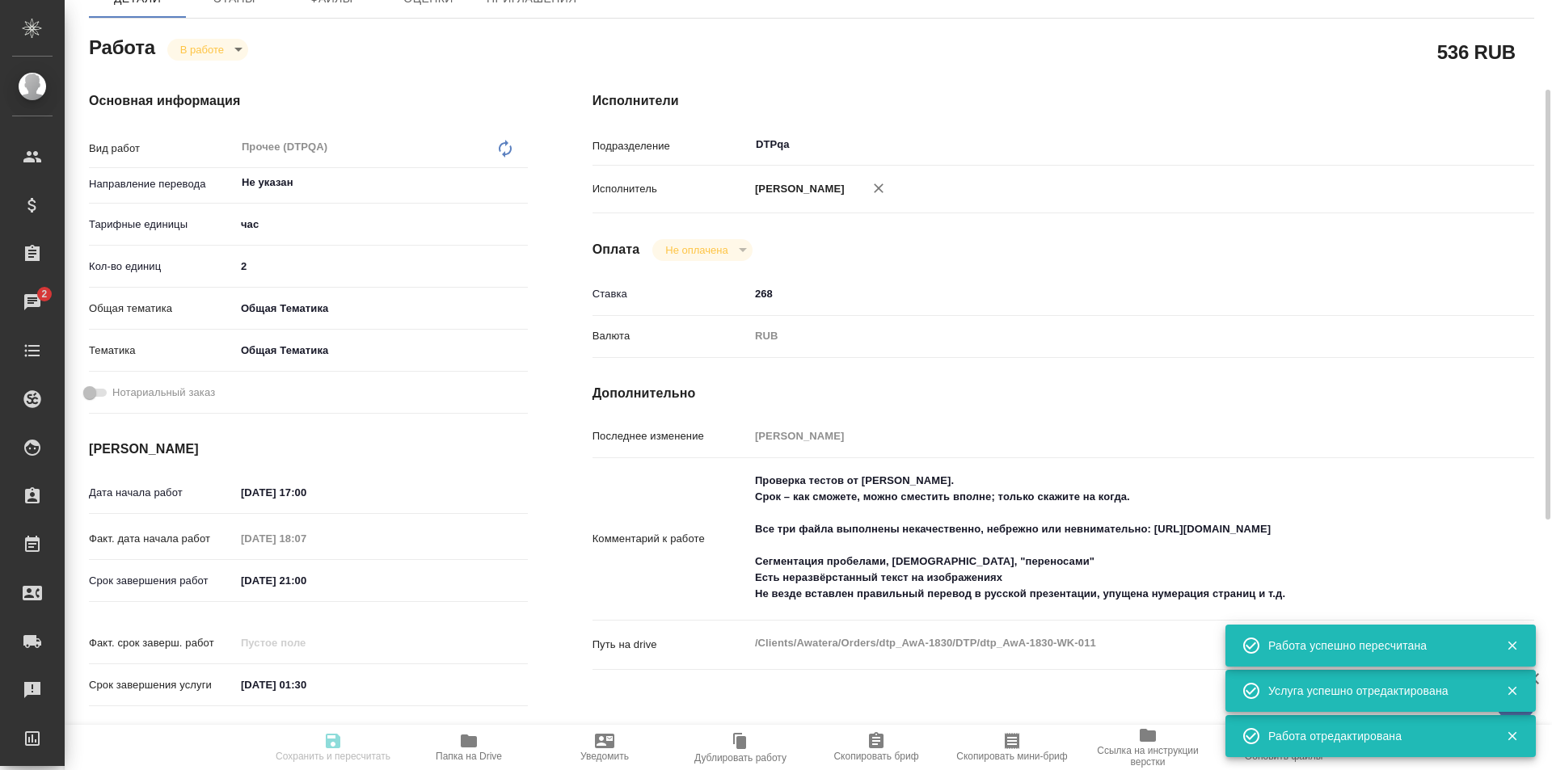
type input "/Clients/Awatera/Orders/dtp_AwA-1830"
click at [220, 44] on body "🙏 .cls-1 fill:#fff; AWATERA Ismagilova [PERSON_NAME] Спецификации Заказы 2 Чаты…" at bounding box center [776, 385] width 1552 height 770
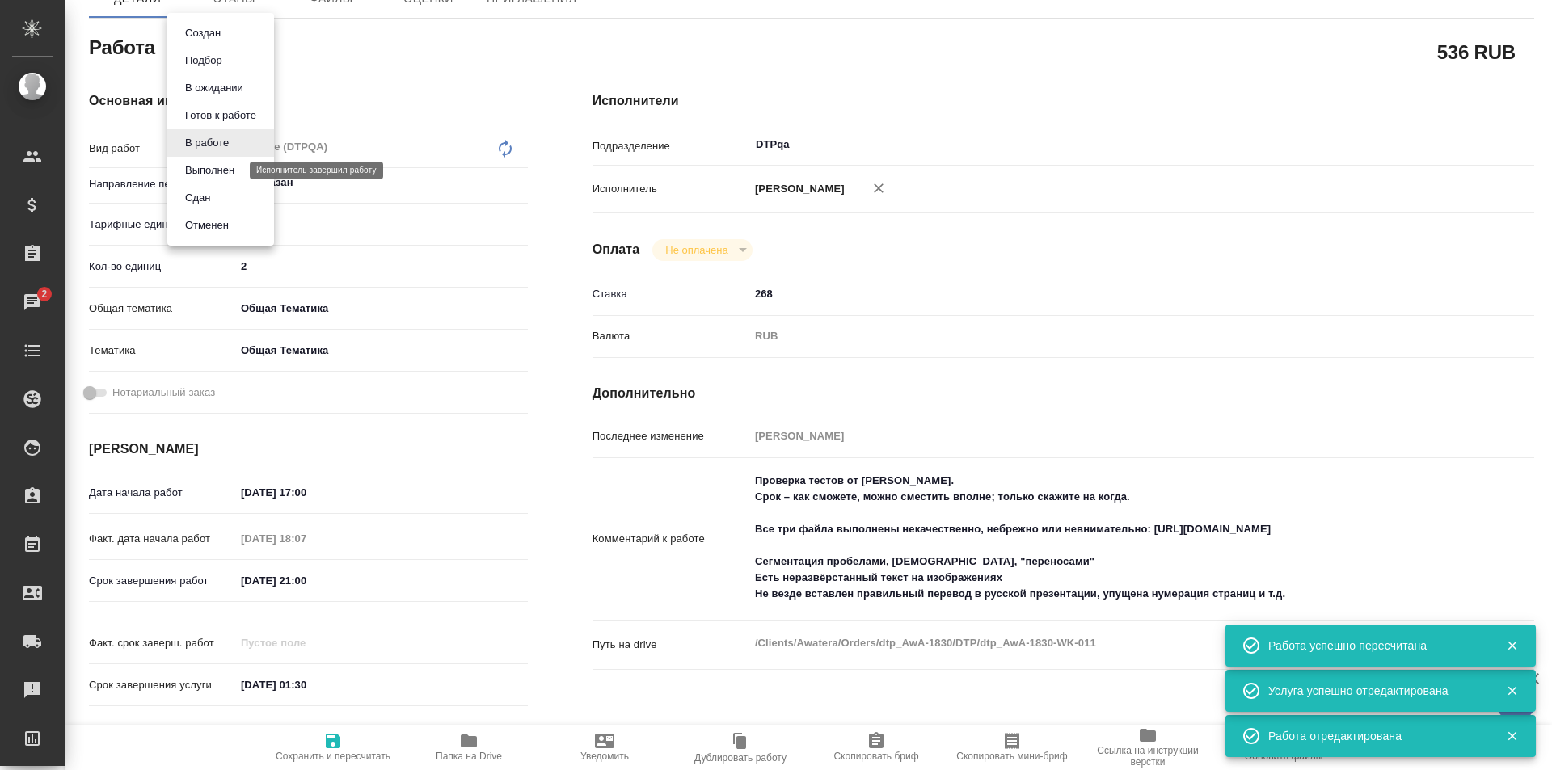
click at [213, 175] on button "Выполнен" at bounding box center [209, 171] width 59 height 18
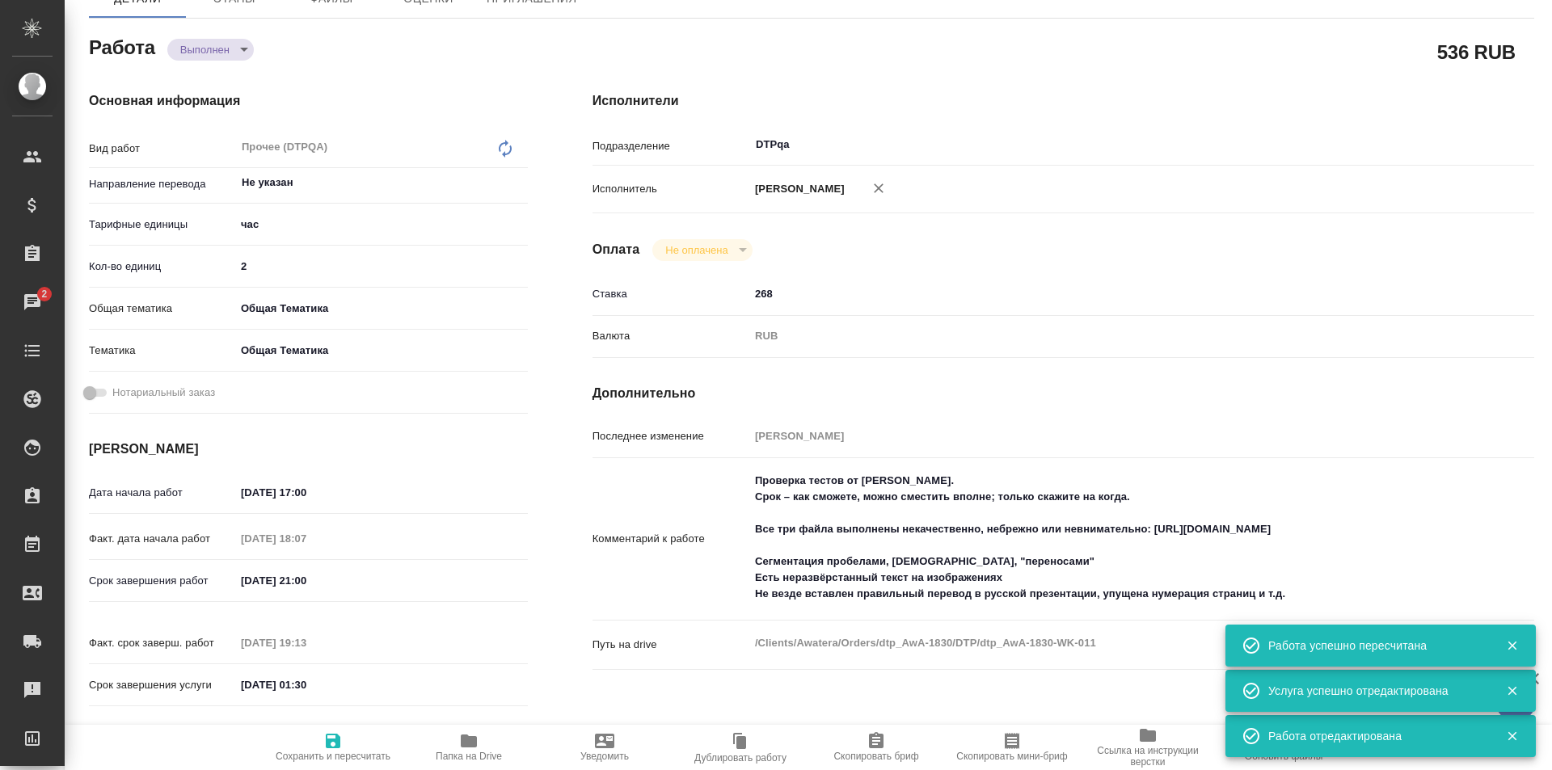
type textarea "x"
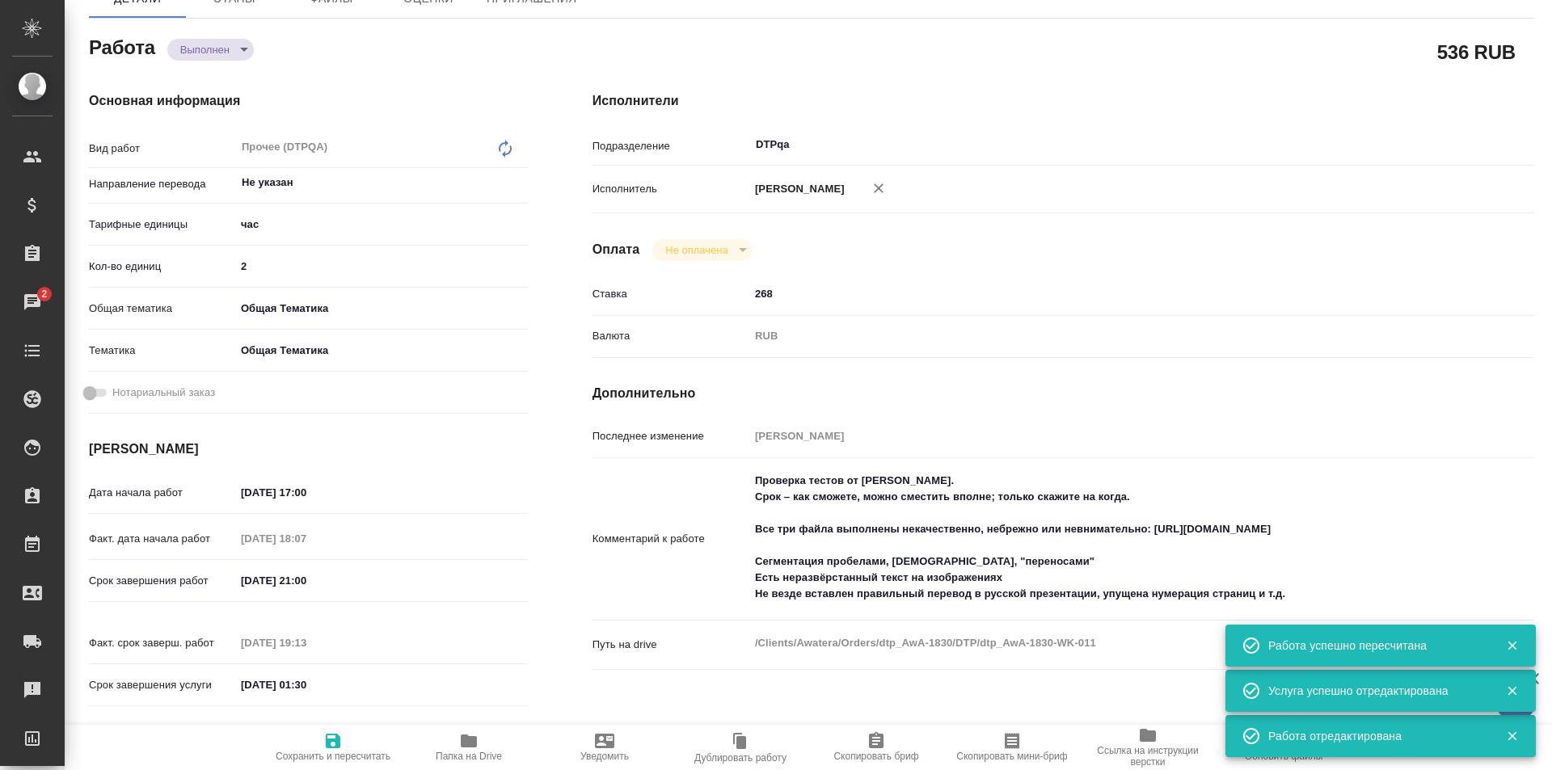
type textarea "x"
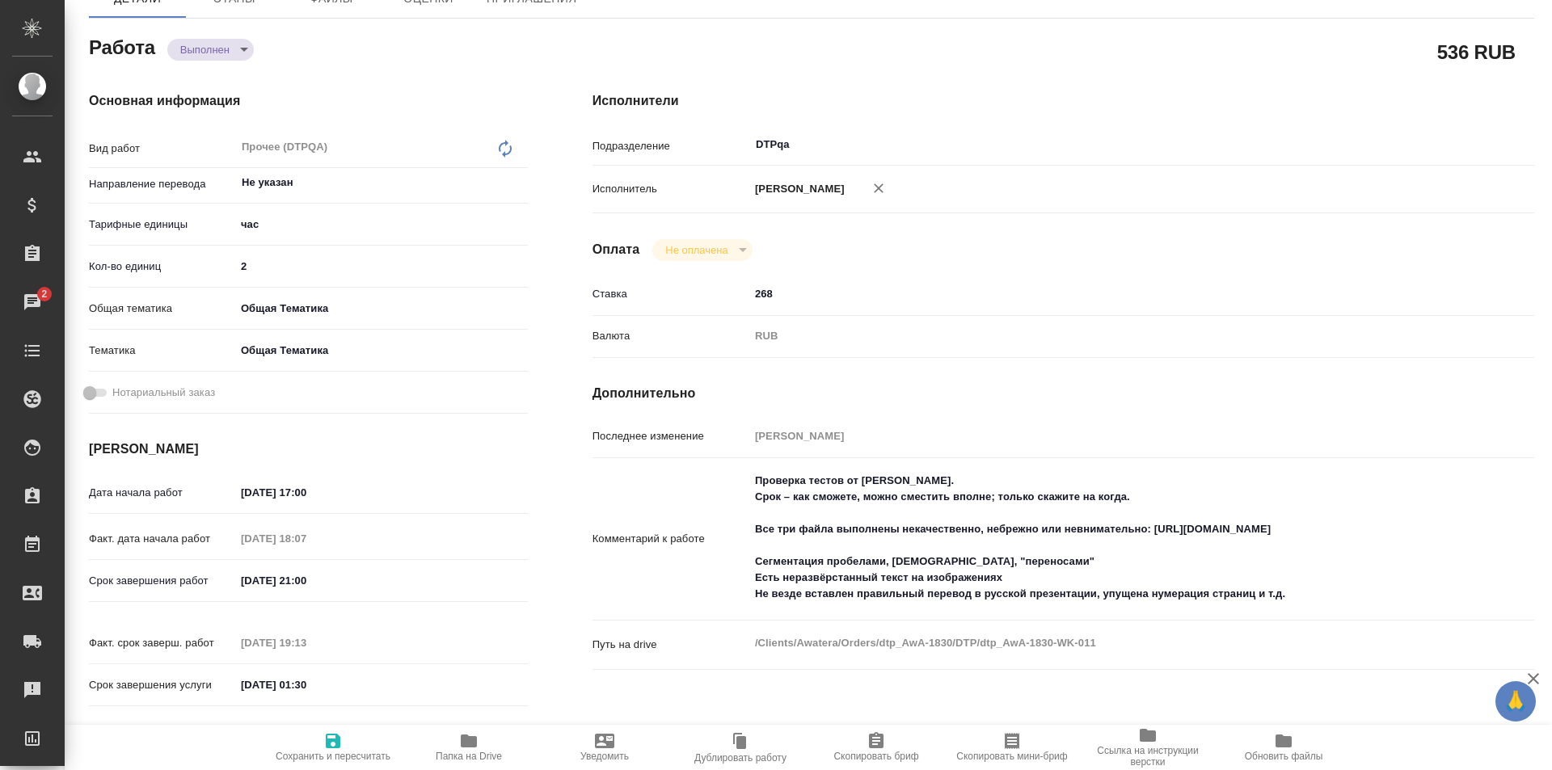
type textarea "x"
